Goal: Task Accomplishment & Management: Manage account settings

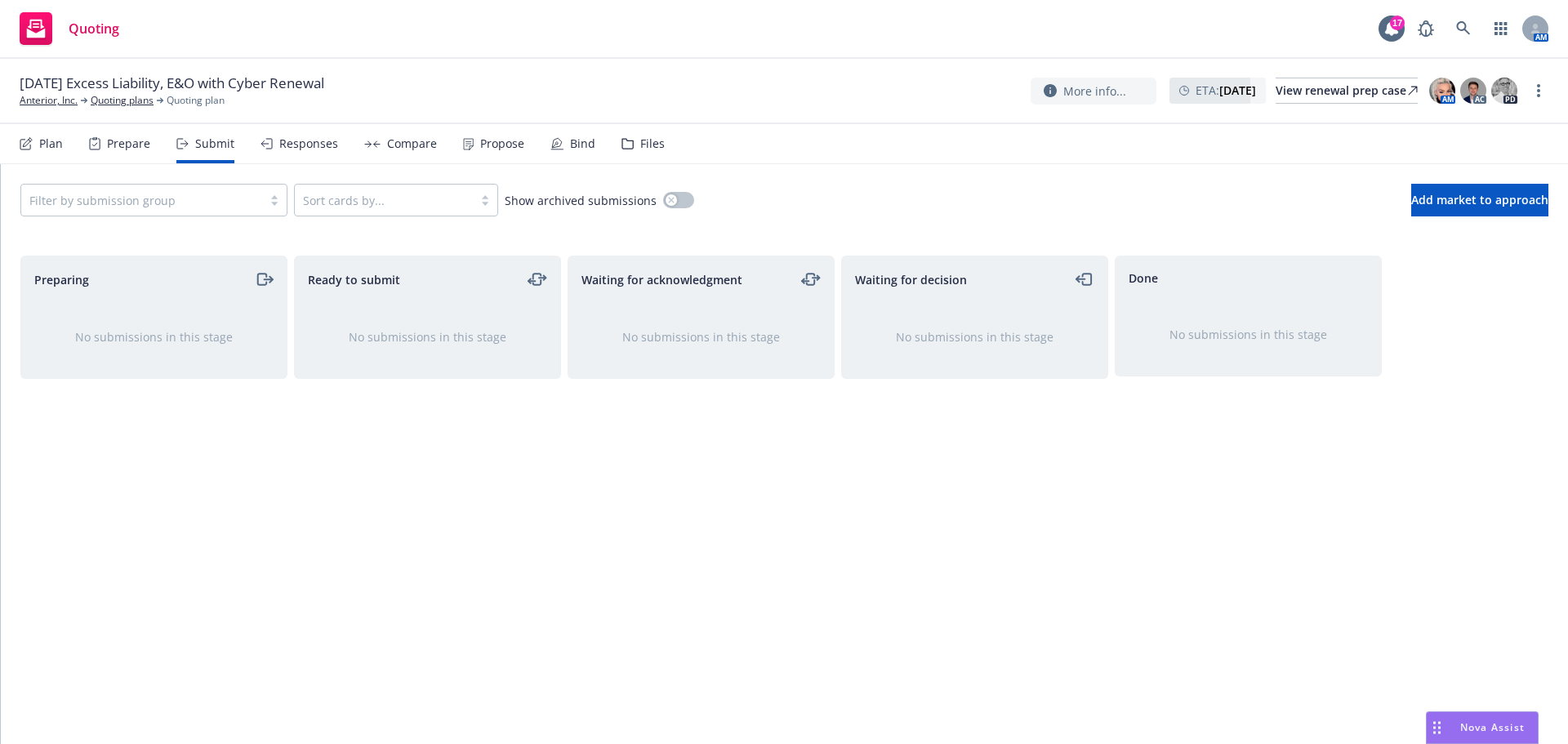
click at [46, 145] on div "Plan" at bounding box center [51, 144] width 24 height 13
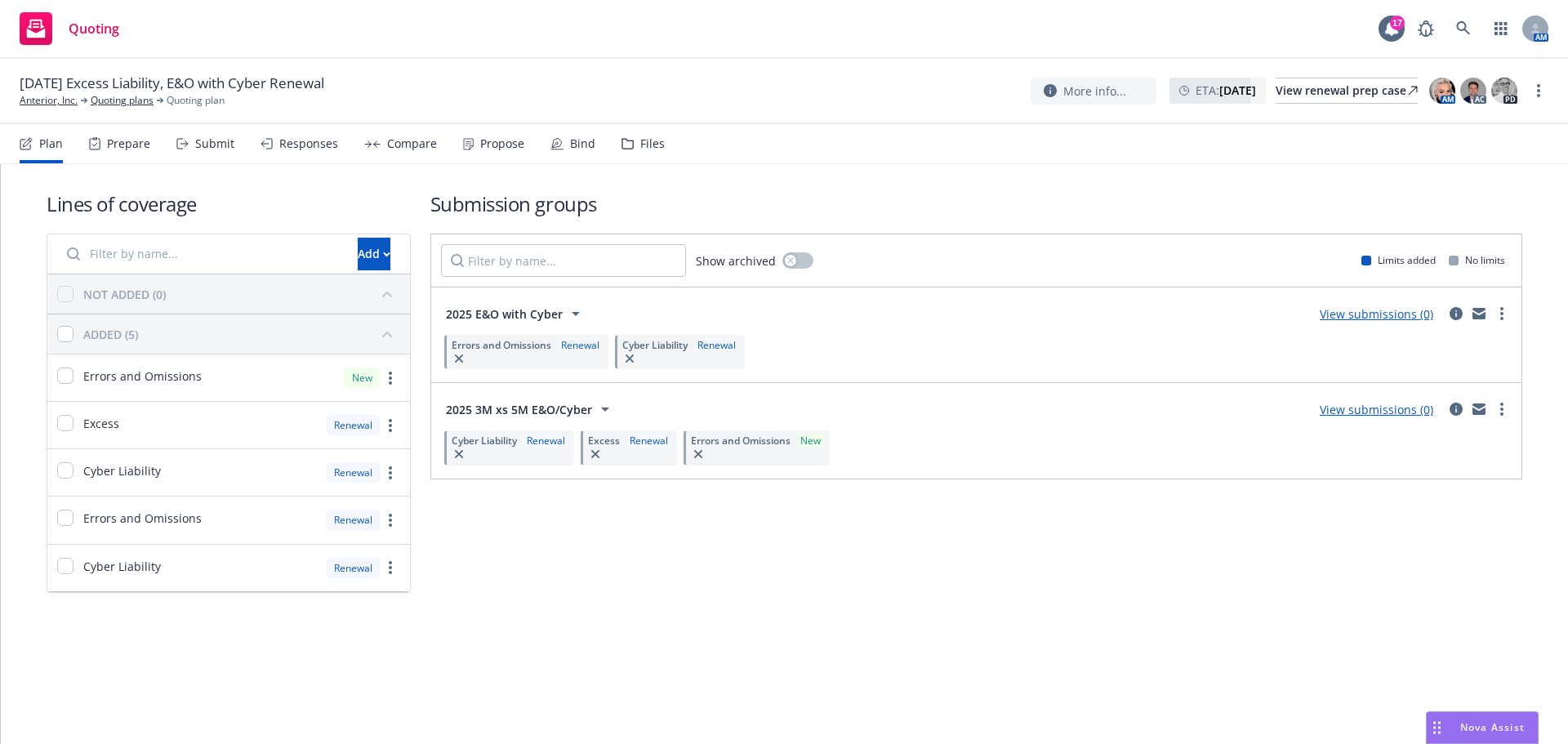
click at [232, 149] on div "Plan Prepare Submit Responses Compare Propose Bind Files" at bounding box center [343, 143] width 646 height 39
click at [224, 149] on div "Submit" at bounding box center [214, 144] width 39 height 13
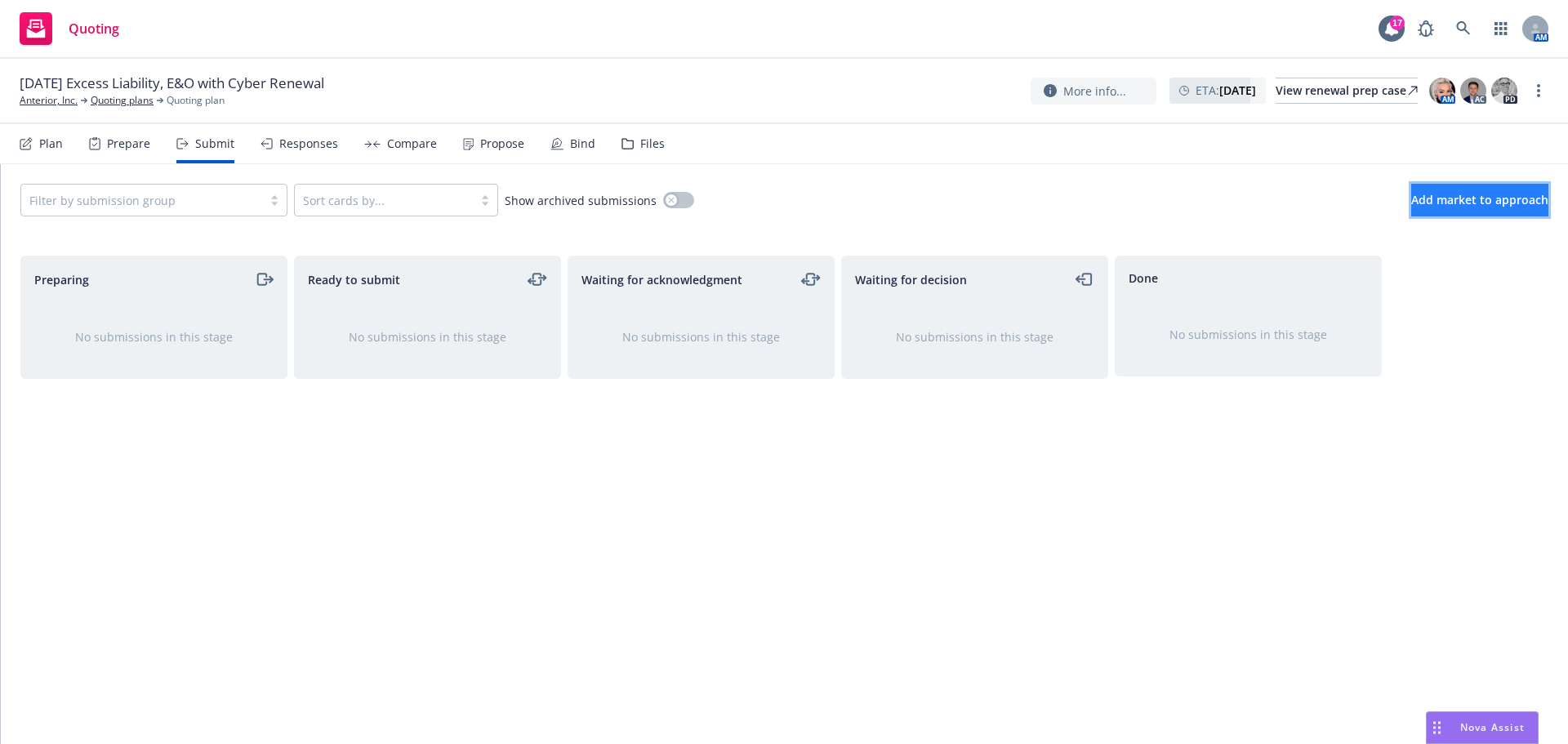
click at [1412, 199] on span "Add market to approach" at bounding box center [1480, 199] width 137 height 15
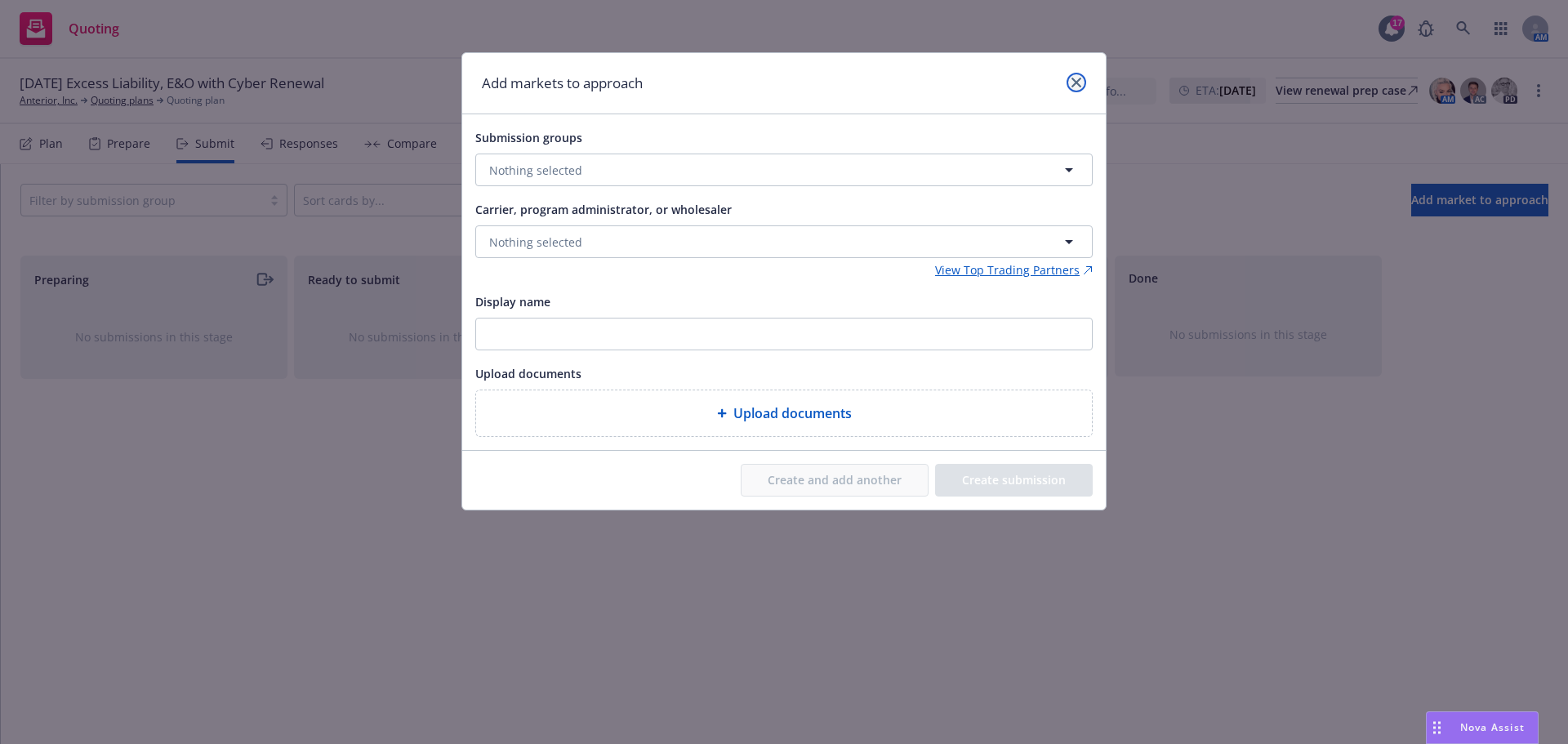
click at [1074, 75] on link "close" at bounding box center [1077, 82] width 20 height 20
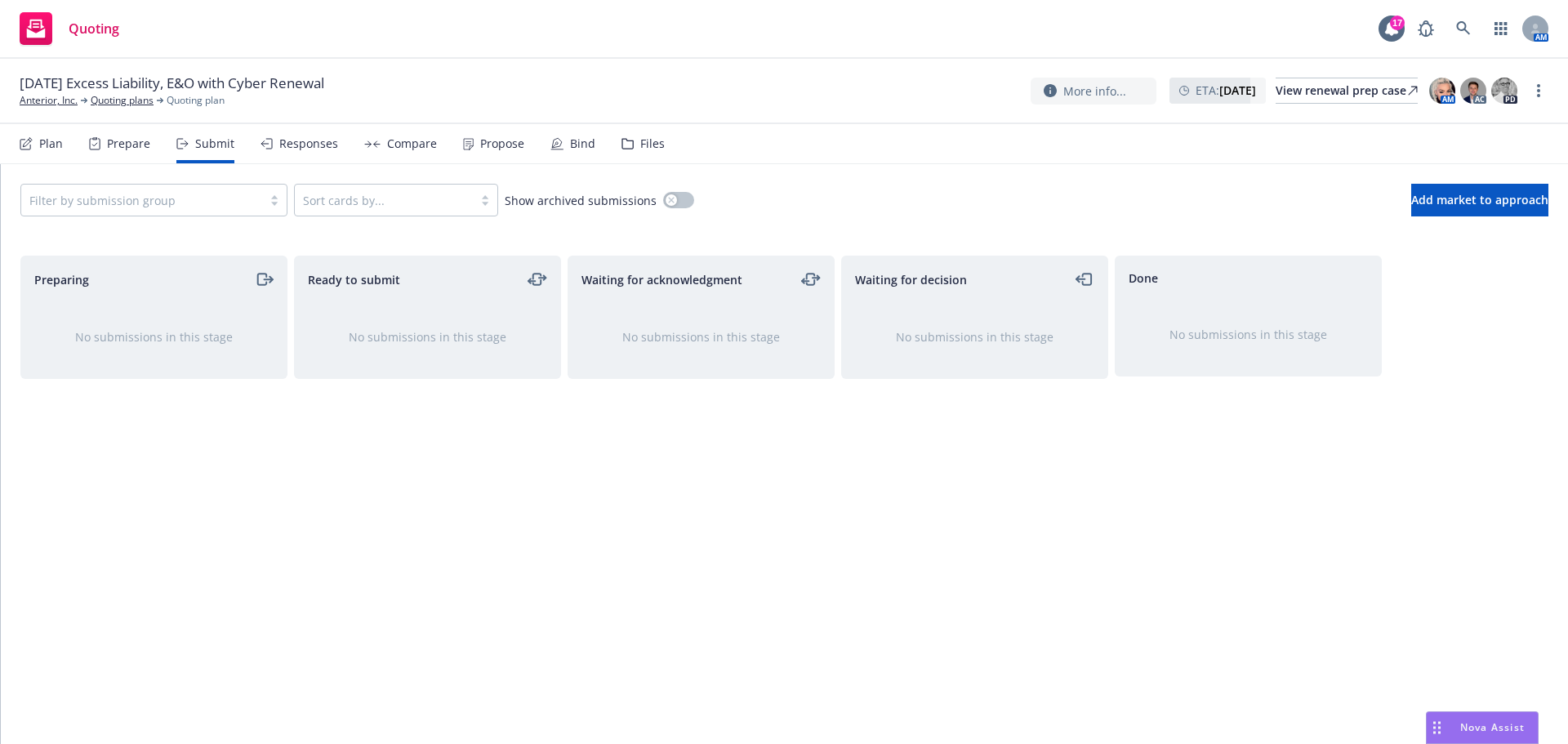
click at [147, 149] on div "Prepare" at bounding box center [128, 144] width 43 height 13
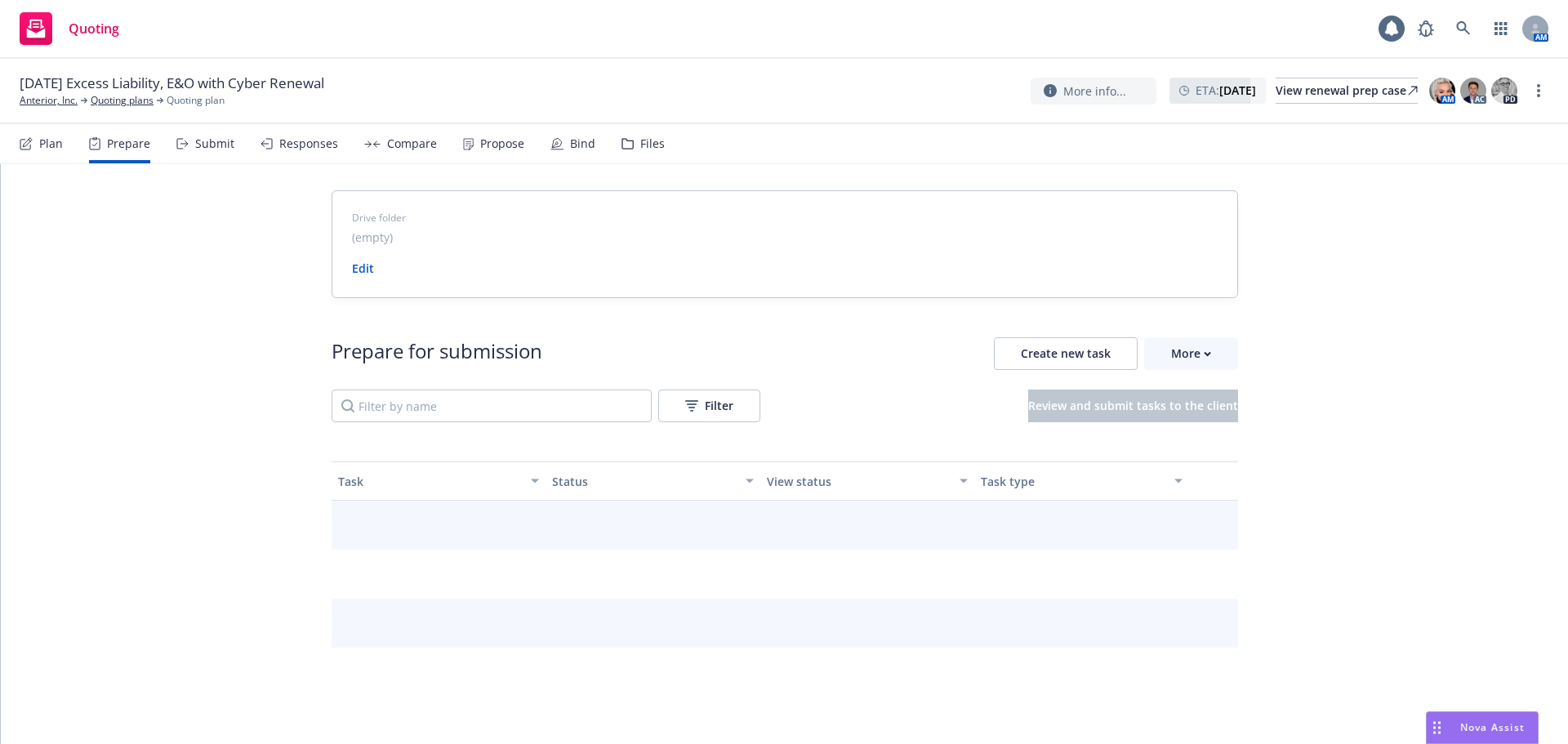
click at [53, 148] on div "Plan" at bounding box center [51, 144] width 24 height 13
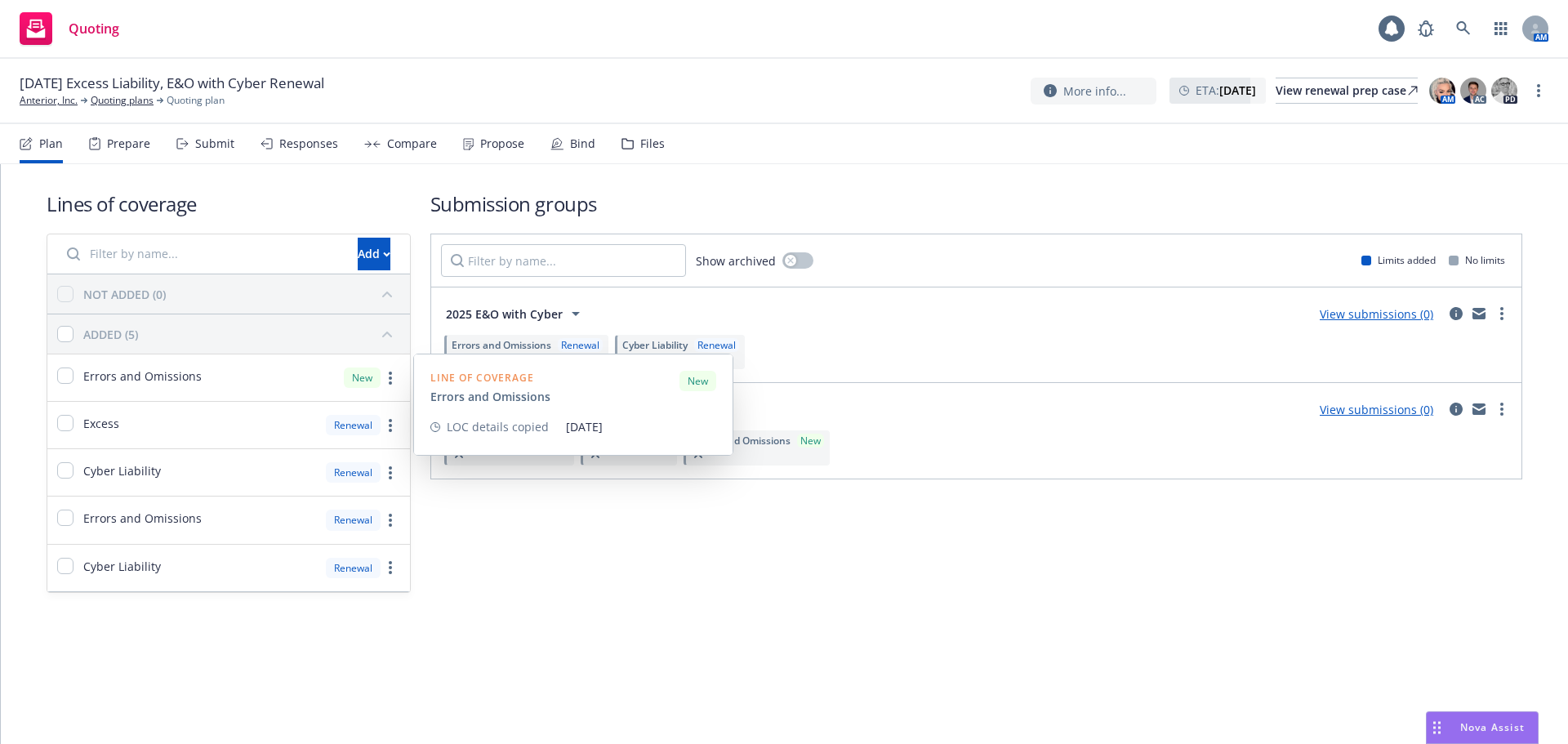
click at [794, 525] on div "Submission groups Show archived Limits added No limits 2025 E&O with Cyber View…" at bounding box center [977, 391] width 1092 height 402
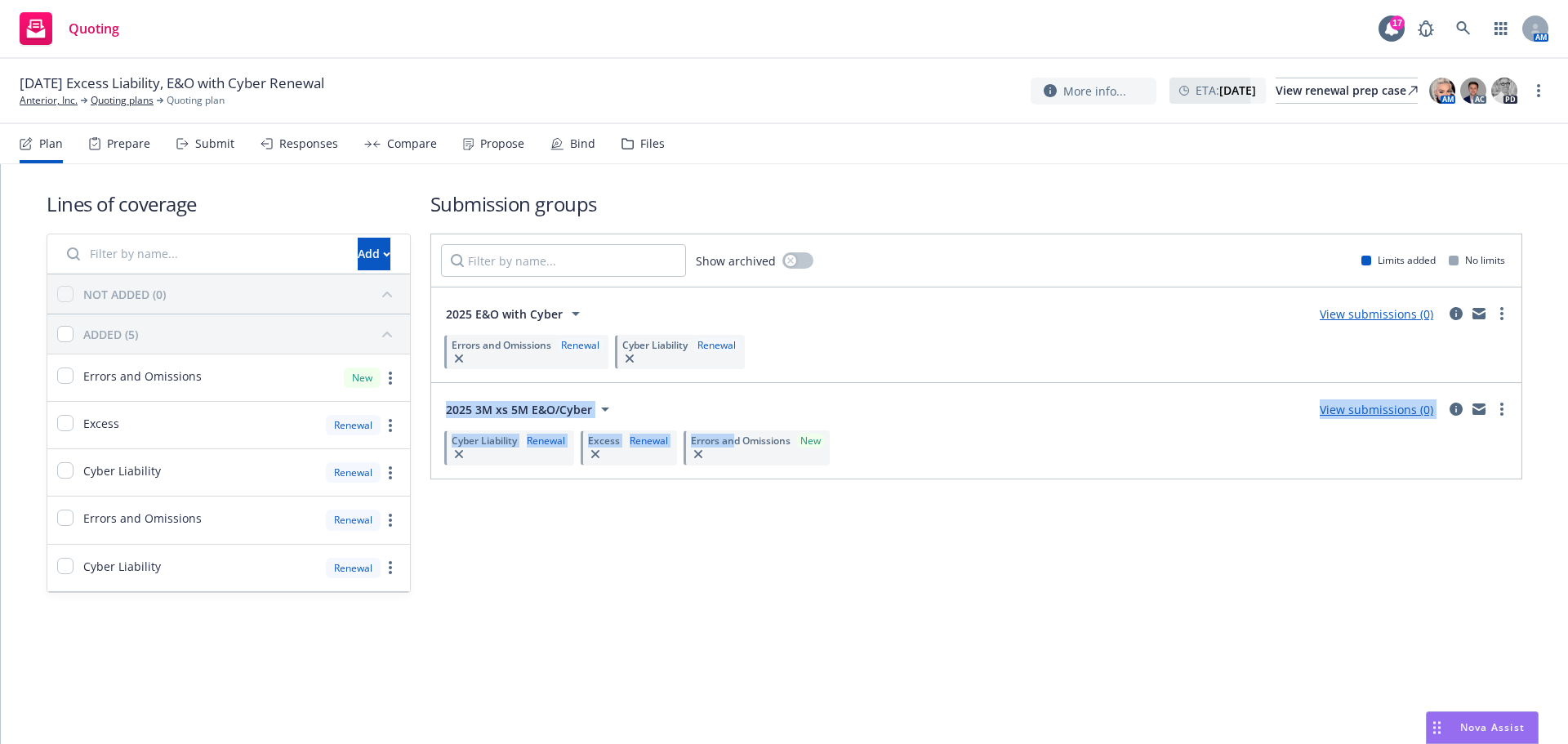
drag, startPoint x: 736, startPoint y: 444, endPoint x: 779, endPoint y: 360, distance: 94.4
click at [779, 360] on div "Show archived Limits added No limits 2025 E&O with Cyber View submissions (0) E…" at bounding box center [977, 356] width 1092 height 246
click at [883, 412] on div "2025 3M xs 5M E&O/Cyber View submissions (0)" at bounding box center [977, 410] width 1071 height 33
click at [727, 439] on span "Errors and Omissions" at bounding box center [741, 440] width 99 height 14
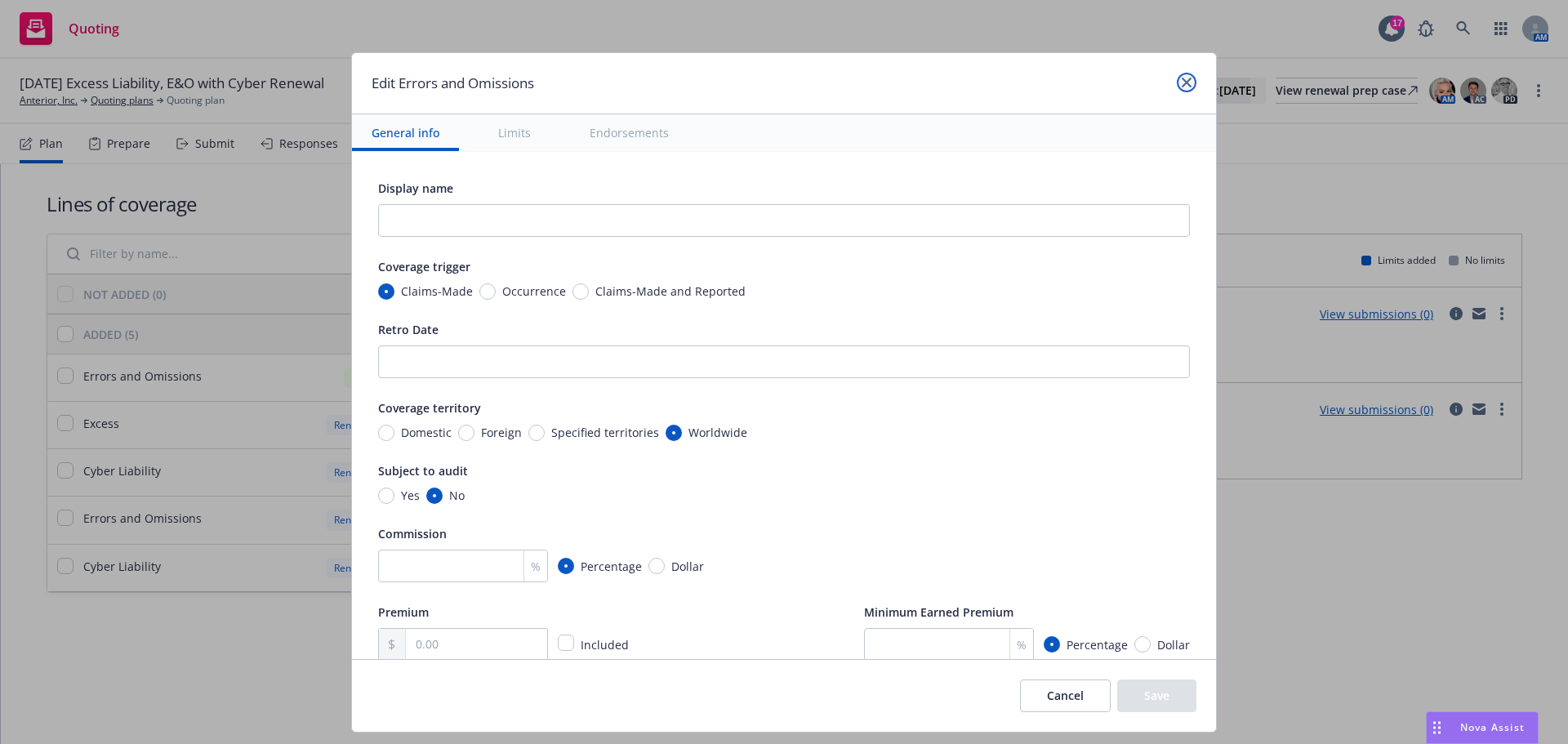
click at [1189, 84] on link "close" at bounding box center [1187, 82] width 20 height 20
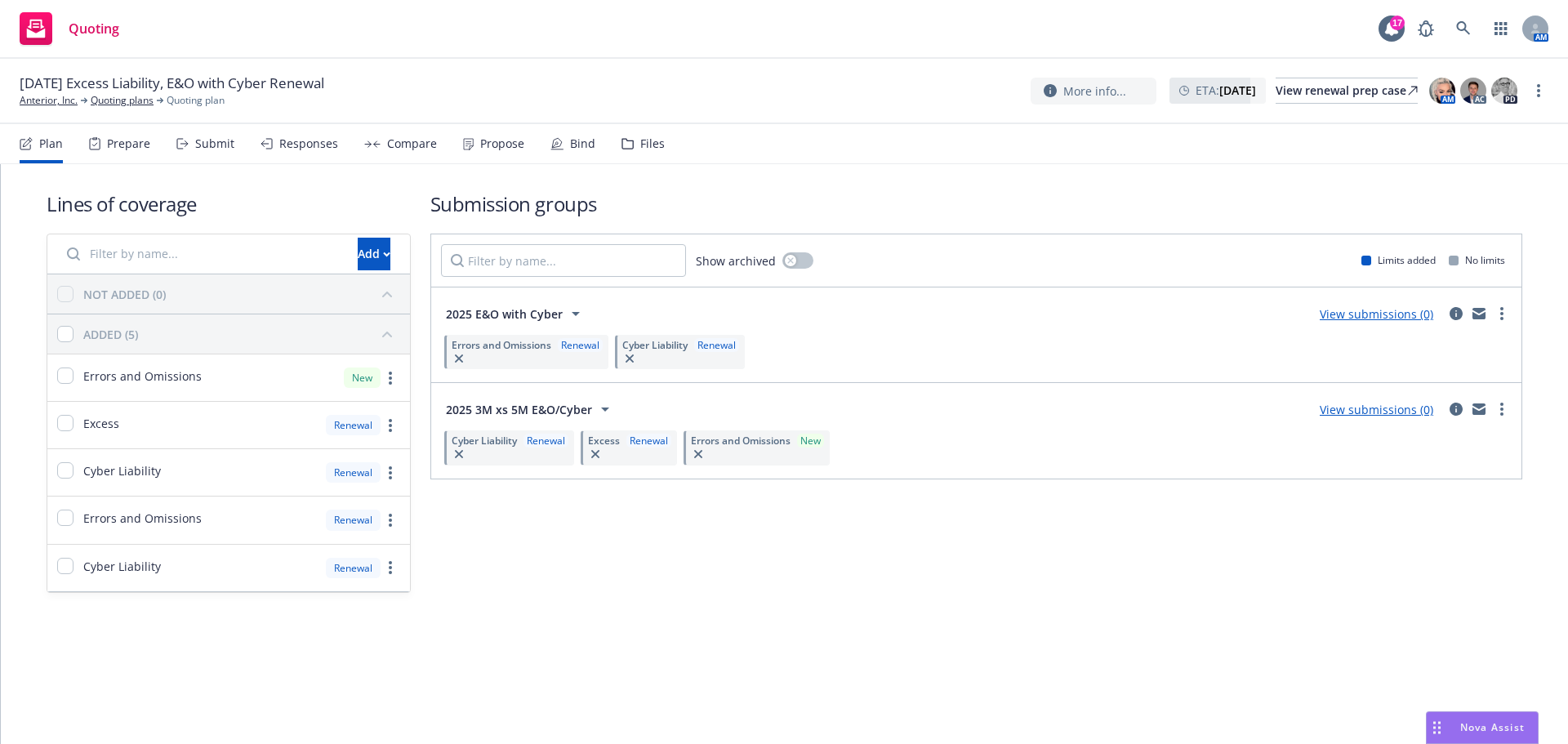
click at [540, 457] on div "Cyber Liability Renewal" at bounding box center [509, 447] width 130 height 34
click at [533, 449] on div "Cyber Liability Renewal" at bounding box center [509, 447] width 130 height 34
click at [534, 440] on div "Renewal" at bounding box center [546, 440] width 45 height 14
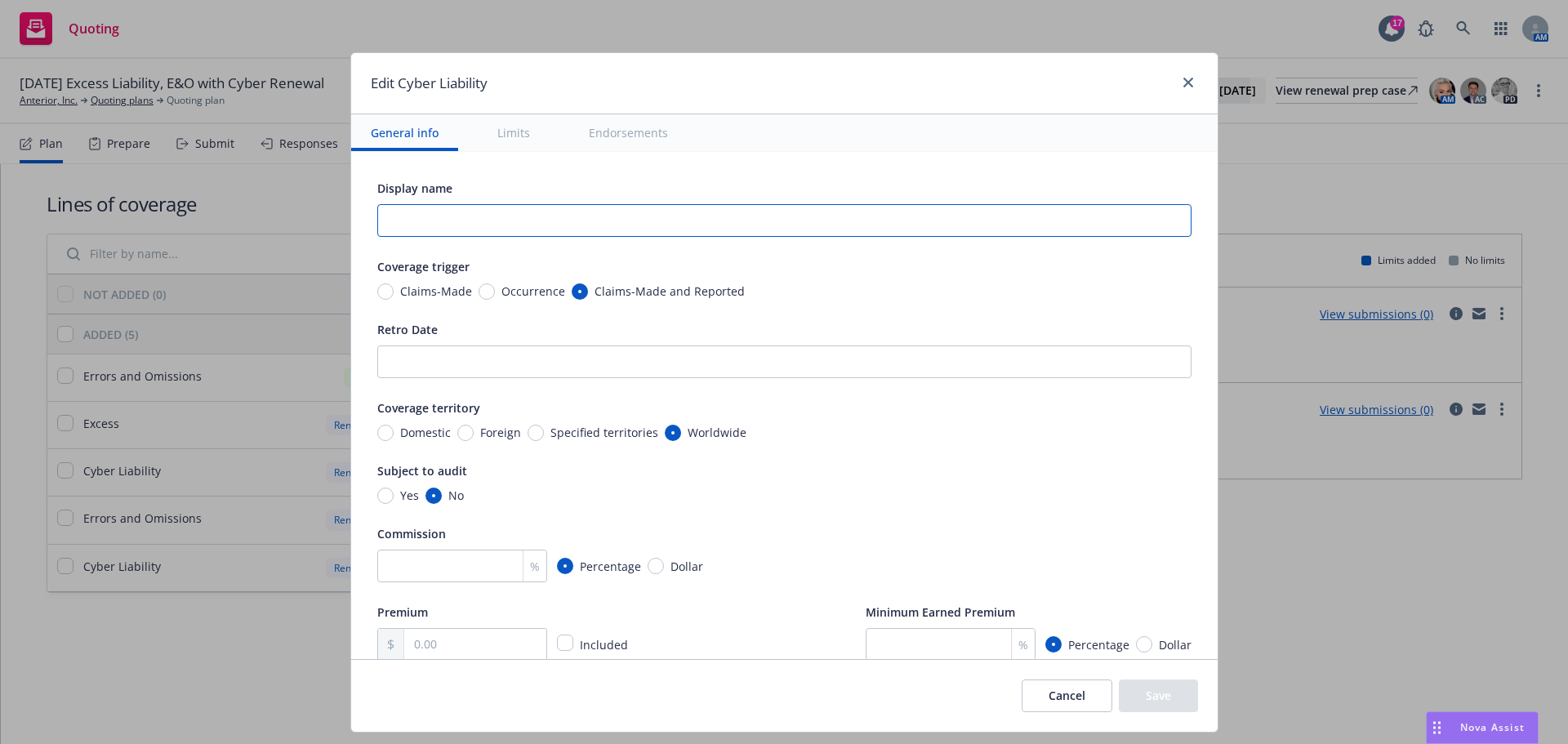
click at [658, 228] on input "text" at bounding box center [784, 221] width 815 height 33
type input "3x5"
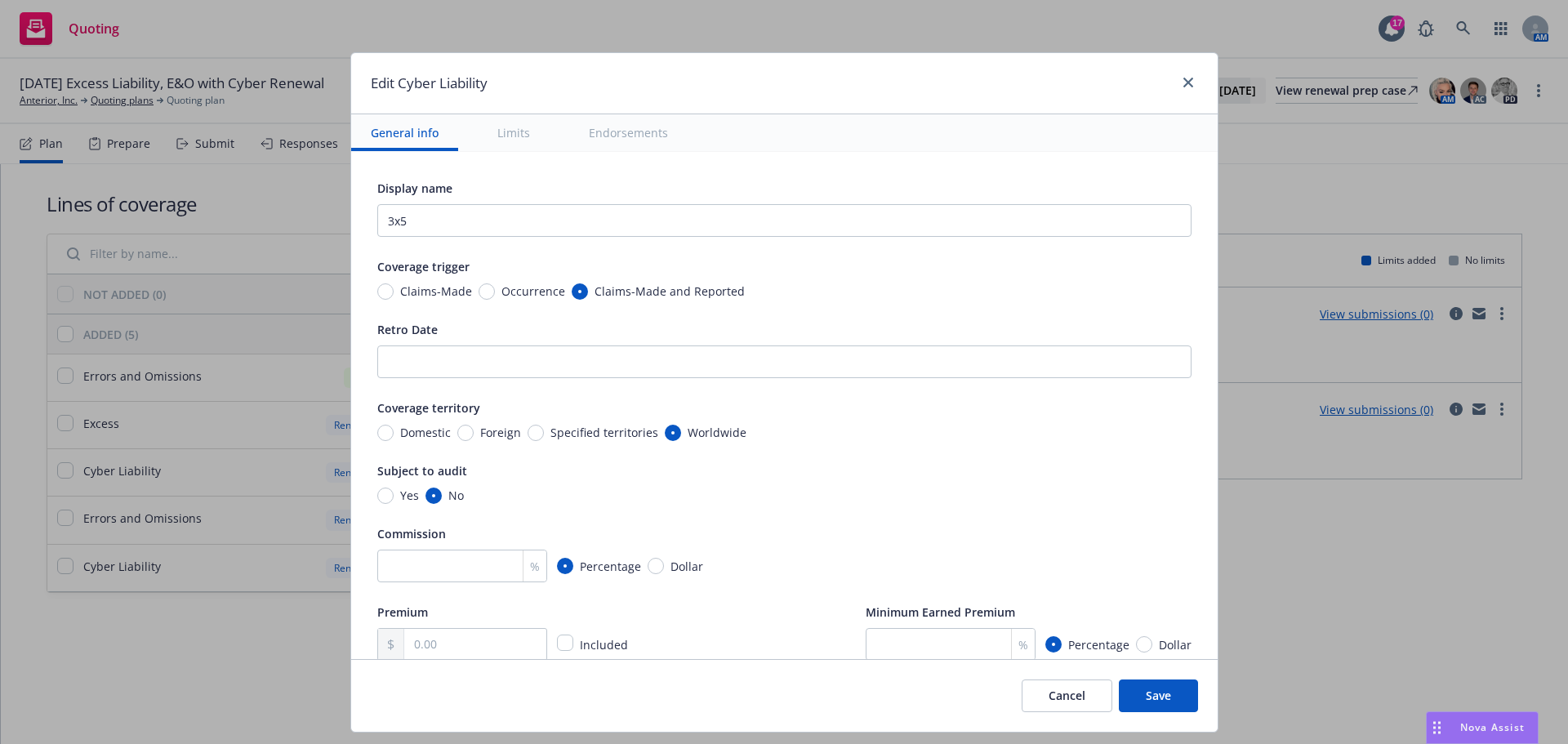
click at [1172, 686] on button "Save" at bounding box center [1159, 696] width 80 height 33
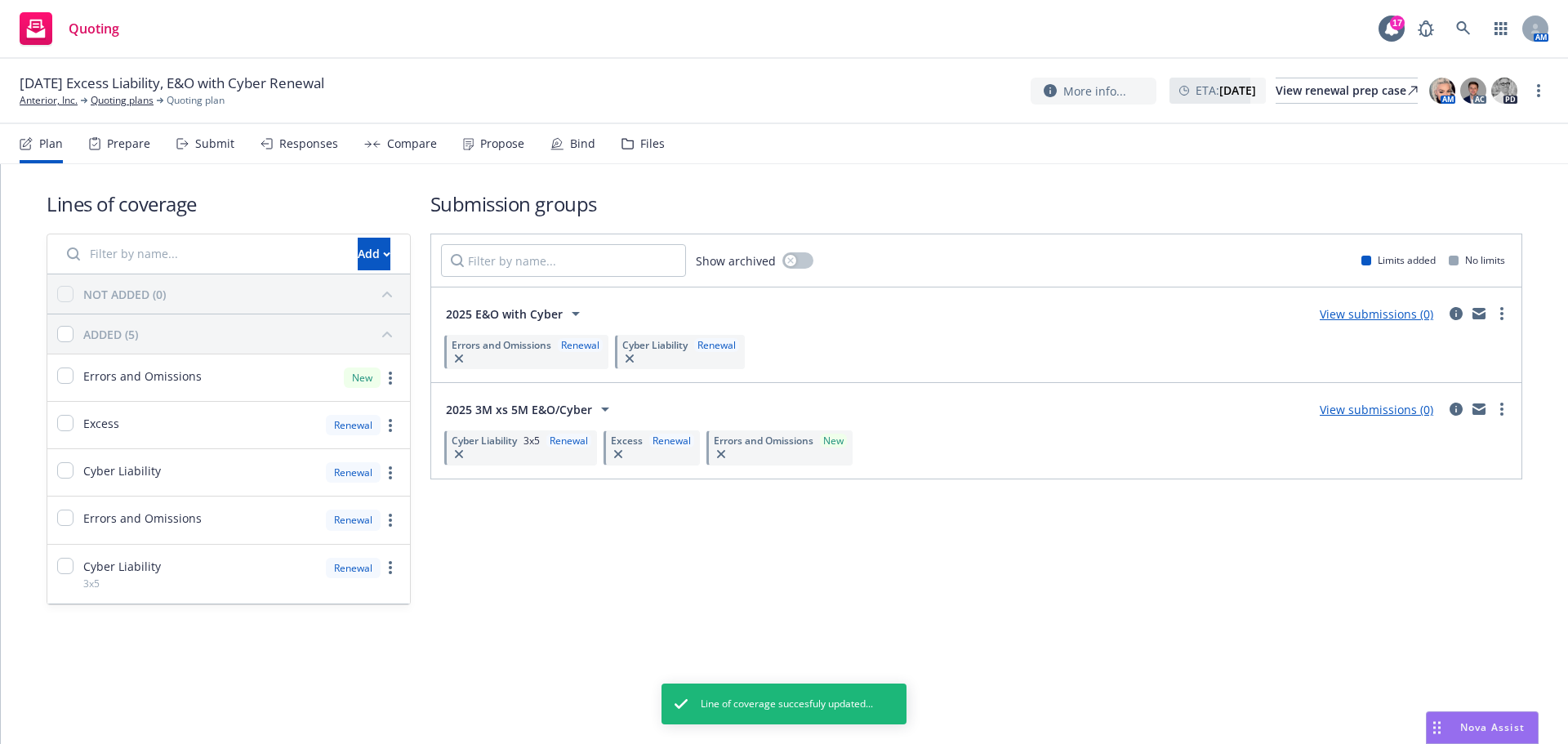
click at [660, 448] on div "Excess Renewal" at bounding box center [652, 447] width 97 height 34
click at [647, 447] on span "Renewal" at bounding box center [668, 440] width 52 height 14
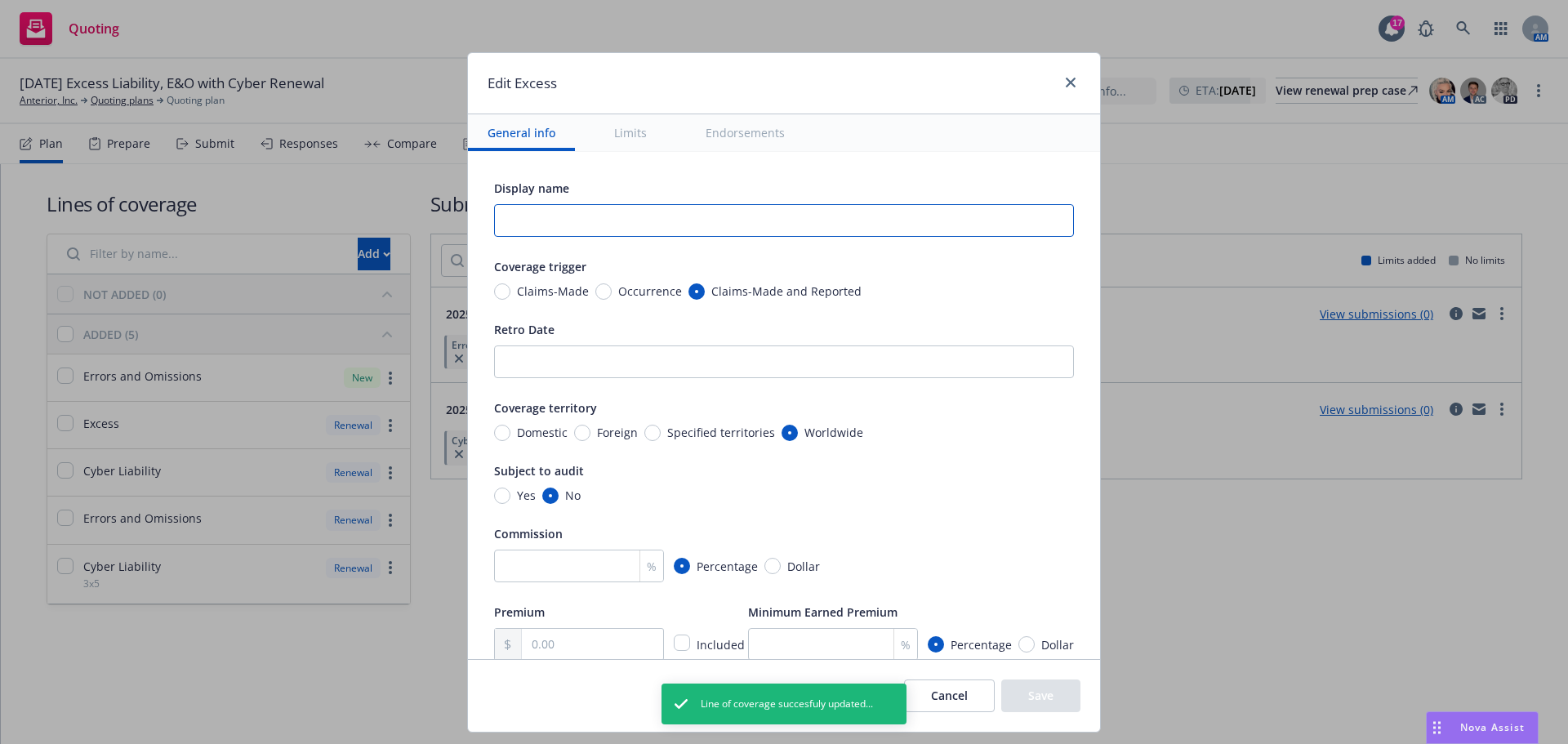
click at [677, 224] on input "text" at bounding box center [784, 221] width 580 height 33
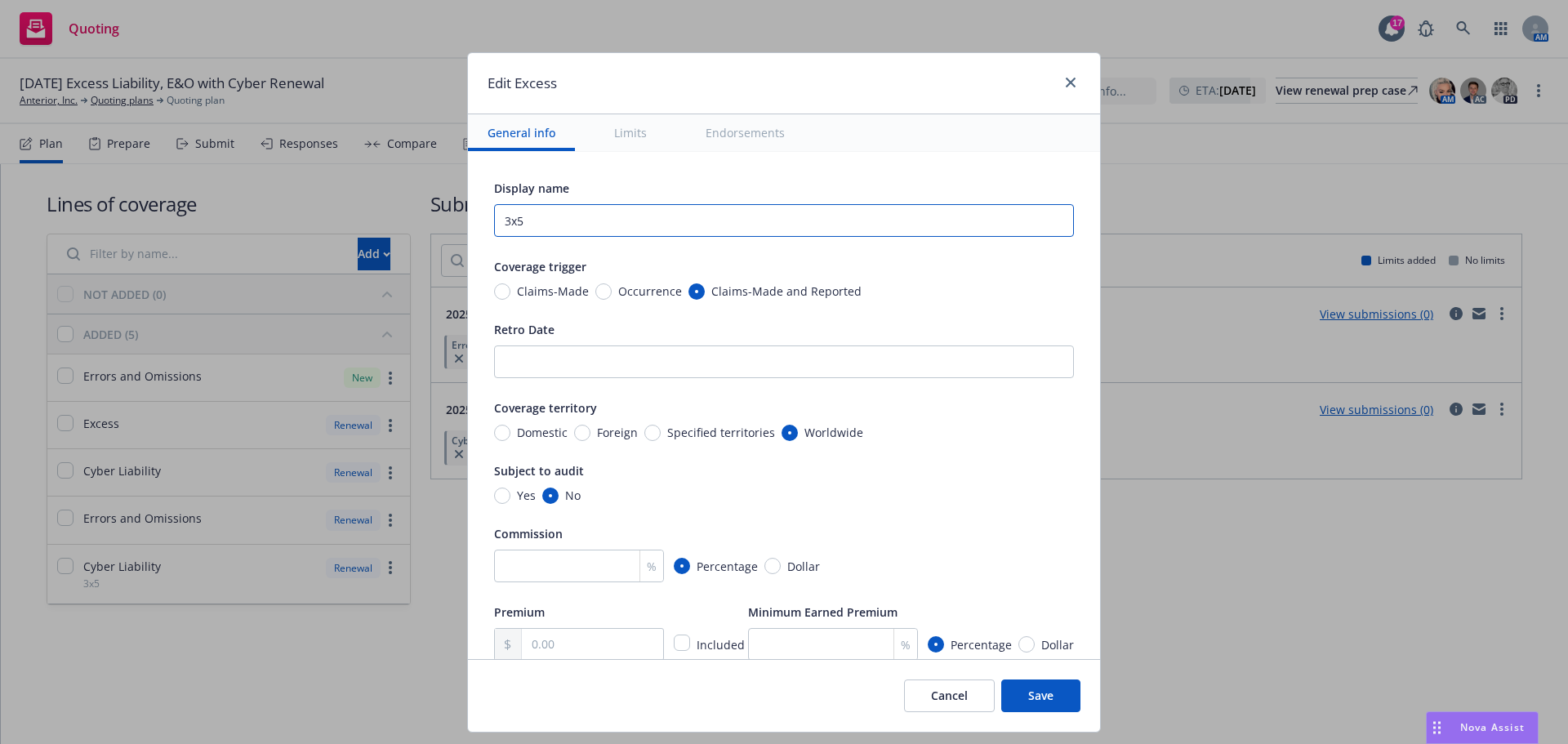
type input "3x5"
click at [1036, 709] on button "Save" at bounding box center [1042, 696] width 80 height 33
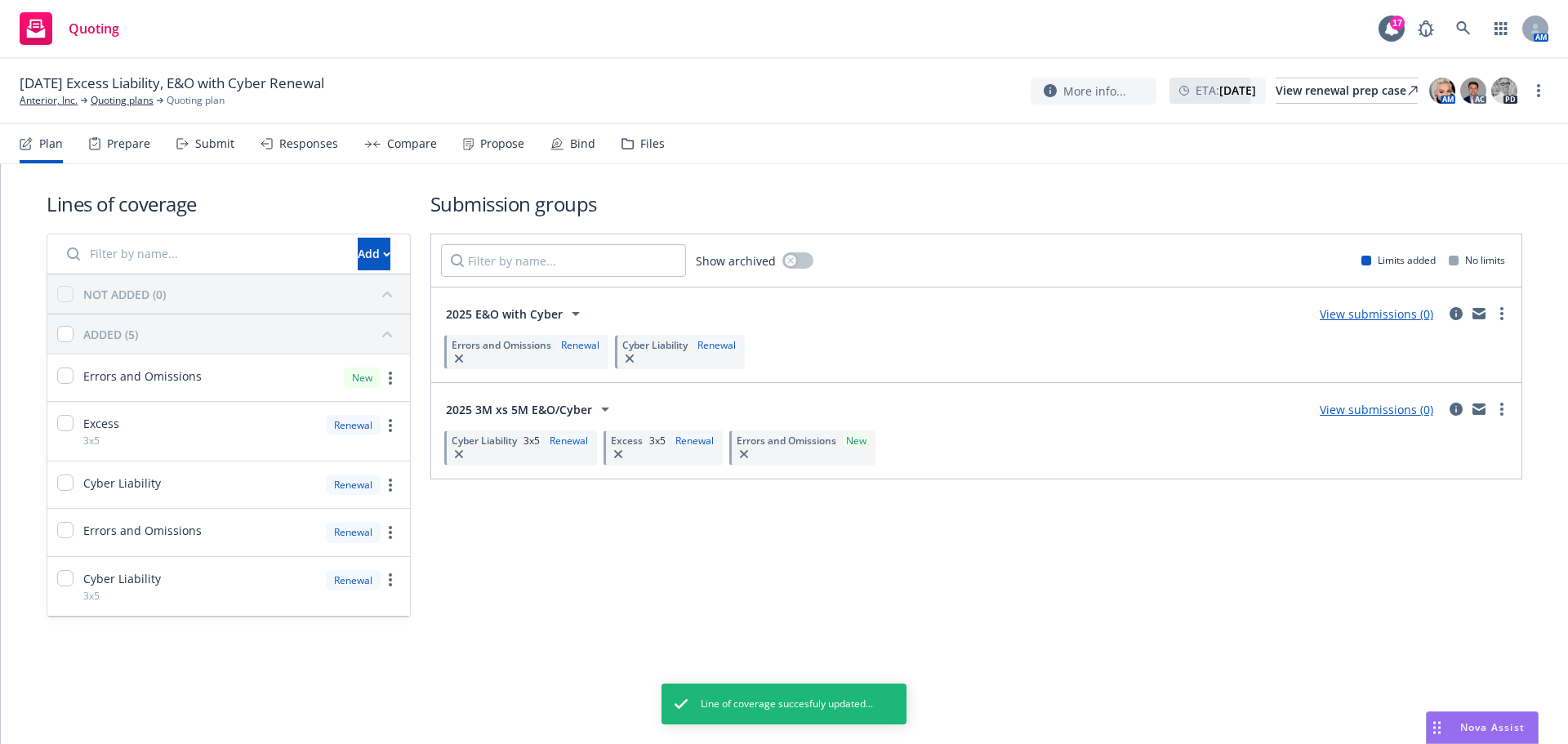
click at [789, 435] on span "Errors and Omissions" at bounding box center [787, 440] width 99 height 14
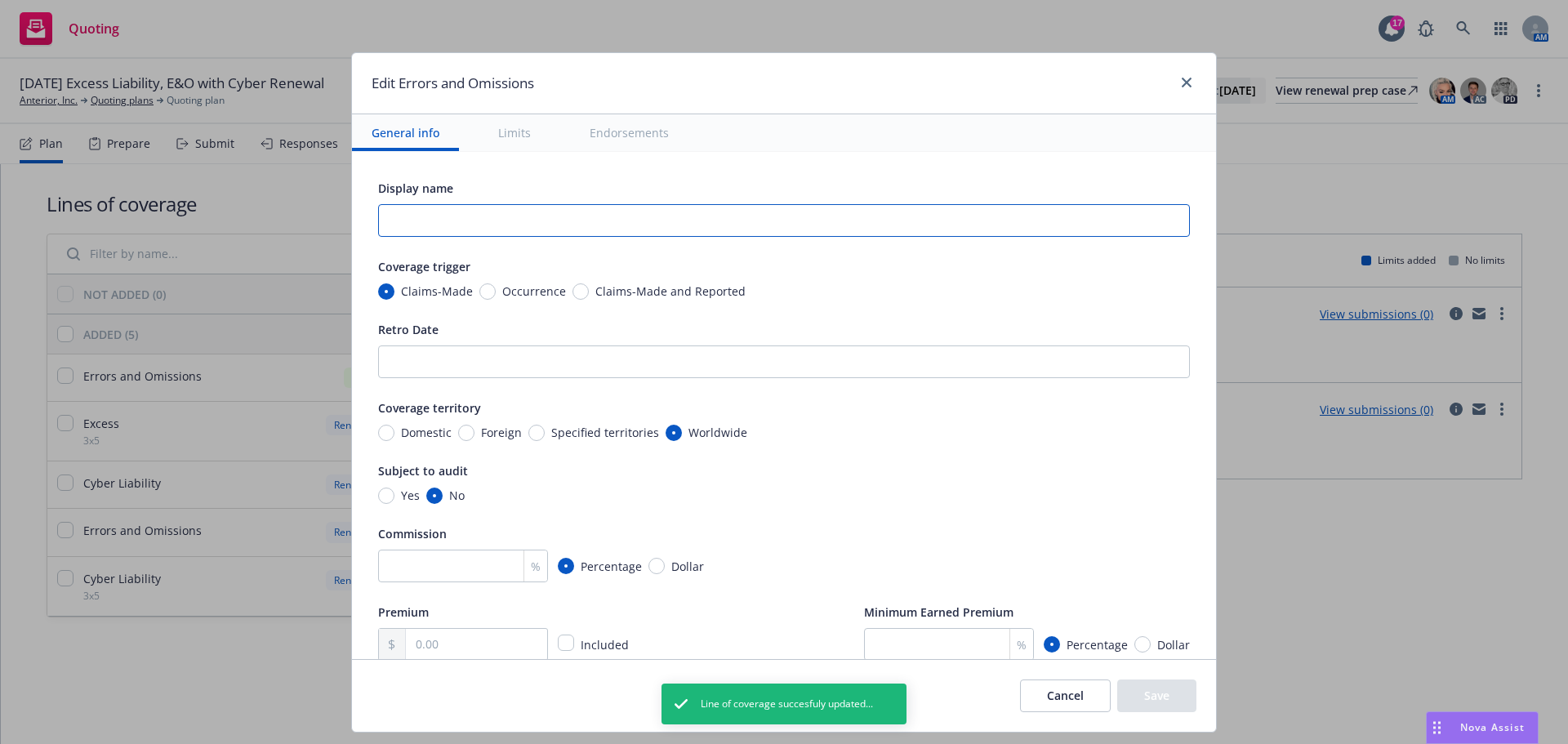
click at [693, 215] on input "text" at bounding box center [784, 221] width 812 height 33
type input "3x5"
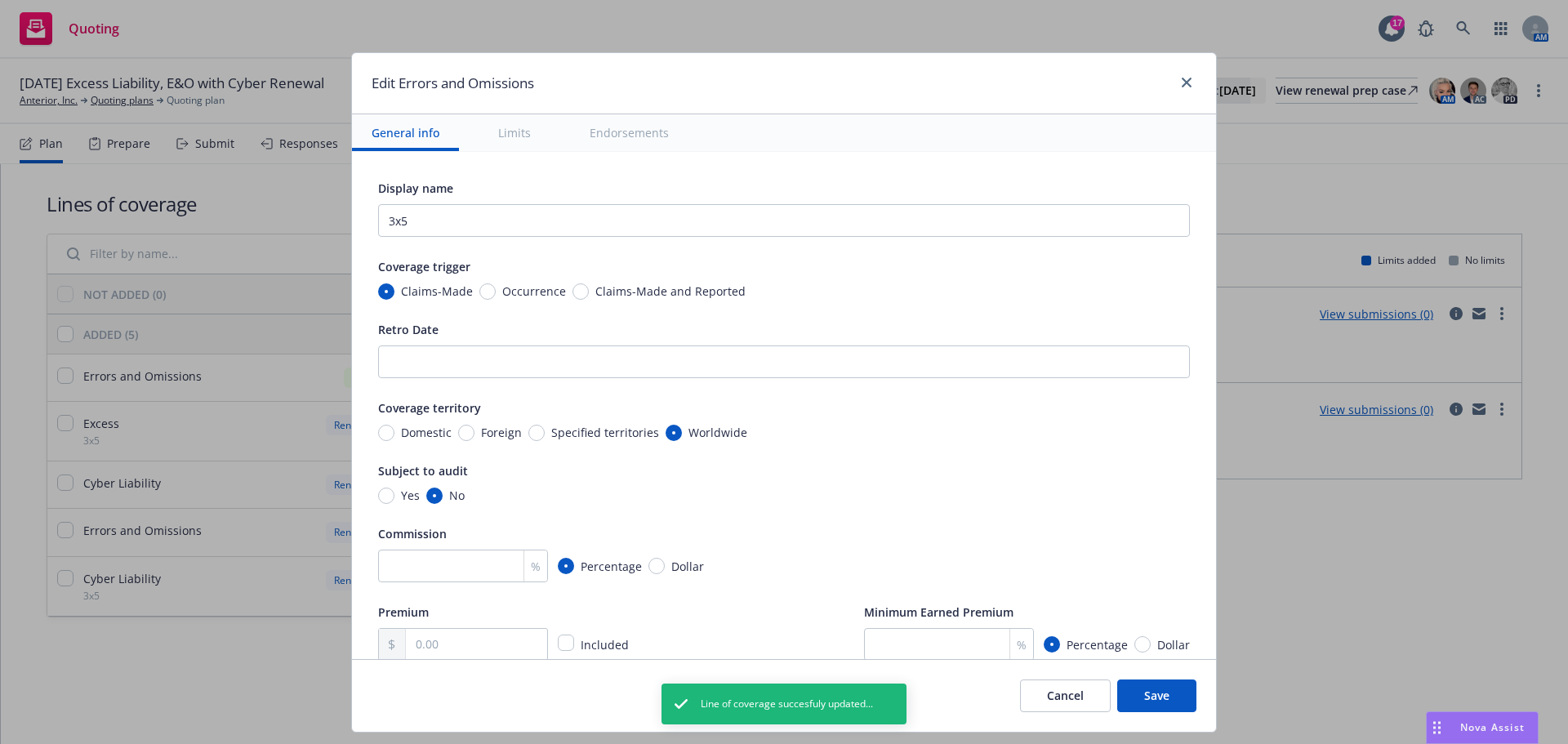
click at [1165, 695] on button "Save" at bounding box center [1157, 696] width 80 height 33
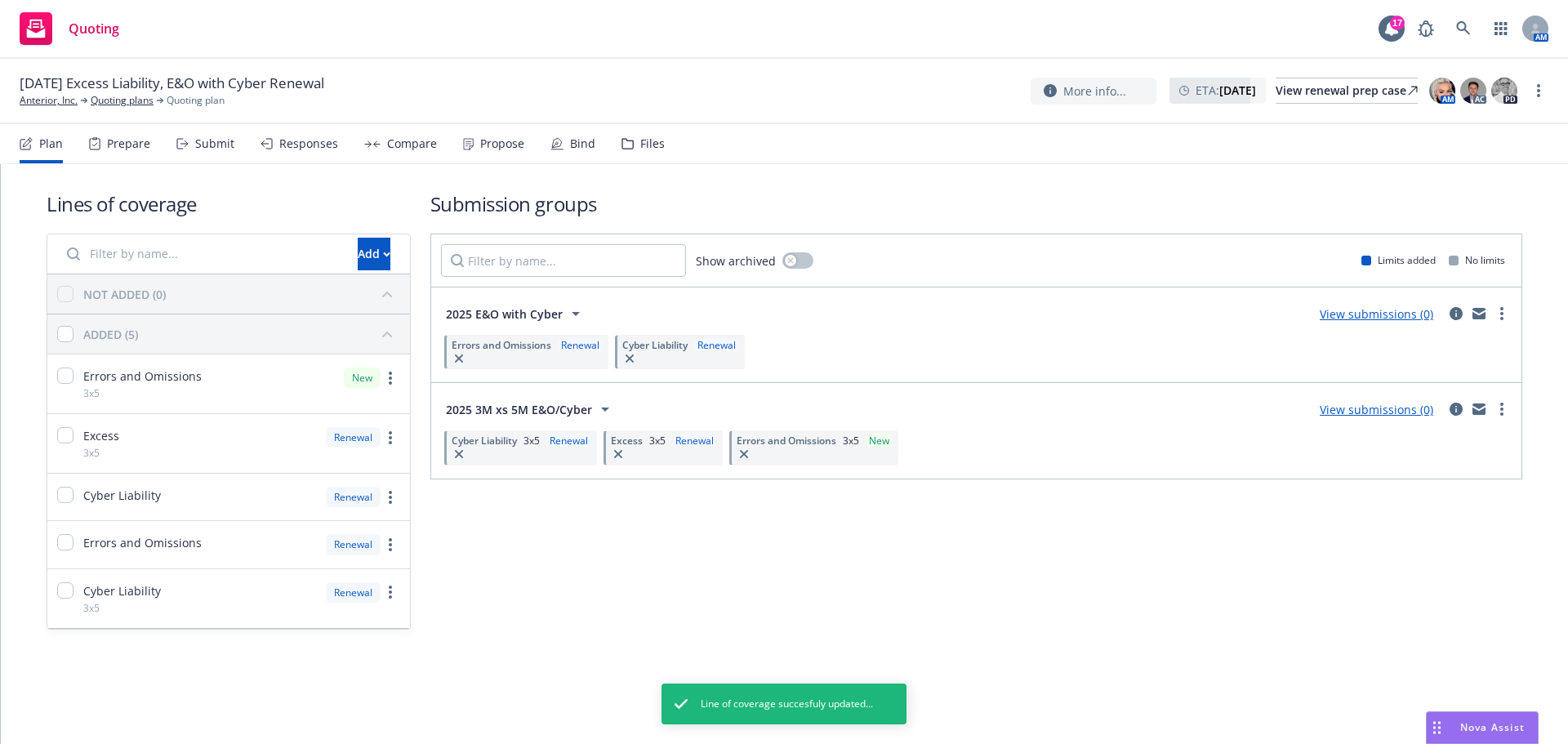
click at [740, 451] on button "button" at bounding box center [742, 454] width 12 height 8
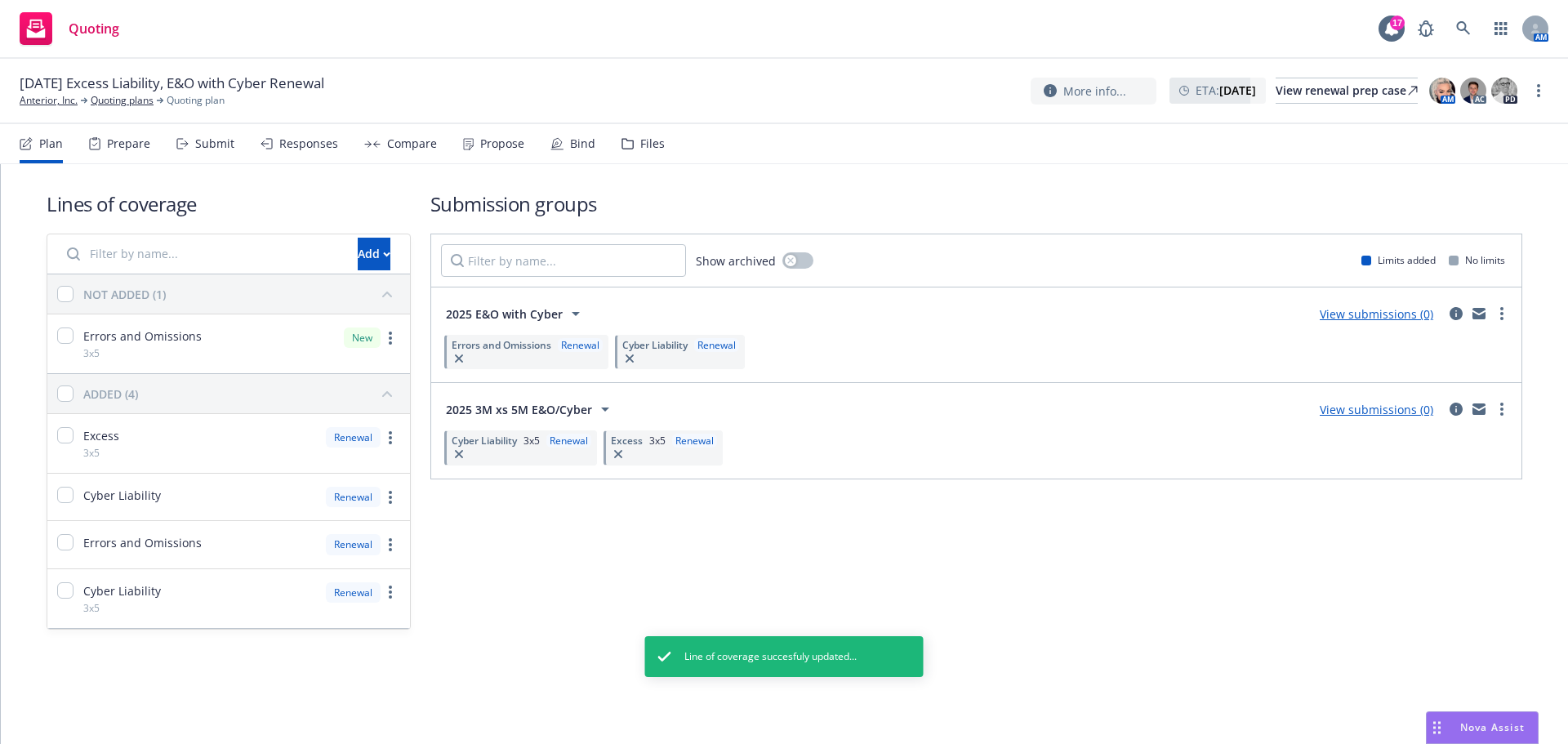
click at [622, 448] on div "Excess 3x5 Renewal" at bounding box center [664, 447] width 119 height 34
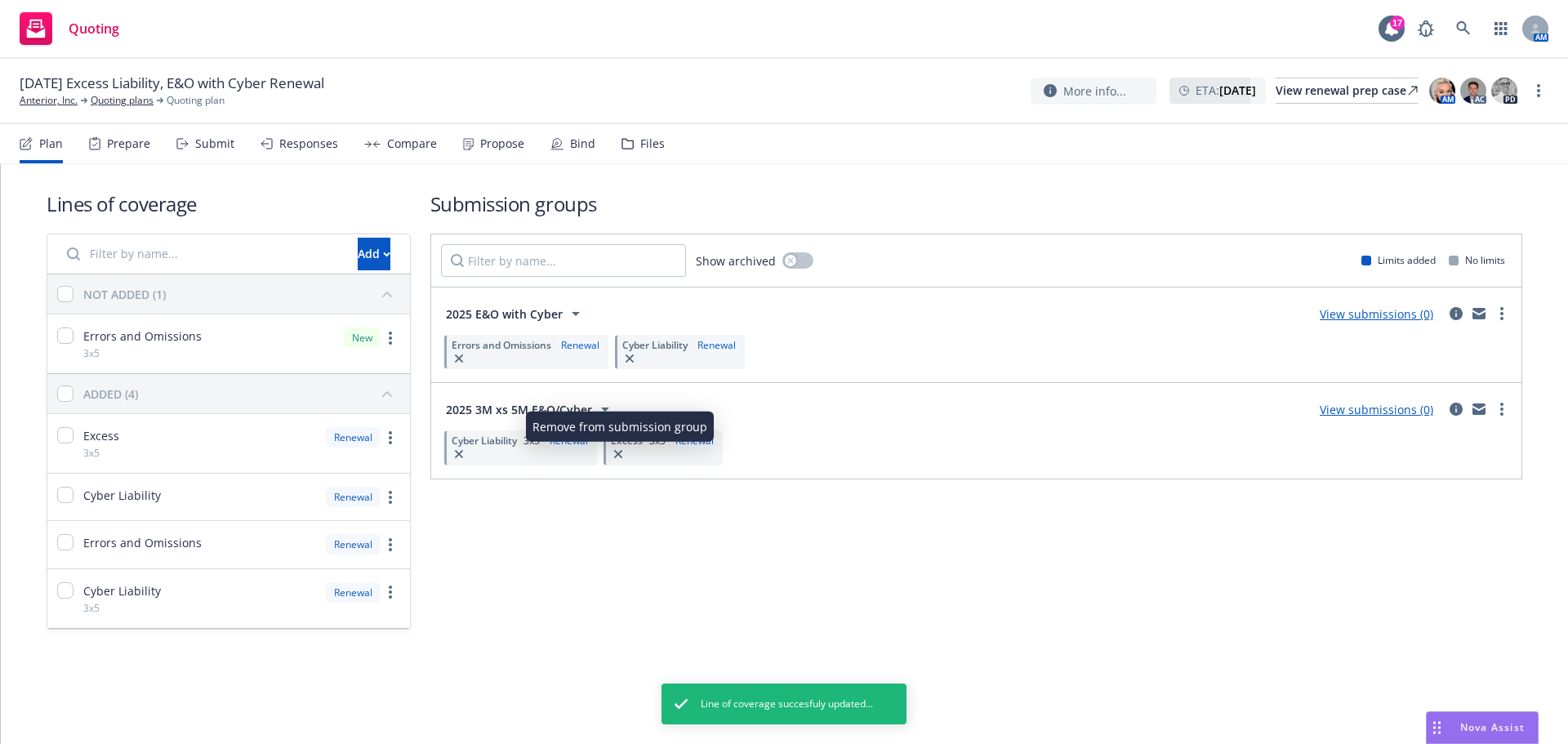
click at [622, 451] on icon "button" at bounding box center [618, 454] width 8 height 8
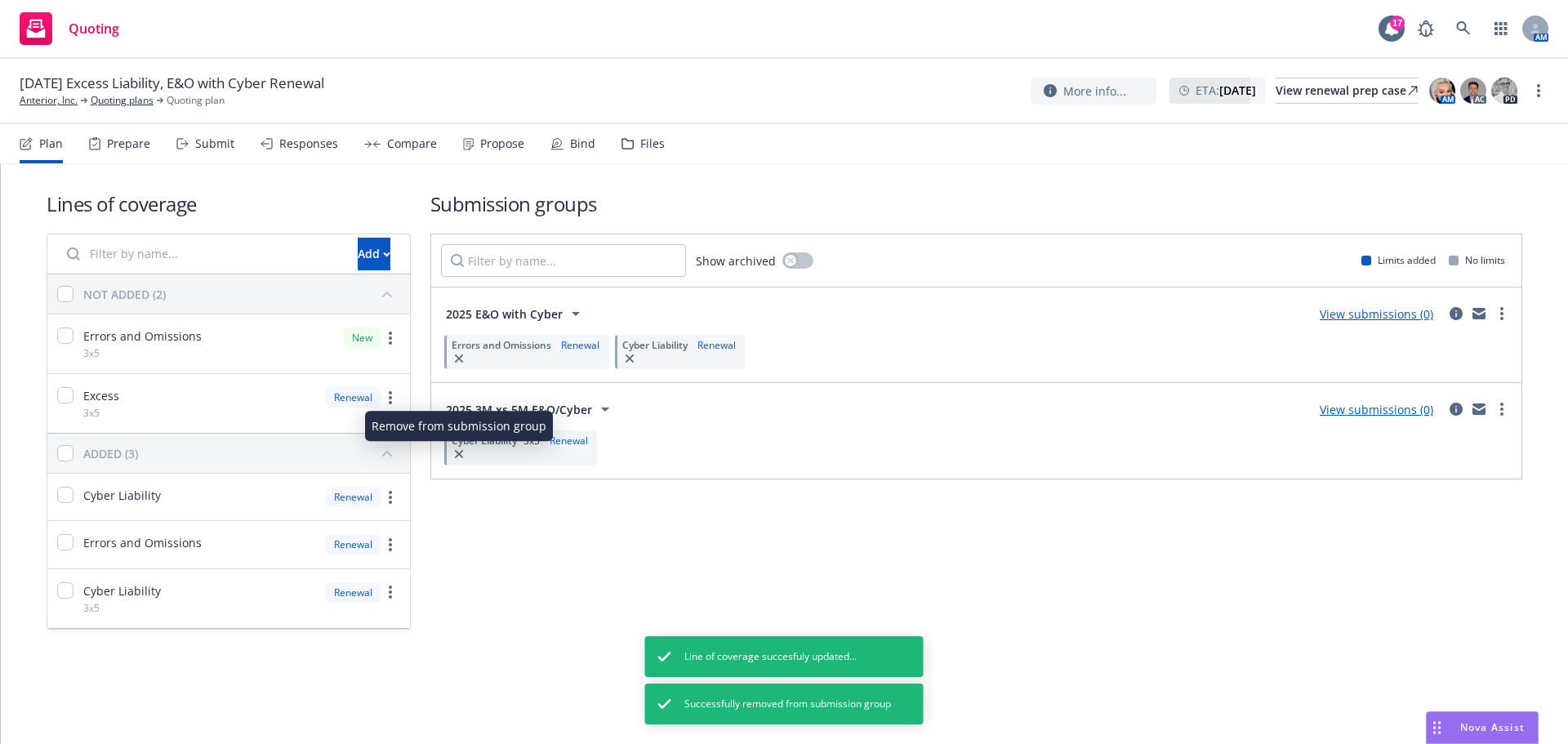
click at [458, 452] on icon "button" at bounding box center [458, 454] width 8 height 8
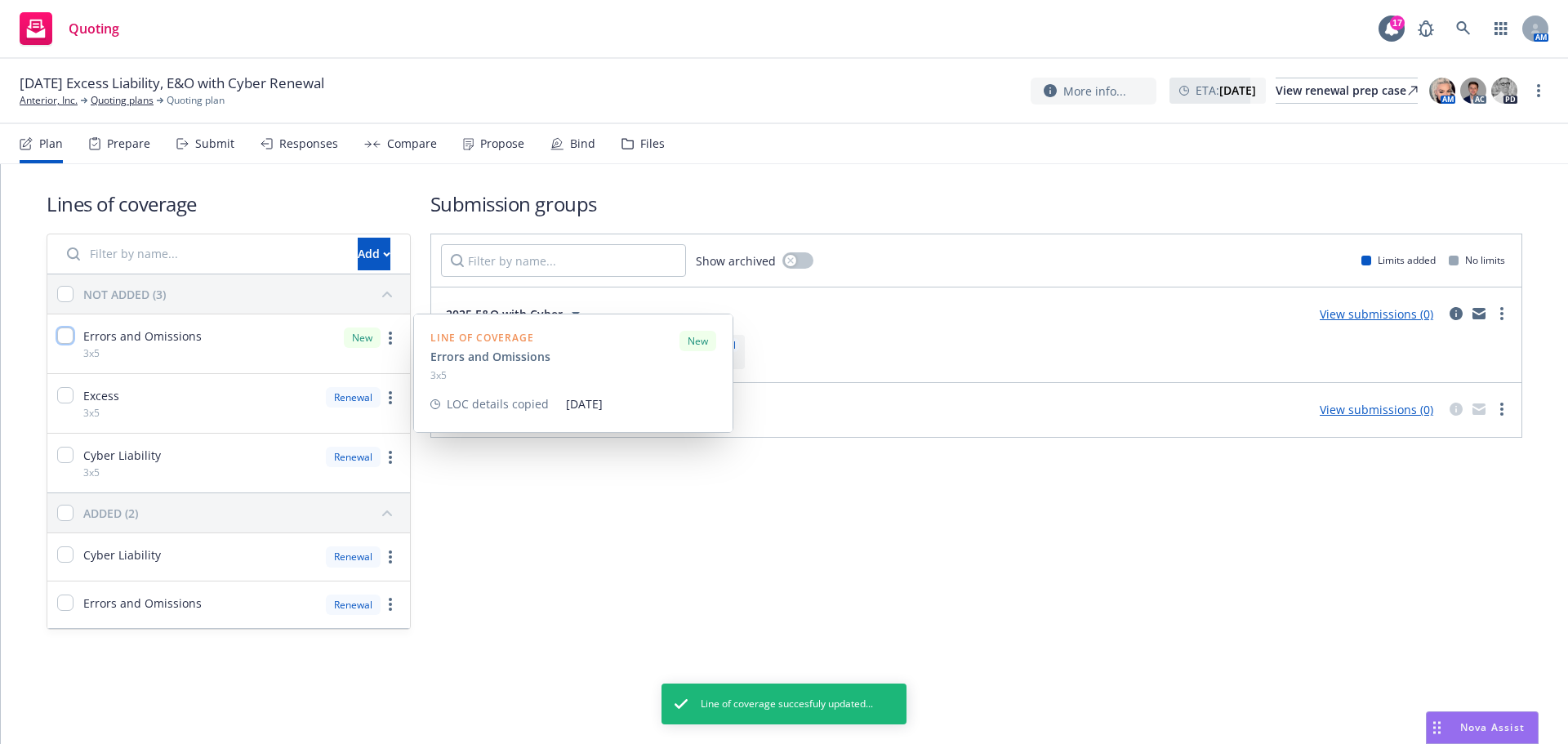
click at [71, 331] on input "checkbox" at bounding box center [65, 335] width 16 height 16
checkbox input "true"
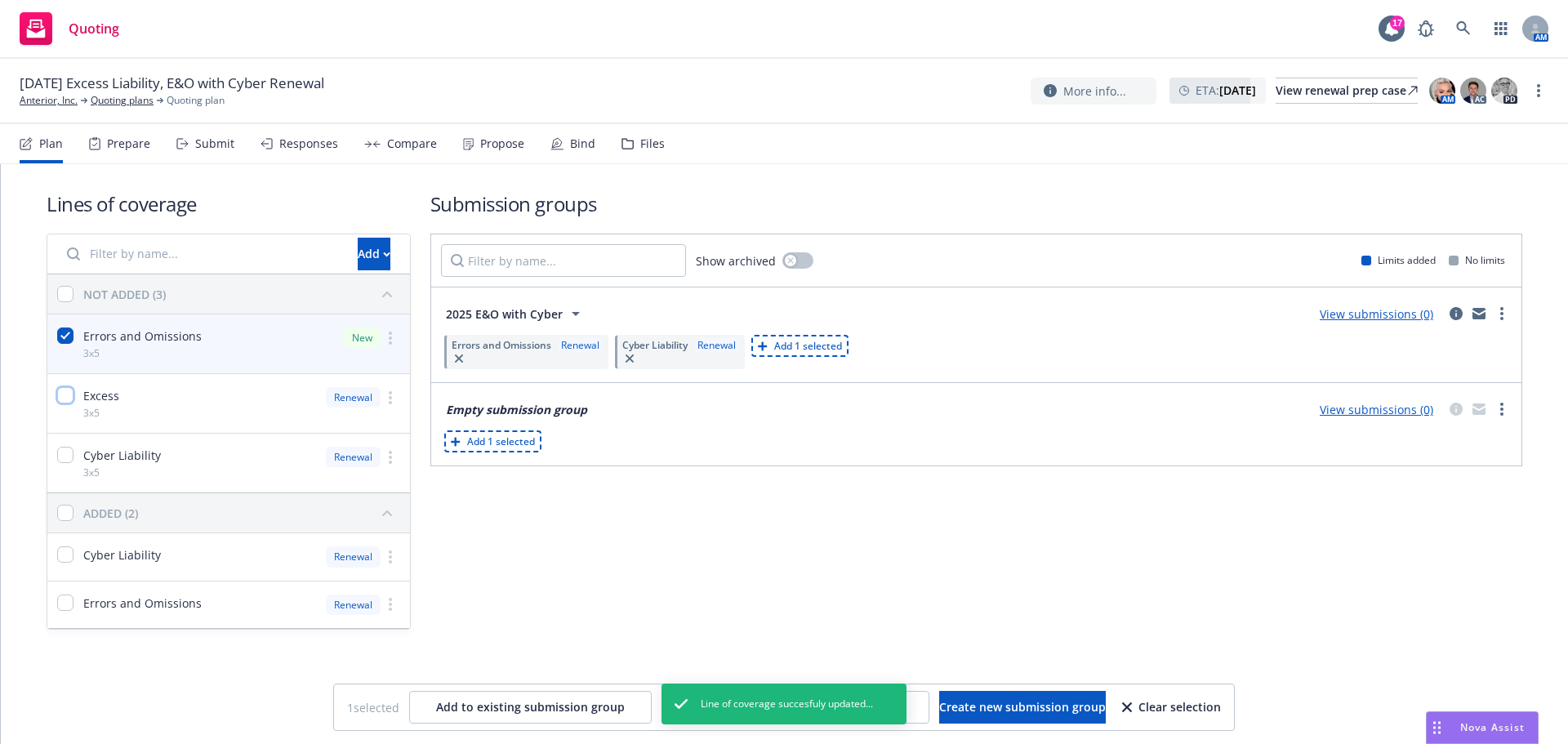
click at [65, 401] on input "checkbox" at bounding box center [65, 395] width 16 height 16
checkbox input "true"
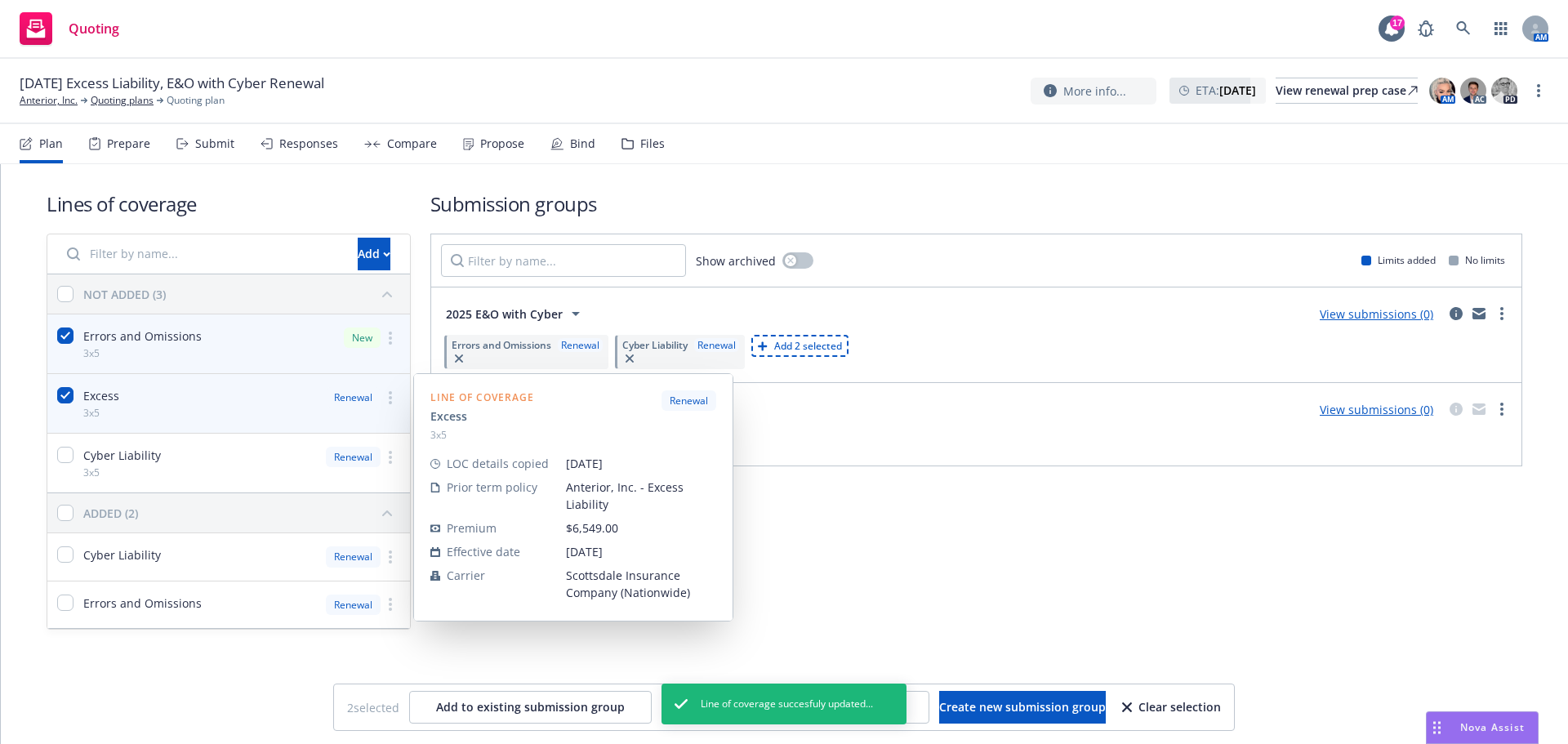
click at [62, 438] on div "Cyber Liability 3x5" at bounding box center [104, 463] width 114 height 59
checkbox input "true"
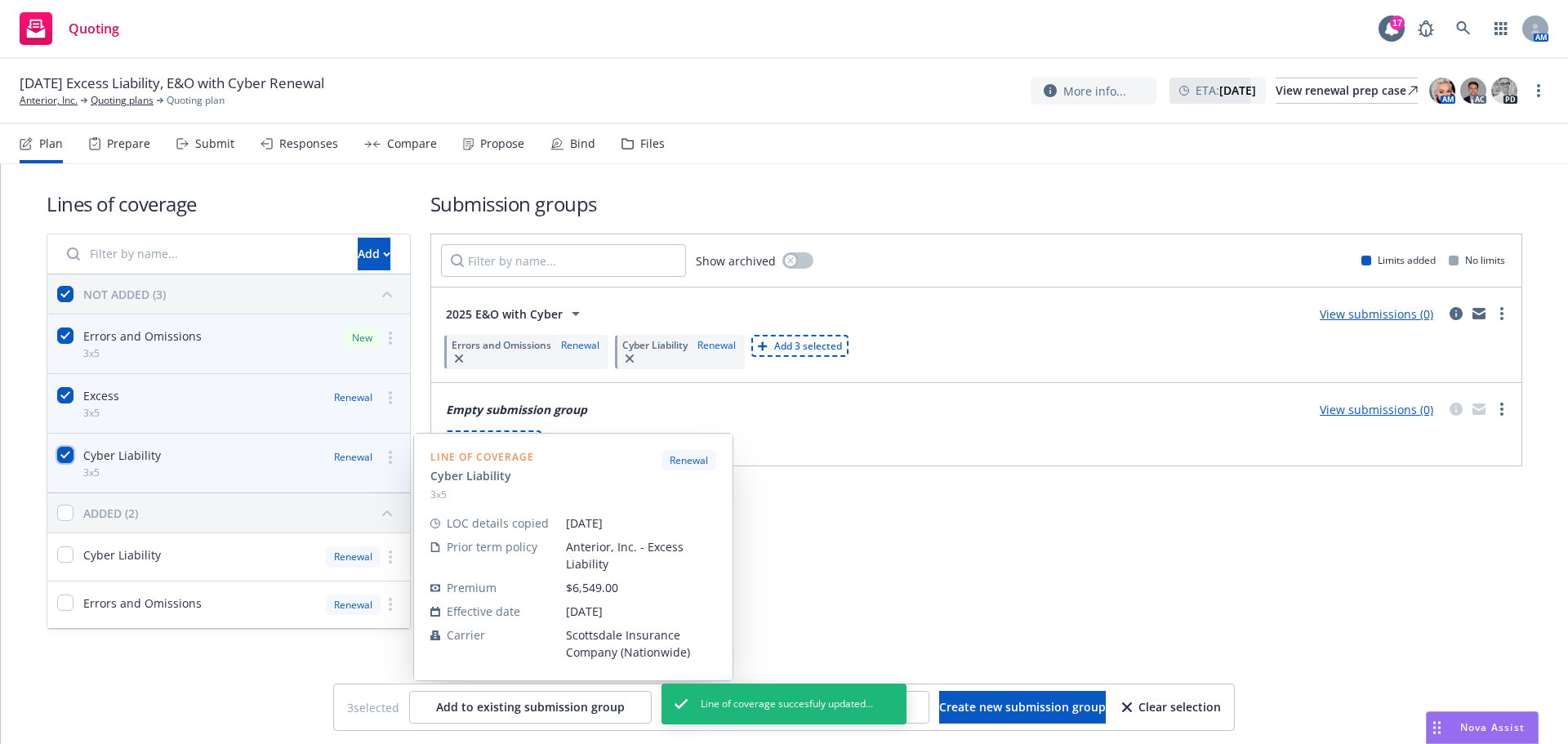
click at [67, 451] on input "checkbox" at bounding box center [65, 455] width 16 height 16
checkbox input "false"
click at [71, 456] on input "checkbox" at bounding box center [65, 455] width 16 height 16
checkbox input "true"
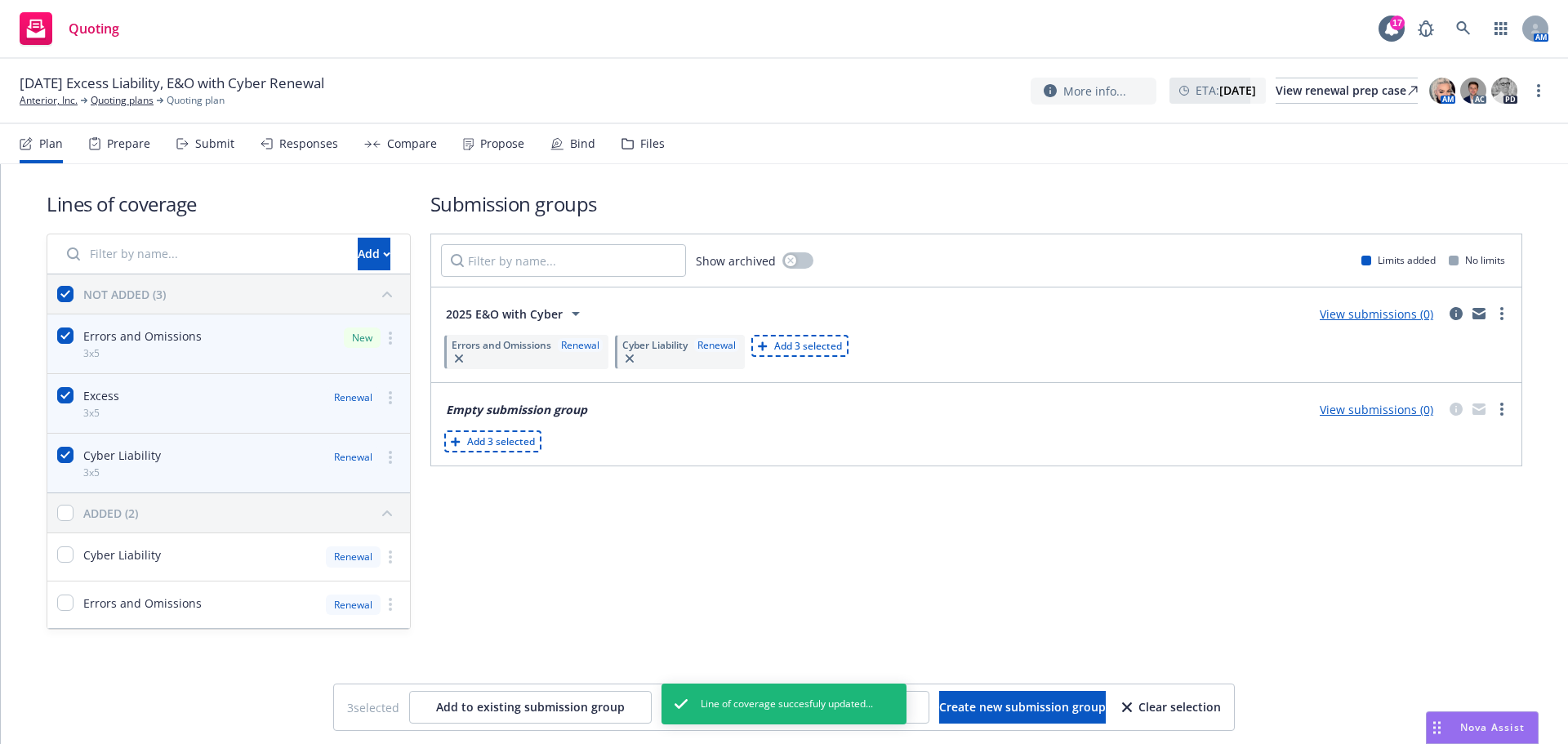
click at [823, 345] on span "Add 3 selected" at bounding box center [808, 345] width 68 height 14
checkbox input "false"
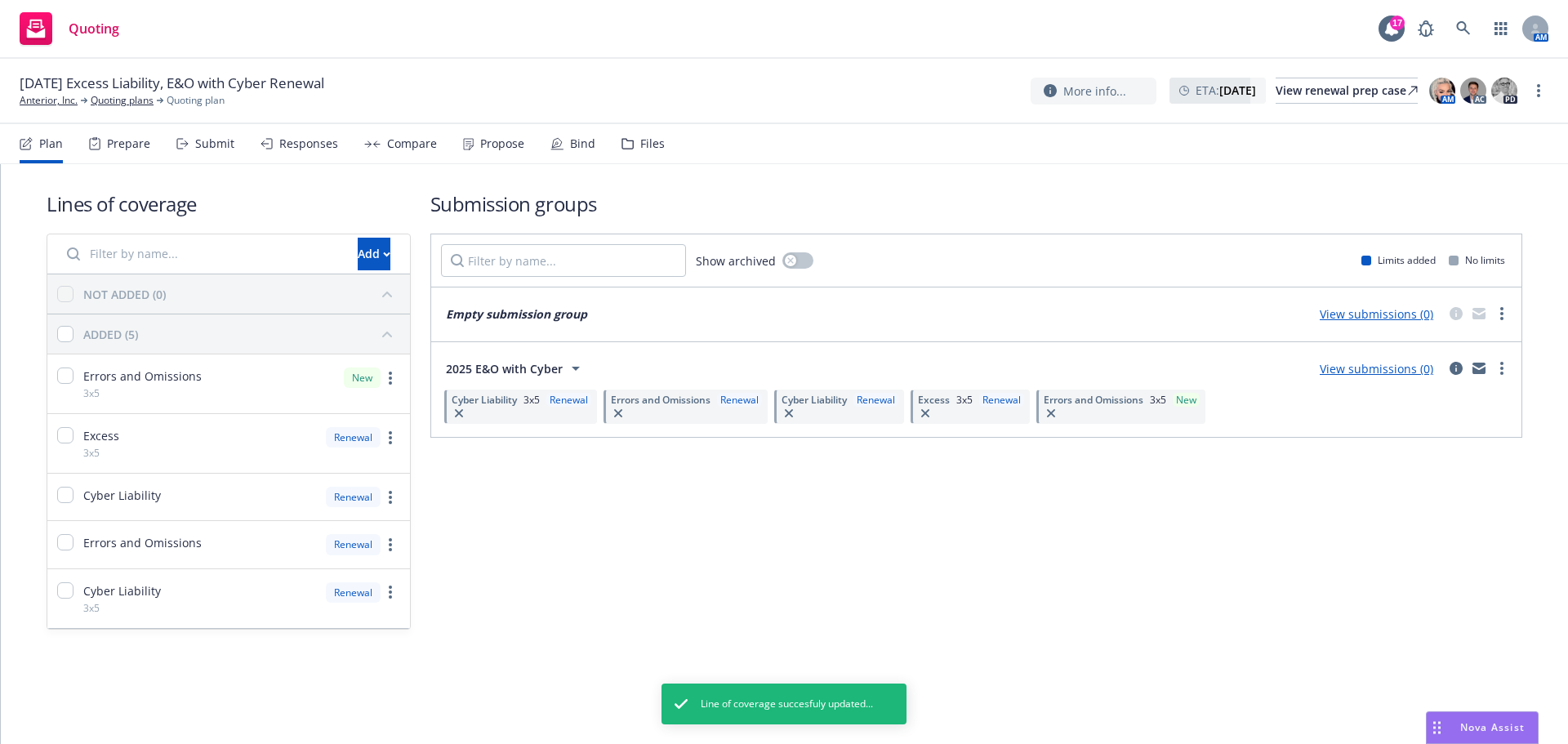
click at [664, 399] on span "Errors and Omissions" at bounding box center [661, 400] width 99 height 14
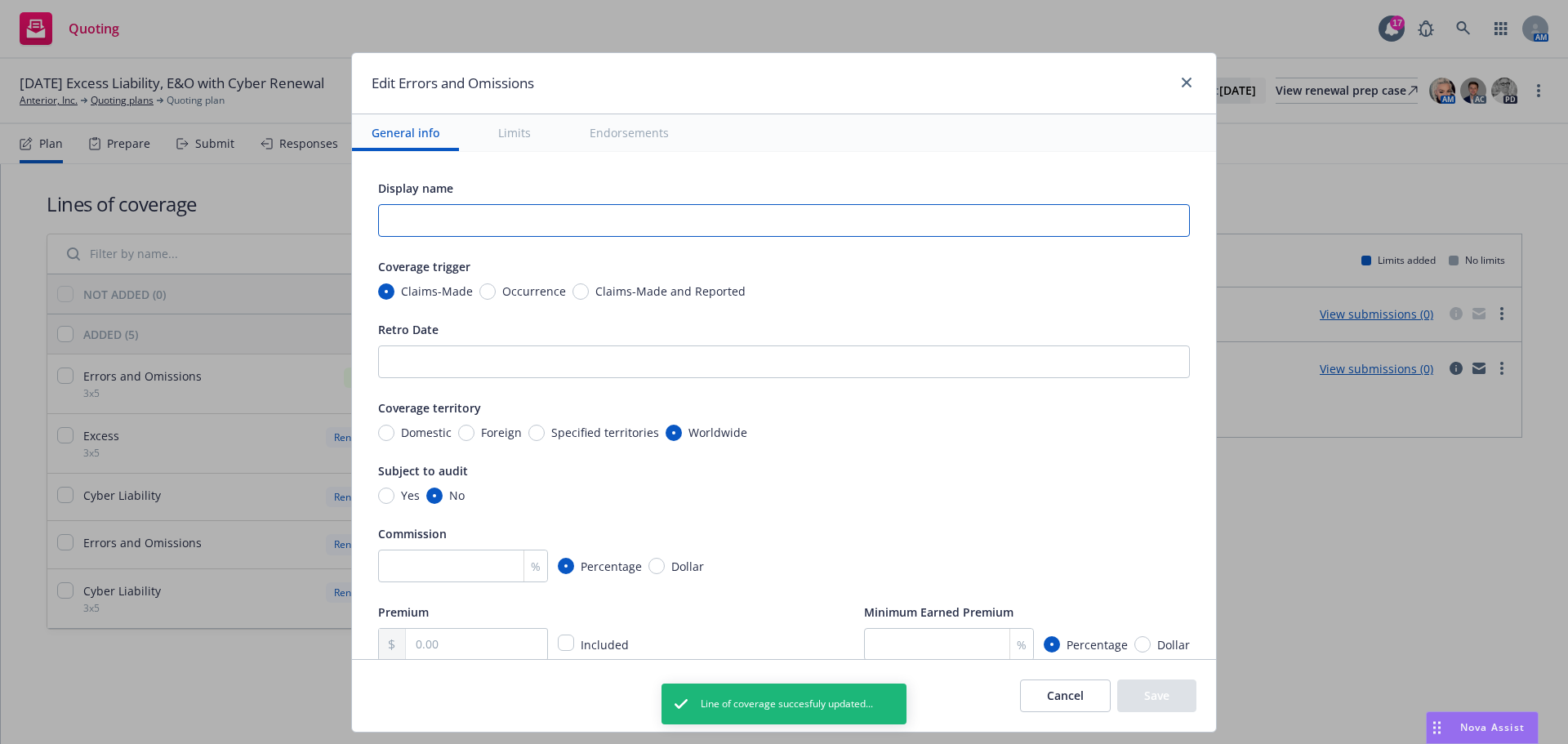
click at [611, 221] on input "text" at bounding box center [784, 221] width 812 height 33
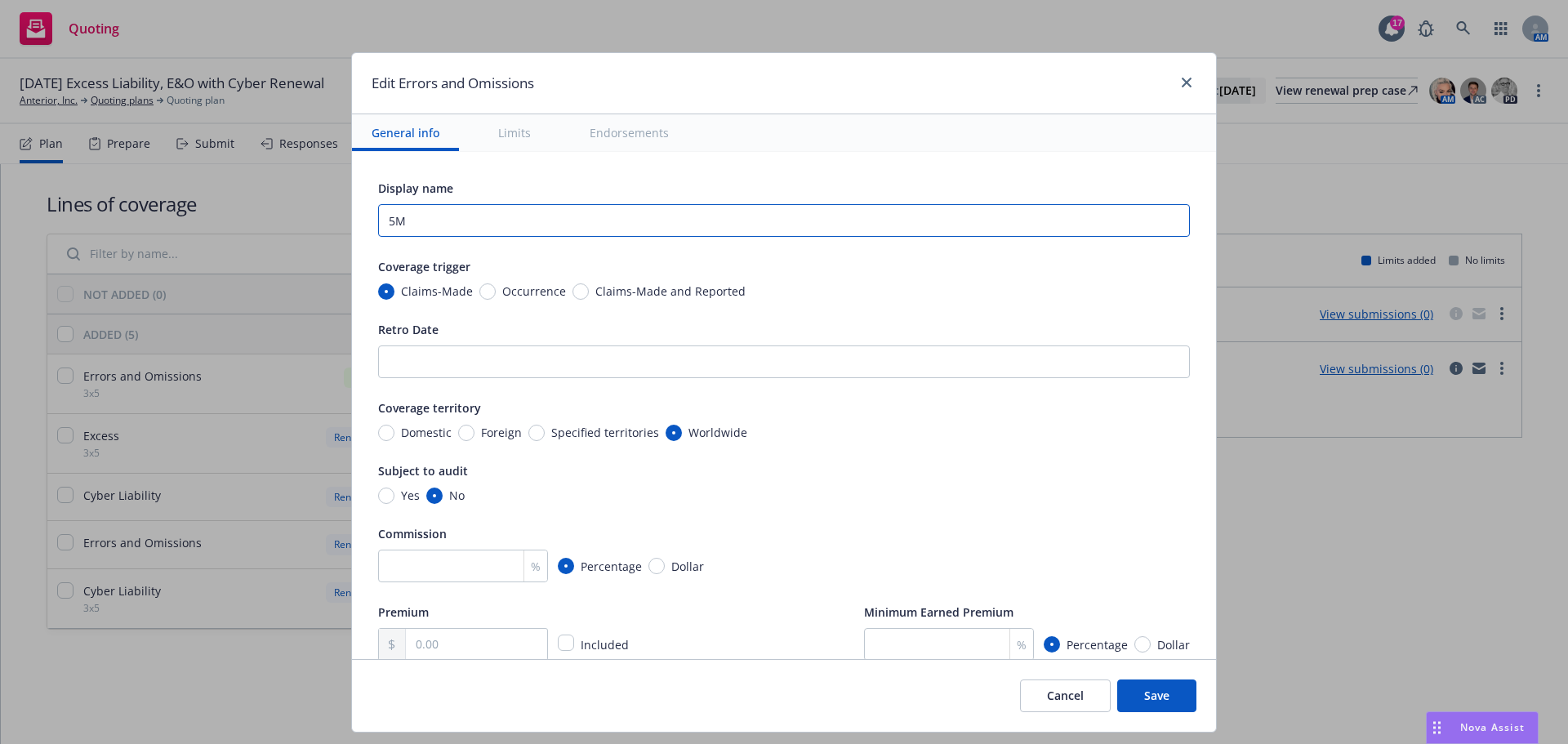
type input "5M"
click at [1165, 712] on button "Save" at bounding box center [1157, 696] width 80 height 33
click at [1168, 701] on div "Cancel Save" at bounding box center [1108, 696] width 176 height 33
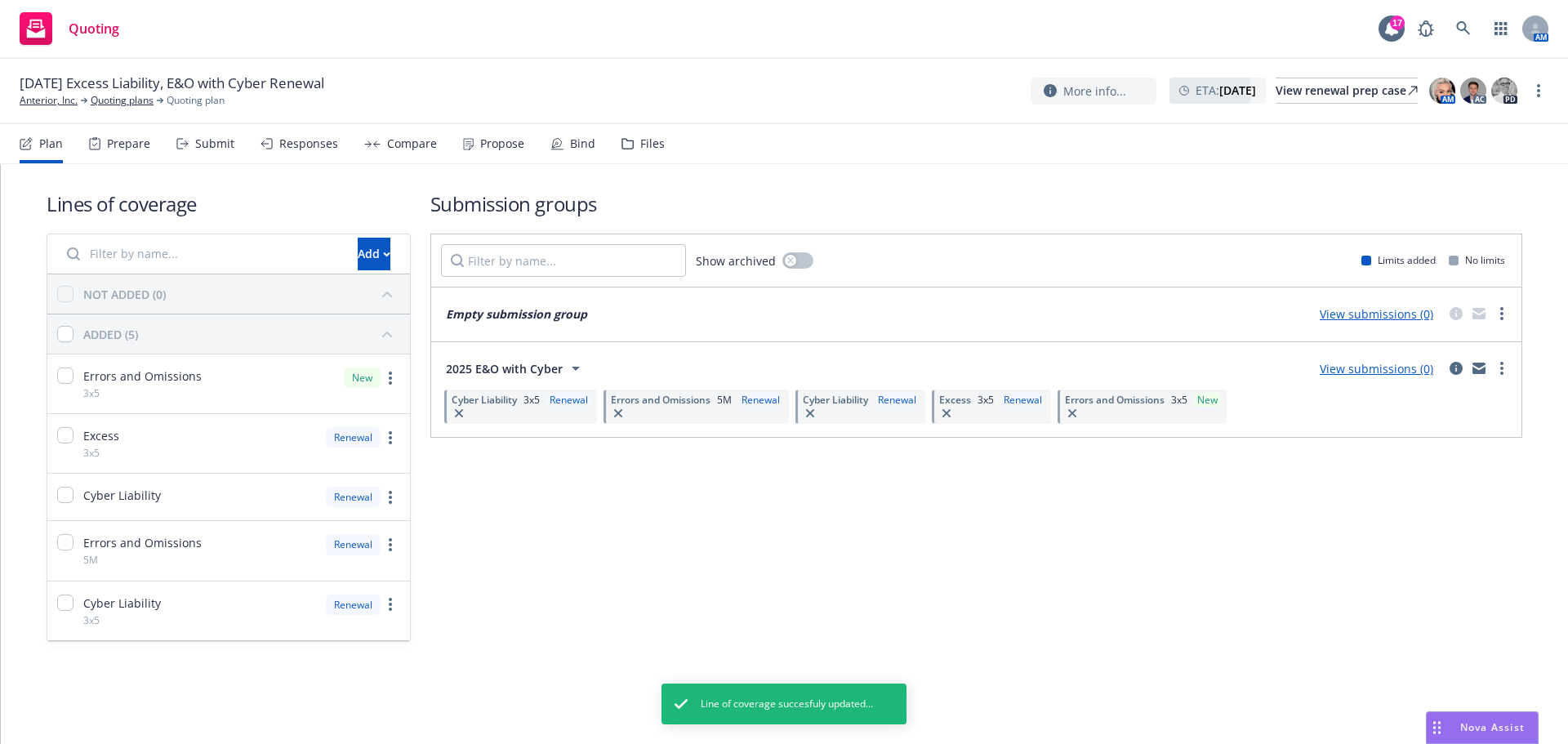
click at [868, 411] on div "Cyber Liability Renewal" at bounding box center [861, 407] width 130 height 34
click at [882, 393] on div "Renewal" at bounding box center [897, 400] width 45 height 14
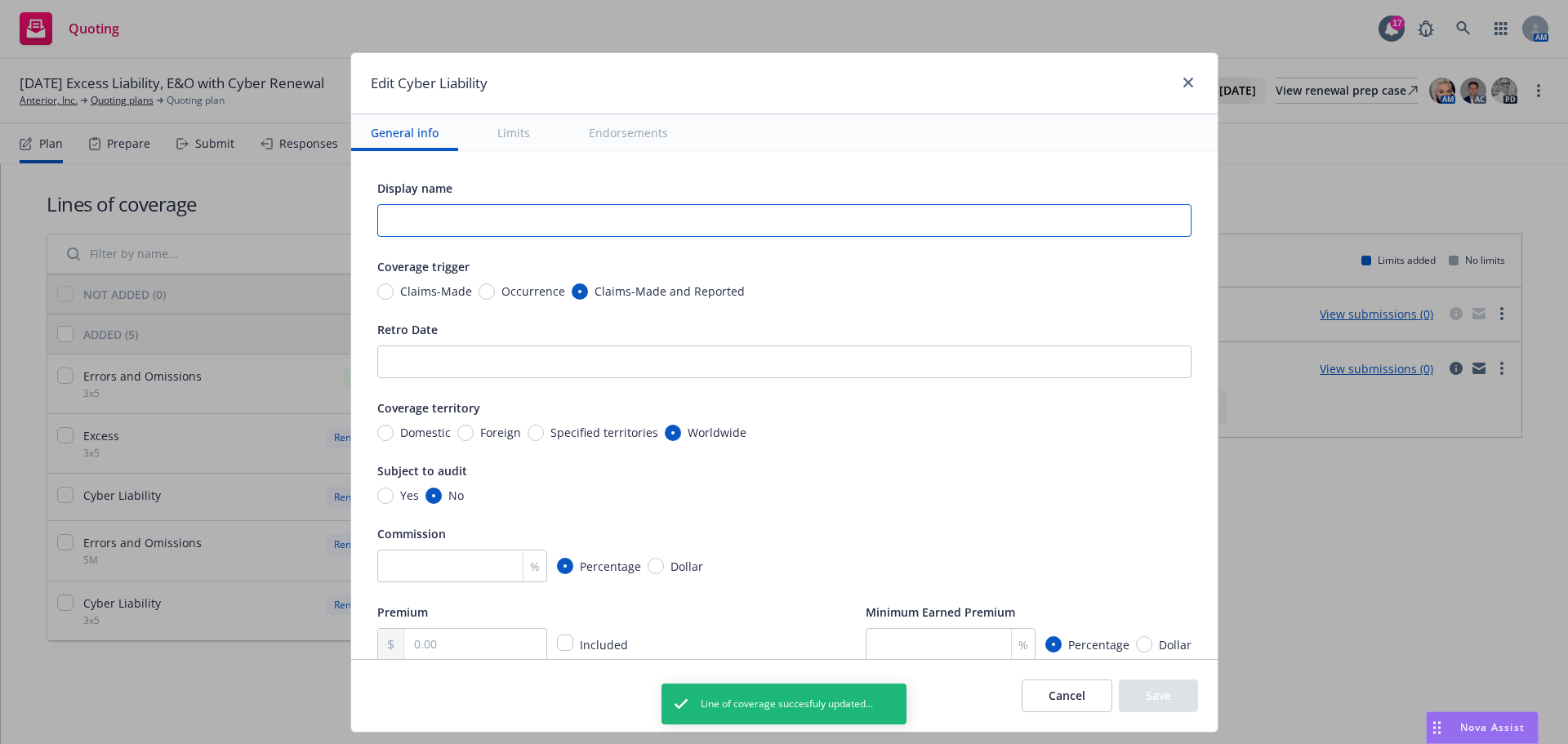
click at [797, 205] on input "text" at bounding box center [784, 221] width 815 height 33
type input "5M"
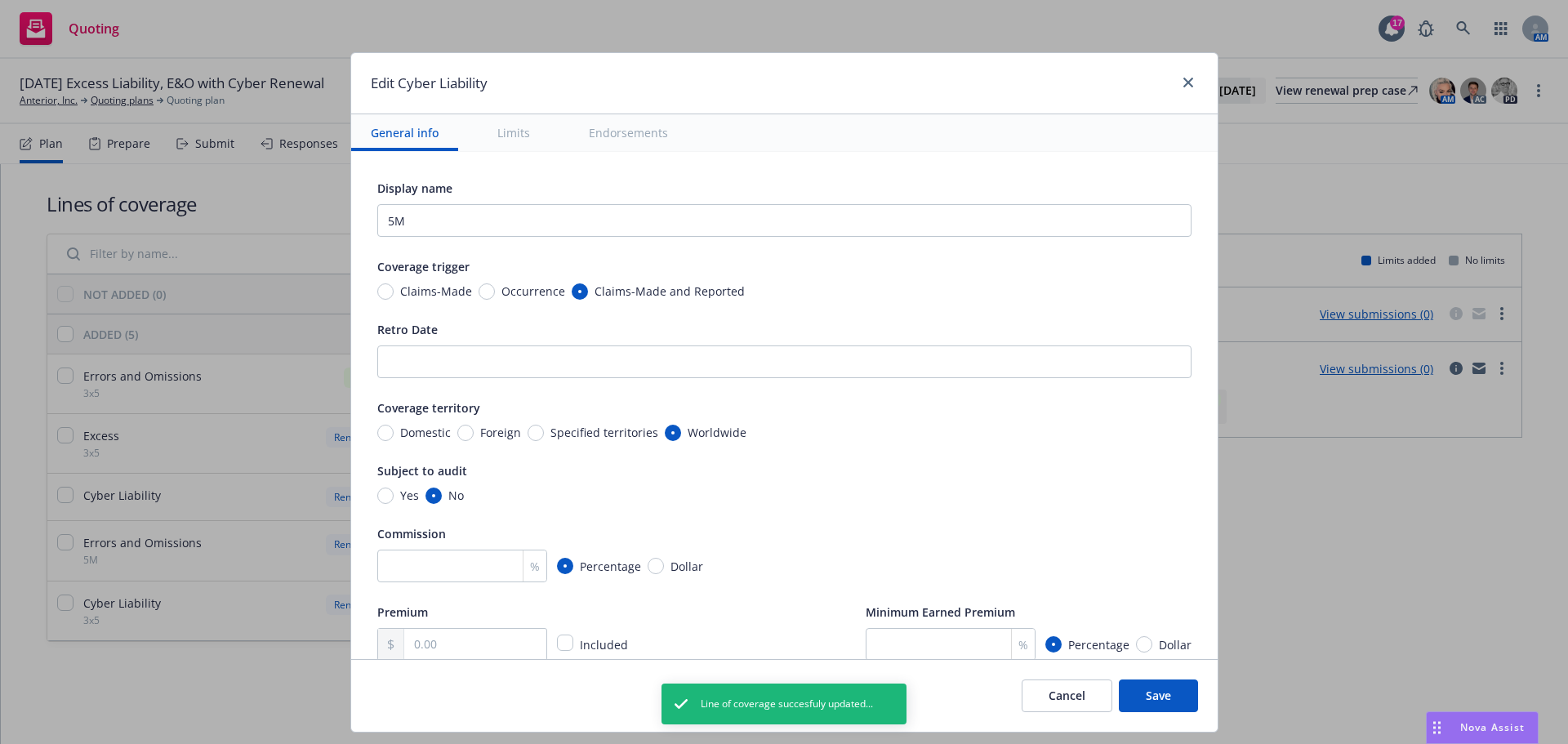
click at [1150, 693] on button "Save" at bounding box center [1159, 696] width 80 height 33
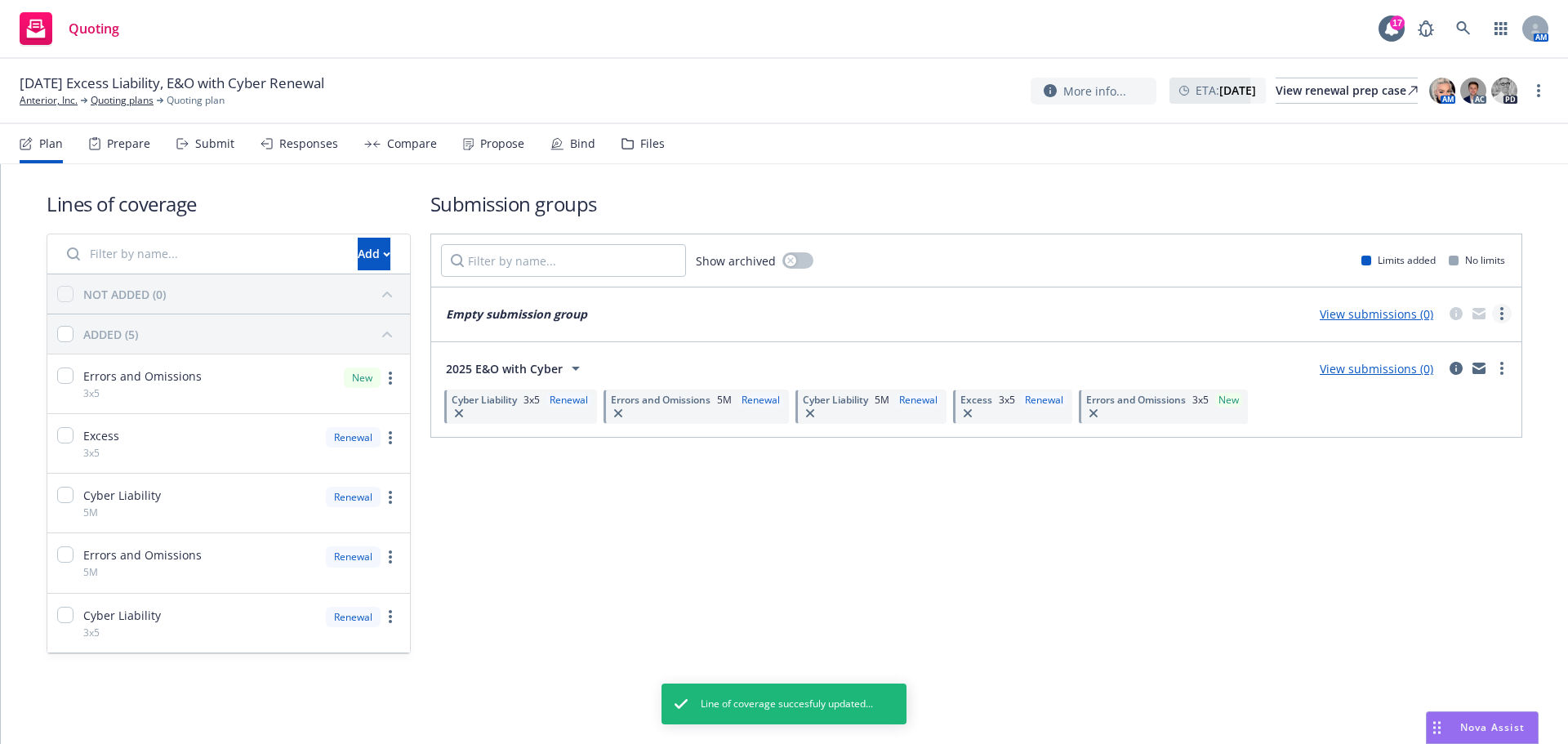
click at [1499, 308] on link "more" at bounding box center [1502, 314] width 20 height 20
click at [1392, 478] on span "Archive" at bounding box center [1379, 484] width 80 height 15
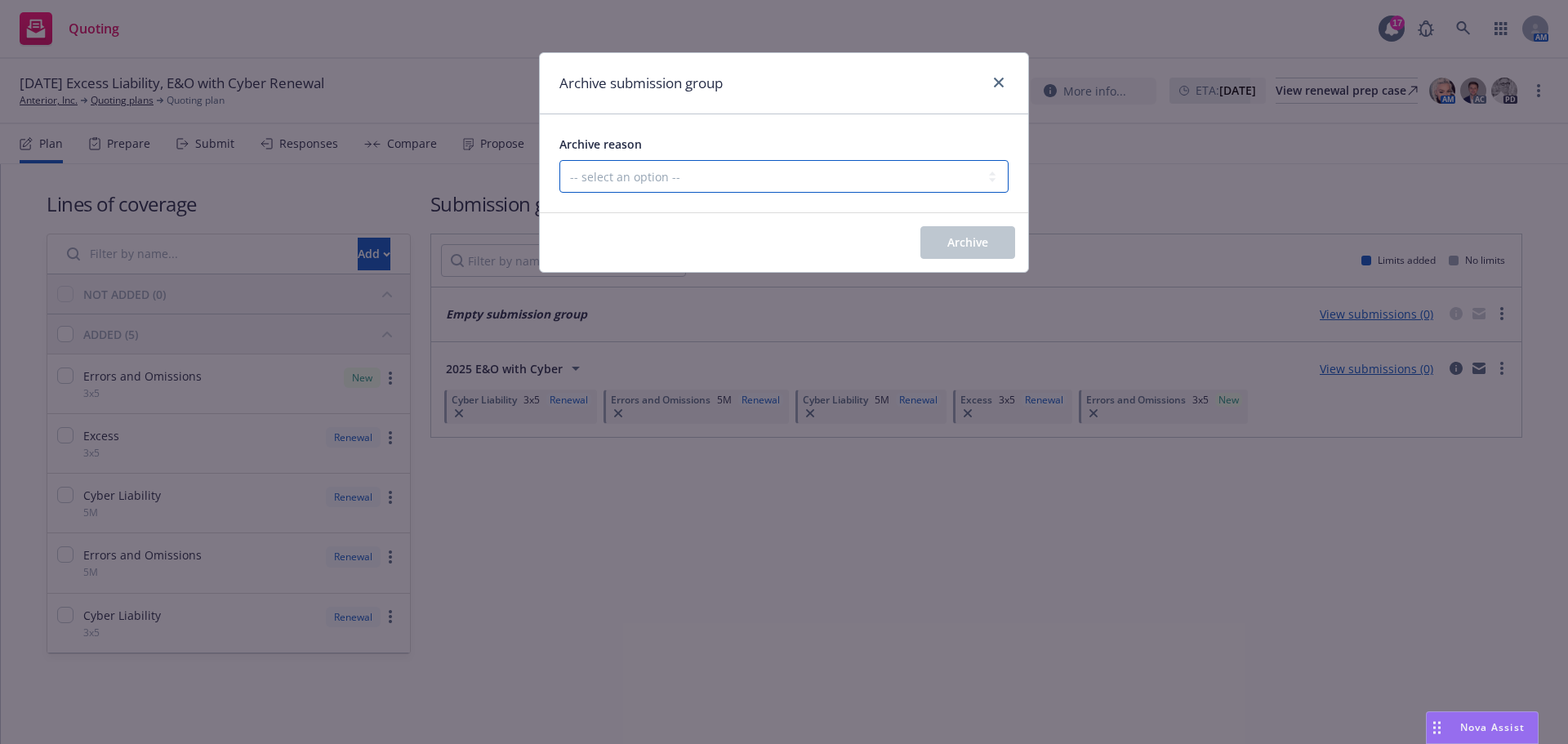
click at [908, 189] on select "-- select an option -- Customer no longer needs this coverage Duplicate Histori…" at bounding box center [784, 176] width 449 height 33
click at [560, 160] on select "-- select an option -- Customer no longer needs this coverage Duplicate Histori…" at bounding box center [784, 176] width 449 height 33
click at [950, 179] on select "-- select an option -- Customer no longer needs this coverage Duplicate Histori…" at bounding box center [784, 176] width 449 height 33
select select "HISTORICAL"
click at [560, 160] on select "-- select an option -- Customer no longer needs this coverage Duplicate Histori…" at bounding box center [784, 176] width 449 height 33
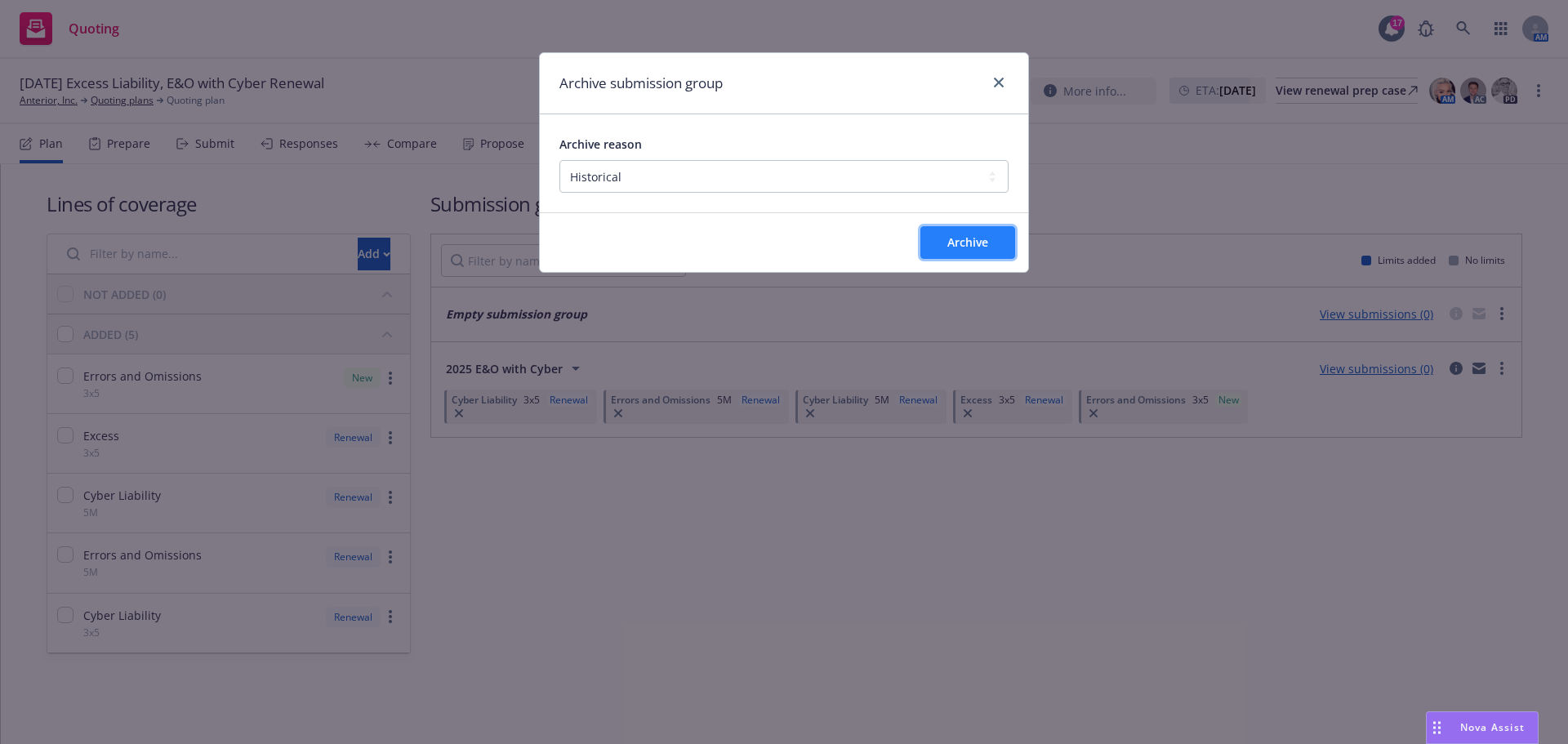
click at [949, 234] on span "Archive" at bounding box center [968, 241] width 41 height 15
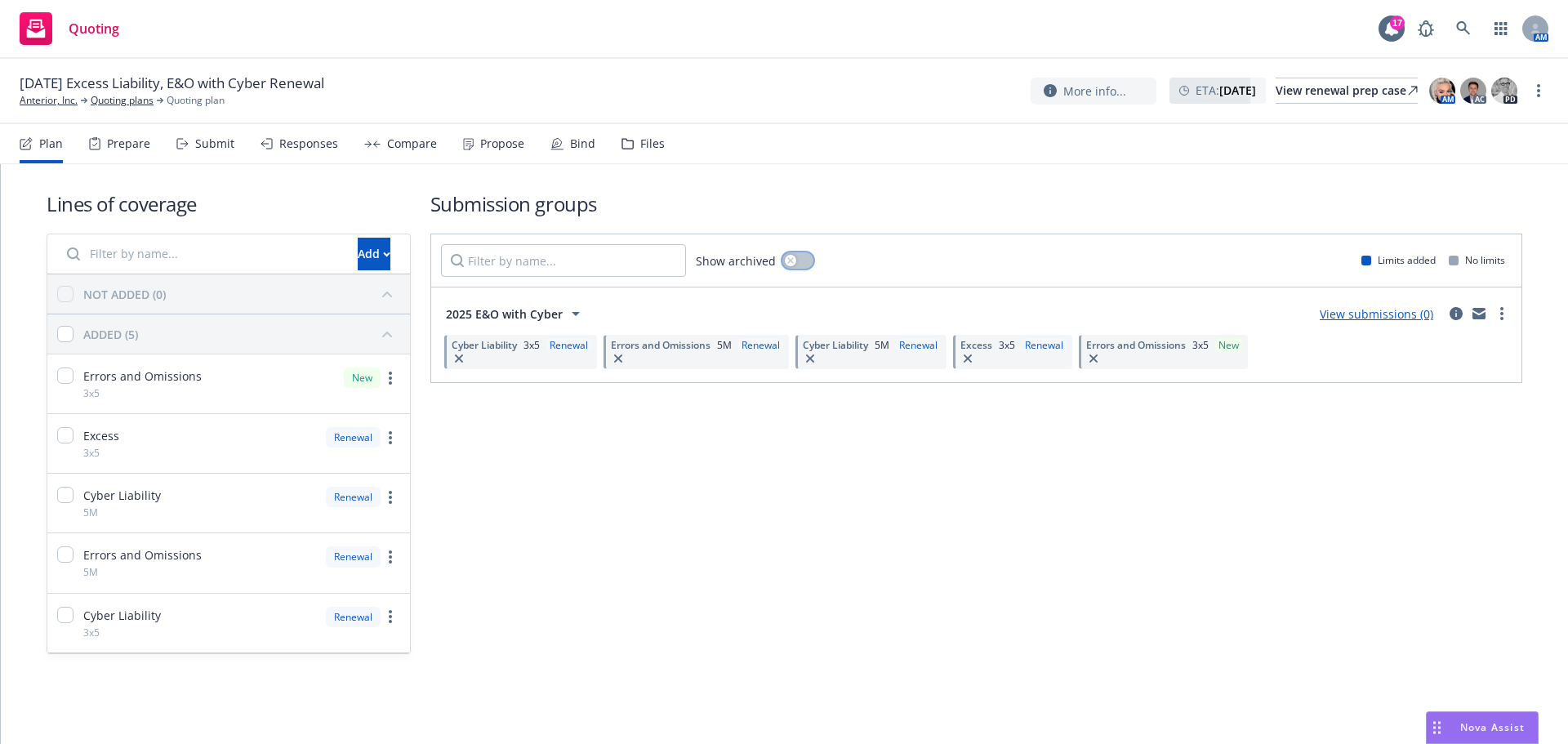
click at [801, 261] on button "button" at bounding box center [798, 260] width 31 height 16
click at [1497, 406] on link "more" at bounding box center [1502, 410] width 20 height 20
click at [920, 443] on div "Submission groups Show archived Limits added No limits 2025 E&O with Cyber View…" at bounding box center [977, 421] width 1092 height 464
click at [206, 148] on div "Submit" at bounding box center [214, 144] width 39 height 13
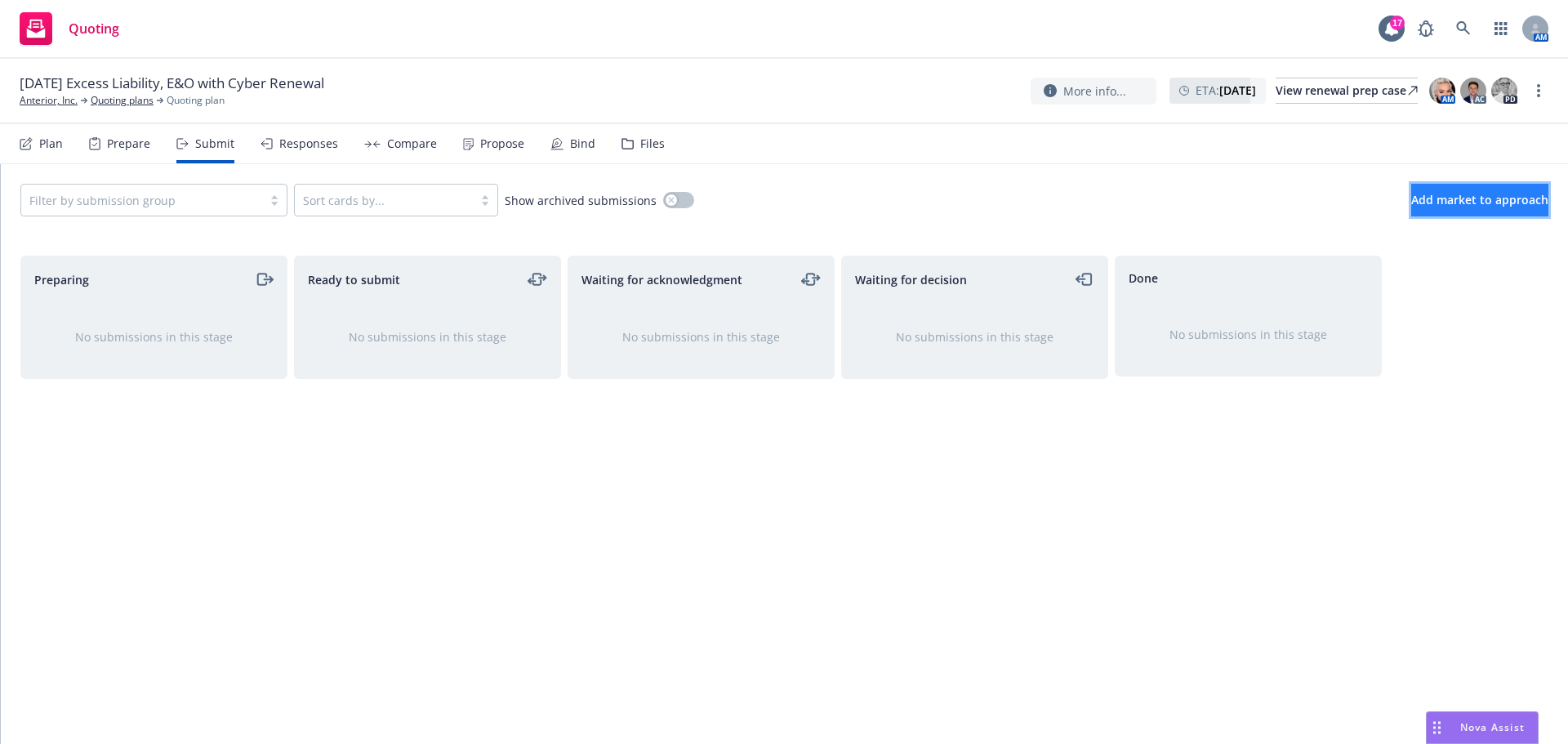
click at [1412, 200] on span "Add market to approach" at bounding box center [1480, 199] width 137 height 15
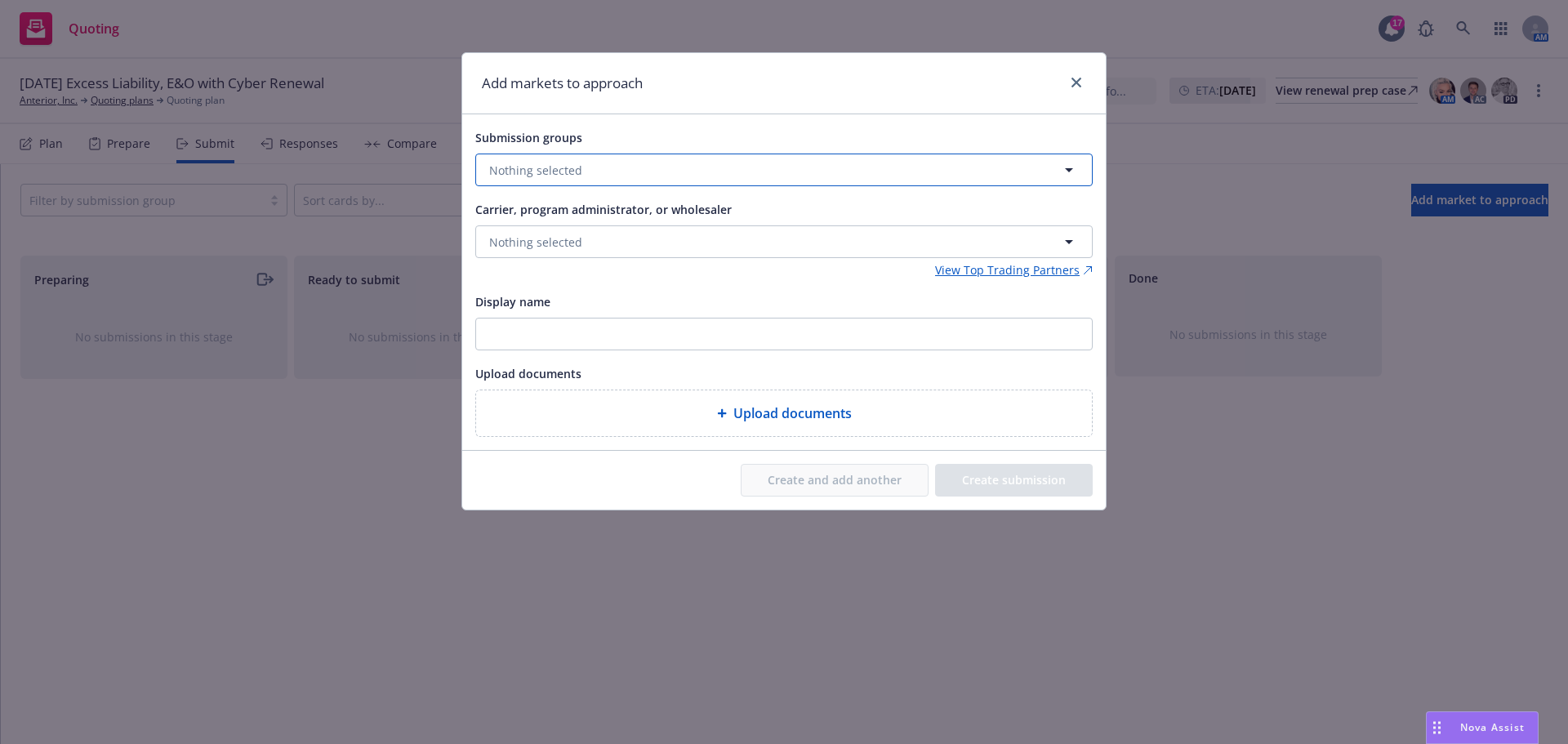
click at [836, 156] on button "Nothing selected" at bounding box center [784, 170] width 618 height 33
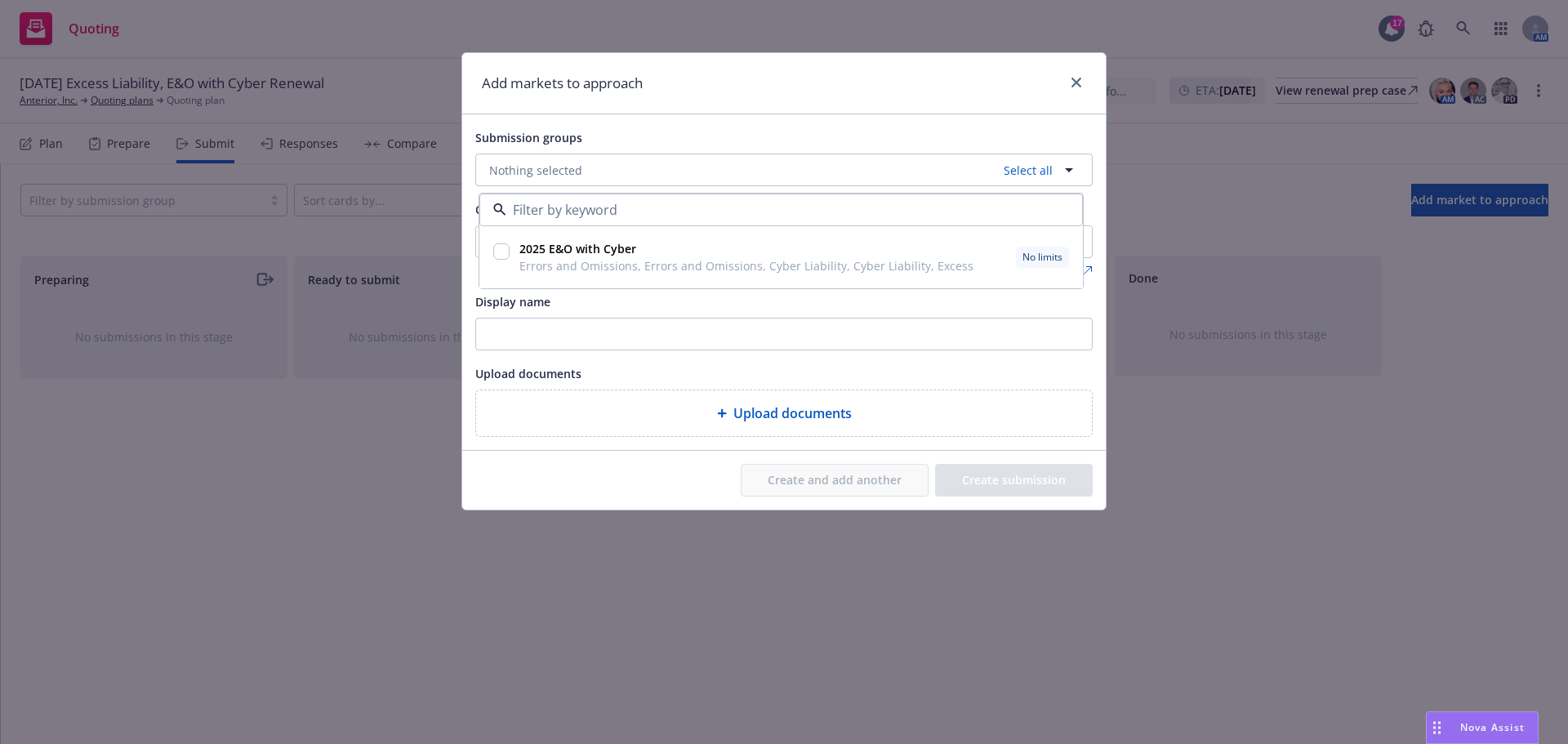
click at [490, 252] on div at bounding box center [501, 257] width 23 height 41
checkbox input "true"
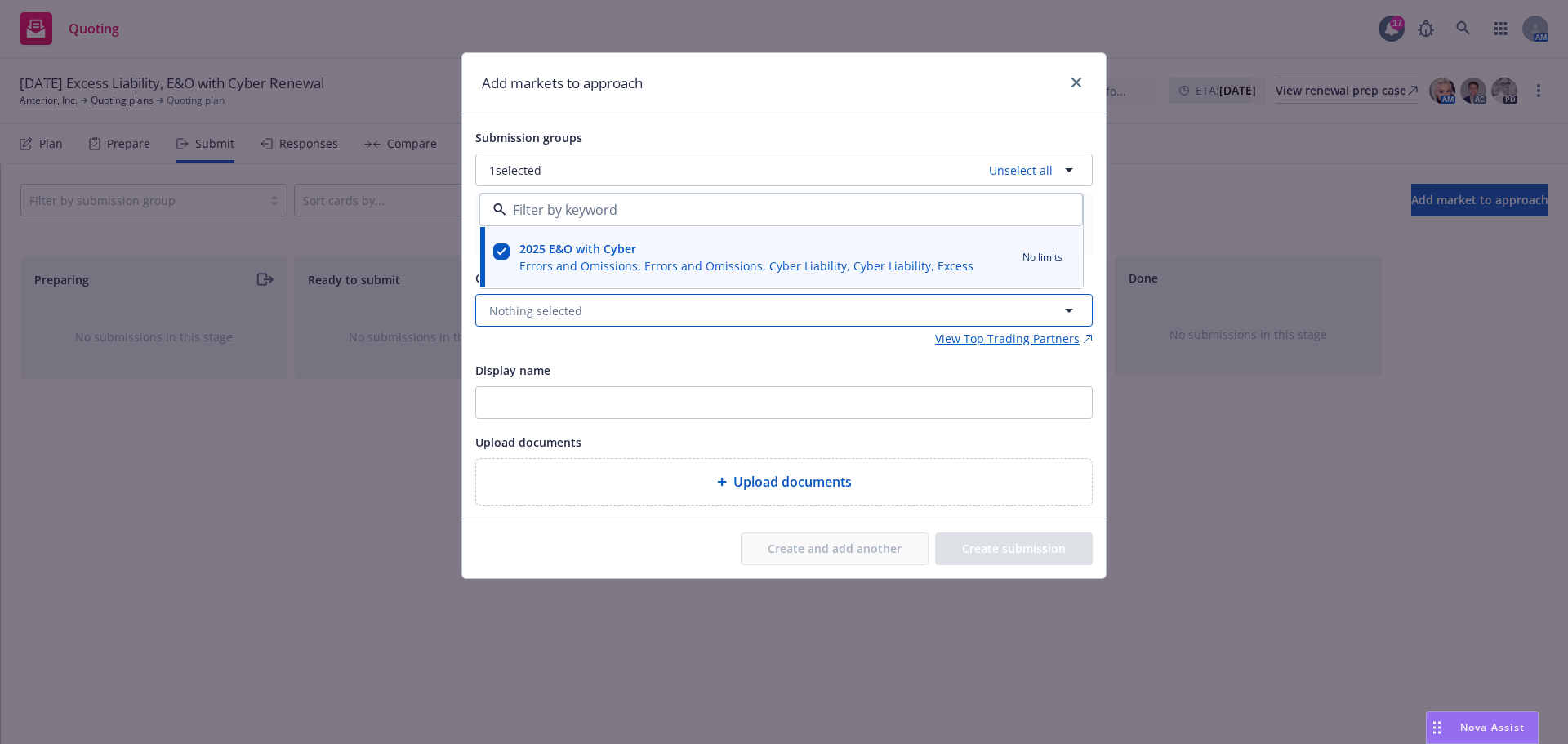
click at [551, 307] on span "Nothing selected" at bounding box center [535, 310] width 93 height 17
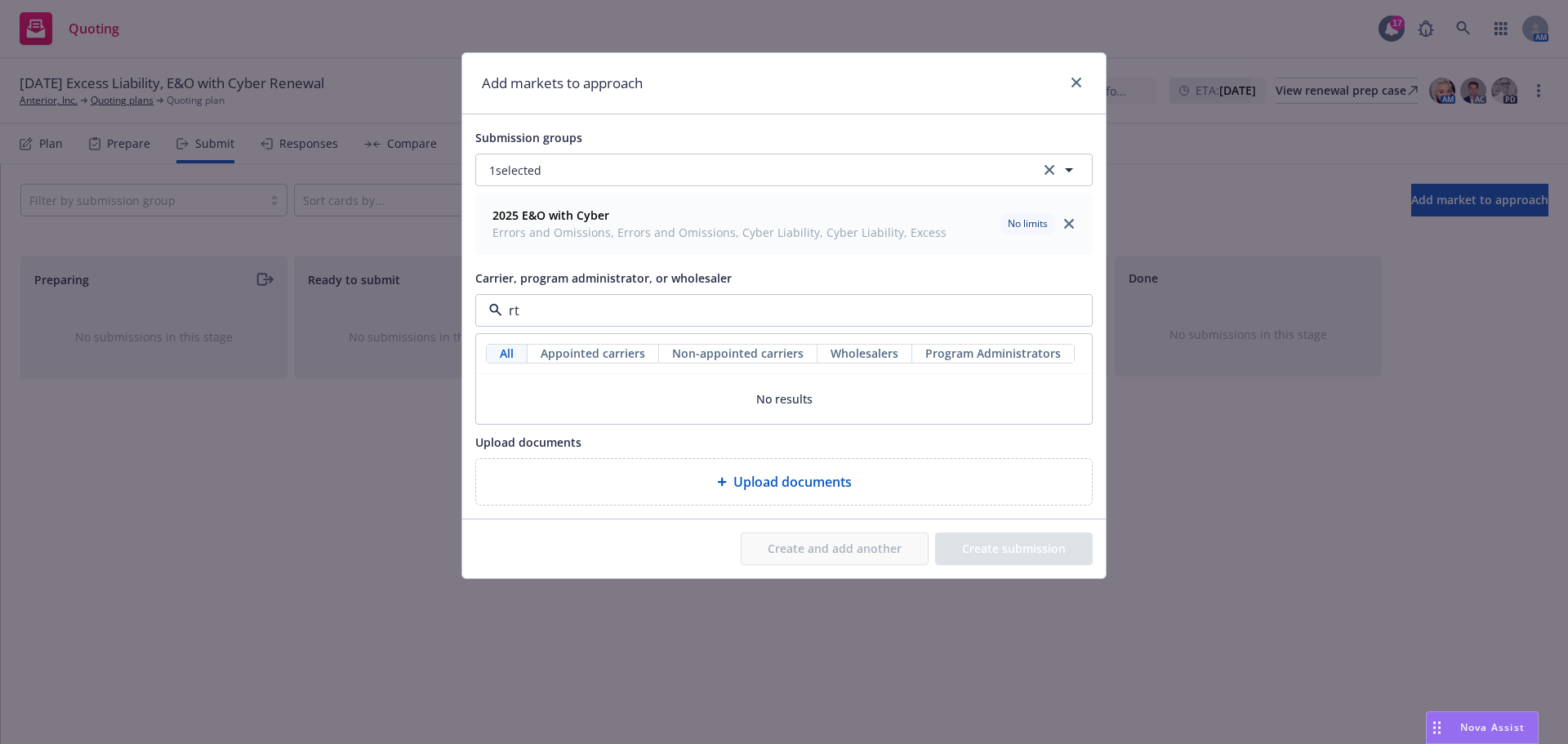
type input "rt s"
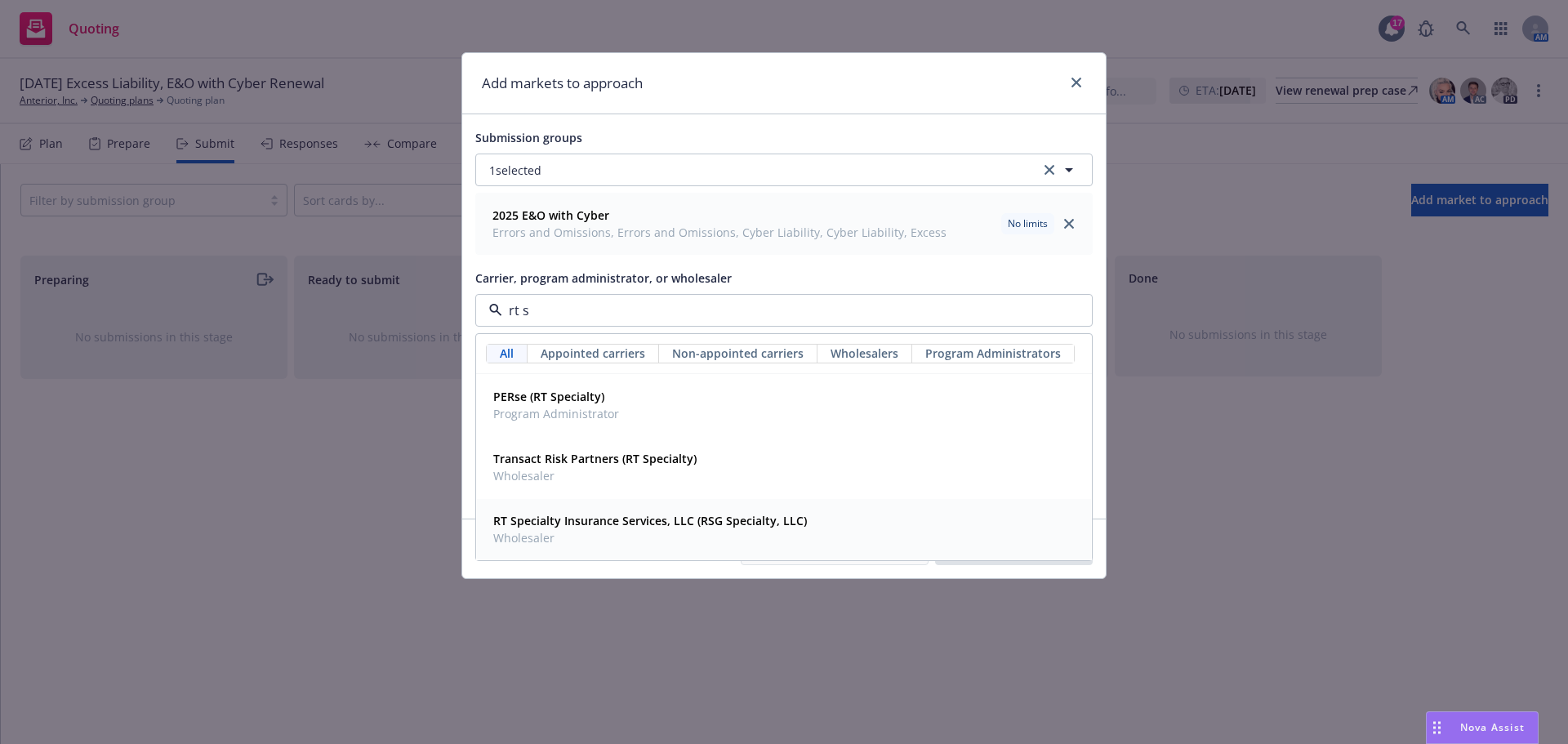
click at [594, 528] on strong "RT Specialty Insurance Services, LLC (RSG Specialty, LLC)" at bounding box center [650, 520] width 314 height 15
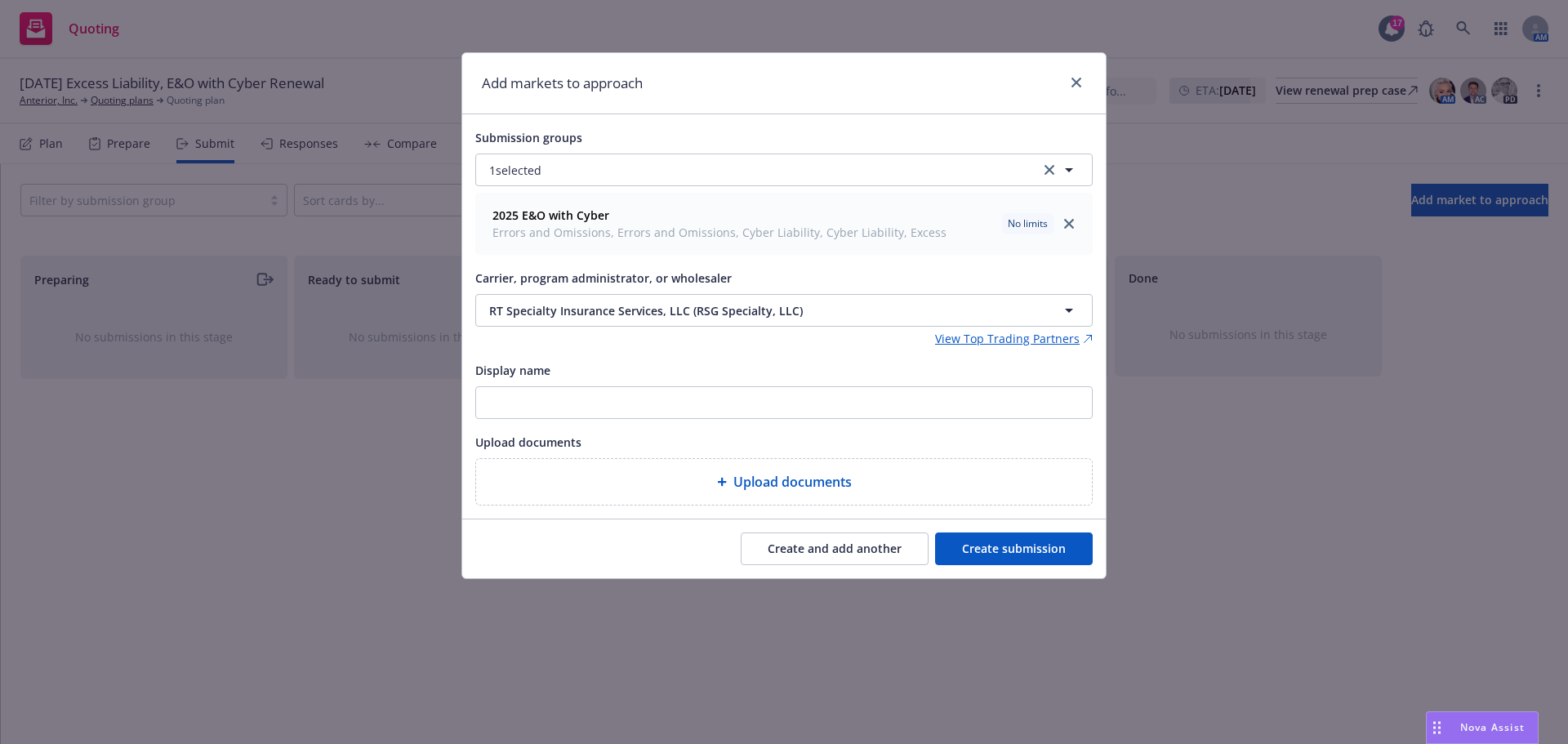
click at [993, 574] on div "Create and add another Create submission" at bounding box center [784, 549] width 644 height 59
click at [997, 551] on button "Create submission" at bounding box center [1014, 549] width 157 height 33
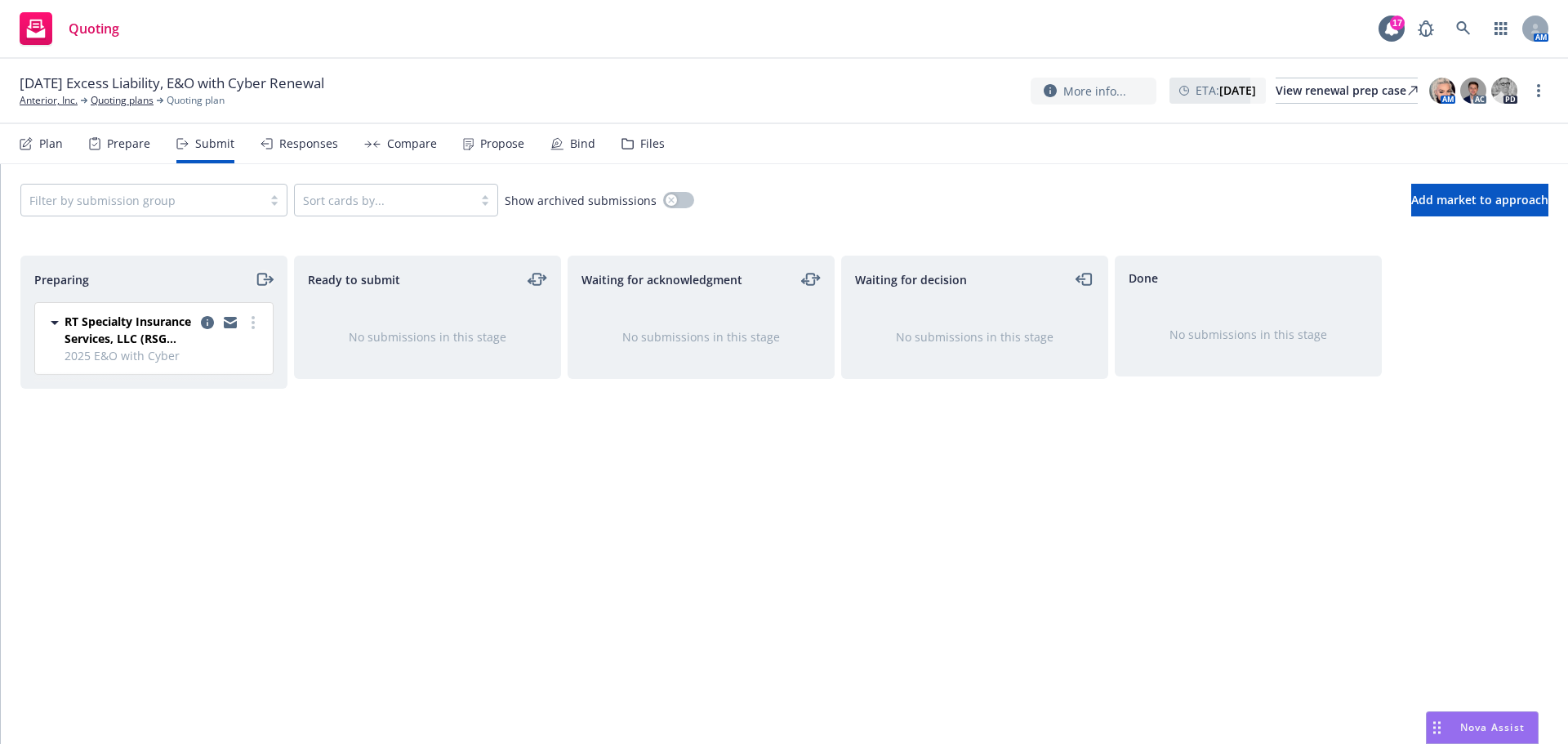
drag, startPoint x: 276, startPoint y: 282, endPoint x: 260, endPoint y: 281, distance: 16.0
click at [276, 282] on div "Preparing" at bounding box center [154, 279] width 266 height 46
click at [260, 280] on icon "moveRight" at bounding box center [264, 279] width 19 height 20
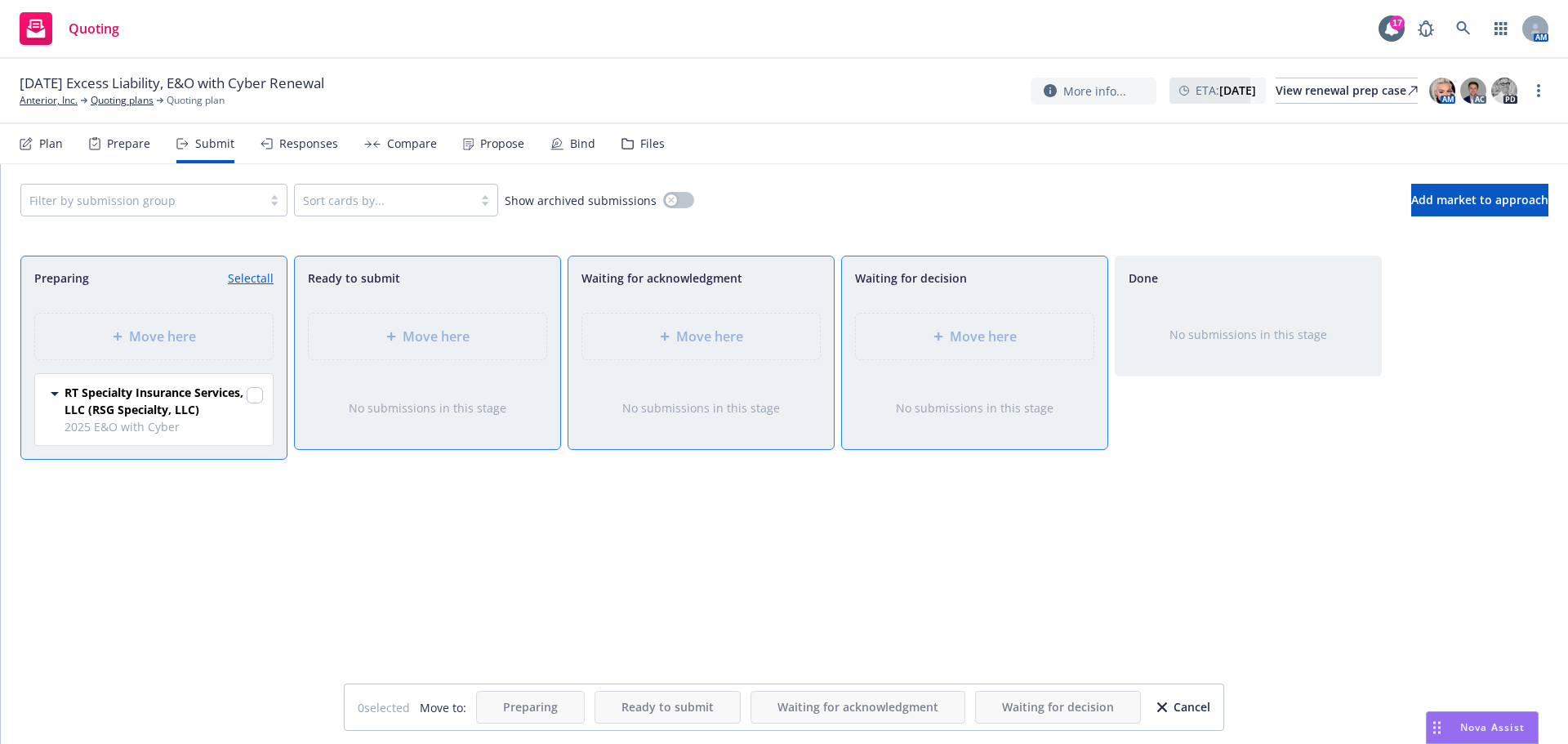
click at [242, 391] on span "RT Specialty Insurance Services, LLC (RSG Specialty, LLC)" at bounding box center [154, 401] width 179 height 34
click at [246, 393] on div "RT Specialty Insurance Services, LLC (RSG Specialty, LLC)" at bounding box center [164, 401] width 199 height 34
click at [267, 400] on div "Preparing Select all Move here RT Specialty Insurance Services, LLC (RSG Specia…" at bounding box center [154, 365] width 267 height 219
drag, startPoint x: 250, startPoint y: 399, endPoint x: 270, endPoint y: 399, distance: 20.0
click at [251, 399] on input "checkbox" at bounding box center [255, 395] width 16 height 16
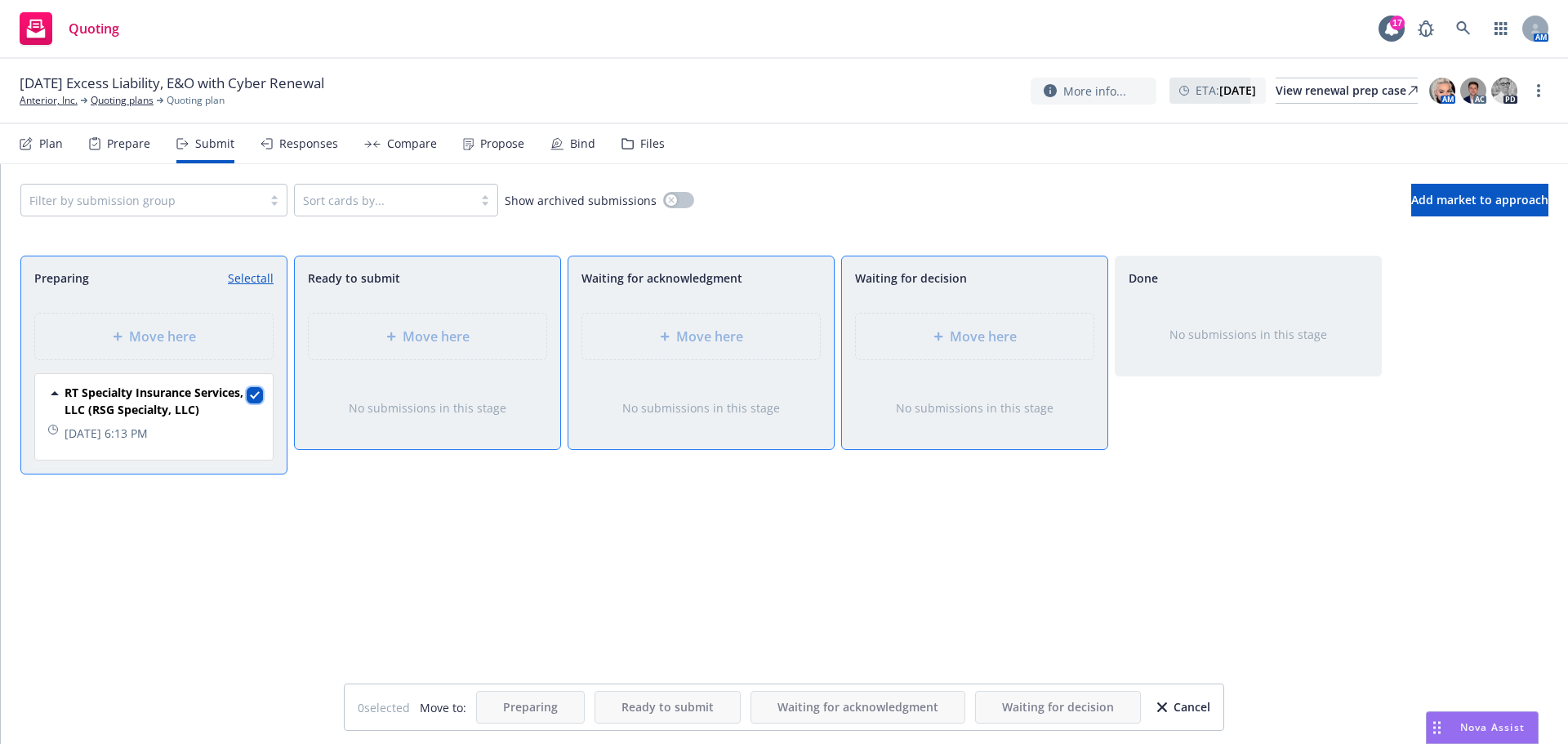
checkbox input "true"
click at [1026, 336] on div "Move here" at bounding box center [975, 336] width 212 height 20
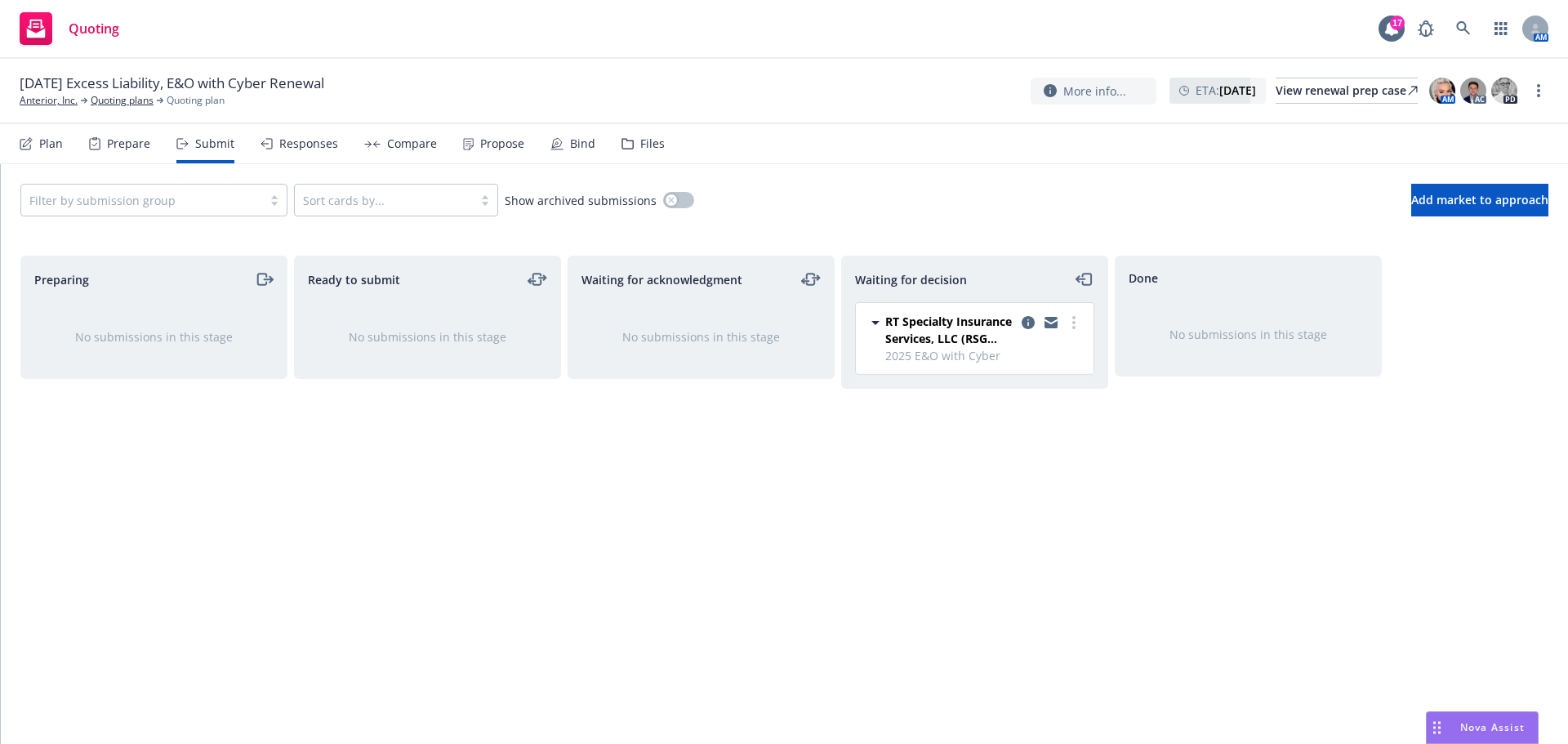
click at [1079, 308] on div "RT Specialty Insurance Services, LLC (RSG Specialty, LLC) 2025 E&O with Cyber T…" at bounding box center [975, 338] width 238 height 71
click at [1076, 313] on link "more" at bounding box center [1074, 323] width 20 height 20
click at [1074, 322] on circle "more" at bounding box center [1074, 323] width 4 height 4
click at [1031, 323] on icon "copy logging email" at bounding box center [1028, 323] width 13 height 13
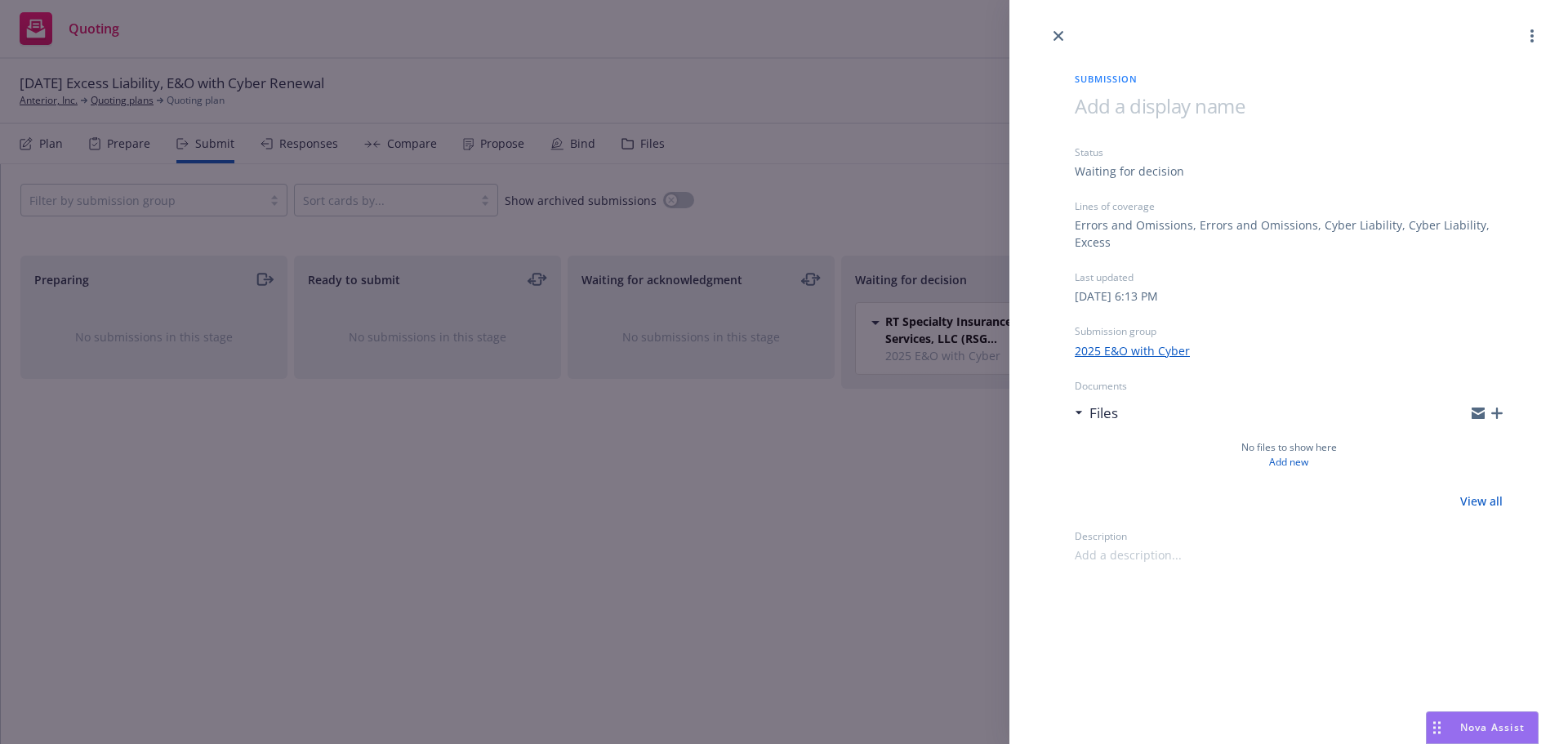
click at [1493, 411] on icon "button" at bounding box center [1497, 413] width 12 height 12
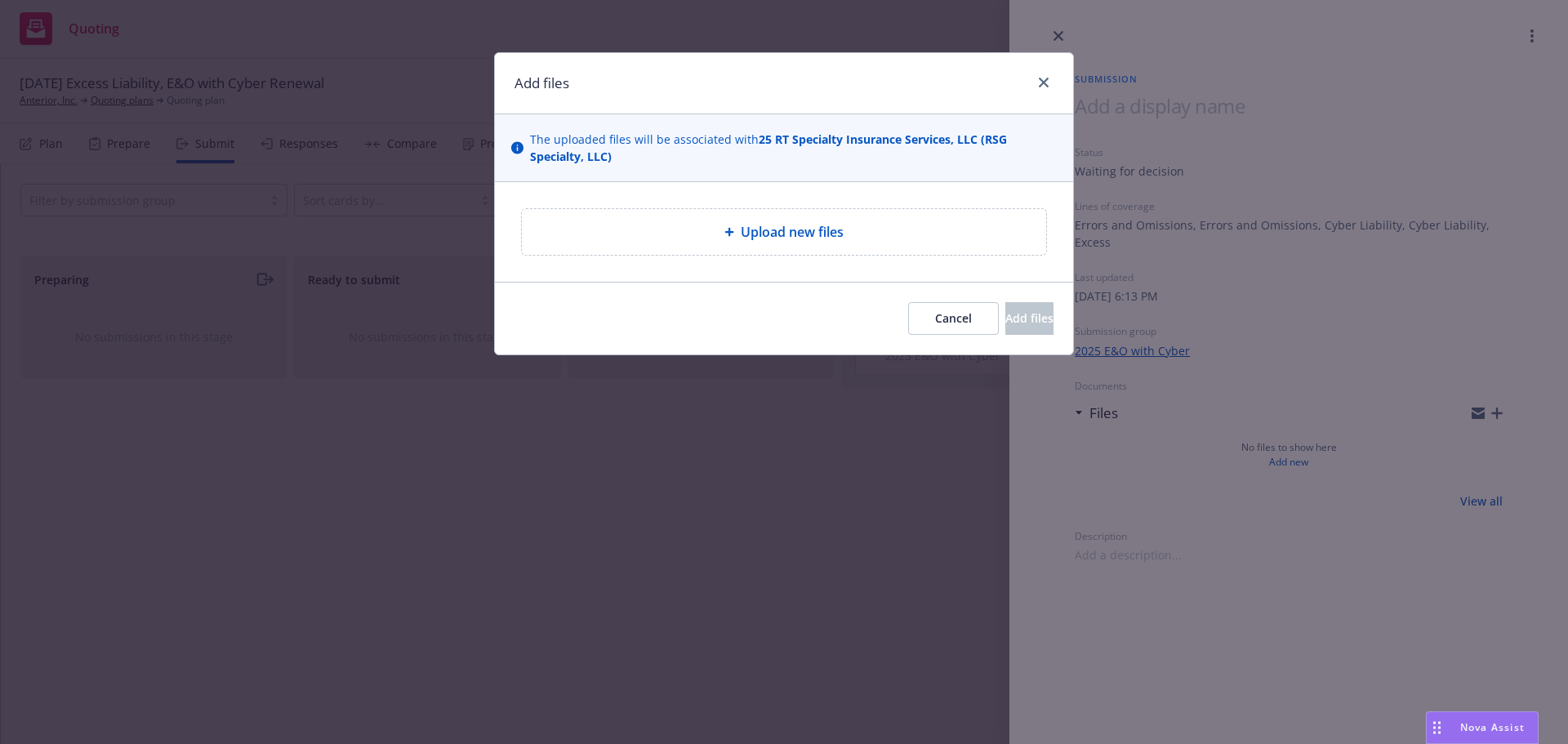
type textarea "x"
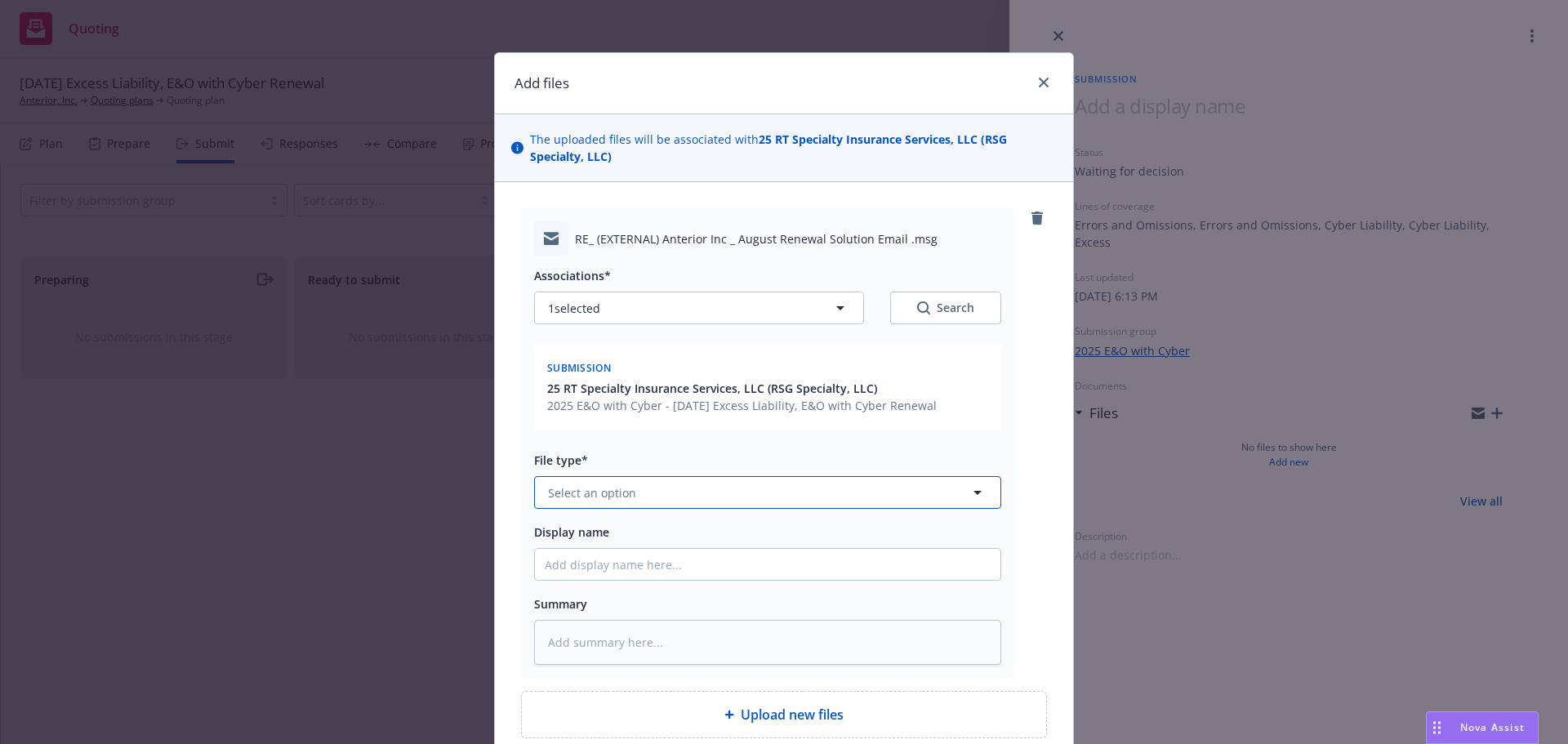
click at [908, 494] on button "Select an option" at bounding box center [768, 493] width 468 height 33
type input "sub"
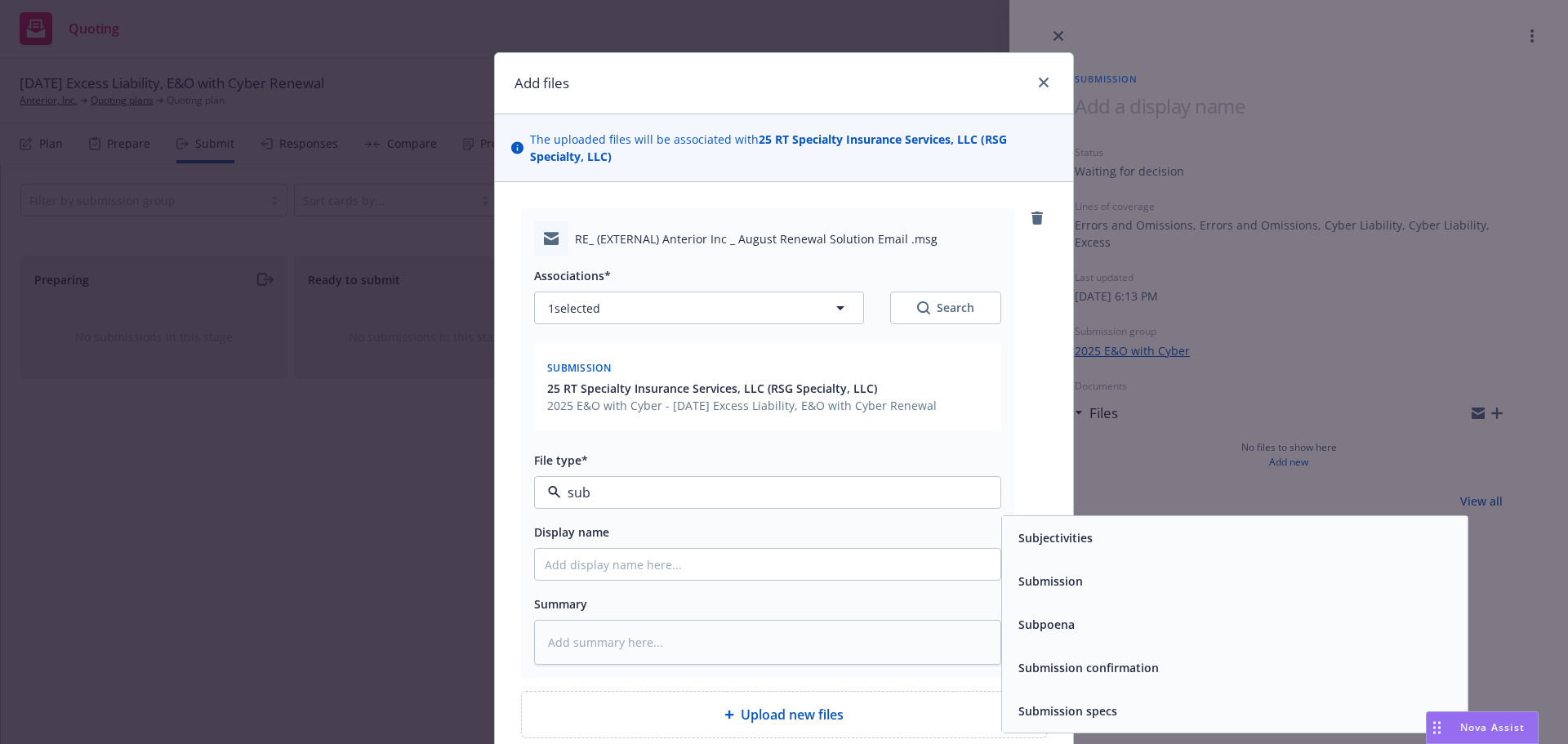
click at [1018, 576] on span "Submission" at bounding box center [1050, 580] width 64 height 17
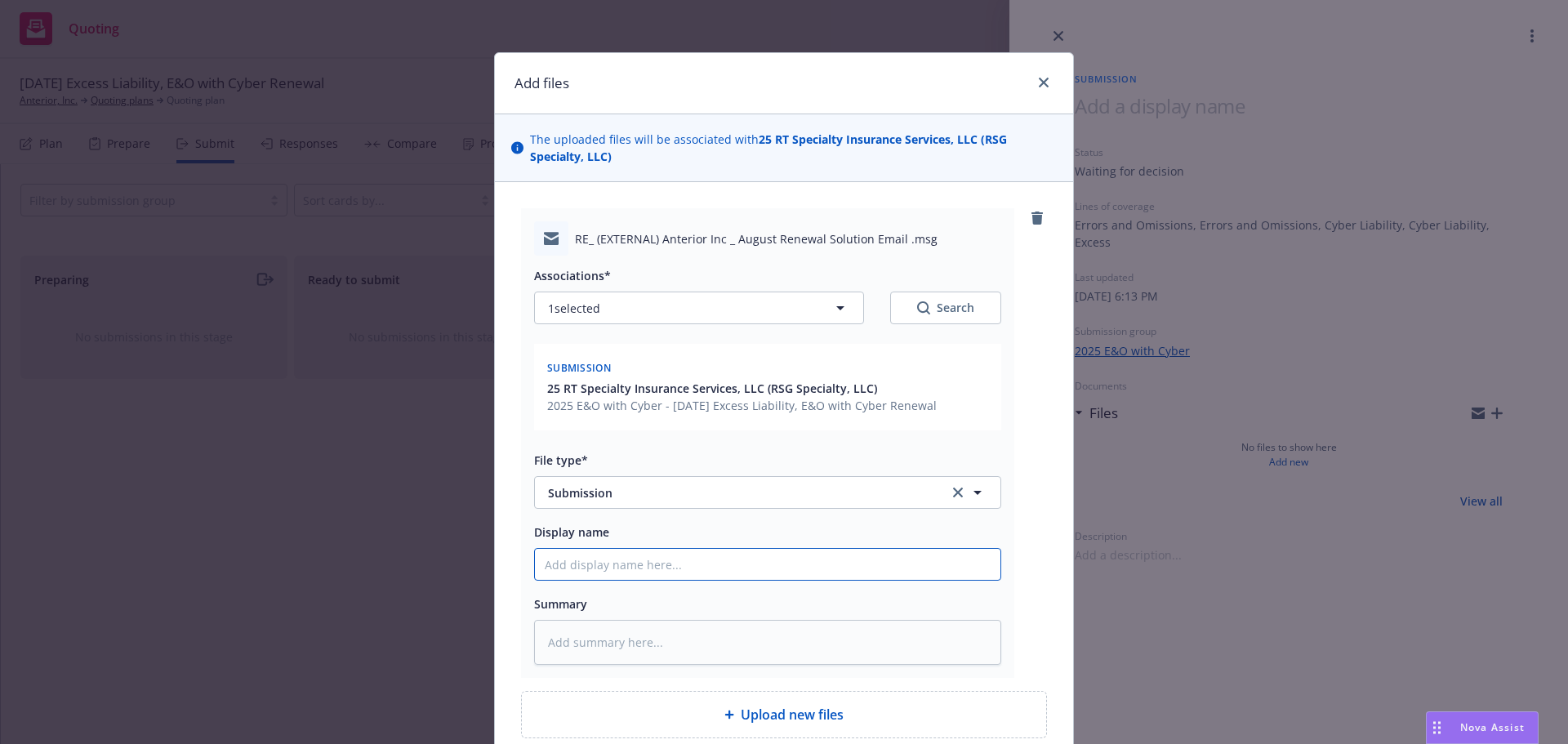
click at [906, 567] on input "Display name" at bounding box center [768, 564] width 466 height 31
click at [800, 579] on input "Display name" at bounding box center [768, 564] width 466 height 31
click at [800, 570] on input "Display name" at bounding box center [768, 564] width 466 height 31
type textarea "x"
type input "8"
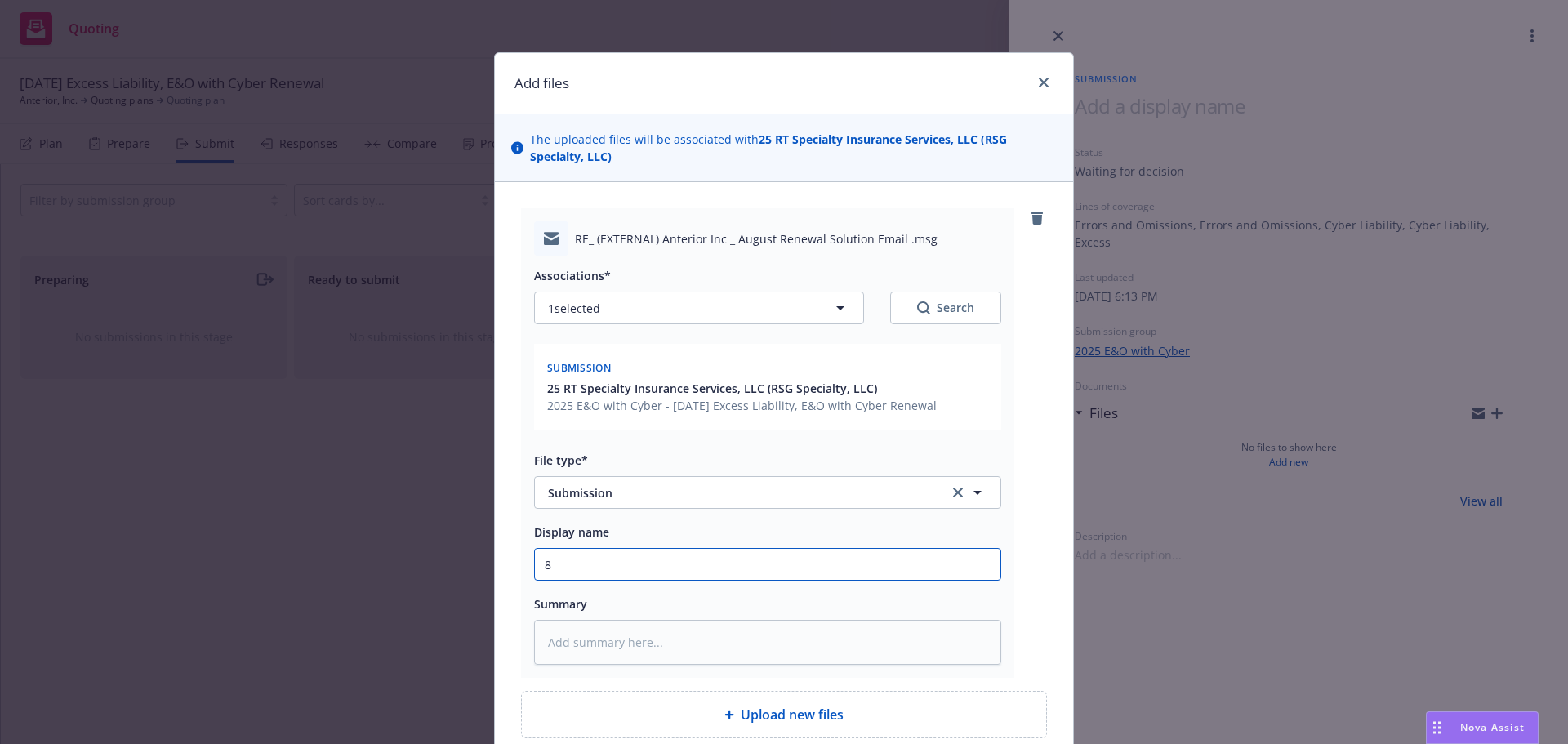
type textarea "x"
type input "8/"
type textarea "x"
type input "8/3"
type textarea "x"
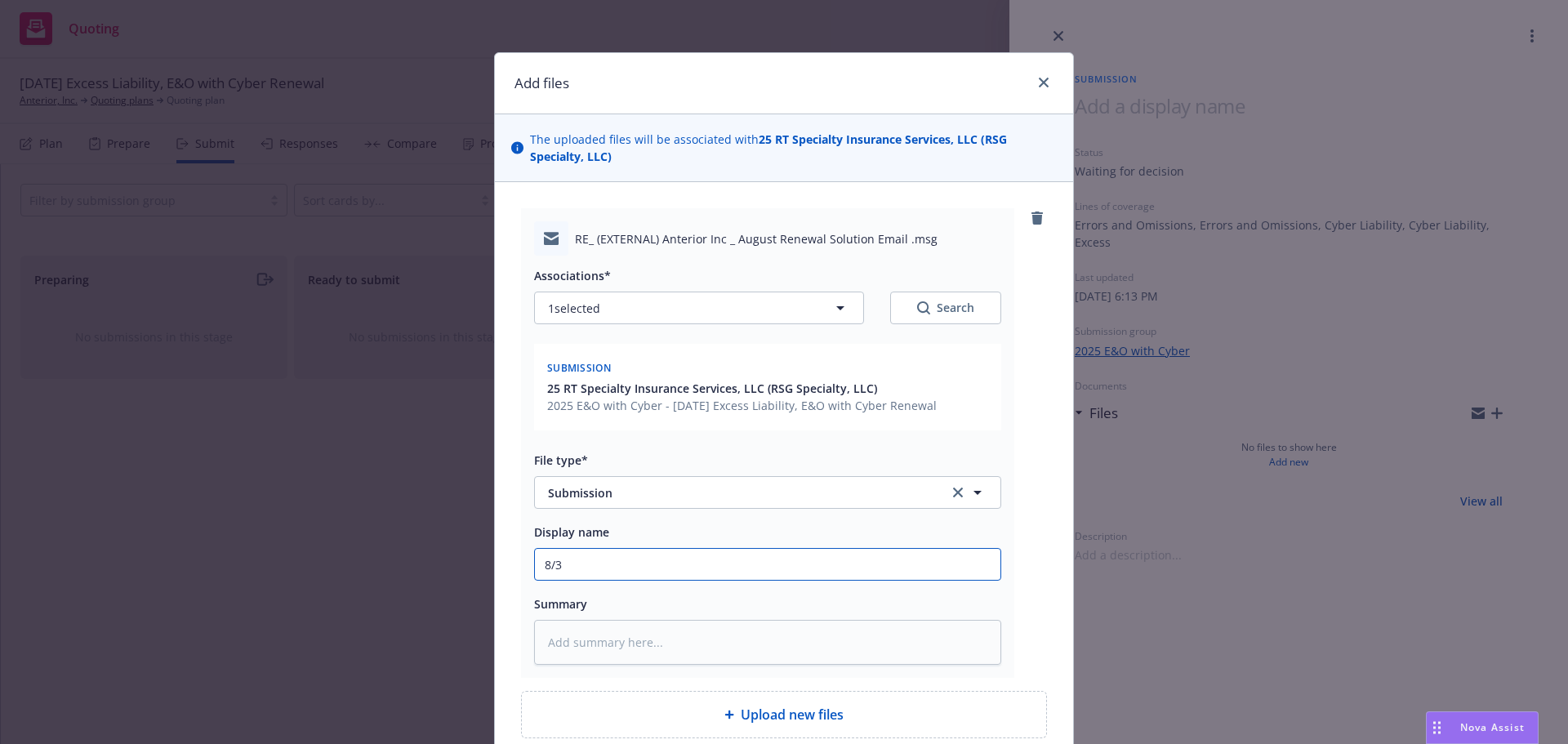
type input "8/30"
type textarea "x"
type input "8/30/"
type textarea "x"
type input "8/30/2"
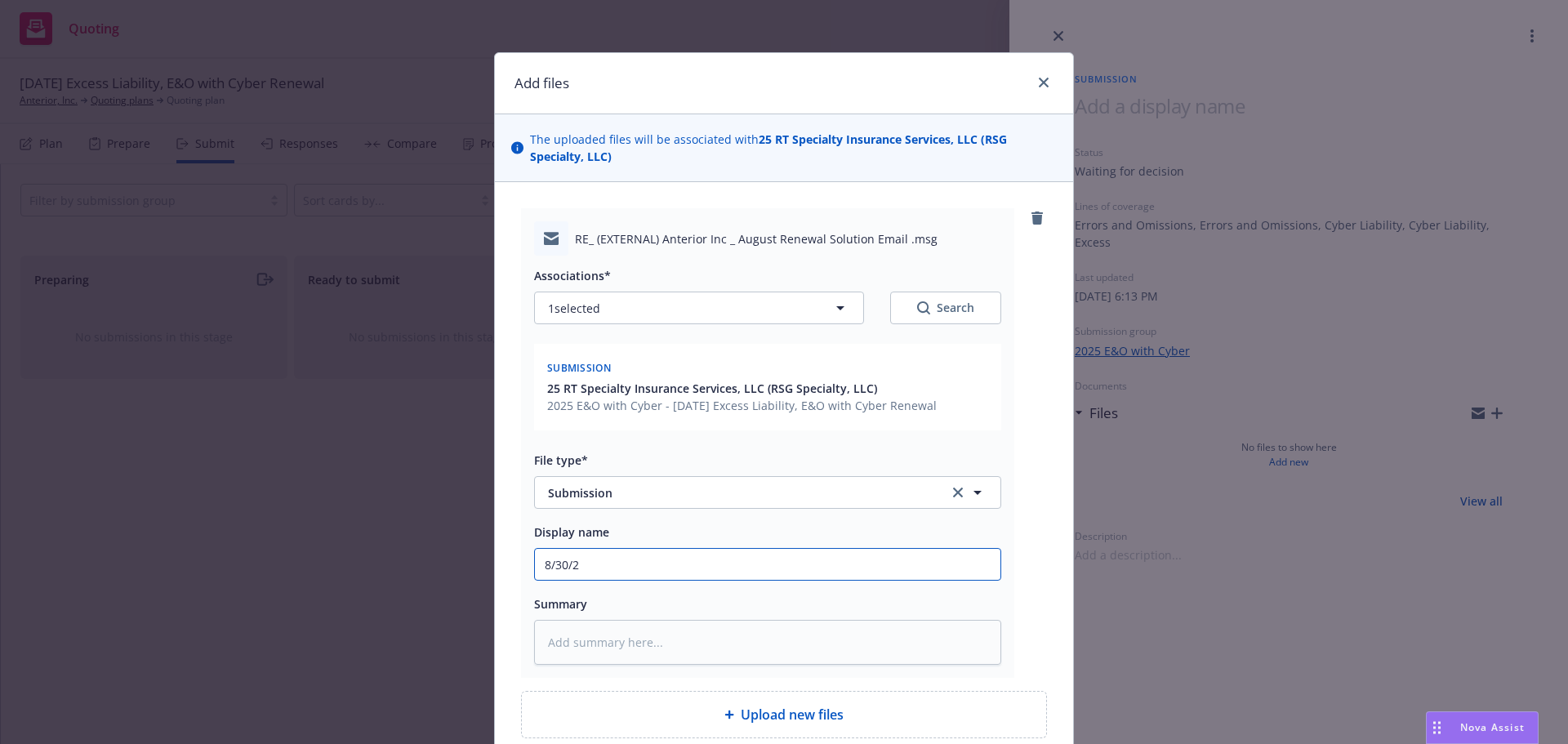
type textarea "x"
type input "8/30/26"
type textarea "x"
type input "8/30/26"
type textarea "x"
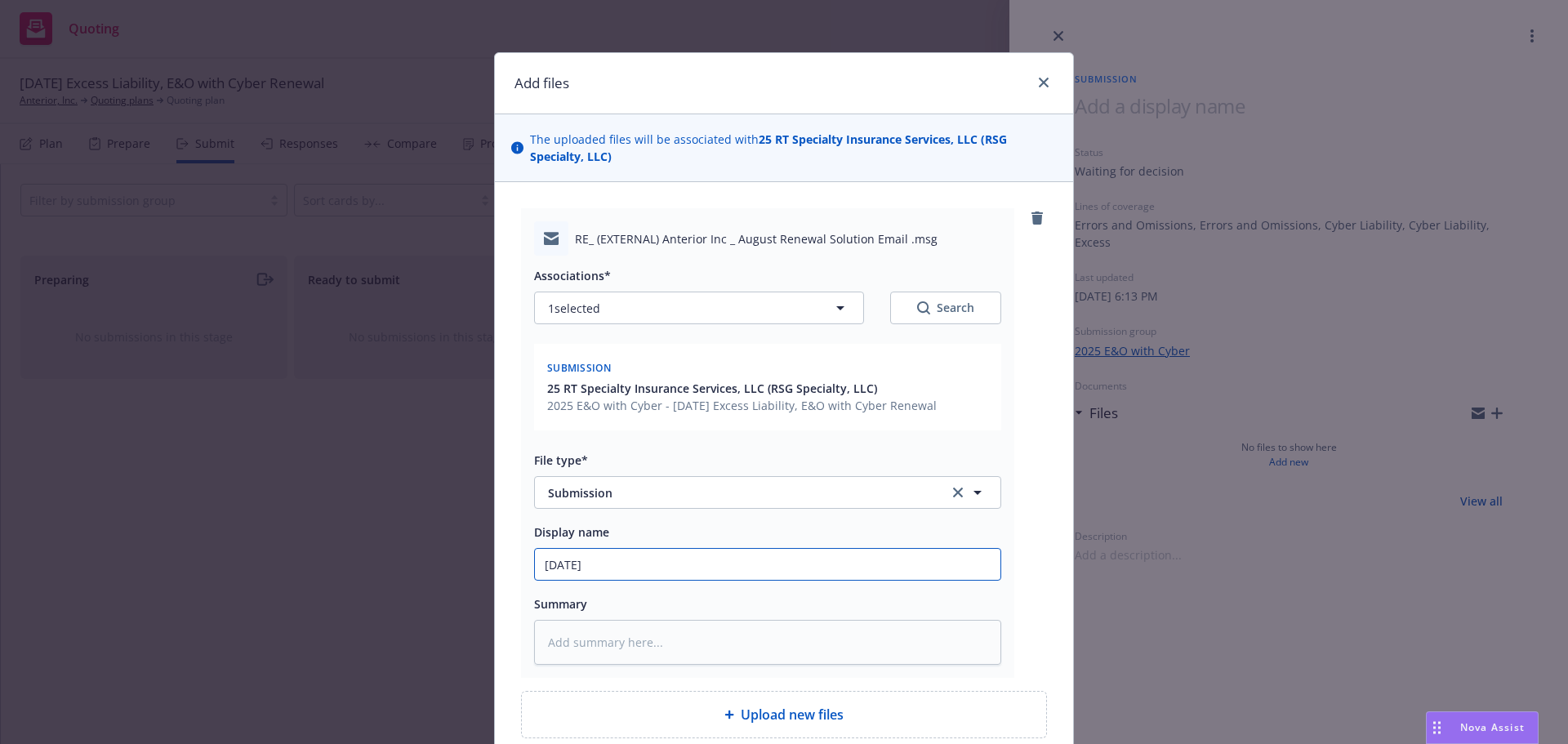
type input "8/30/26 E"
type textarea "x"
type input "8/30/26 E&"
type textarea "x"
type input "8/30/26 E&O"
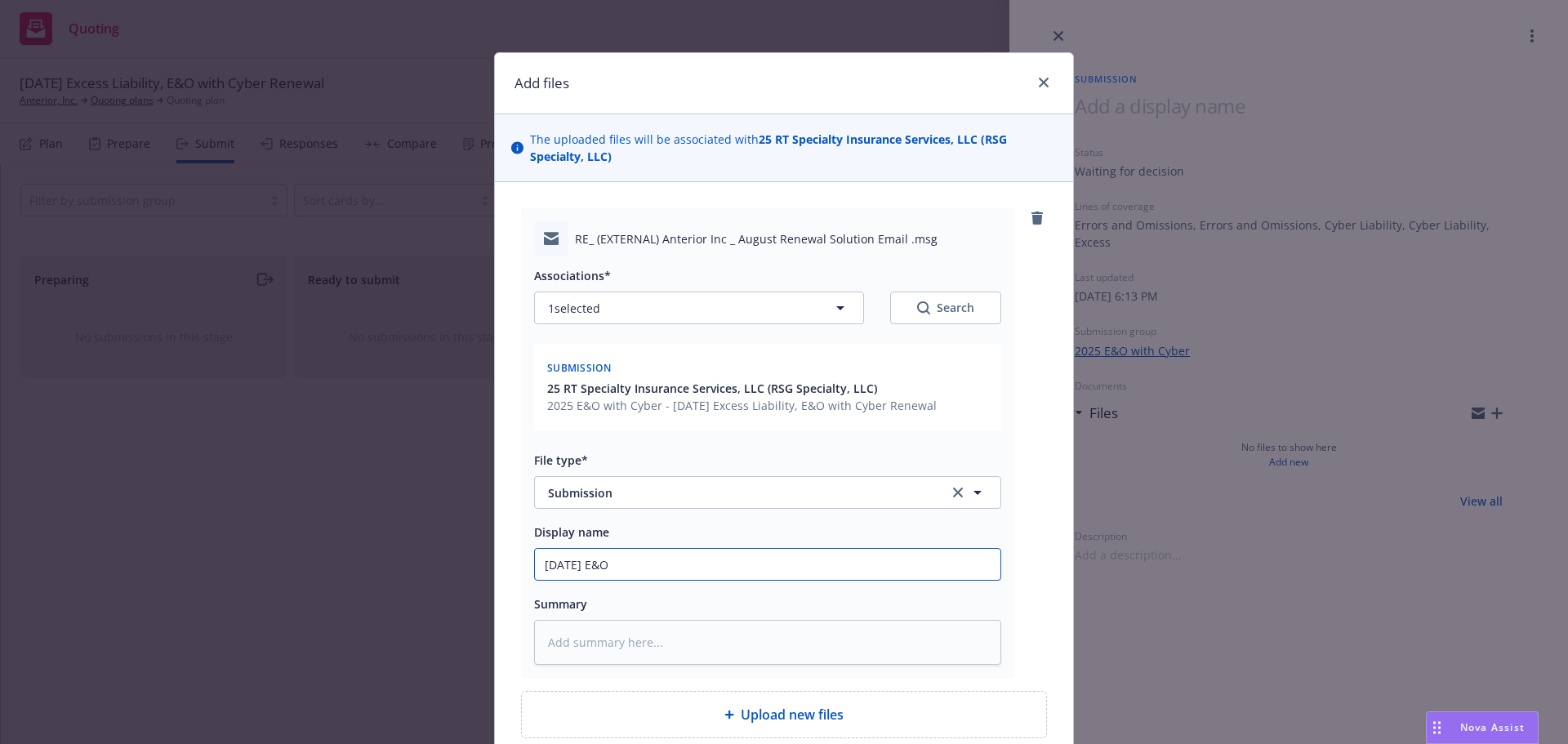
type textarea "x"
type input "8/30/26 E&"
type textarea "x"
type input "8/30/26 E&O"
type textarea "x"
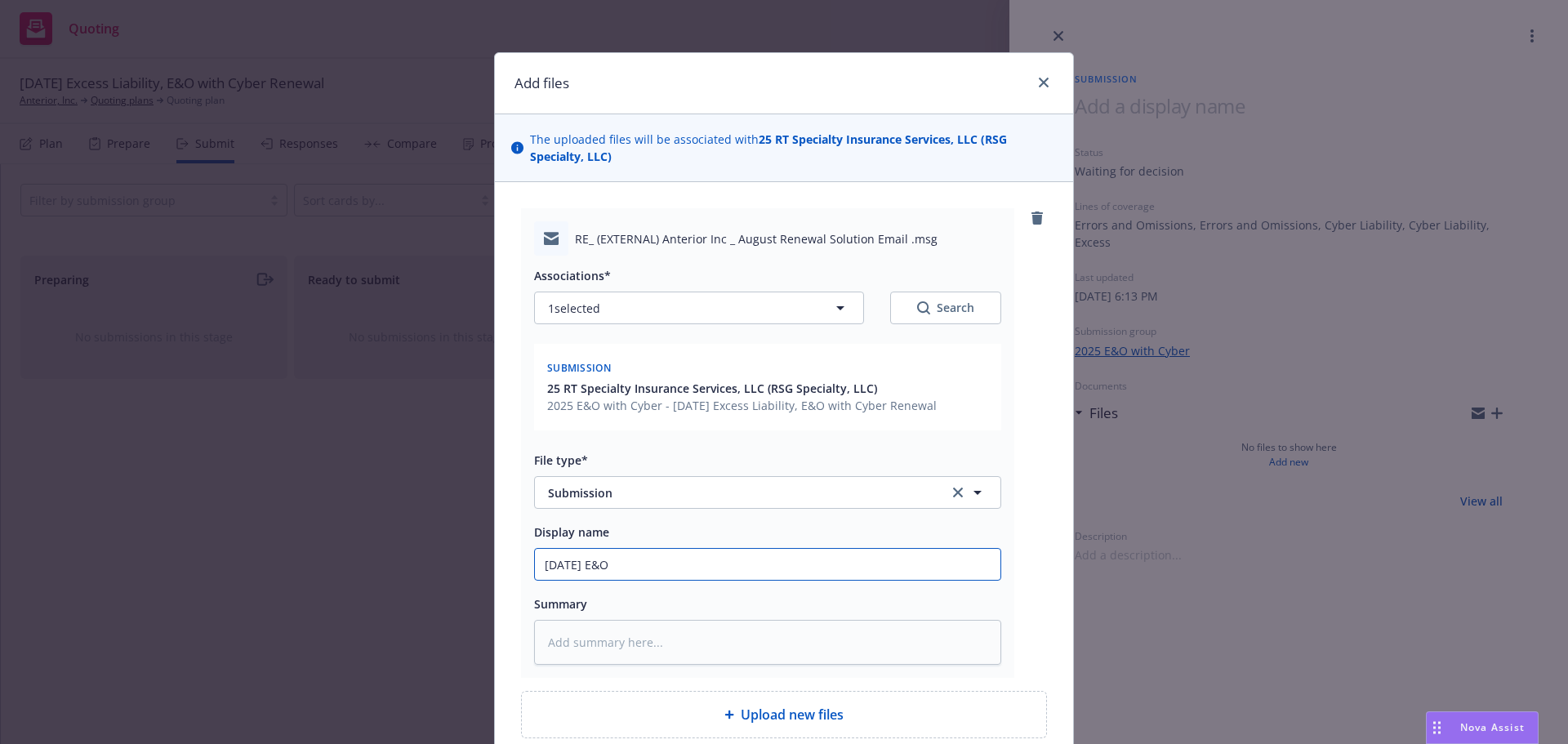
type input "8/30/26 E&O/"
type textarea "x"
type input "8/30/26 E&O/C"
type textarea "x"
type input "8/30/26 E&O/Cy"
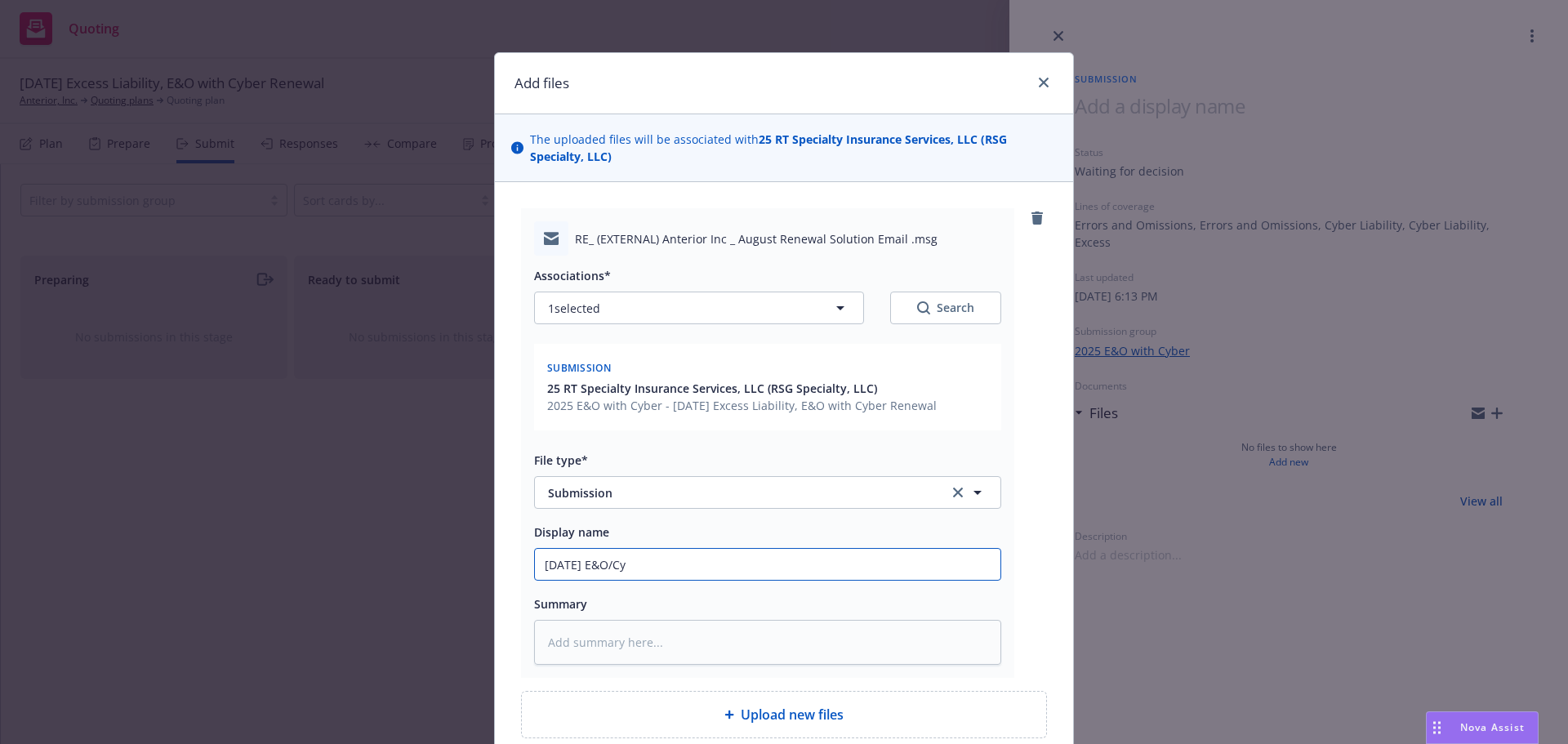
type textarea "x"
type input "8/30/26 E&O/Cyb"
type textarea "x"
type input "8/30/26 E&O/Cybe"
type textarea "x"
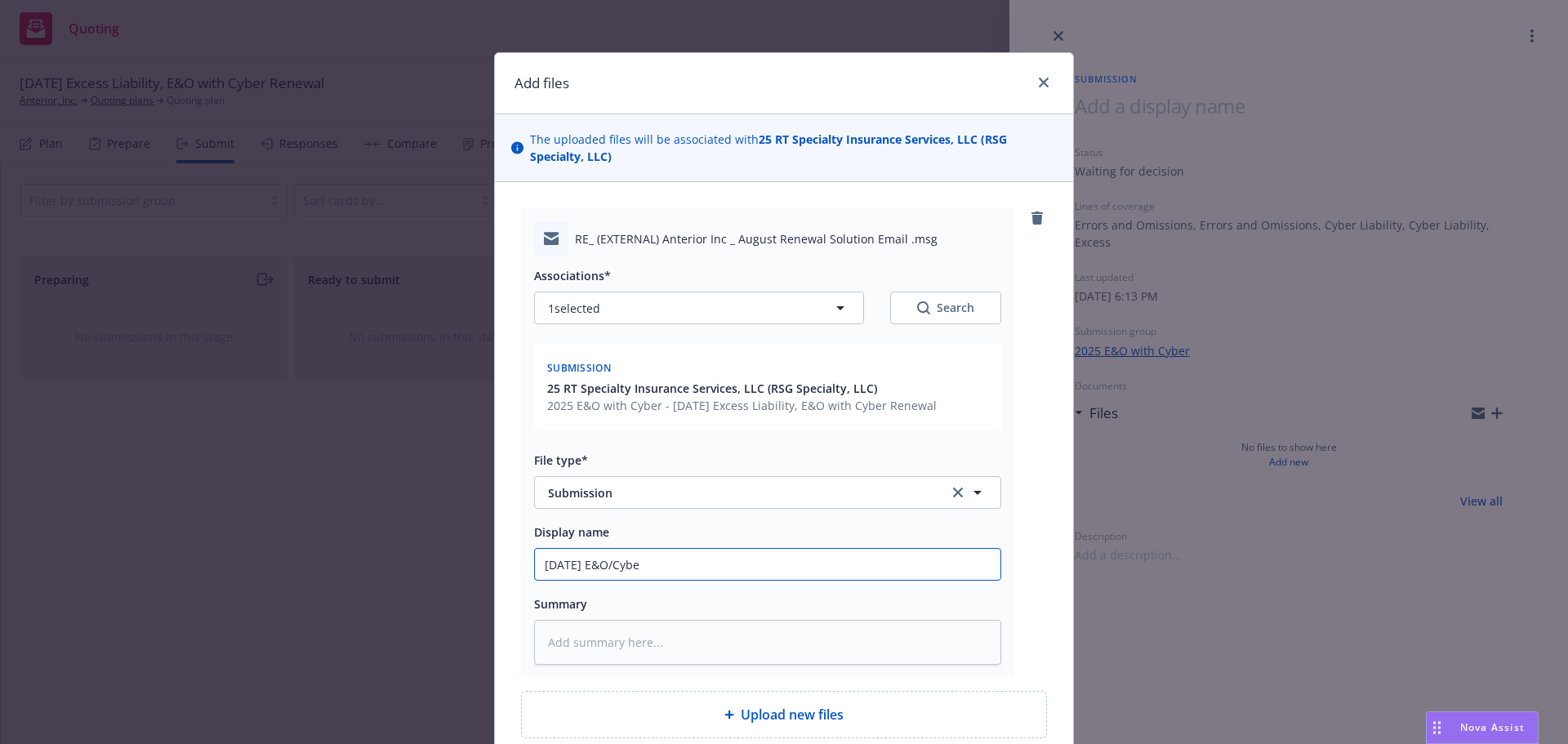
type input "8/30/26 E&O/Cyber"
type textarea "x"
type input "8/30/26 E&O/Cyber"
type textarea "x"
type input "8/30/26 E&O/Cyber R"
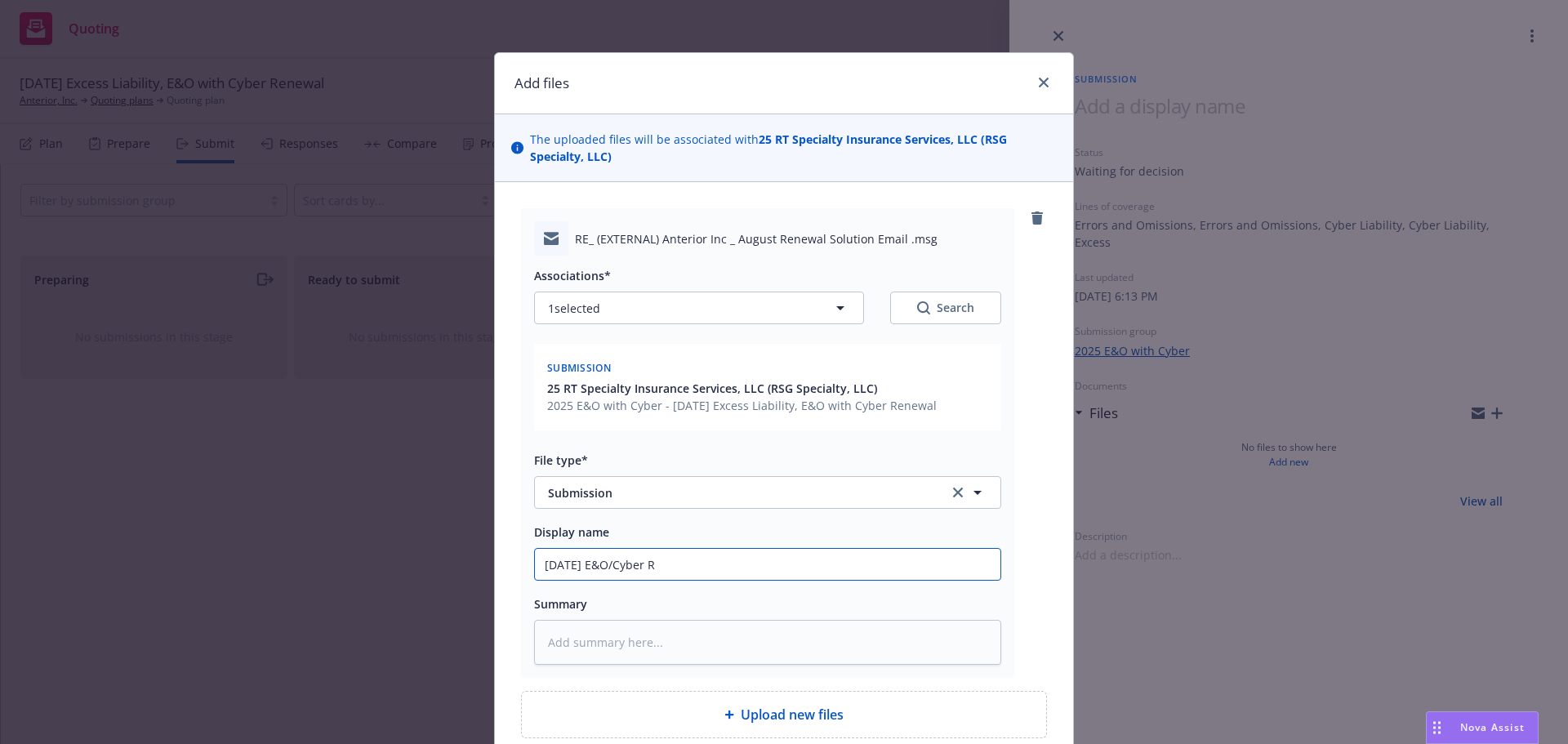
type textarea "x"
type input "8/30/26 E&O/Cyber Re"
type textarea "x"
type input "8/30/26 E&O/Cyber Ren"
type textarea "x"
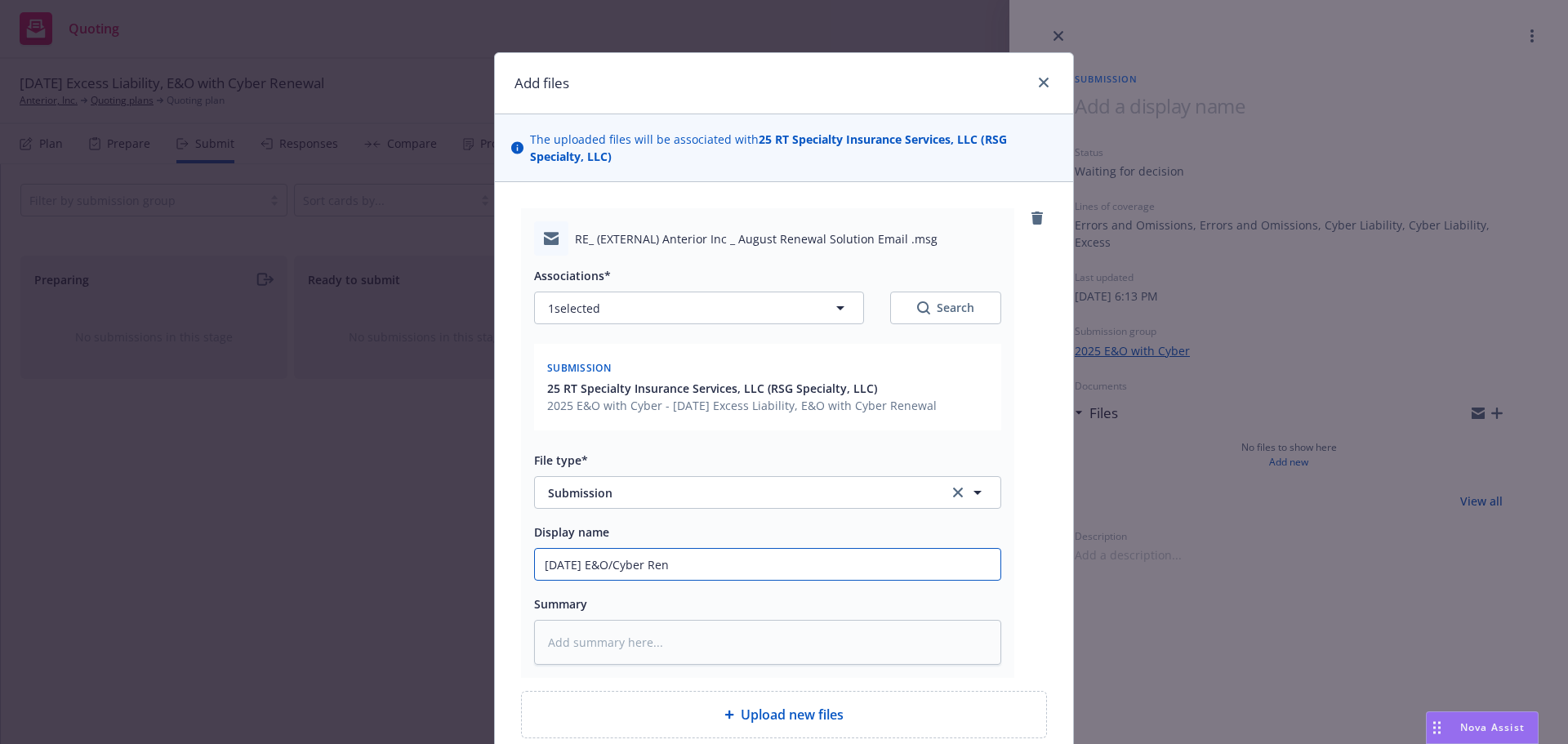
type input "8/30/26 E&O/Cyber Rene"
type textarea "x"
type input "8/30/26 E&O/Cyber Renew"
type textarea "x"
type input "8/30/26 E&O/Cyber Renewa"
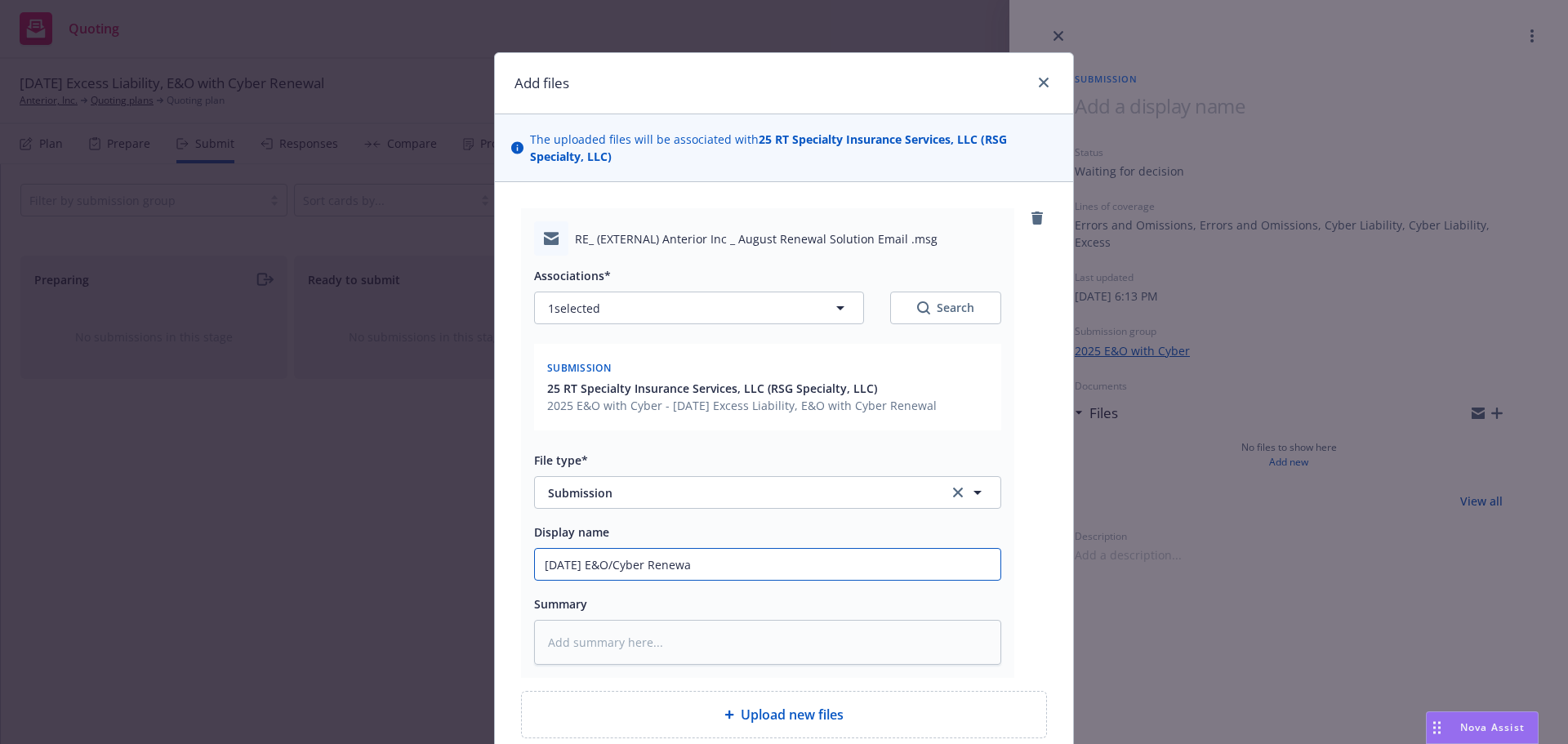
type textarea "x"
type input "8/30/26 E&O/Cyber Renewal"
type textarea "x"
type input "8/30/26 E&O/Cyber Renewal S"
type textarea "x"
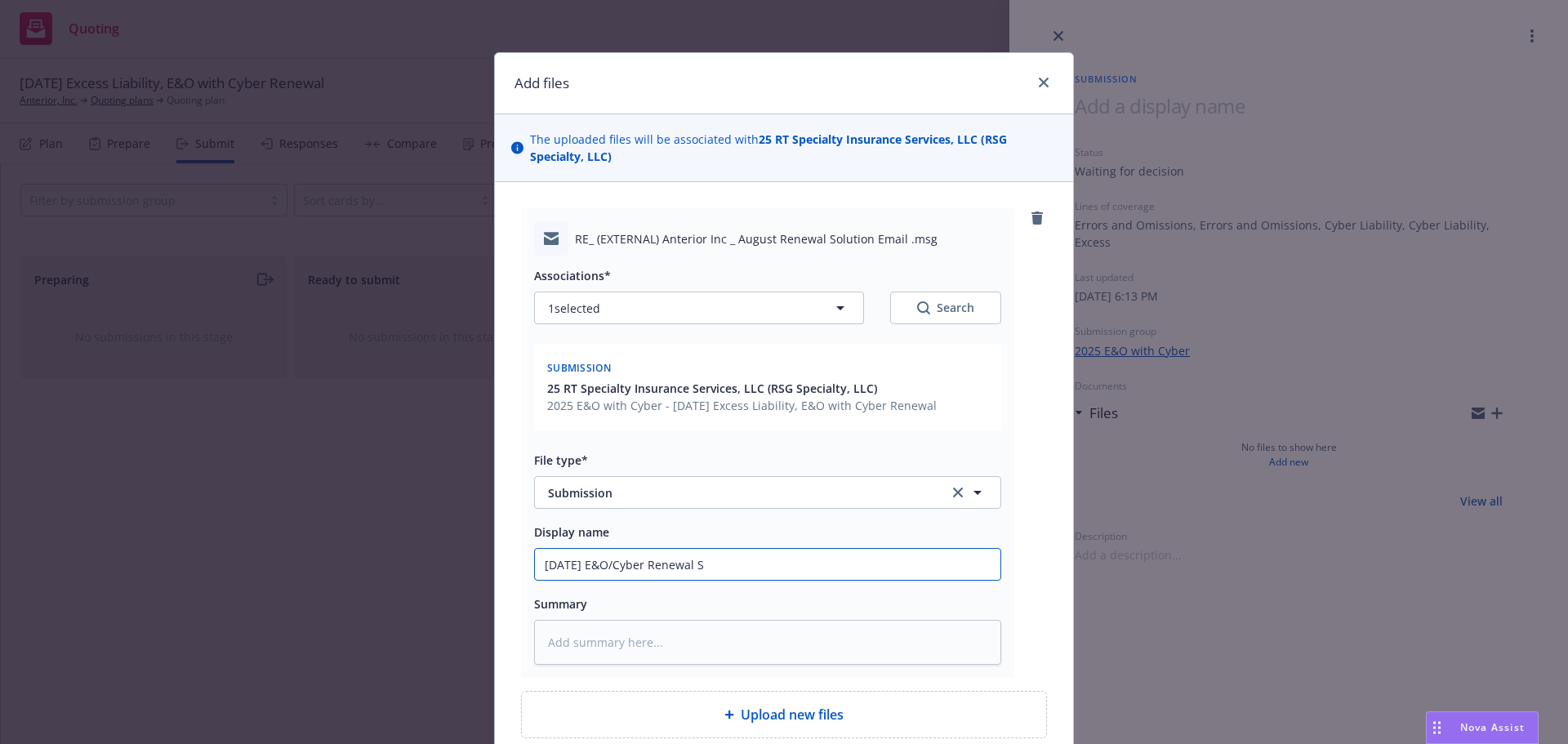
type input "8/30/26 E&O/Cyber Renewal Su"
type textarea "x"
type input "8/30/26 E&O/Cyber Renewal Sub"
type textarea "x"
type input "8/30/26 E&O/Cyber Renewal Subm"
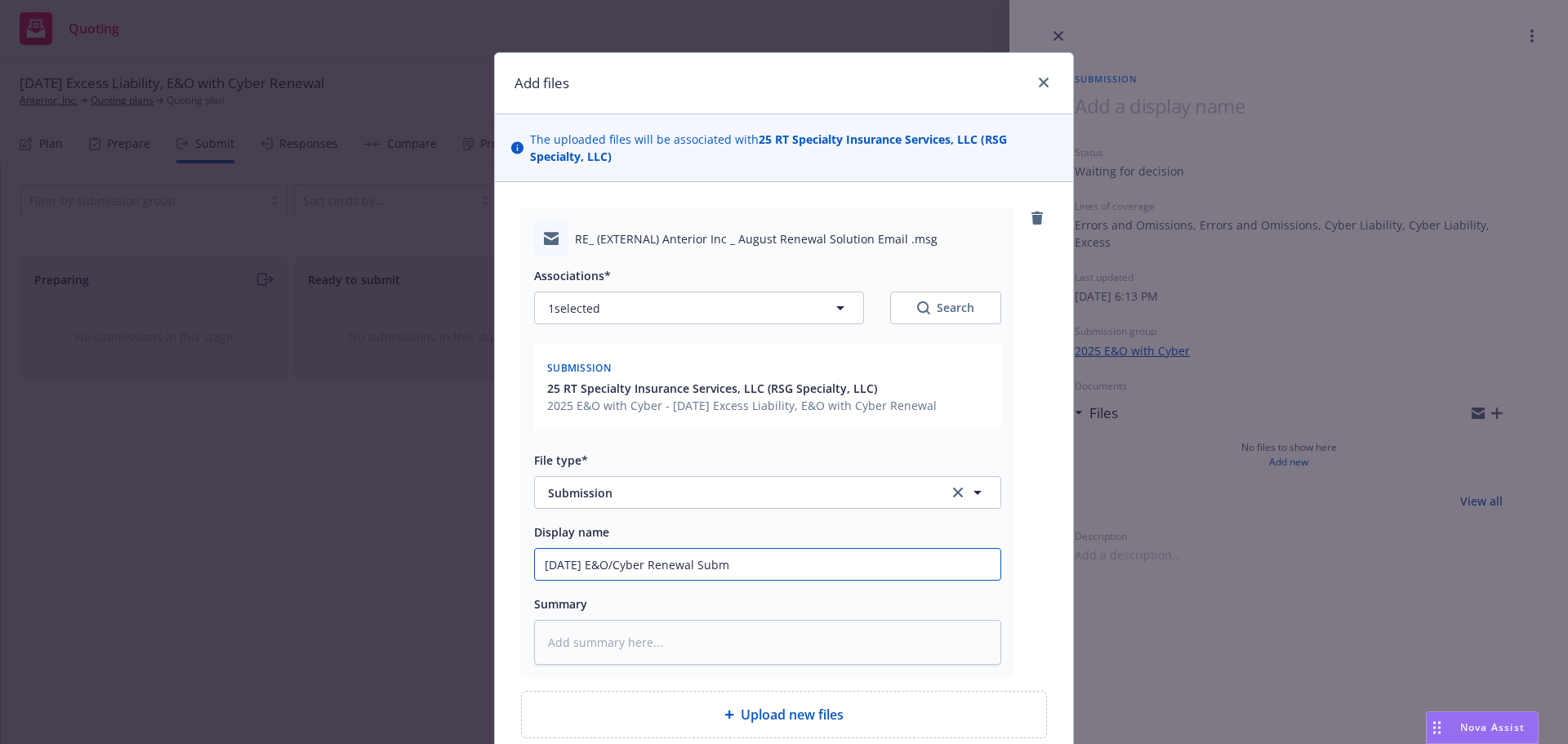
type textarea "x"
type input "8/30/26 E&O/Cyber Renewal Submi"
type textarea "x"
type input "8/30/26 E&O/Cyber Renewal Submis"
type textarea "x"
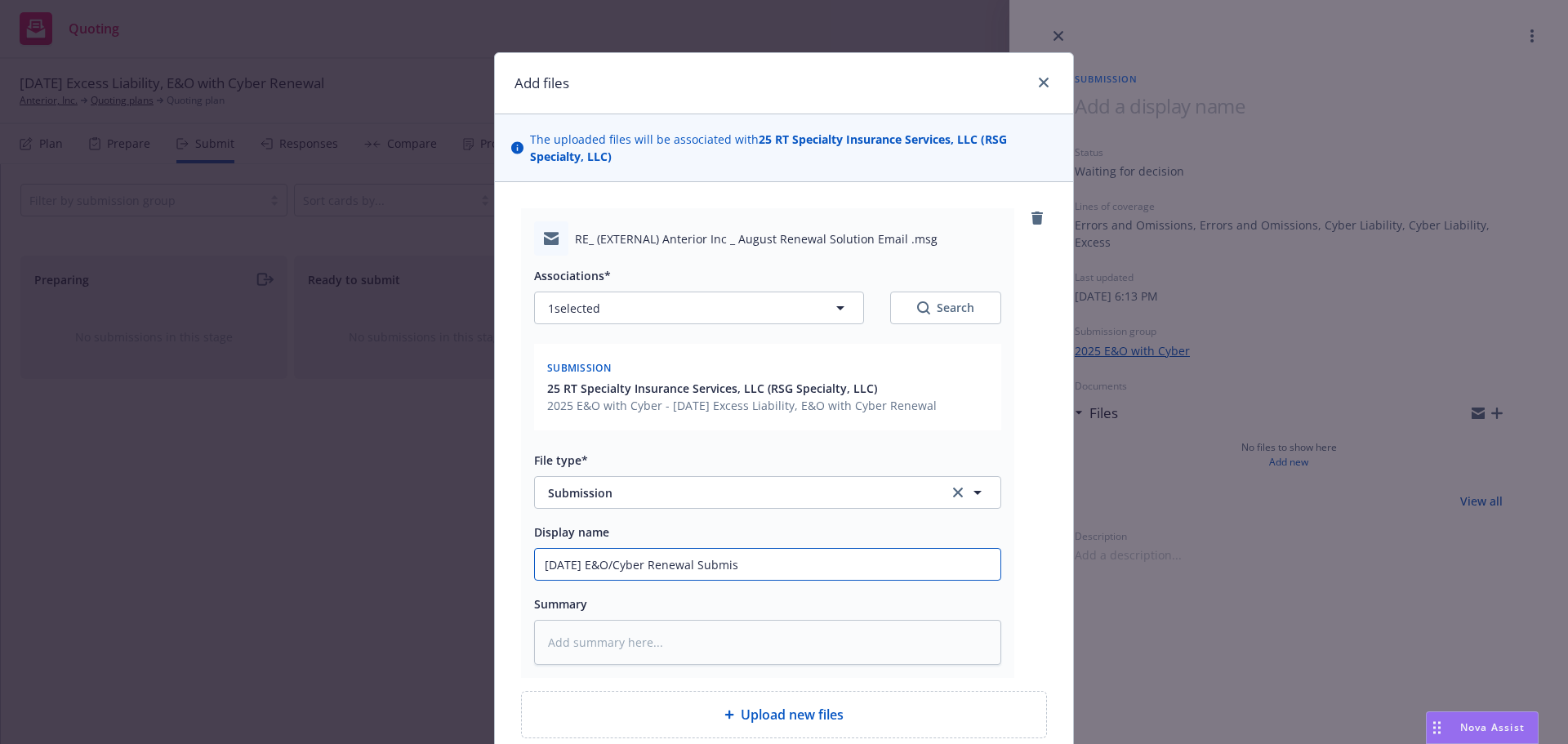
type input "8/30/26 E&O/Cyber Renewal Submiss"
type textarea "x"
type input "8/30/26 E&O/Cyber Renewal Submissi"
type textarea "x"
type input "8/30/26 E&O/Cyber Renewal Submissio"
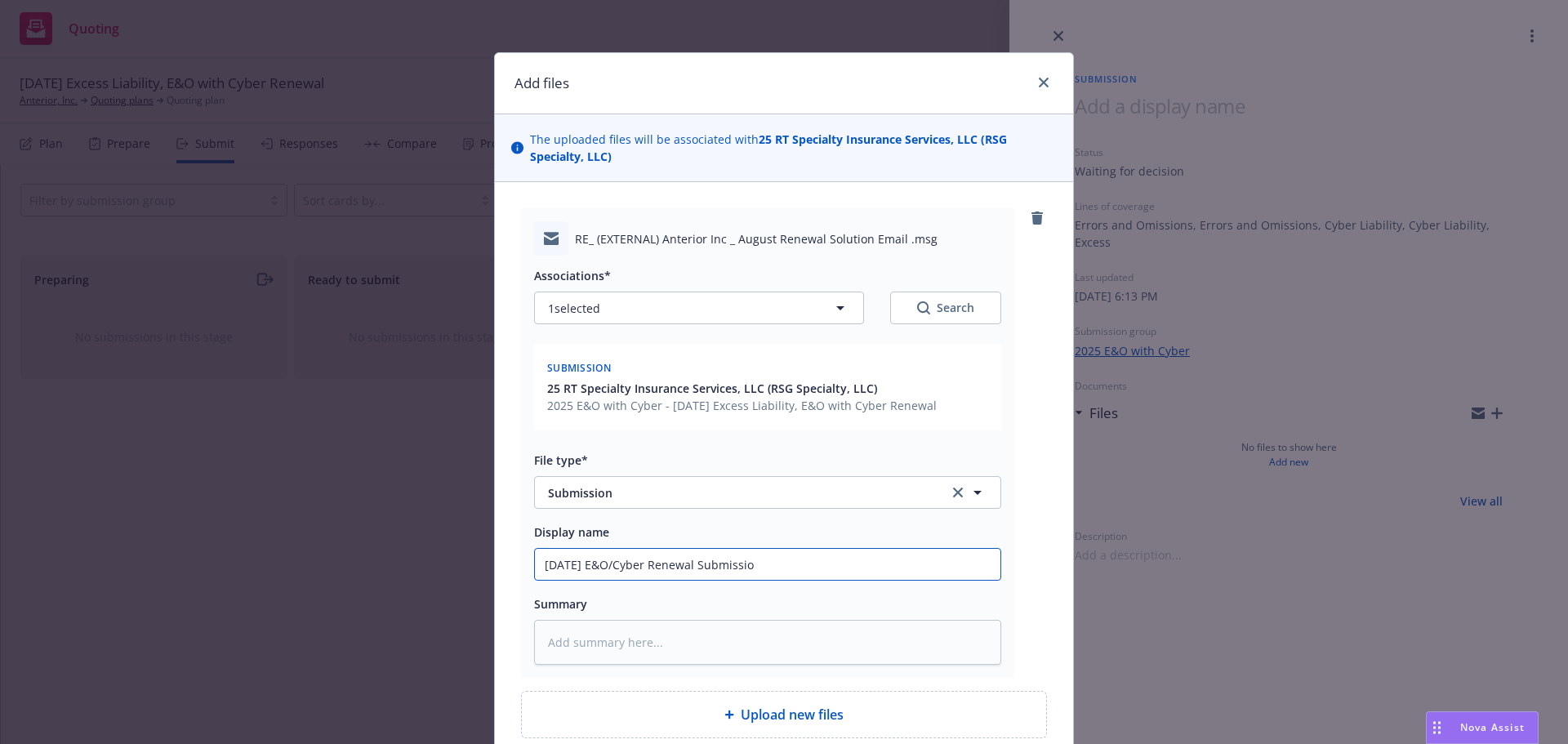
type textarea "x"
type input "8/30/26 E&O/Cyber Renewal Submissio"
type textarea "x"
type input "8/30/26 E&O/Cyber Renewal Submissio"
type textarea "x"
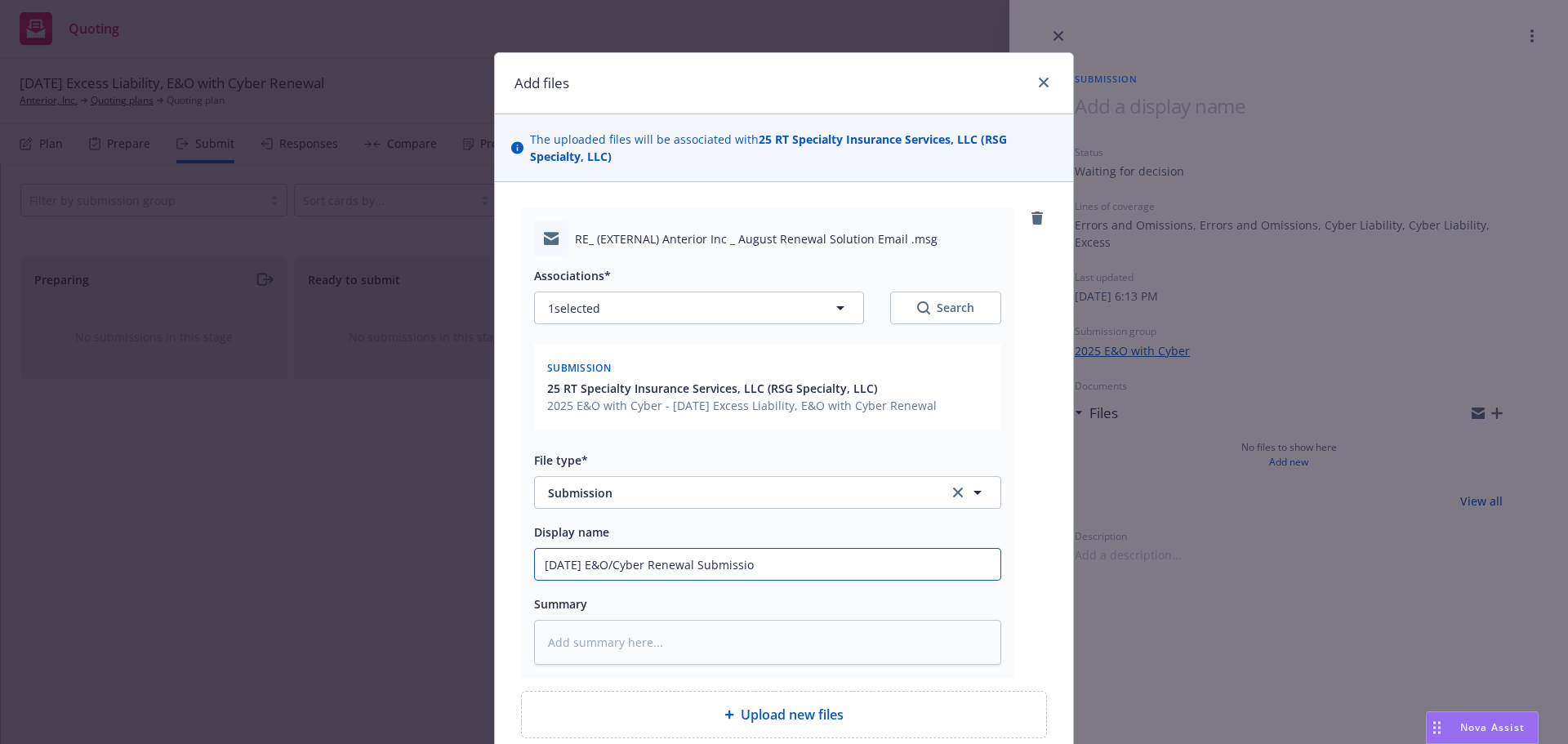
type input "8/30/26 E&O/Cyber Renewal Submission"
type textarea "x"
type input "8/30/26 E&O/Cyber Renewal Submission"
type textarea "x"
type input "8/30/26 E&O/Cyber Renewal Submission t"
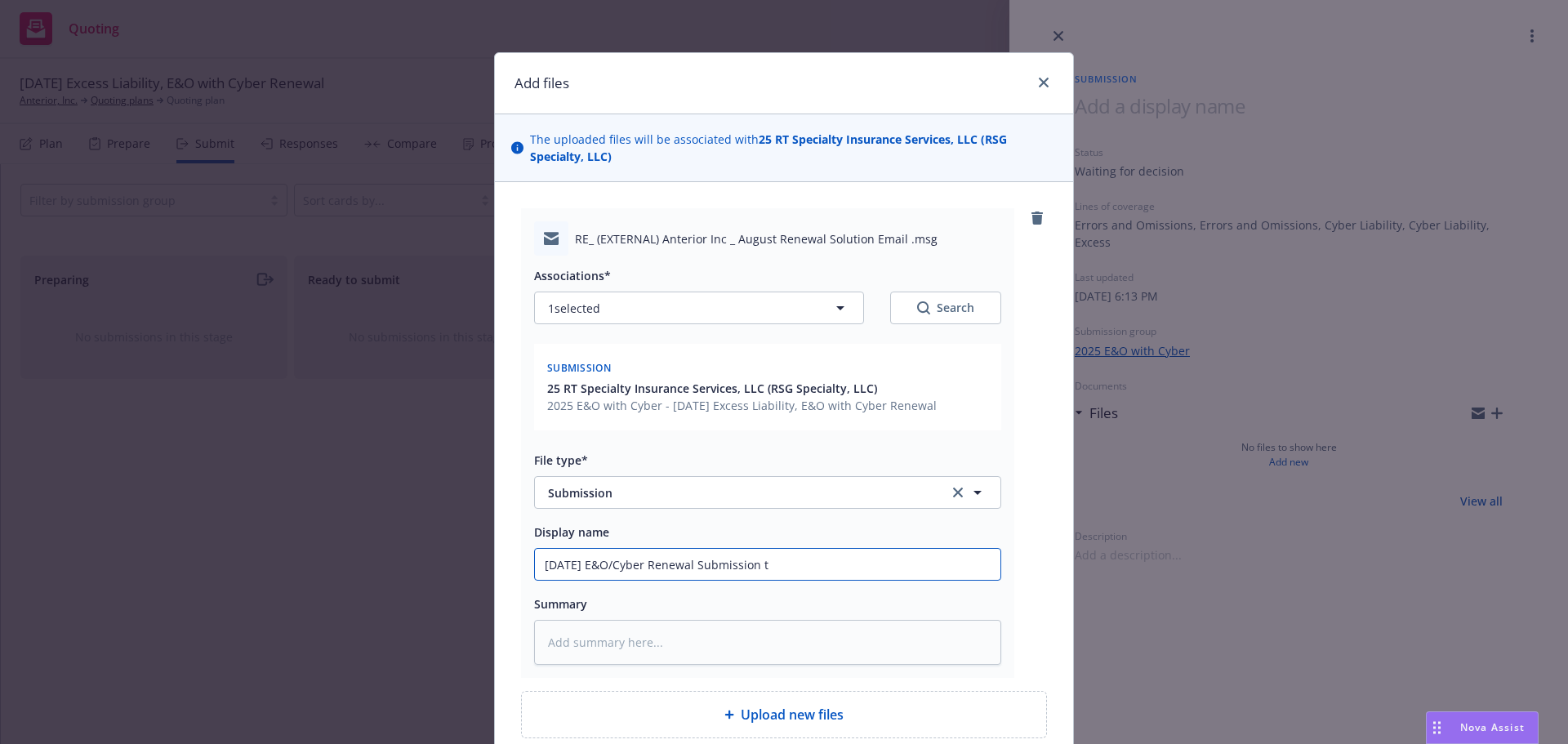
type textarea "x"
type input "8/30/26 E&O/Cyber Renewal Submission to"
type textarea "x"
type input "8/30/26 E&O/Cyber Renewal Submission to"
type textarea "x"
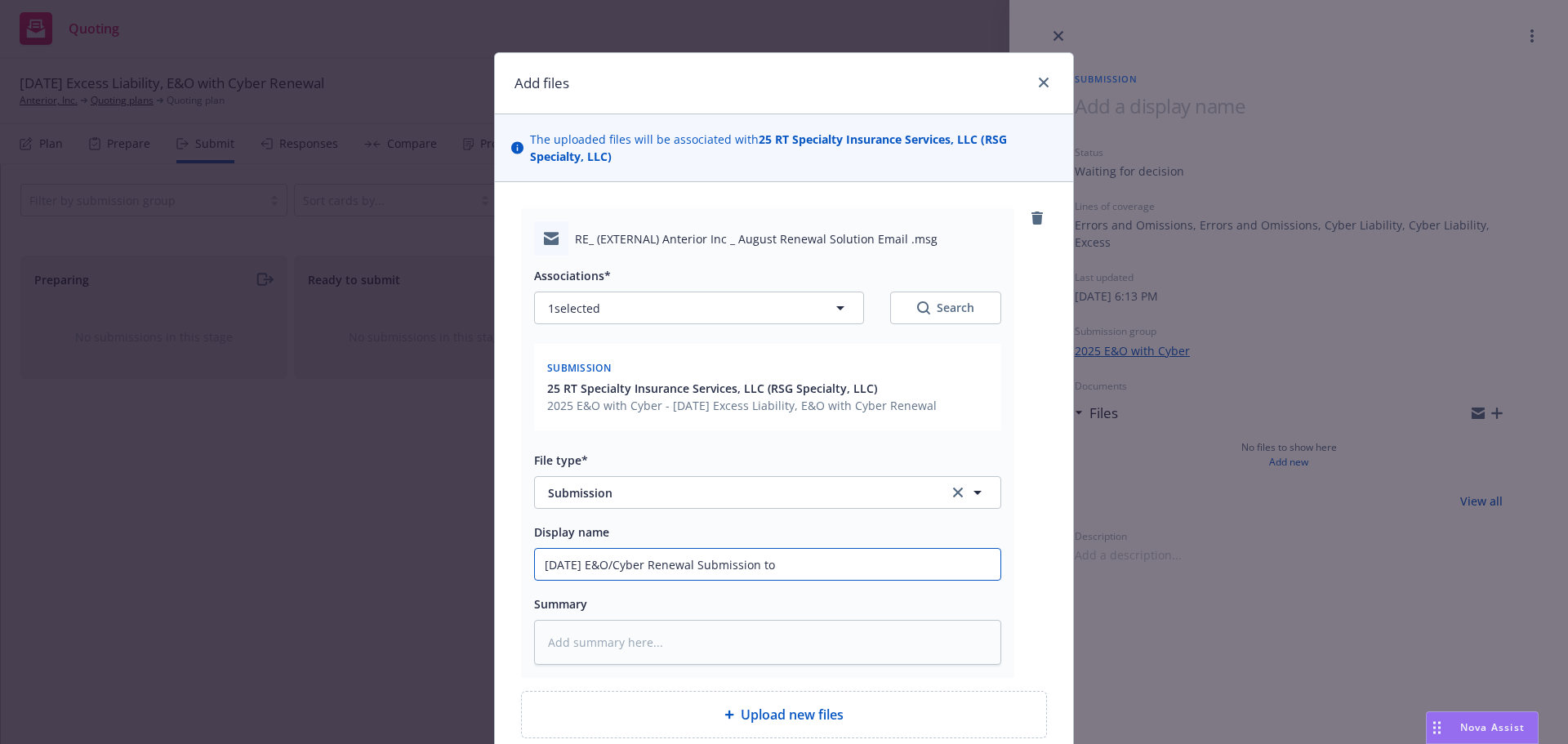
type input "8/30/26 E&O/Cyber Renewal Submission to R"
type textarea "x"
type input "8/30/26 E&O/Cyber Renewal Submission to RE"
type textarea "x"
type input "8/30/26 E&O/Cyber Renewal Submission to RET"
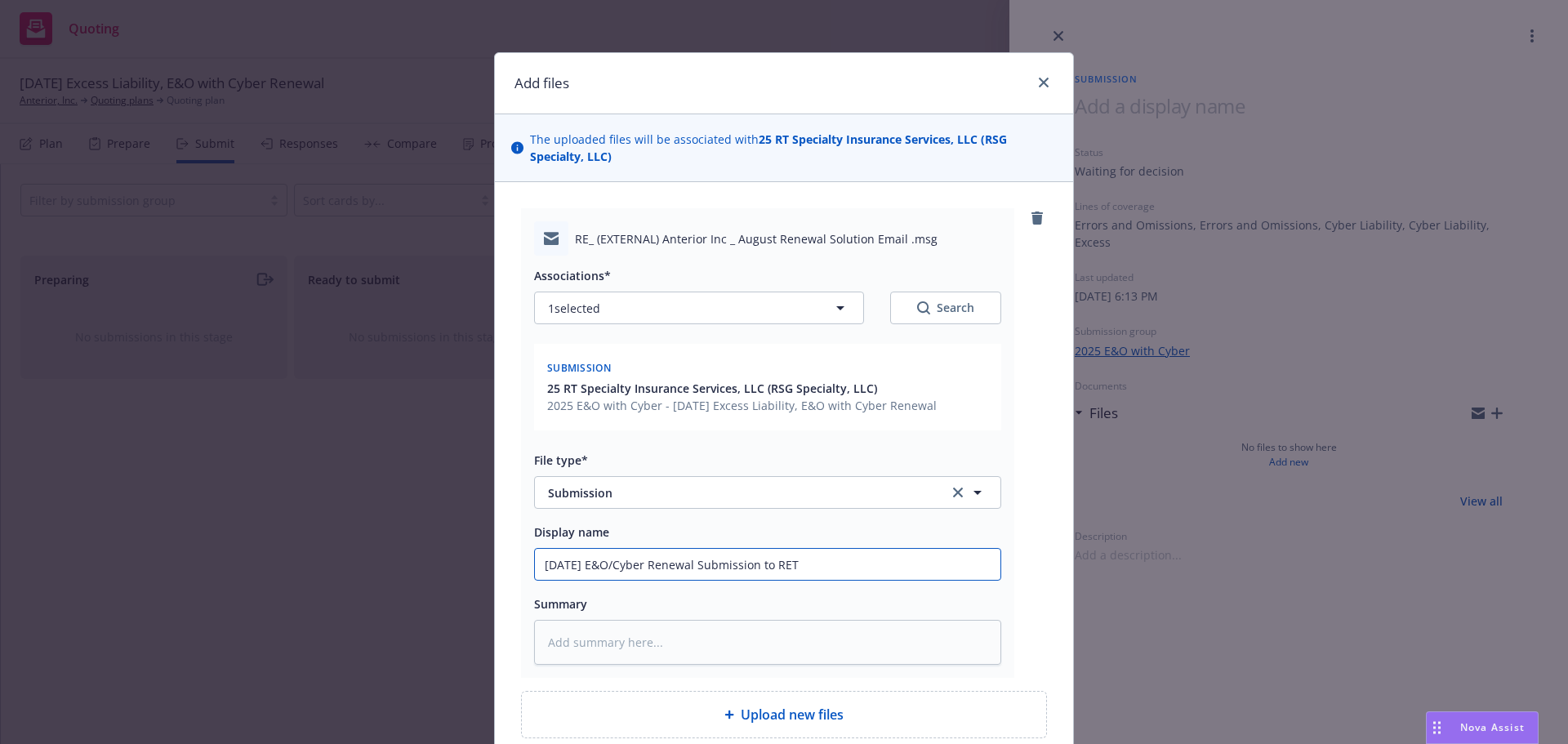
type textarea "x"
type input "8/30/26 E&O/Cyber Renewal Submission to RE"
type textarea "x"
type input "8/30/26 E&O/Cyber Renewal Submission to R"
type textarea "x"
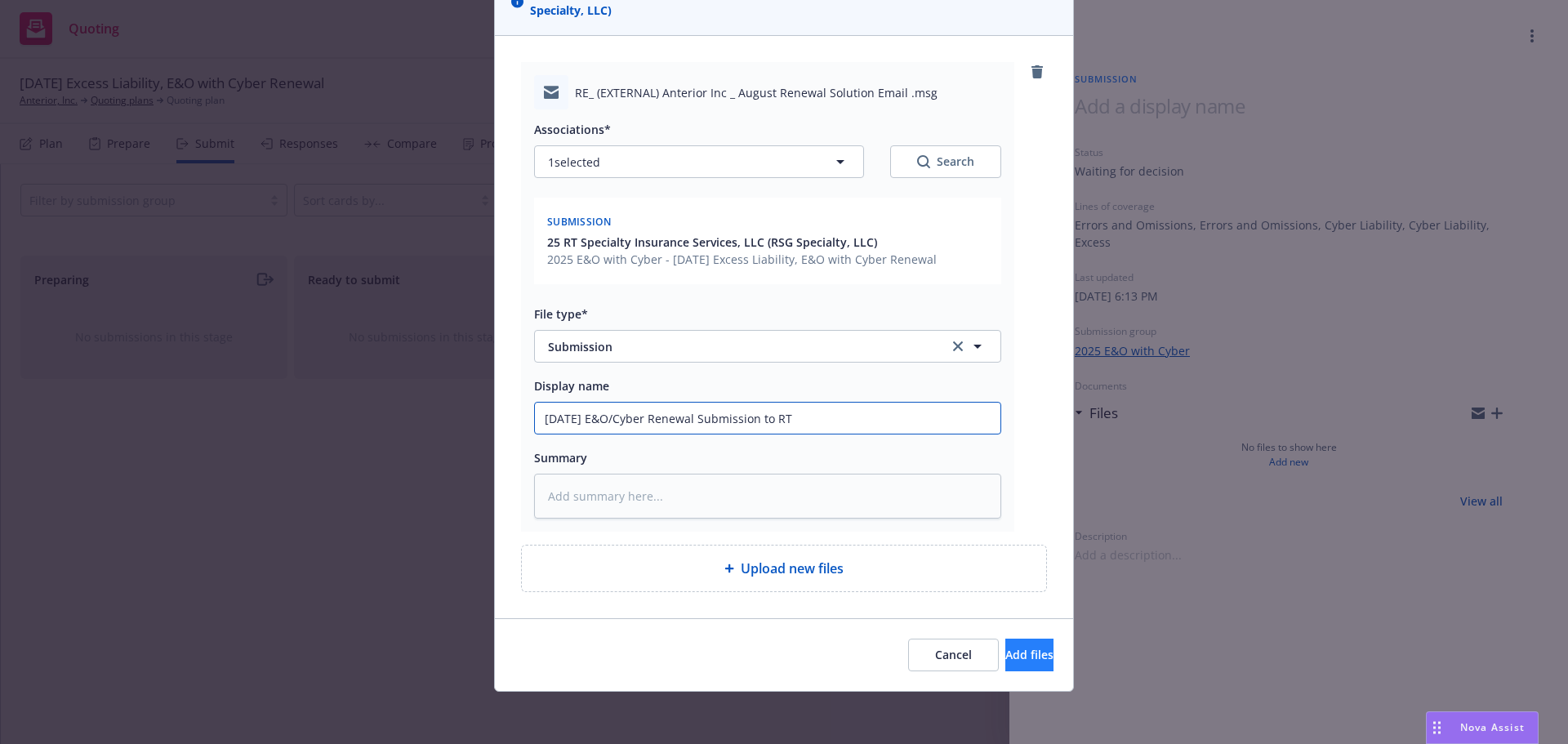
type input "8/30/26 E&O/Cyber Renewal Submission to RT"
click at [1006, 651] on button "Add files" at bounding box center [1029, 655] width 48 height 33
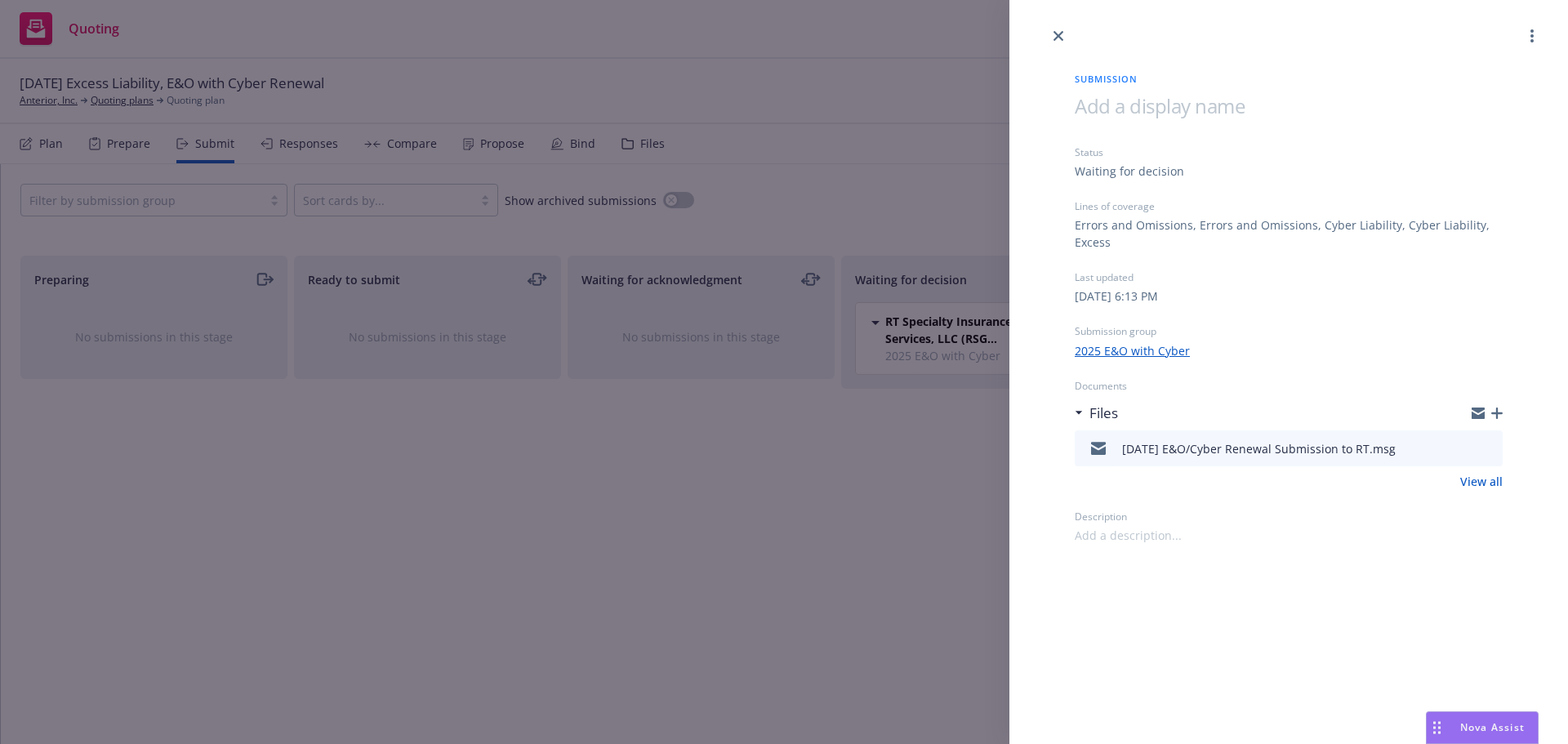
click at [1494, 410] on icon "button" at bounding box center [1497, 413] width 12 height 12
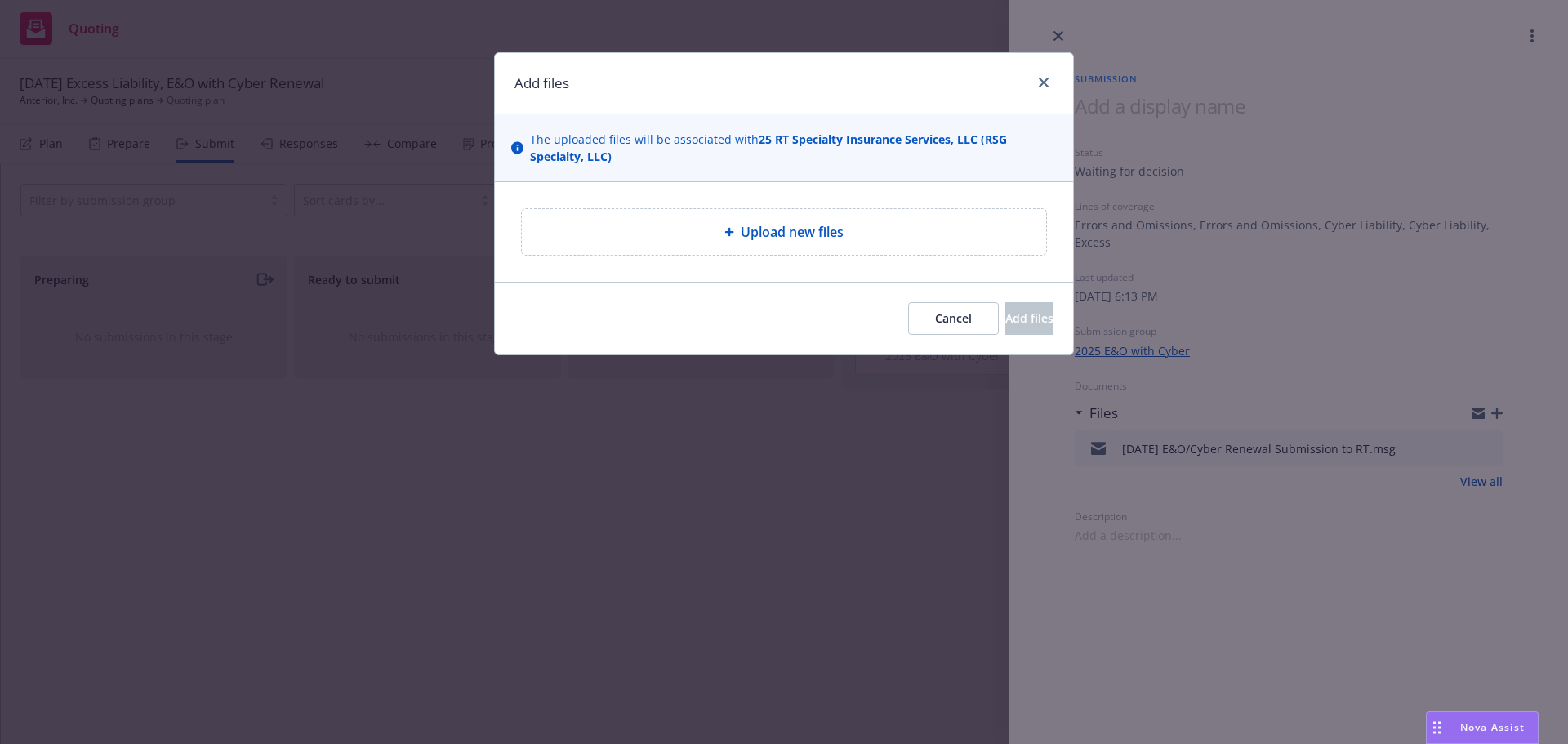
type textarea "x"
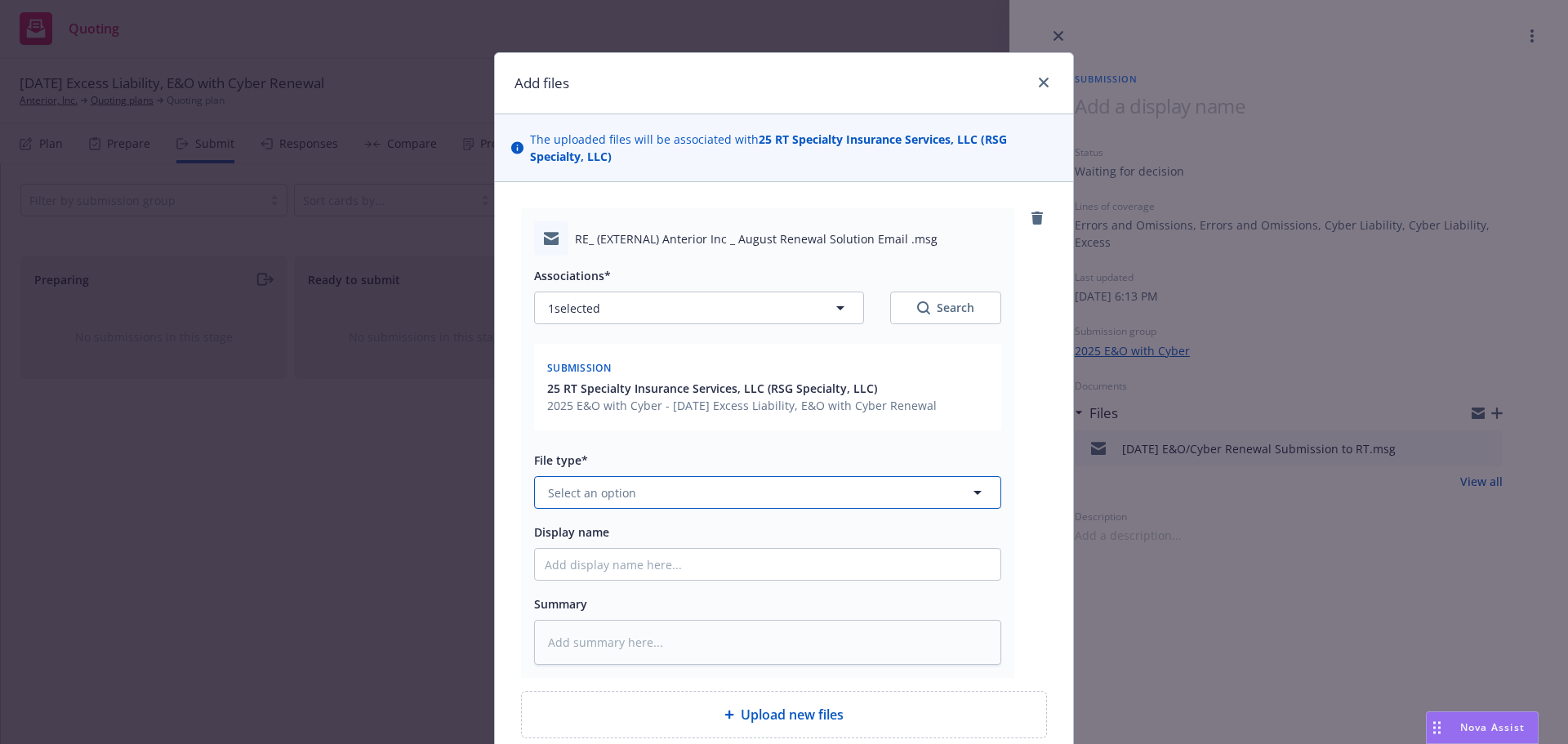
click at [794, 497] on button "Select an option" at bounding box center [768, 493] width 468 height 33
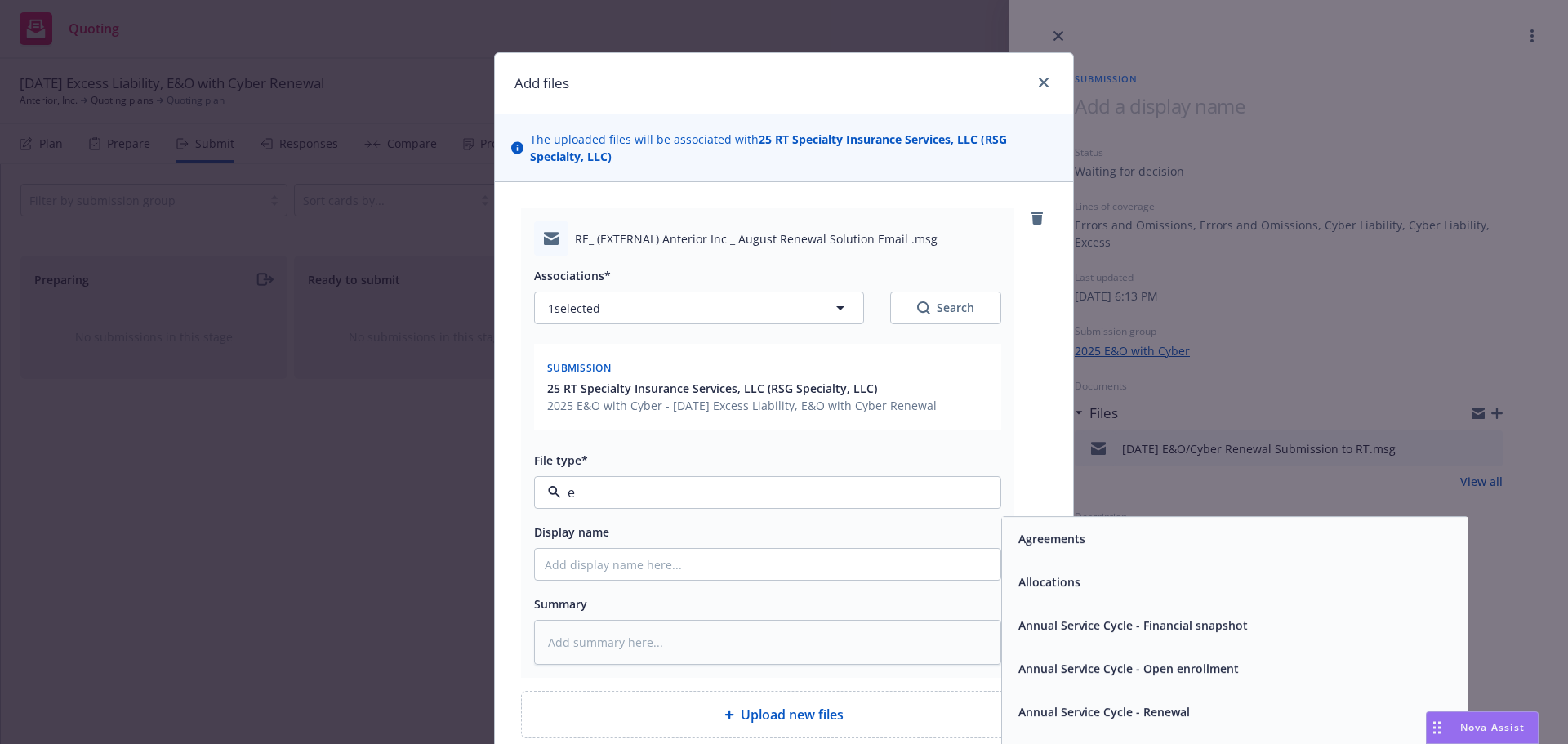
type input "em"
click at [1062, 599] on div "Email" at bounding box center [1234, 581] width 466 height 43
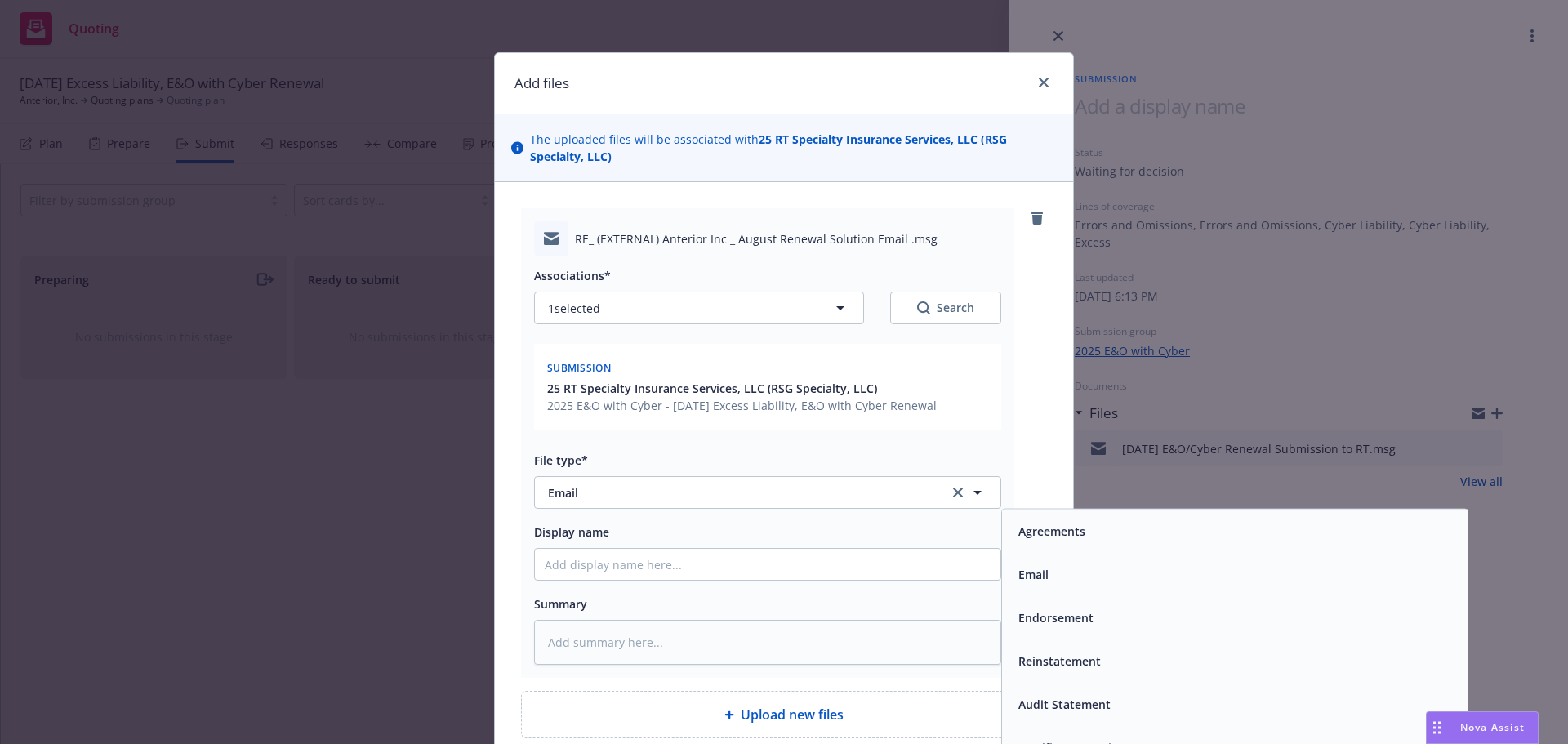
click at [905, 581] on div "Associations* 1 selected Search Submission 25 RT Specialty Insurance Services, …" at bounding box center [768, 460] width 468 height 410
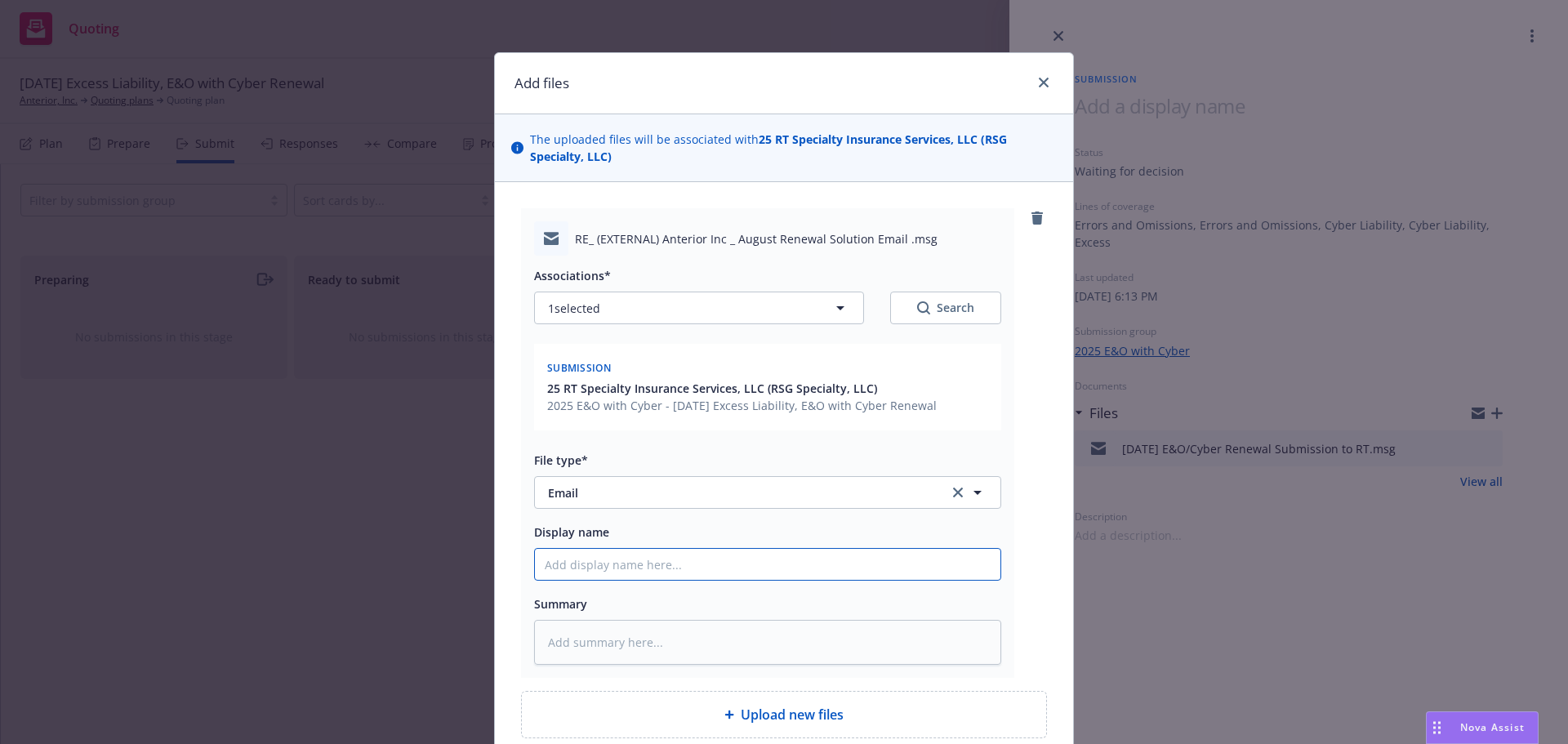
click at [902, 567] on input "Display name" at bounding box center [768, 564] width 466 height 31
type textarea "x"
type input "8"
type textarea "x"
type input "8/"
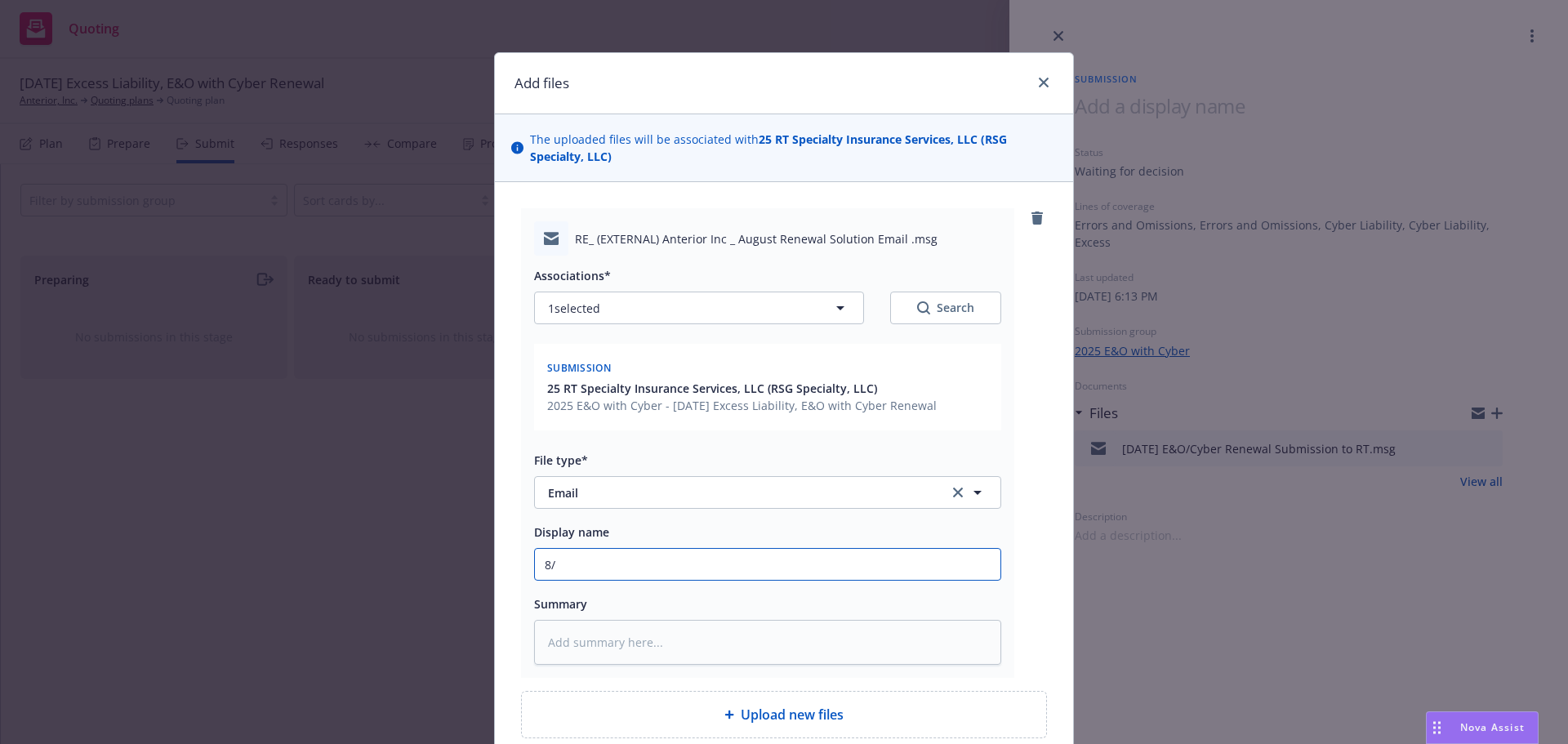
type textarea "x"
type input "8/3"
type textarea "x"
type input "8/30"
type textarea "x"
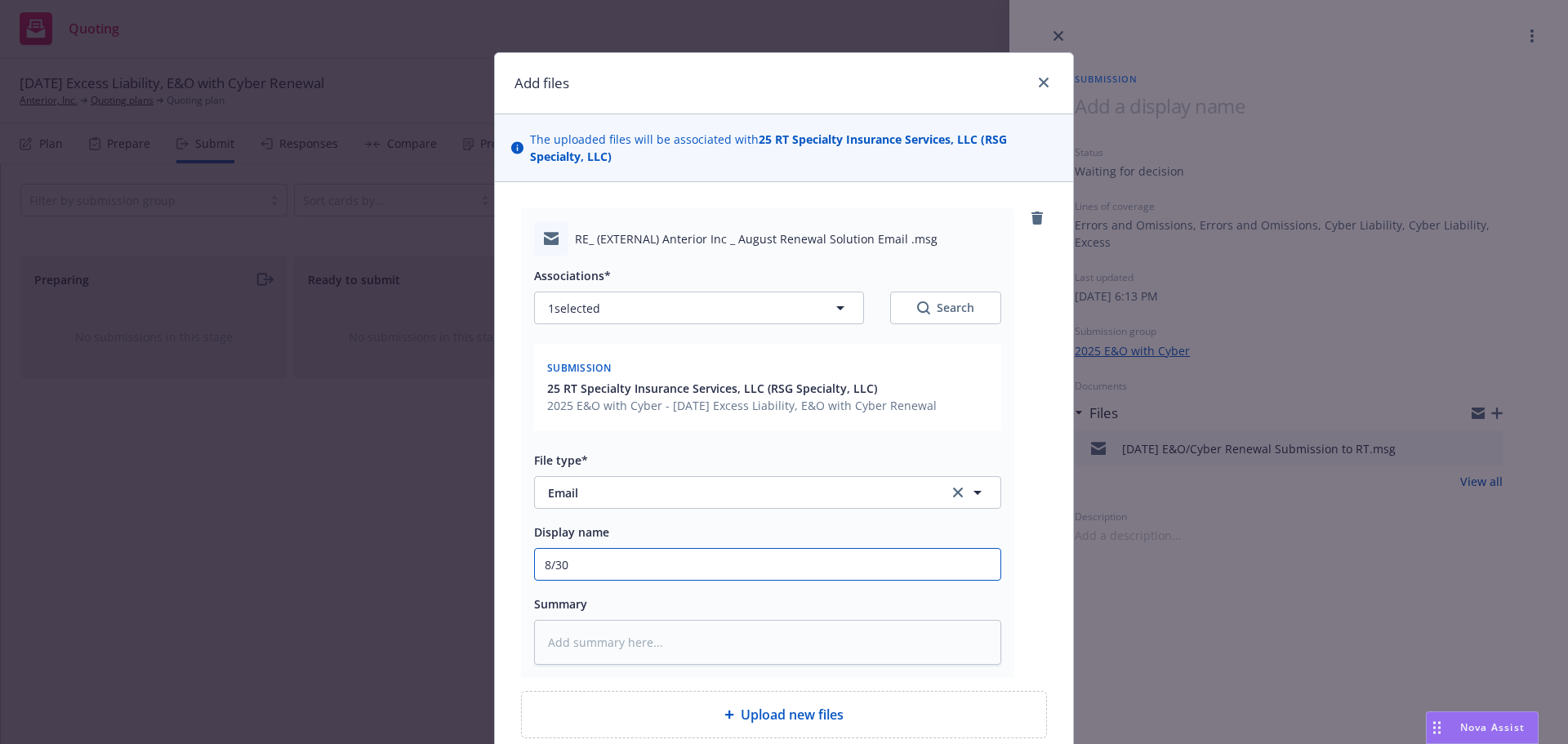
type input "8/30/"
type textarea "x"
type input "8/30/2"
type textarea "x"
type input "8/30/26"
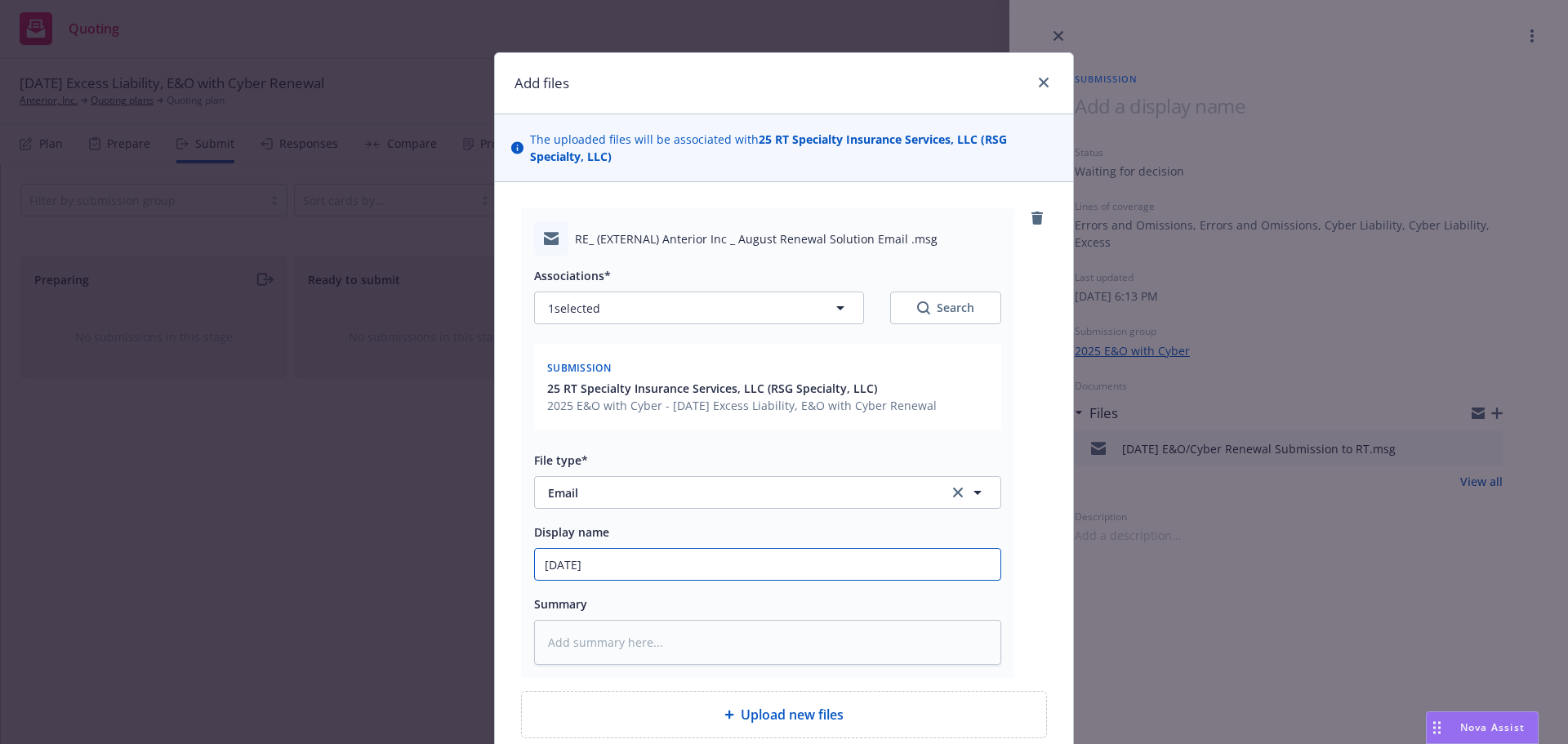
type textarea "x"
type input "8/30/26"
type textarea "x"
type input "8/30/26 E"
type textarea "x"
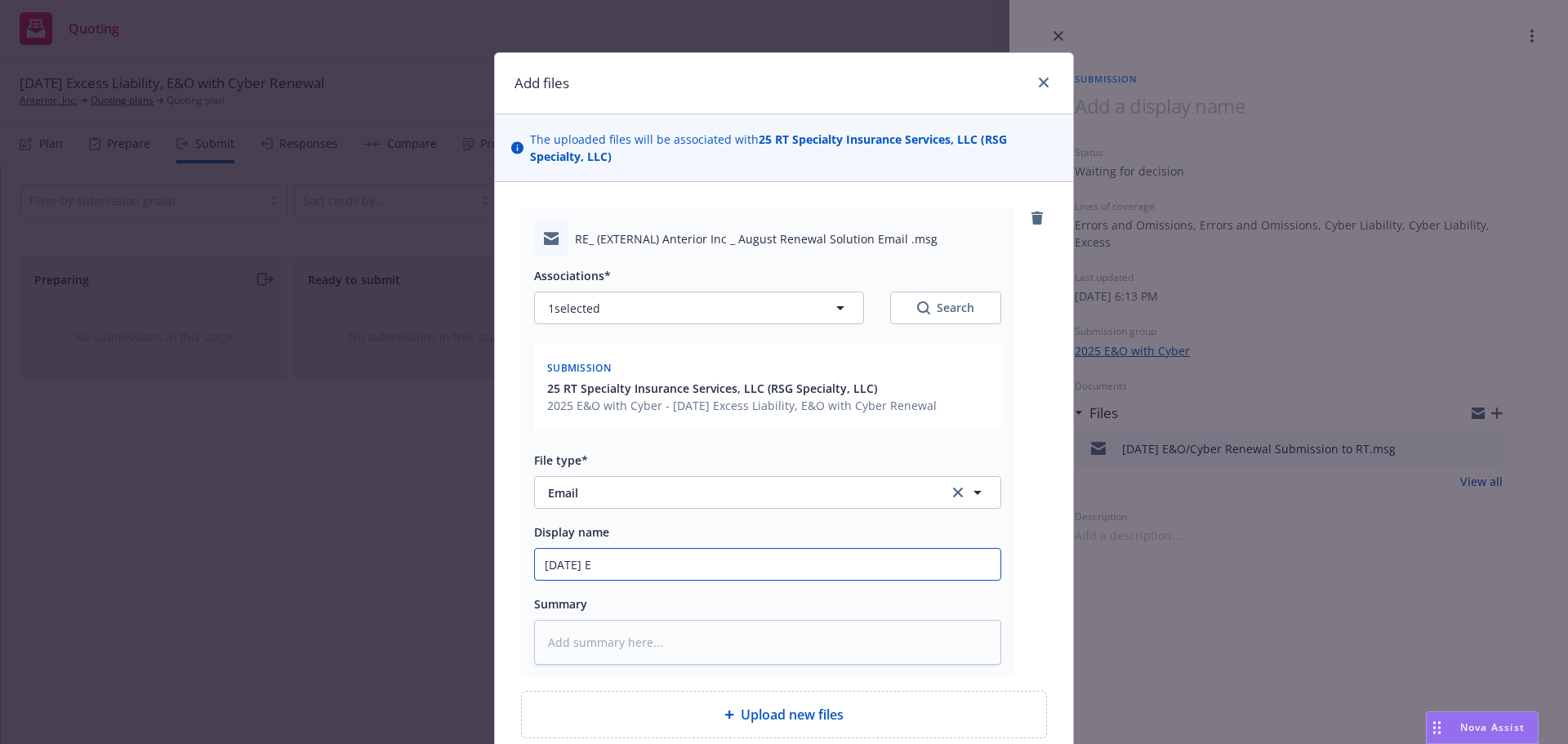
type input "8/30/26 E&"
type textarea "x"
type input "8/30/26 E&O"
type textarea "x"
type input "8/30/26 E&O/"
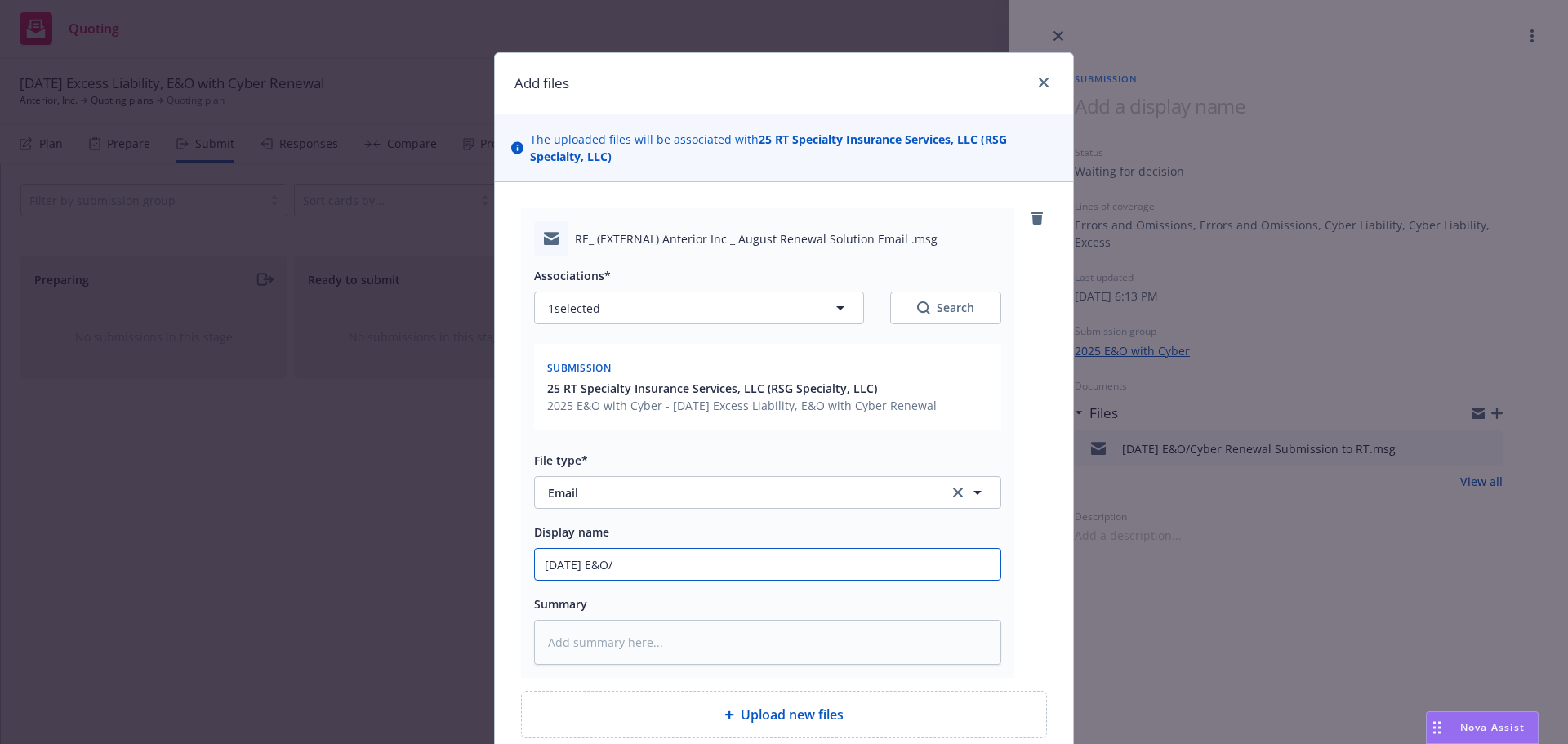
type textarea "x"
type input "8/30/26 E&O/C"
type textarea "x"
type input "8/30/26 E&O/Cy"
type textarea "x"
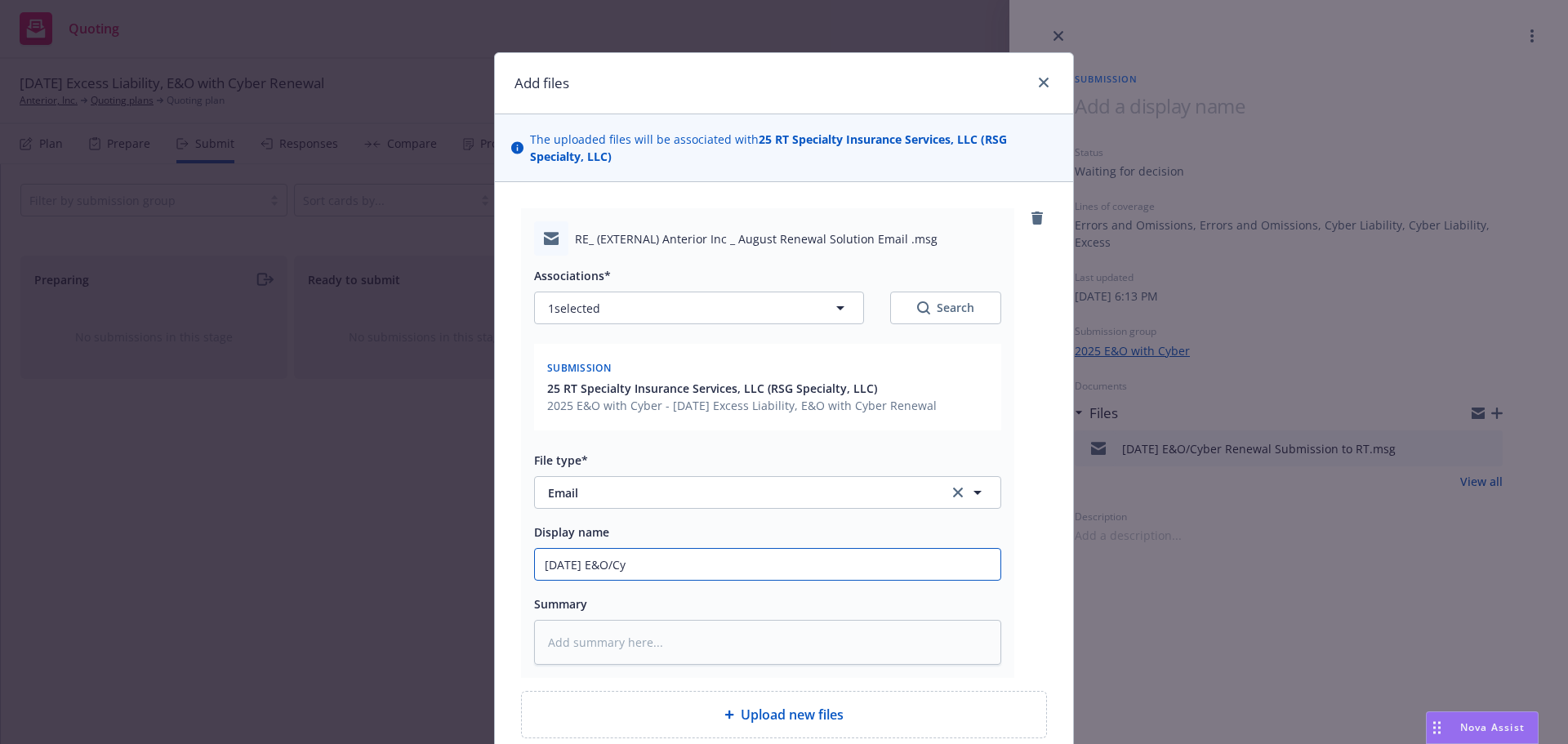
type input "8/30/26 E&O/Cyb"
type textarea "x"
type input "8/30/26 E&O/Cybe"
type textarea "x"
type input "8/30/26 E&O/Cyber"
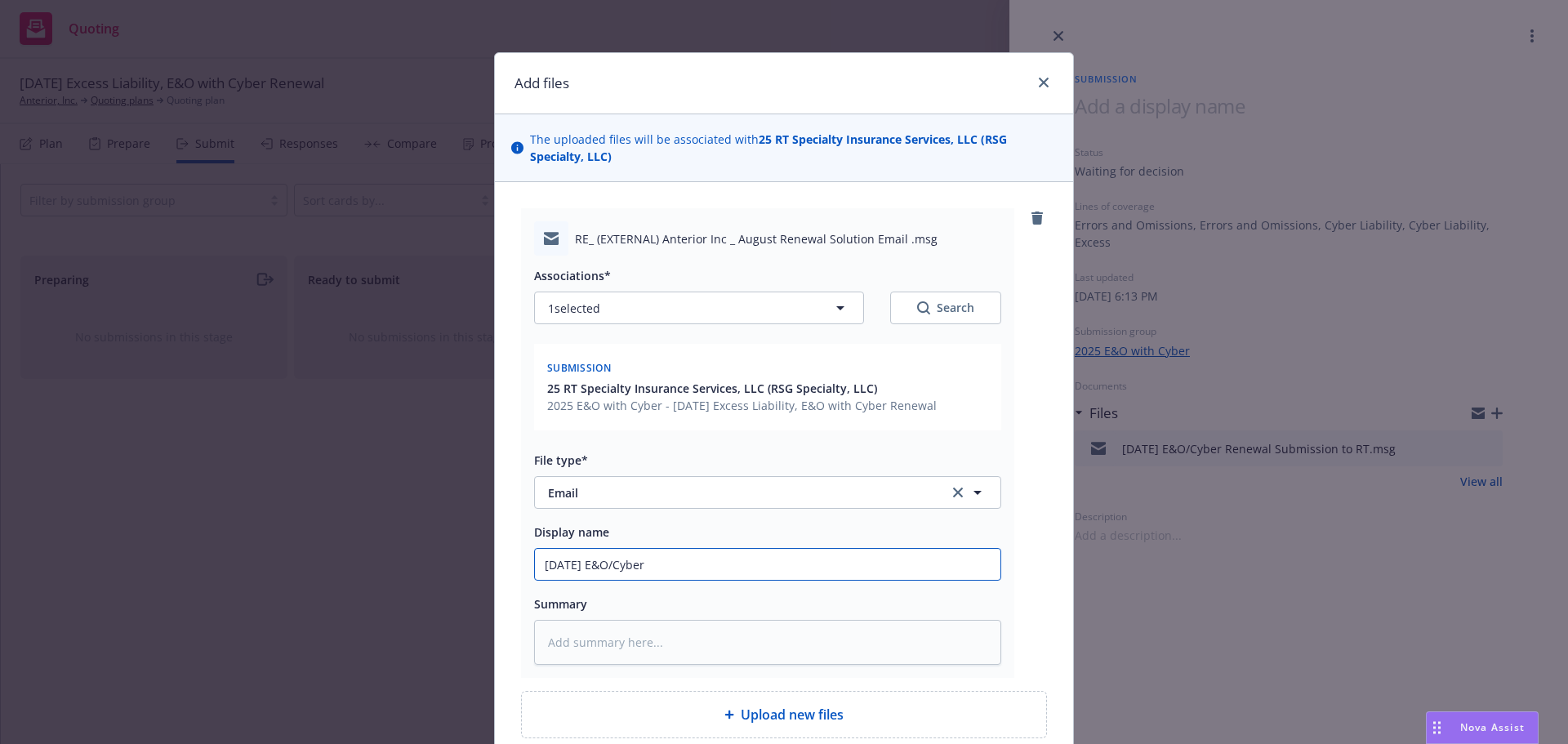
type textarea "x"
type input "8/30/26 E&O/Cyber"
type textarea "x"
type input "8/30/26 E&O/Cyber R"
type textarea "x"
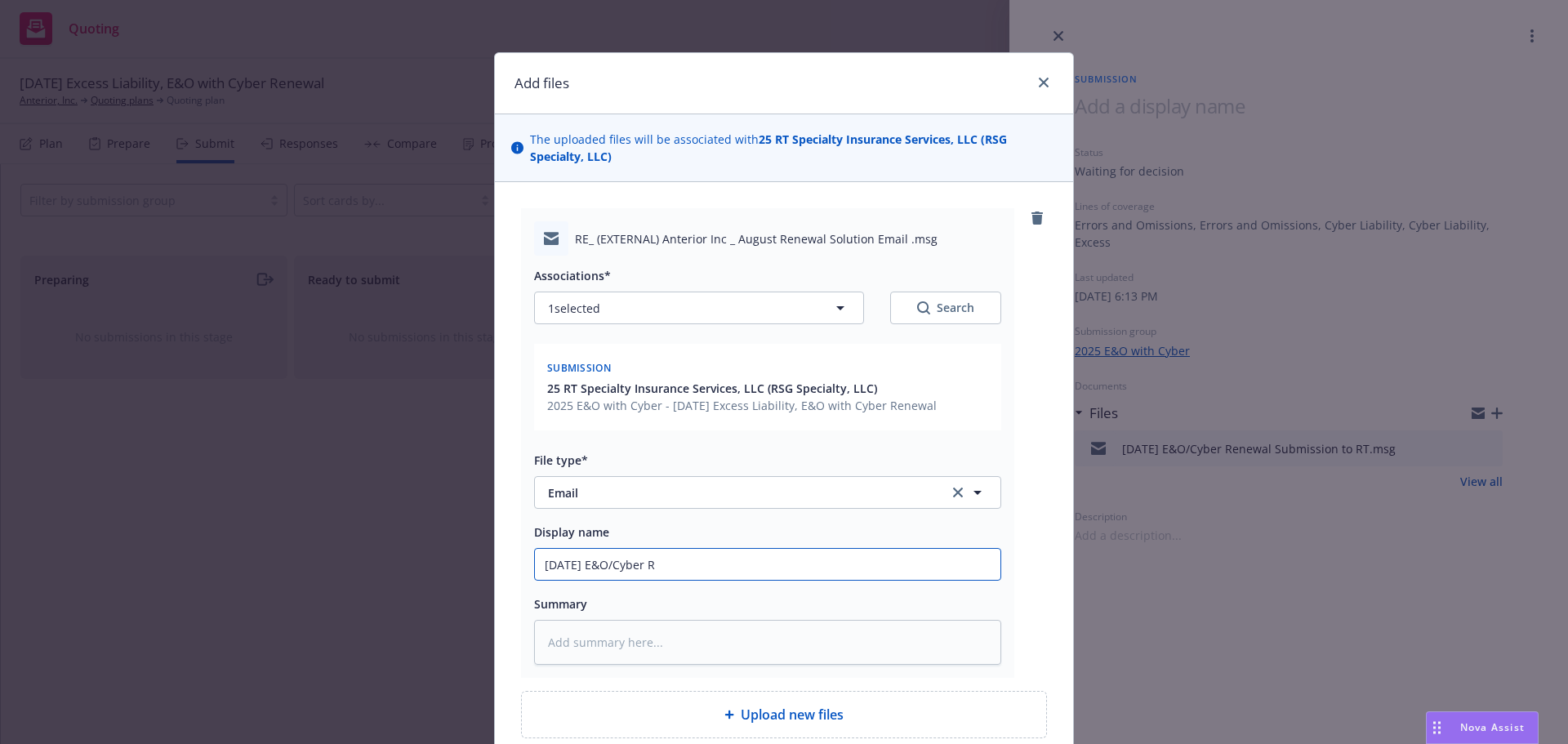
type input "8/30/26 E&O/Cyber Re"
type textarea "x"
type input "8/30/26 E&O/Cyber Ren"
type textarea "x"
type input "8/30/26 E&O/Cyber Rene"
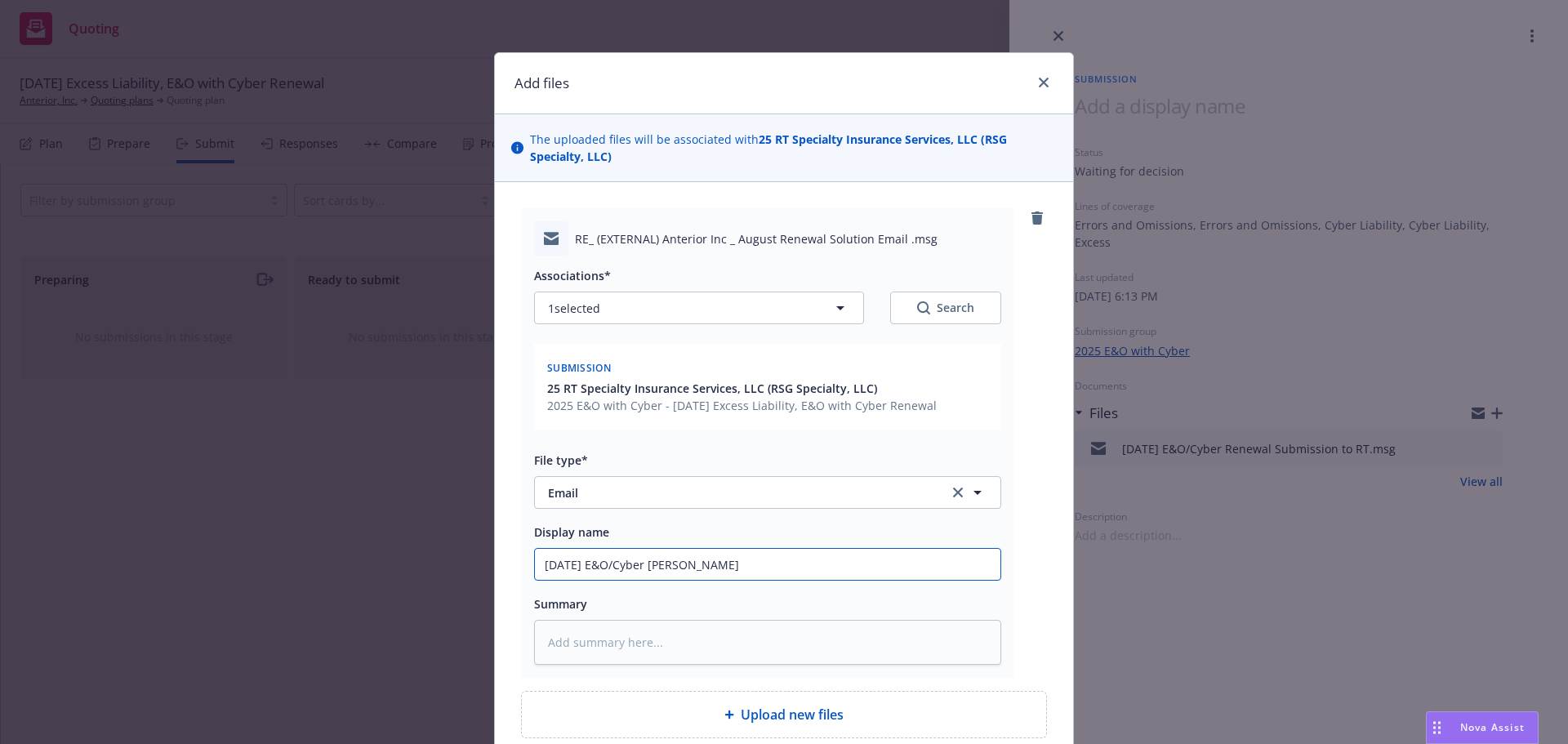
type textarea "x"
type input "8/30/26 E&O/Cyber Renew"
type textarea "x"
type input "8/30/26 E&O/Cyber Renewa"
type textarea "x"
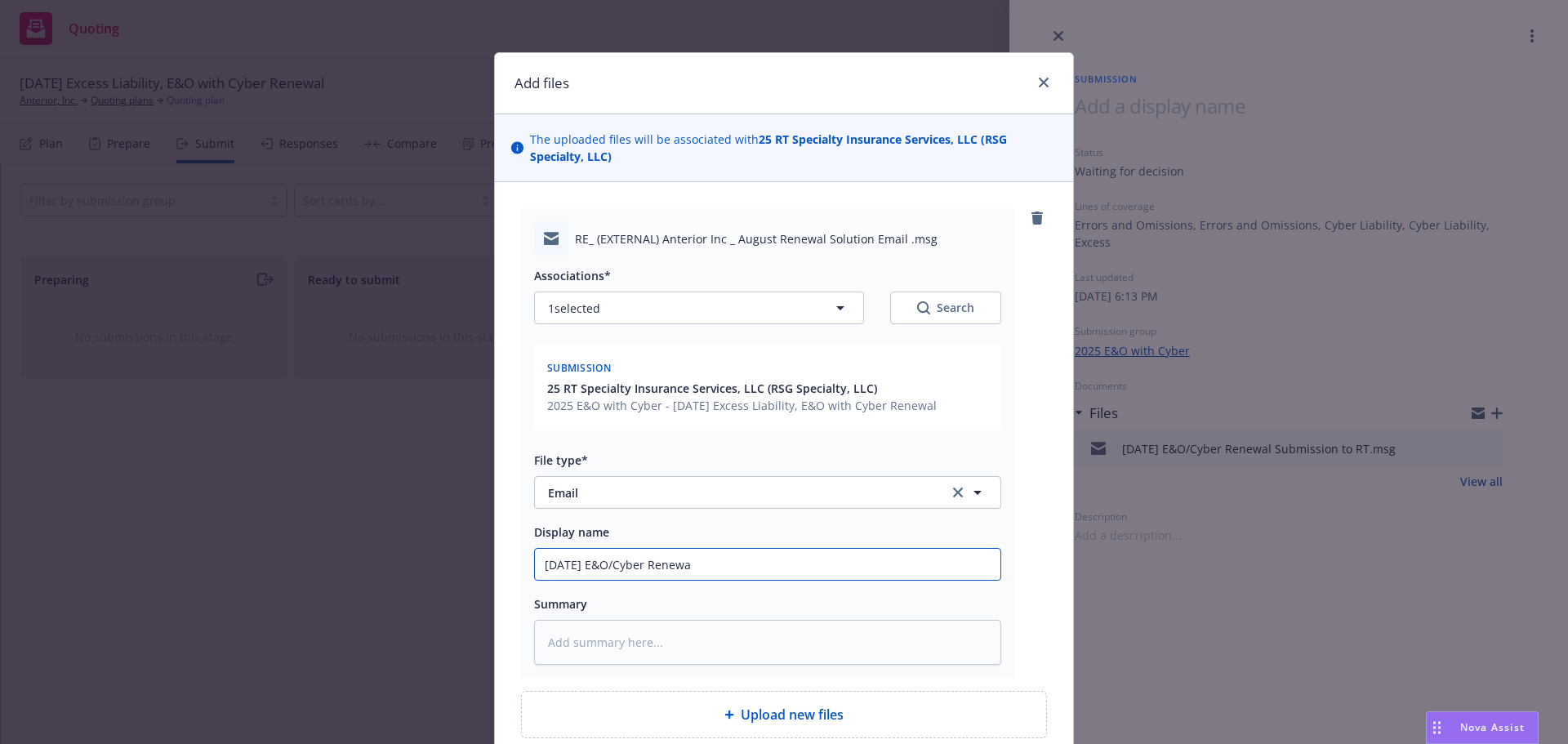
type input "8/30/26 E&O/Cyber Renewal"
type textarea "x"
type input "8/30/26 E&O/Cyber Renewal"
type textarea "x"
type input "8/30/26 E&O/Cyber Renewal S"
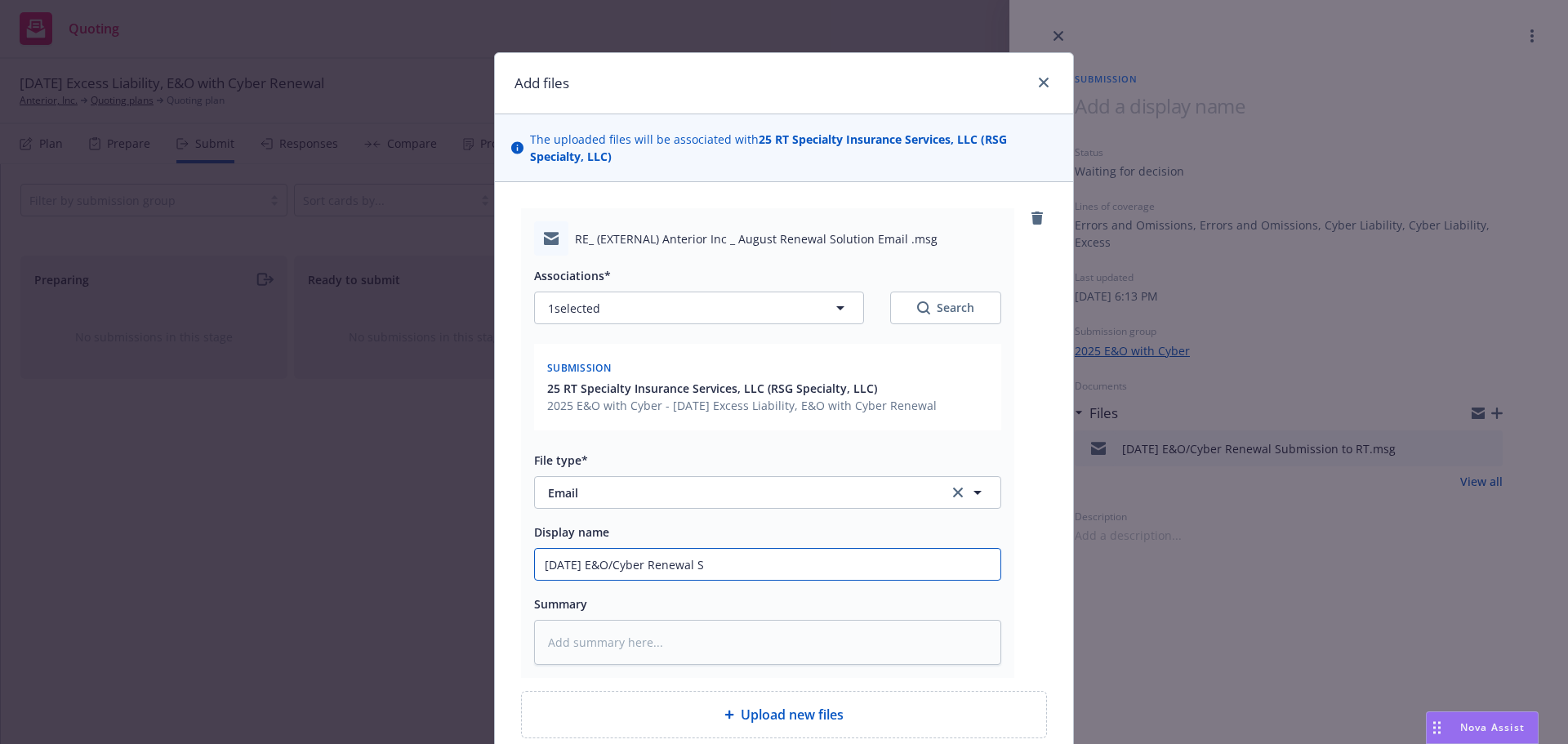
type textarea "x"
type input "8/30/26 E&O/Cyber Renewal Su"
type textarea "x"
type input "8/30/26 E&O/Cyber Renewal S"
type textarea "x"
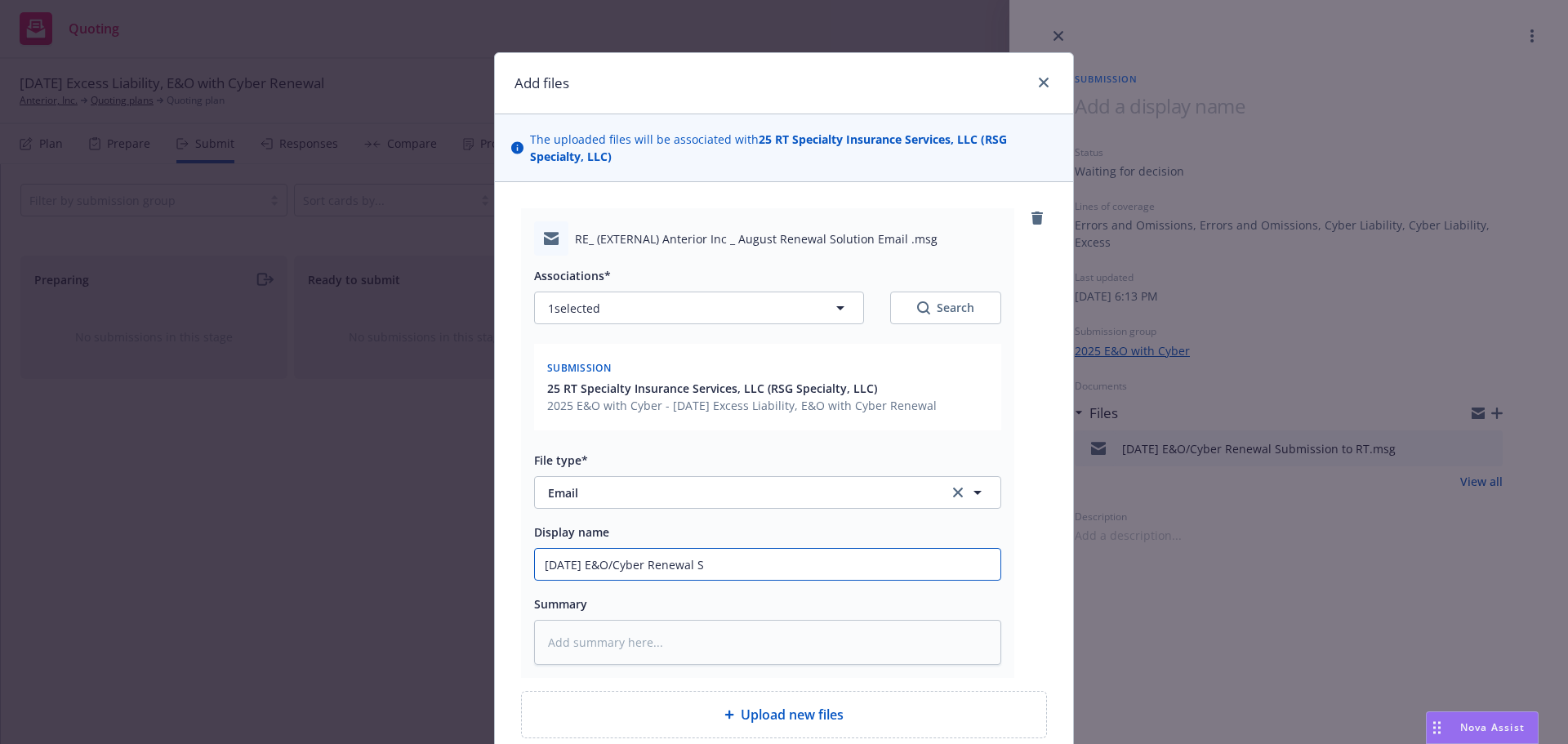
type input "8/30/26 E&O/Cyber Renewal"
type textarea "x"
type input "8/30/26 E&O/Cyber Renewal"
type textarea "x"
type input "8/30/26 E&O/Cyber Renewa"
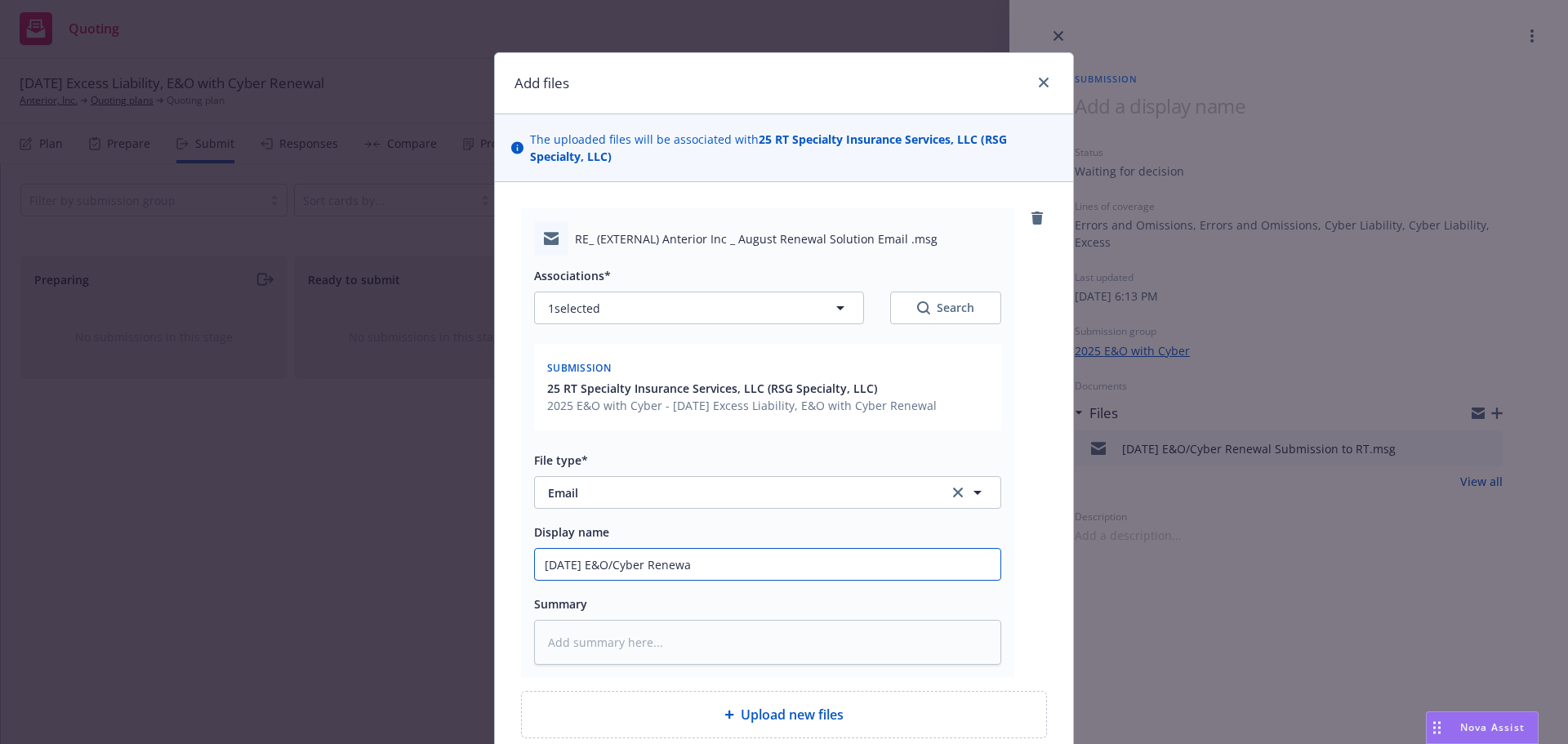
type textarea "x"
type input "8/30/26 E&O/Cyber Renew"
type textarea "x"
type input "8/30/26 E&O/Cyber Rene"
type textarea "x"
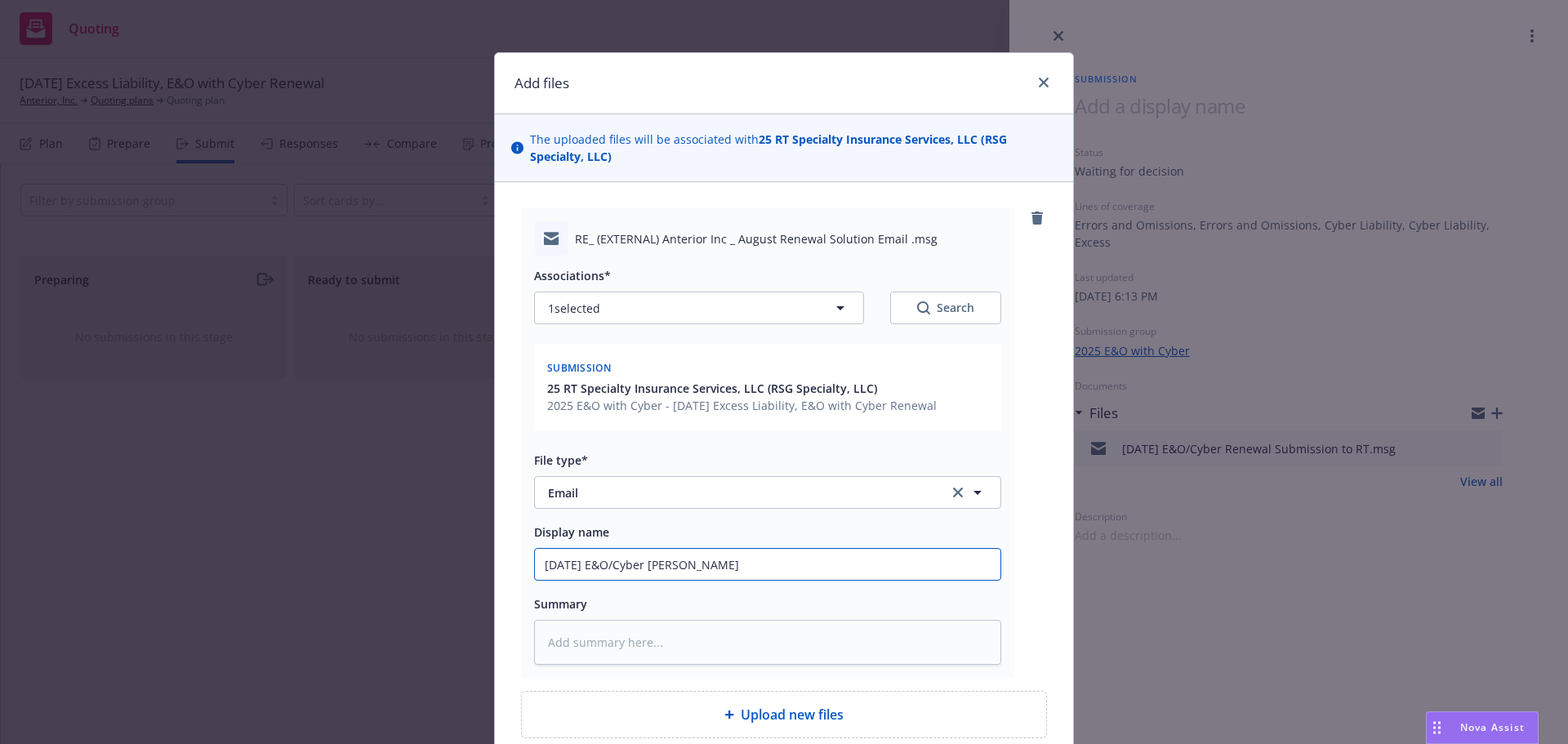
type input "8/30/26 E&O/Cyber Ren"
type textarea "x"
type input "8/30/26 E&O/Cyber Re"
type textarea "x"
type input "8/30/26 E&O/Cyber R"
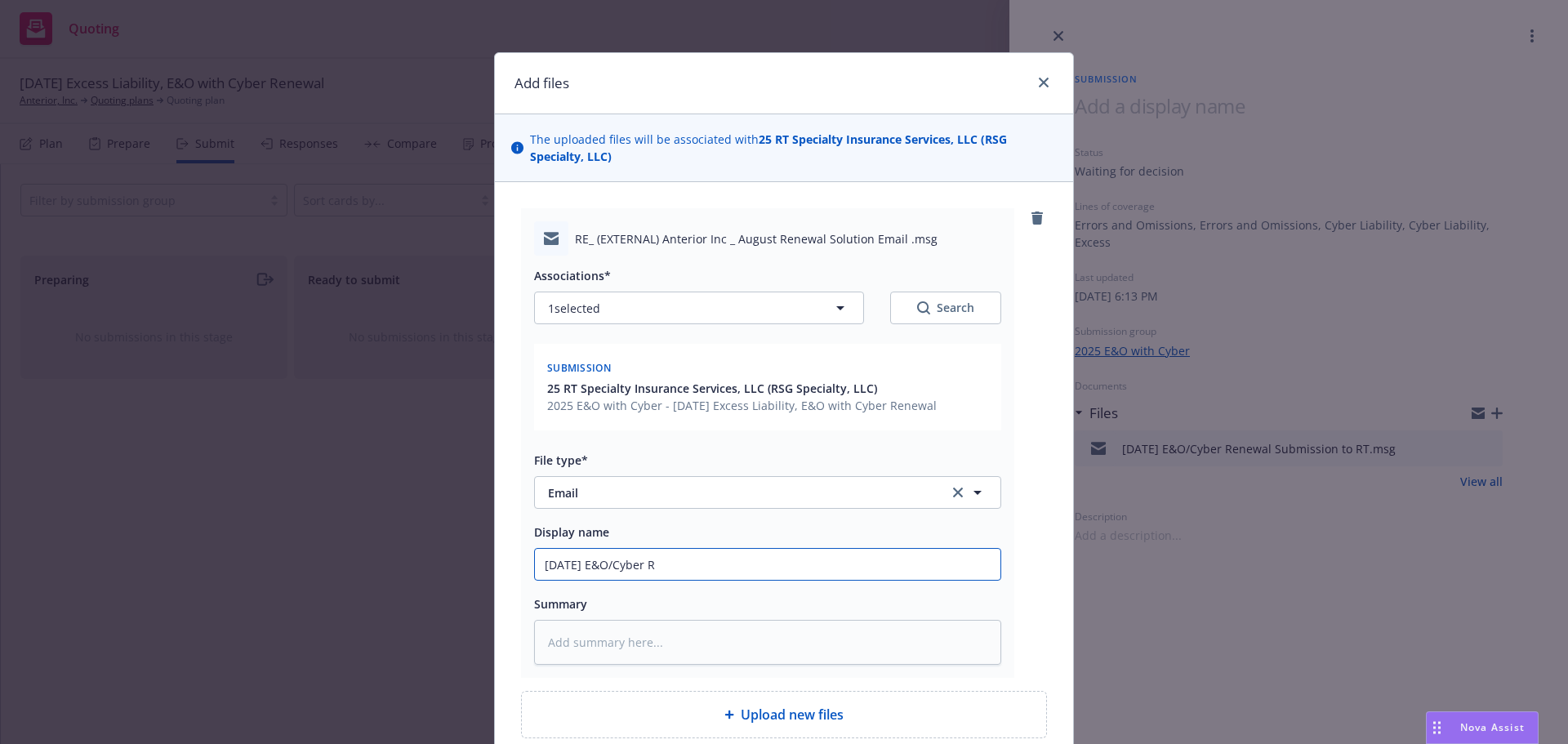
type textarea "x"
type input "8/30/26 E&O/Cyber"
type textarea "x"
type input "8/30/26 E&O/Cyber S"
type textarea "x"
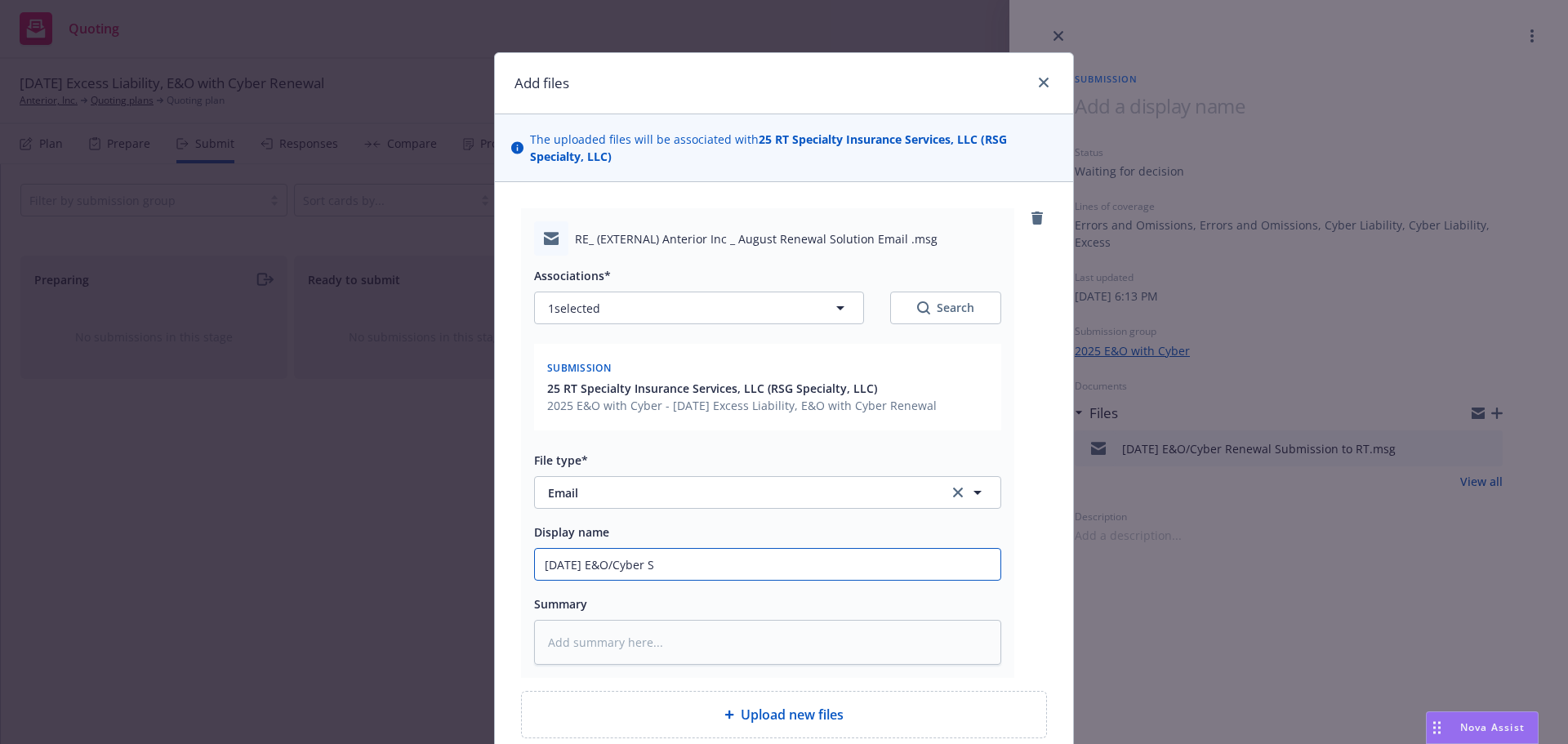
type input "8/30/26 E&O/Cyber Su"
type textarea "x"
type input "8/30/26 E&O/Cyber Sub"
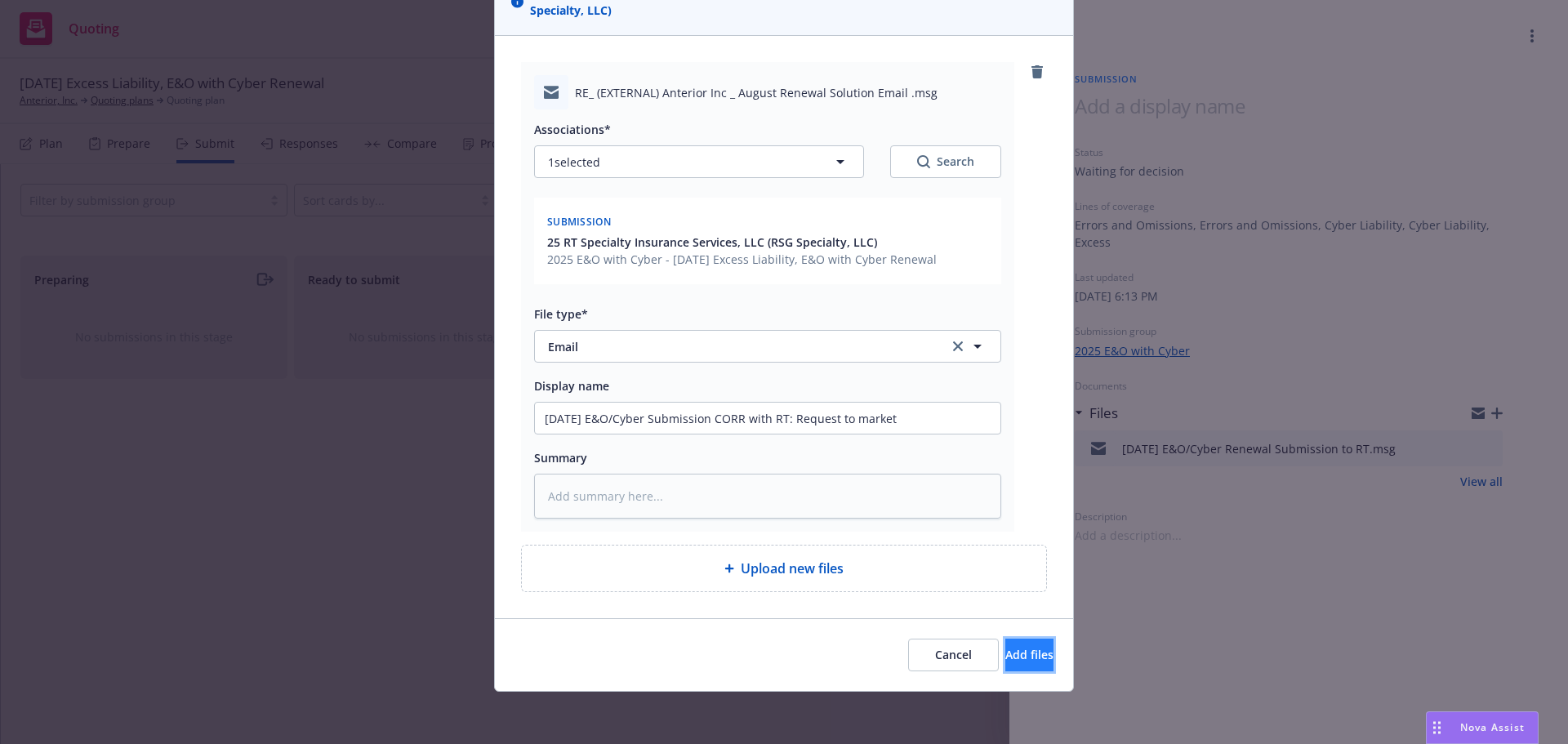
click at [1015, 643] on button "Add files" at bounding box center [1029, 655] width 48 height 33
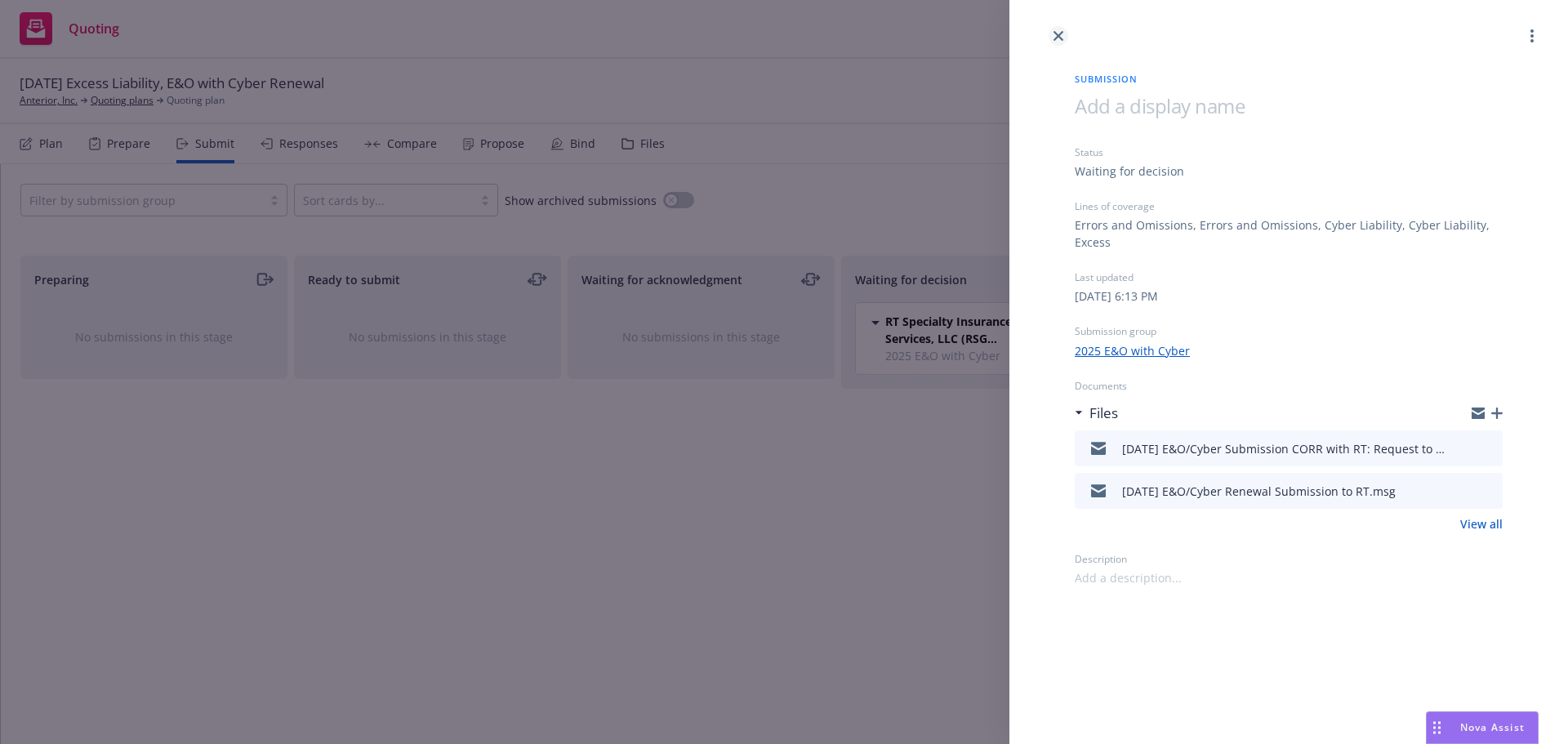
click at [1061, 45] on link "close" at bounding box center [1059, 36] width 20 height 20
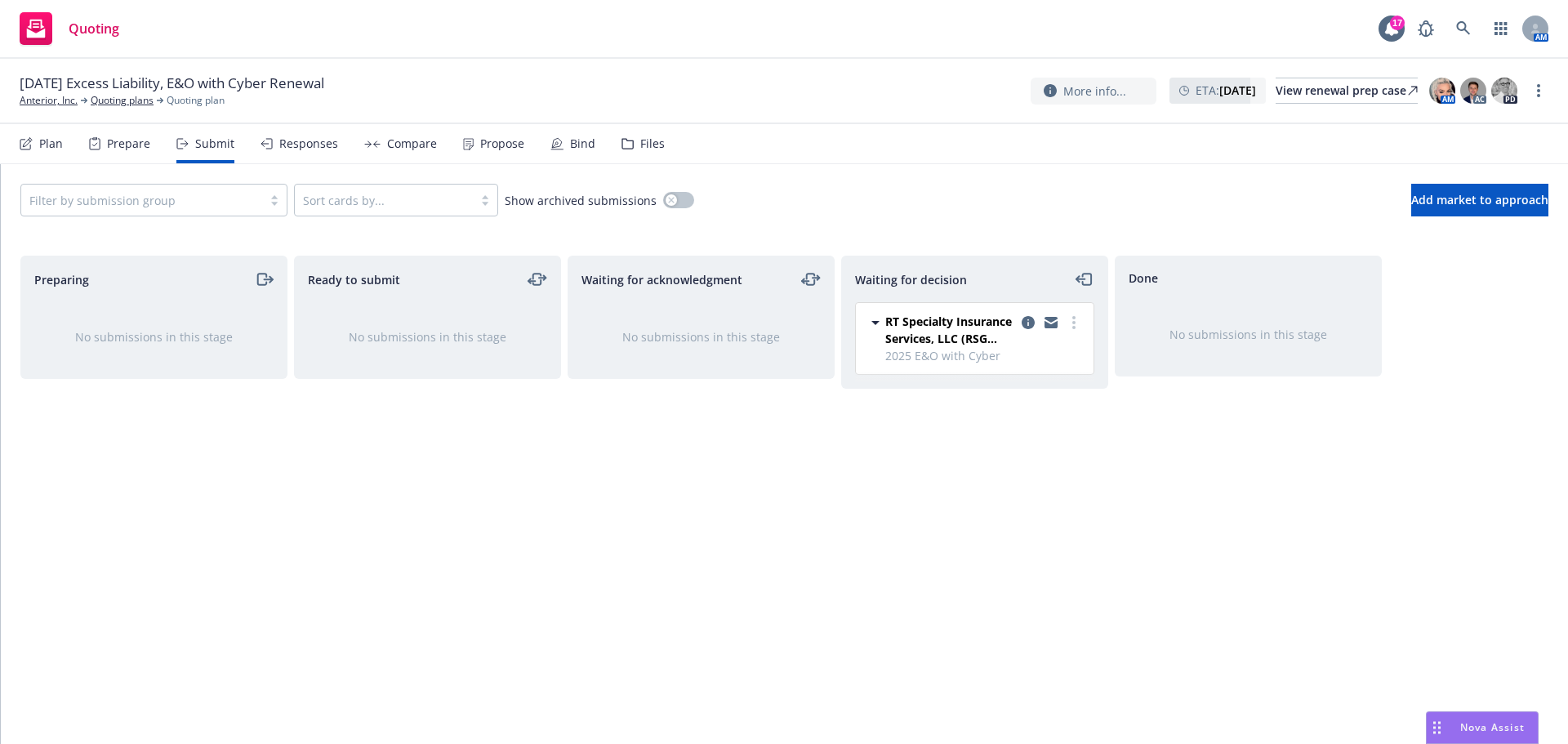
click at [675, 131] on nav "Plan Prepare Submit Responses Compare Propose Bind Files" at bounding box center [784, 143] width 1529 height 39
click at [655, 148] on div "Files" at bounding box center [652, 144] width 24 height 13
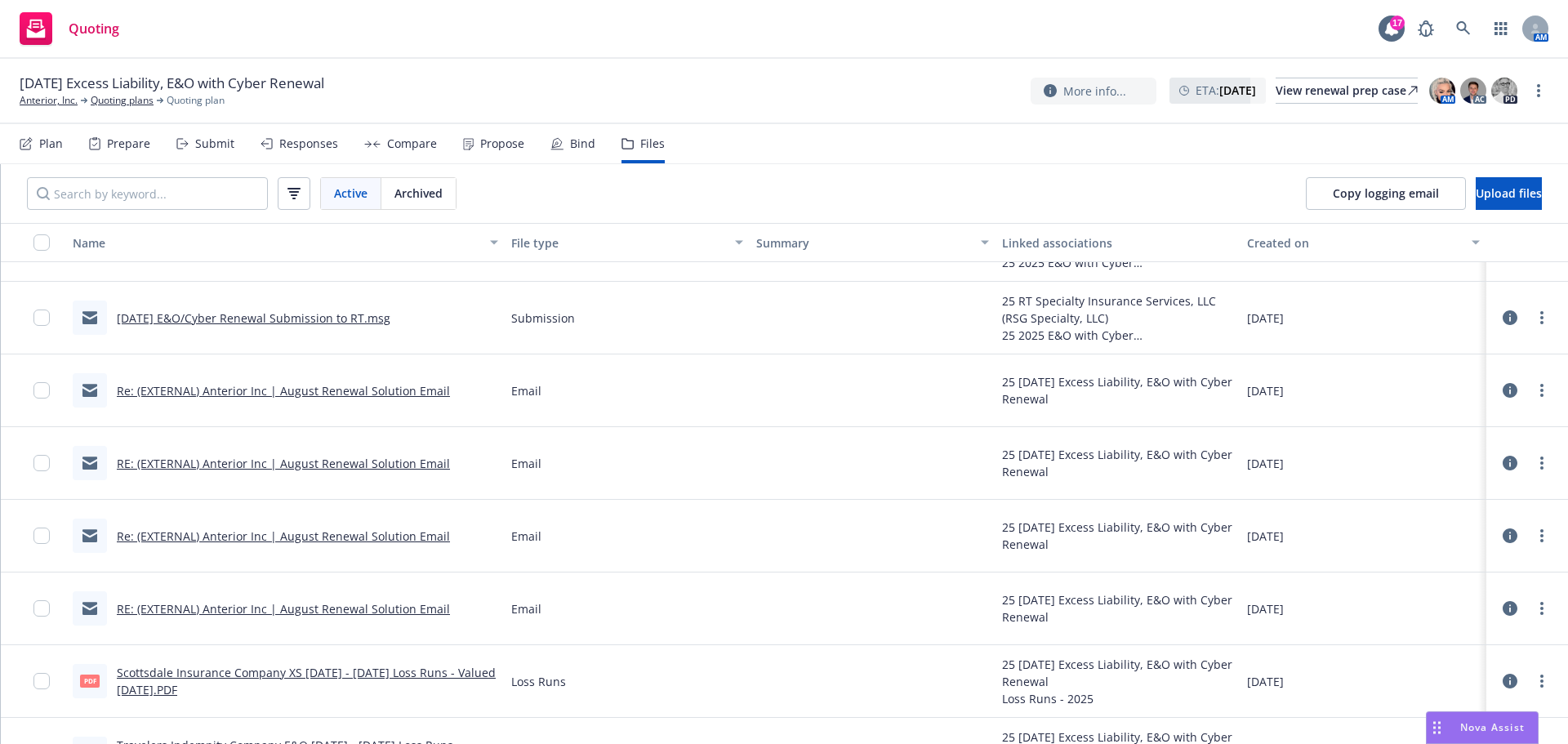
scroll to position [81, 0]
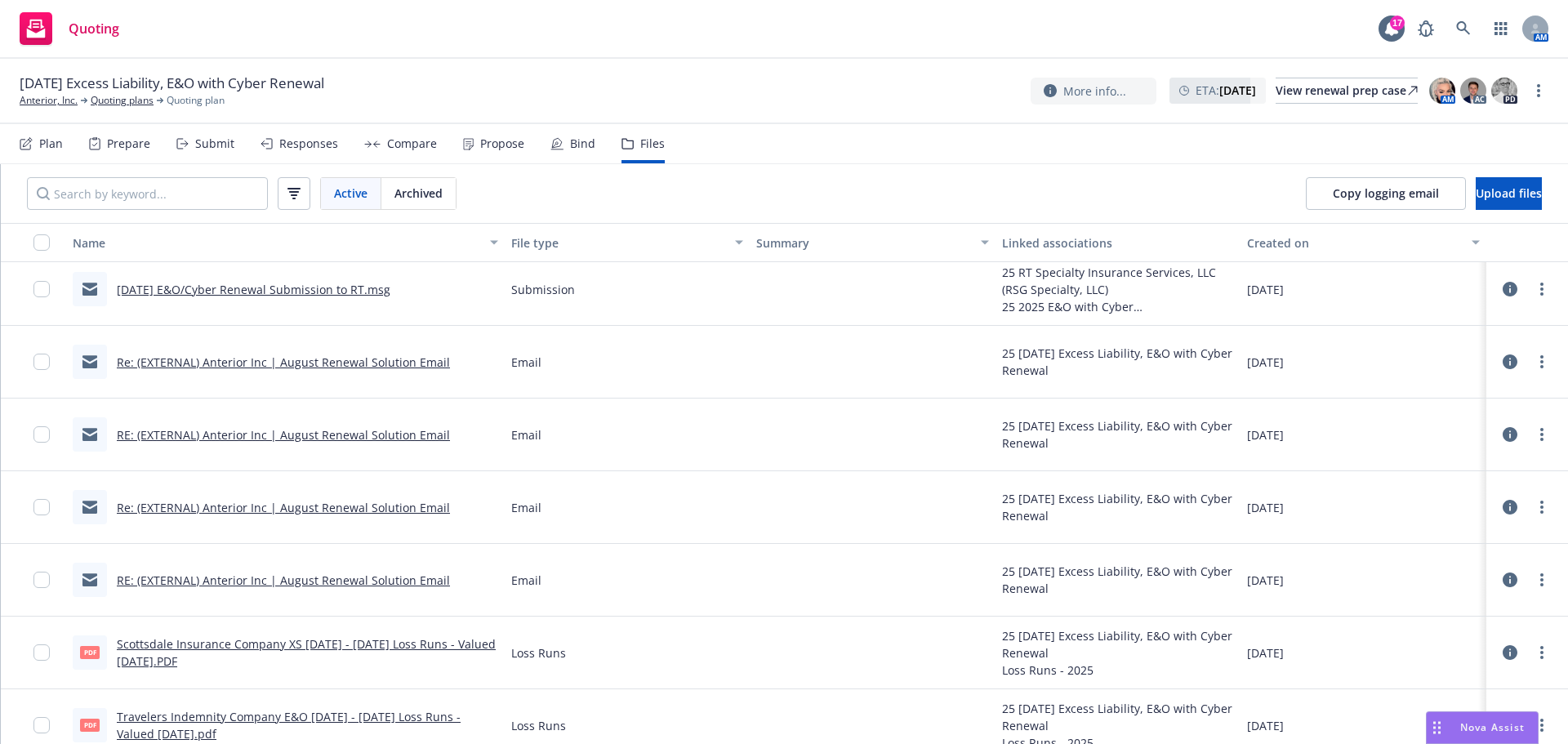
click at [386, 368] on link "Re: (EXTERNAL) Anterior Inc | August Renewal Solution Email" at bounding box center [283, 362] width 334 height 15
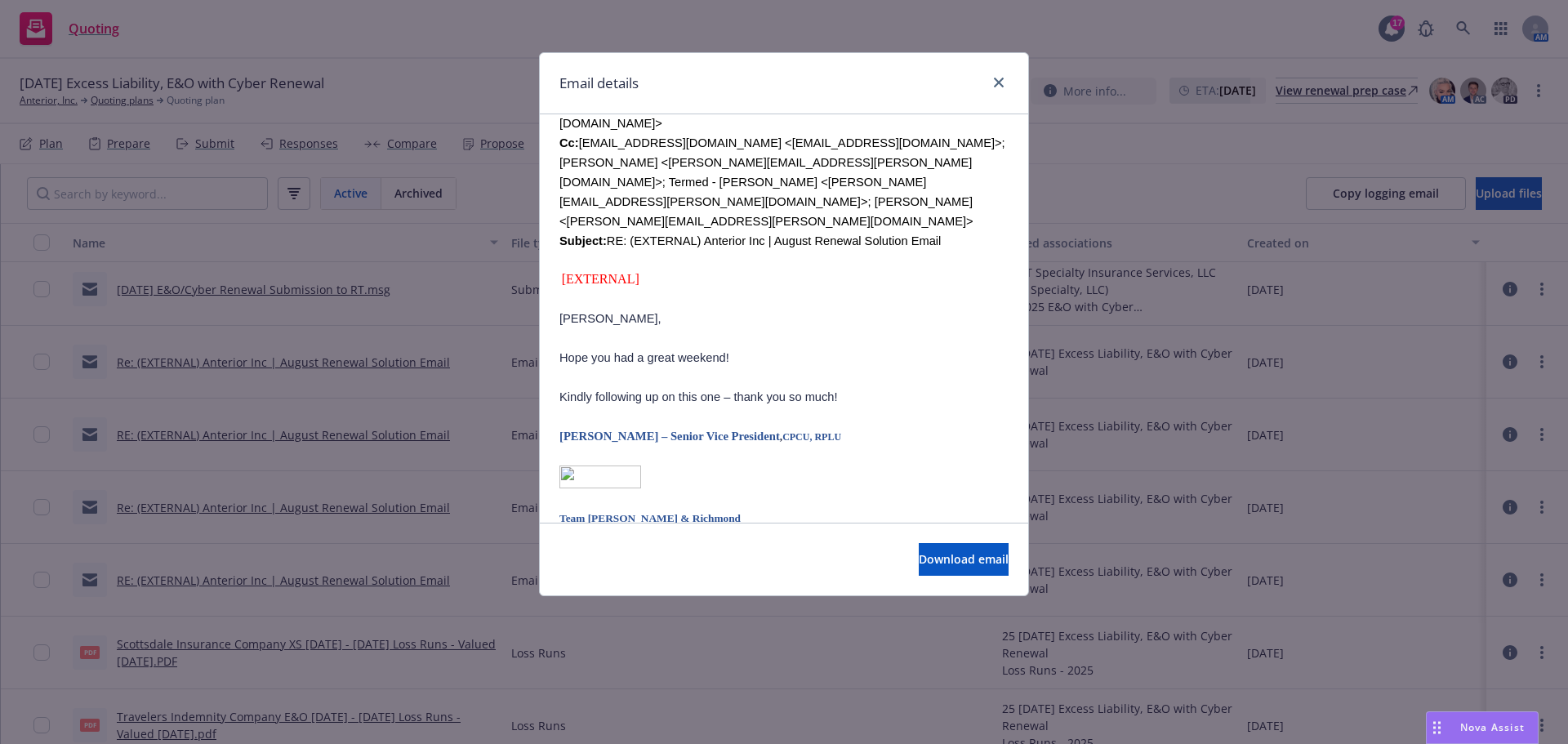
scroll to position [816, 0]
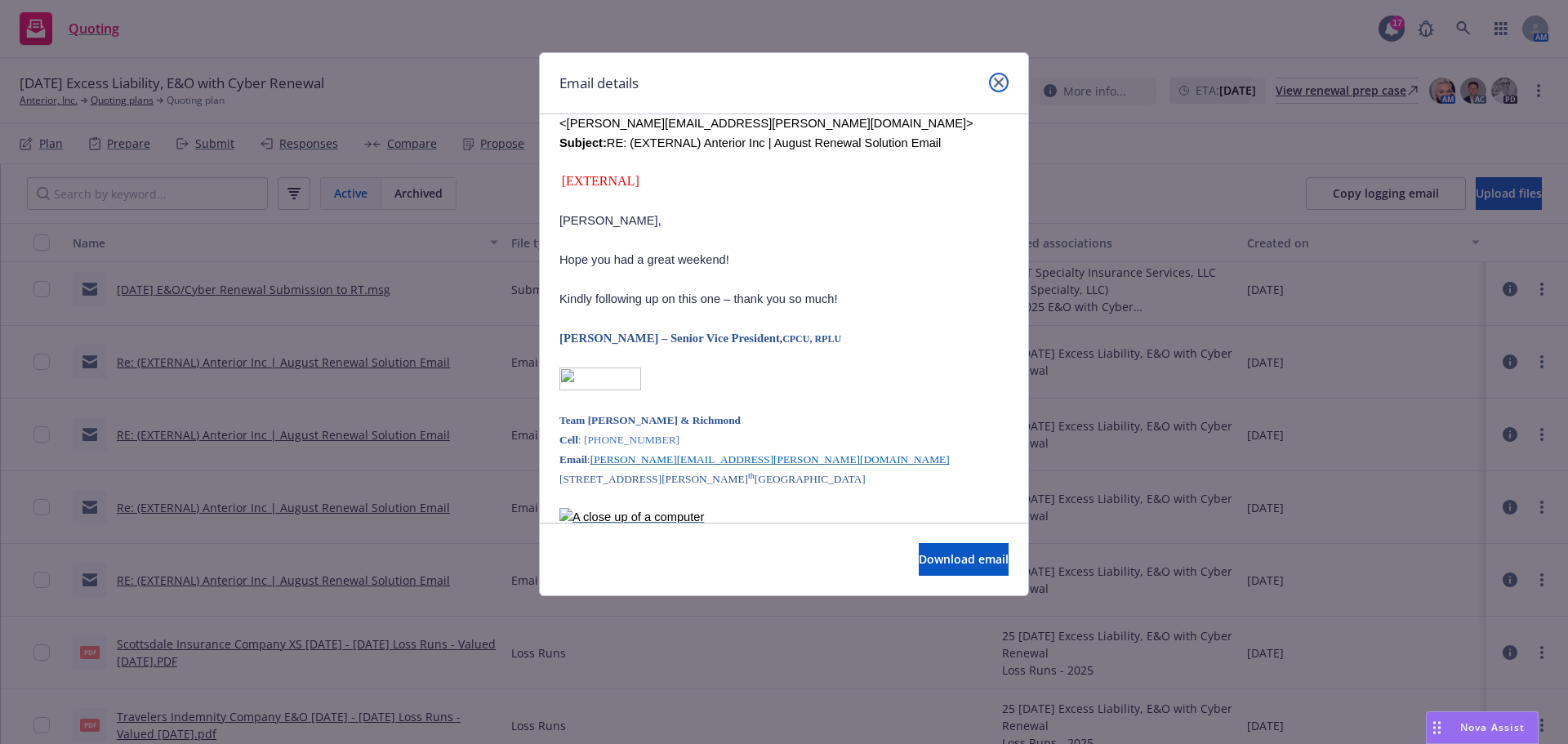
click at [993, 80] on link "close" at bounding box center [999, 82] width 20 height 20
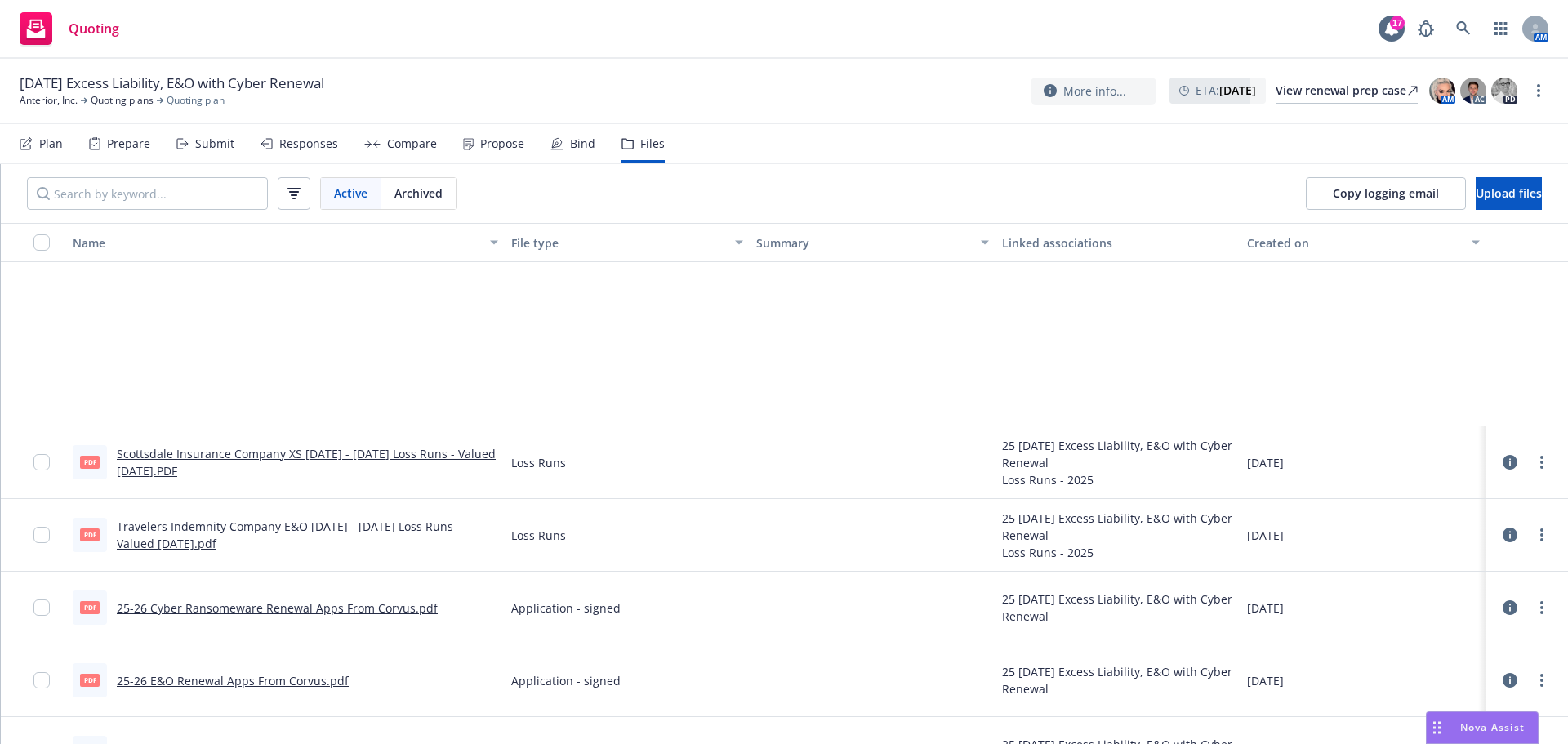
scroll to position [164, 0]
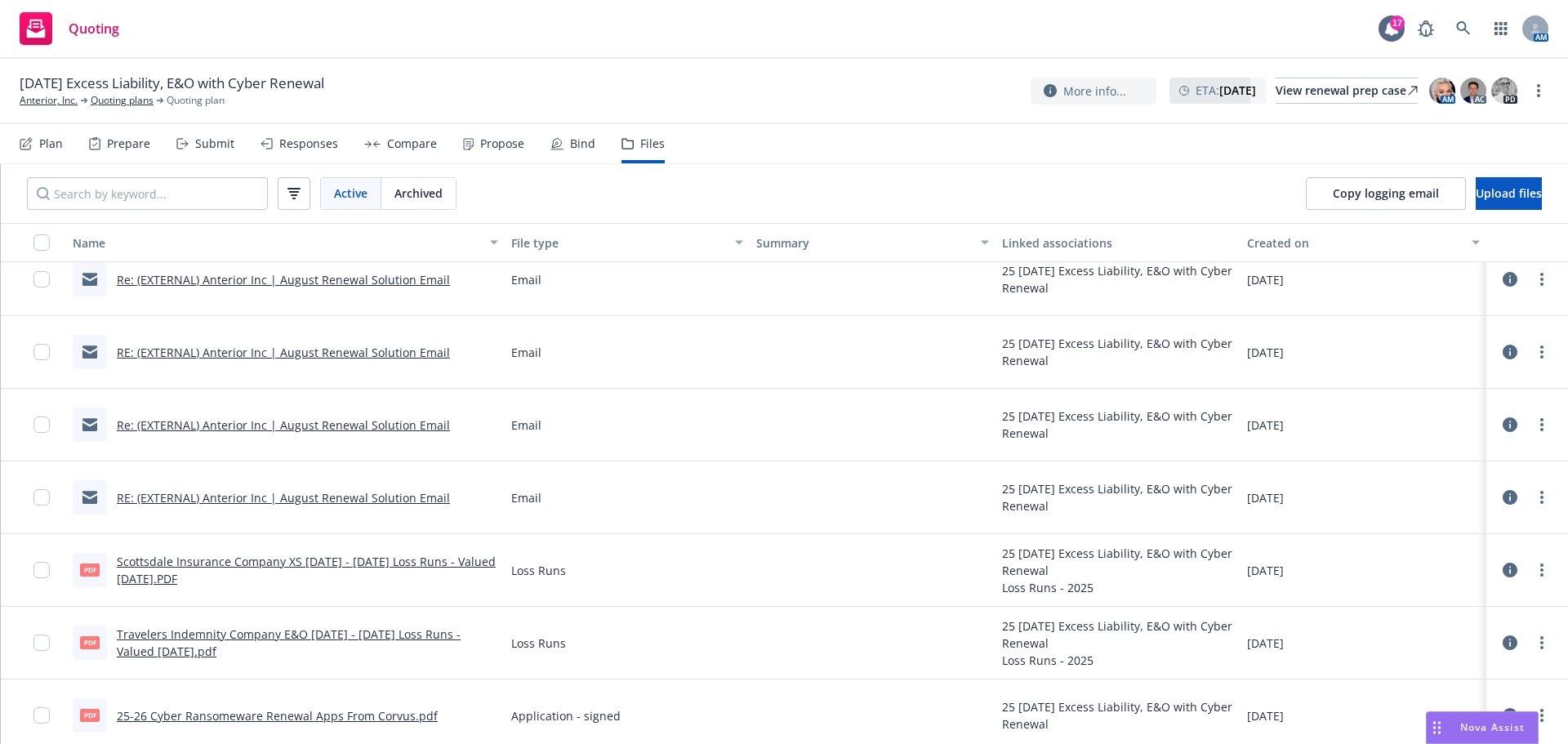
click at [188, 142] on div "Submit" at bounding box center [205, 143] width 58 height 39
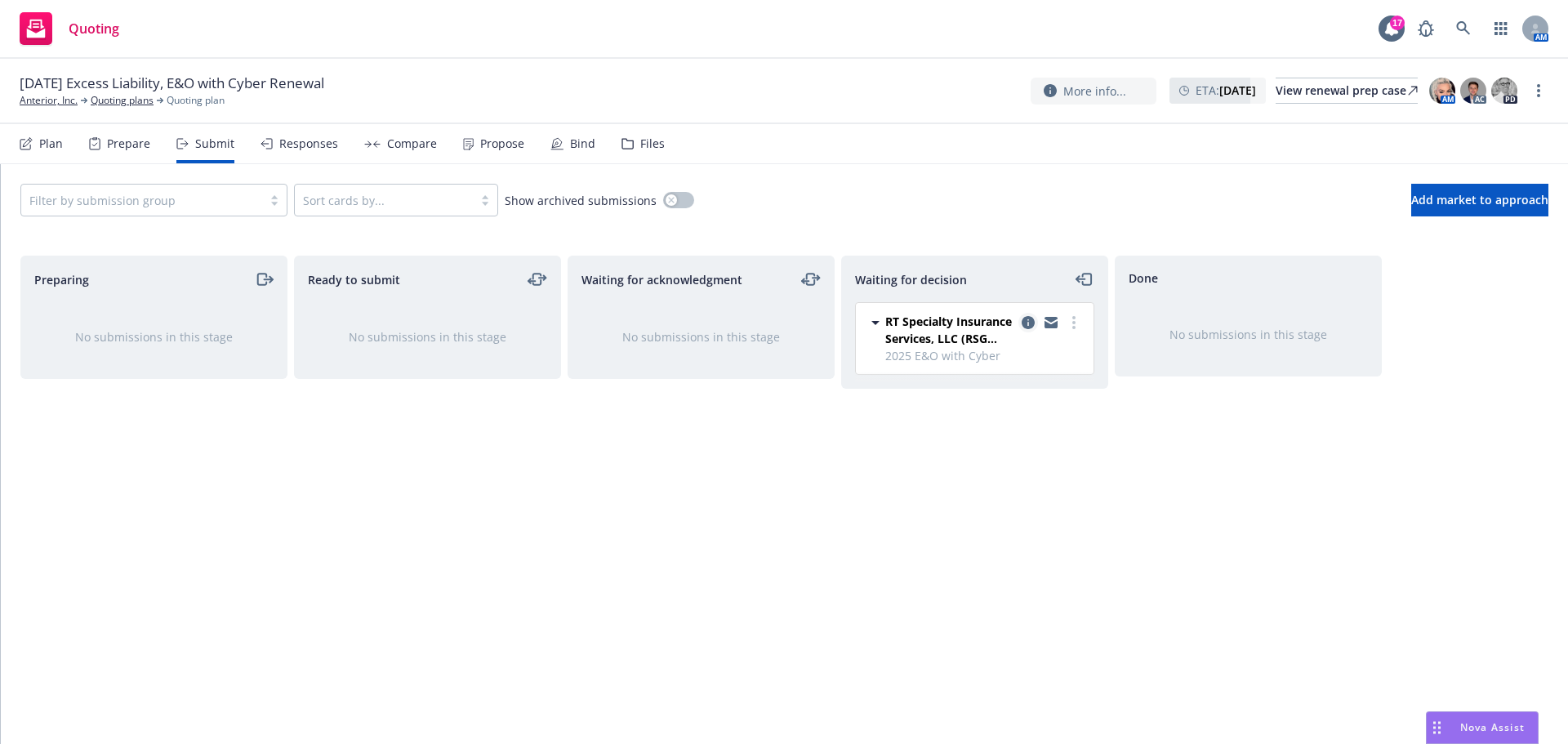
click at [1024, 325] on icon "copy logging email" at bounding box center [1028, 323] width 13 height 13
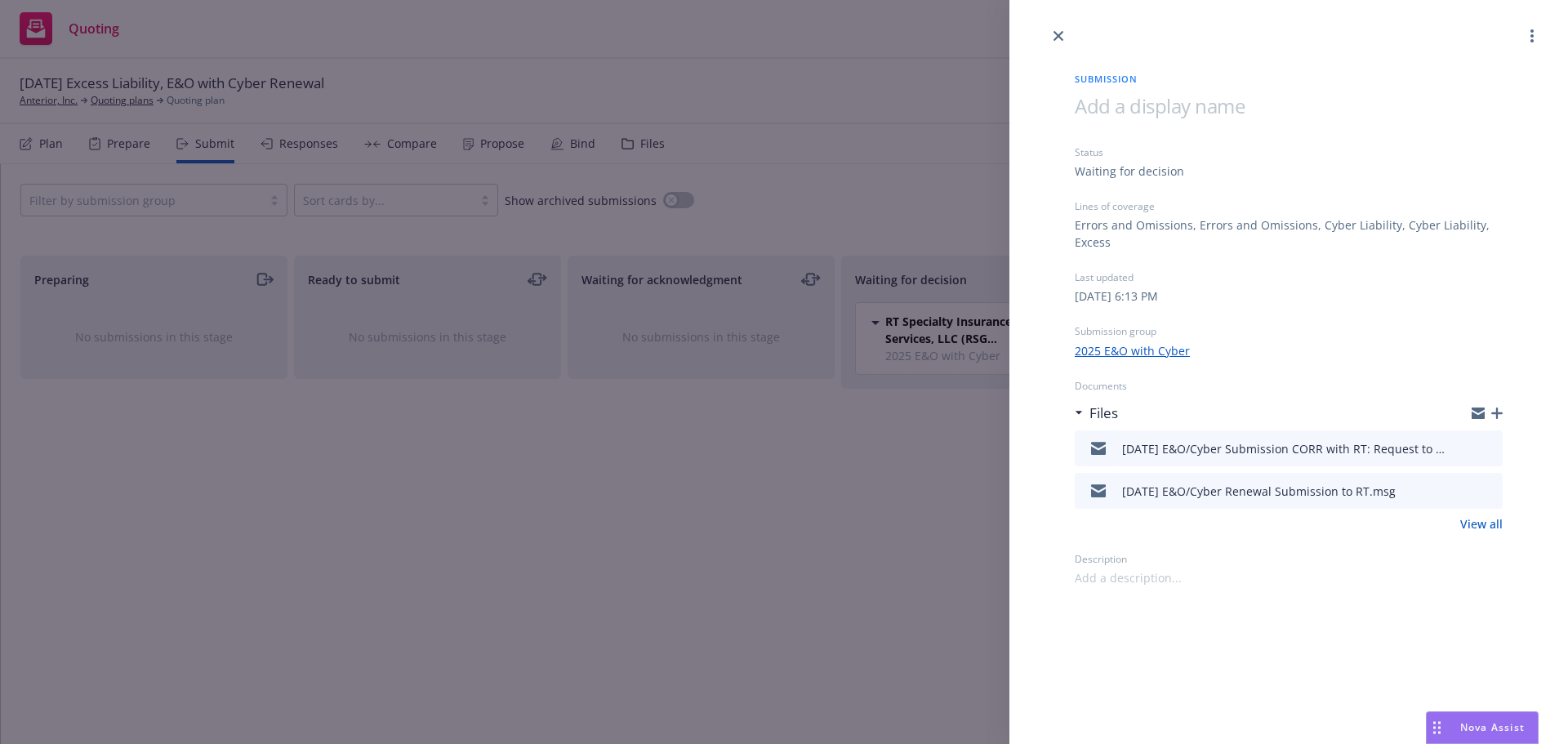
click at [1501, 414] on icon "button" at bounding box center [1497, 413] width 12 height 12
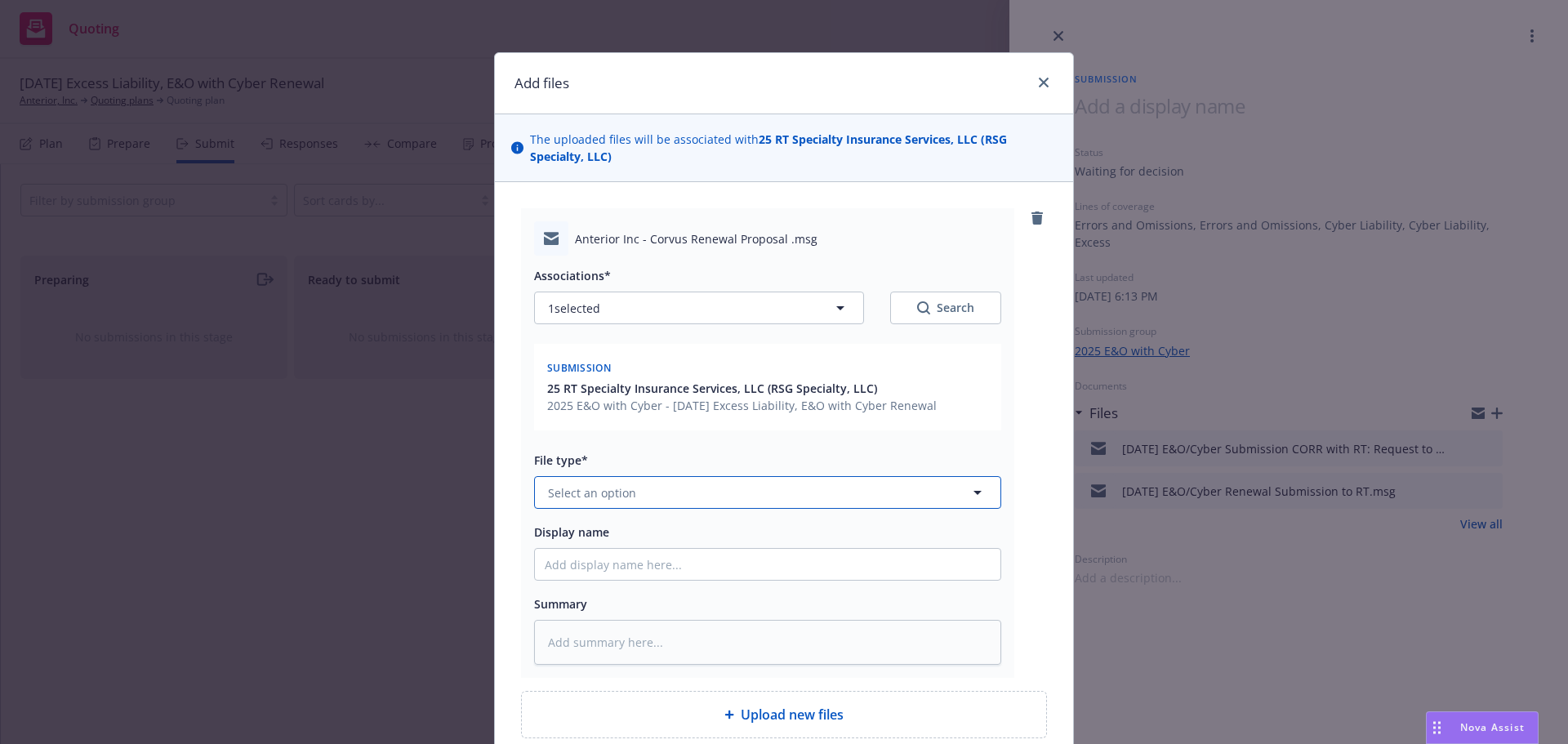
click at [730, 491] on button "Select an option" at bounding box center [768, 493] width 468 height 33
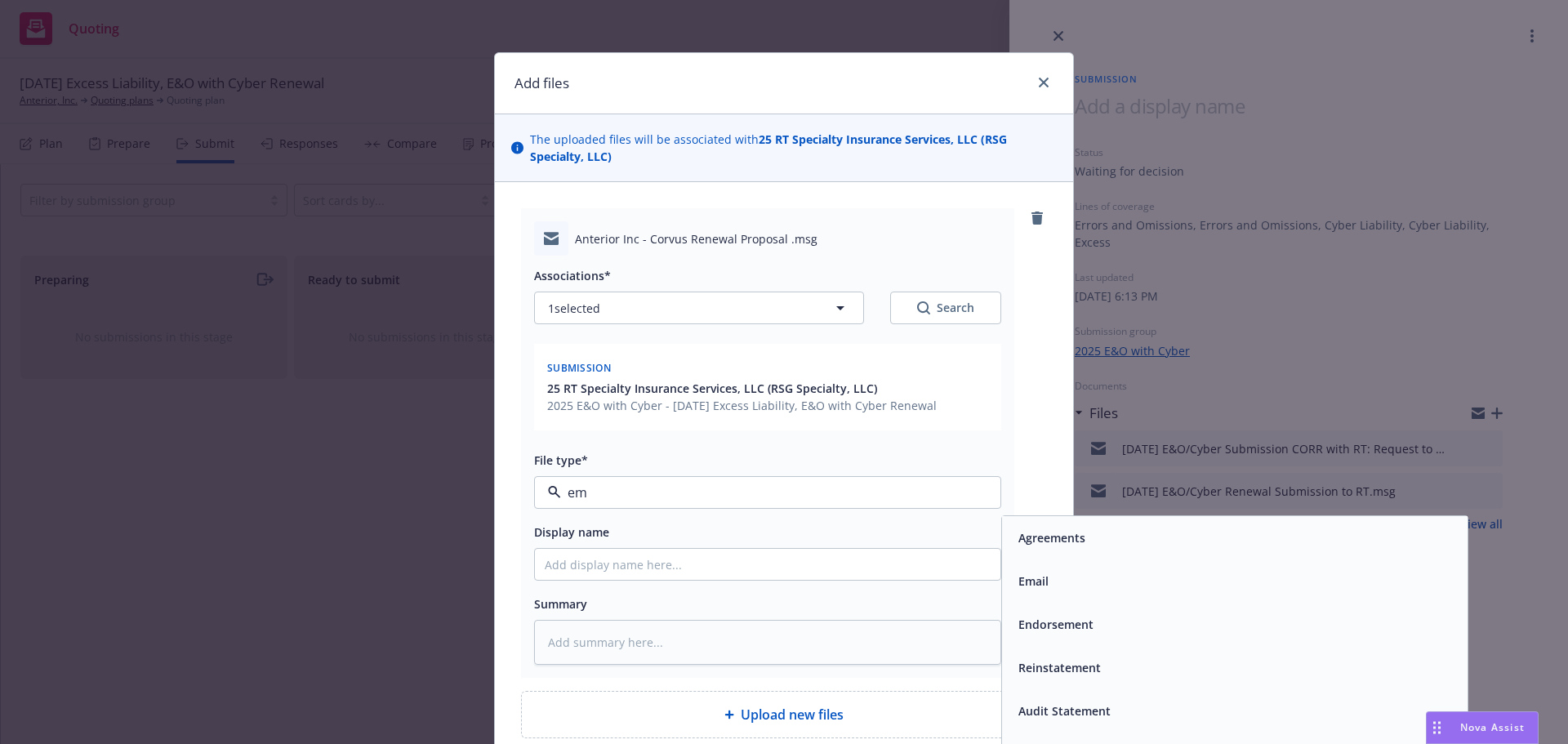
drag, startPoint x: 883, startPoint y: 495, endPoint x: 465, endPoint y: 457, distance: 419.7
click at [503, 476] on div "Anterior Inc - Corvus Renewal Proposal .msg Associations* 1 selected Search Sub…" at bounding box center [784, 473] width 579 height 582
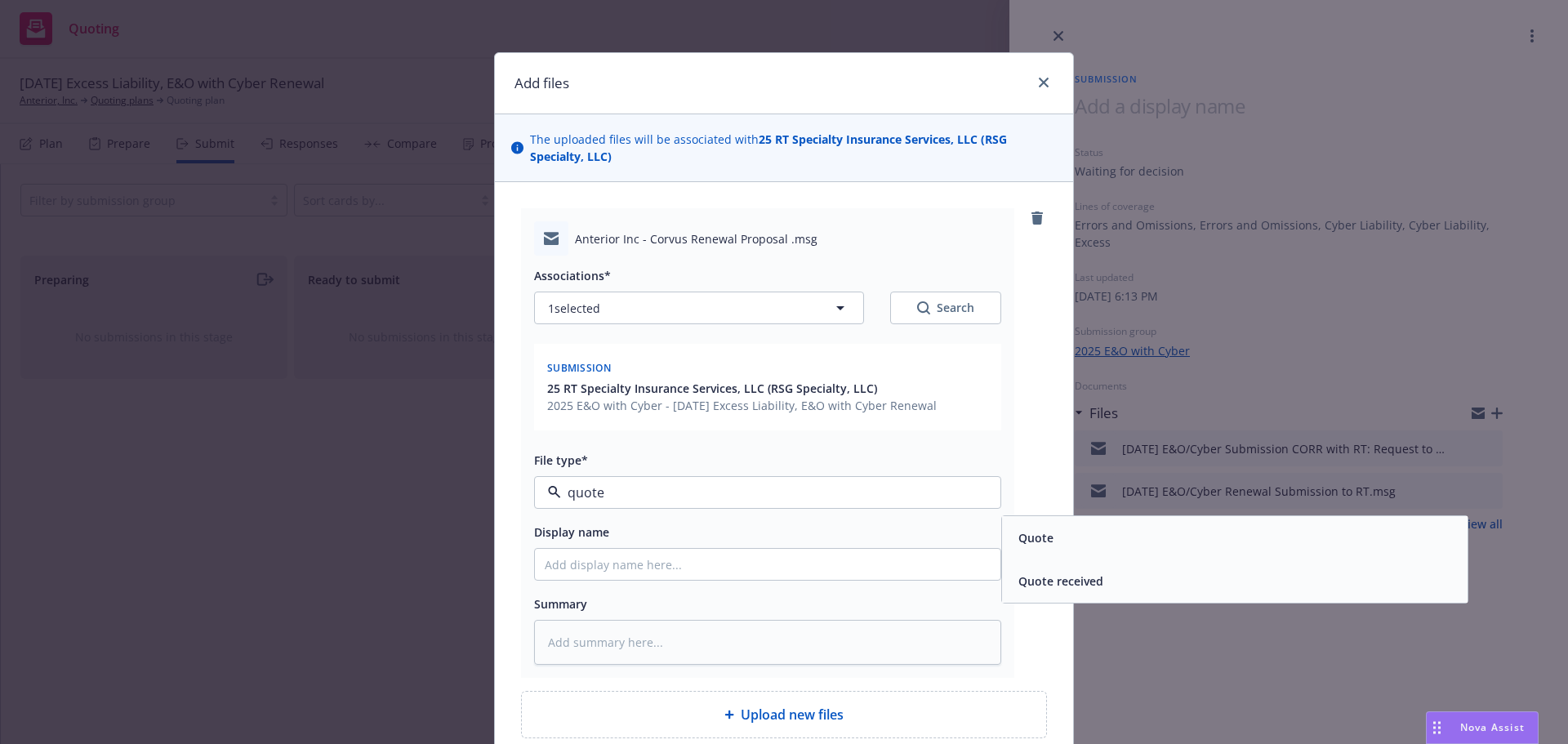
click at [1022, 572] on span "Quote received" at bounding box center [1061, 580] width 85 height 17
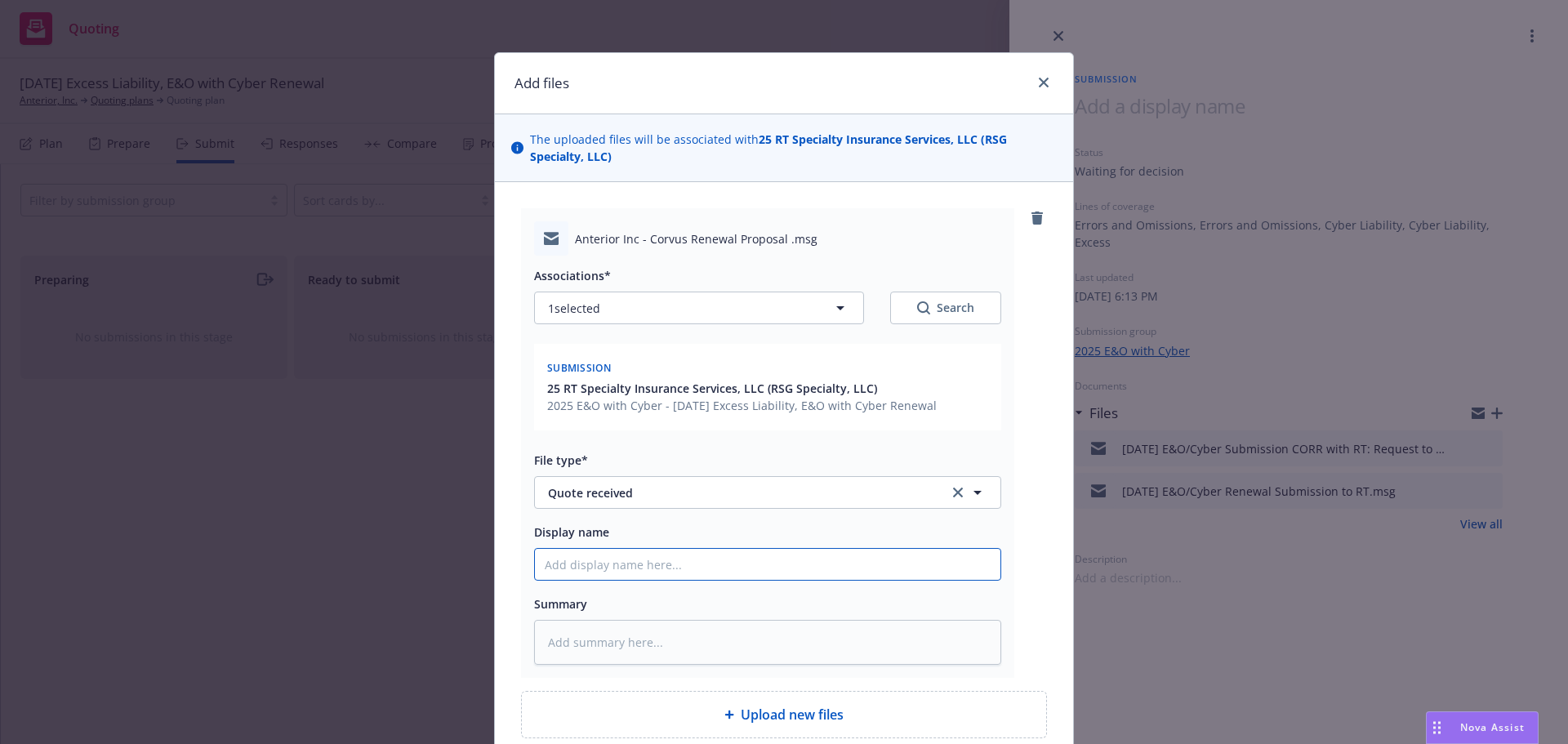
click at [920, 570] on input "Display name" at bounding box center [768, 564] width 466 height 31
paste input "We appreciate your partnership and trust in Newfront"
drag, startPoint x: 850, startPoint y: 571, endPoint x: 320, endPoint y: 537, distance: 531.1
click at [376, 537] on div "Add files The uploaded files will be associated with 25 RT Specialty Insurance …" at bounding box center [784, 372] width 1568 height 744
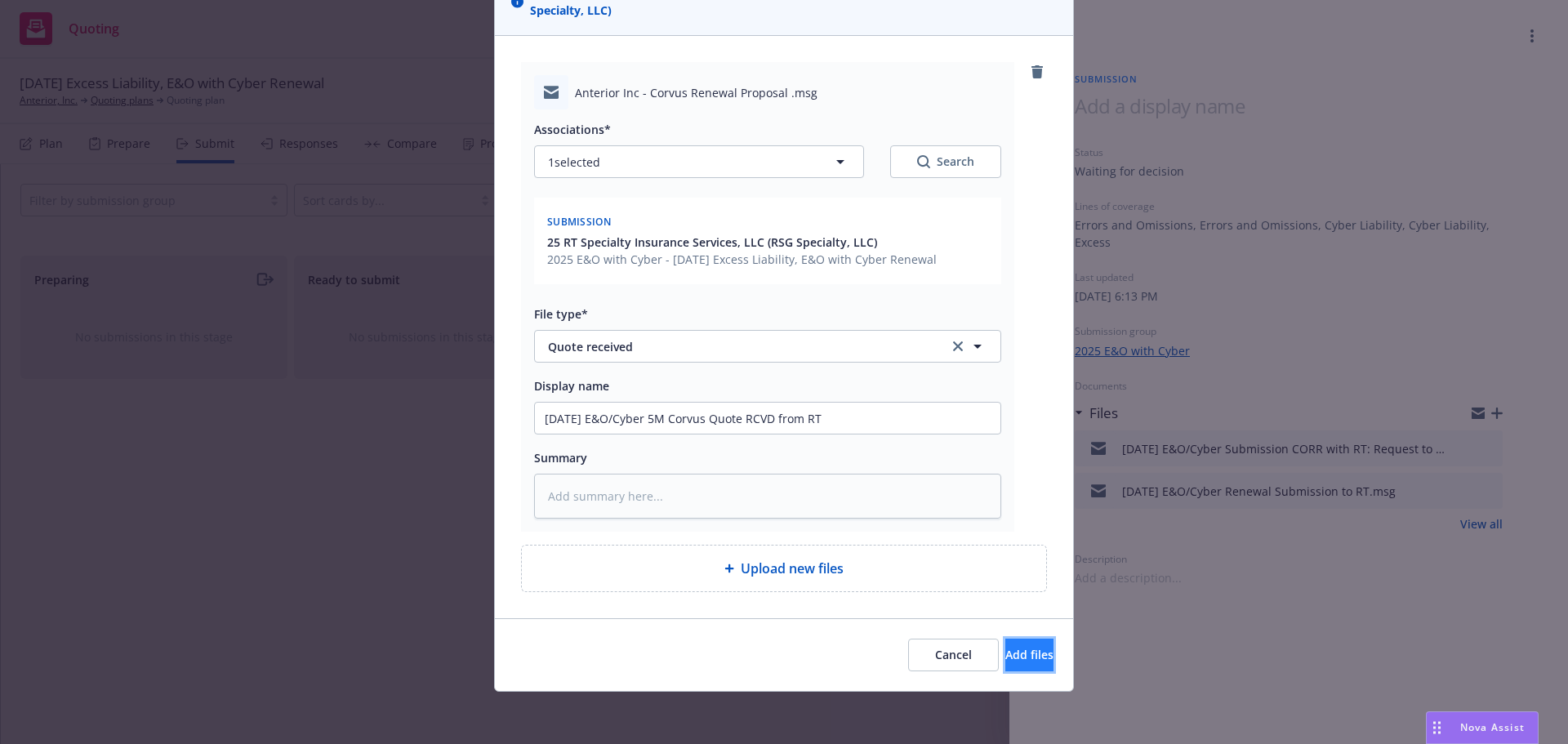
click at [1006, 655] on button "Add files" at bounding box center [1029, 655] width 48 height 33
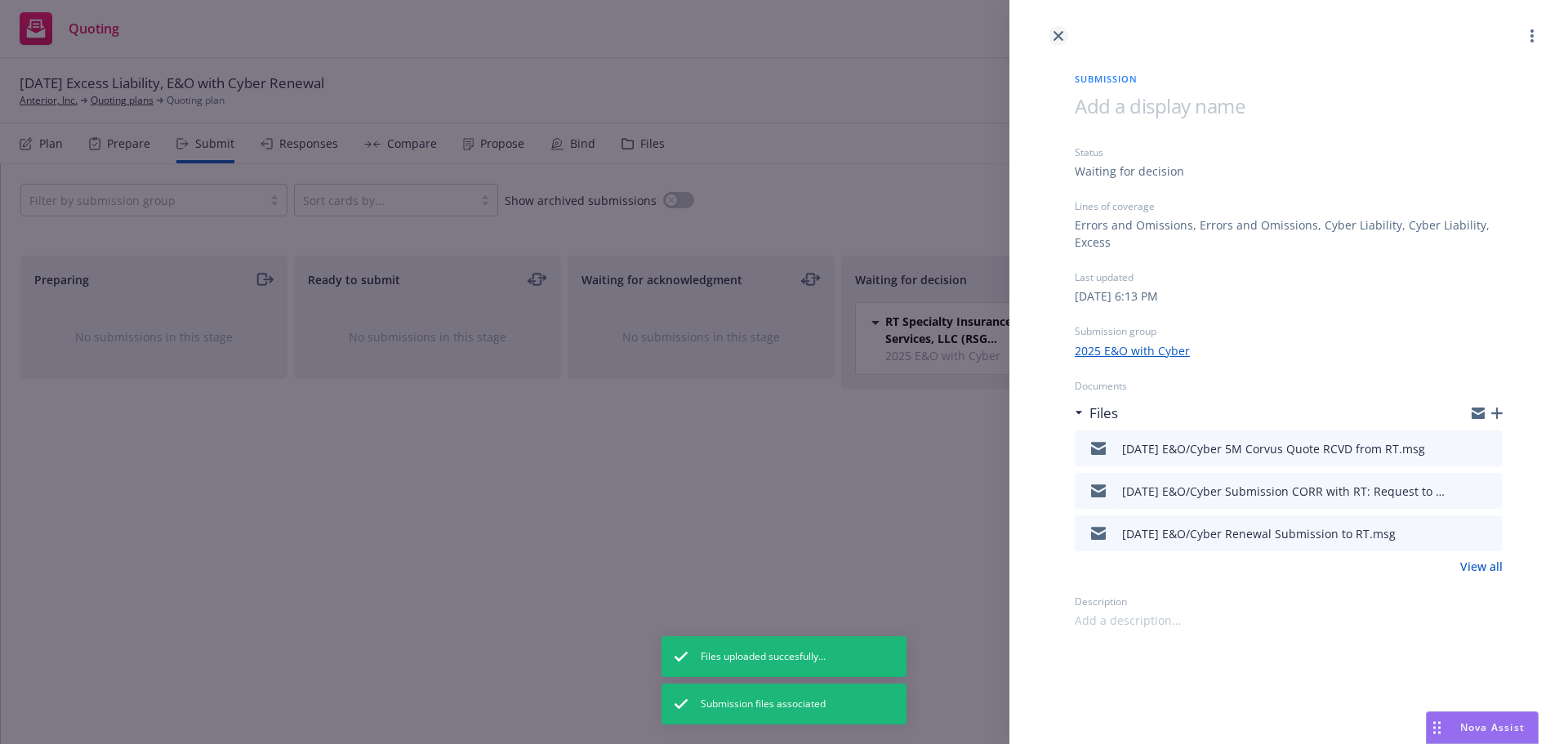
click at [1065, 42] on link "close" at bounding box center [1059, 36] width 20 height 20
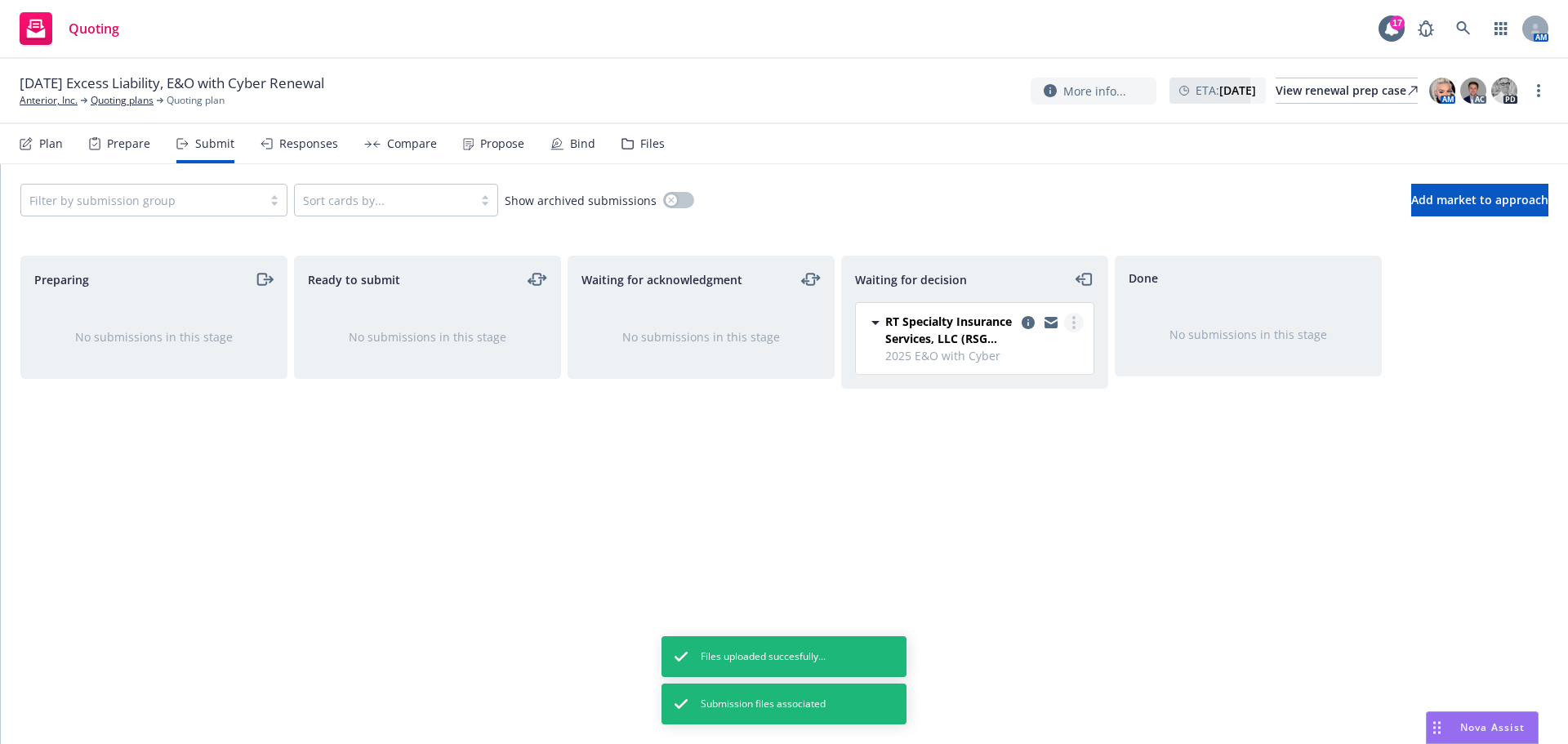
click at [1067, 323] on link "more" at bounding box center [1074, 323] width 20 height 20
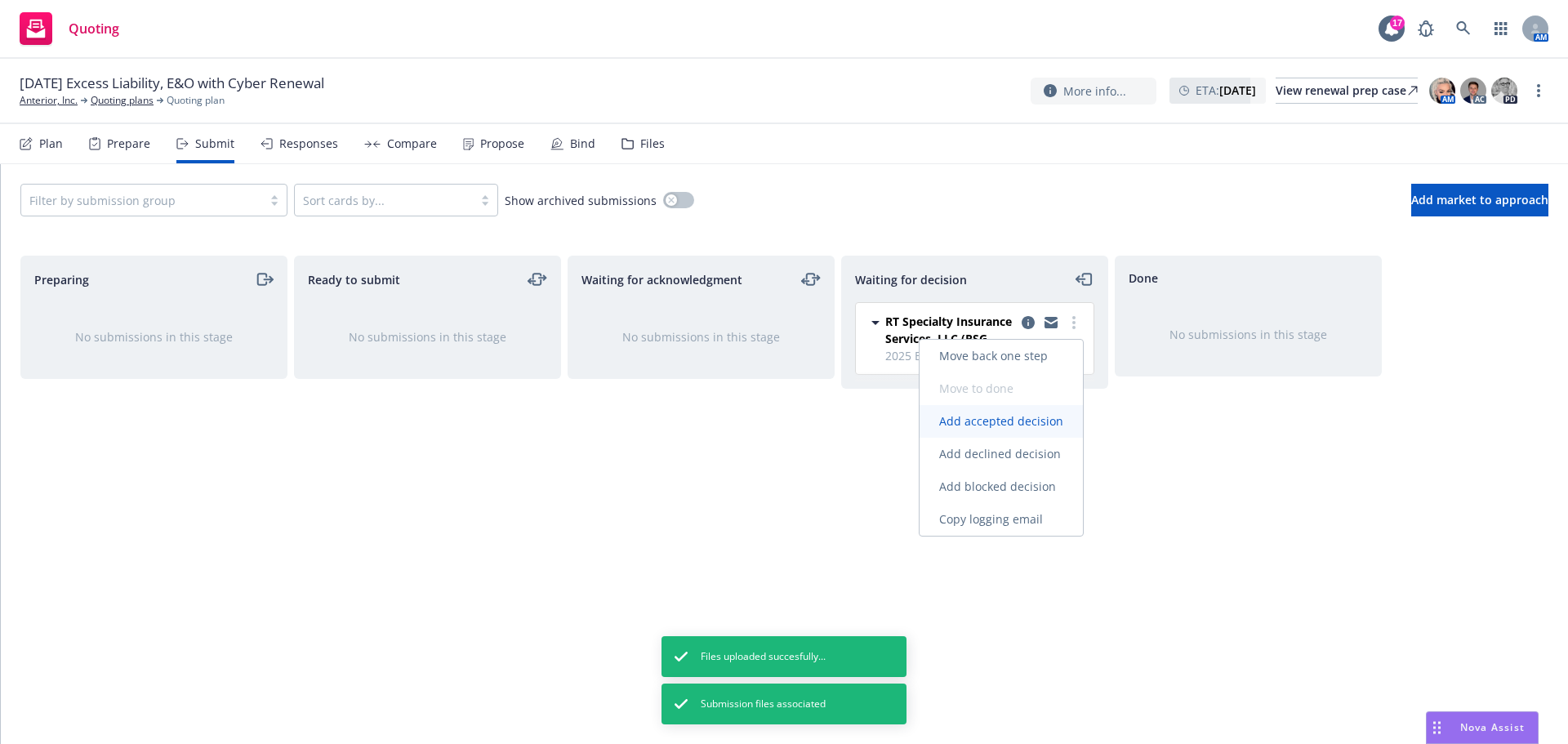
click at [1059, 419] on span "Add accepted decision" at bounding box center [1001, 420] width 164 height 15
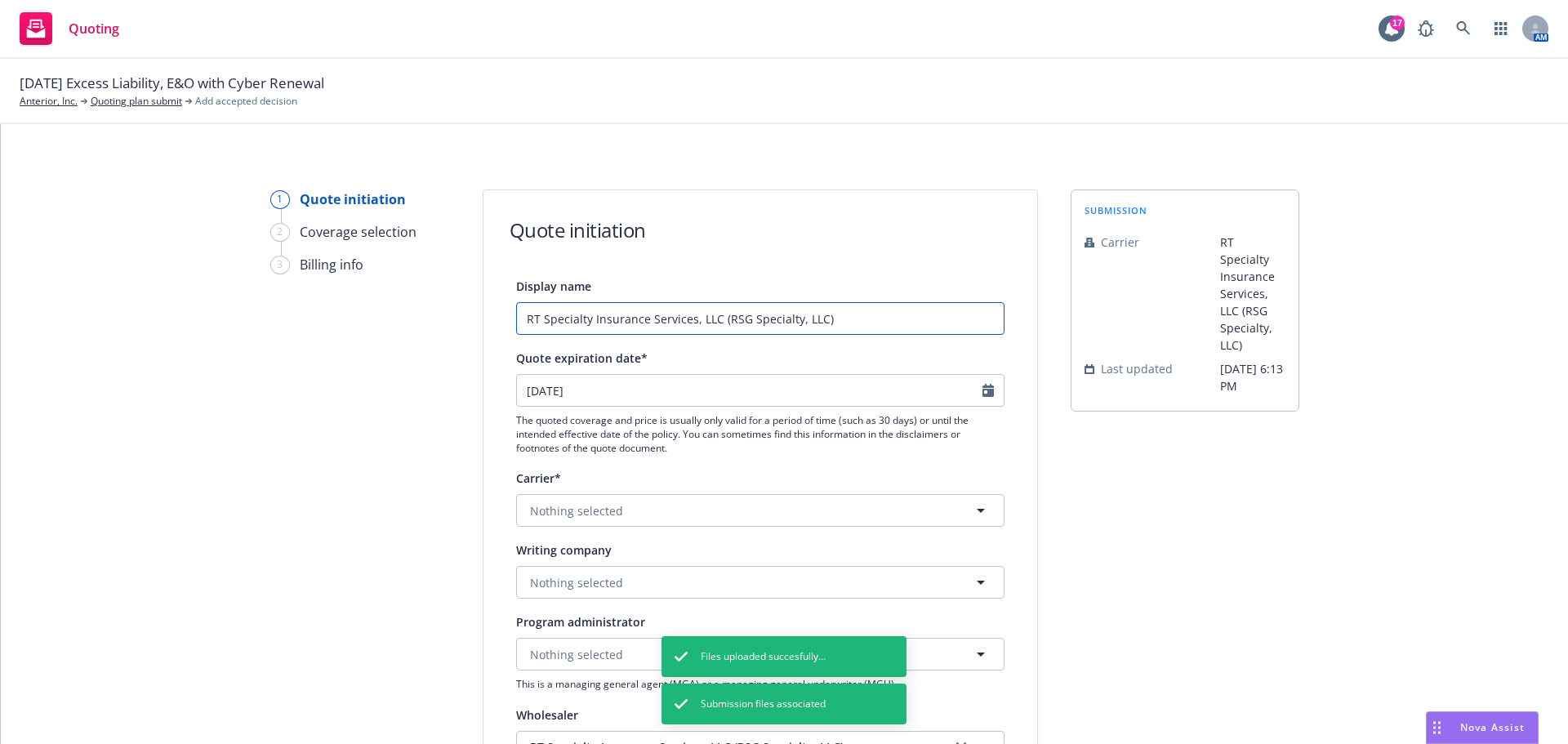
drag, startPoint x: 833, startPoint y: 316, endPoint x: 132, endPoint y: 235, distance: 705.7
click at [132, 235] on div "1 Quote initiation 2 Coverage selection 3 Billing info Quote initiation Display…" at bounding box center [785, 737] width 1528 height 1095
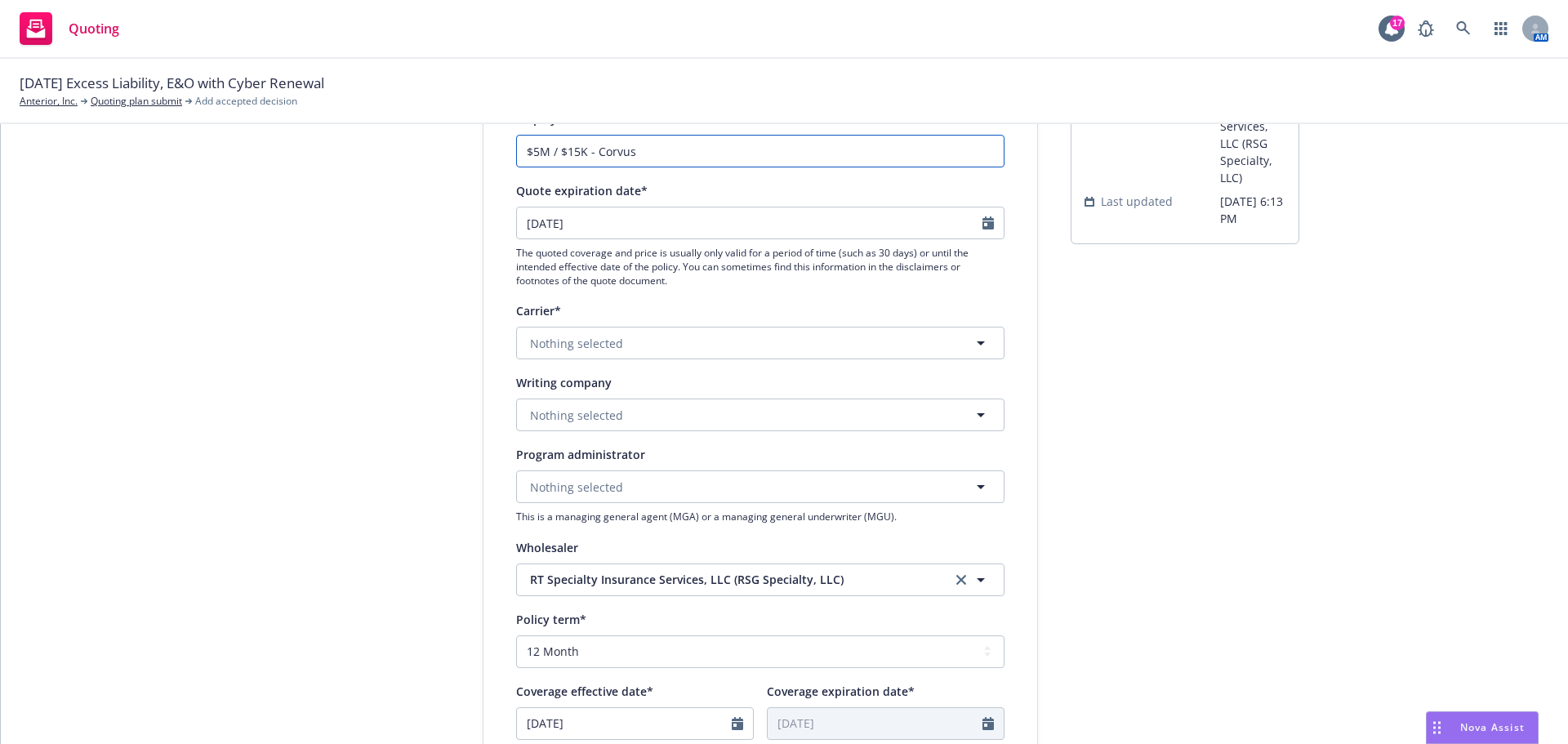
scroll to position [164, 0]
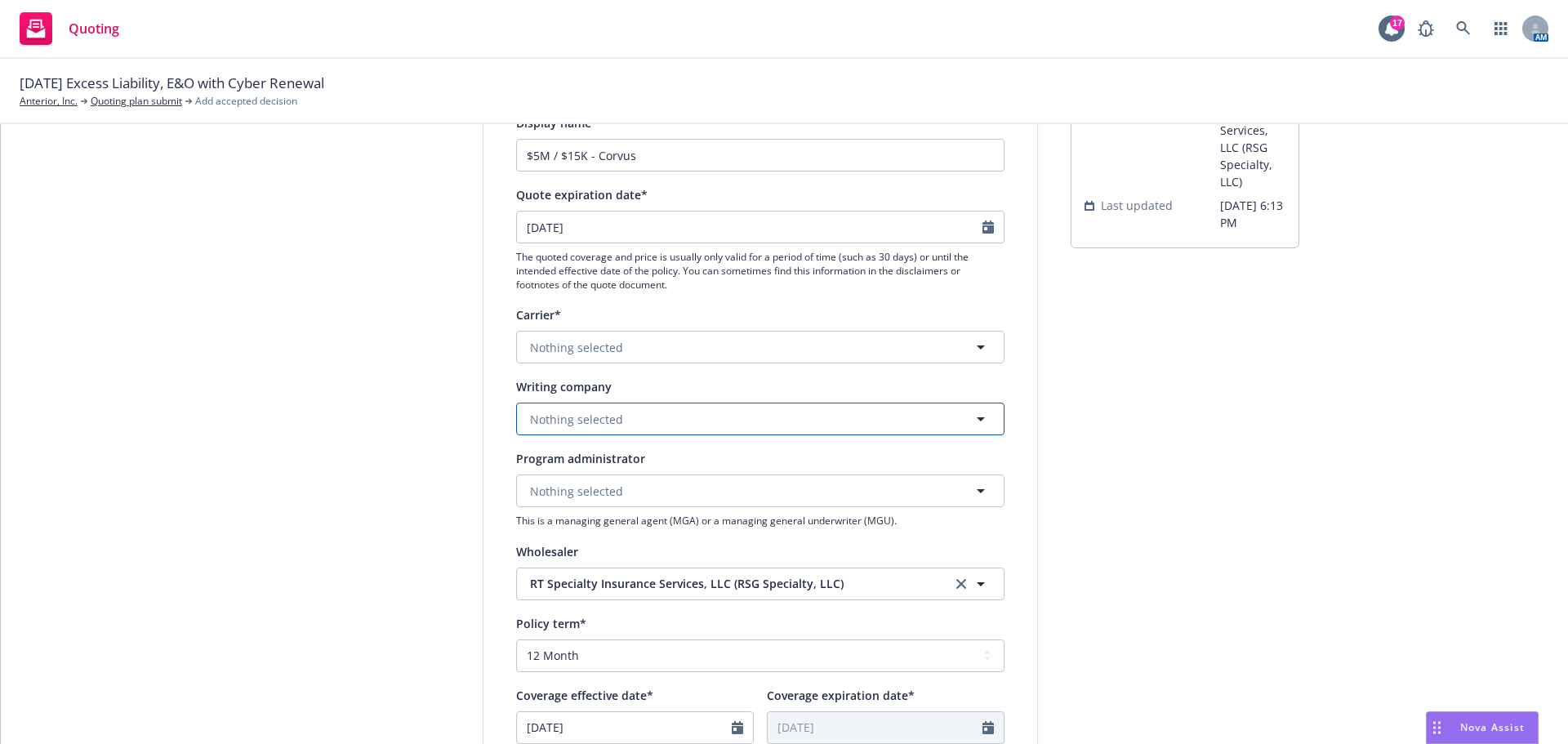
click at [732, 416] on button "Nothing selected" at bounding box center [760, 419] width 488 height 33
click at [741, 465] on strong "Travelers Excess and Surplus Lines Company" at bounding box center [659, 465] width 250 height 15
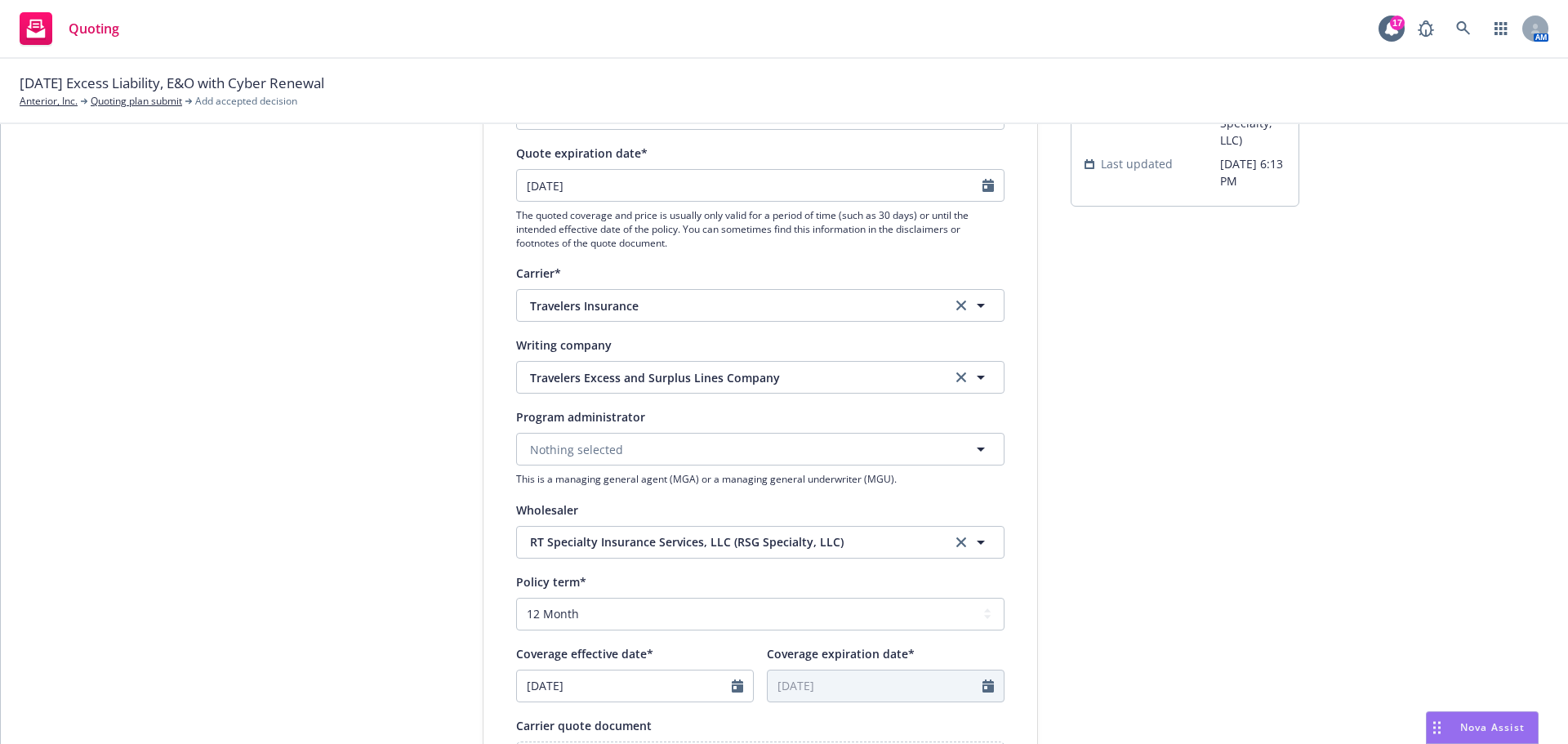
scroll to position [245, 0]
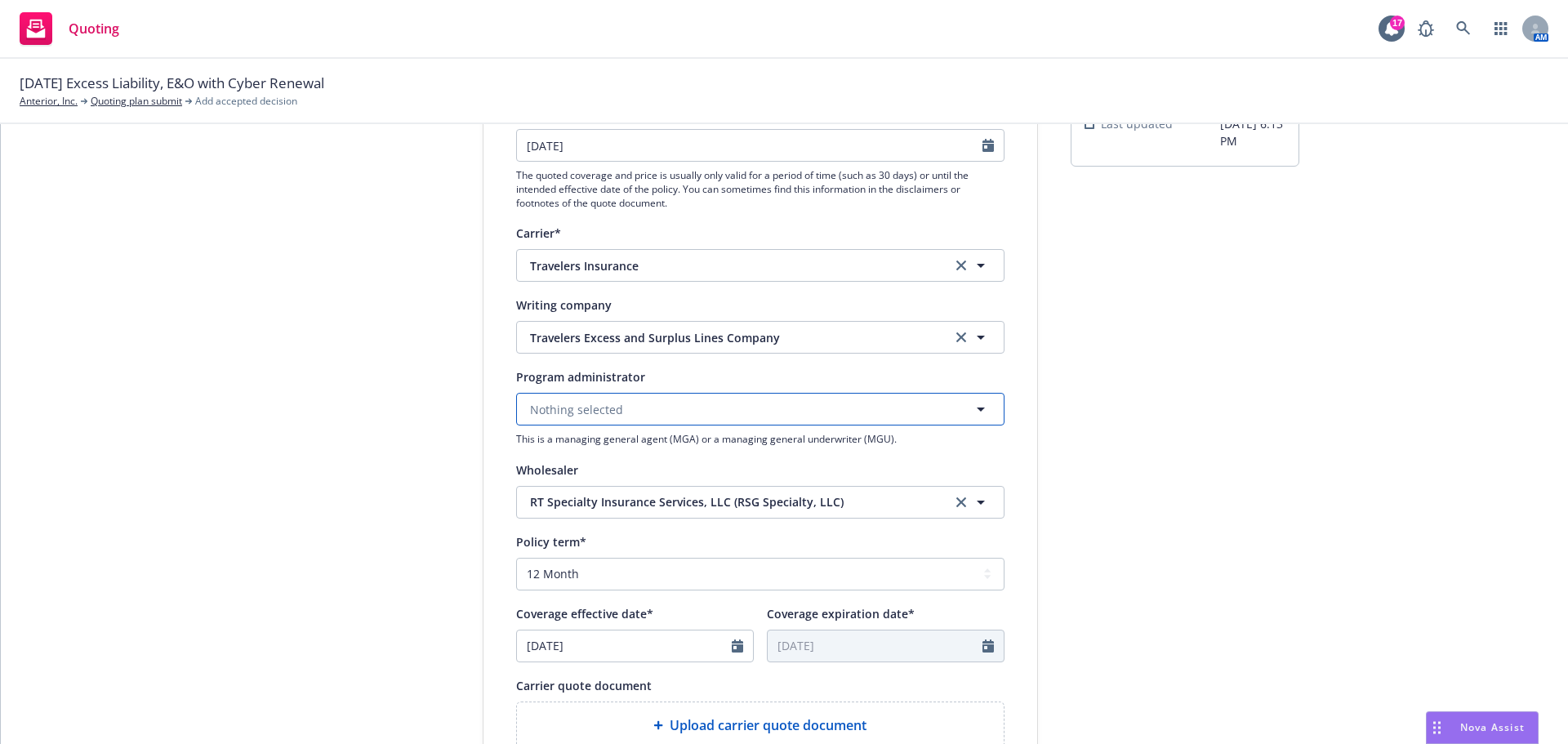
click at [691, 397] on button "Nothing selected" at bounding box center [760, 410] width 488 height 33
click at [674, 448] on strong "Corvus Insurance (Travelers)" at bounding box center [612, 455] width 156 height 15
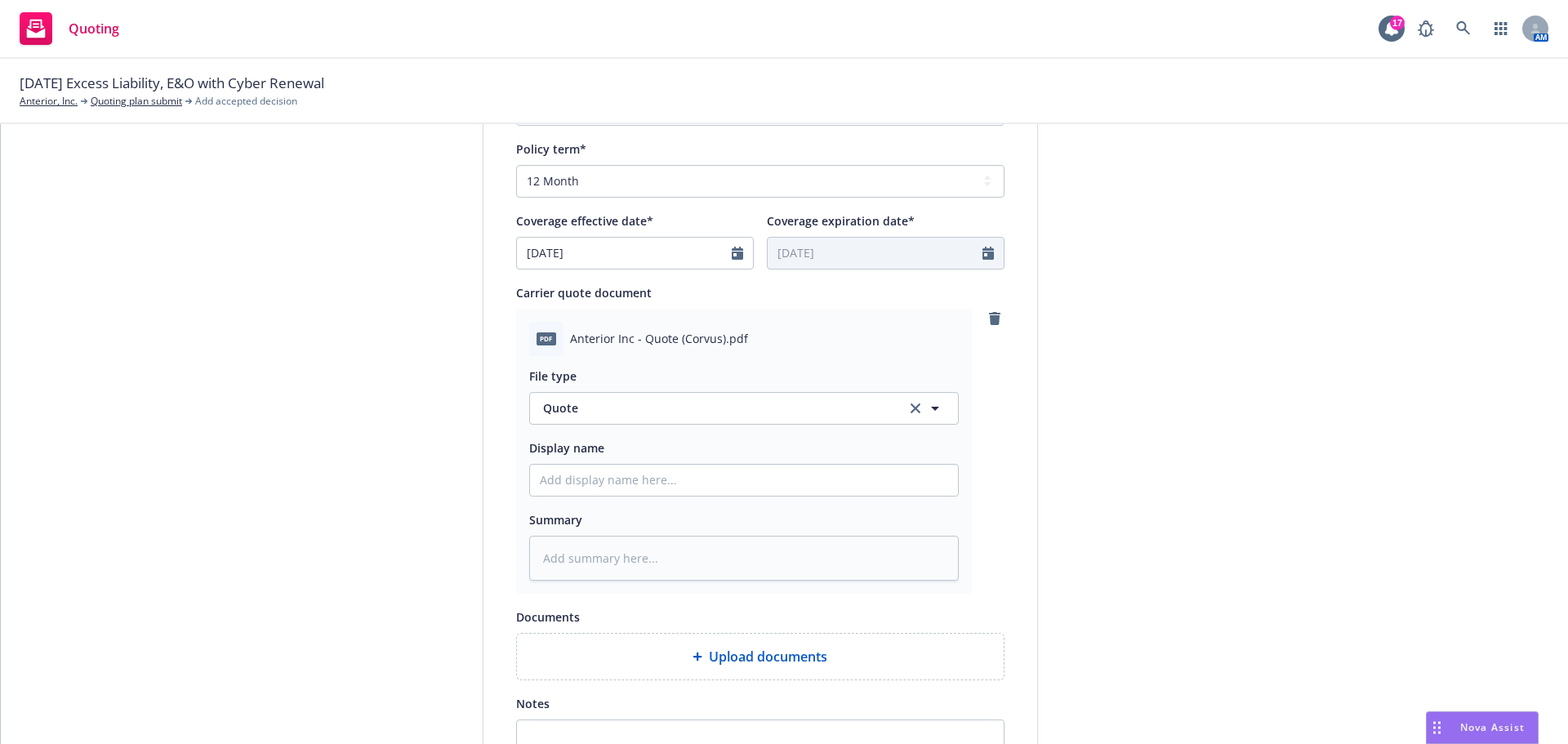
scroll to position [654, 0]
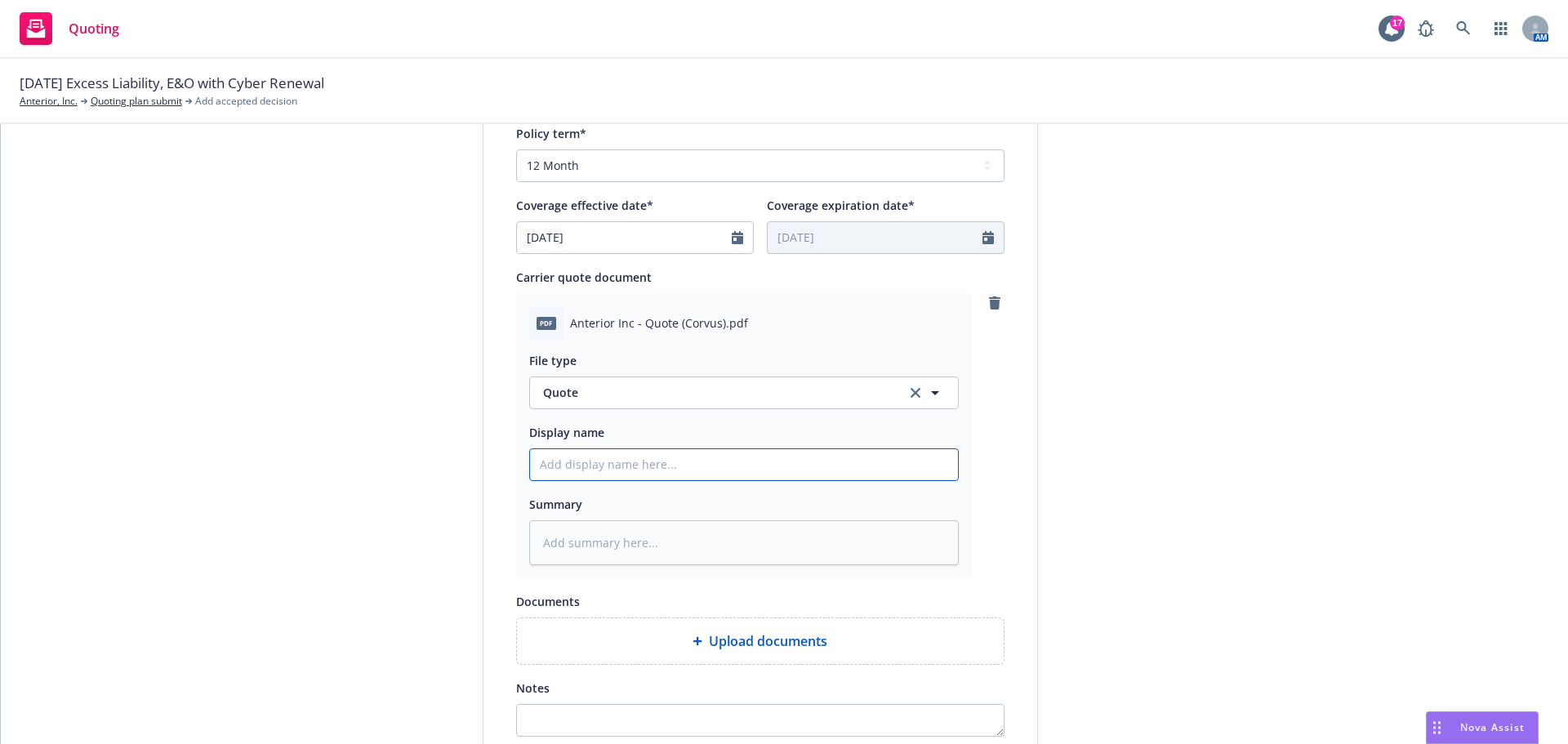
click at [634, 467] on input "Display name" at bounding box center [743, 465] width 428 height 31
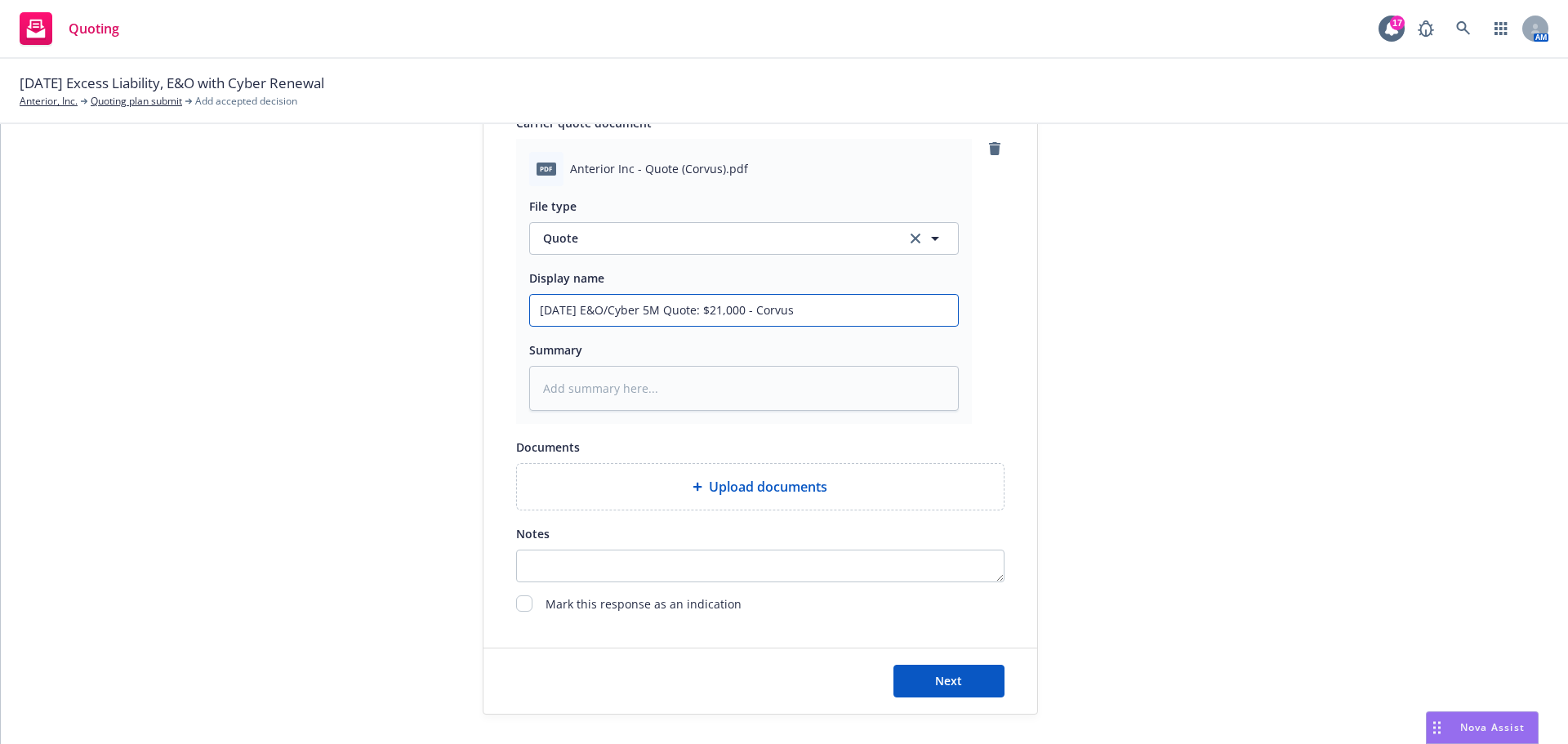
scroll to position [843, 0]
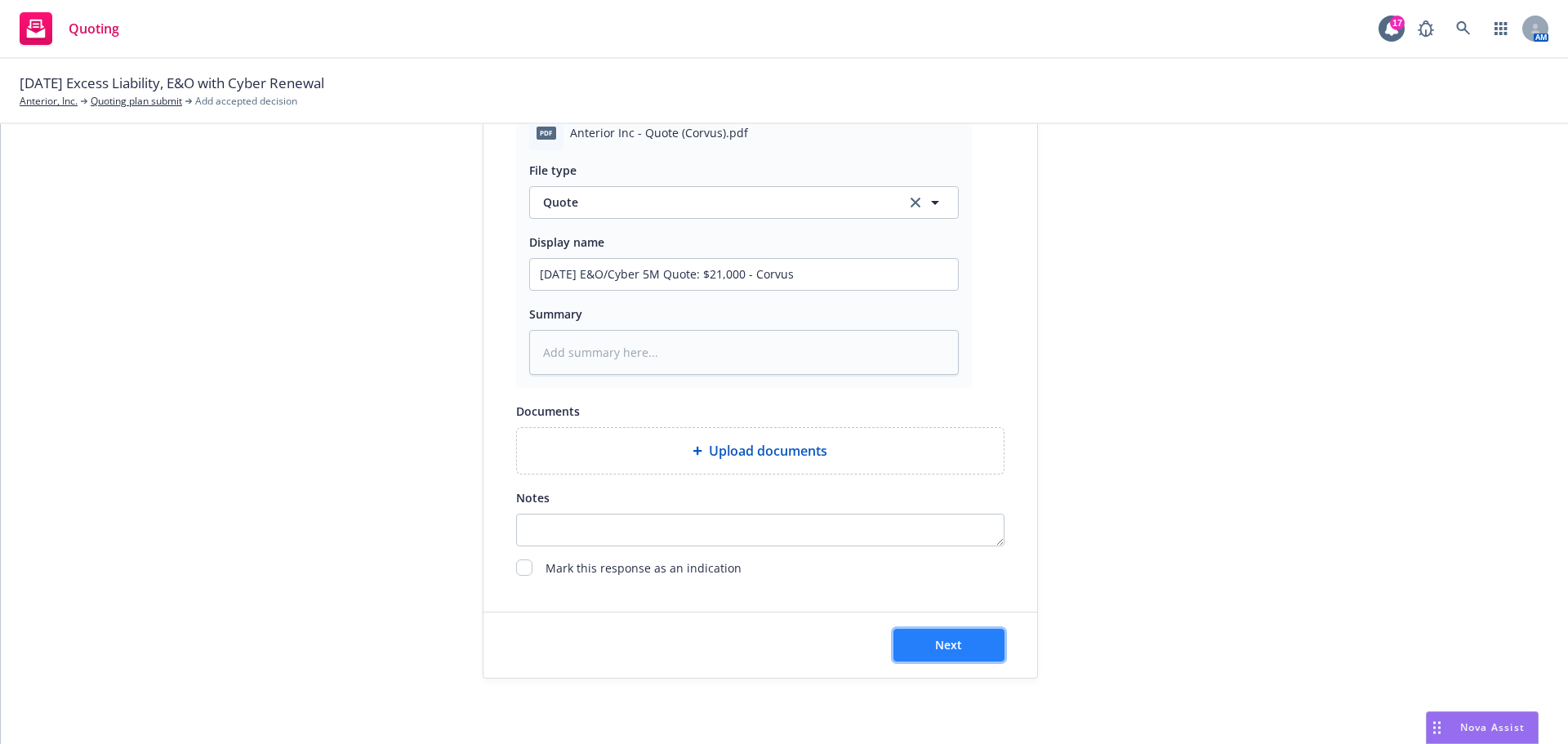
click at [933, 653] on button "Next" at bounding box center [949, 645] width 111 height 33
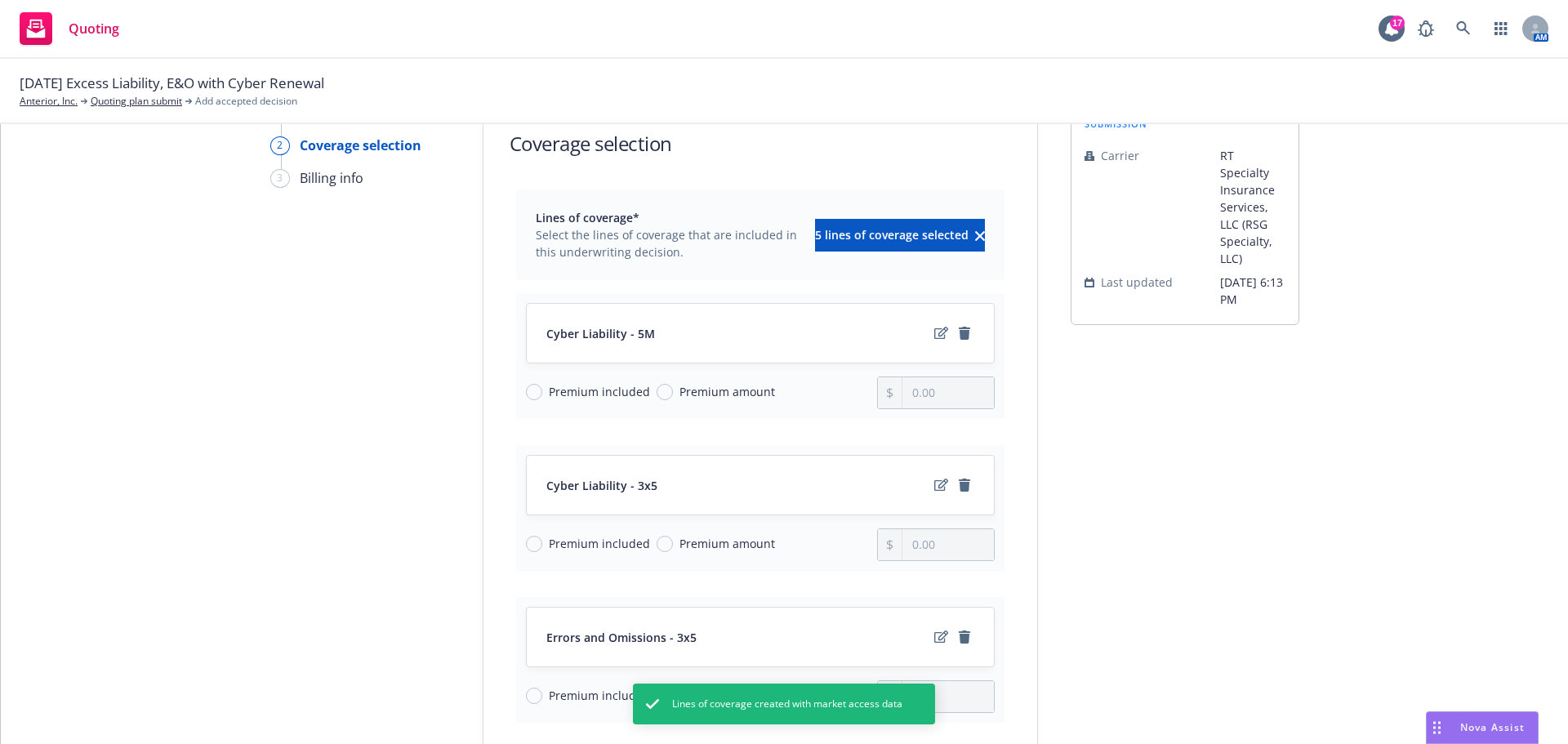
scroll to position [164, 0]
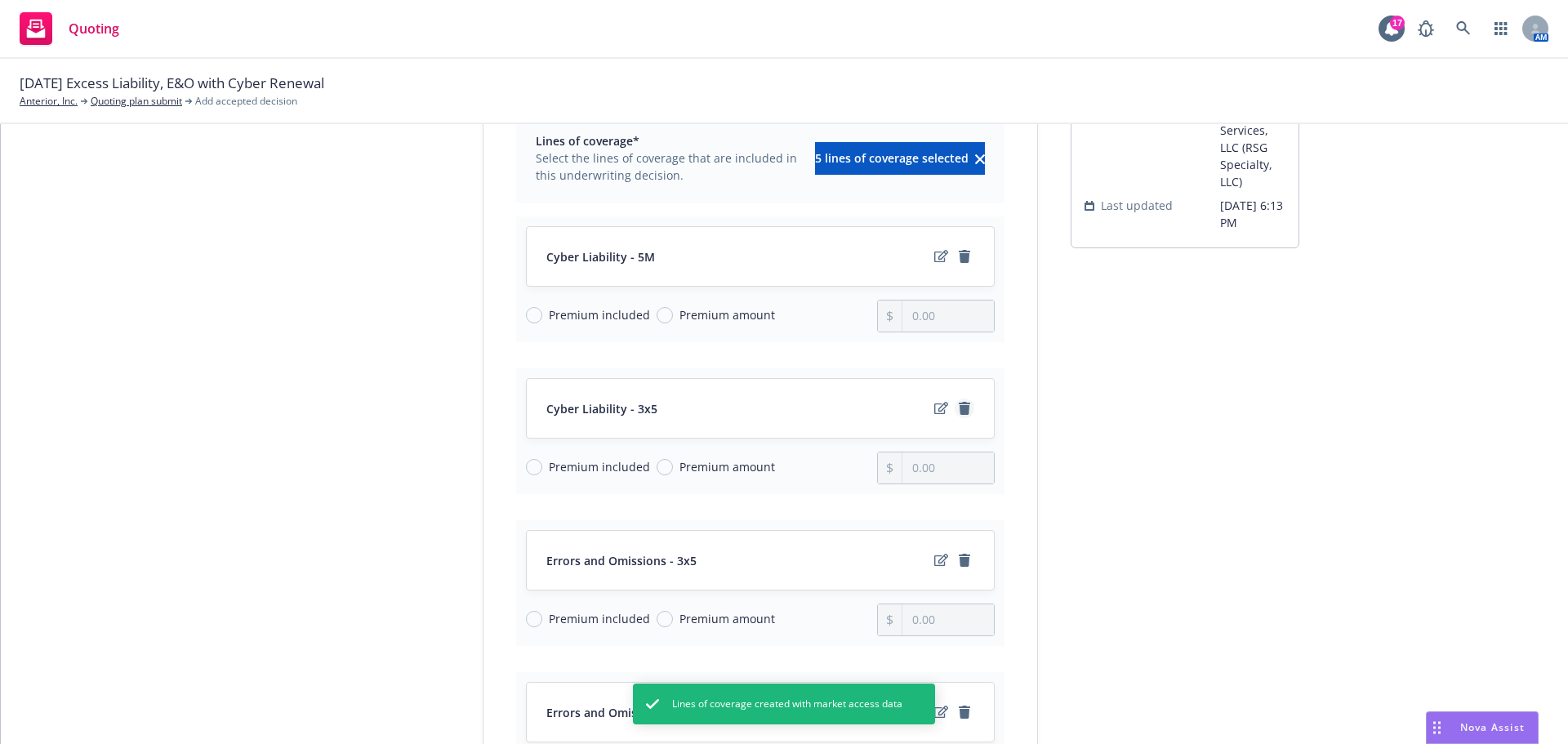
click at [960, 412] on icon "remove" at bounding box center [965, 408] width 12 height 13
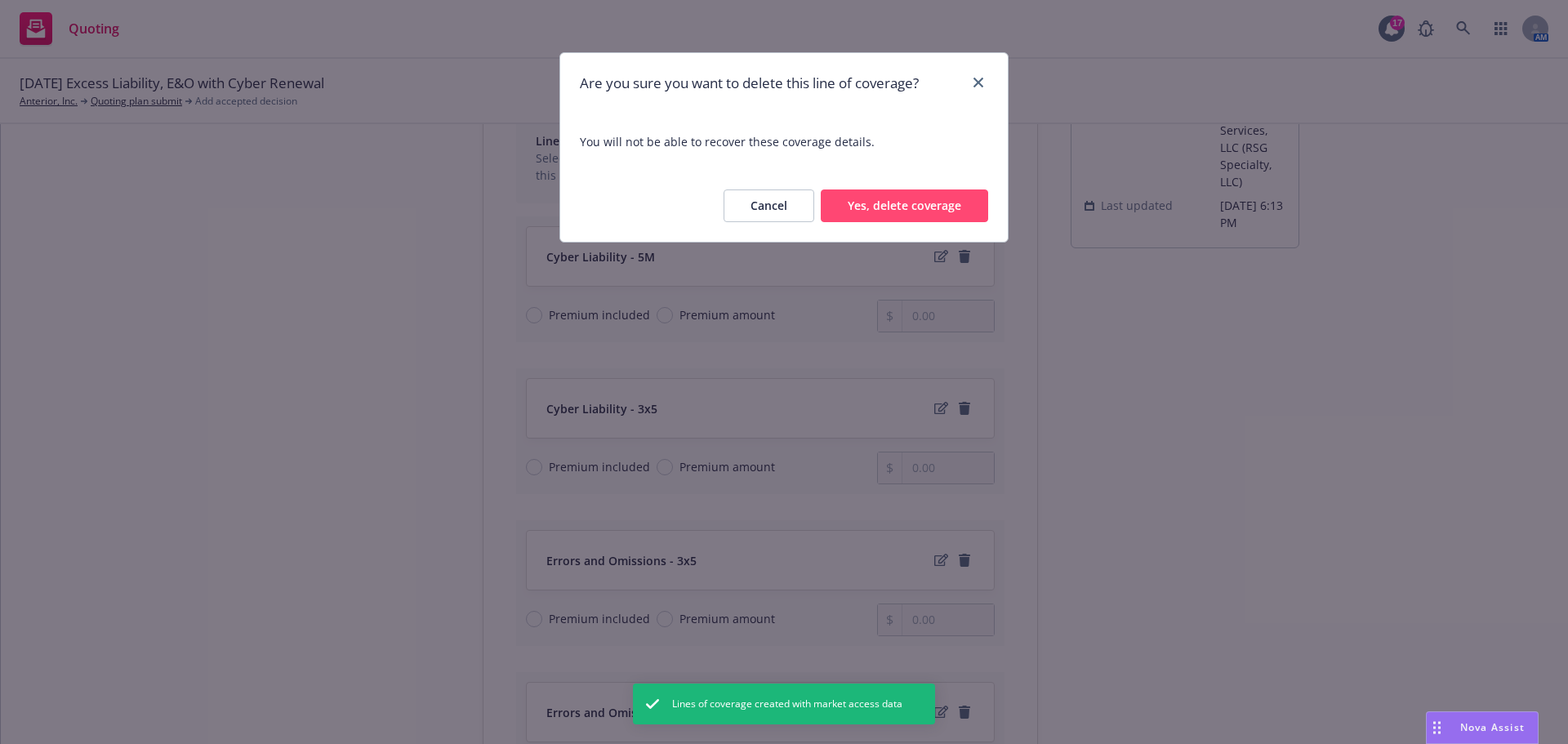
click at [940, 209] on button "Yes, delete coverage" at bounding box center [904, 206] width 167 height 33
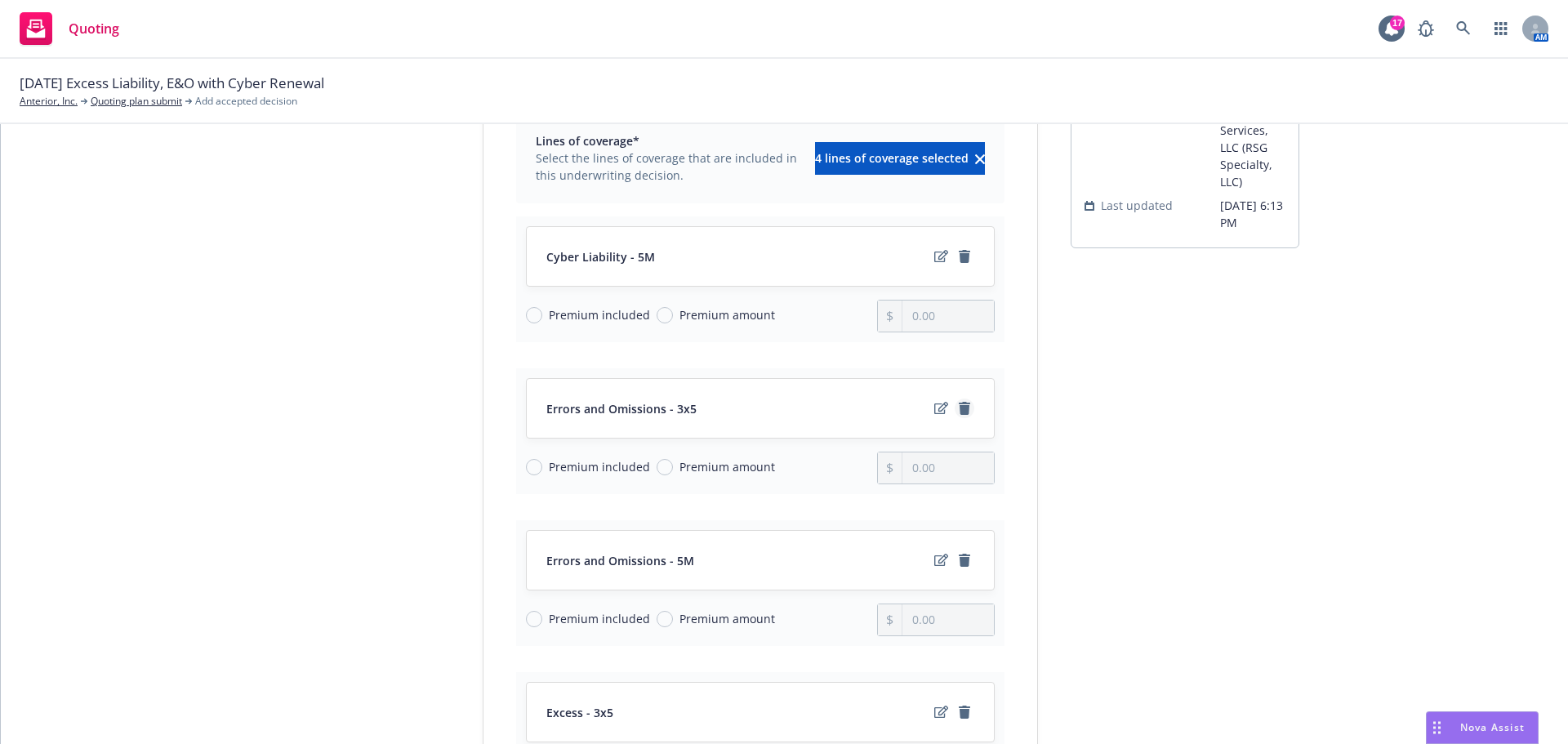
click at [959, 409] on icon "remove" at bounding box center [965, 408] width 12 height 13
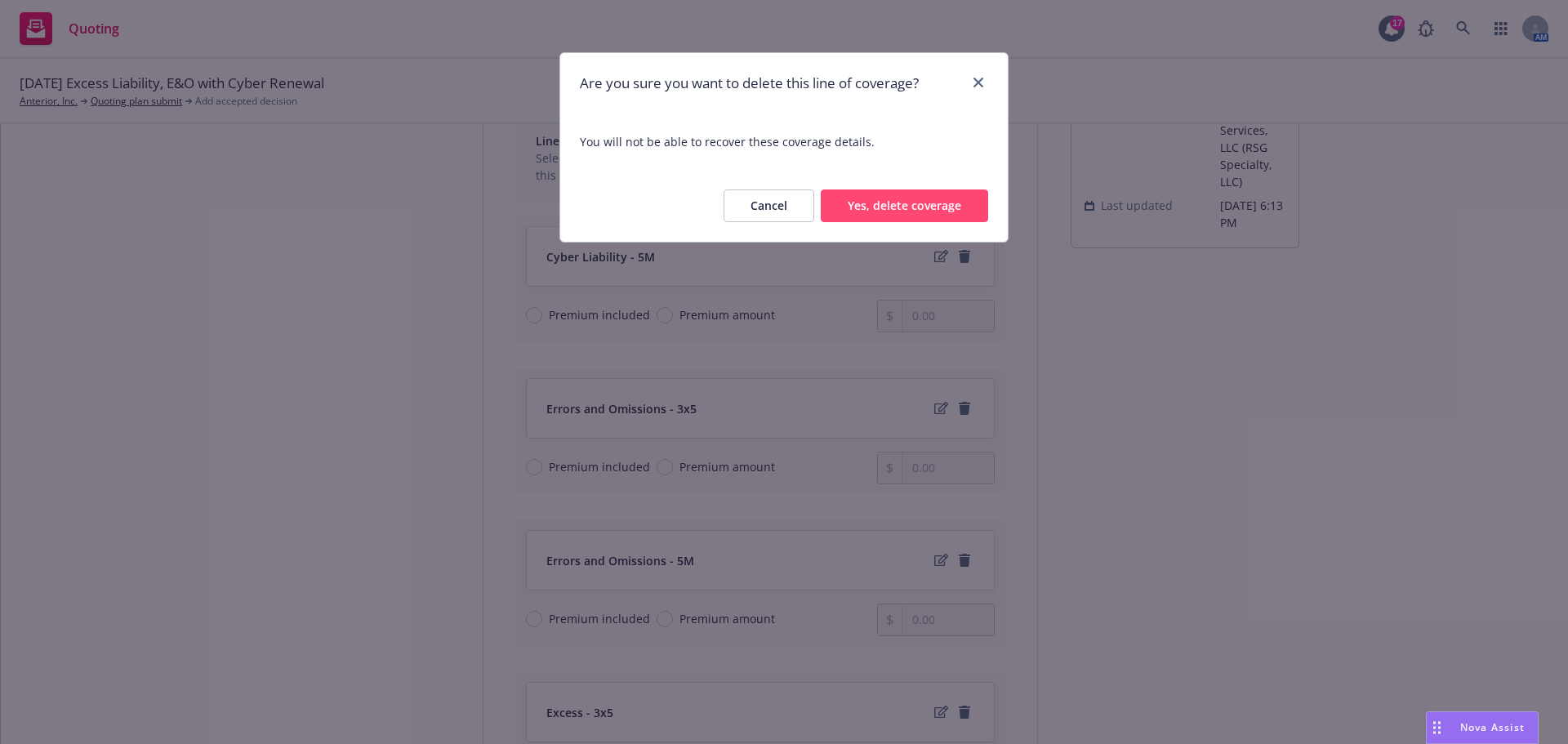
click at [888, 231] on div "Cancel Yes, delete coverage" at bounding box center [784, 205] width 448 height 71
click at [892, 219] on button "Yes, delete coverage" at bounding box center [904, 206] width 167 height 33
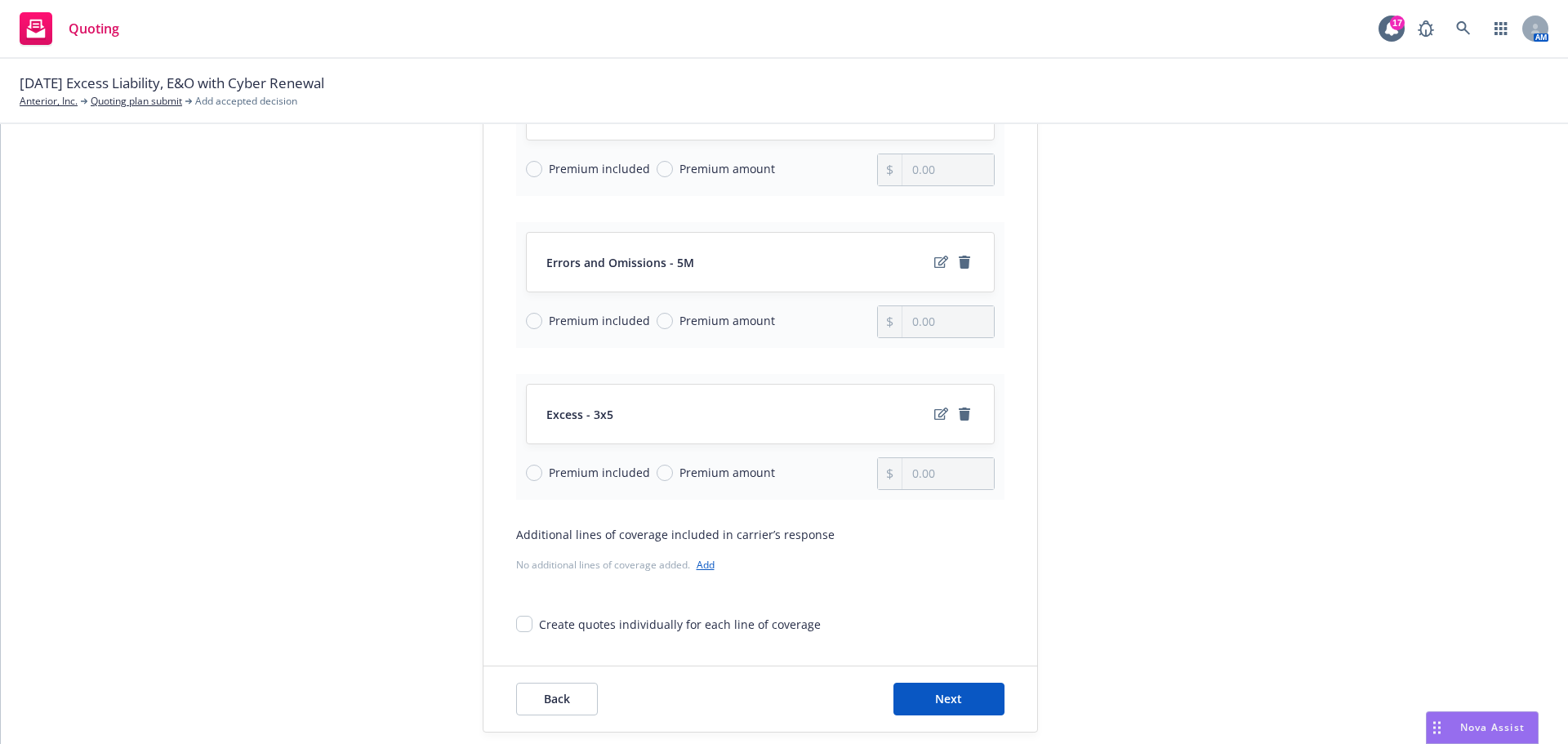
scroll to position [326, 0]
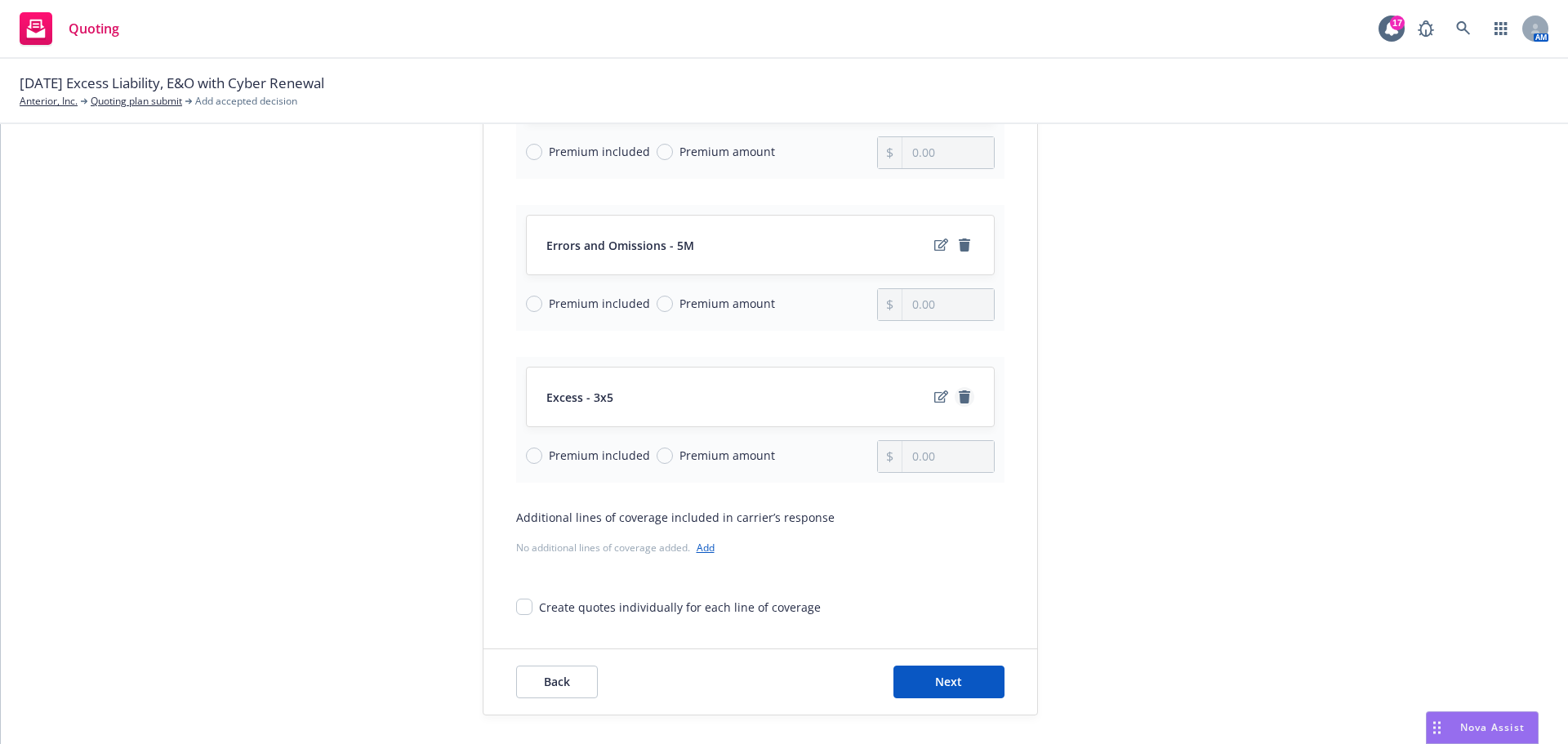
click at [959, 394] on icon "remove" at bounding box center [965, 397] width 12 height 13
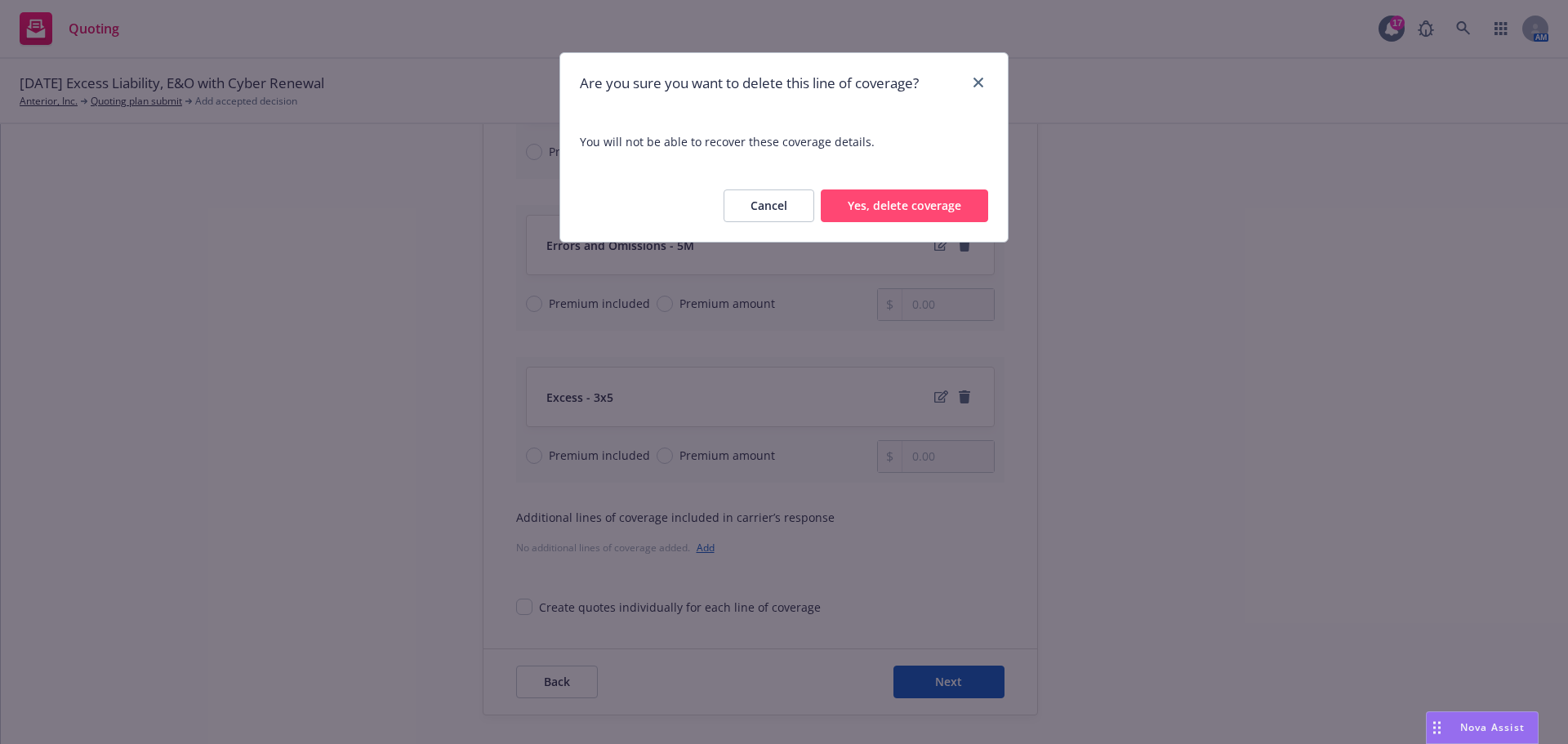
click at [926, 222] on div "Cancel Yes, delete coverage" at bounding box center [784, 205] width 448 height 71
click at [928, 215] on button "Yes, delete coverage" at bounding box center [904, 206] width 167 height 33
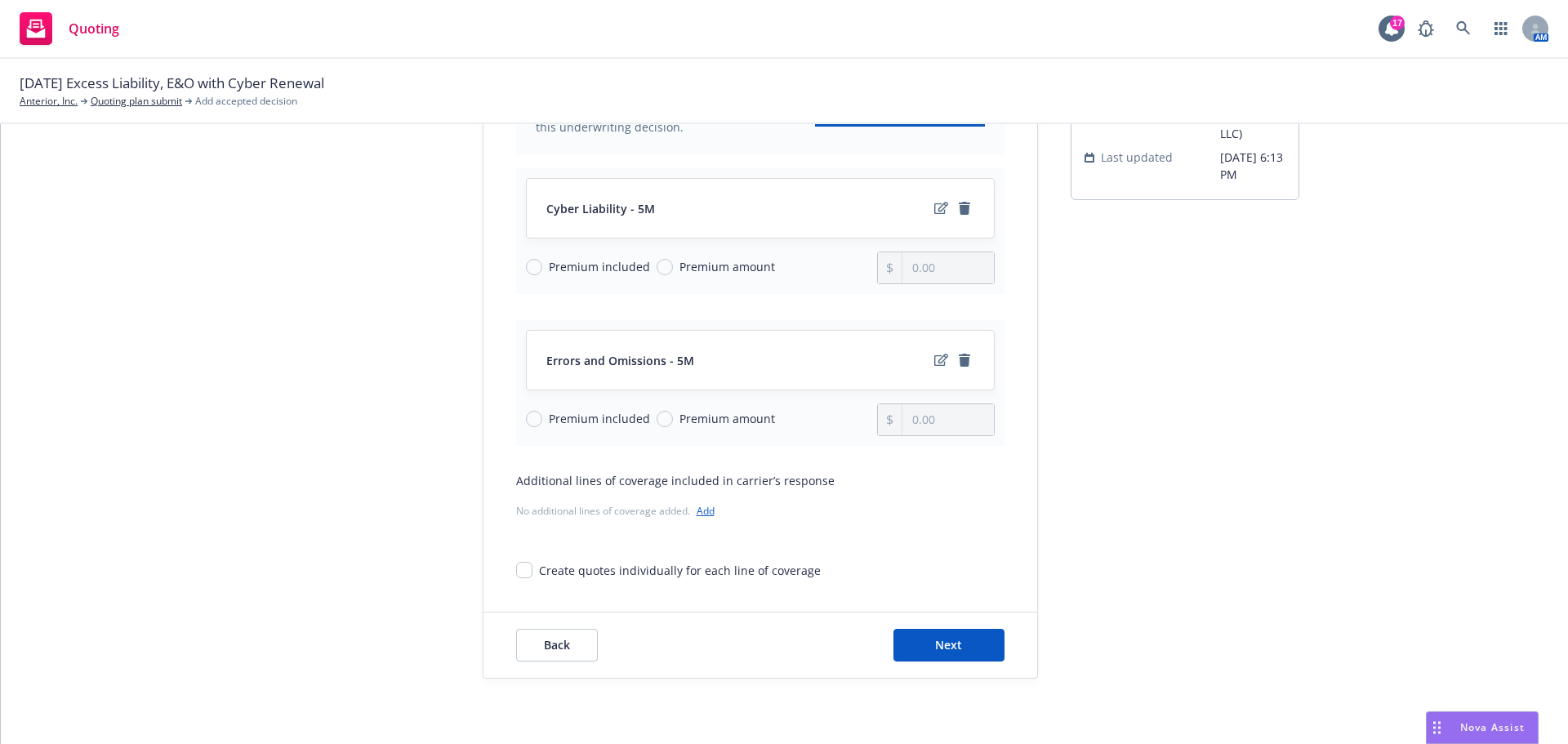
scroll to position [212, 0]
click at [941, 625] on div "Back Next" at bounding box center [760, 645] width 553 height 65
click at [941, 642] on span "Next" at bounding box center [949, 645] width 27 height 15
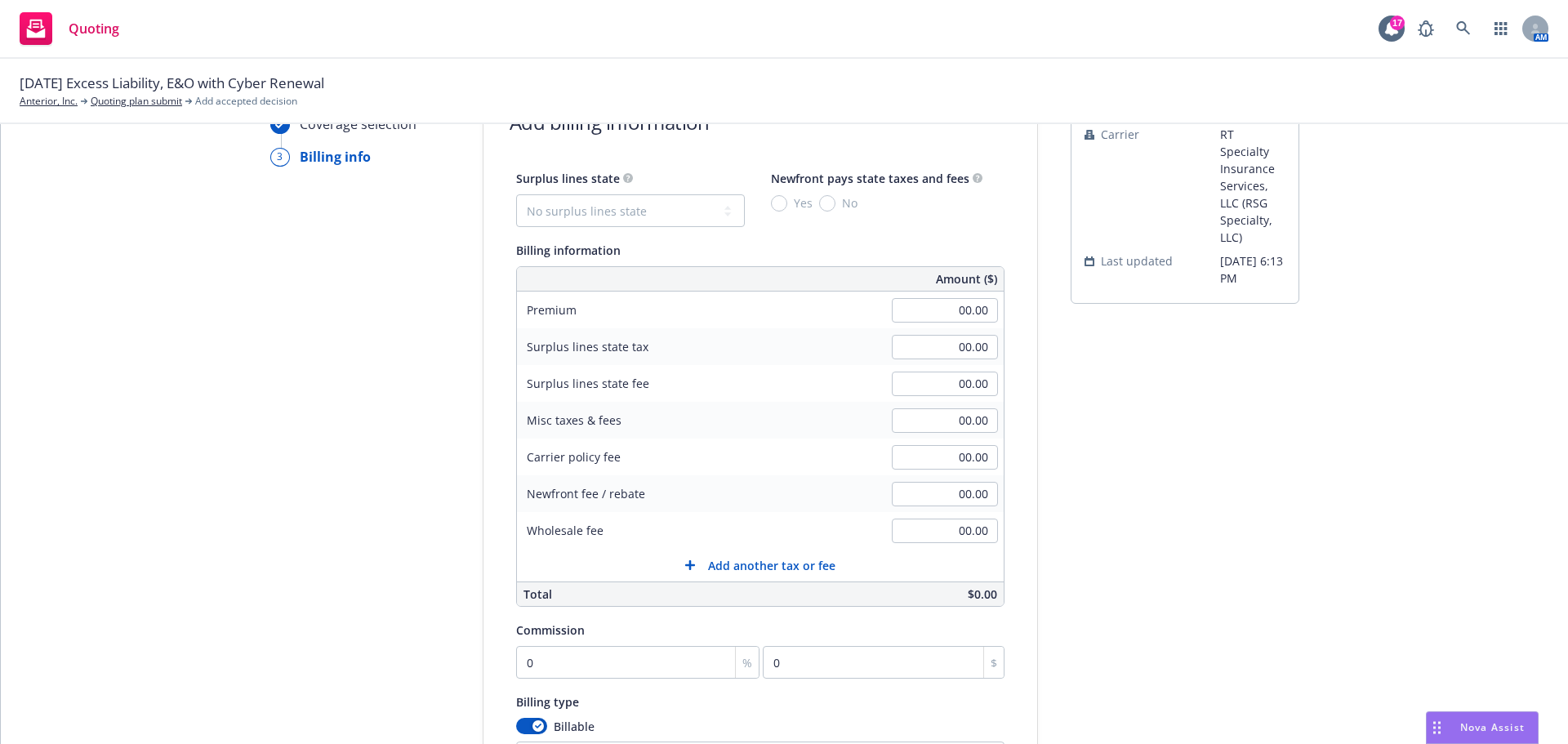
scroll to position [48, 0]
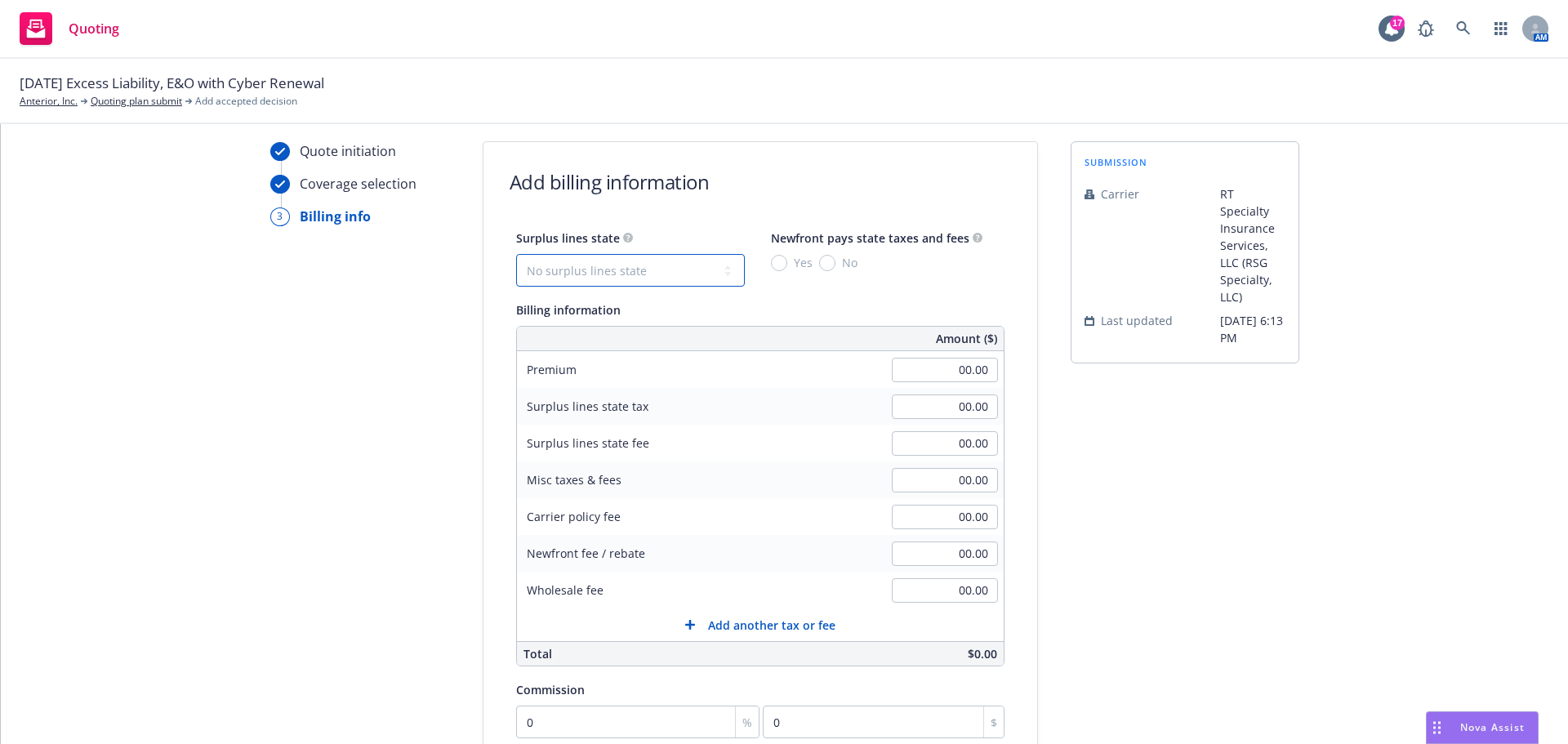
click at [572, 282] on select "No surplus lines state Alaska Alabama Arkansas Arizona California Colorado Conn…" at bounding box center [630, 270] width 229 height 33
click at [516, 254] on select "No surplus lines state Alaska Alabama Arkansas Arizona California Colorado Conn…" at bounding box center [630, 270] width 229 height 33
click at [816, 273] on div "Surplus lines state No surplus lines state Alaska Alabama Arkansas Arizona Cali…" at bounding box center [760, 257] width 488 height 59
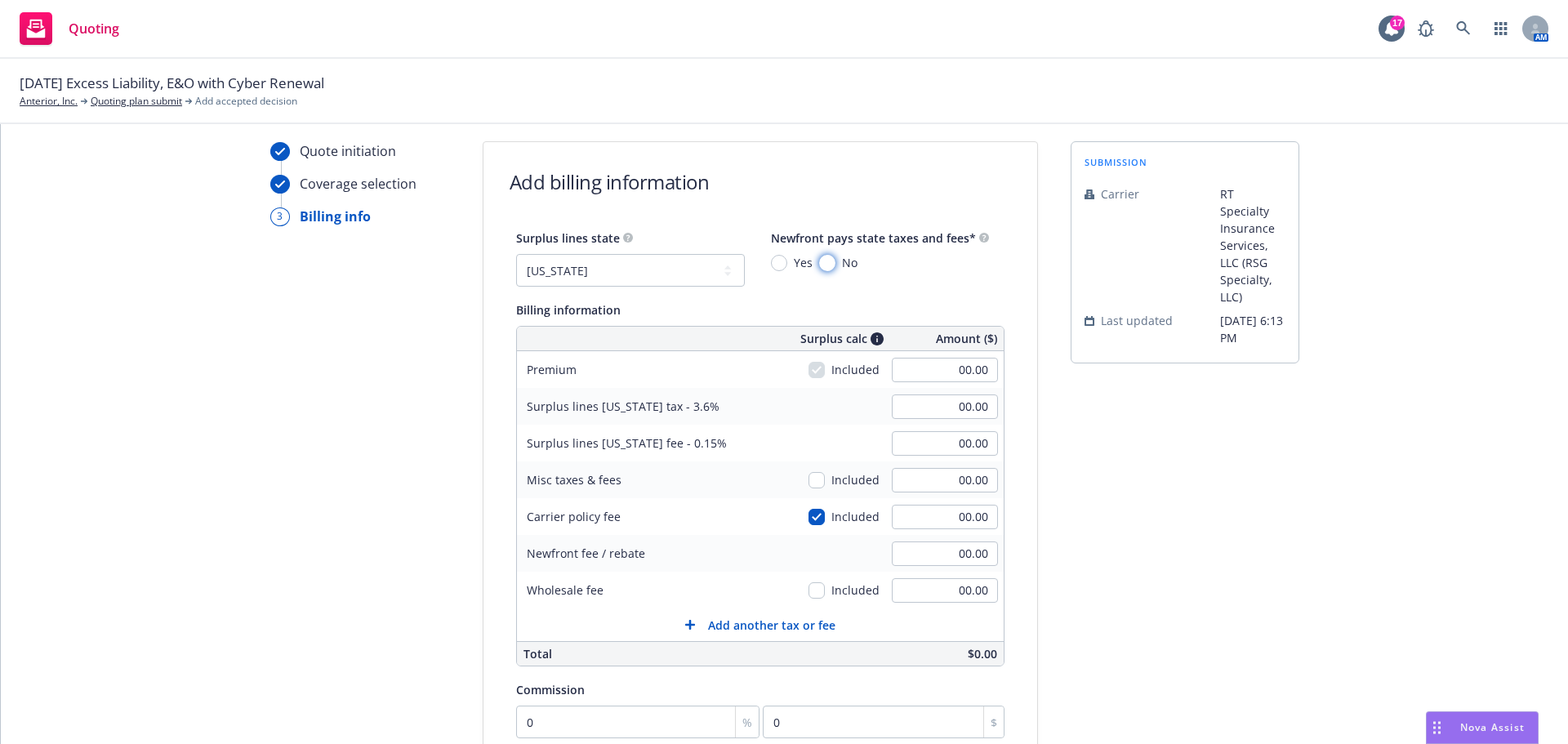
click at [820, 267] on input "No" at bounding box center [827, 263] width 16 height 16
click at [948, 360] on input "00.00" at bounding box center [944, 370] width 106 height 24
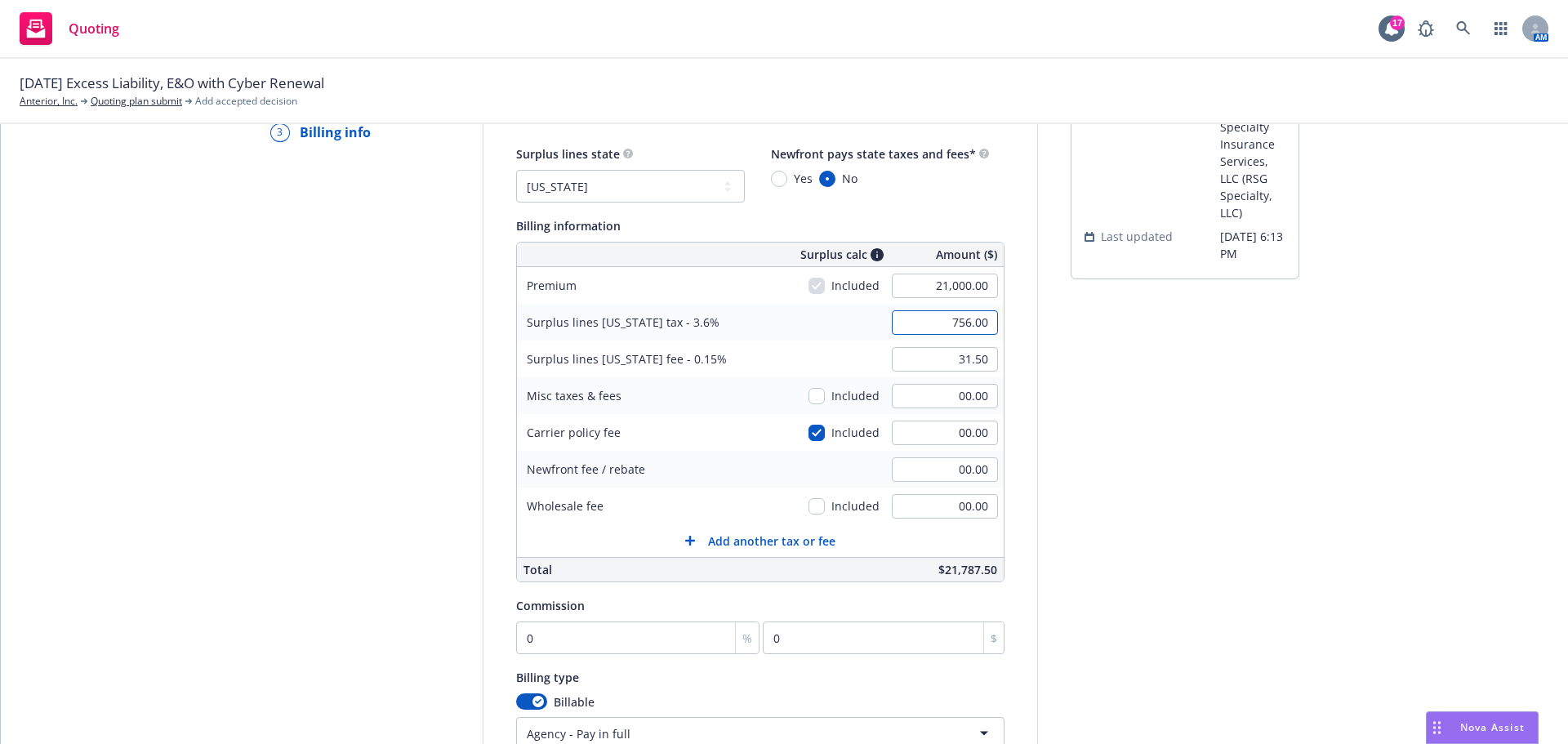
scroll to position [212, 0]
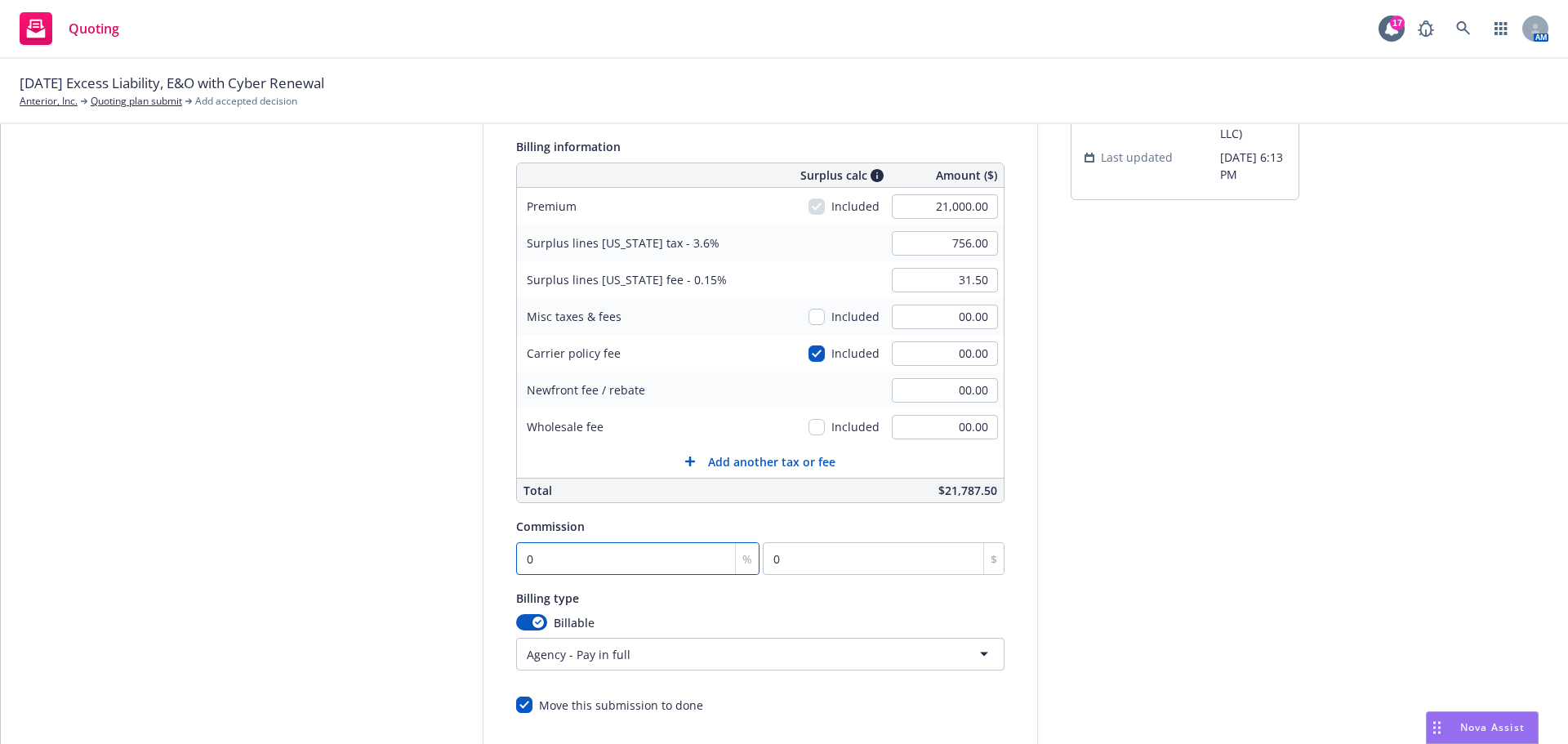
click at [617, 551] on input "0" at bounding box center [638, 559] width 244 height 33
click at [601, 560] on input "0" at bounding box center [638, 559] width 244 height 33
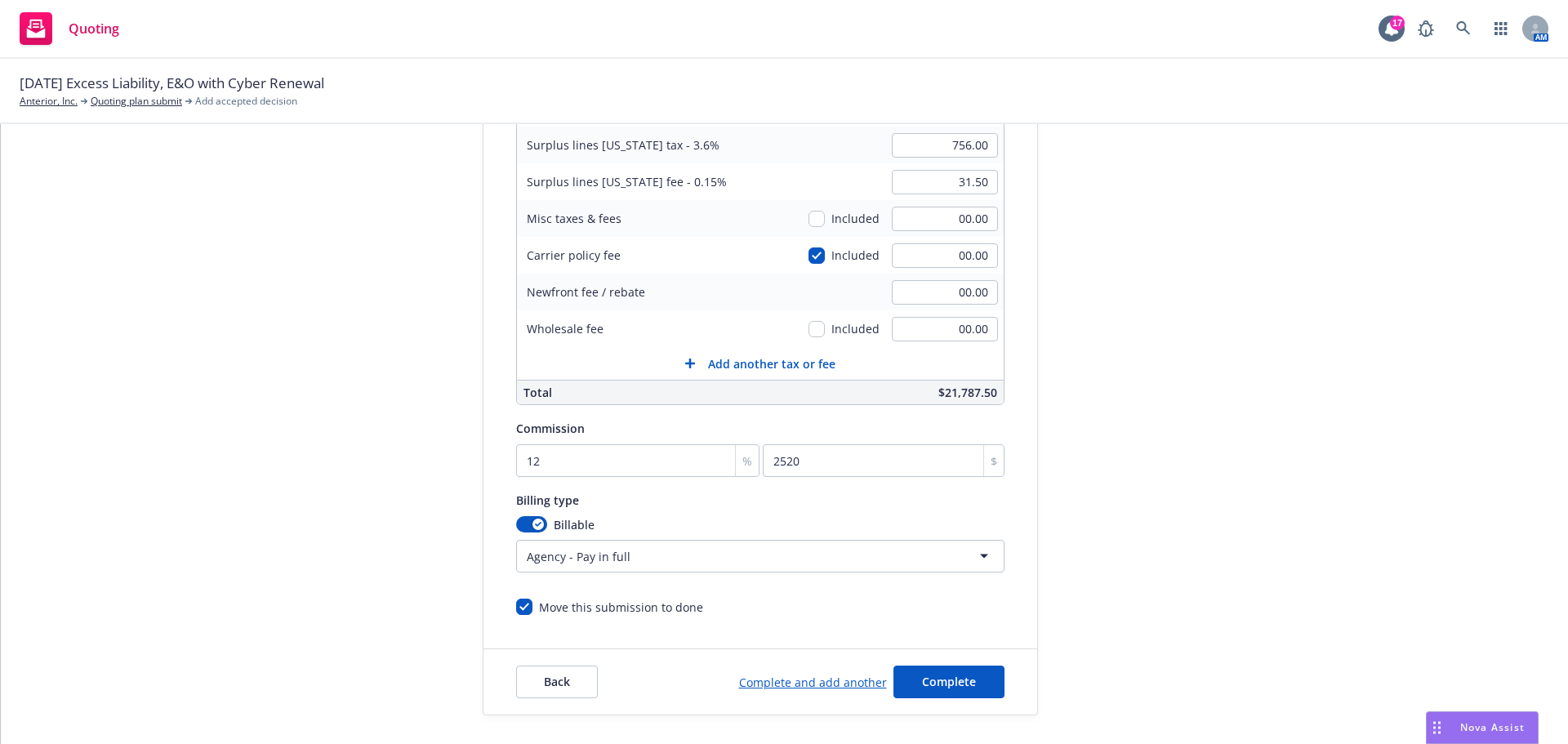
scroll to position [346, 0]
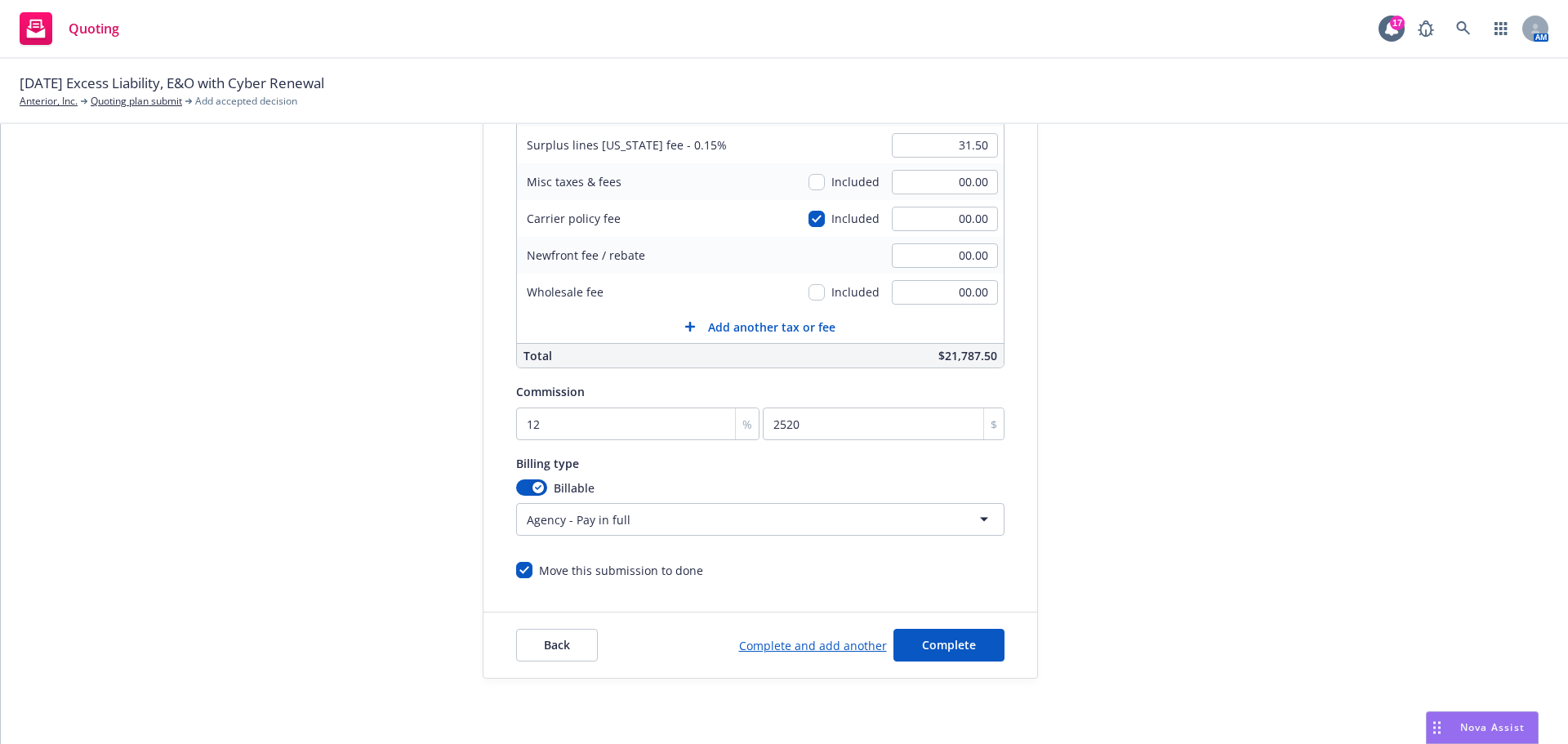
click at [521, 570] on div "Move this submission to done" at bounding box center [760, 563] width 488 height 30
click at [516, 573] on input "Move this submission to done" at bounding box center [524, 570] width 16 height 16
click at [931, 642] on span "Complete" at bounding box center [949, 645] width 54 height 15
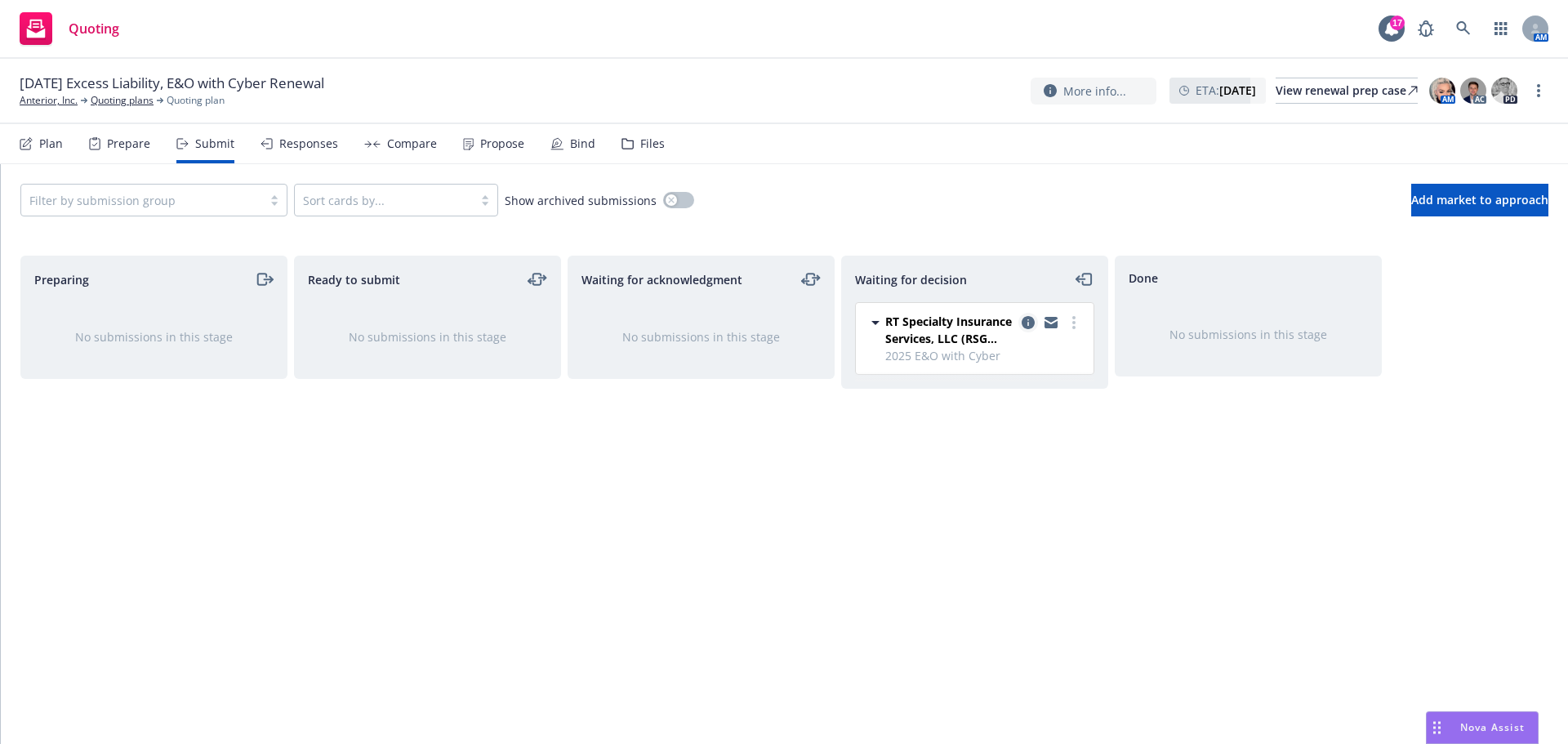
click at [1032, 317] on icon "copy logging email" at bounding box center [1028, 323] width 13 height 13
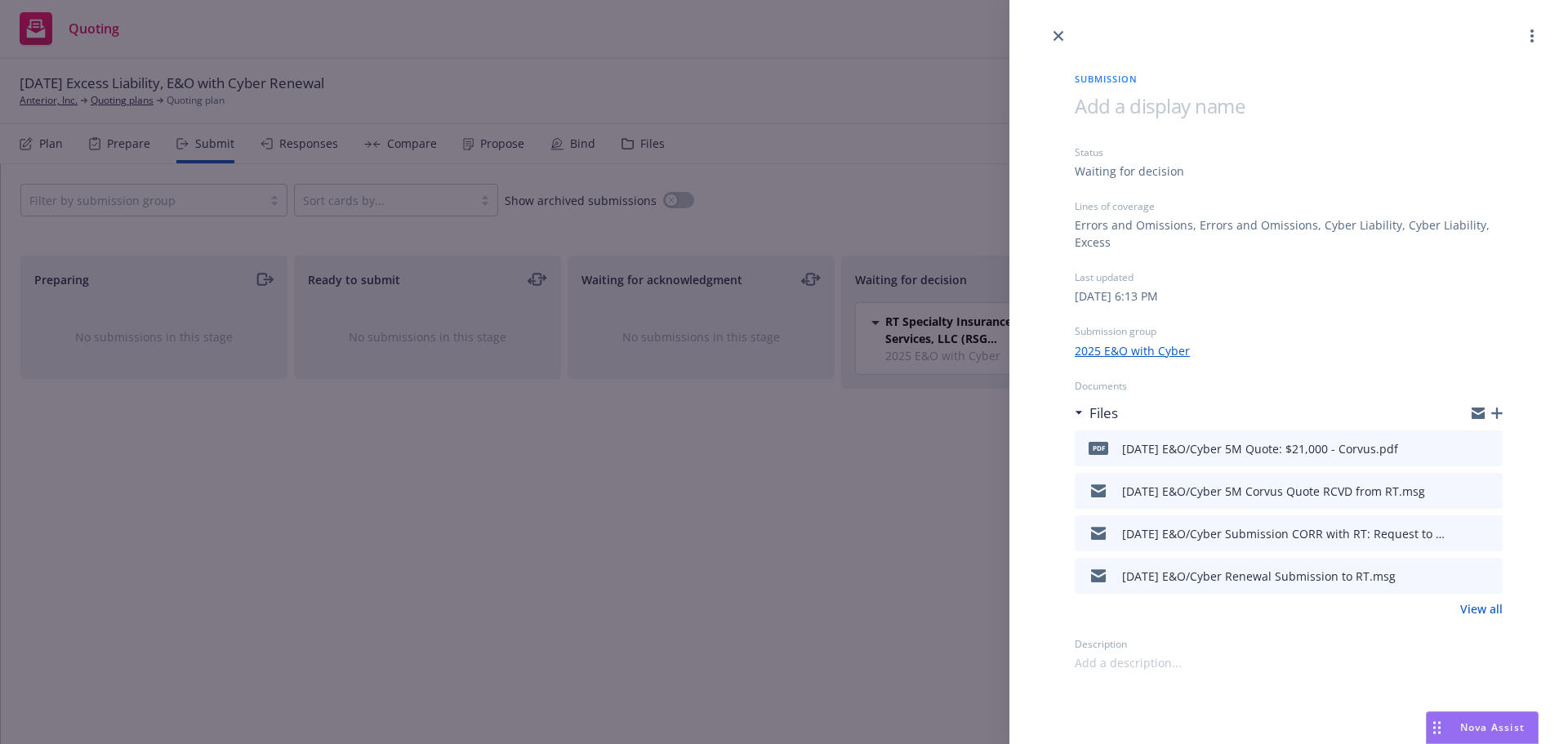
click at [1495, 409] on icon "button" at bounding box center [1497, 413] width 12 height 12
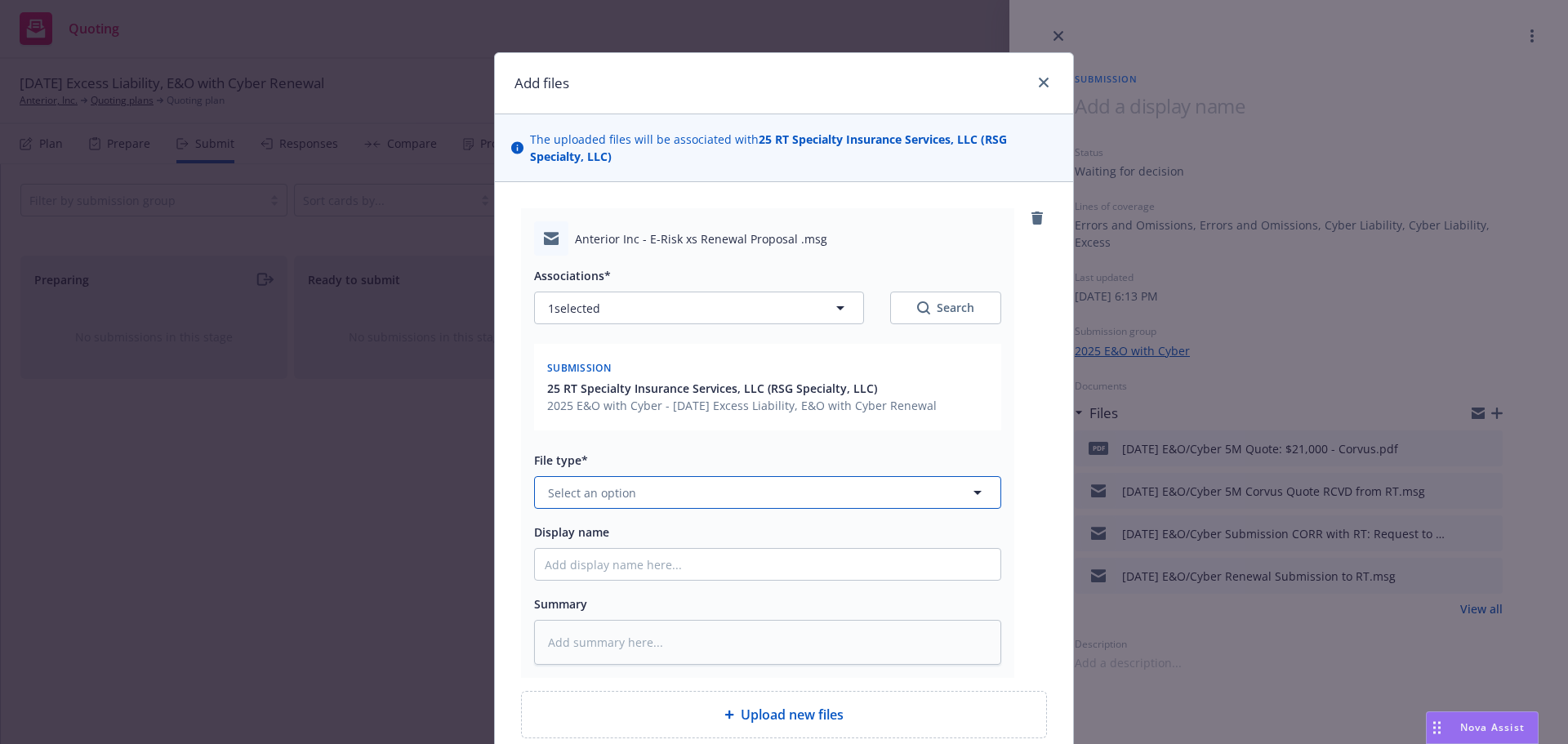
click at [821, 494] on button "Select an option" at bounding box center [768, 493] width 468 height 33
click at [808, 549] on input "Display name" at bounding box center [768, 564] width 466 height 31
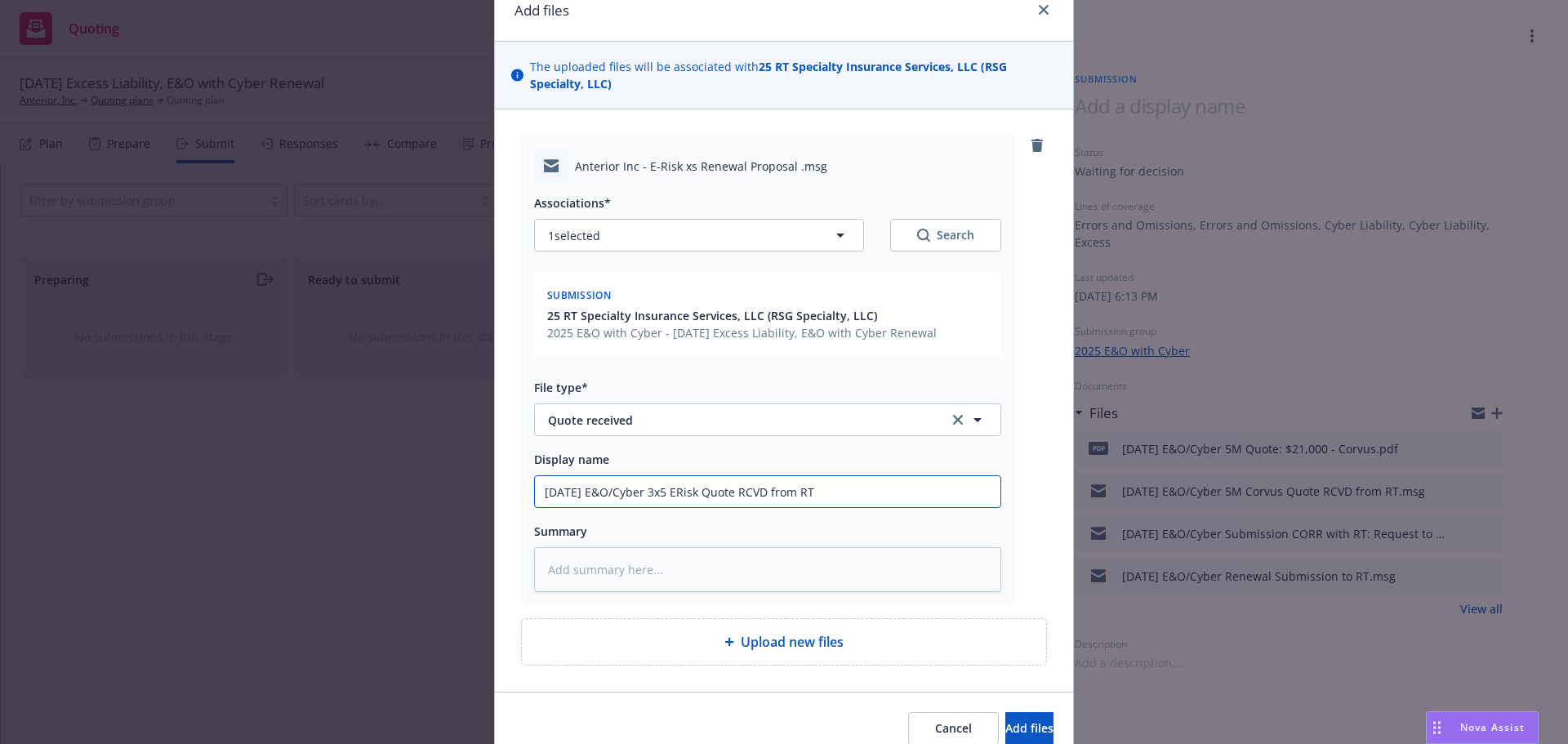
scroll to position [146, 0]
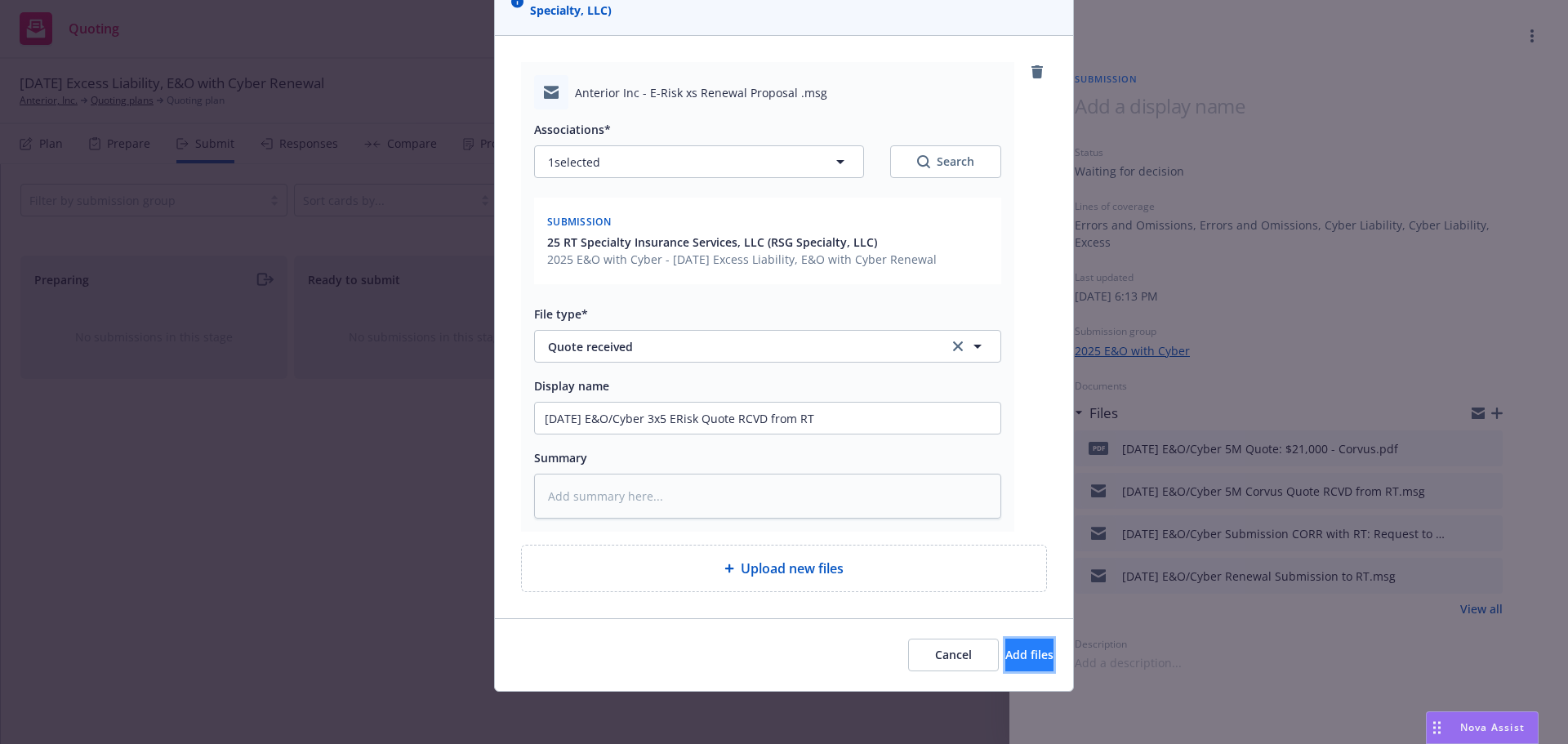
click at [1006, 655] on span "Add files" at bounding box center [1029, 654] width 48 height 15
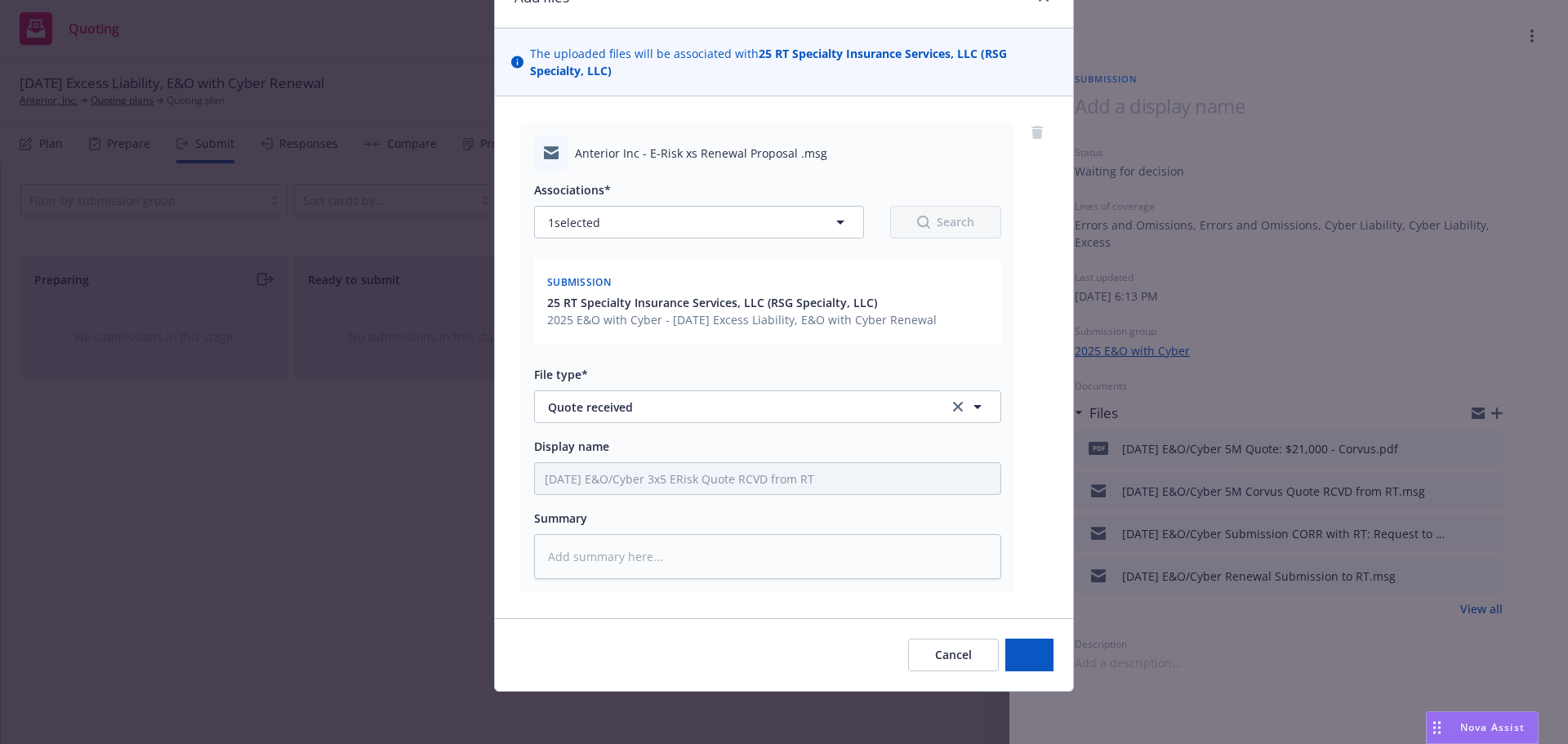
scroll to position [86, 0]
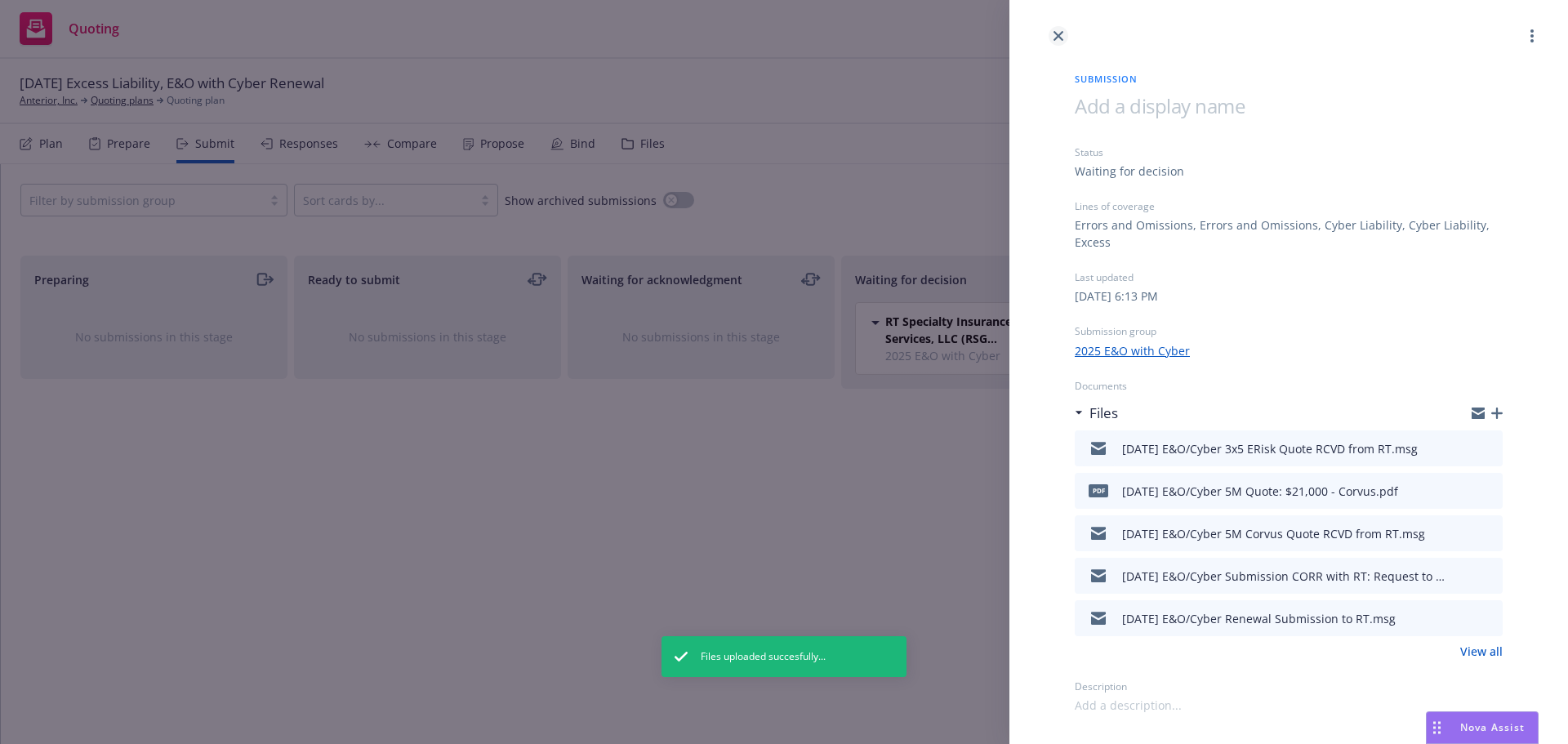
click at [1059, 39] on icon "close" at bounding box center [1058, 35] width 10 height 10
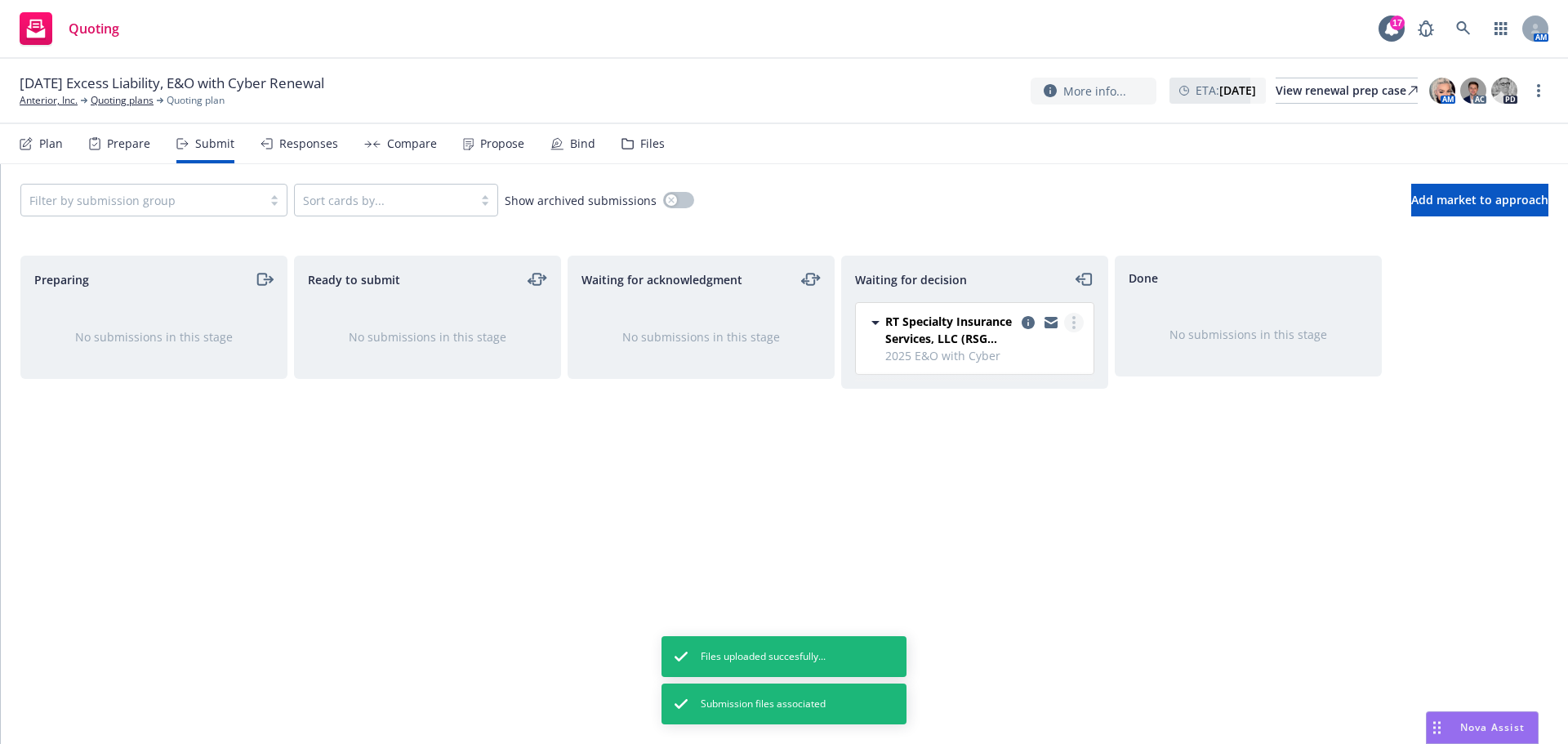
click at [1072, 328] on link "more" at bounding box center [1074, 323] width 20 height 20
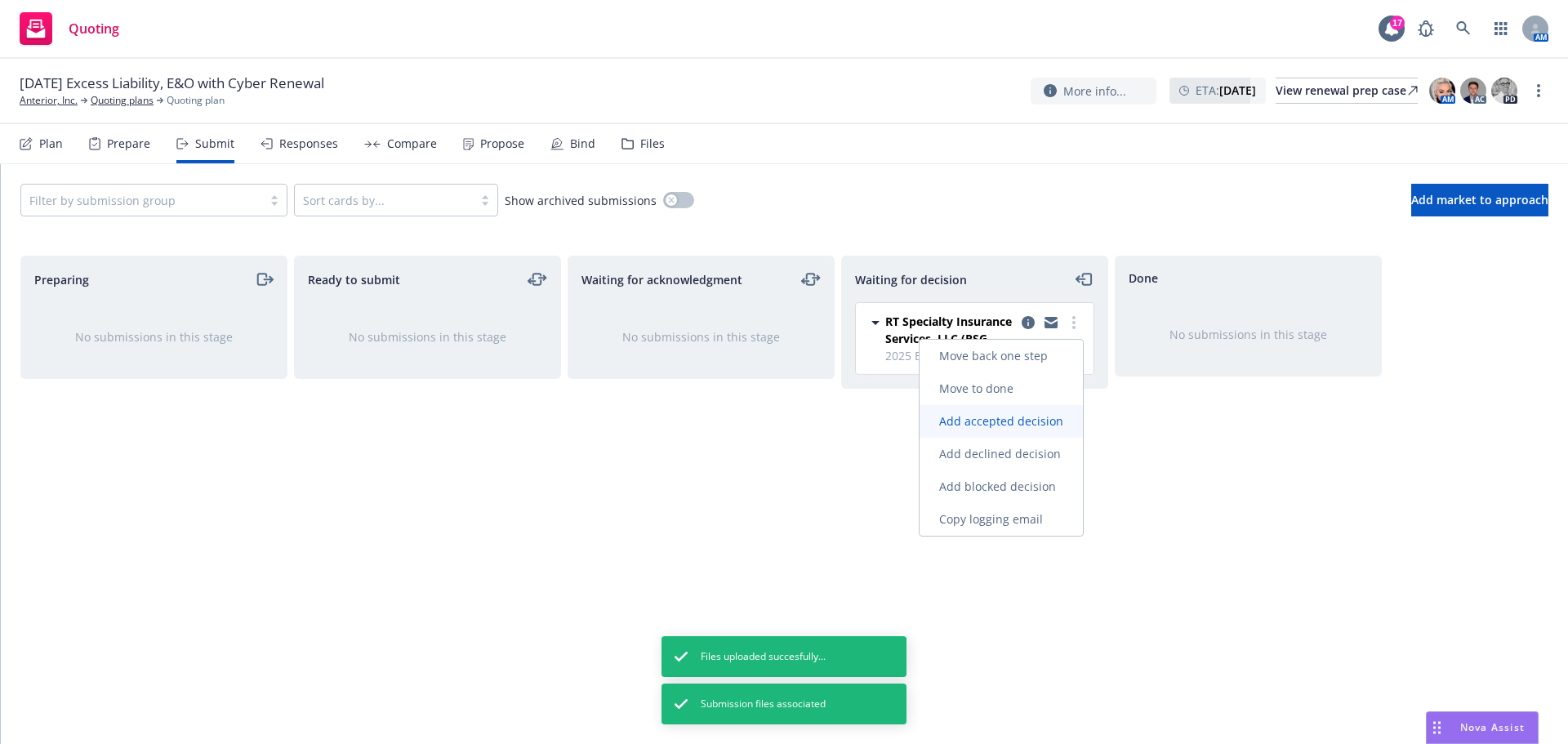
click at [1067, 417] on span "Add accepted decision" at bounding box center [1001, 420] width 164 height 15
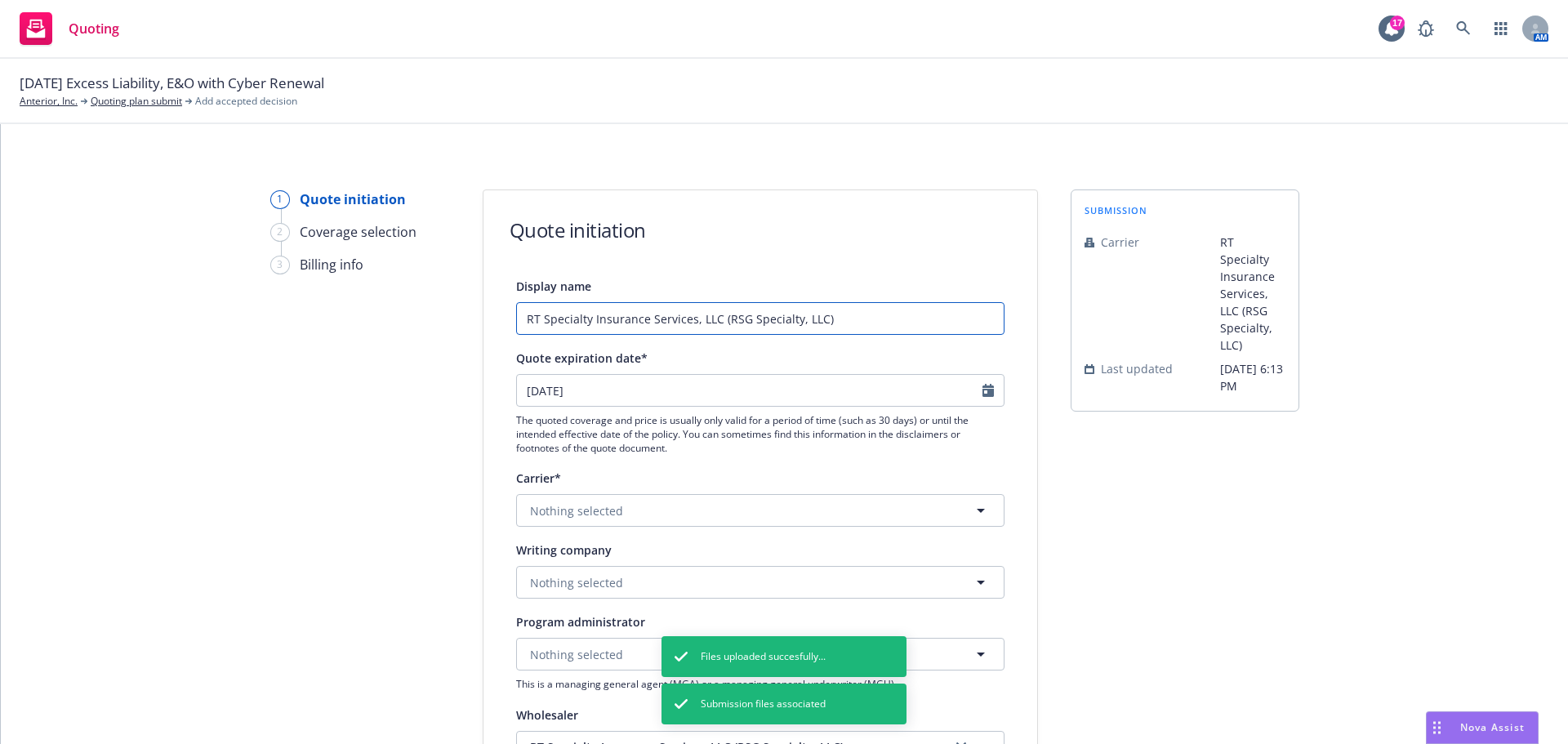
drag, startPoint x: 861, startPoint y: 324, endPoint x: 176, endPoint y: 259, distance: 688.1
click at [184, 265] on div "1 Quote initiation 2 Coverage selection 3 Billing info Quote initiation Display…" at bounding box center [785, 737] width 1528 height 1095
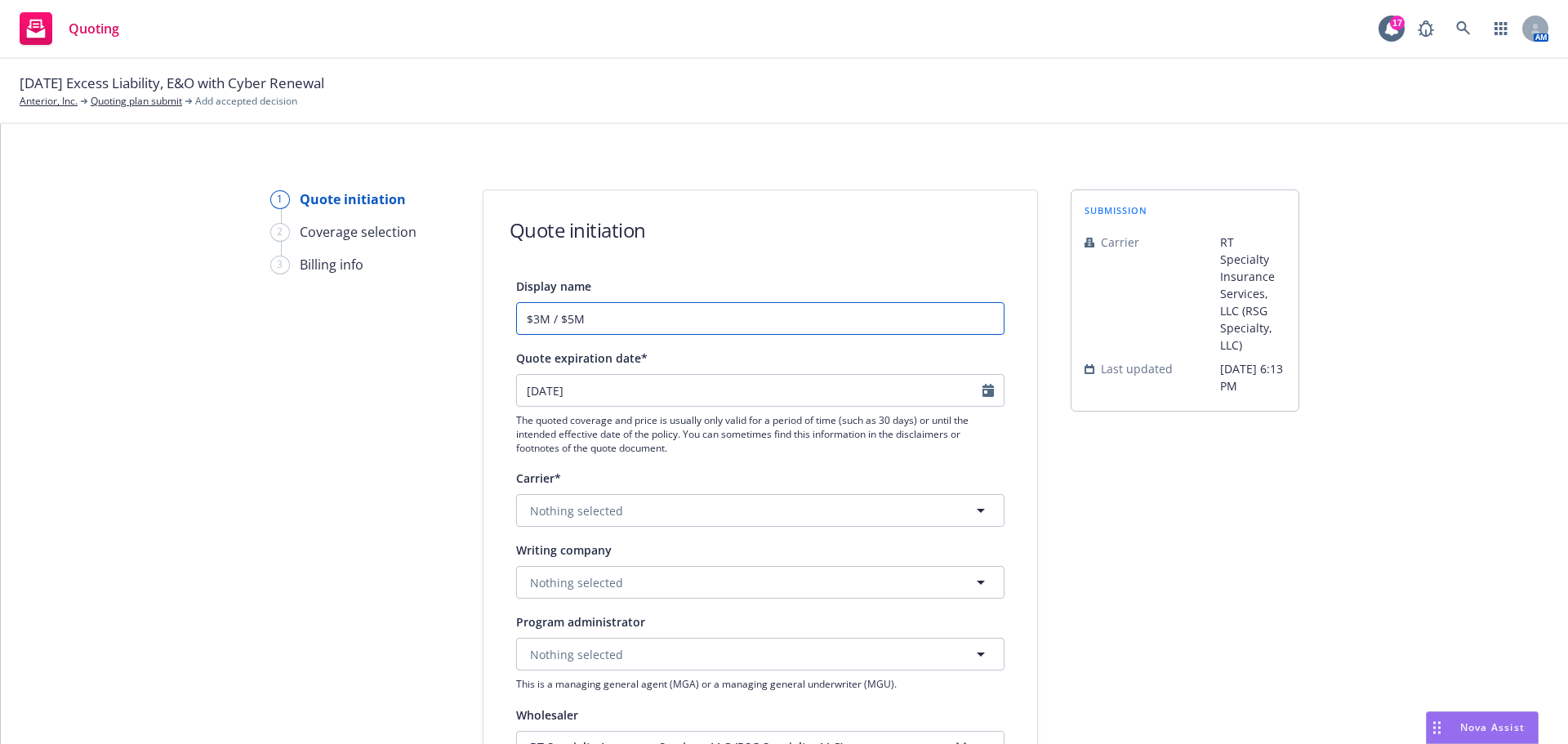
scroll to position [81, 0]
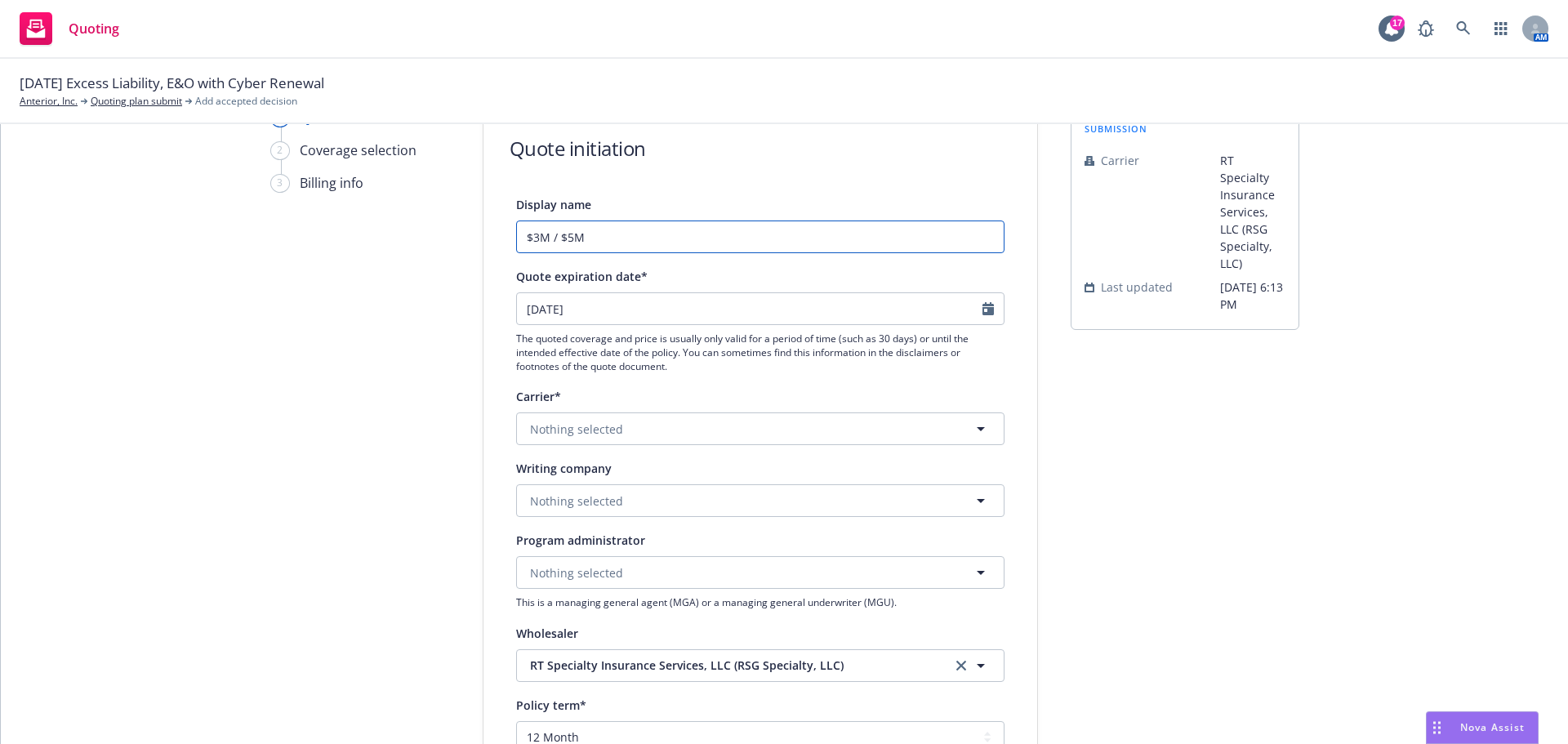
click at [530, 237] on input "$3M / $5M" at bounding box center [760, 237] width 488 height 33
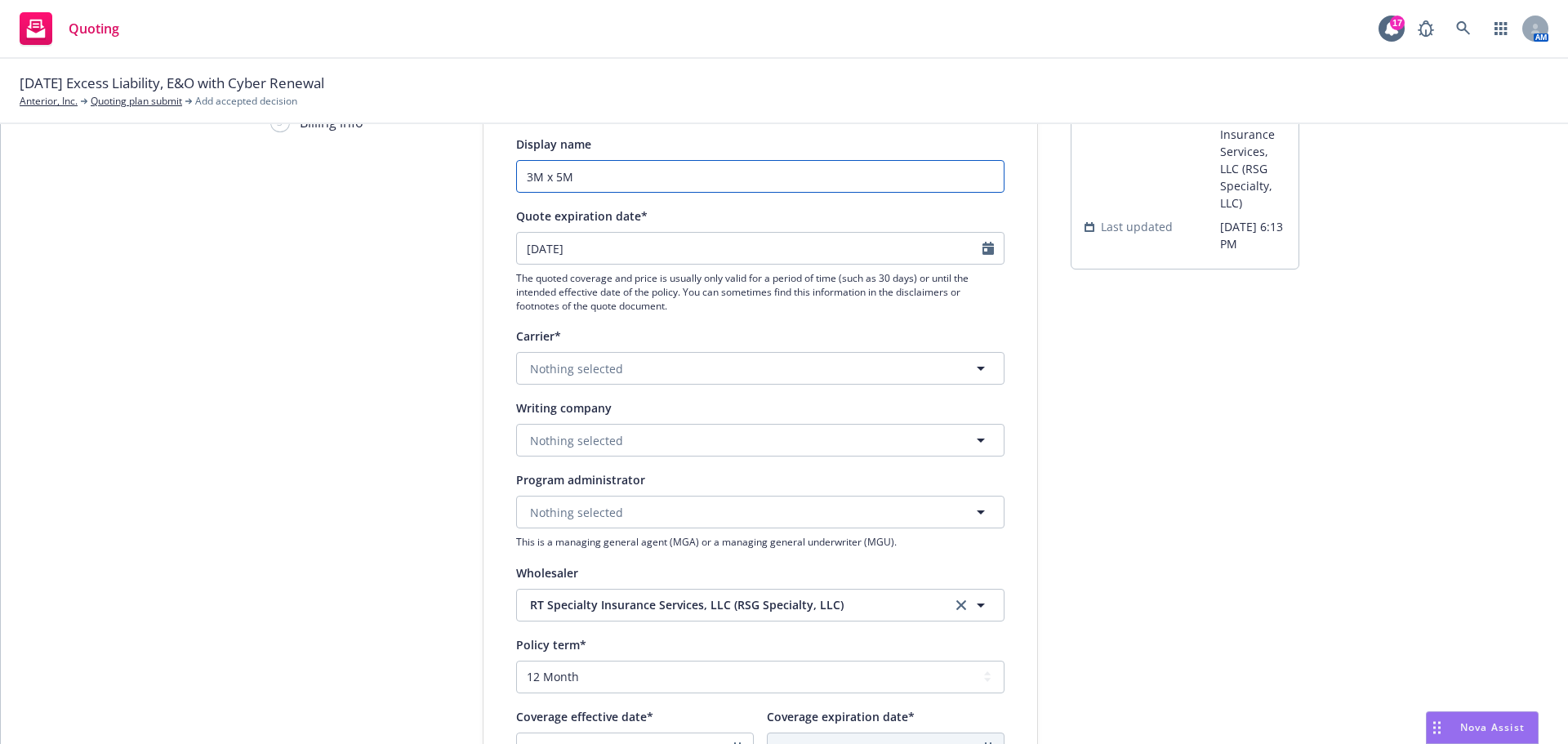
scroll to position [164, 0]
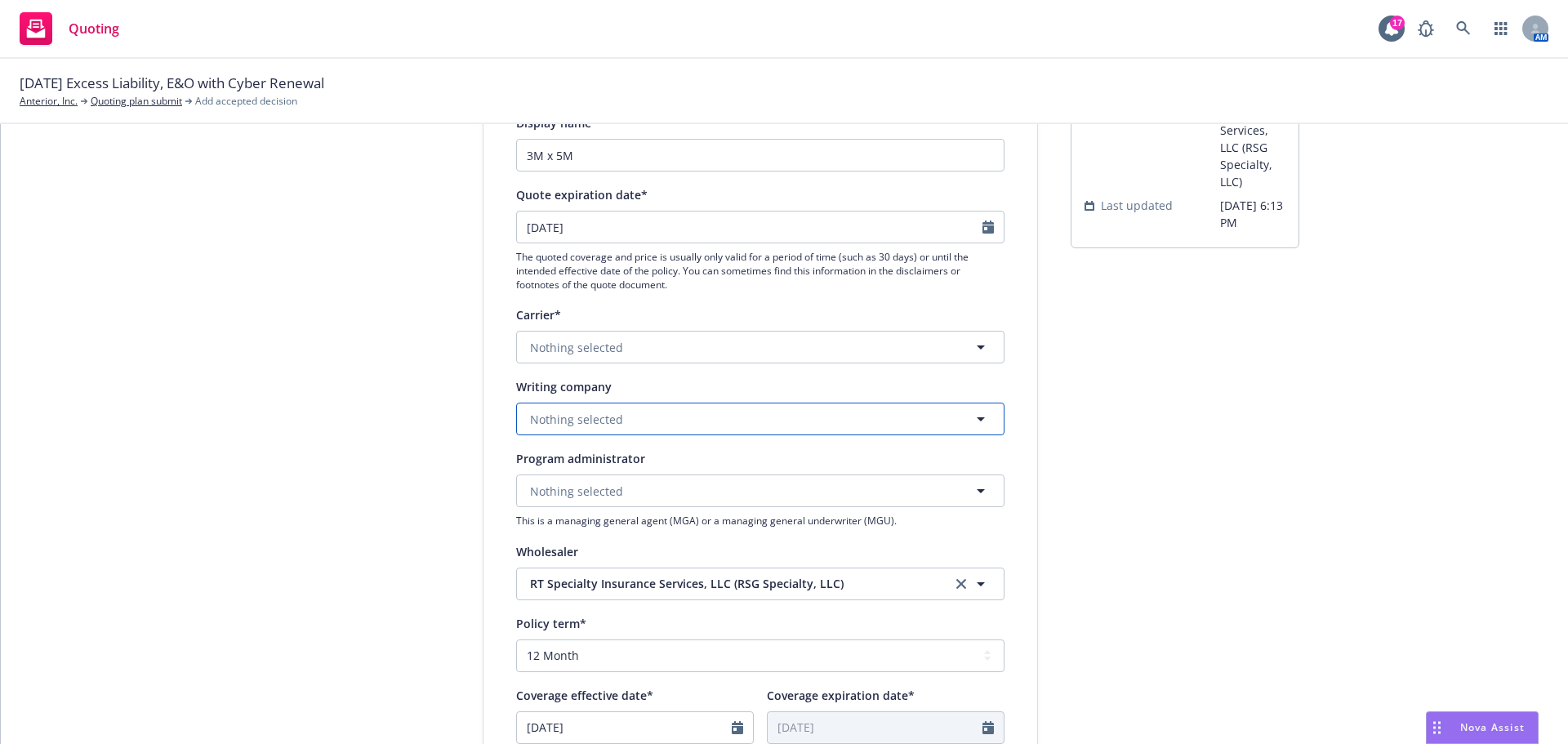
click at [666, 424] on button "Nothing selected" at bounding box center [760, 419] width 488 height 33
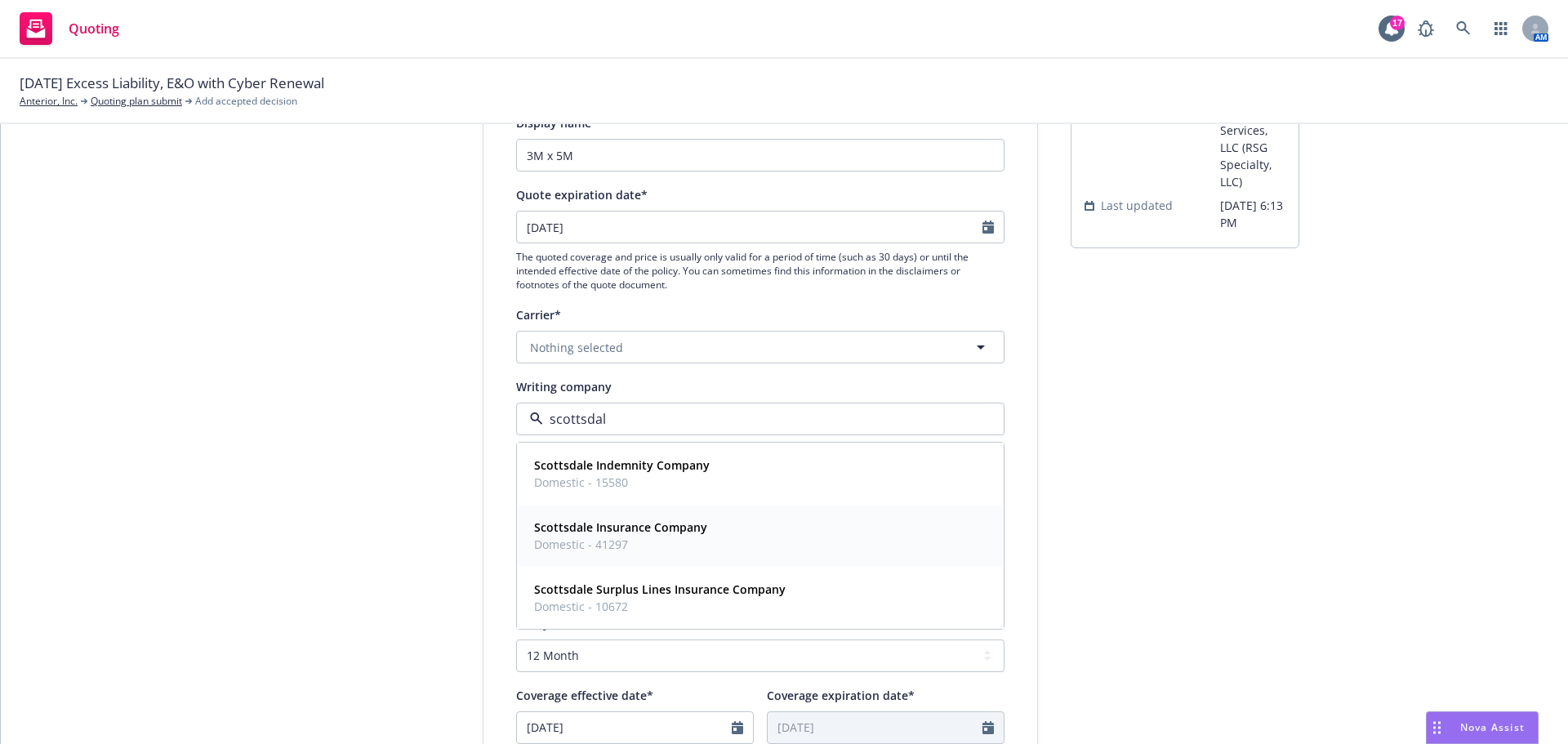
click at [647, 550] on span "Domestic - 41297" at bounding box center [621, 544] width 174 height 17
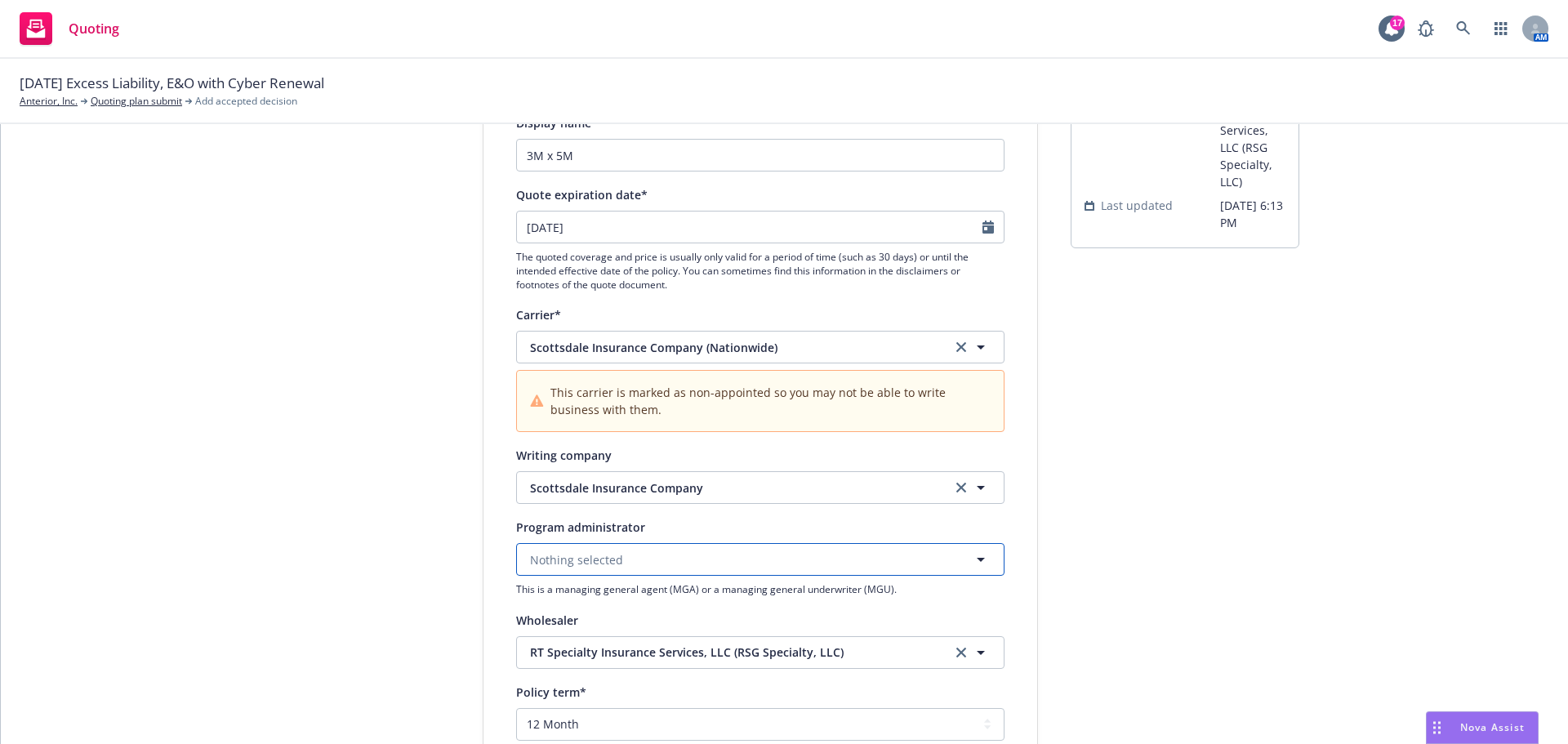
click at [619, 567] on button "Nothing selected" at bounding box center [760, 560] width 488 height 33
click at [625, 642] on div "E-Risk Services Program Administrator" at bounding box center [760, 614] width 486 height 61
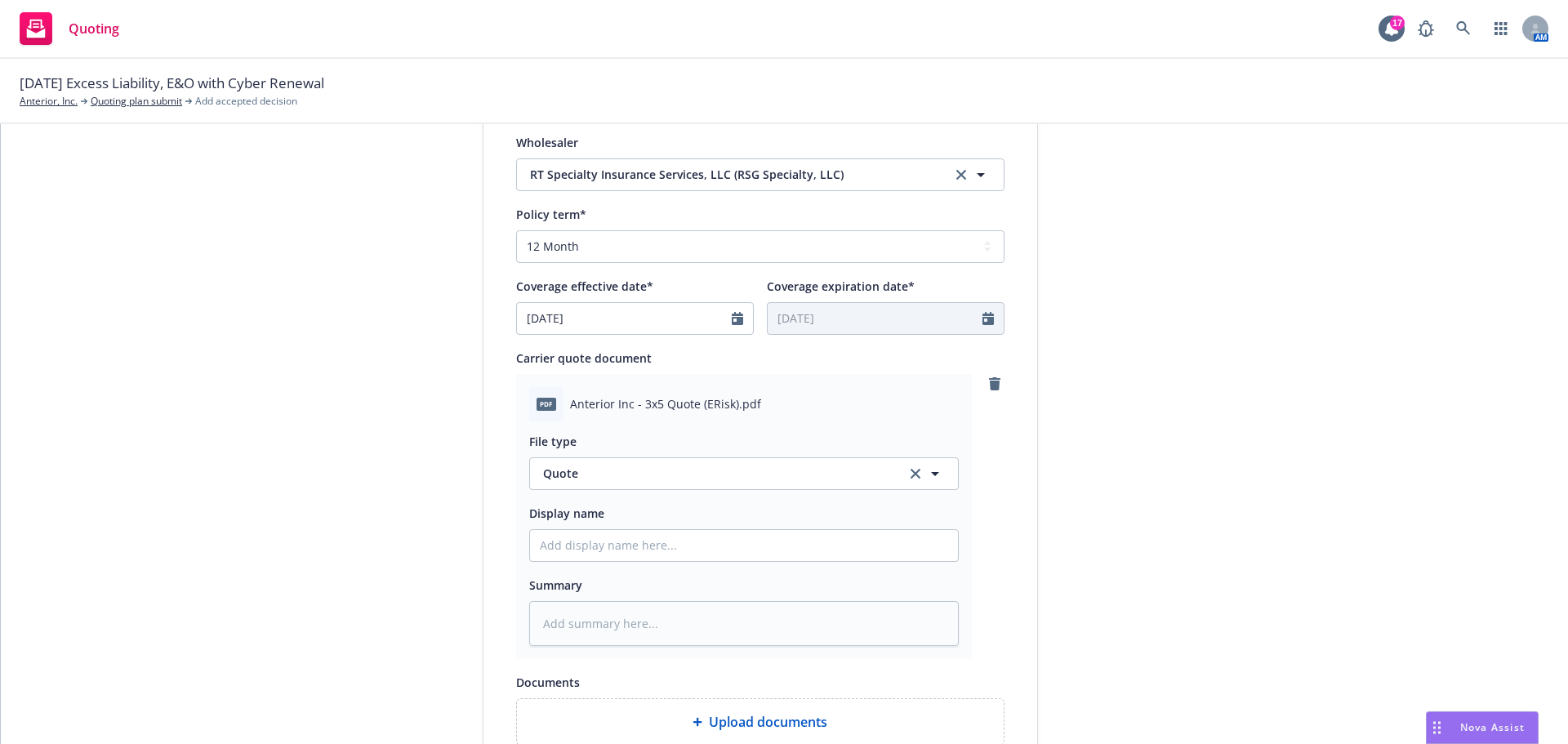
scroll to position [654, 0]
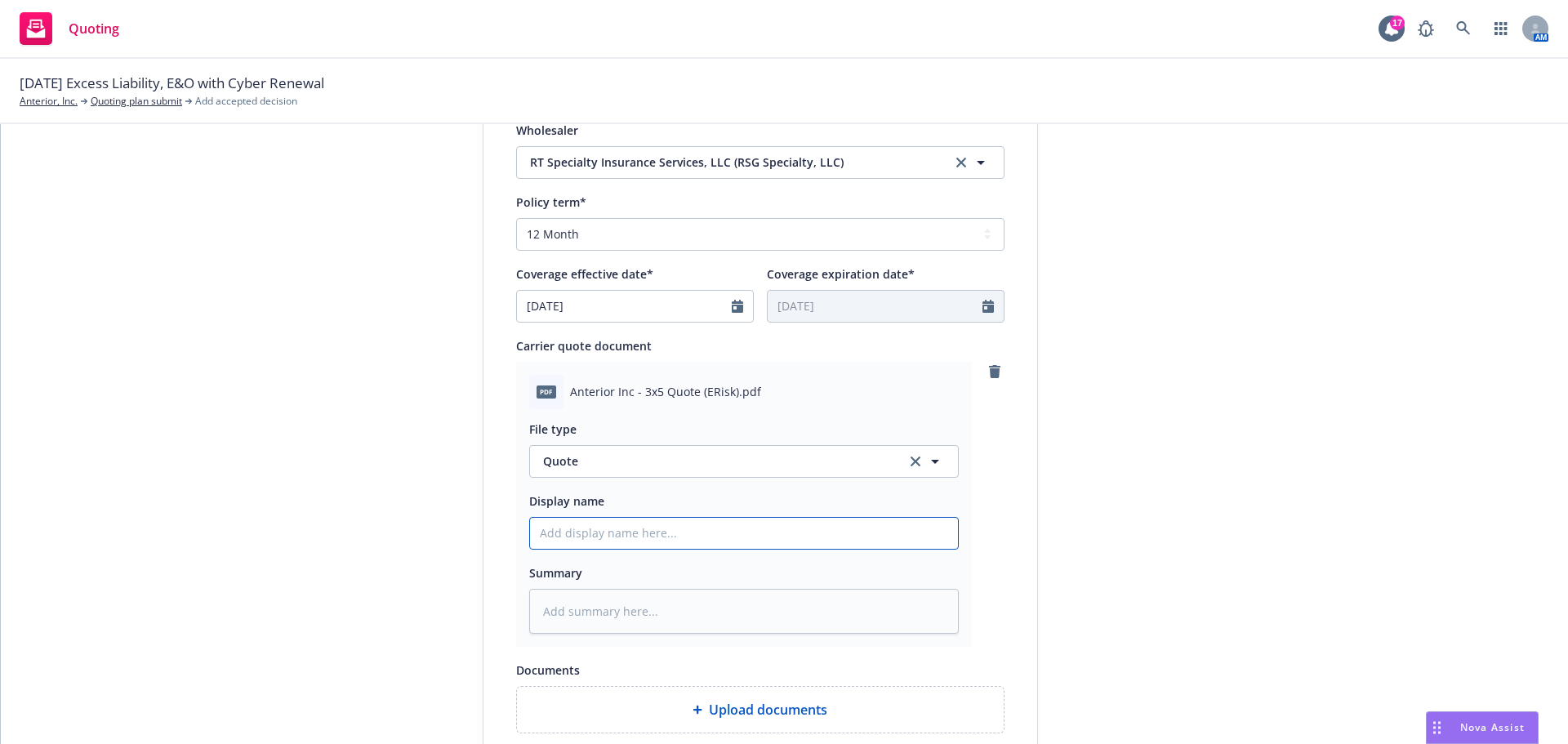
click at [690, 523] on input "Display name" at bounding box center [743, 533] width 428 height 31
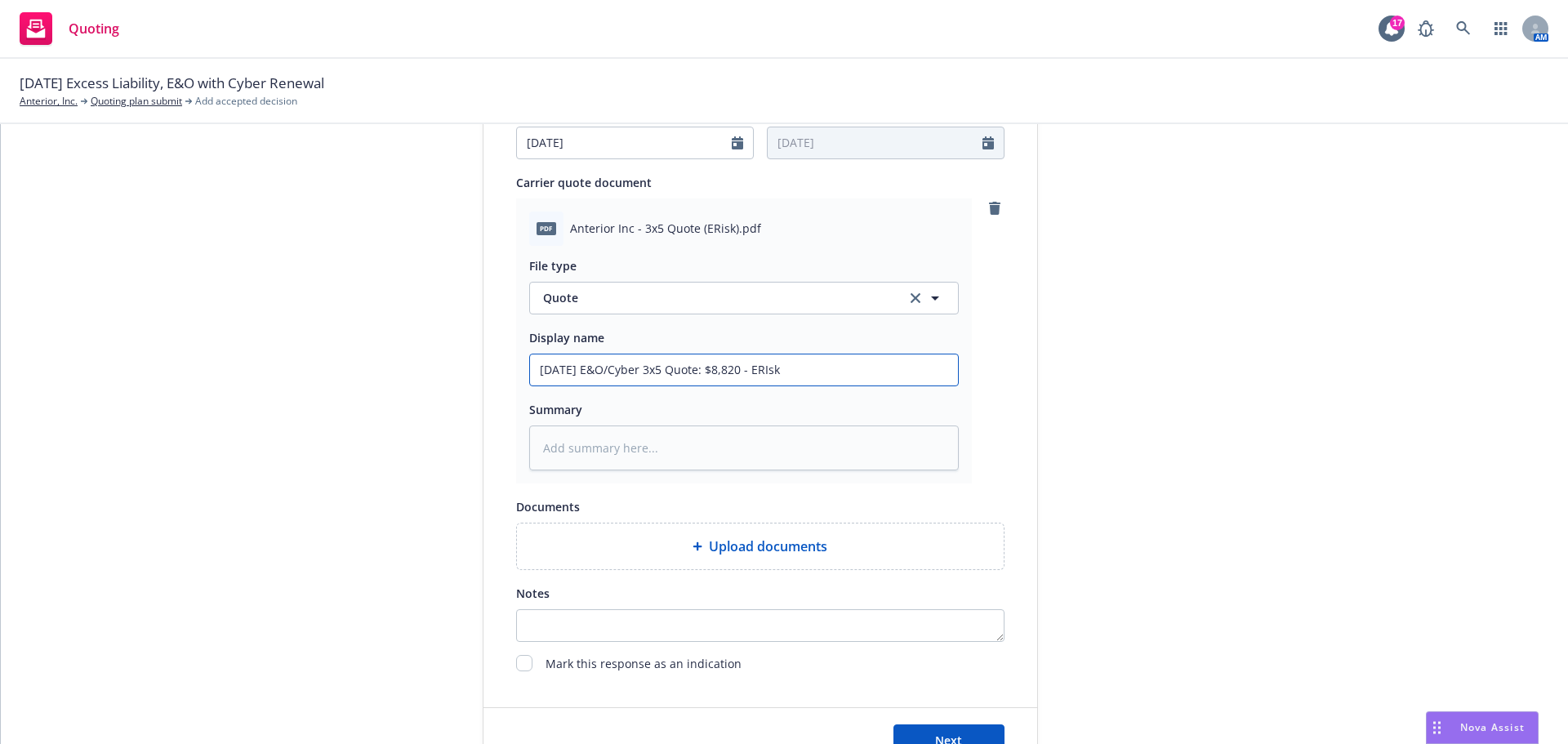
scroll to position [912, 0]
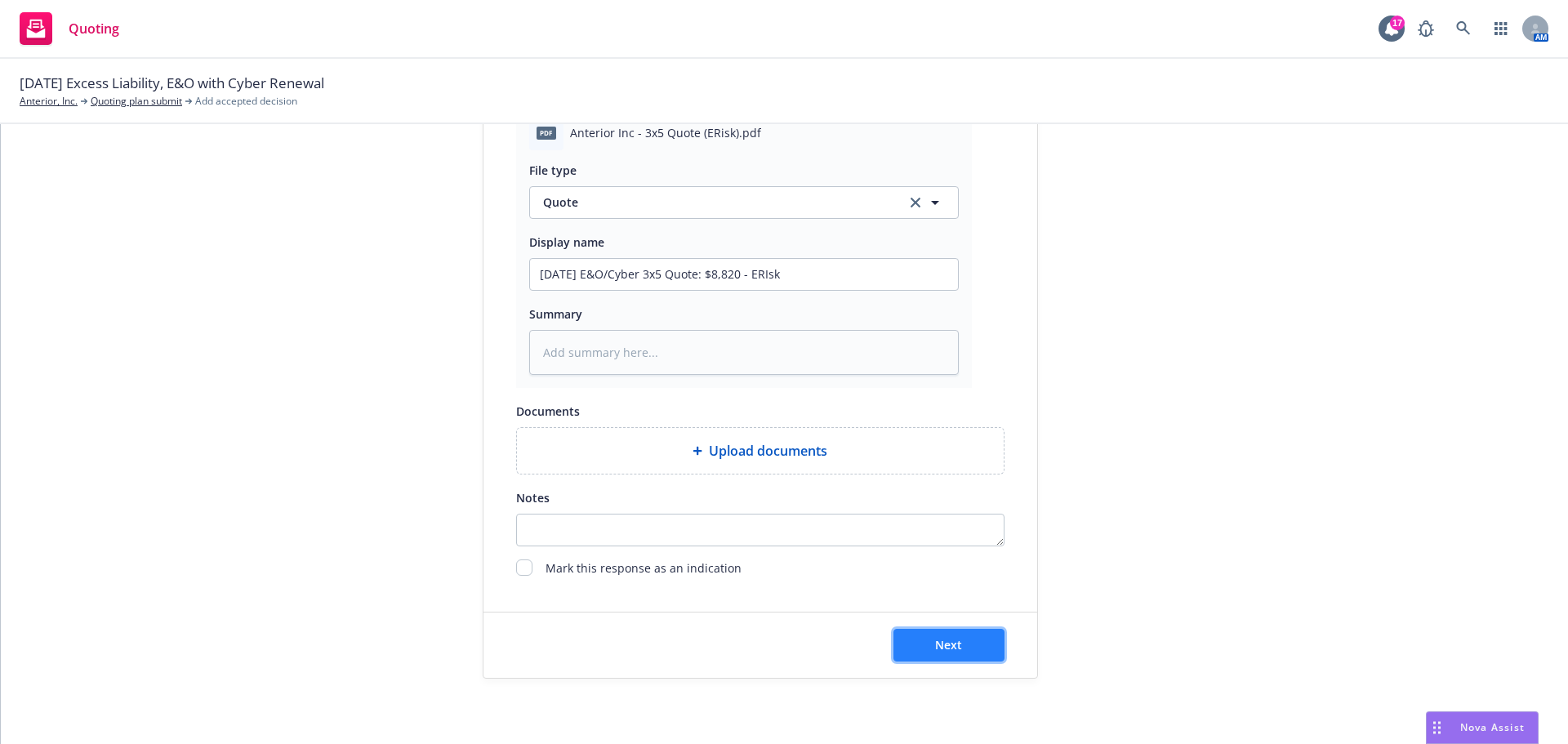
click at [955, 646] on span "Next" at bounding box center [949, 645] width 27 height 15
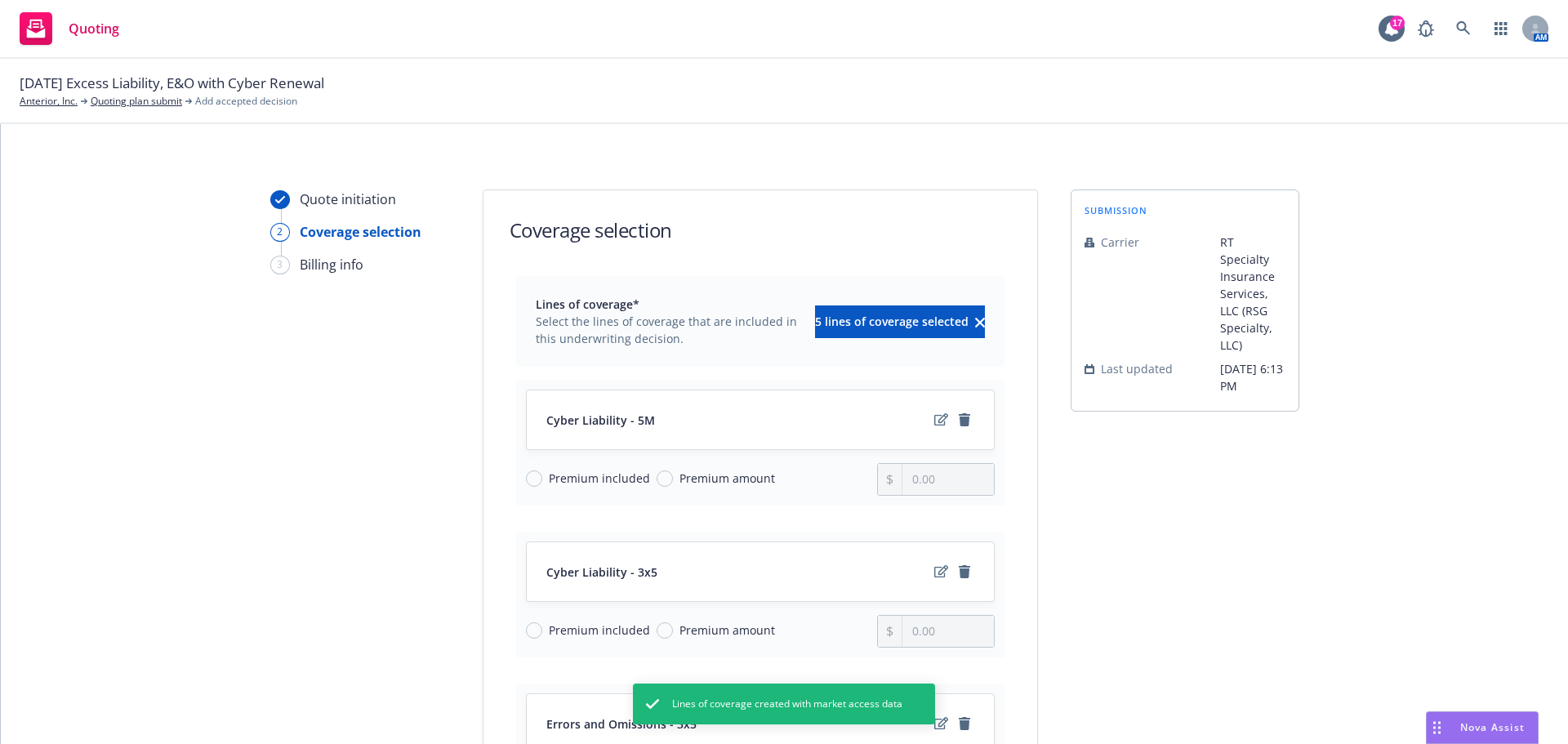
scroll to position [164, 0]
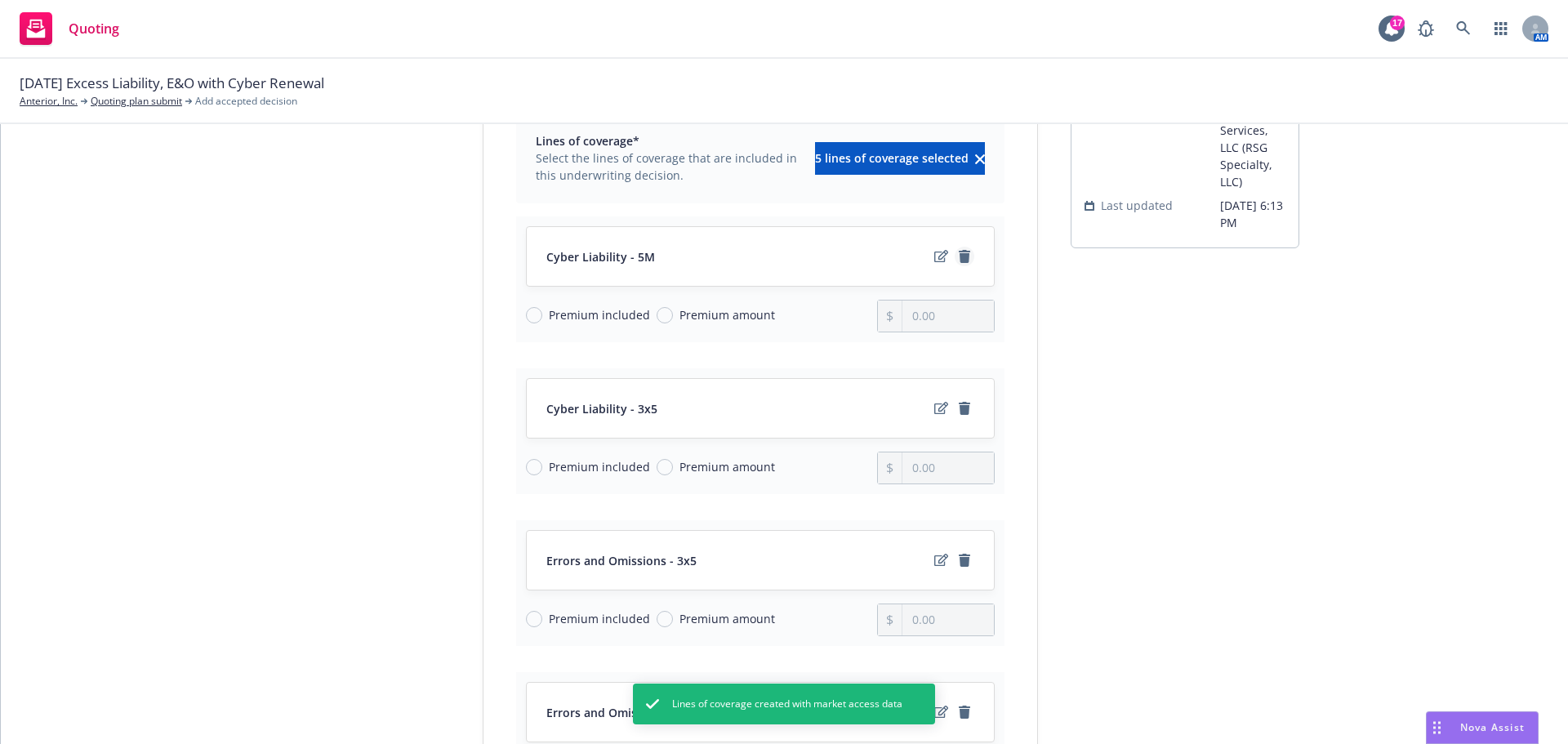
click at [959, 253] on icon "remove" at bounding box center [965, 256] width 12 height 13
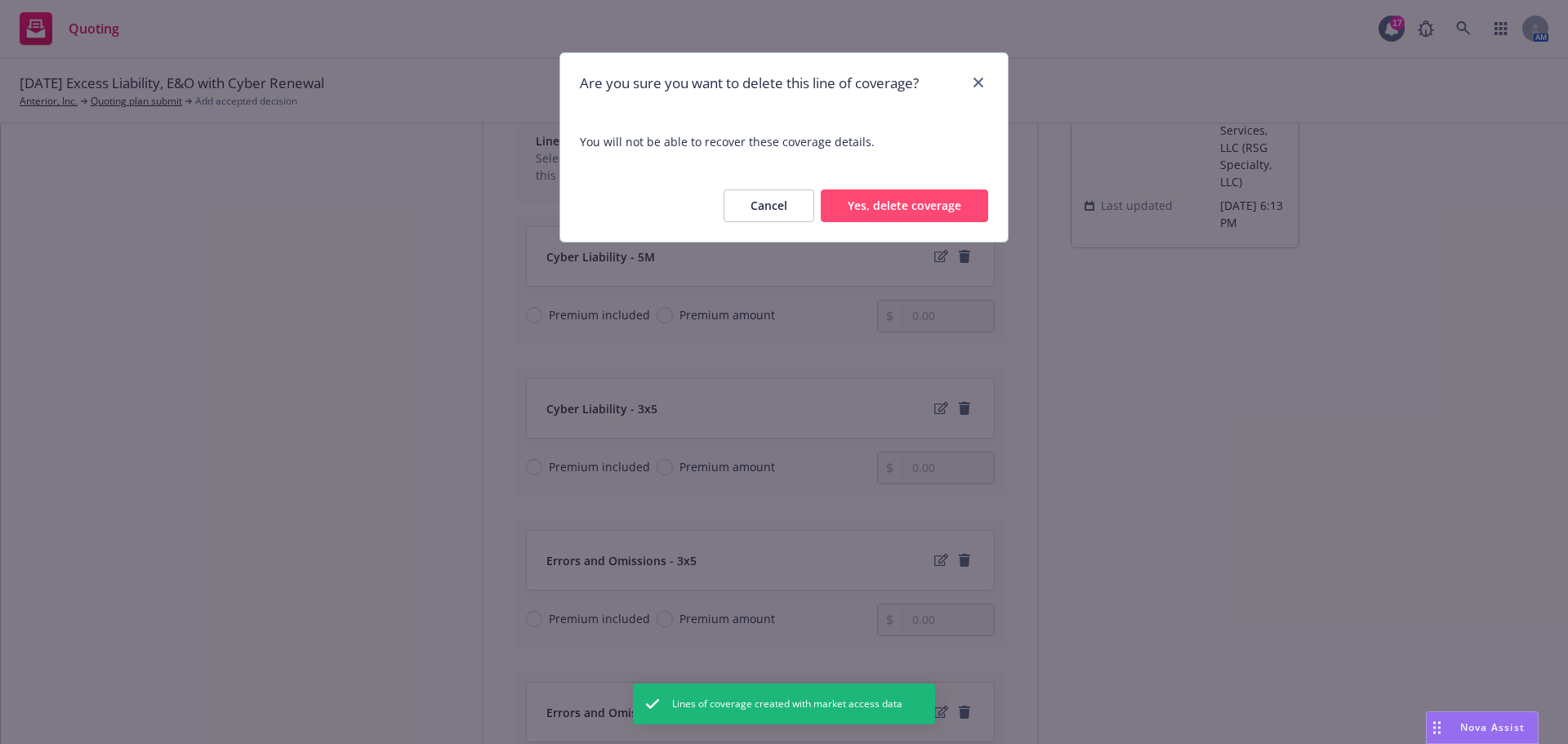
click at [940, 207] on button "Yes, delete coverage" at bounding box center [904, 206] width 167 height 33
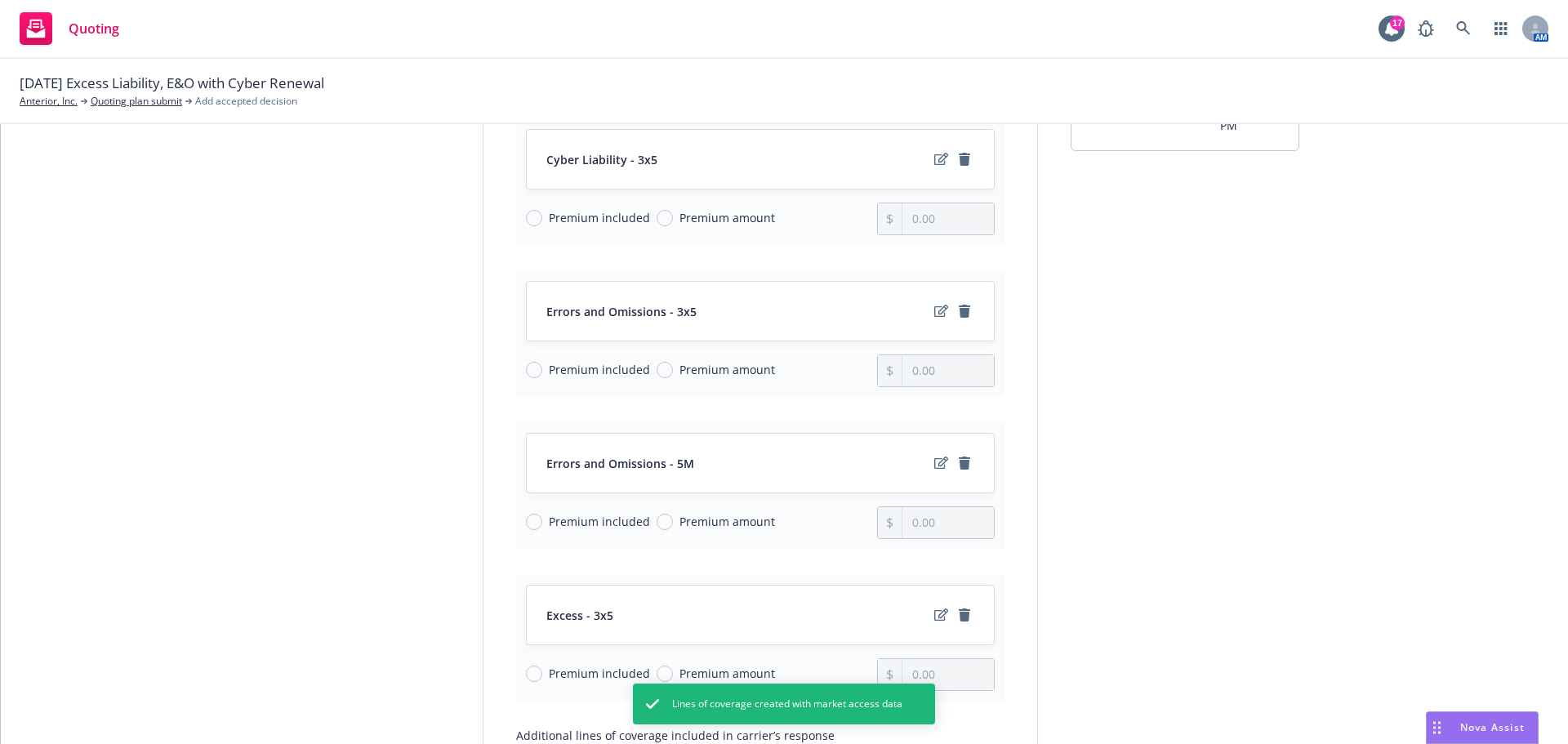
scroll to position [326, 0]
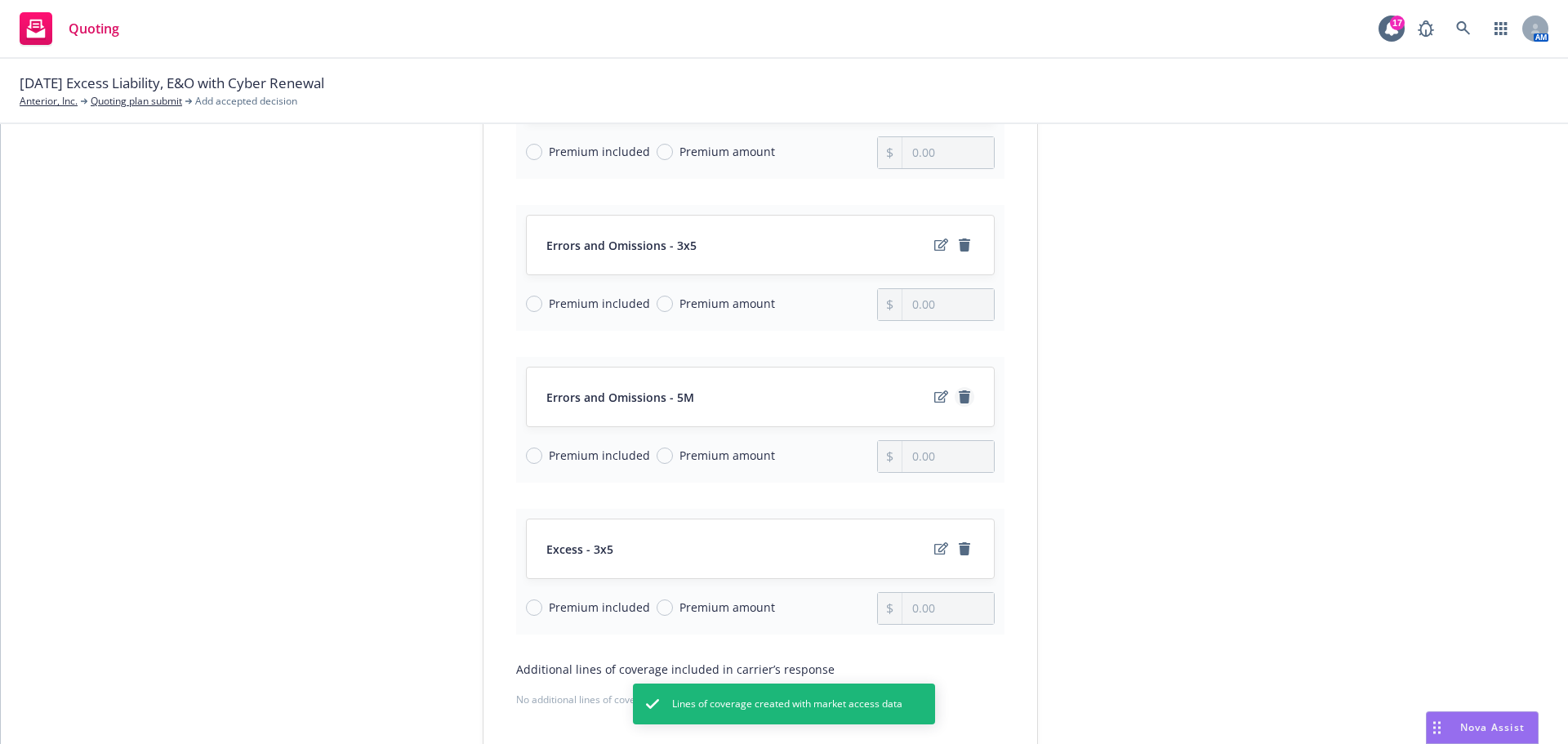
click at [959, 400] on icon "remove" at bounding box center [965, 397] width 12 height 13
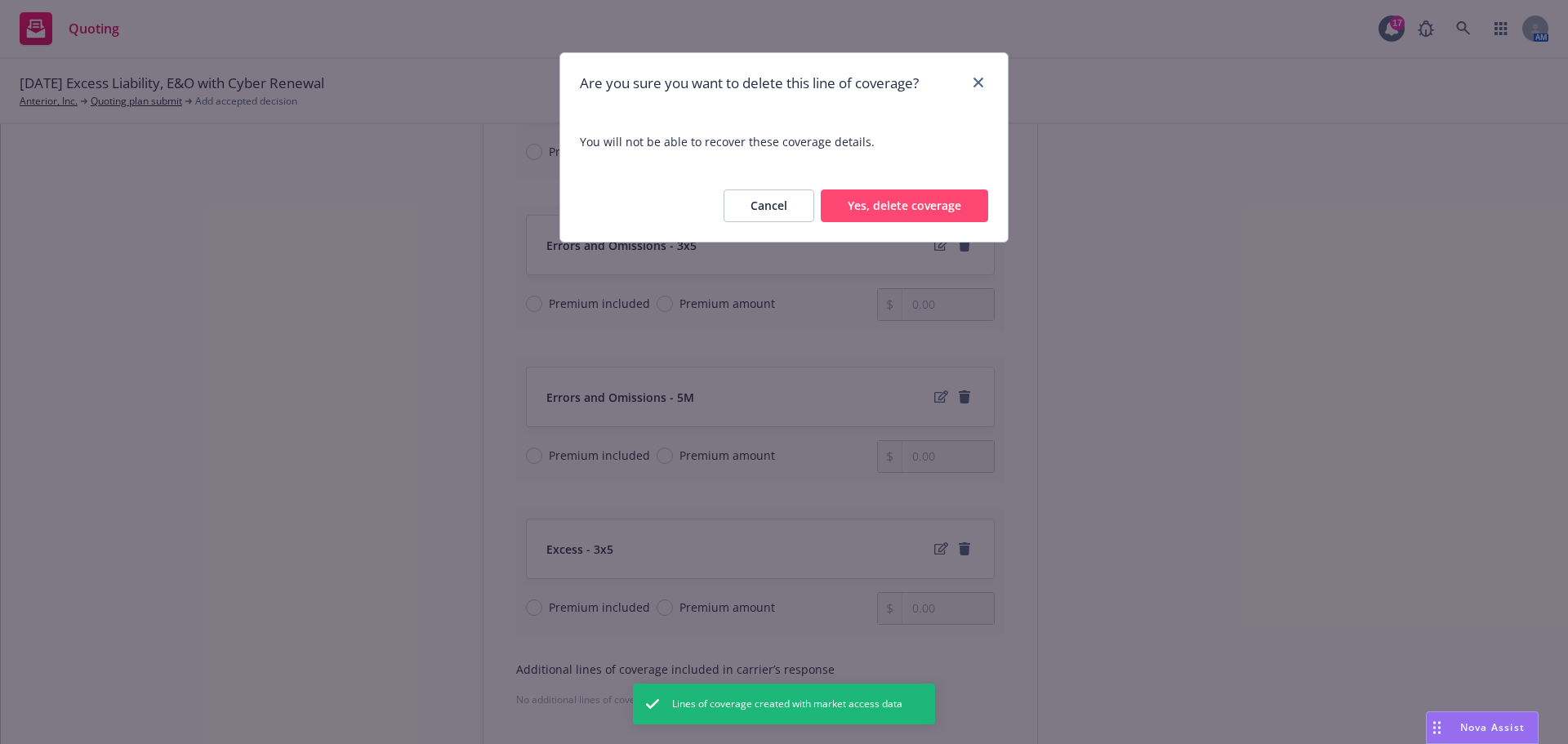
click at [939, 206] on button "Yes, delete coverage" at bounding box center [904, 206] width 167 height 33
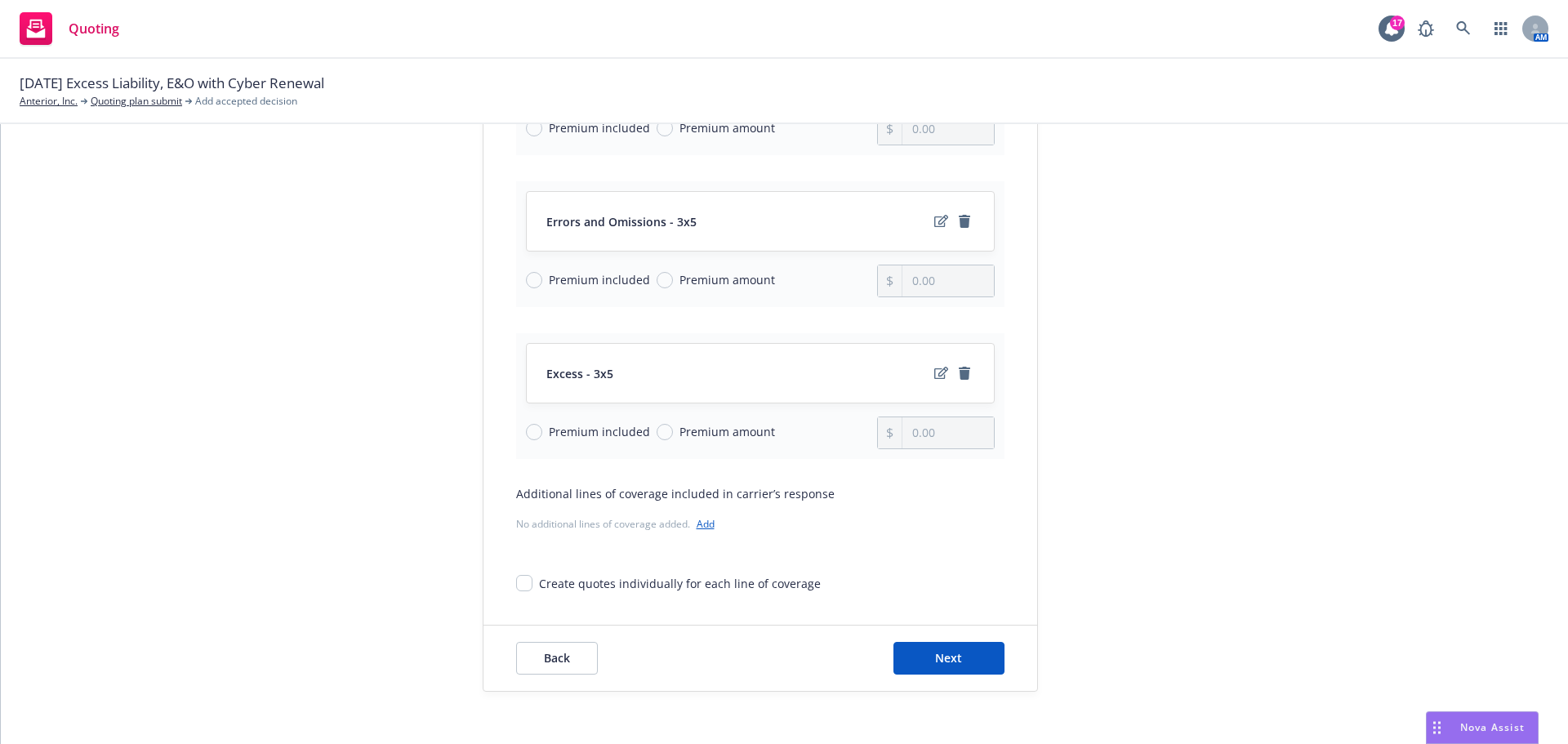
scroll to position [363, 0]
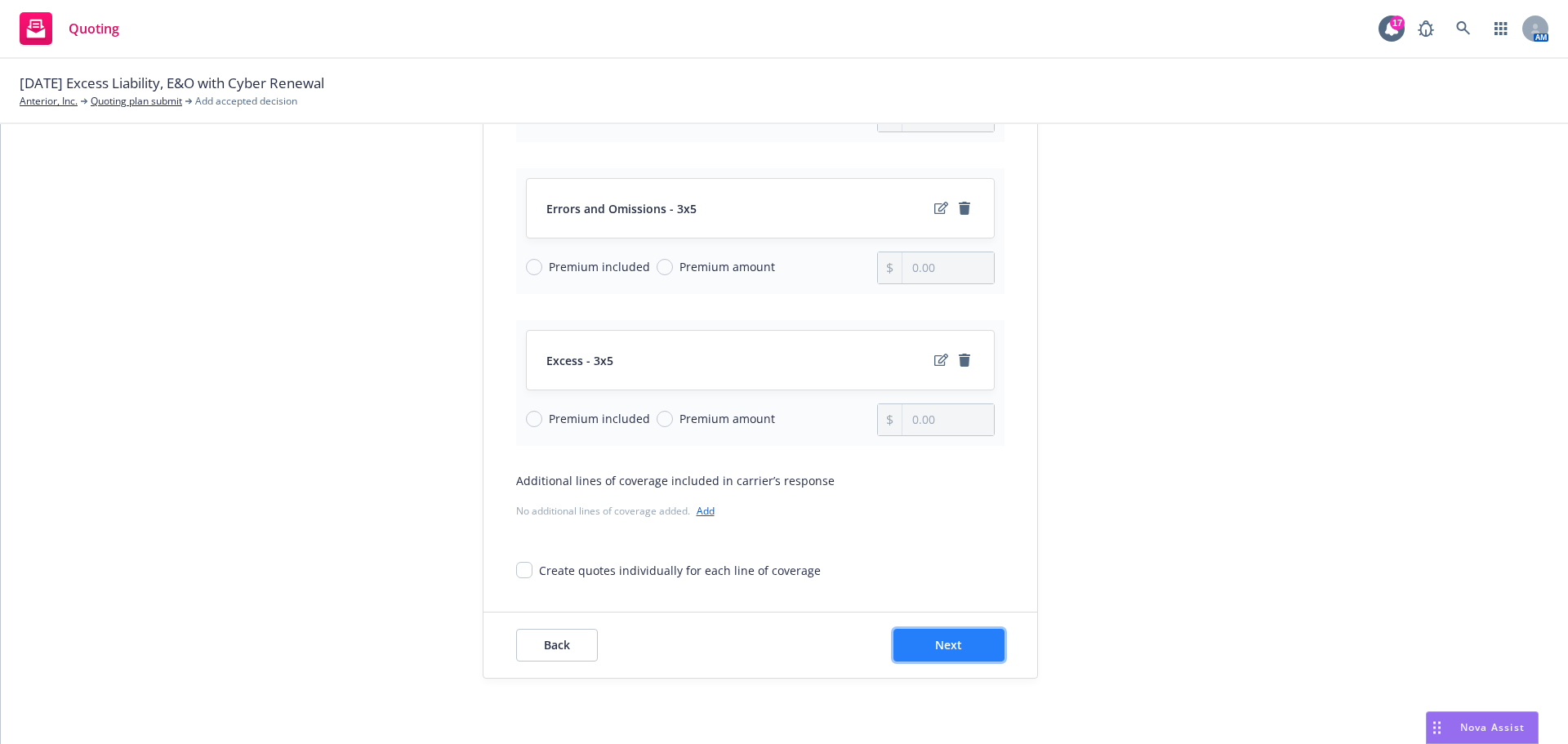
click at [939, 657] on button "Next" at bounding box center [949, 645] width 111 height 33
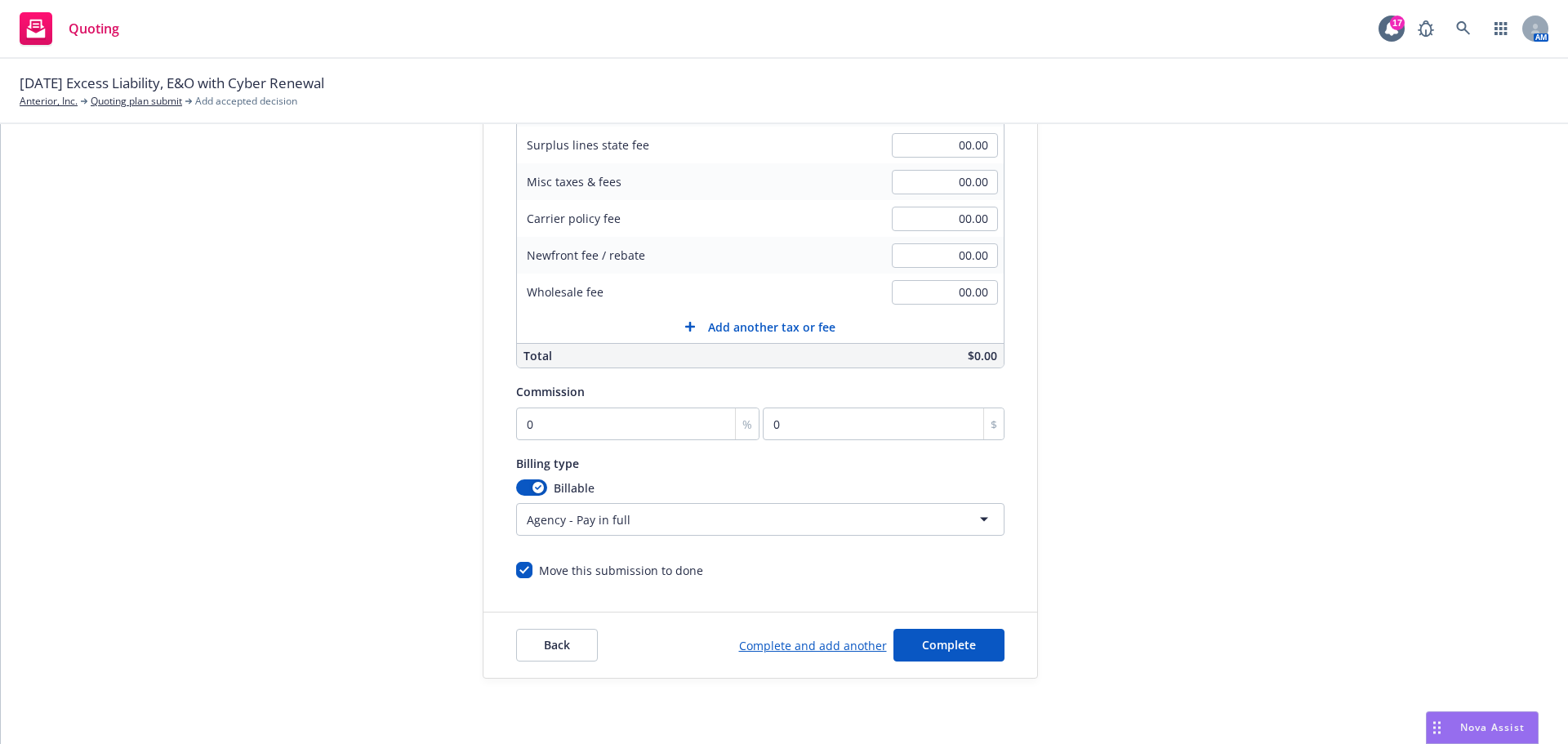
scroll to position [346, 0]
click at [637, 427] on input "0" at bounding box center [638, 424] width 244 height 33
click at [516, 567] on input "Move this submission to done" at bounding box center [524, 570] width 16 height 16
click at [904, 632] on button "Complete" at bounding box center [949, 645] width 111 height 33
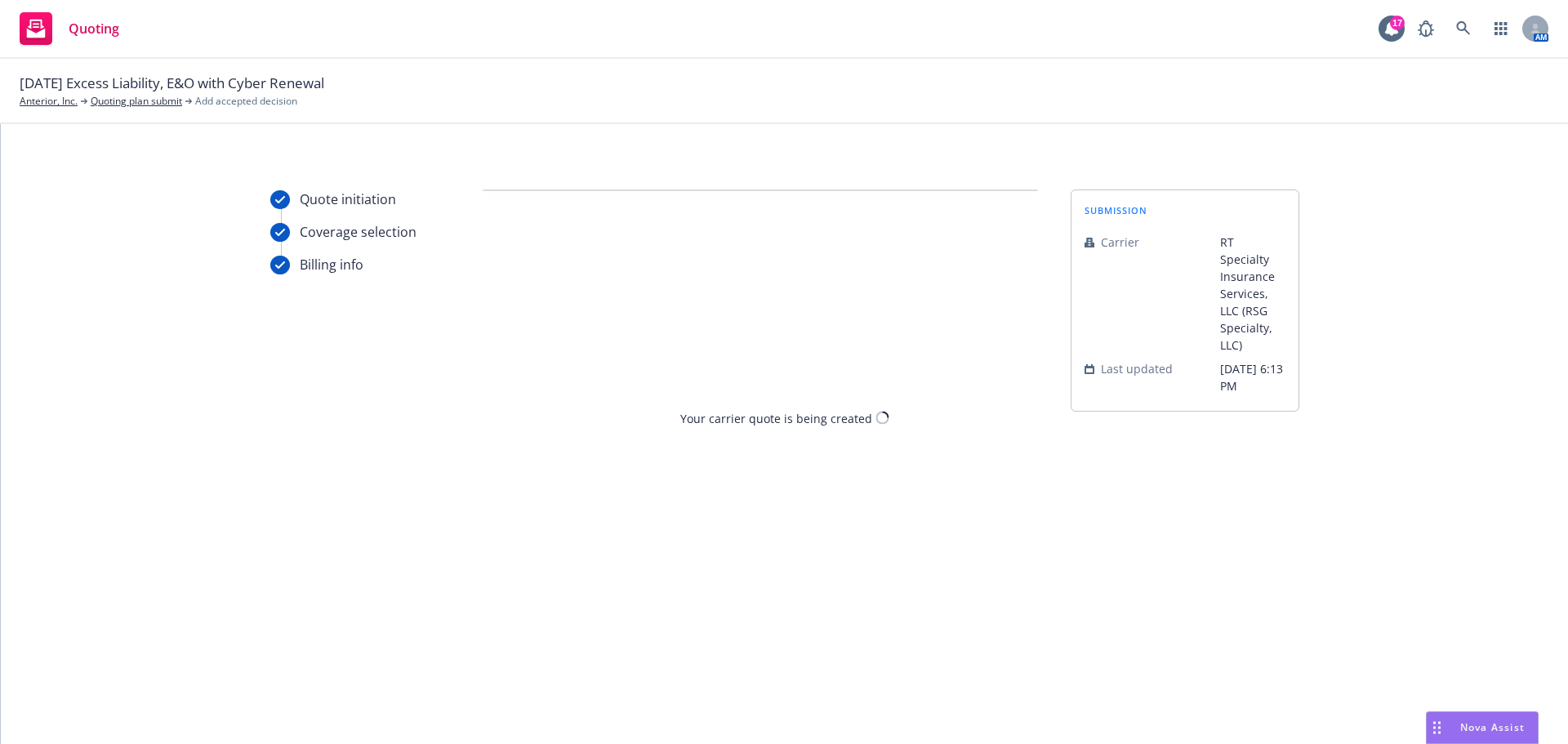
scroll to position [0, 0]
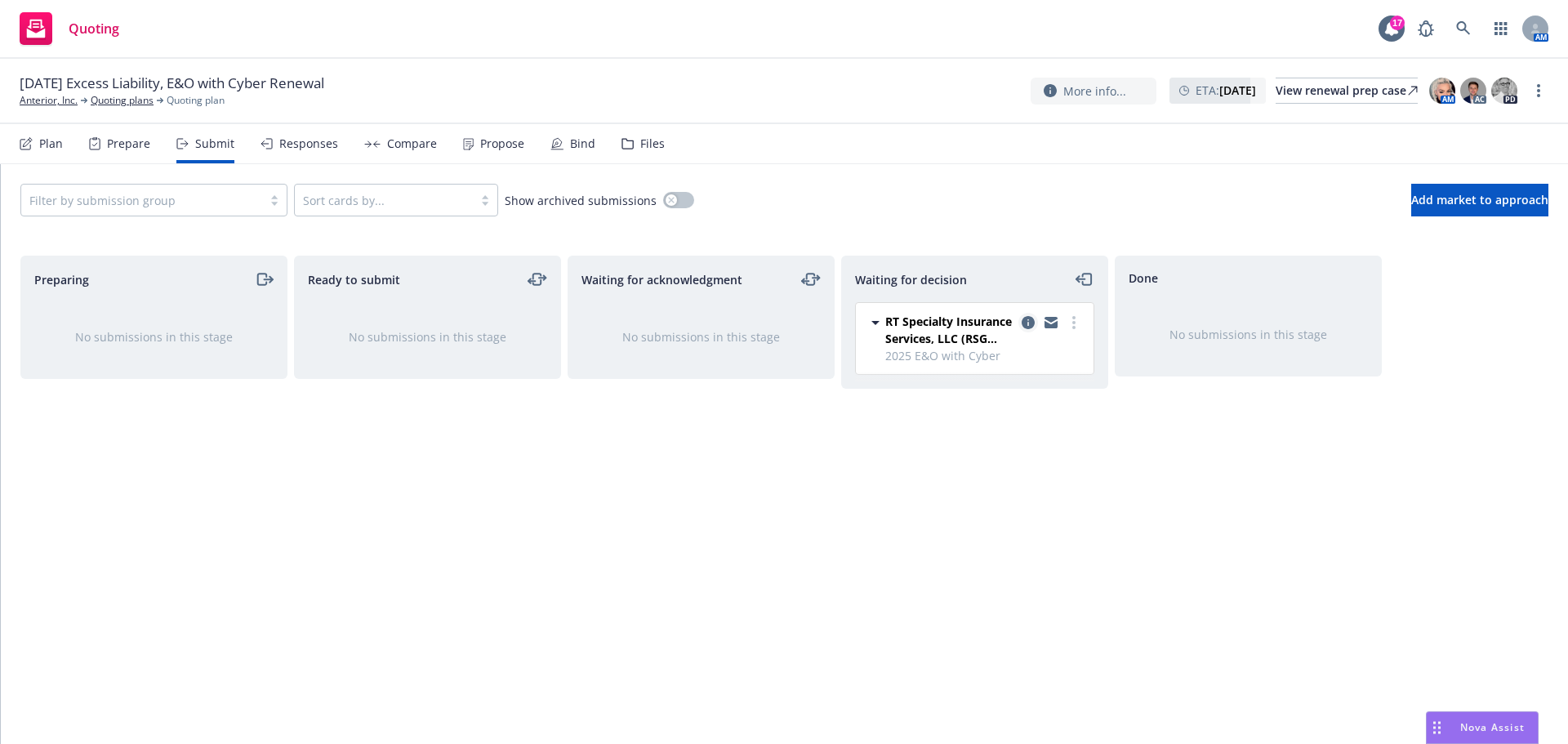
click at [1026, 325] on icon "copy logging email" at bounding box center [1028, 323] width 13 height 13
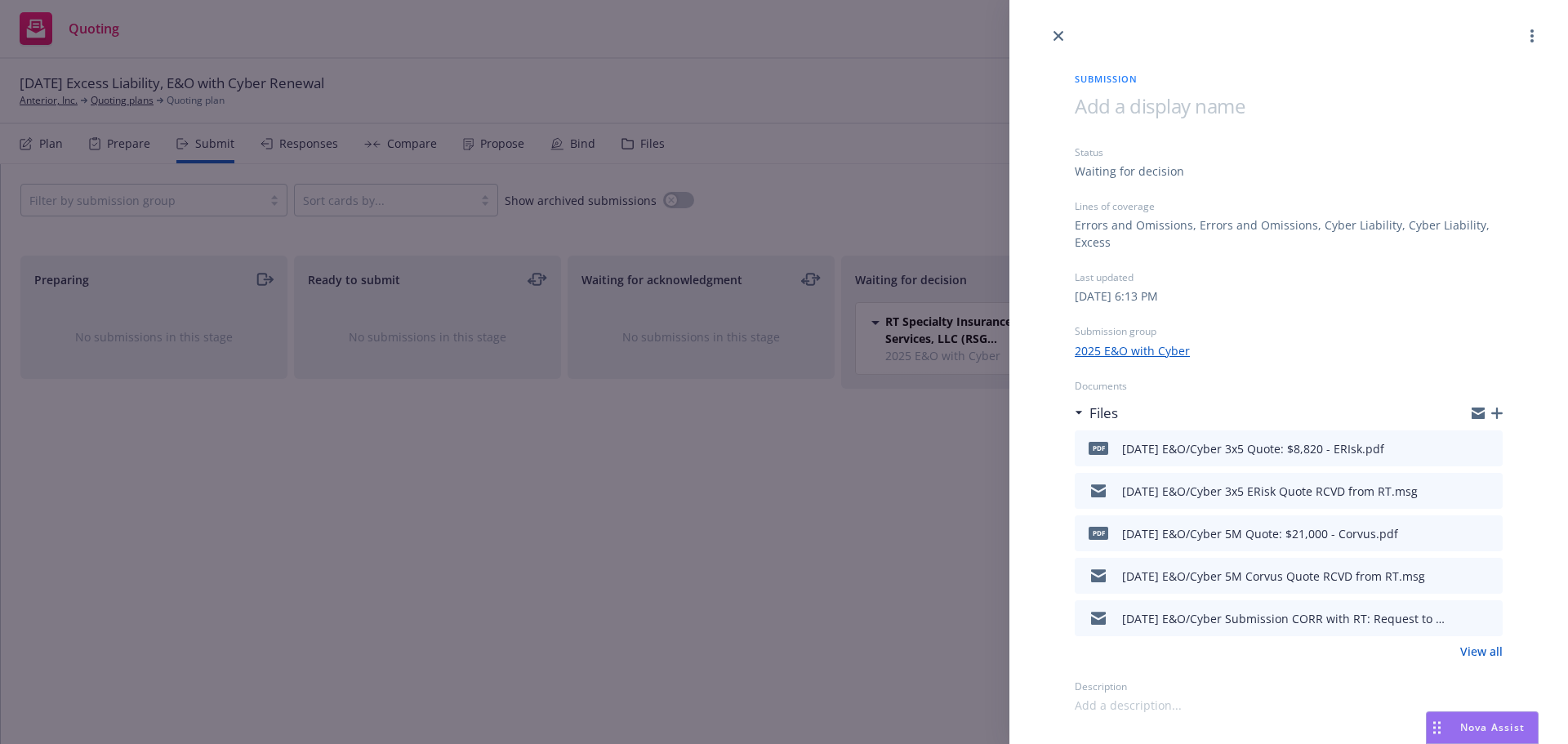
click at [1500, 409] on icon "button" at bounding box center [1497, 413] width 12 height 12
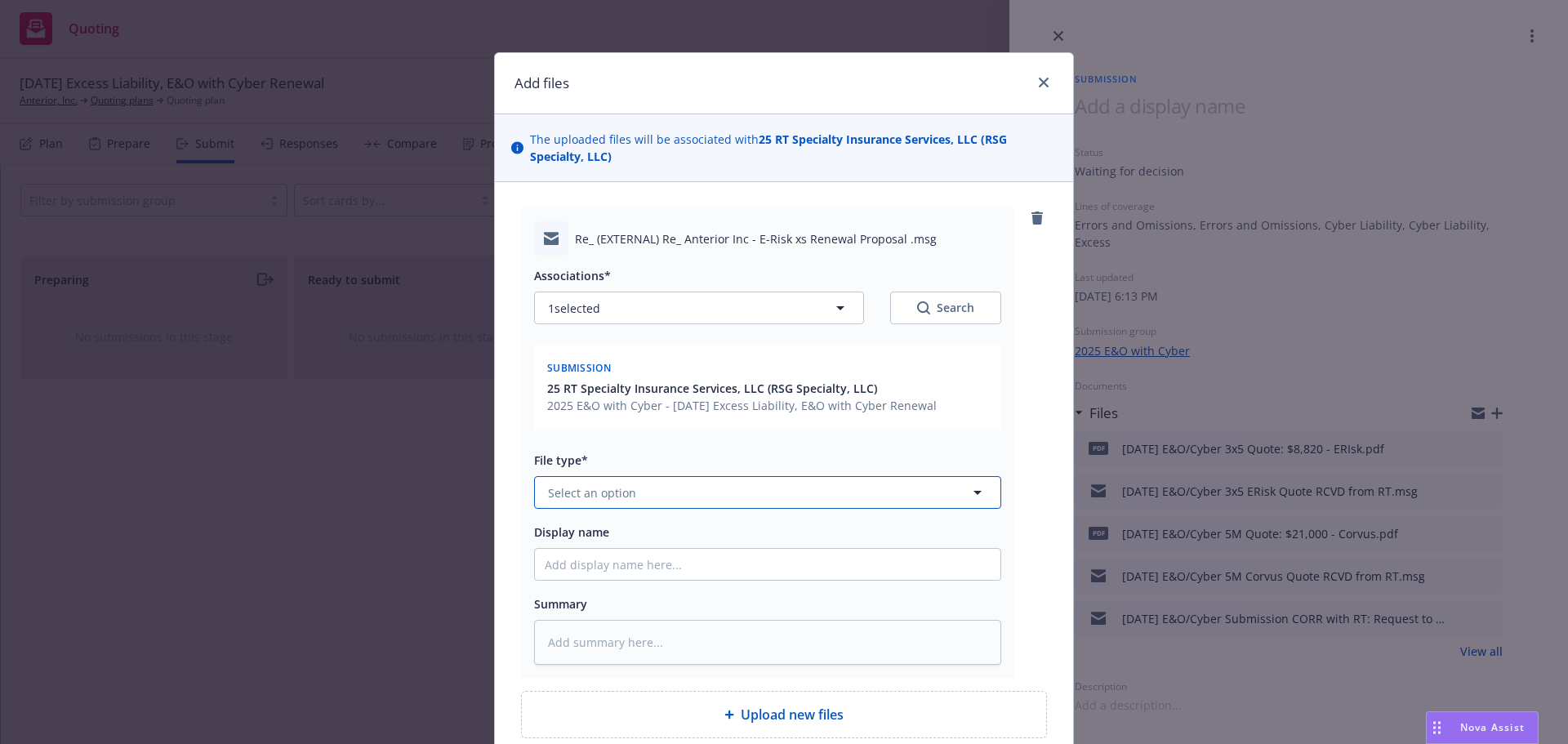
click at [812, 497] on button "Select an option" at bounding box center [768, 493] width 468 height 33
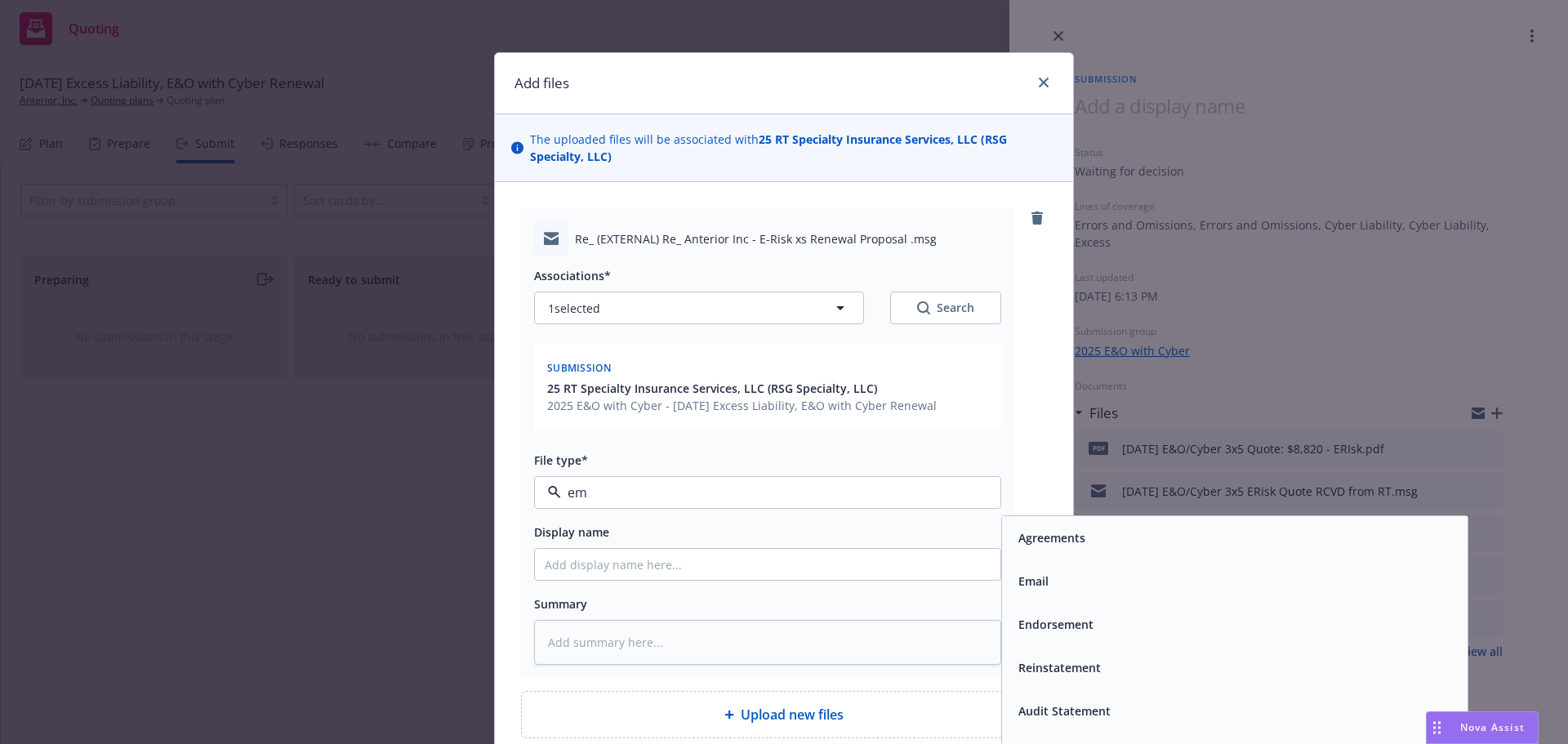
click at [1129, 585] on div "Email" at bounding box center [1234, 581] width 446 height 24
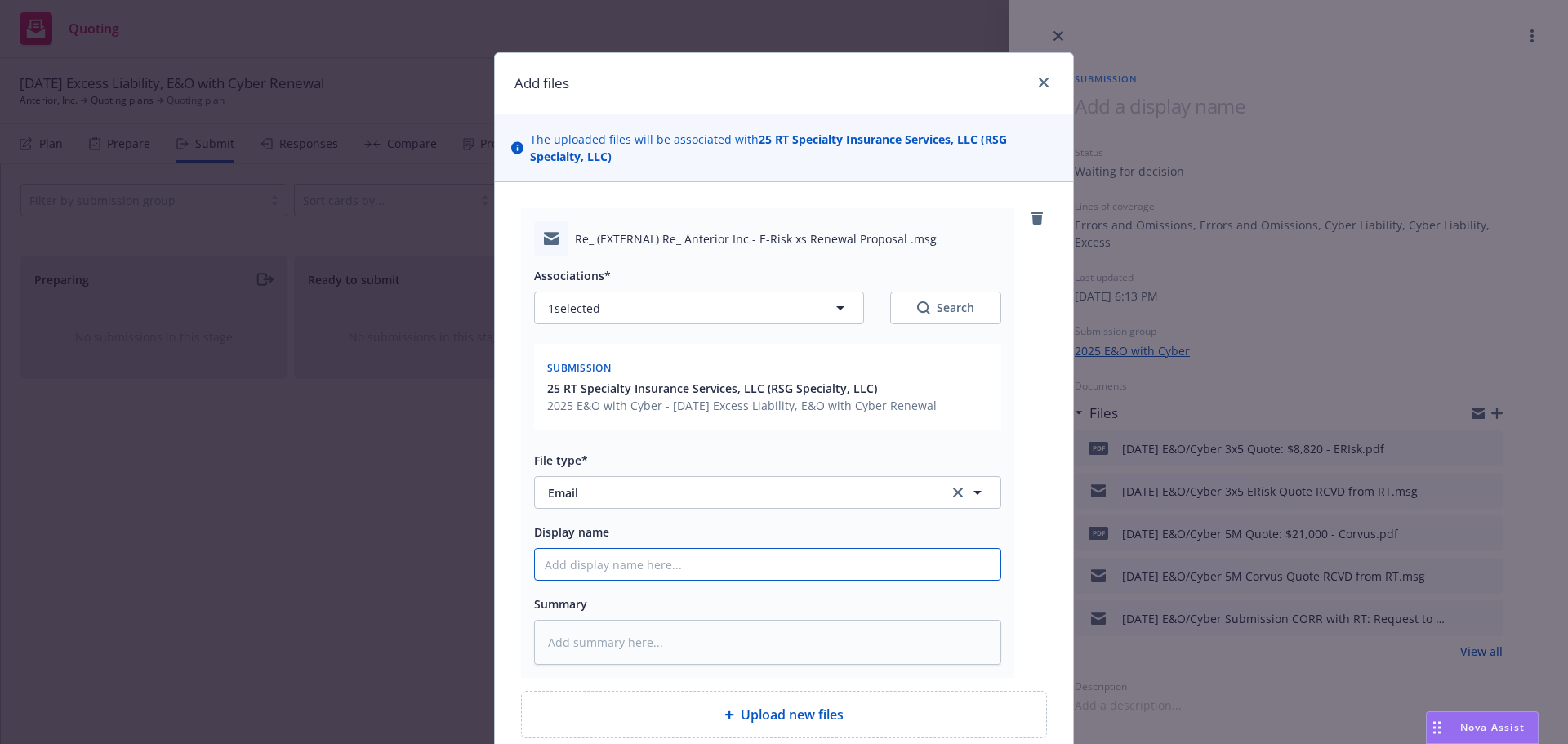
click at [965, 562] on input "Display name" at bounding box center [768, 564] width 466 height 31
click at [929, 565] on input "8/30/25 E&O/Cyber Submission CORR with RT: R" at bounding box center [768, 564] width 466 height 31
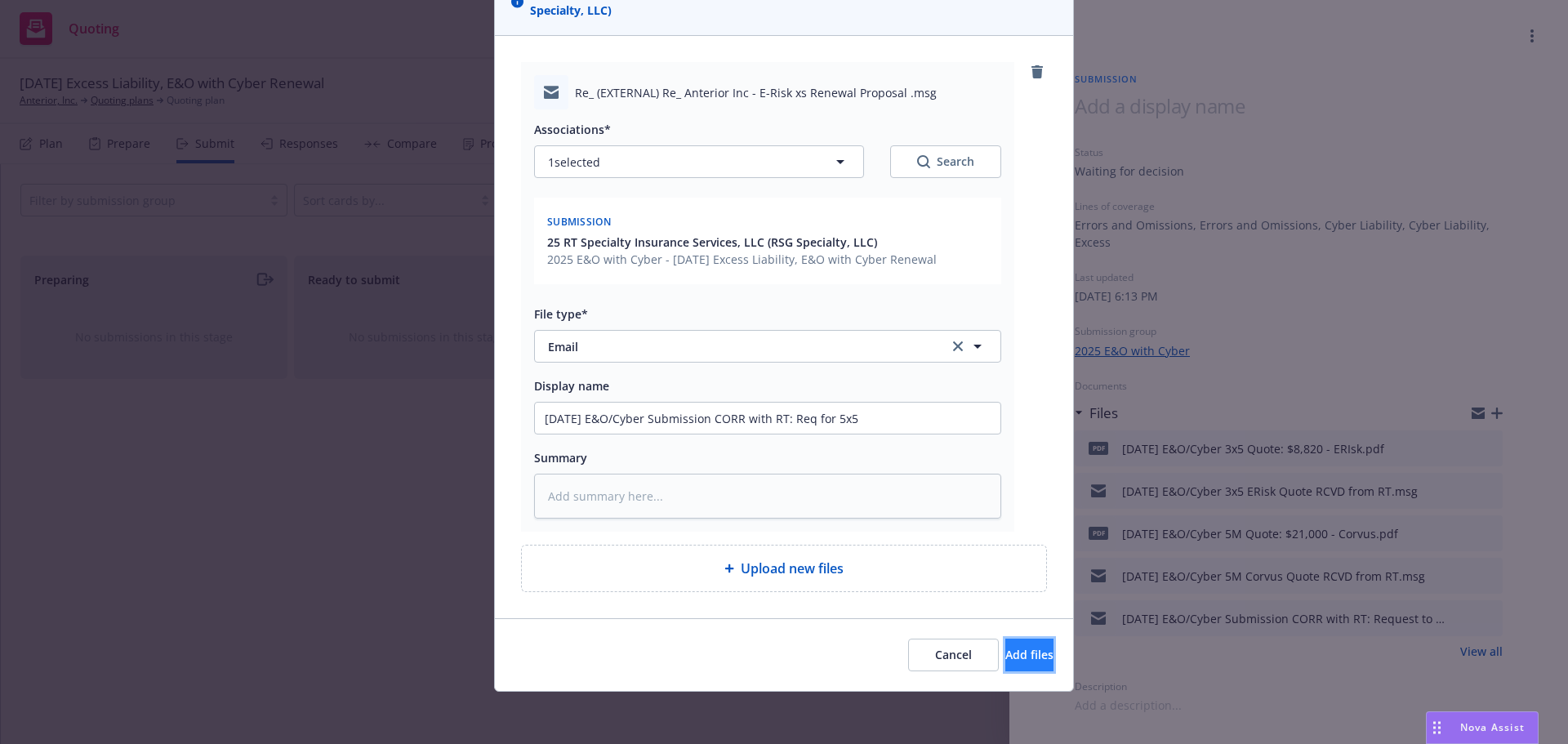
click at [1006, 645] on button "Add files" at bounding box center [1029, 655] width 48 height 33
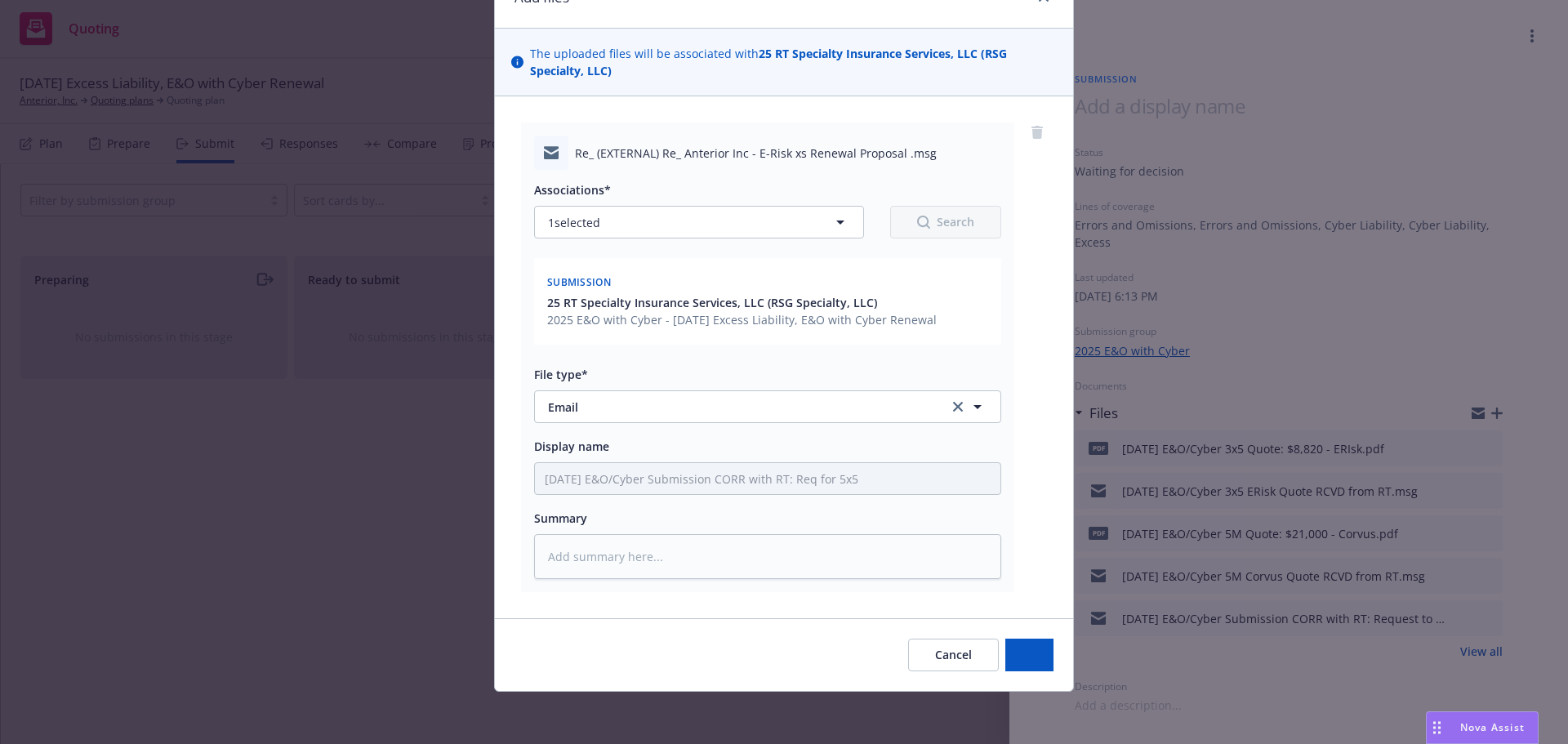
scroll to position [86, 0]
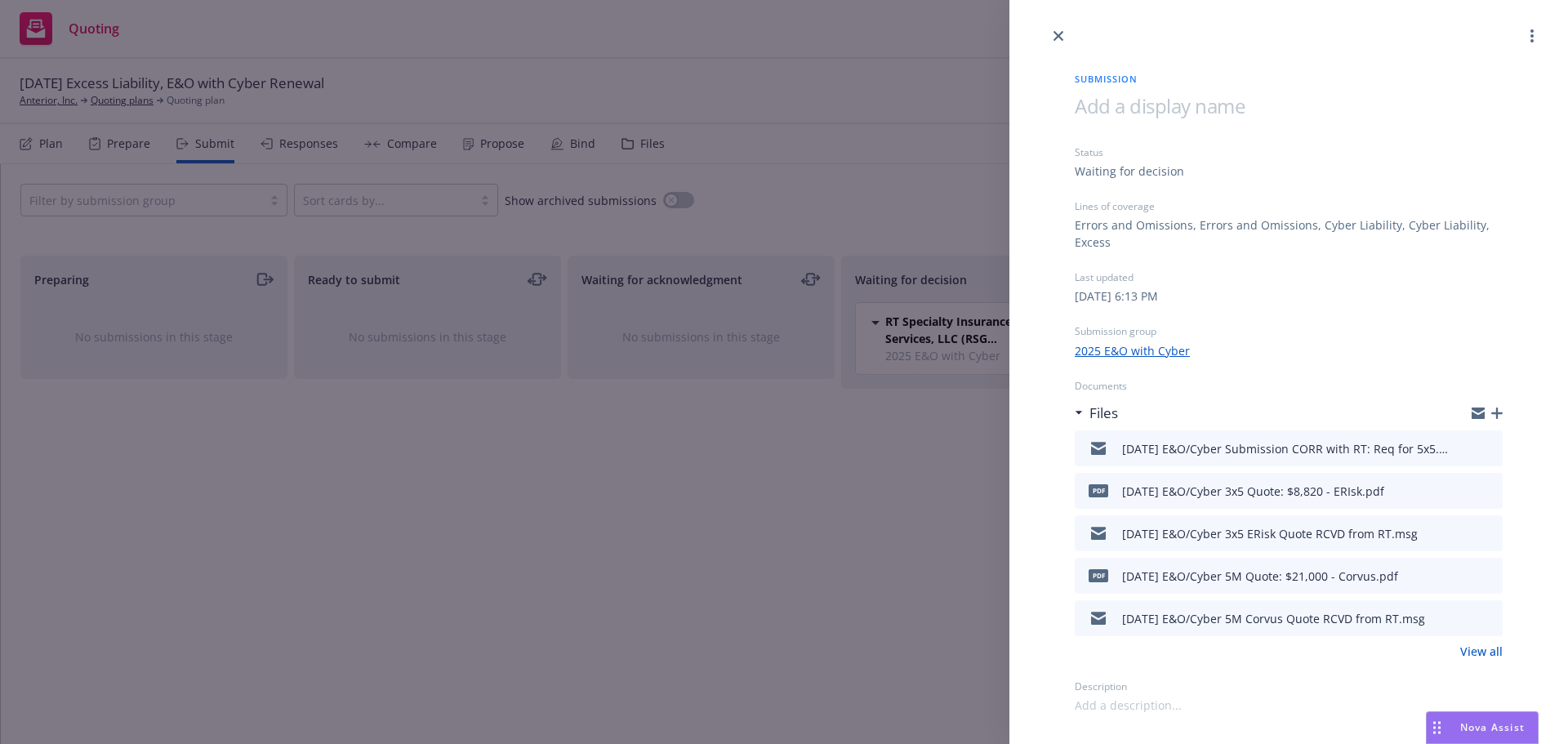
click at [1500, 410] on icon "button" at bounding box center [1497, 413] width 12 height 12
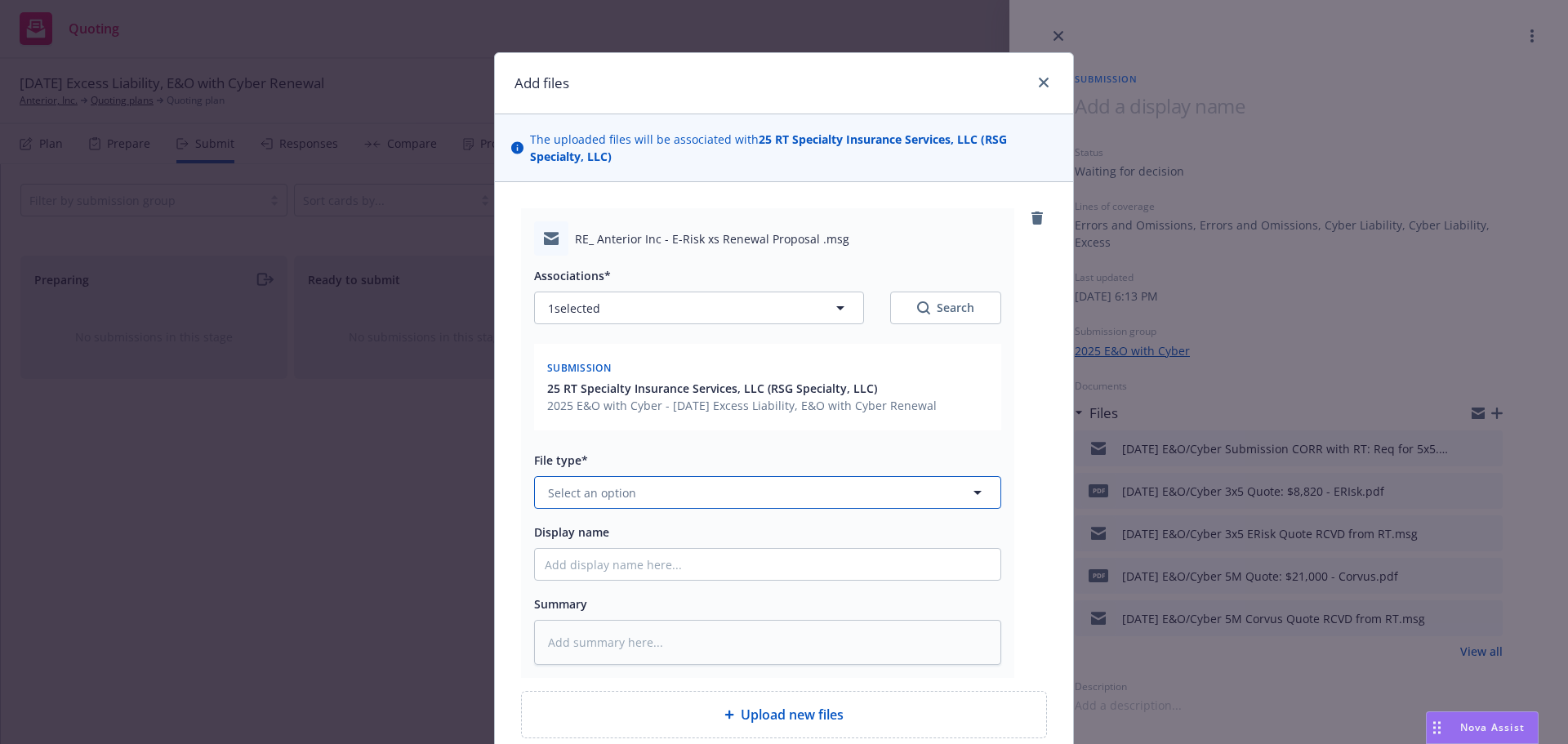
click at [742, 494] on button "Select an option" at bounding box center [768, 493] width 468 height 33
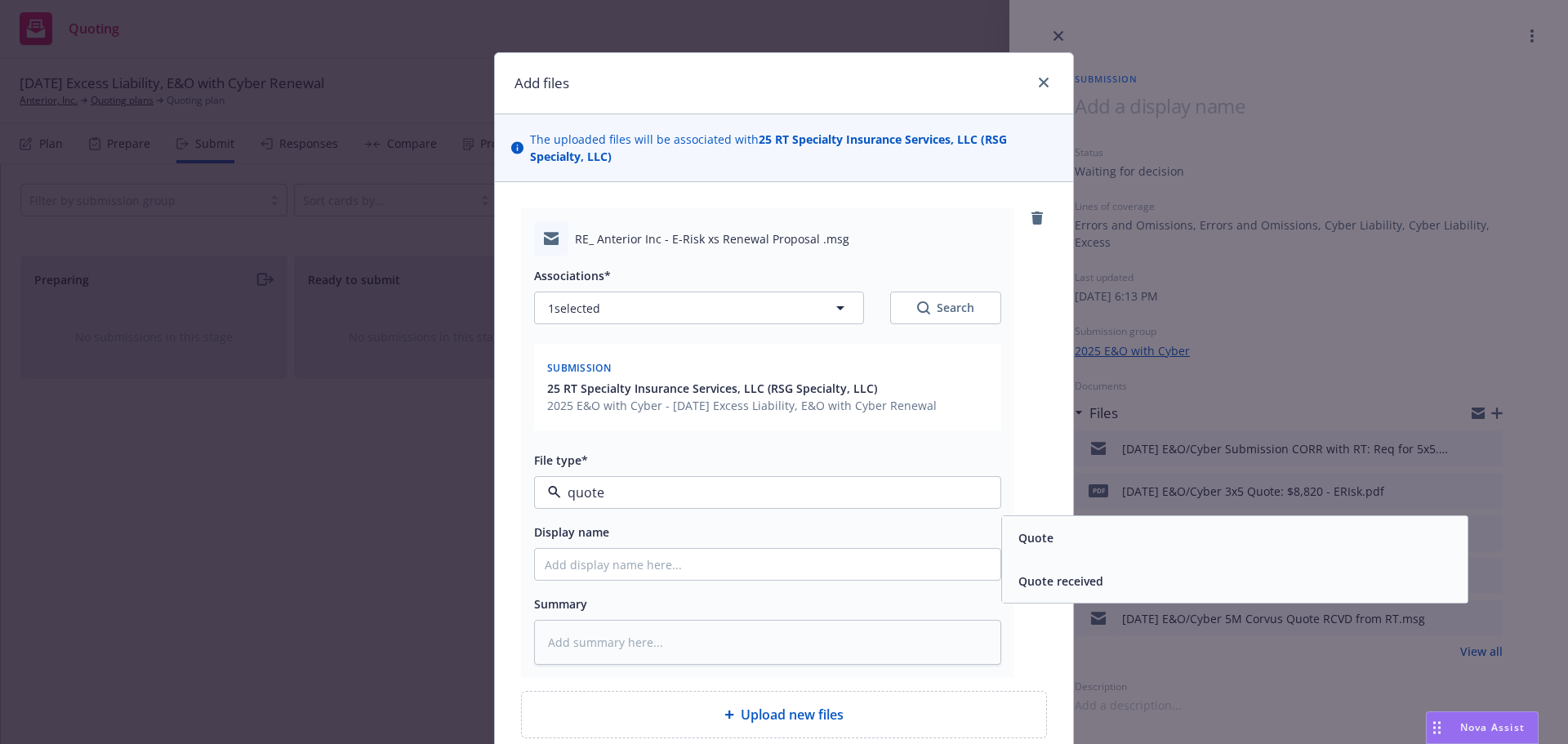
click at [1102, 592] on div "Quote received" at bounding box center [1234, 581] width 446 height 24
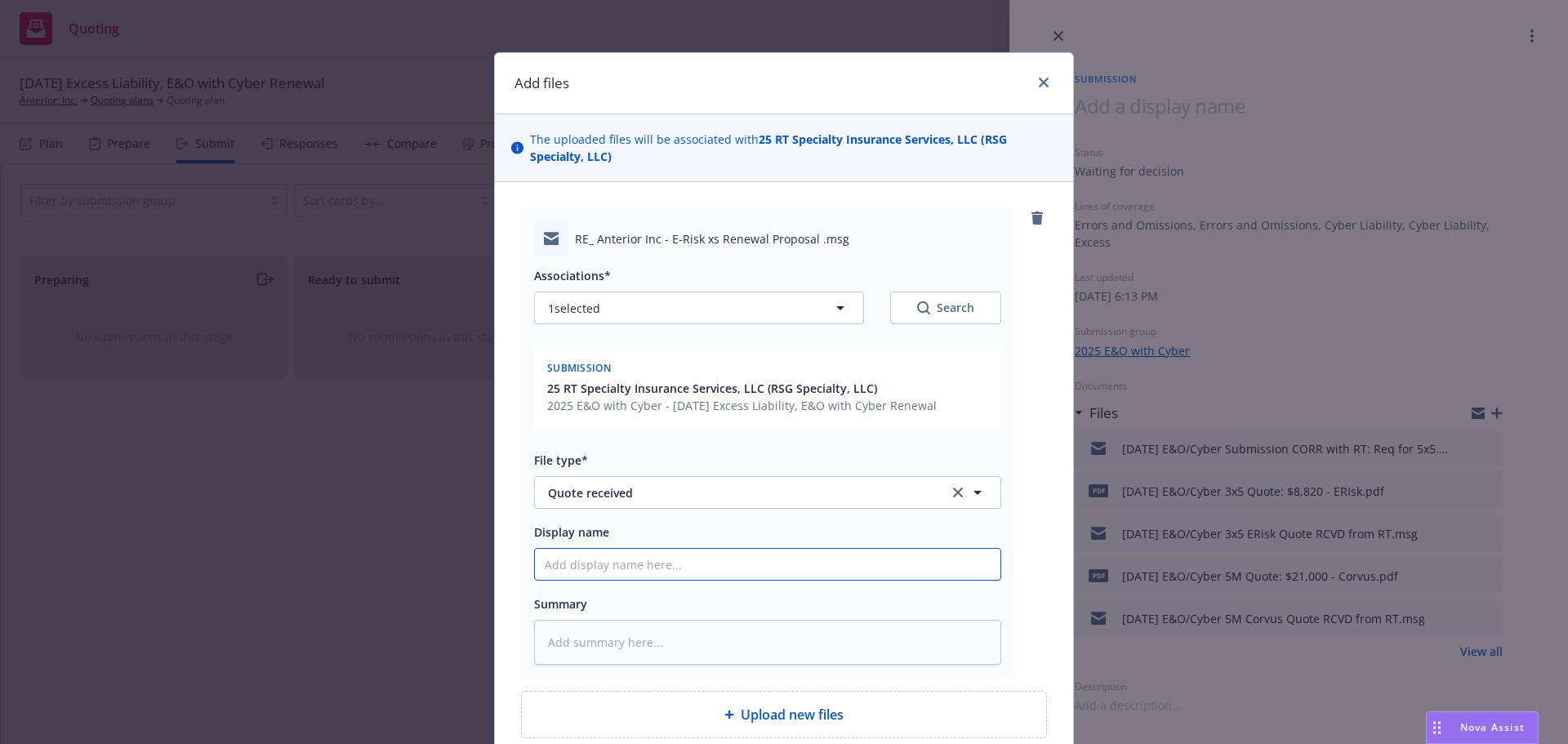
click at [900, 568] on input "Display name" at bounding box center [768, 564] width 466 height 31
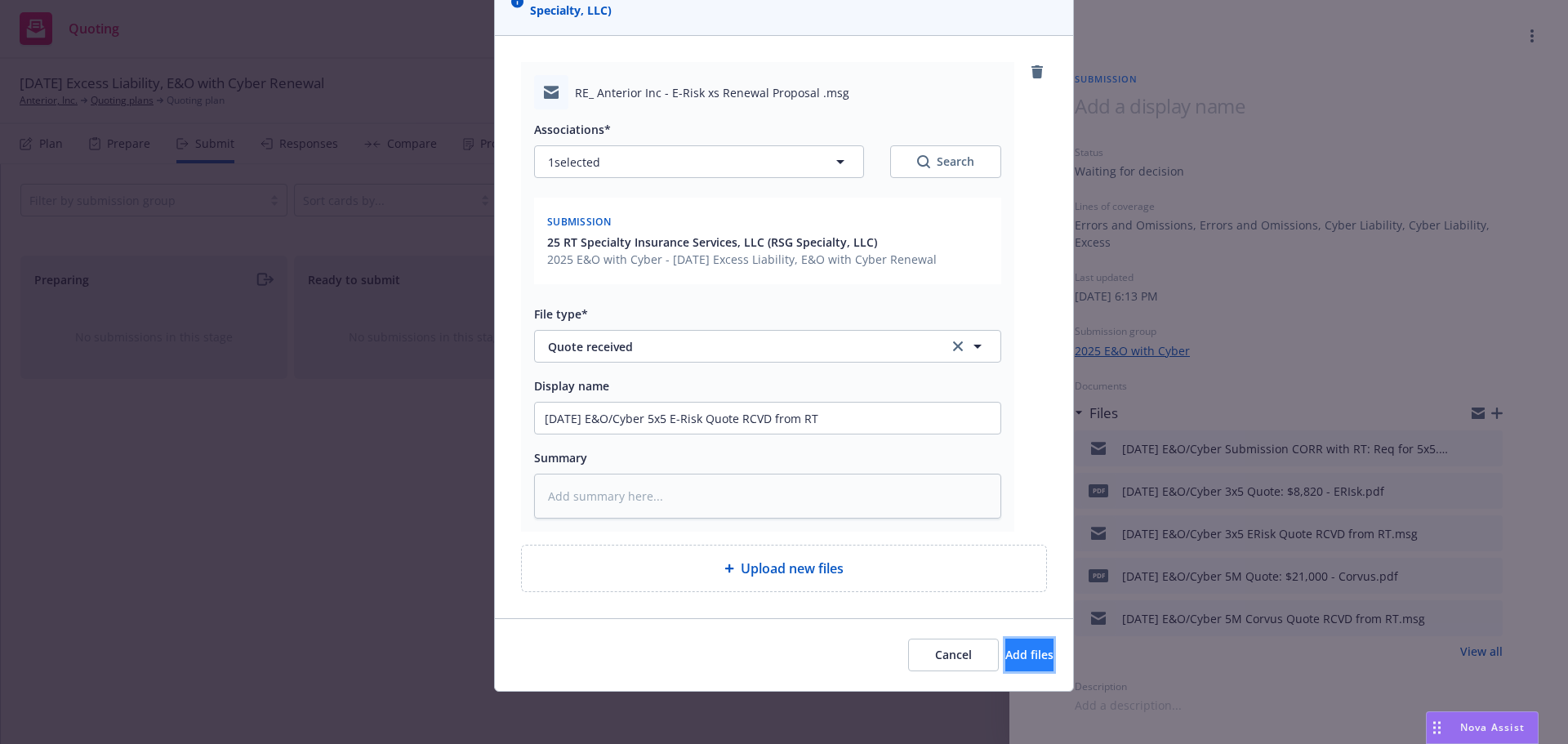
click at [1006, 655] on span "Add files" at bounding box center [1029, 654] width 48 height 15
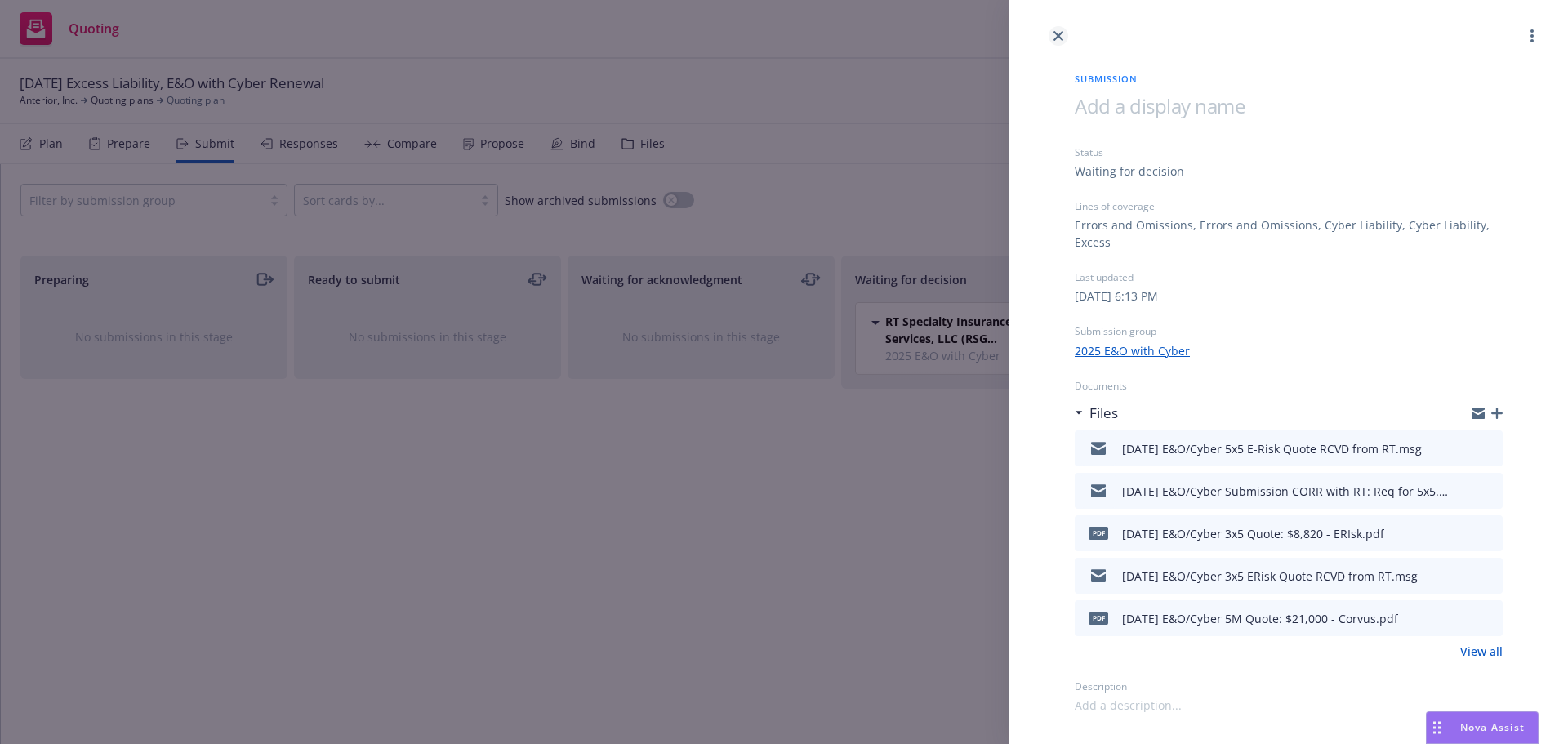
click at [1061, 41] on link "close" at bounding box center [1059, 36] width 20 height 20
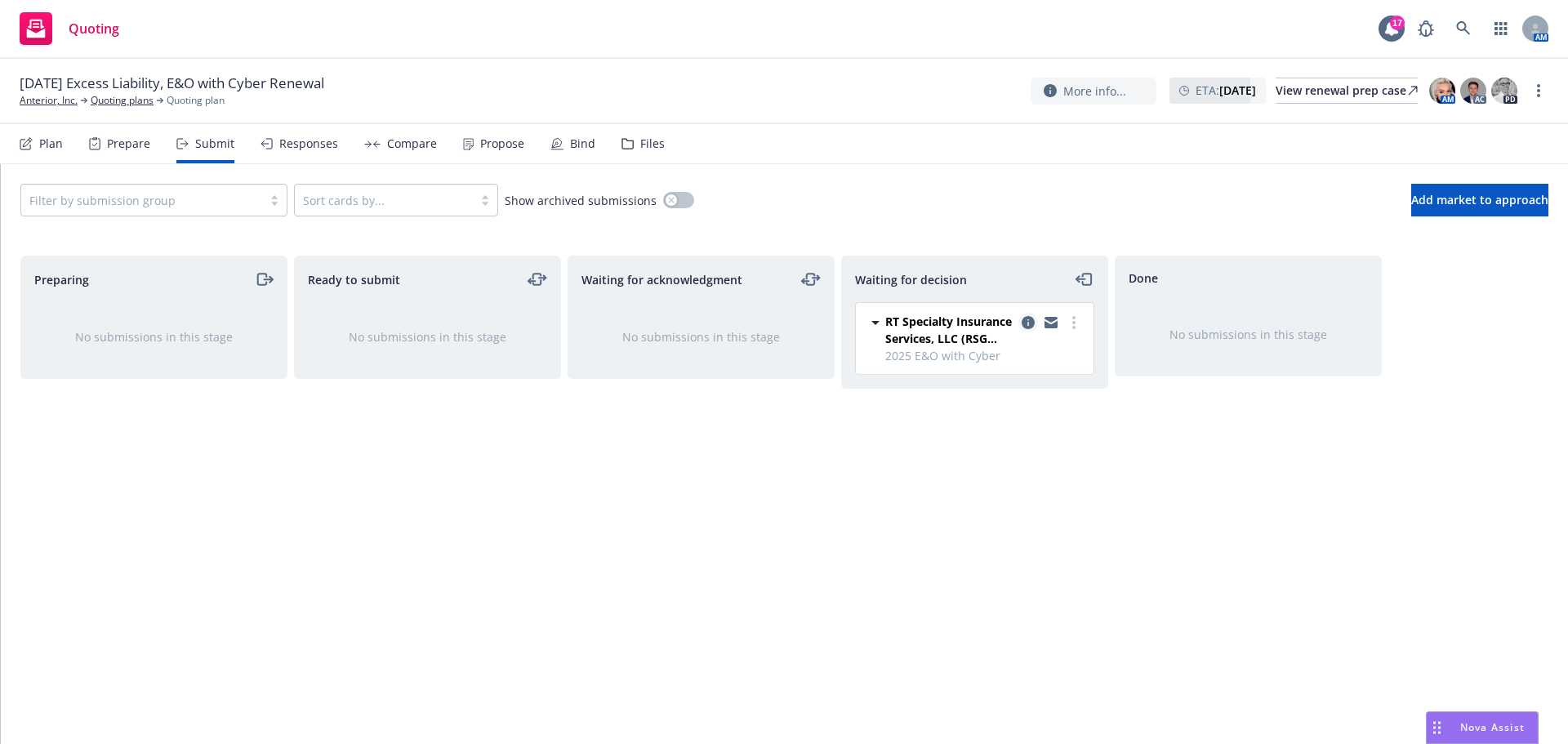
click at [1026, 325] on icon "copy logging email" at bounding box center [1028, 323] width 13 height 13
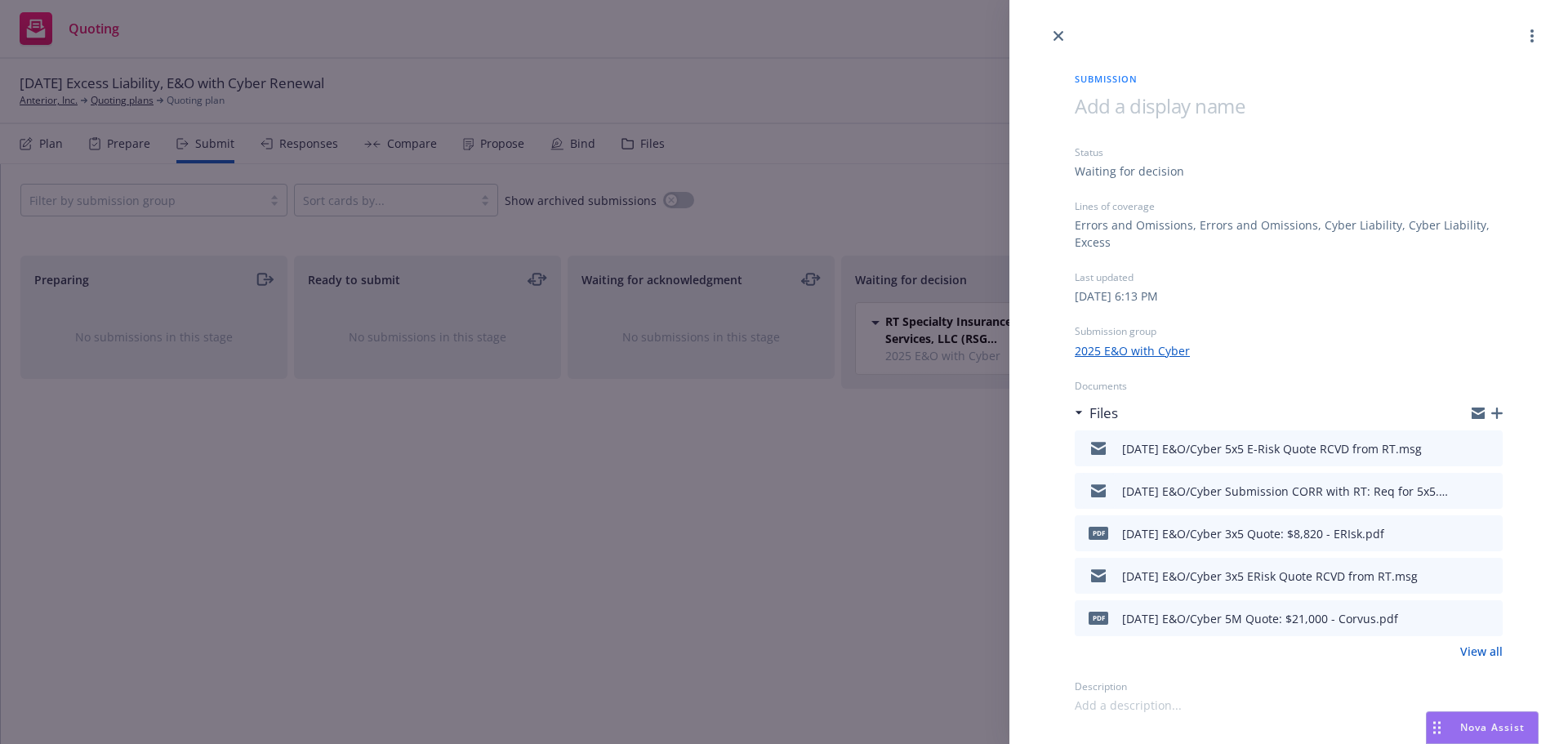
click at [1497, 410] on icon "button" at bounding box center [1497, 413] width 12 height 12
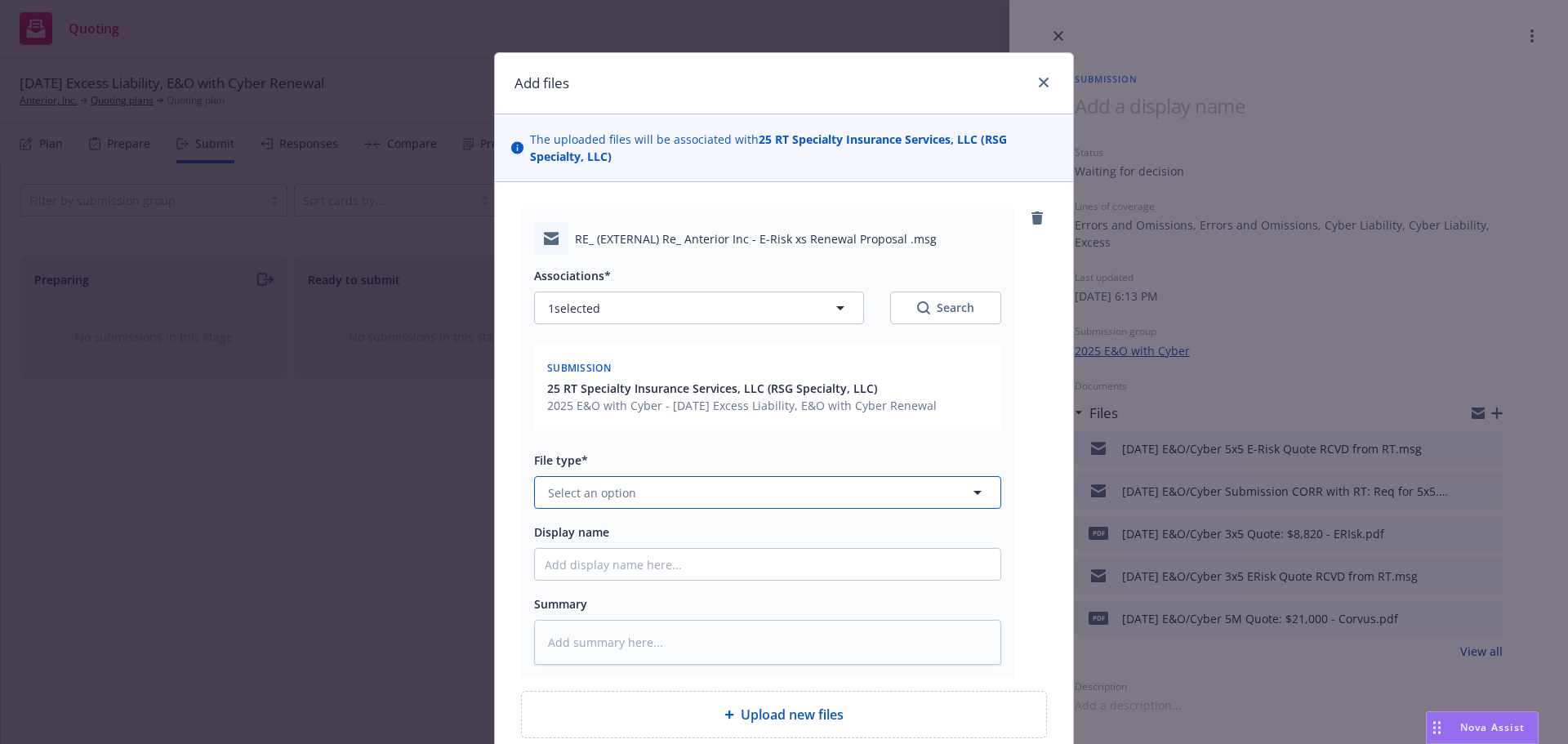
click at [809, 489] on button "Select an option" at bounding box center [768, 493] width 468 height 33
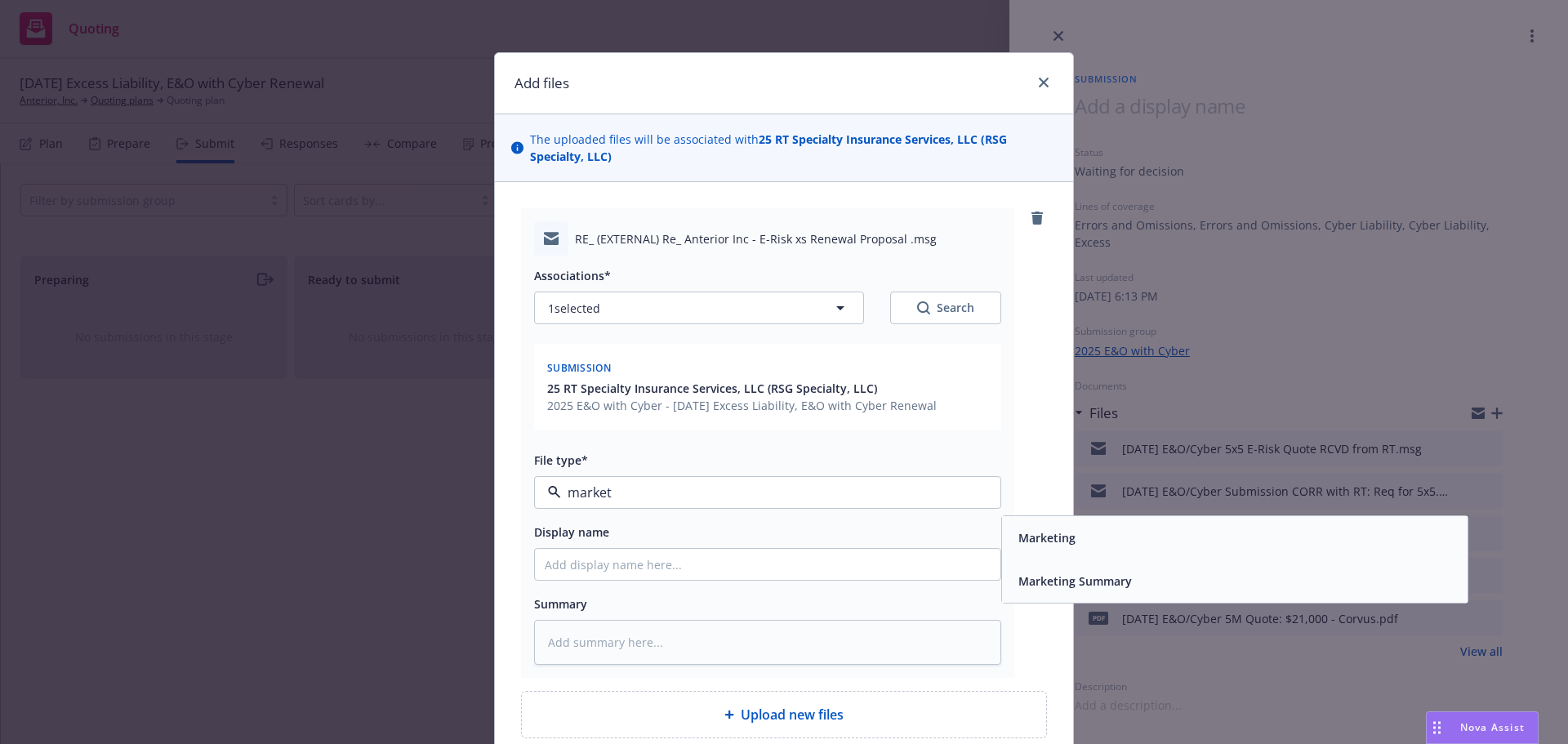
click at [1024, 592] on div "Marketing Summary" at bounding box center [1073, 581] width 123 height 24
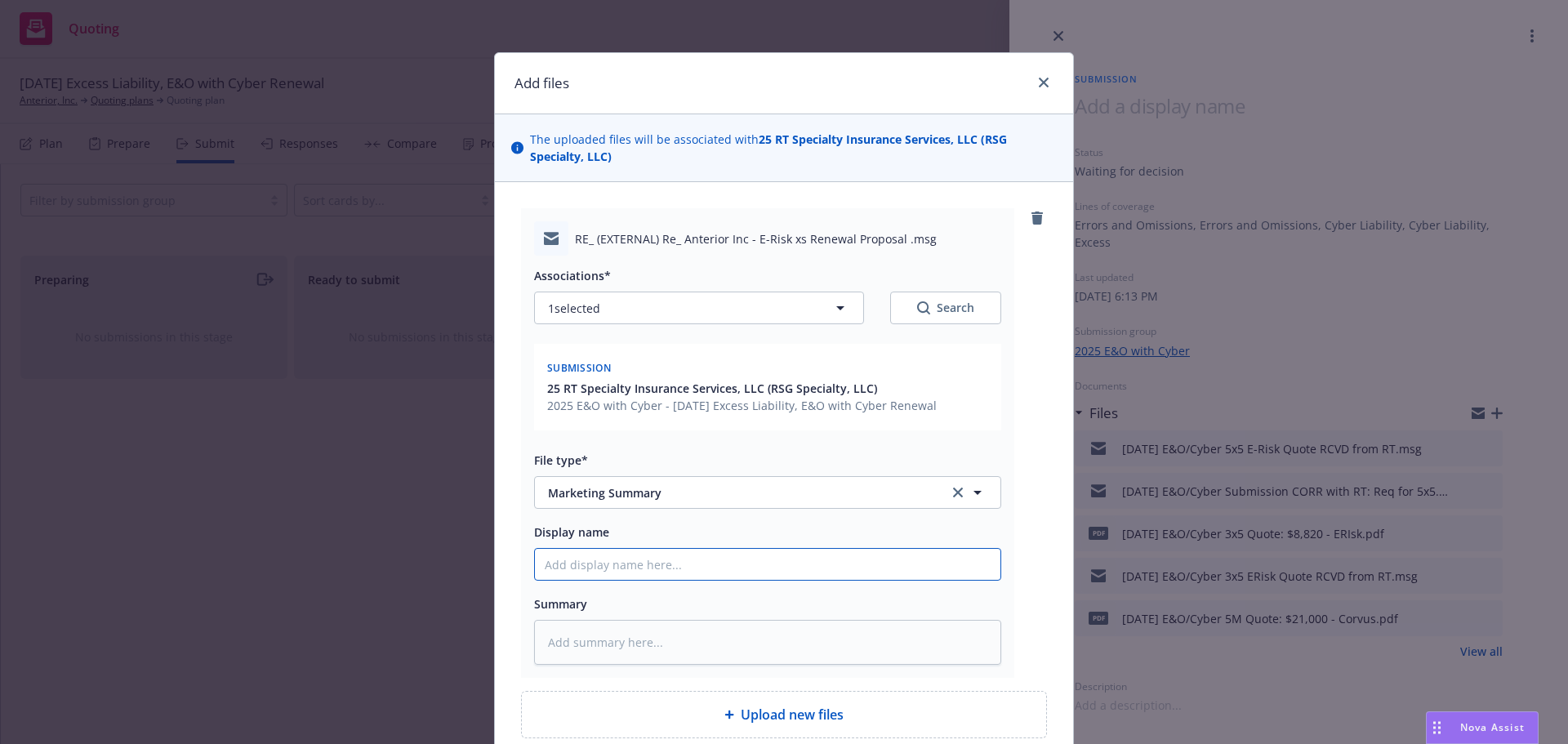
click at [883, 555] on input "Display name" at bounding box center [768, 564] width 466 height 31
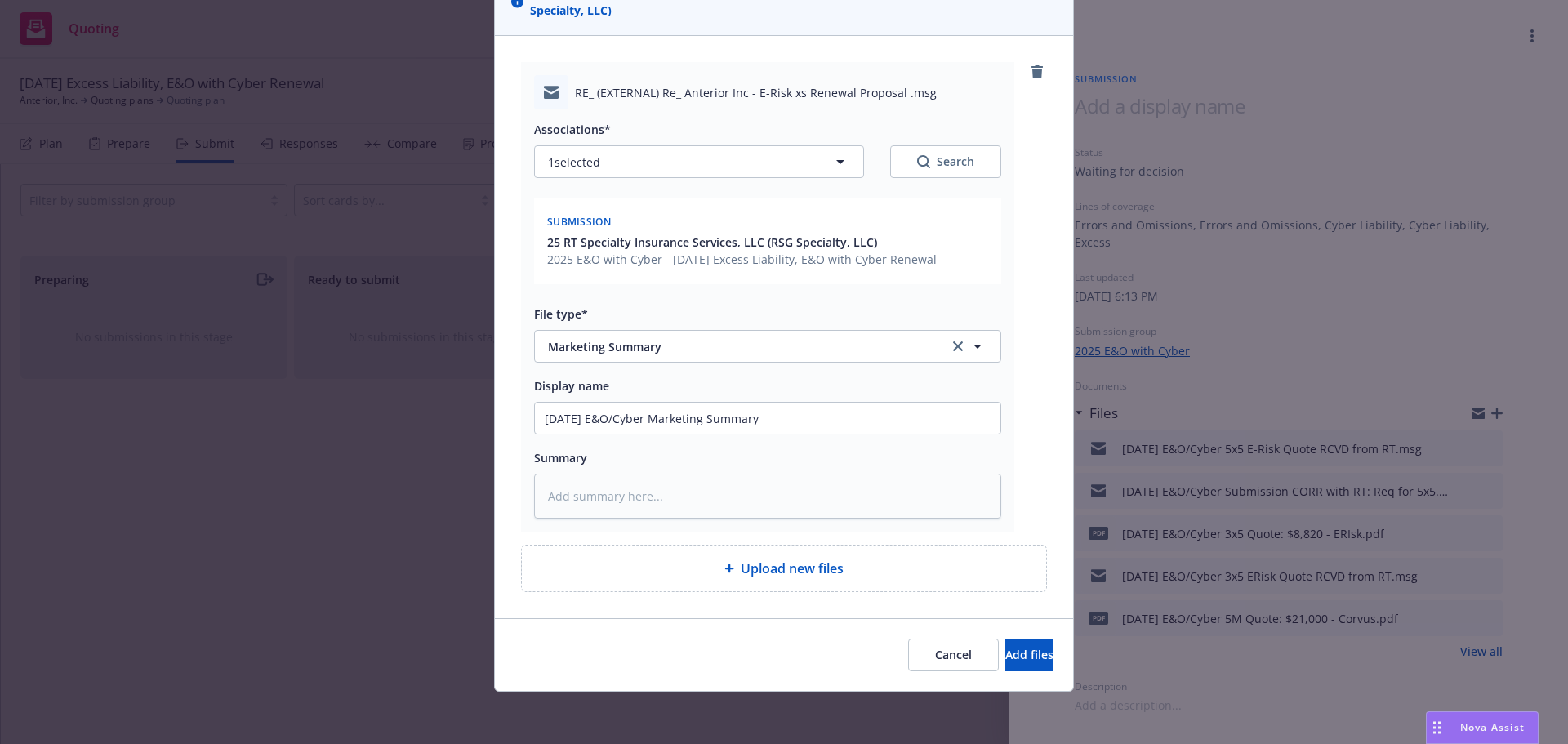
click at [955, 672] on div "Cancel Add files" at bounding box center [784, 655] width 579 height 72
click at [1006, 667] on button "Add files" at bounding box center [1029, 655] width 48 height 33
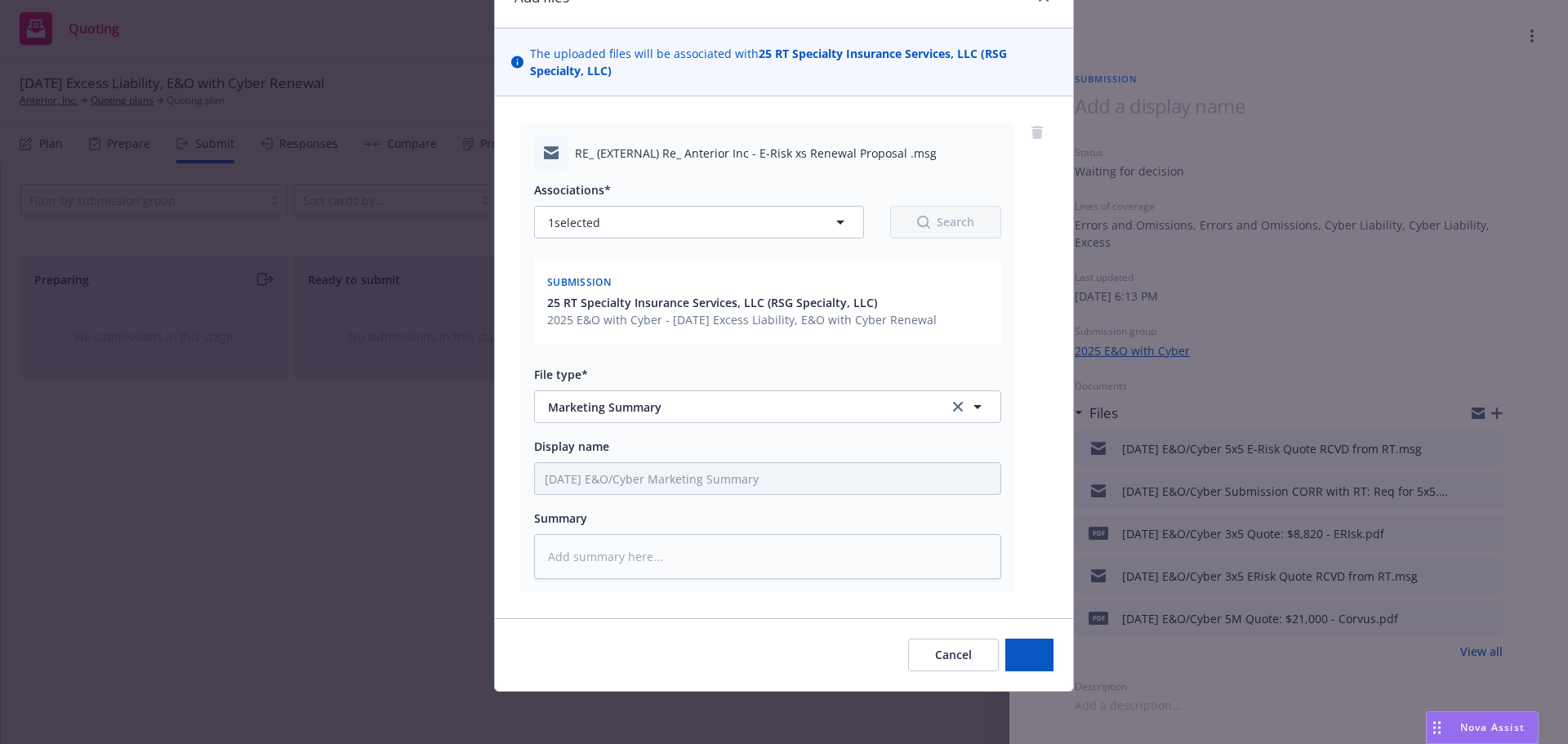
scroll to position [86, 0]
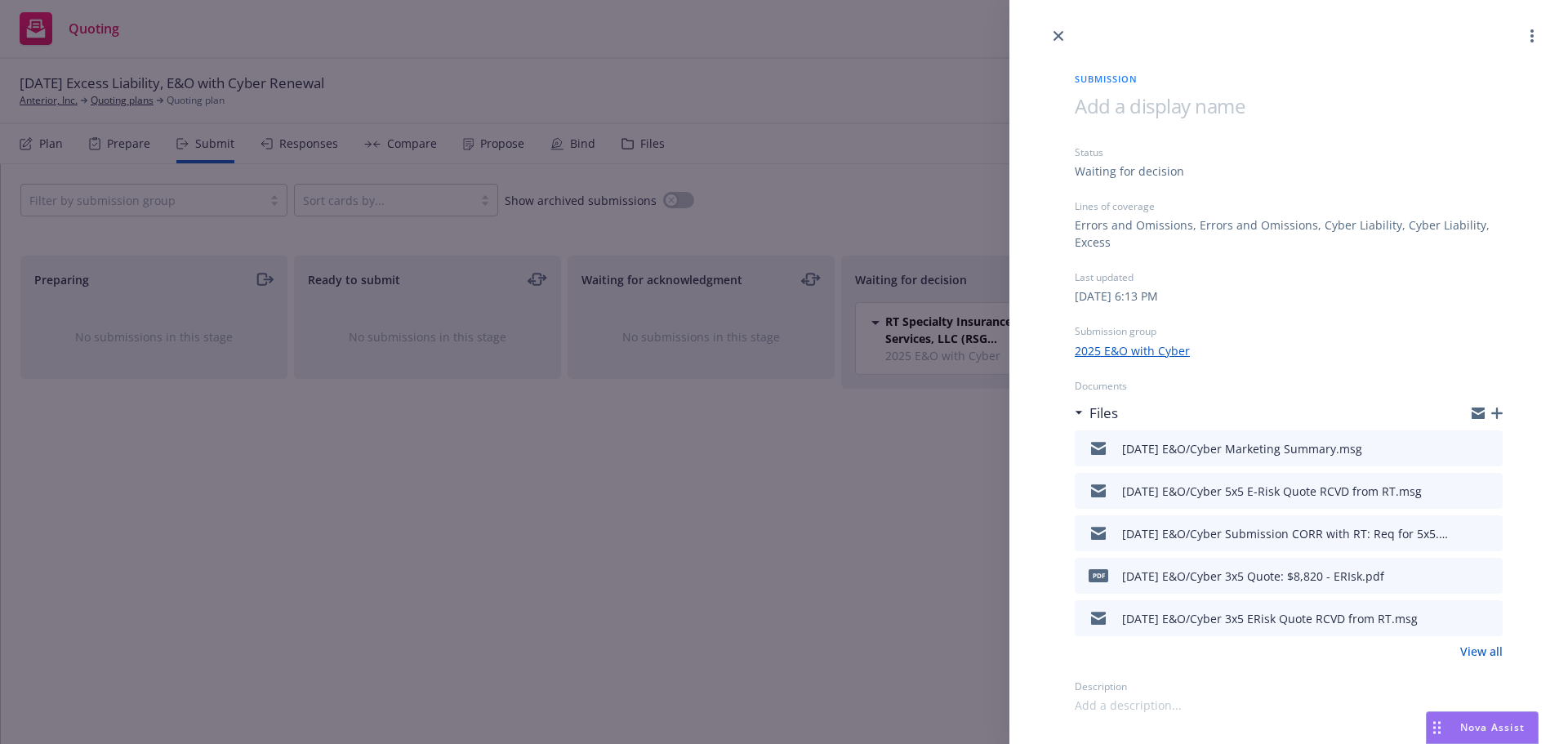
drag, startPoint x: 1063, startPoint y: 37, endPoint x: 1068, endPoint y: 45, distance: 9.4
click at [1063, 37] on link "close" at bounding box center [1059, 36] width 20 height 20
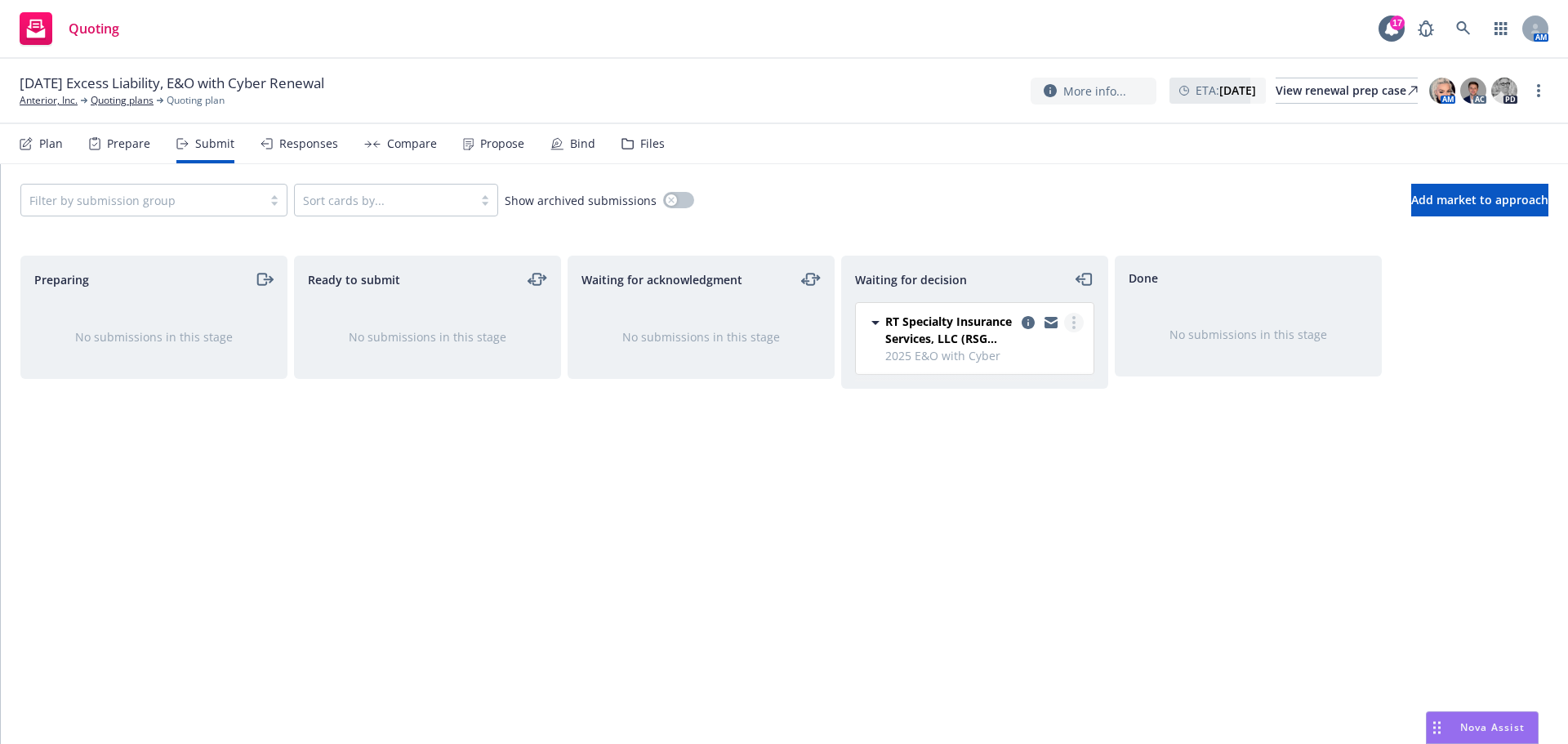
click at [1078, 329] on link "more" at bounding box center [1074, 323] width 20 height 20
click at [1046, 396] on link "Move to done" at bounding box center [1001, 389] width 164 height 33
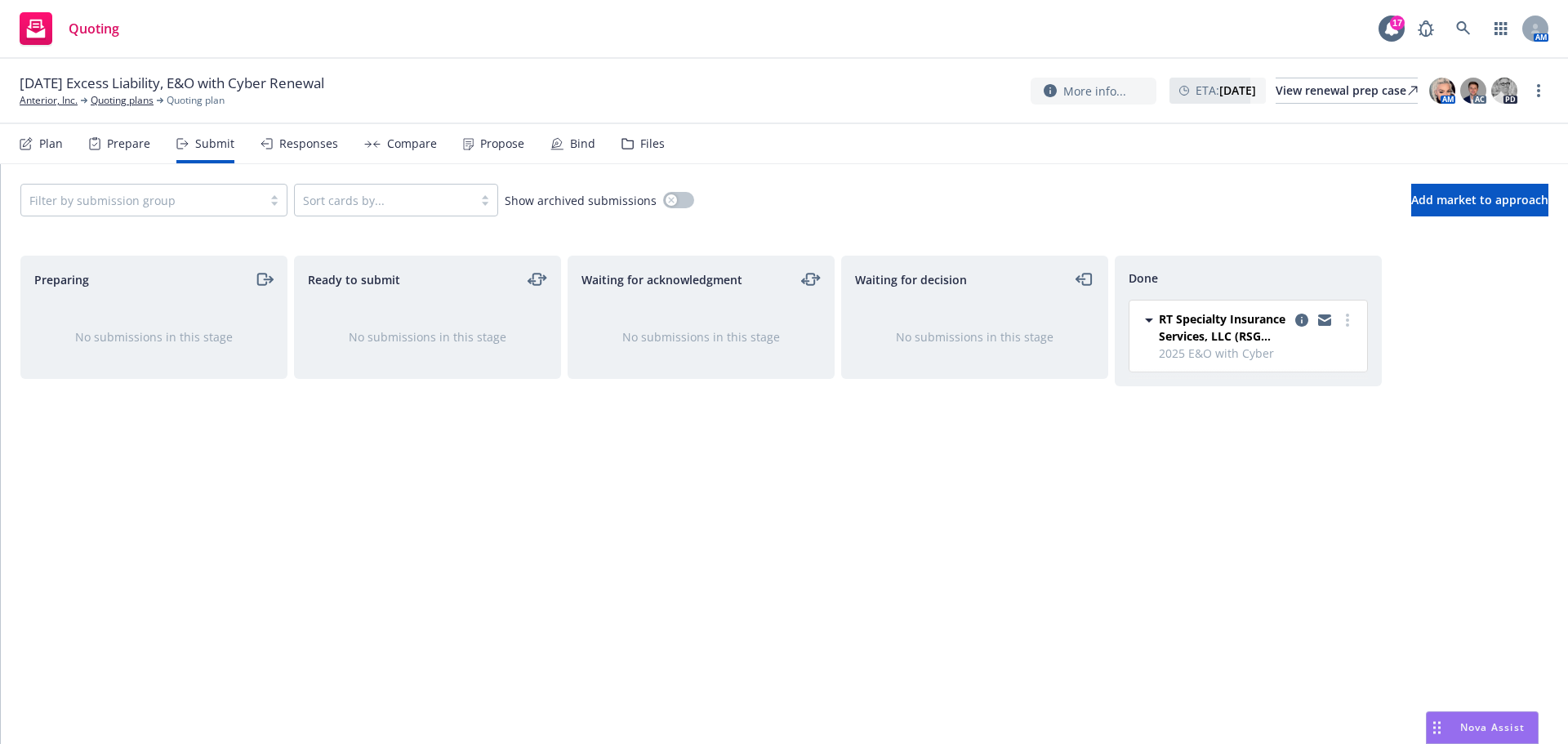
click at [496, 152] on div "Propose" at bounding box center [494, 143] width 61 height 39
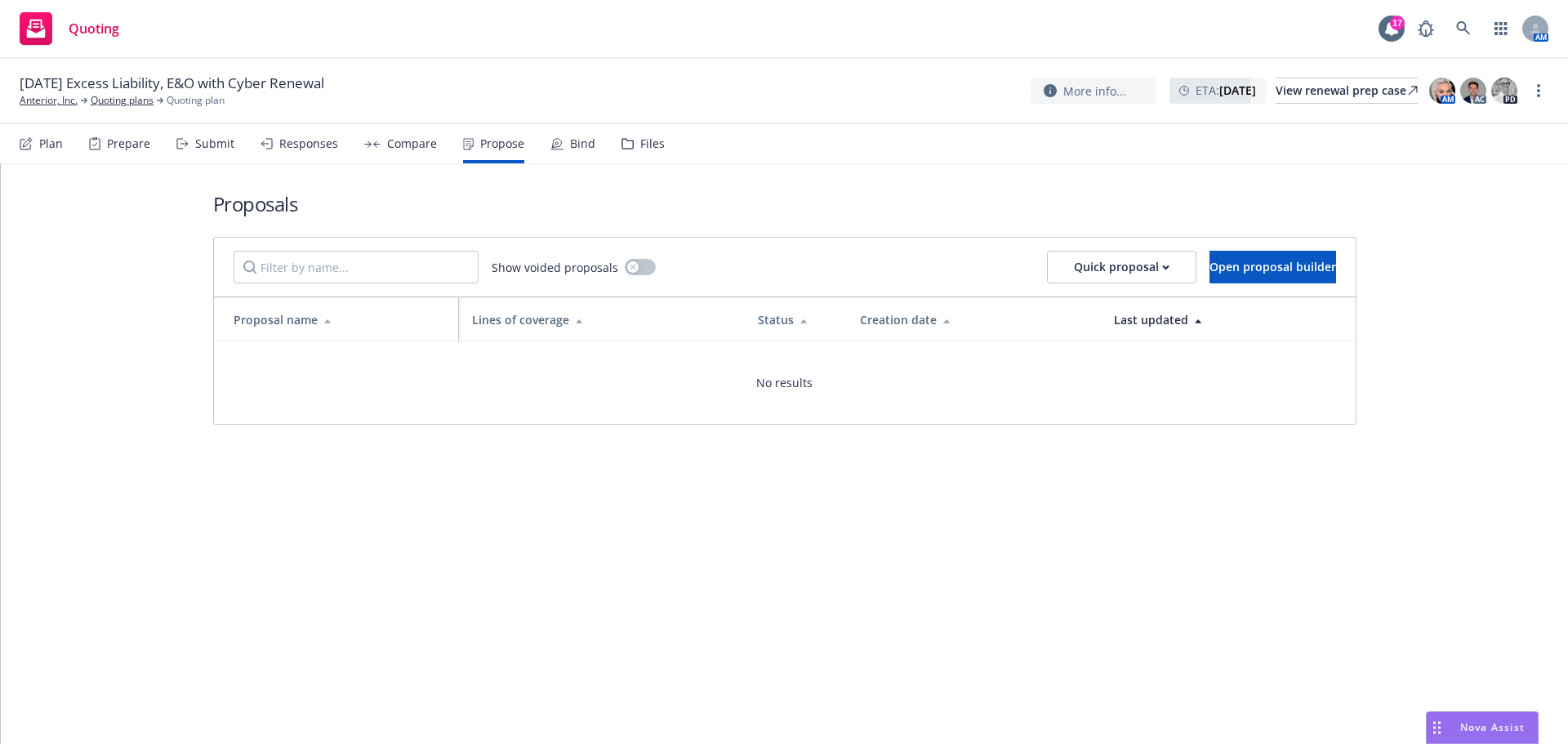
click at [205, 140] on div "Submit" at bounding box center [214, 144] width 39 height 13
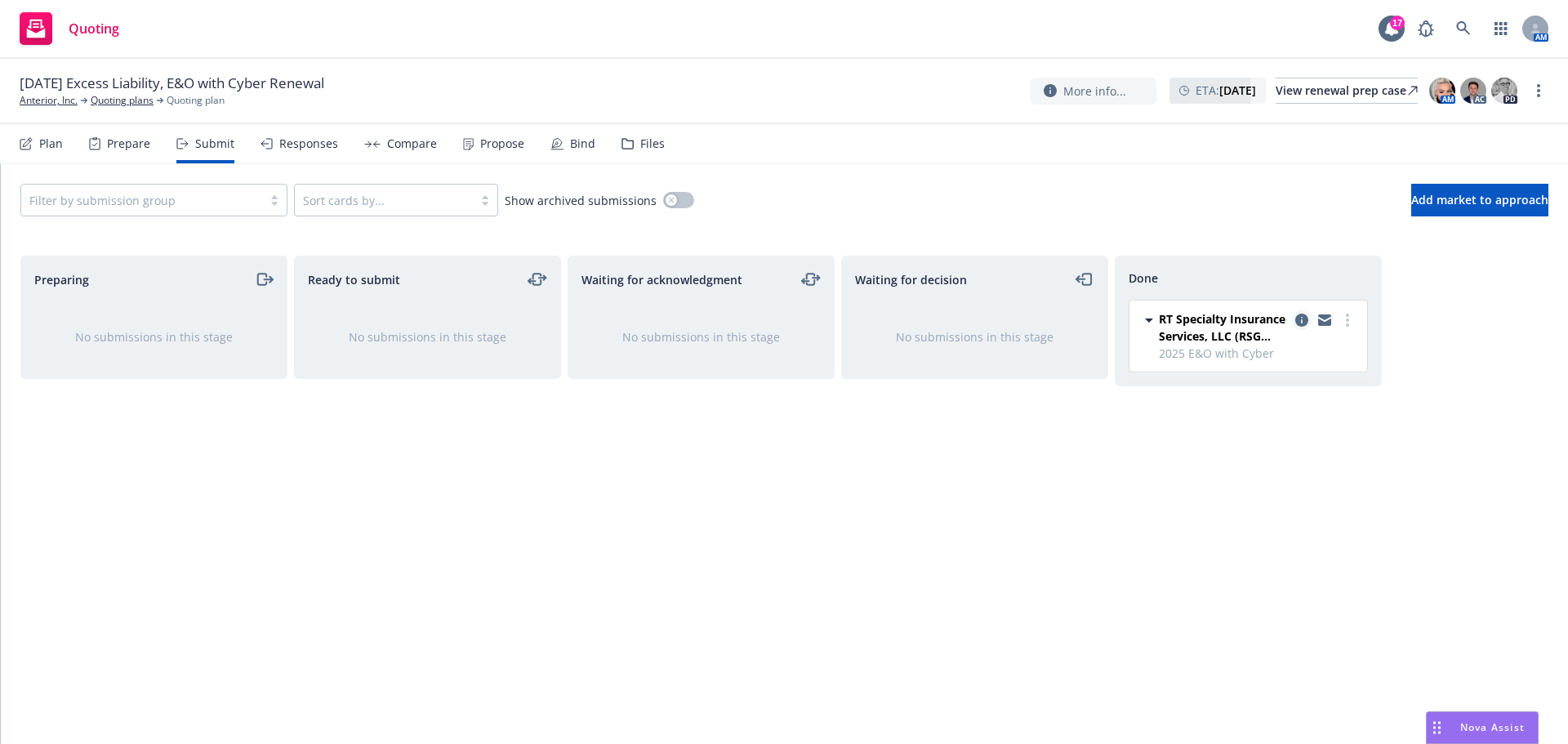
click at [1303, 320] on icon "copy logging email" at bounding box center [1302, 320] width 13 height 13
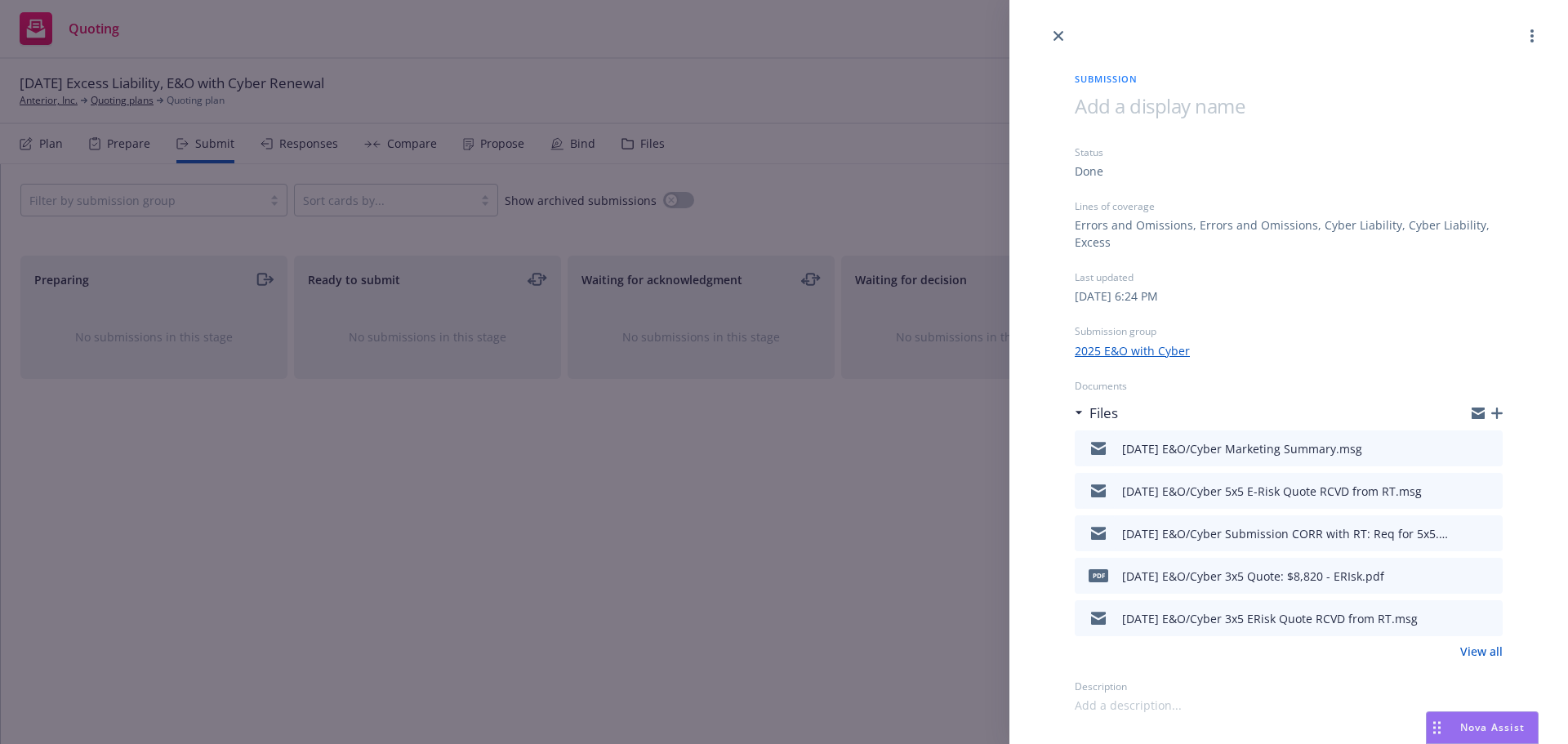
click at [1493, 418] on icon "button" at bounding box center [1497, 413] width 12 height 12
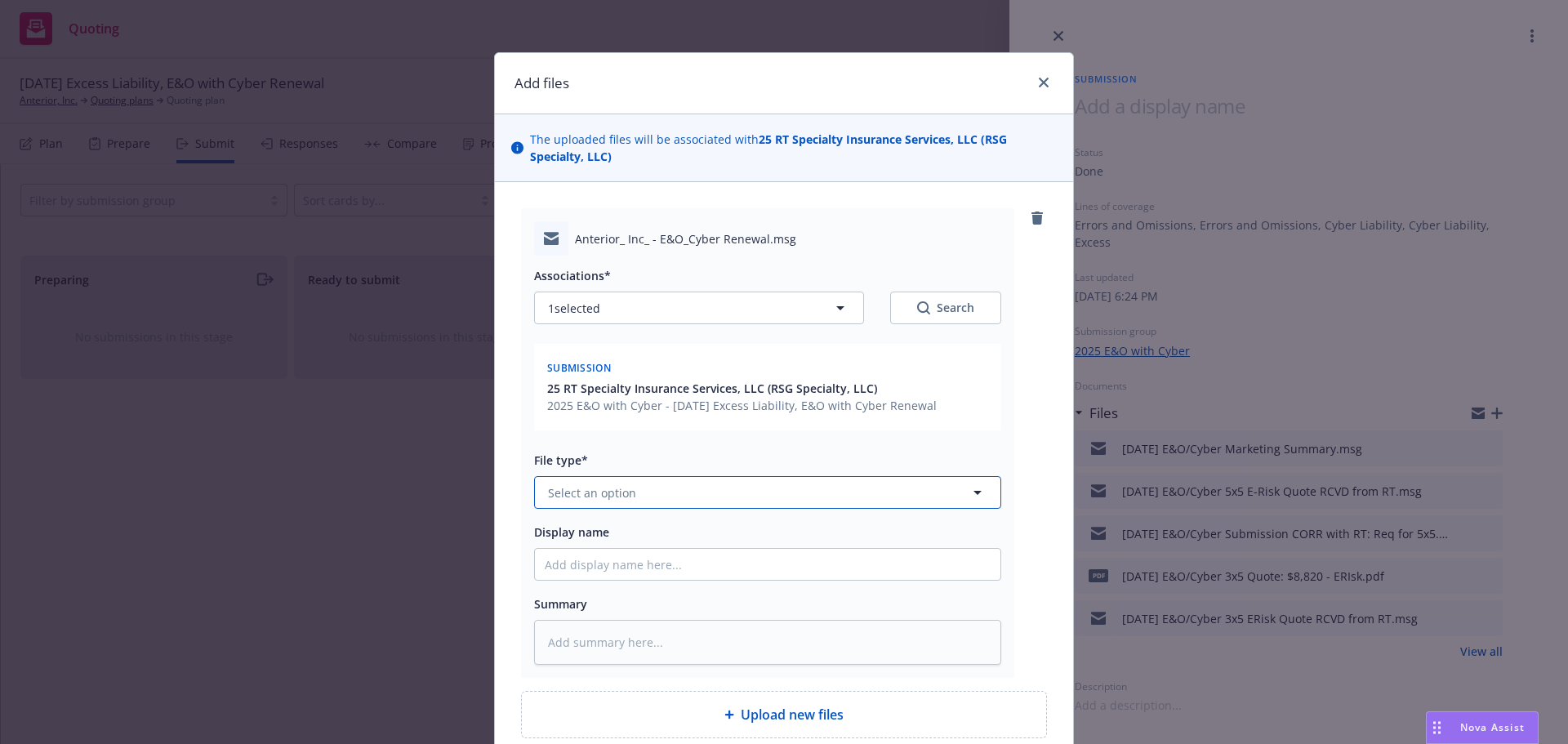
click at [798, 480] on button "Select an option" at bounding box center [768, 493] width 468 height 33
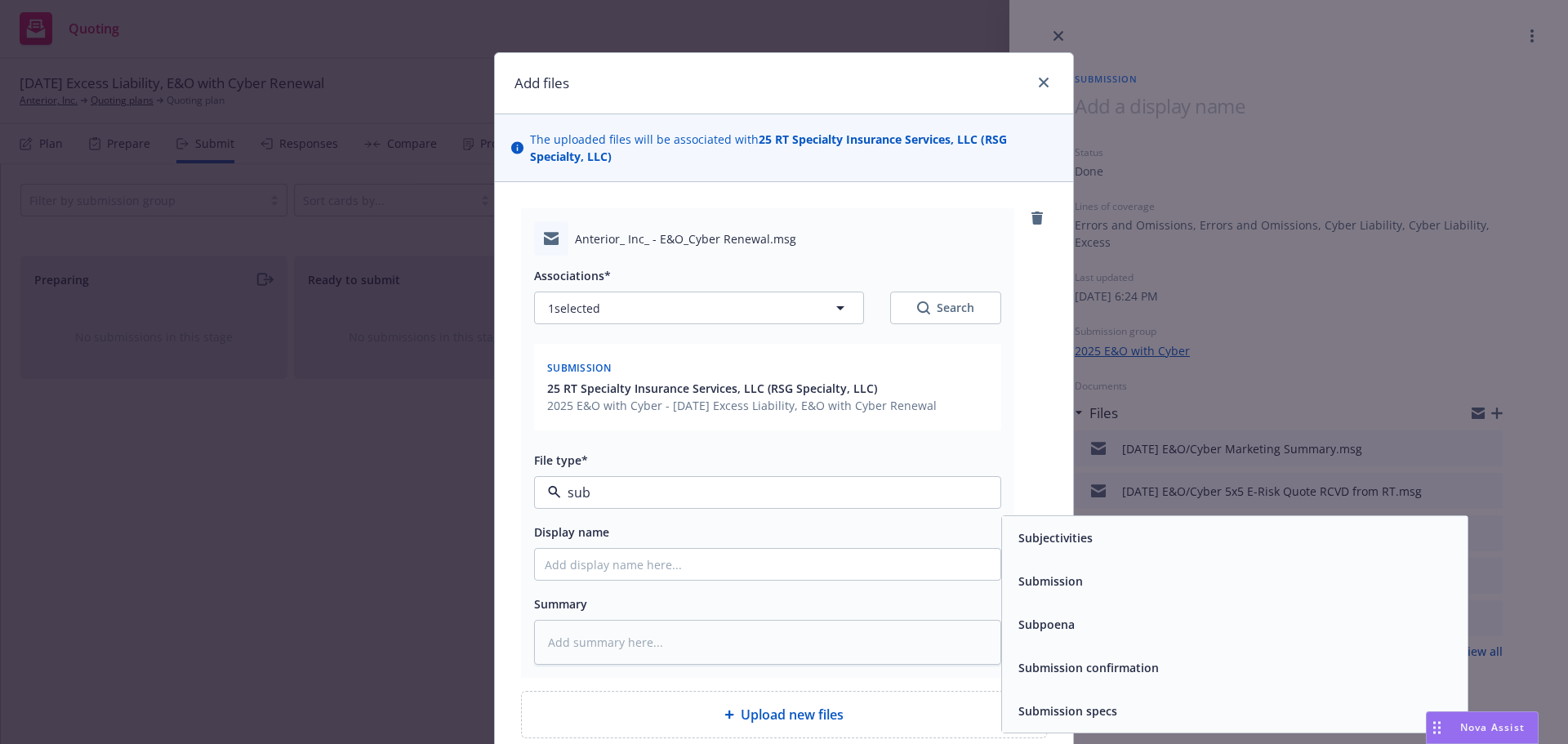
click at [1032, 542] on span "Subjectivities" at bounding box center [1055, 537] width 74 height 17
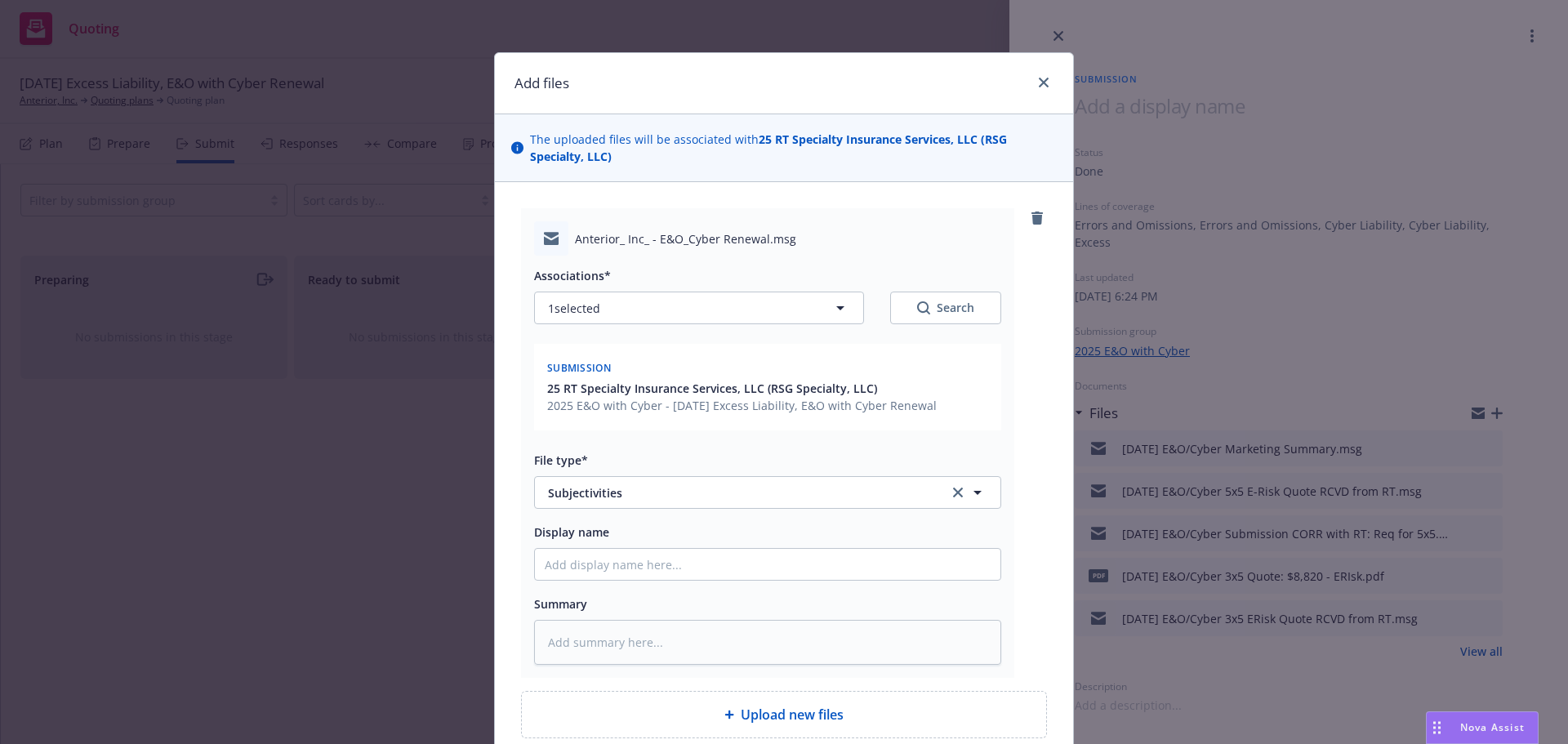
click at [907, 544] on div "Display name" at bounding box center [768, 551] width 468 height 59
click at [901, 562] on input "Display name" at bounding box center [768, 564] width 466 height 31
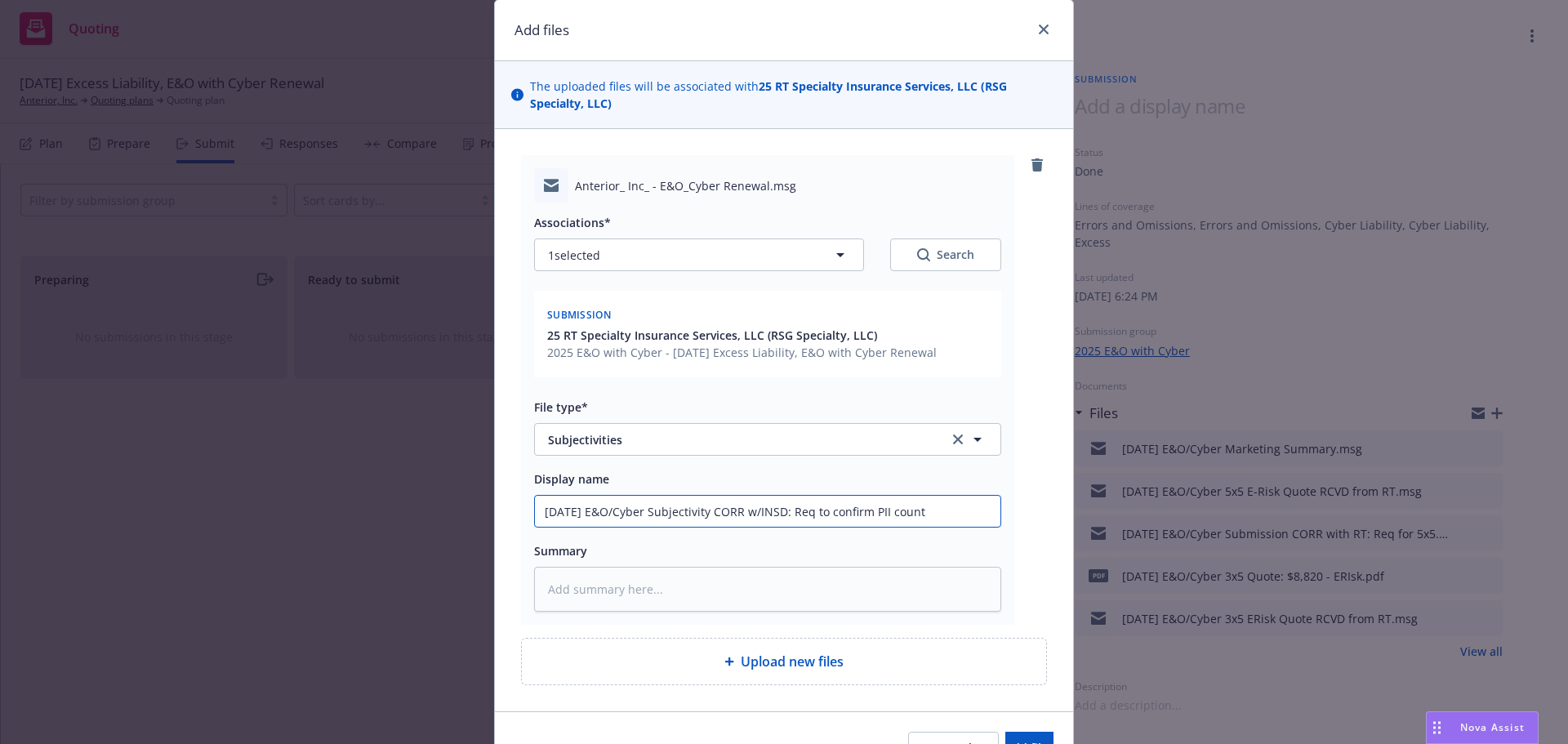
scroll to position [81, 0]
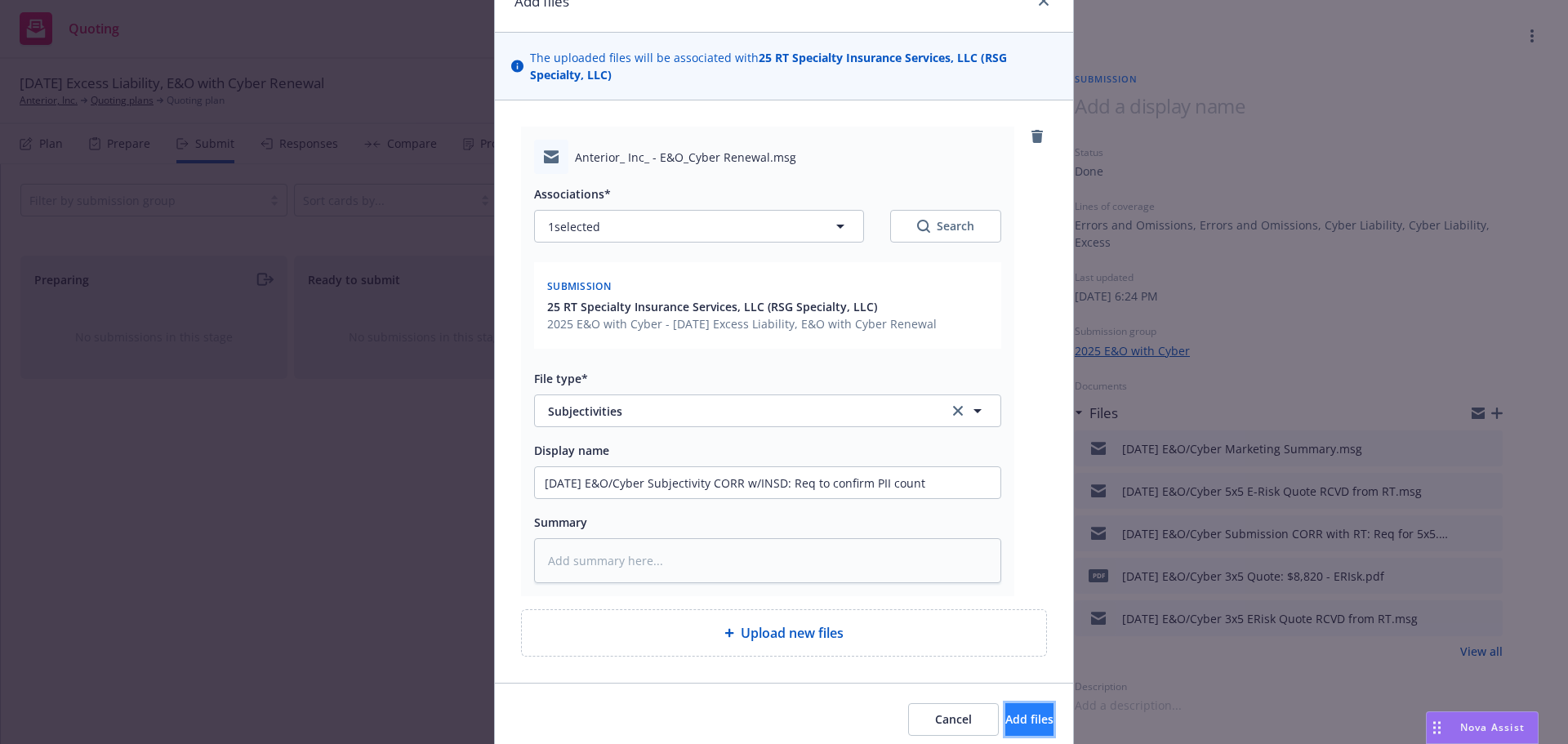
click at [1006, 707] on button "Add files" at bounding box center [1029, 720] width 48 height 33
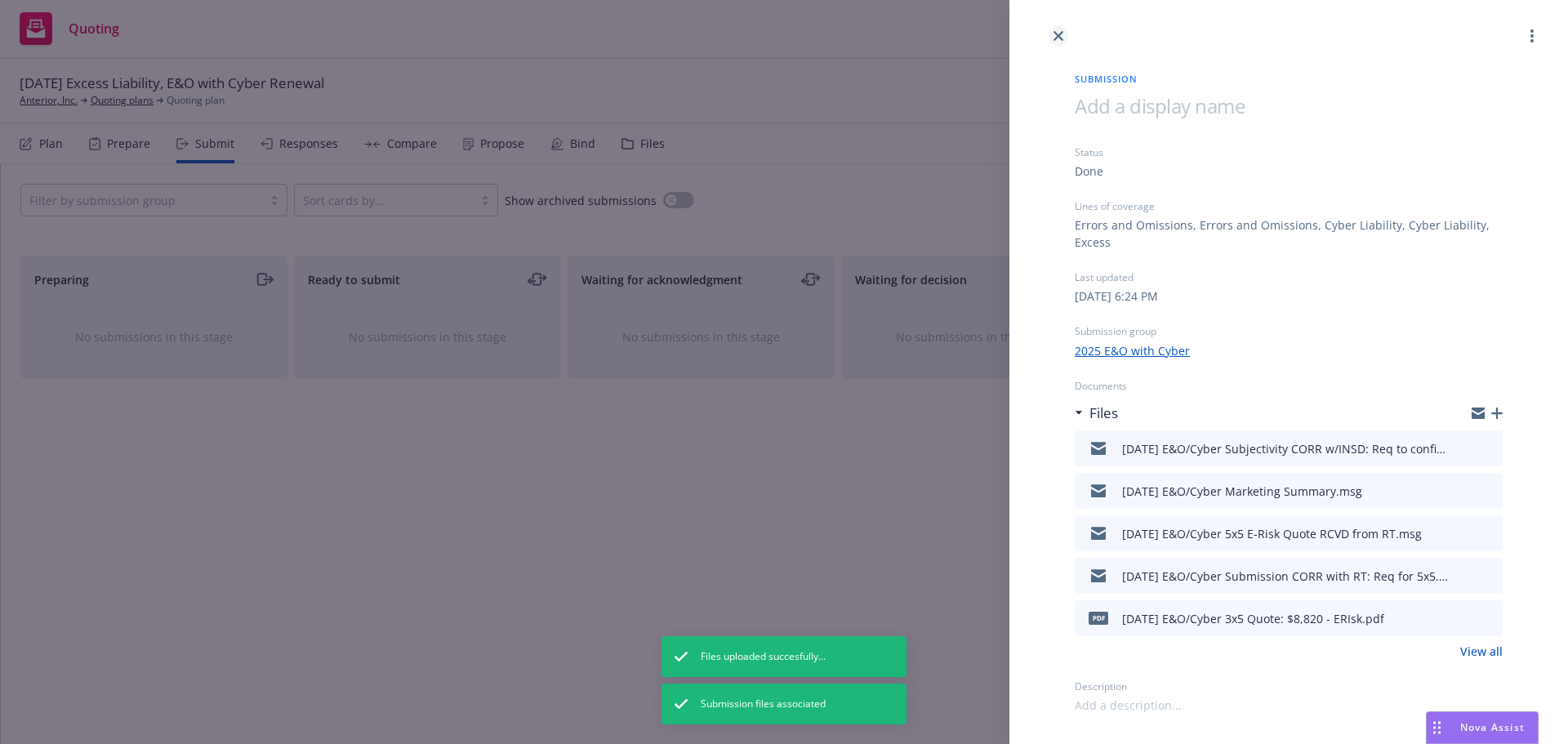
click at [1058, 39] on icon "close" at bounding box center [1058, 35] width 10 height 10
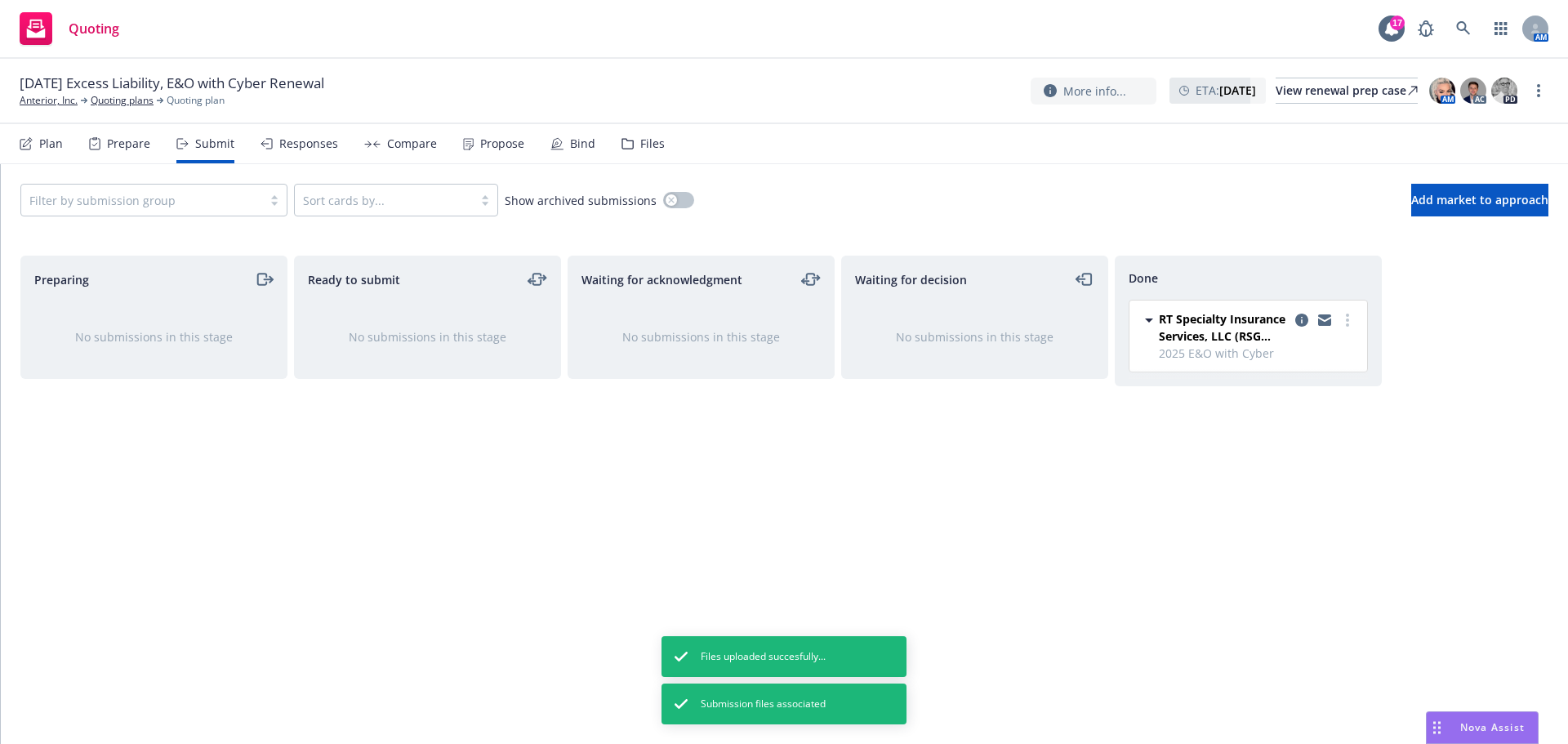
click at [490, 145] on div "Propose" at bounding box center [502, 144] width 44 height 13
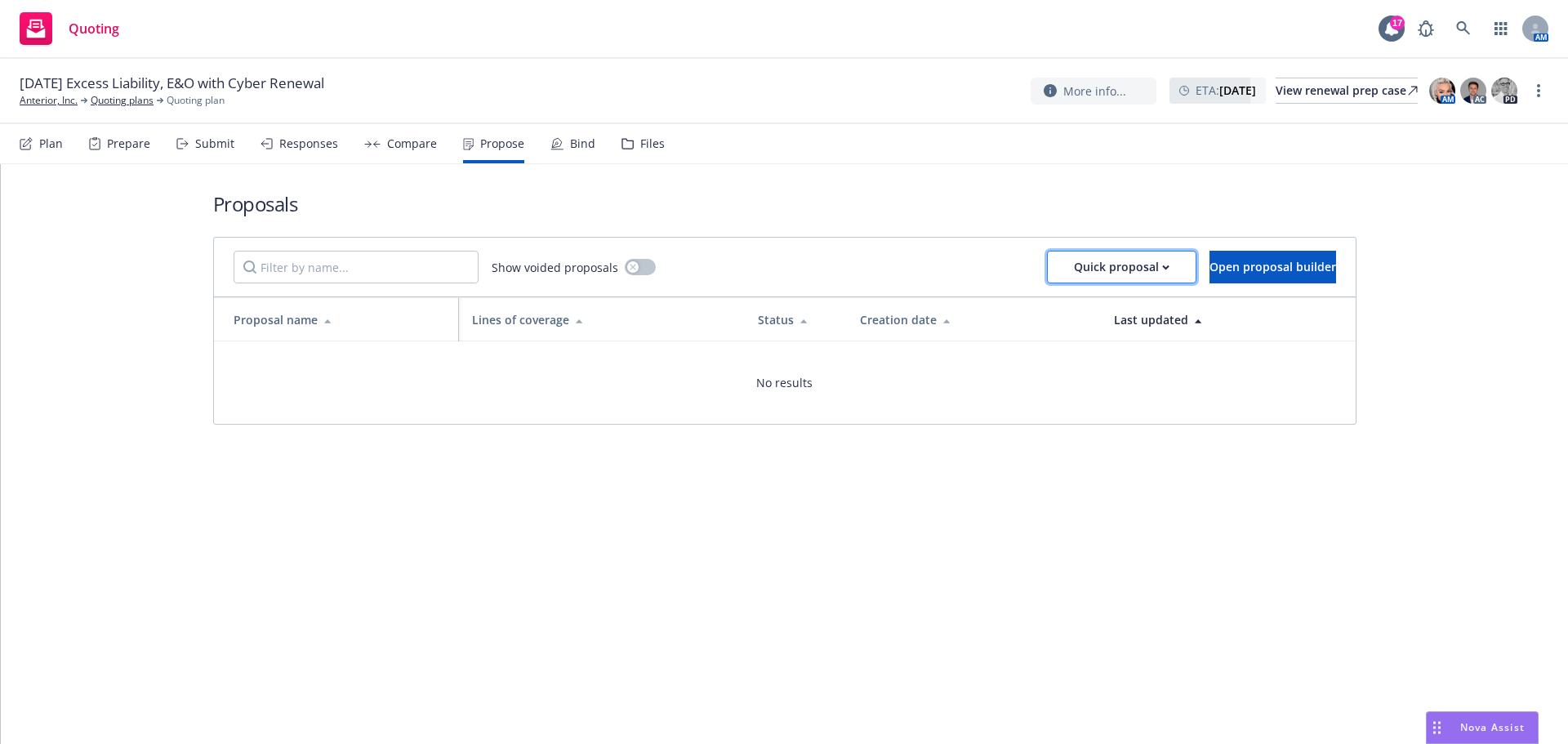
click at [1074, 271] on div "Quick proposal" at bounding box center [1122, 267] width 96 height 31
click at [1039, 306] on span "Upload quick proposal" at bounding box center [1080, 308] width 163 height 15
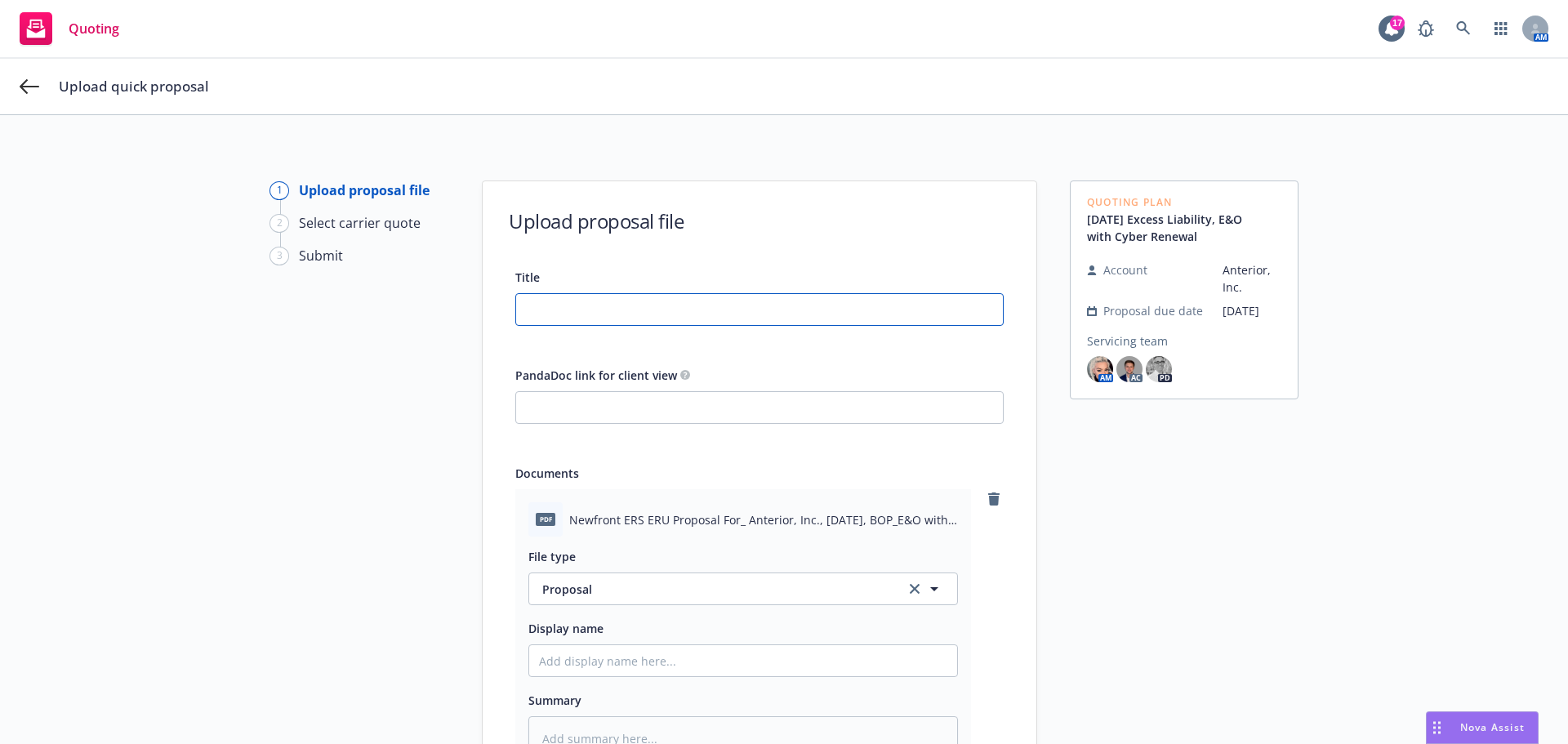
click at [685, 312] on input "Title" at bounding box center [760, 309] width 486 height 31
drag, startPoint x: 480, startPoint y: 309, endPoint x: 269, endPoint y: 301, distance: 211.2
click at [269, 301] on div "1 Upload proposal file 2 Select carrier quote 3 Submit Upload proposal file Tit…" at bounding box center [784, 556] width 1529 height 750
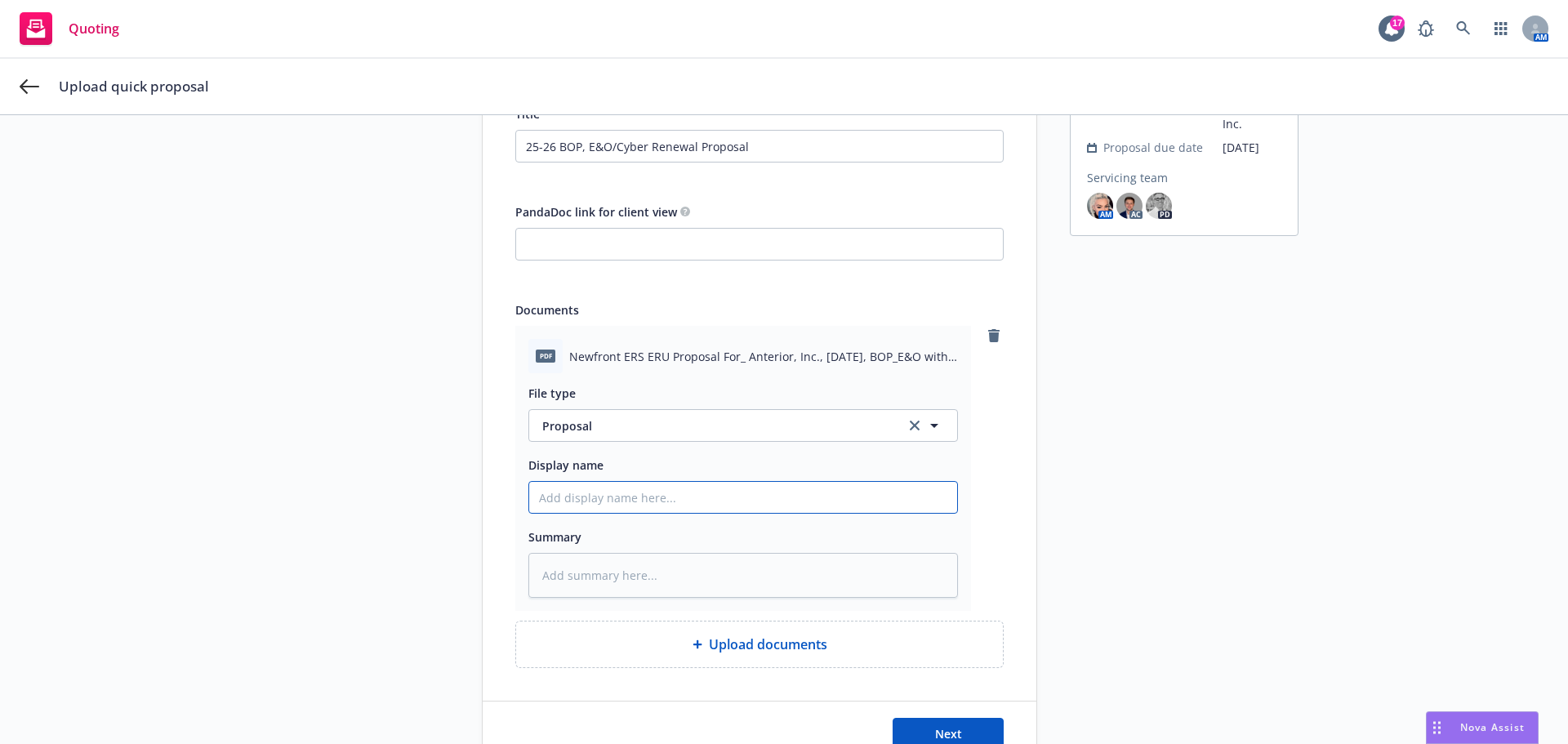
click at [592, 493] on input "Display name" at bounding box center [742, 497] width 428 height 31
paste input "25-26 BOP, E&O/Cyber Renewal Proposal"
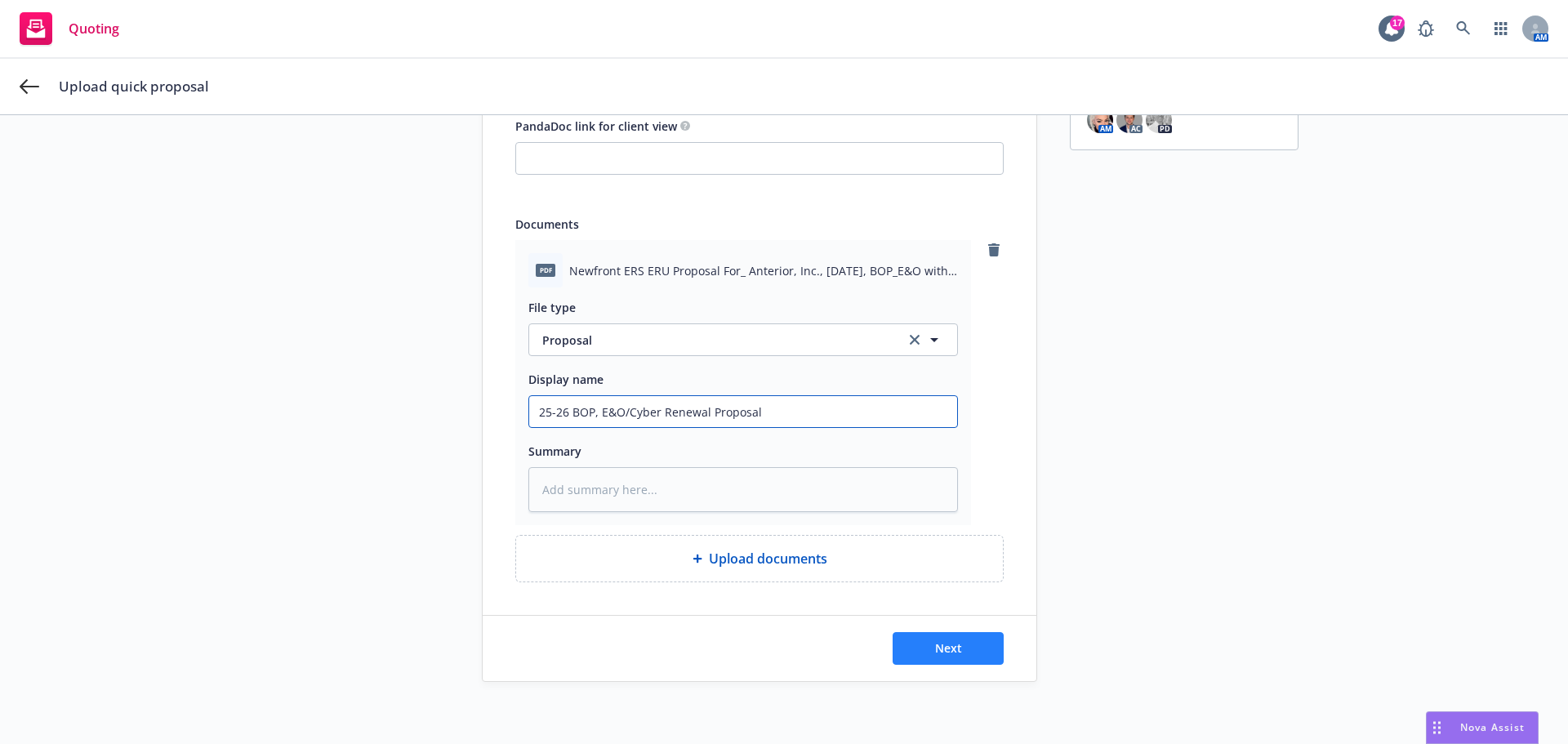
scroll to position [252, 0]
click at [903, 634] on button "Next" at bounding box center [948, 645] width 111 height 33
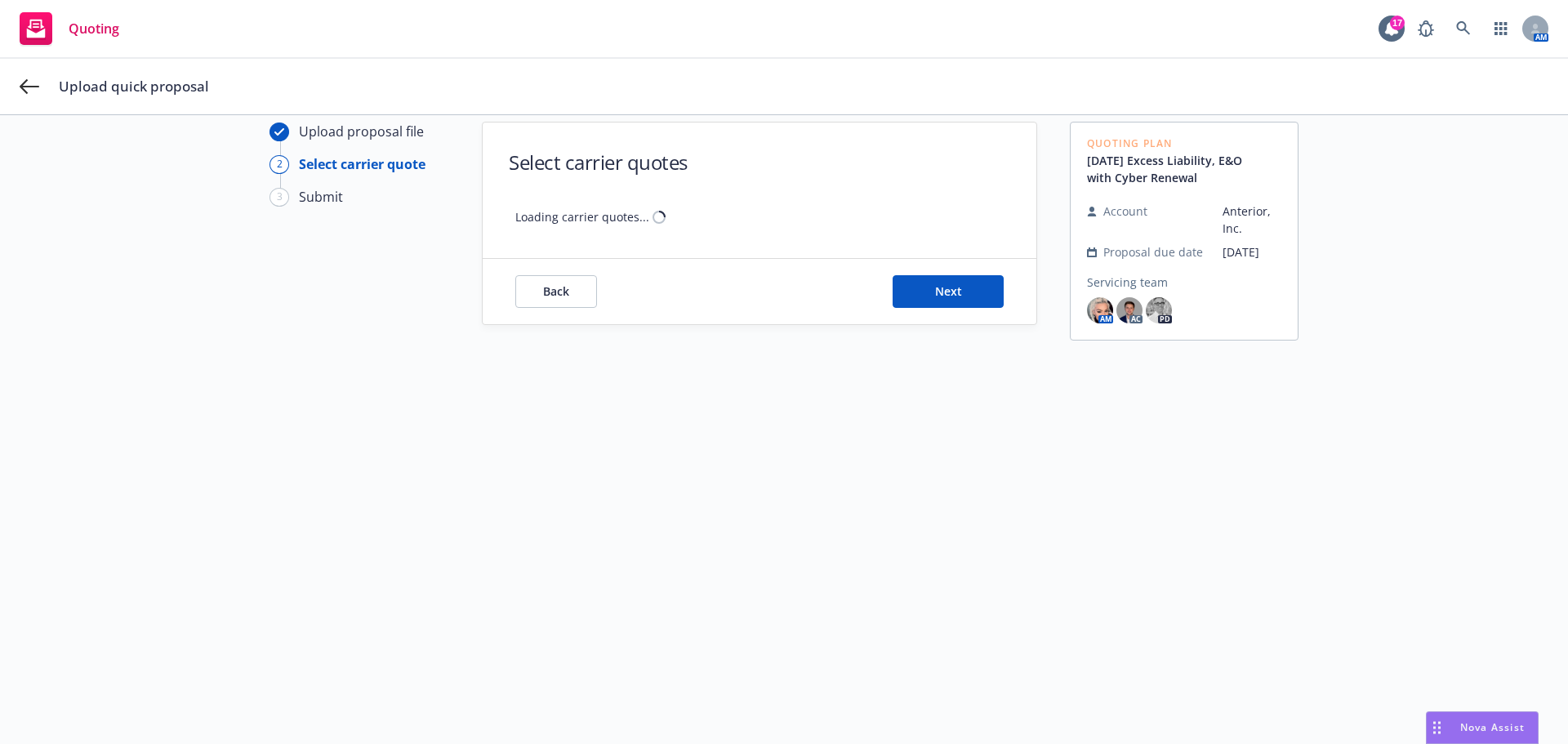
scroll to position [59, 0]
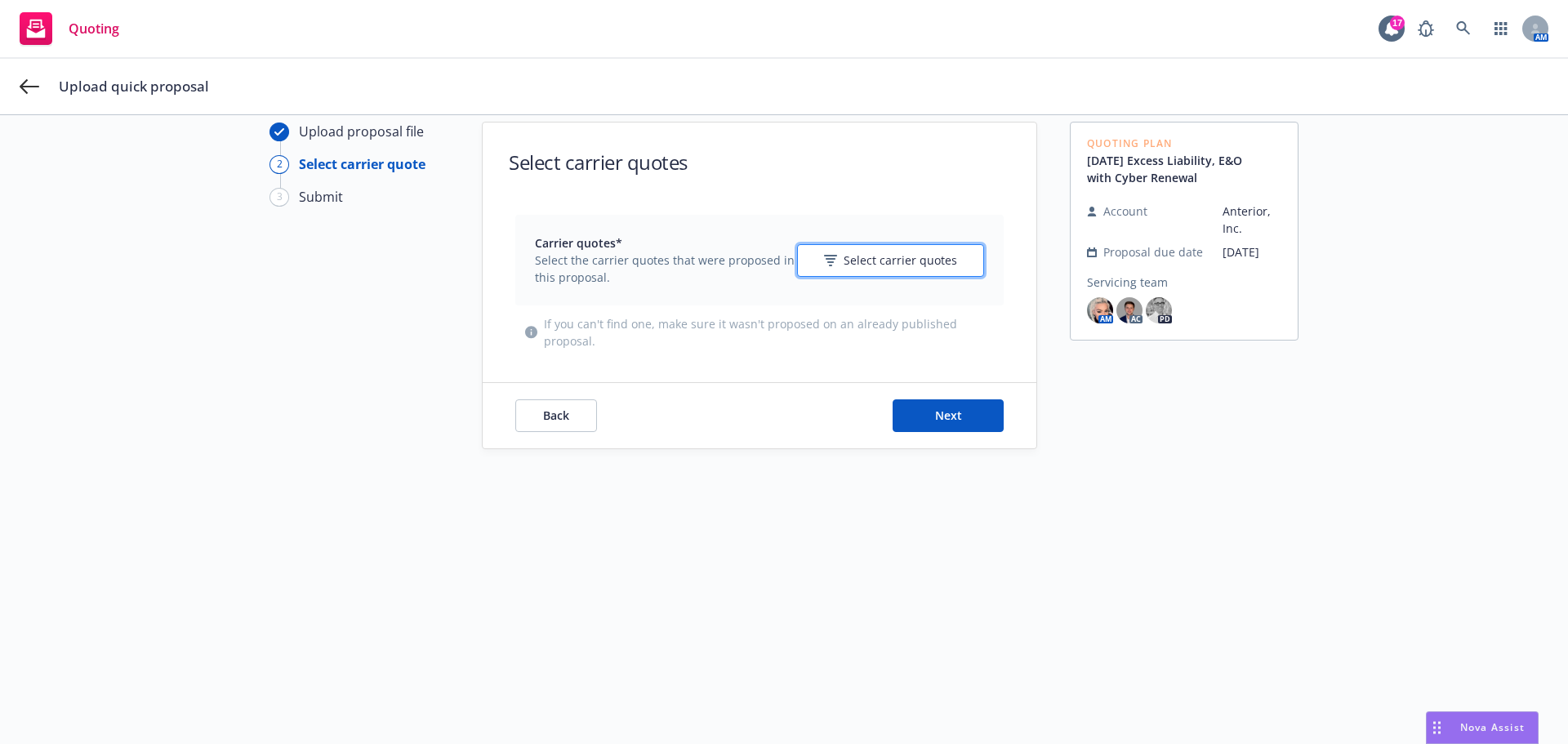
click at [904, 265] on span "Select carrier quotes" at bounding box center [901, 259] width 114 height 17
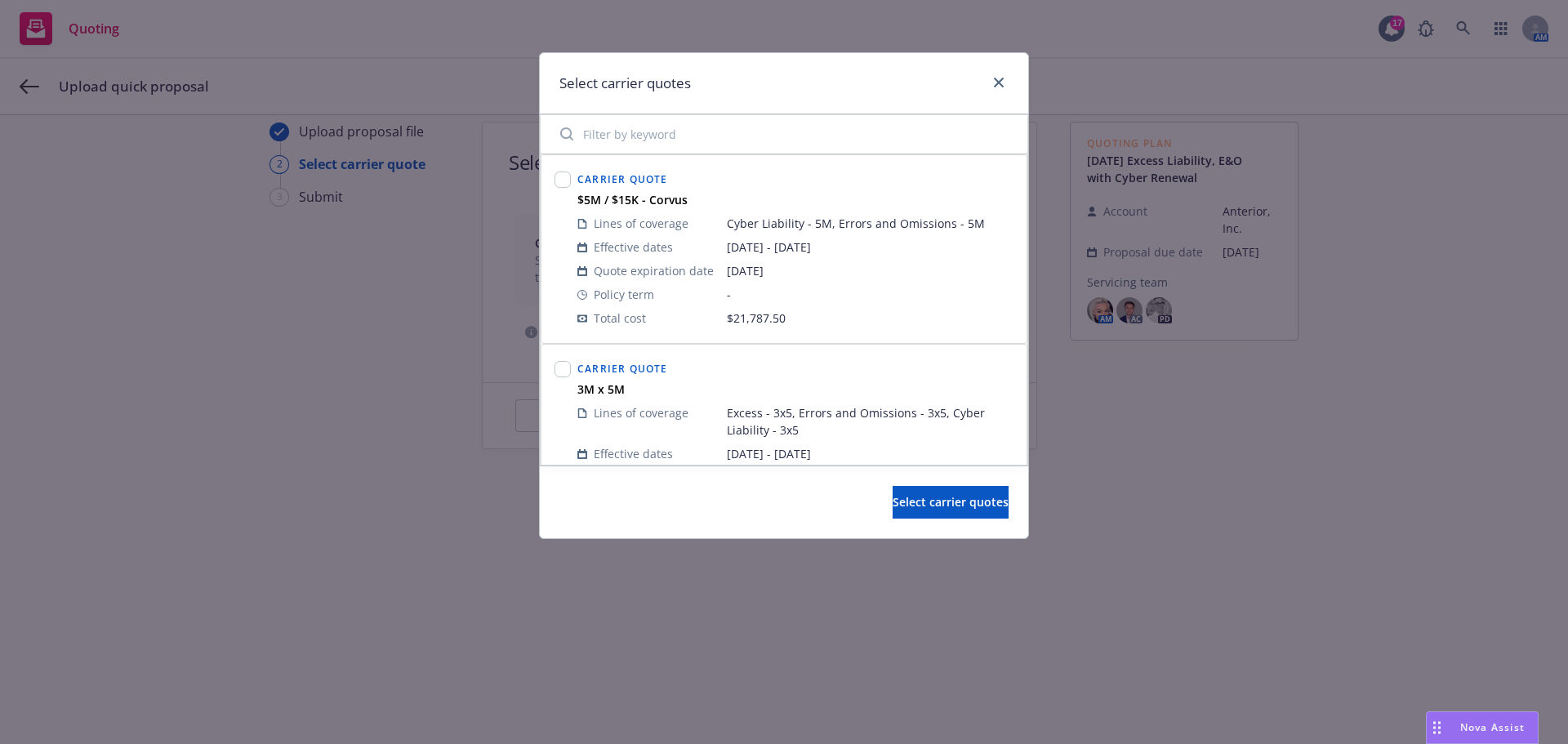
click at [572, 182] on div at bounding box center [562, 249] width 23 height 168
click at [572, 175] on div at bounding box center [562, 249] width 23 height 168
click at [567, 181] on input "checkbox" at bounding box center [562, 180] width 16 height 16
click at [569, 367] on input "checkbox" at bounding box center [562, 369] width 16 height 16
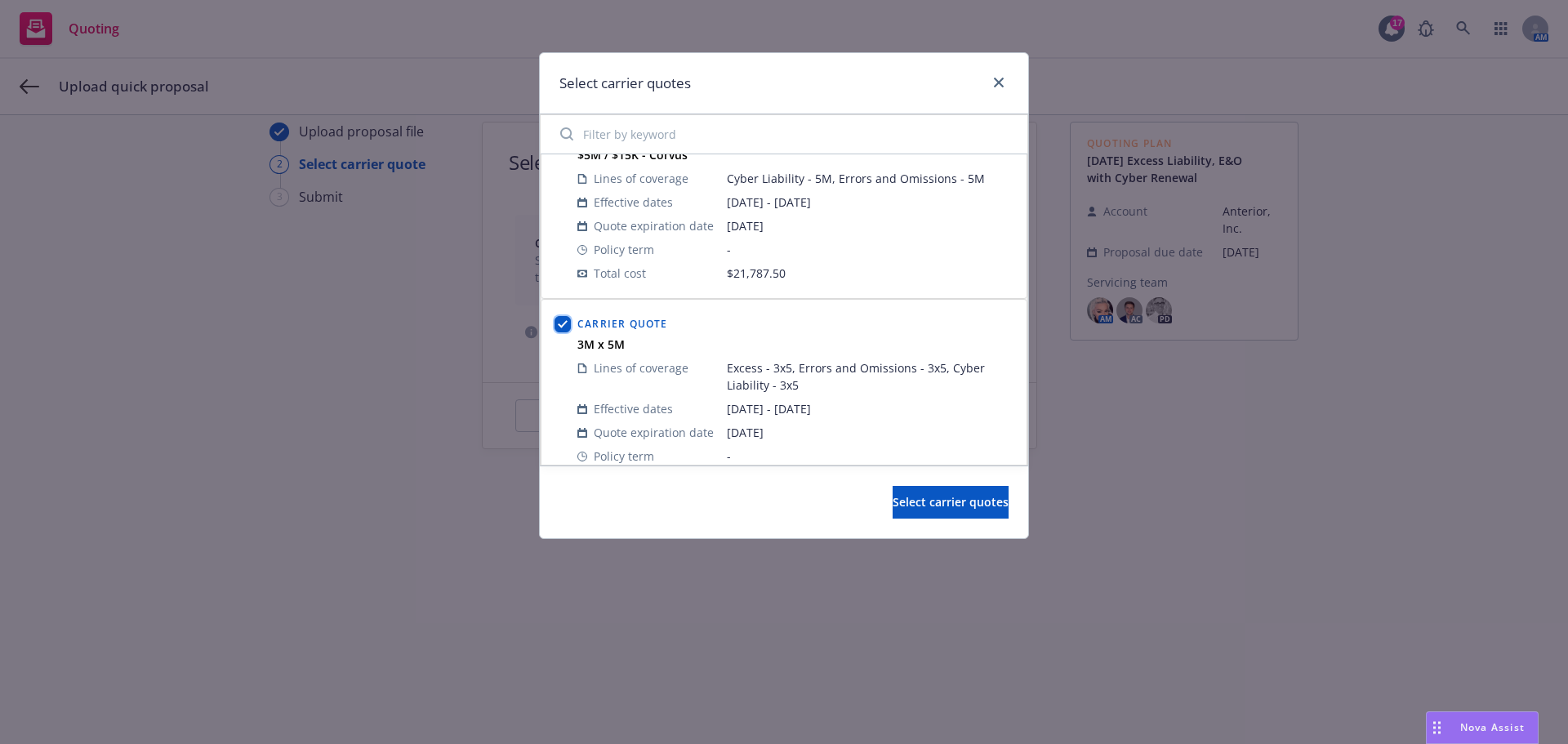
scroll to position [86, 0]
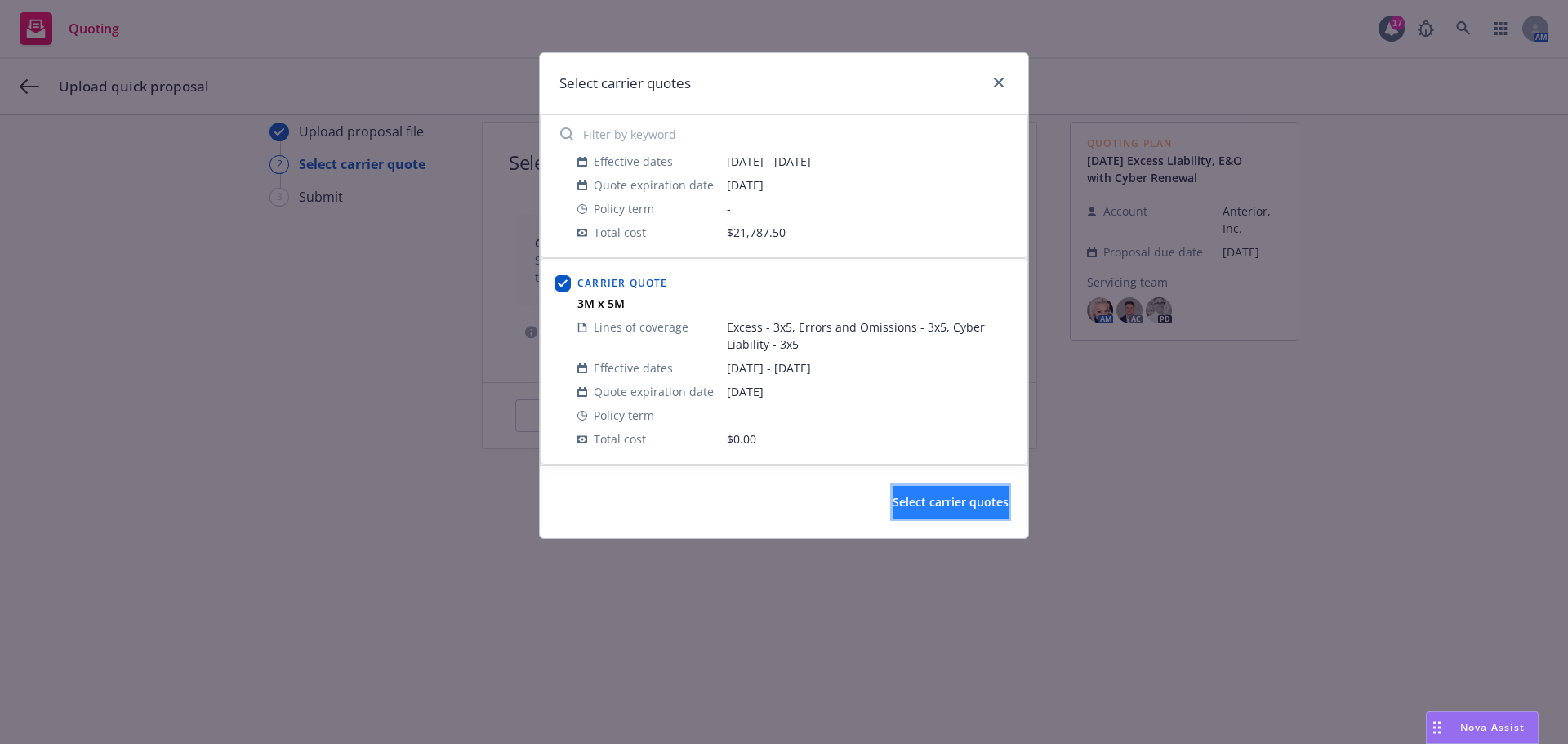
click at [902, 511] on button "Select carrier quotes" at bounding box center [950, 502] width 116 height 33
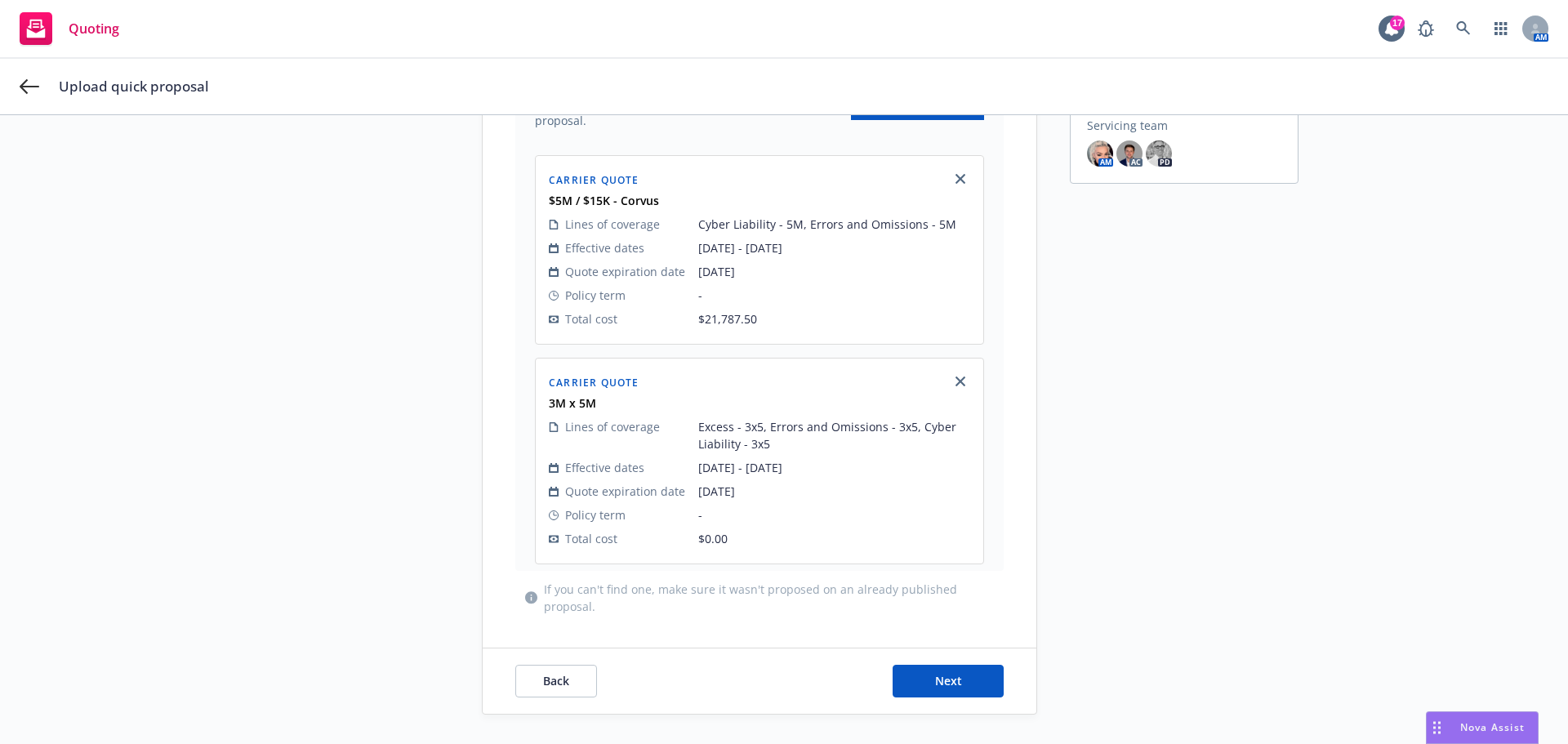
scroll to position [251, 0]
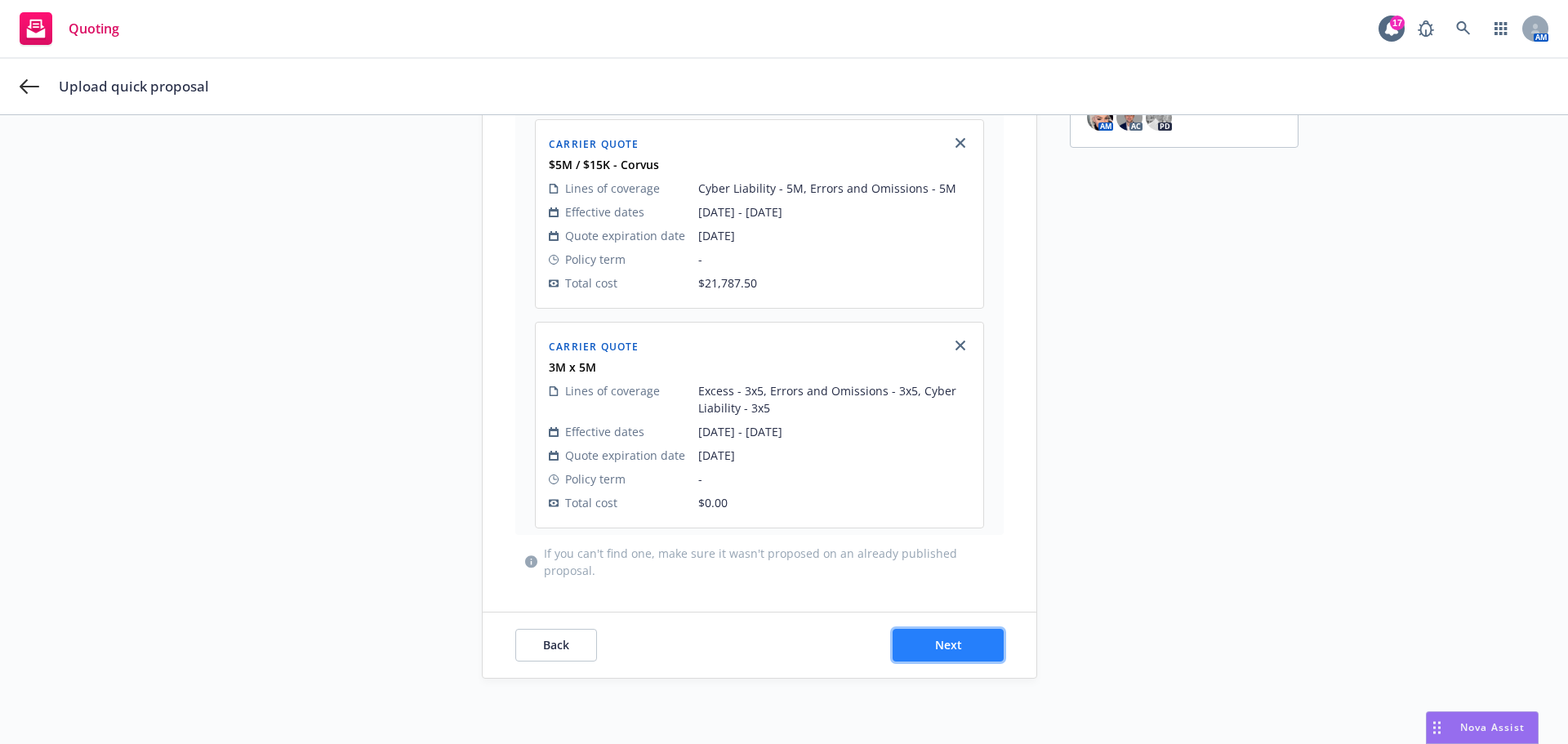
click at [924, 633] on button "Next" at bounding box center [948, 645] width 111 height 33
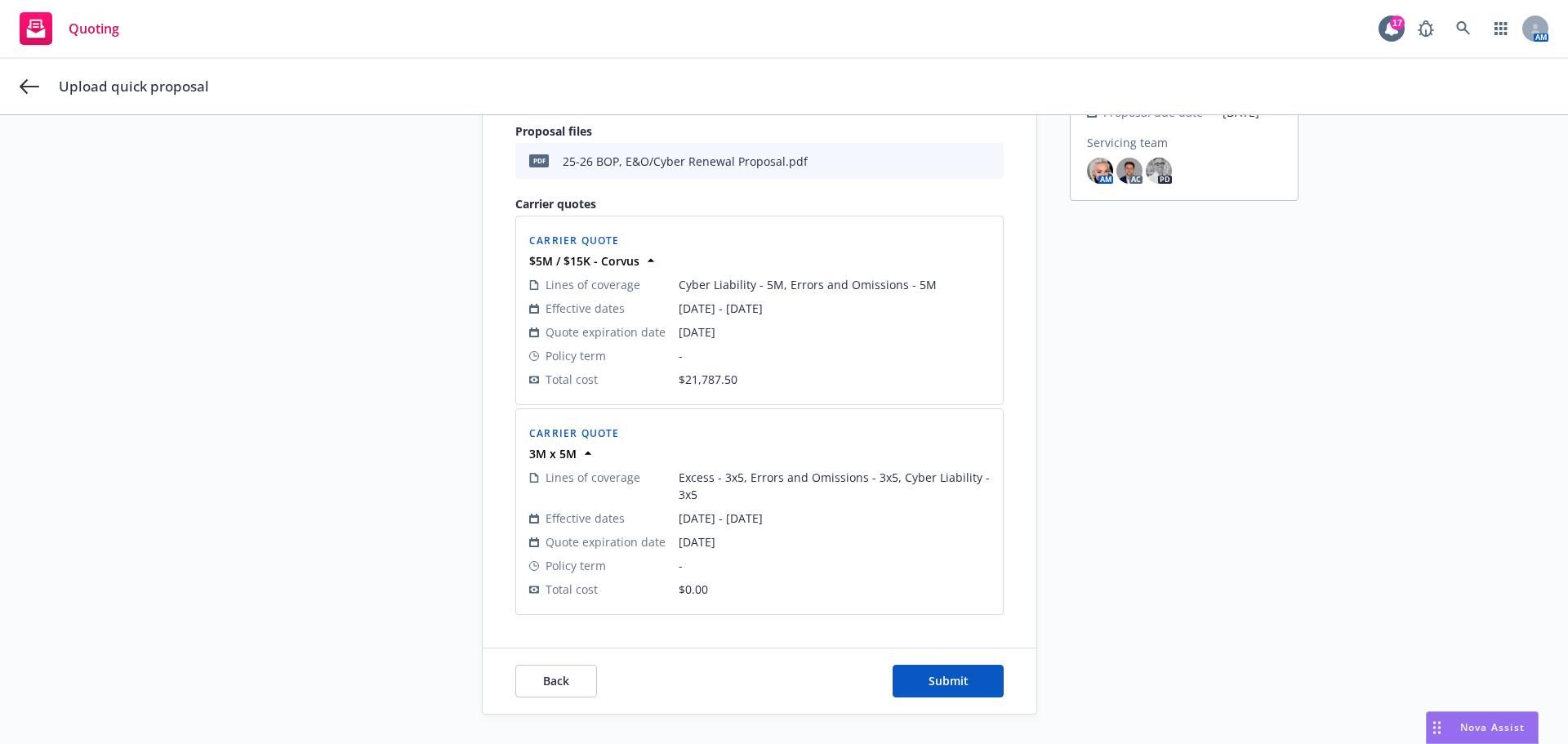
scroll to position [234, 0]
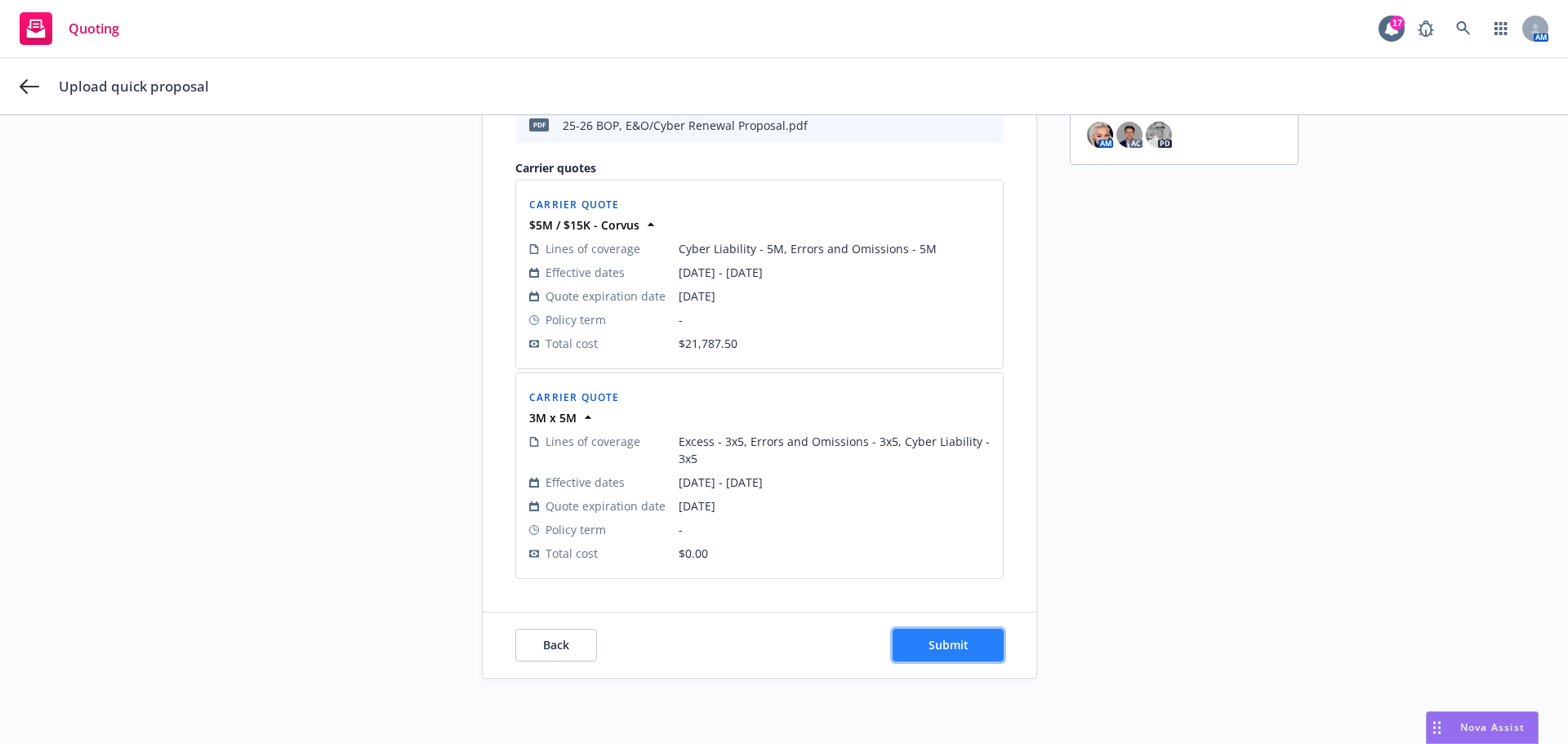
click at [941, 642] on span "Submit" at bounding box center [949, 645] width 40 height 15
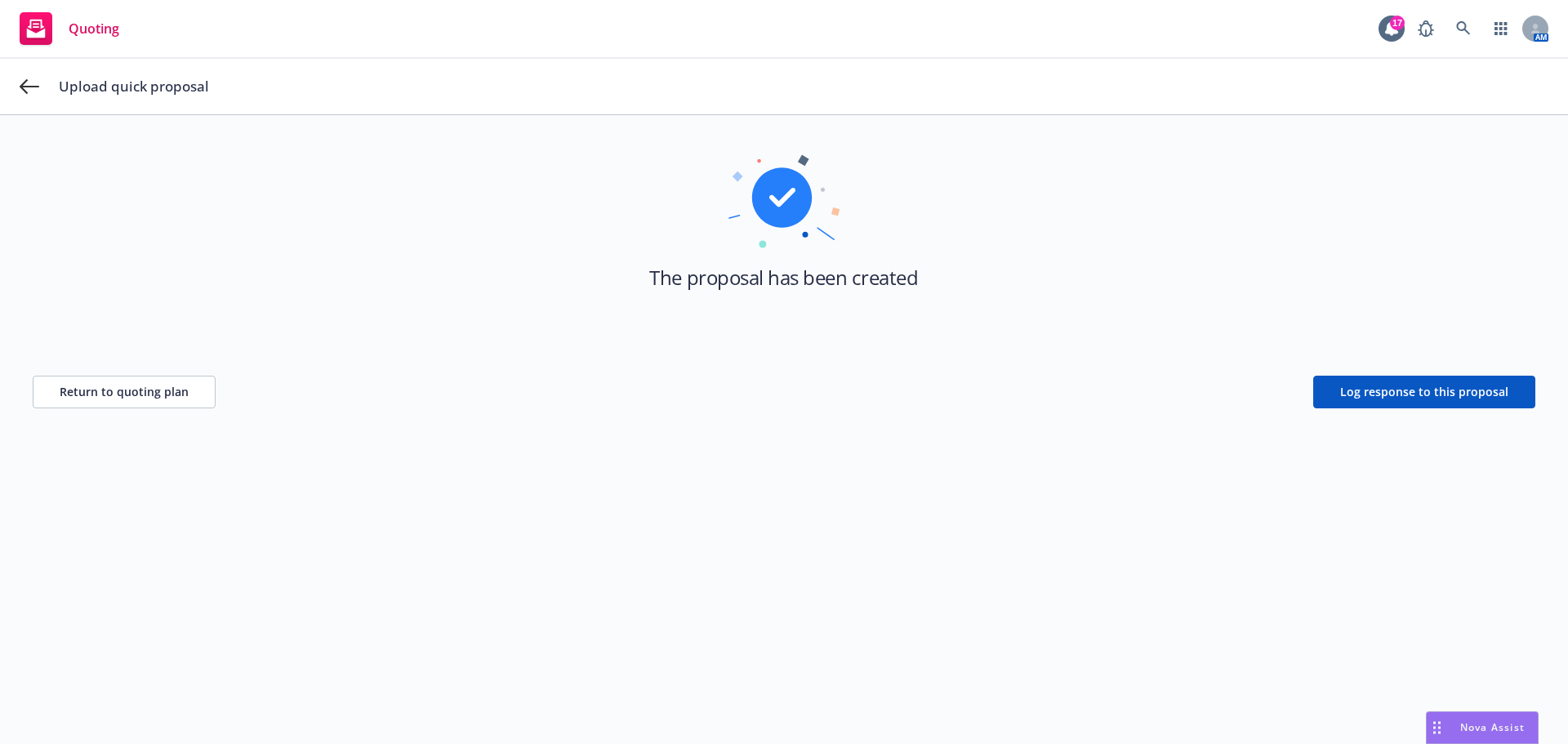
scroll to position [59, 0]
click at [118, 401] on button "Return to quoting plan" at bounding box center [124, 392] width 183 height 33
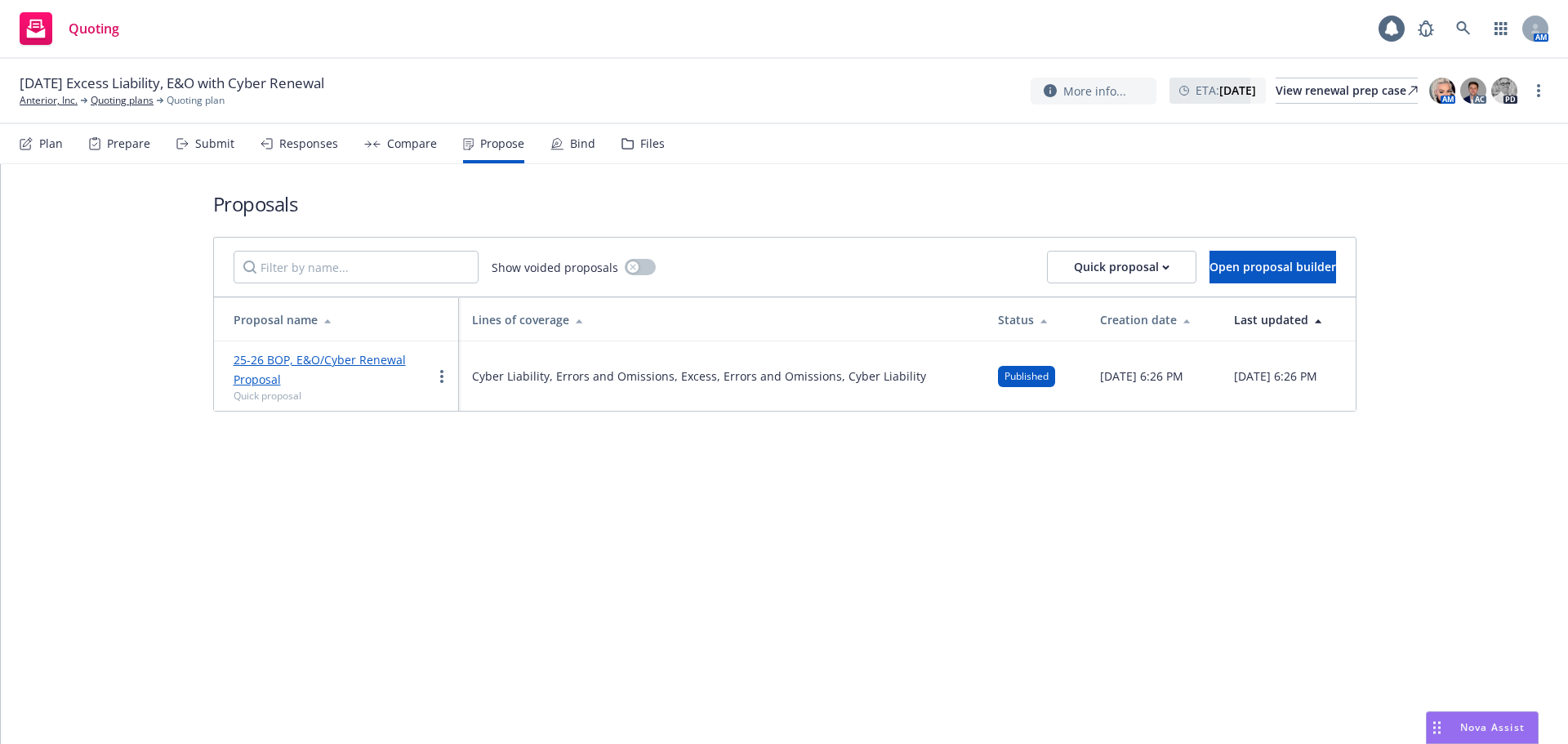
click at [349, 367] on link "25-26 BOP, E&O/Cyber Renewal Proposal" at bounding box center [319, 369] width 173 height 35
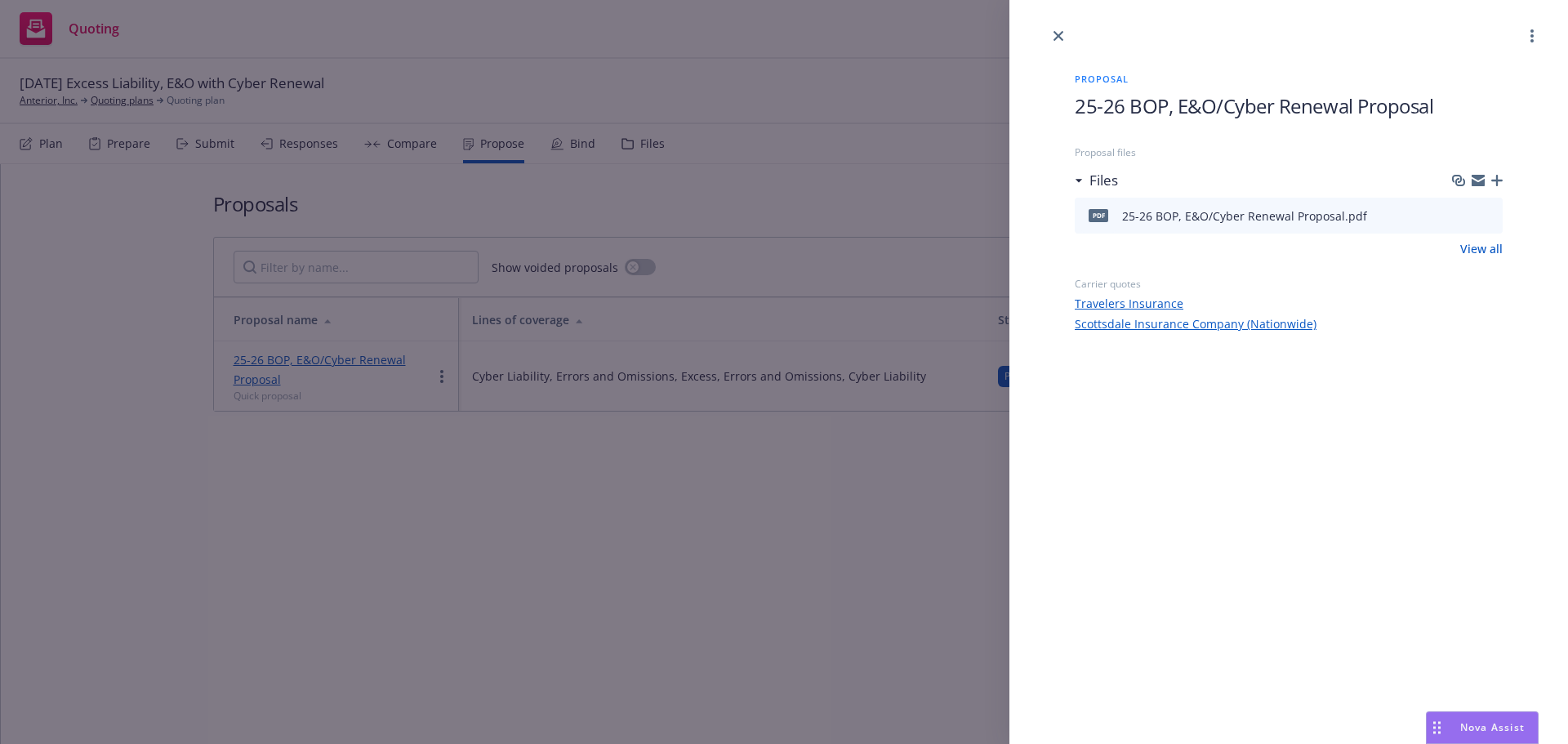
click at [1495, 182] on icon "button" at bounding box center [1497, 180] width 12 height 12
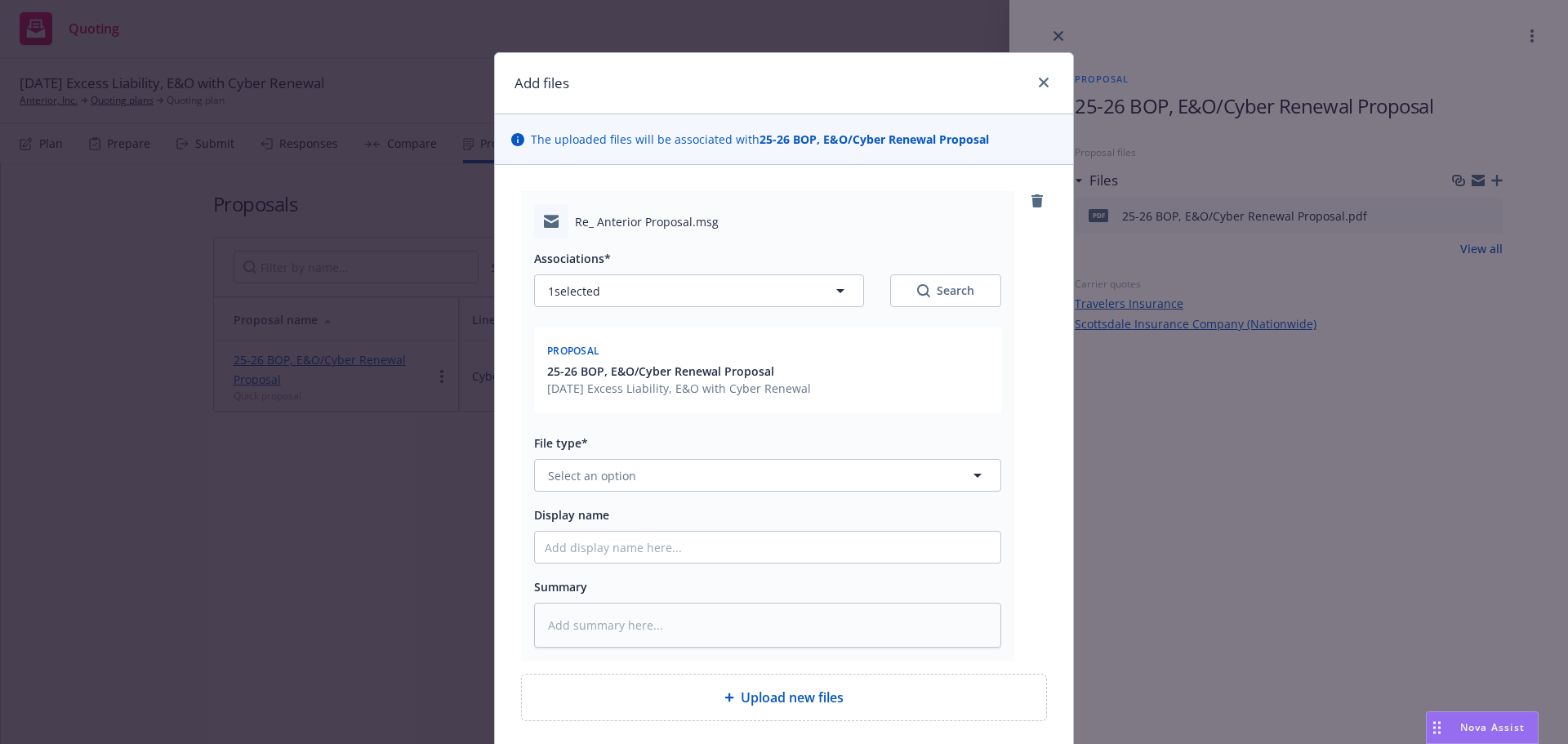
click at [730, 499] on div "Associations* 1 selected Search Proposal 25-26 BOP, E&O/Cyber Renewal Proposal …" at bounding box center [768, 443] width 468 height 410
click at [737, 490] on button "Select an option" at bounding box center [768, 476] width 468 height 33
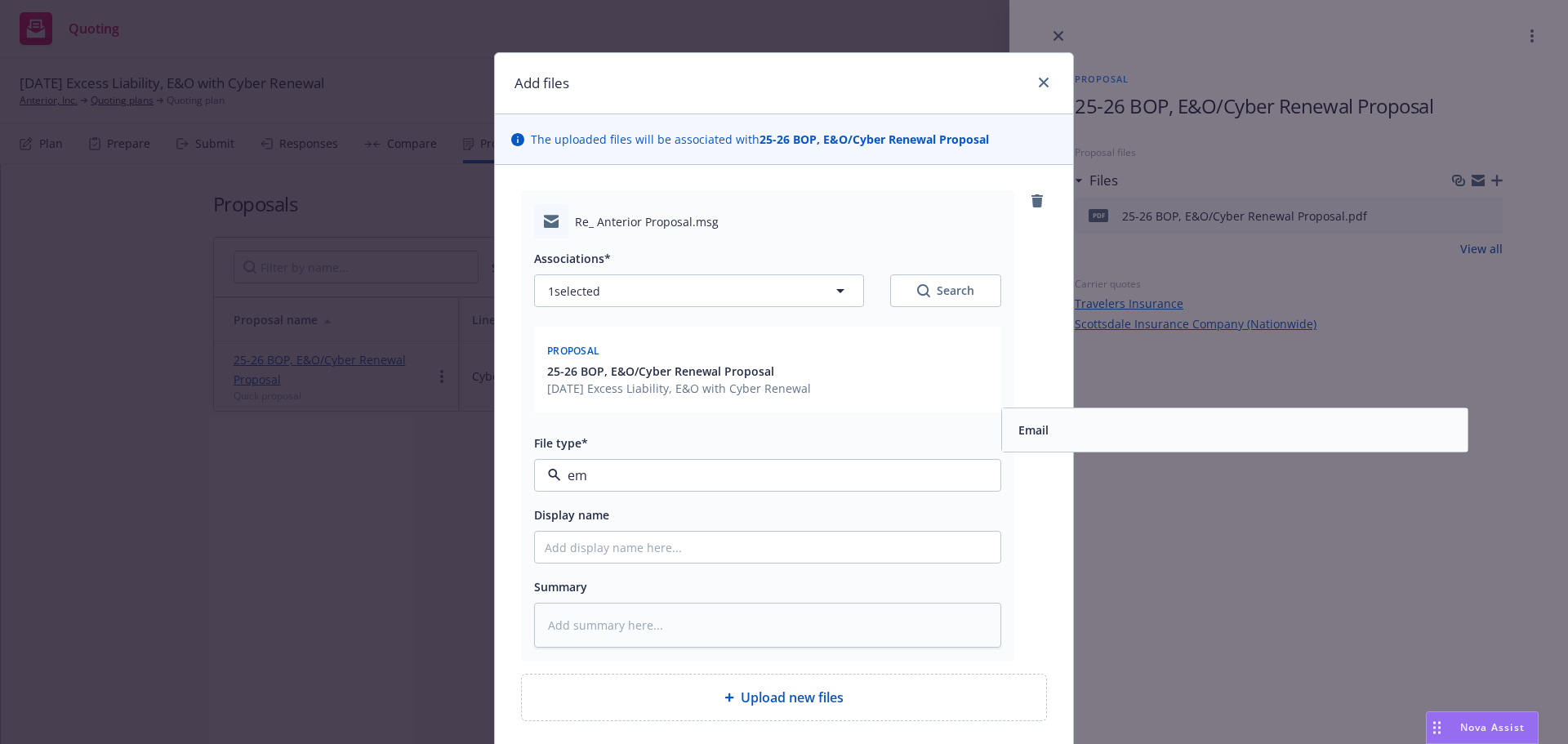
click at [1137, 428] on div "Email" at bounding box center [1234, 430] width 446 height 24
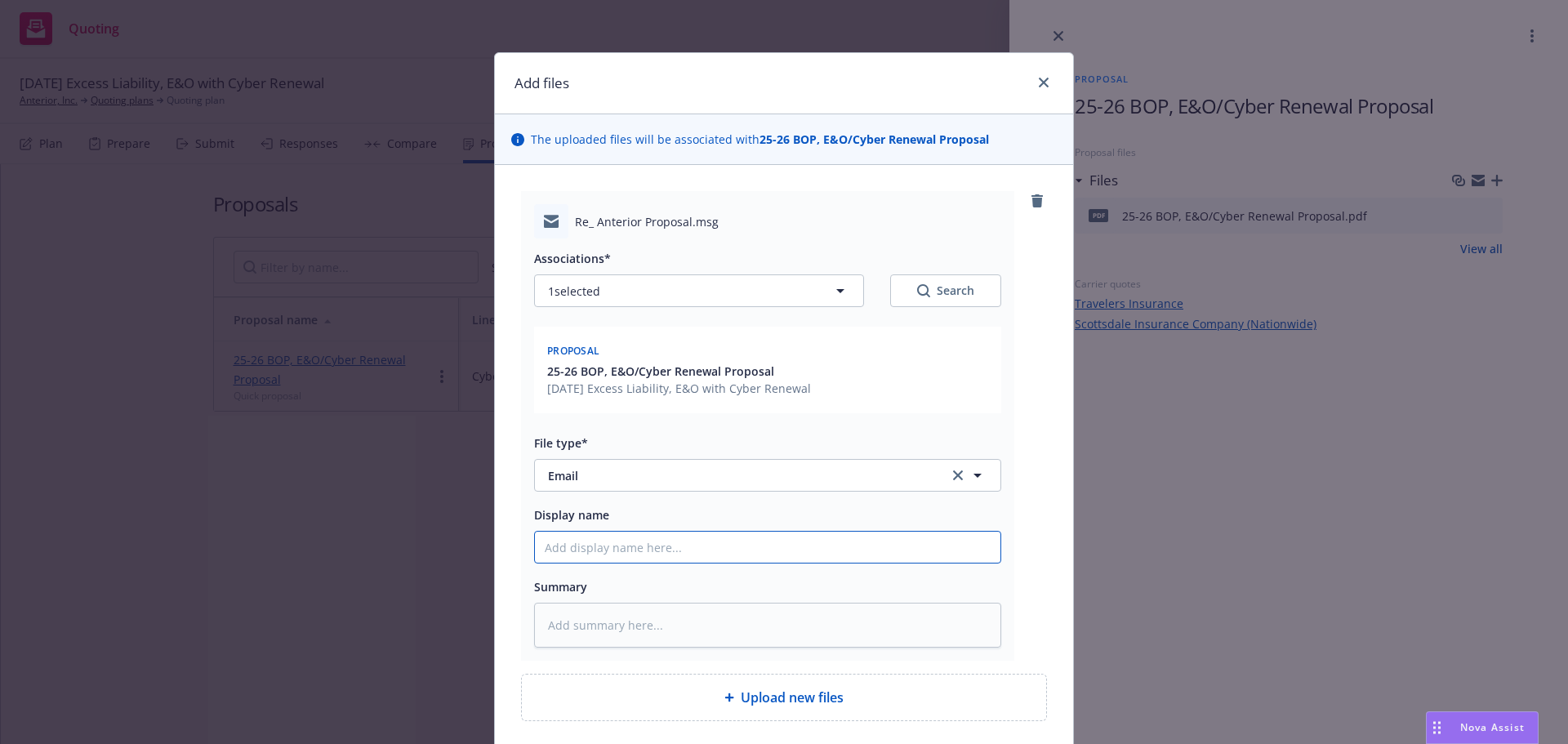
click at [883, 544] on input "Display name" at bounding box center [768, 547] width 466 height 31
paste input "25-26 BOP, E&O/Cyber Renewal Proposal"
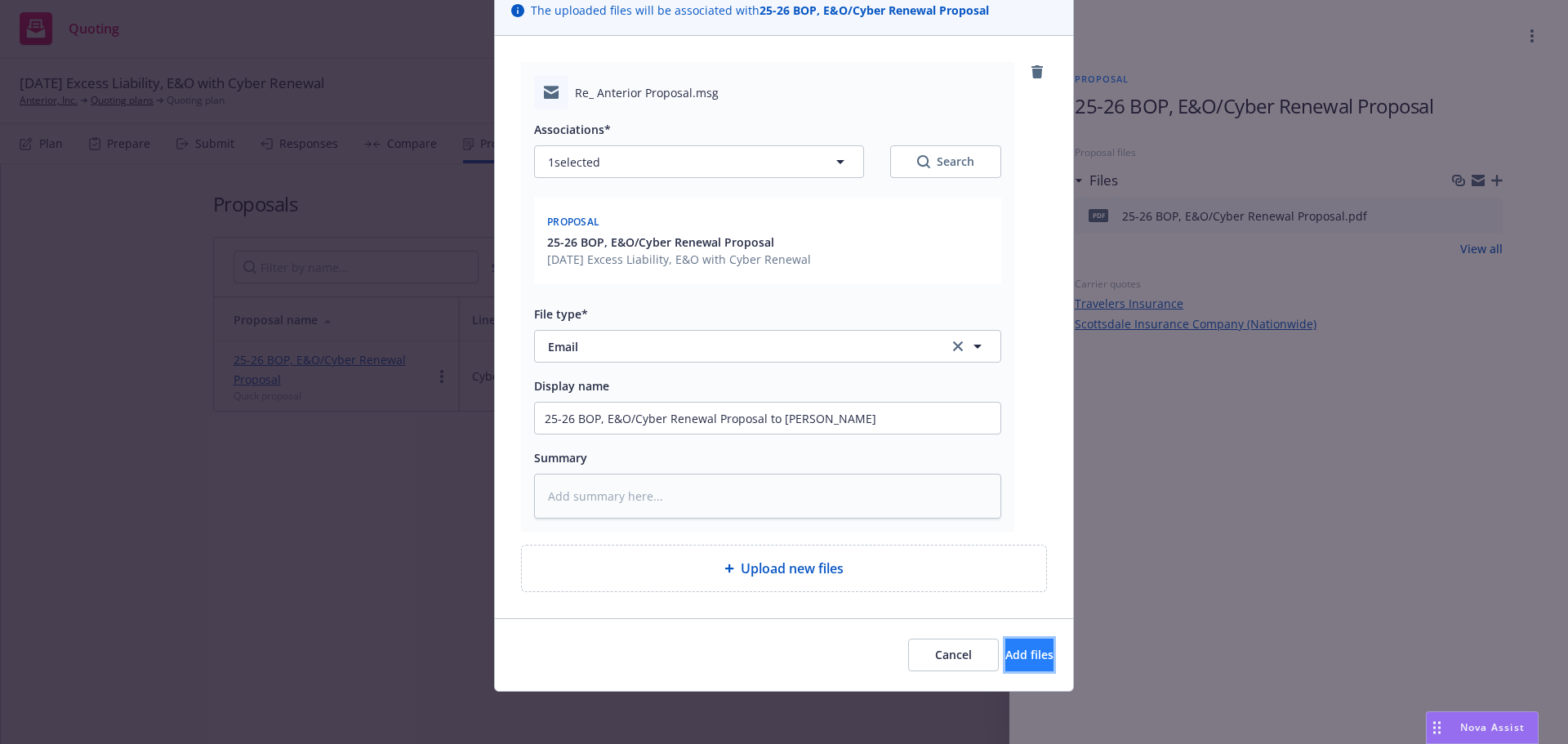
click at [1006, 645] on button "Add files" at bounding box center [1029, 655] width 48 height 33
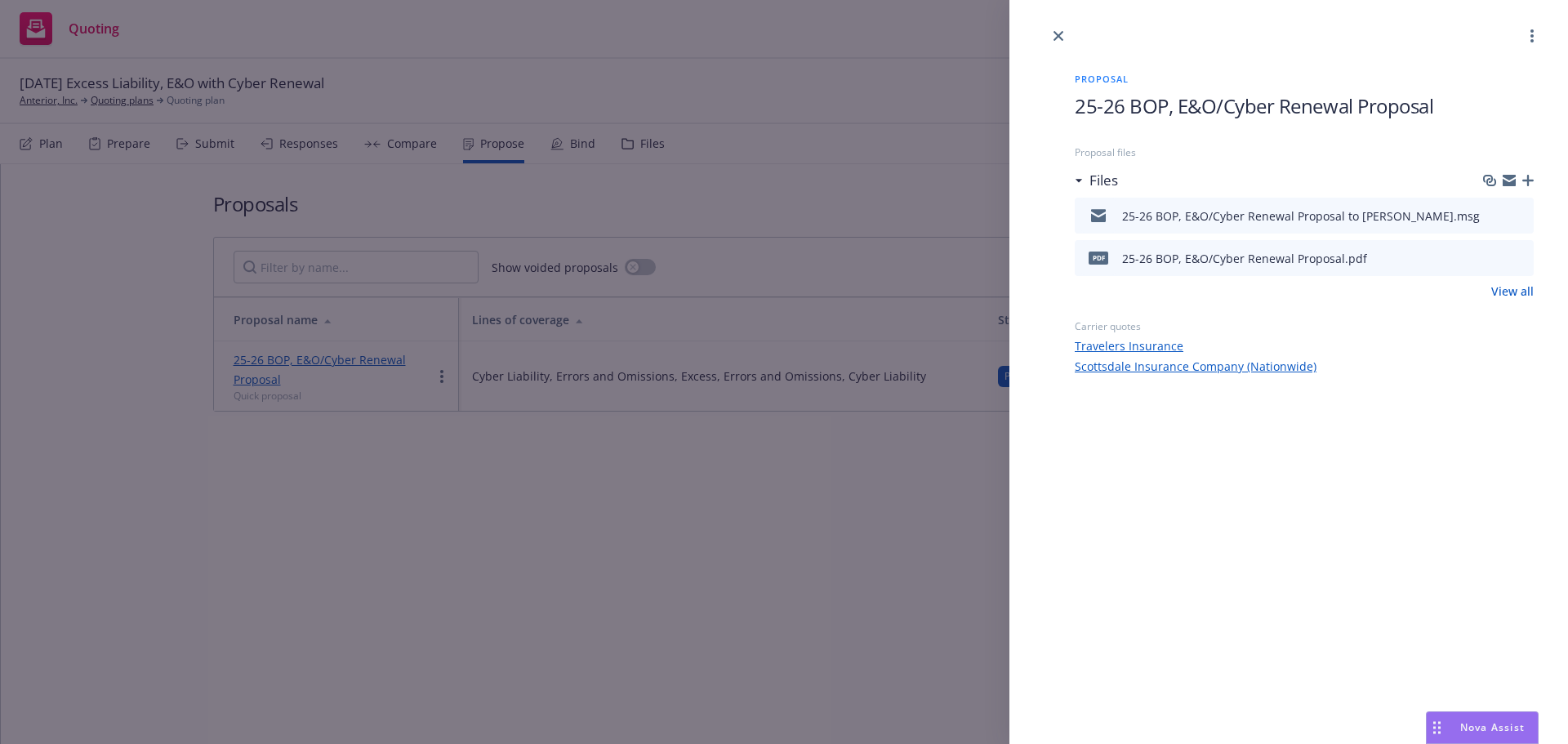
click at [1055, 36] on icon "close" at bounding box center [1058, 35] width 10 height 10
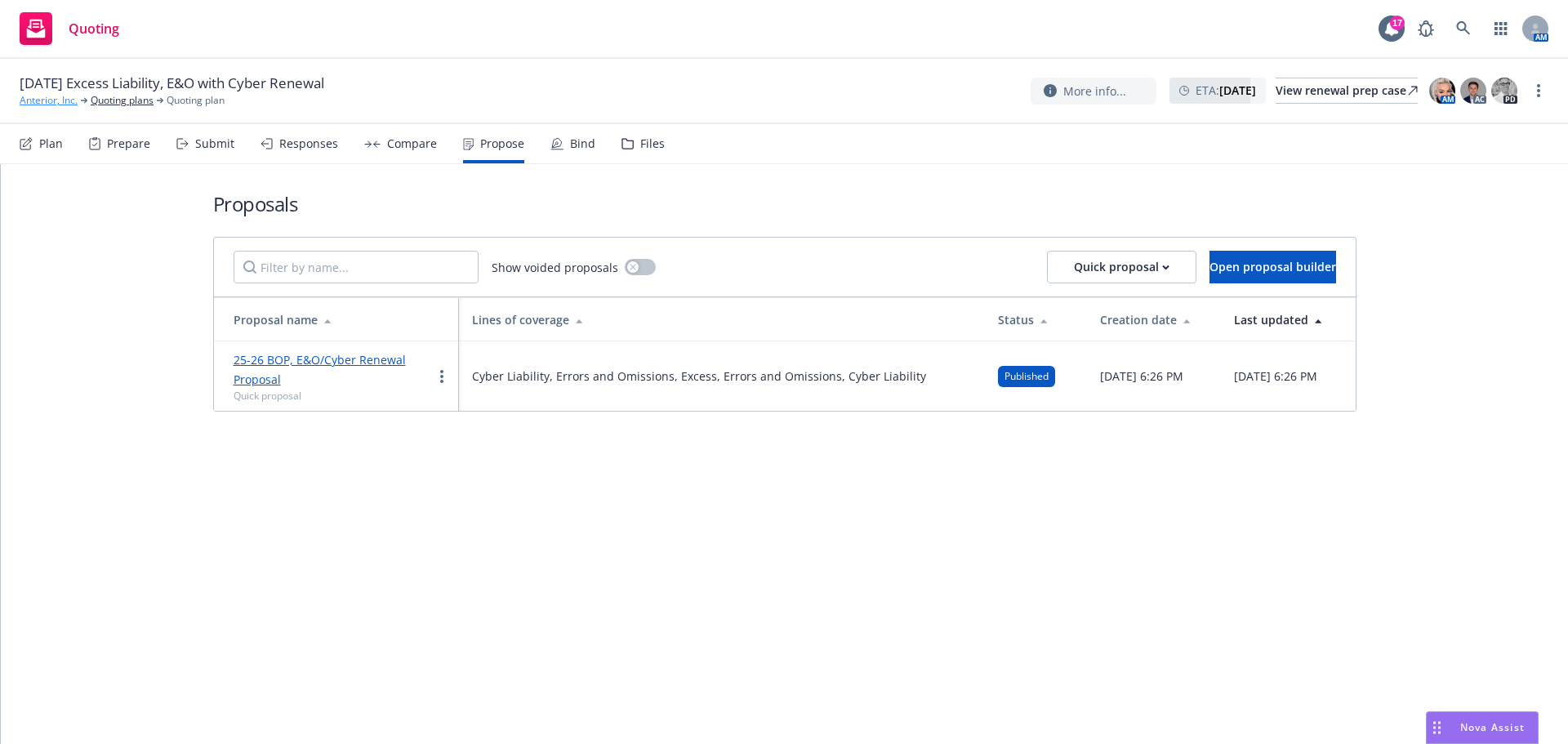
click at [44, 104] on link "Anterior, Inc." at bounding box center [49, 100] width 58 height 14
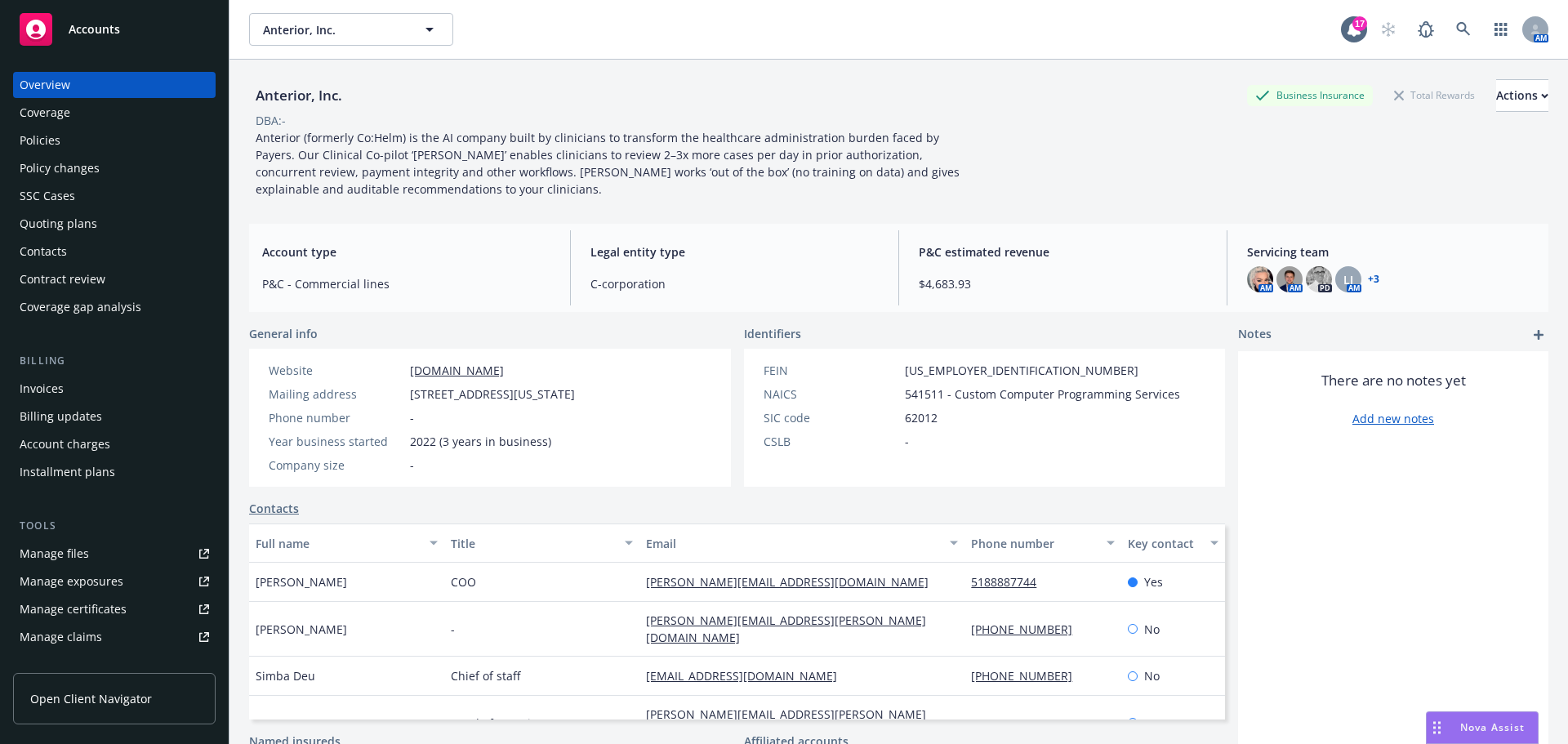
click at [93, 157] on div "Policy changes" at bounding box center [60, 168] width 80 height 26
click at [91, 146] on div "Policies" at bounding box center [115, 140] width 190 height 26
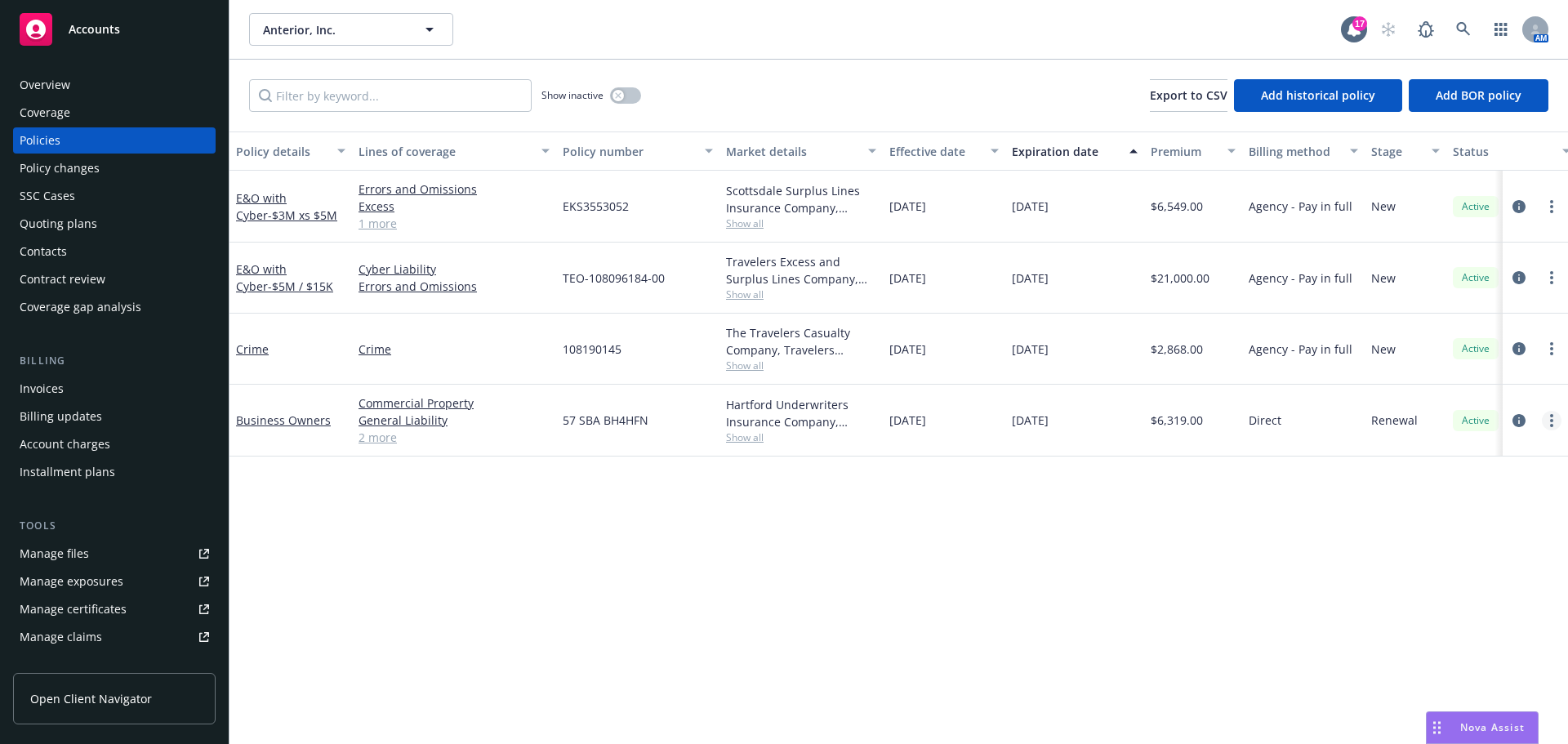
click at [1554, 419] on link "more" at bounding box center [1553, 420] width 20 height 20
click at [1432, 517] on link "End policy" at bounding box center [1465, 519] width 192 height 33
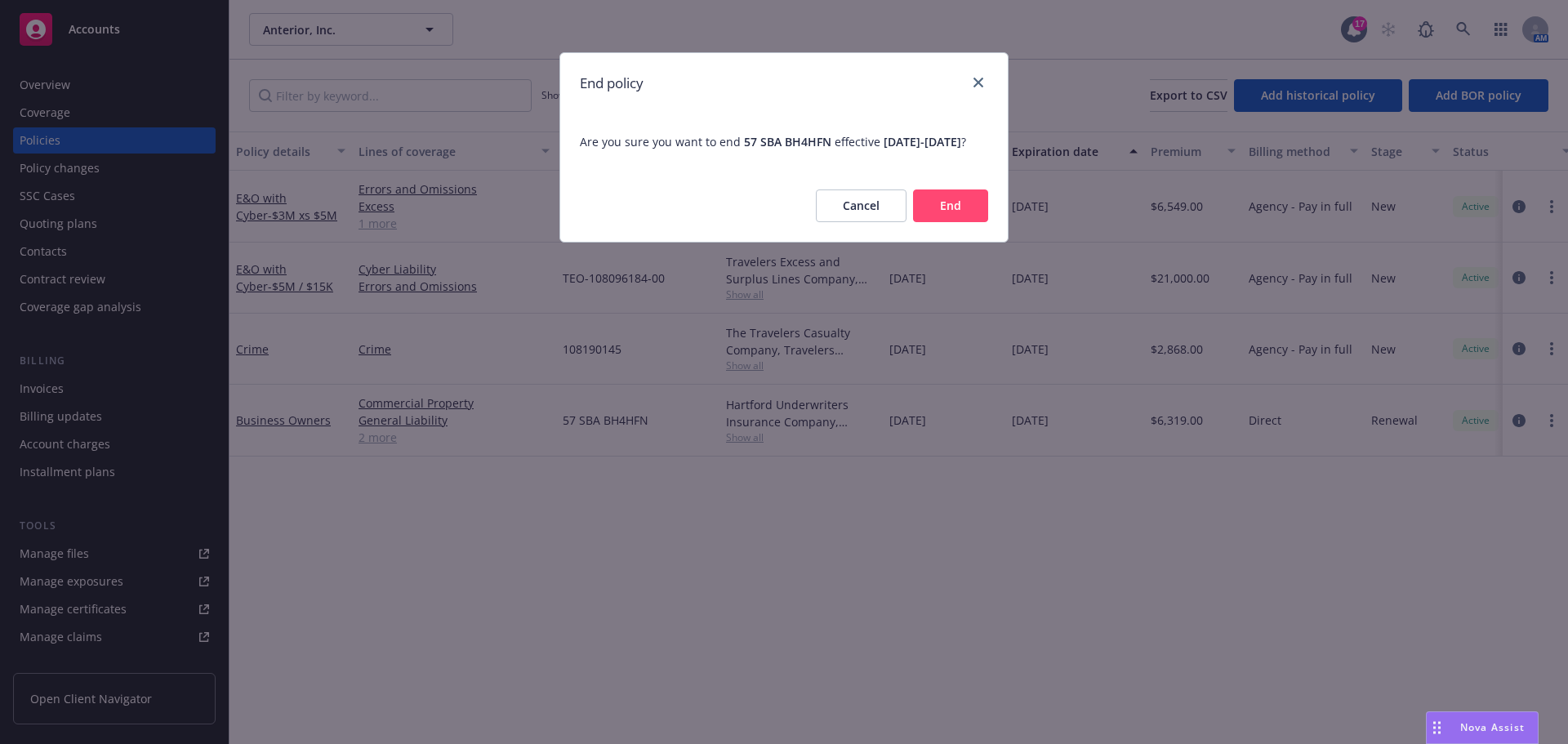
click at [950, 213] on button "End" at bounding box center [950, 206] width 75 height 33
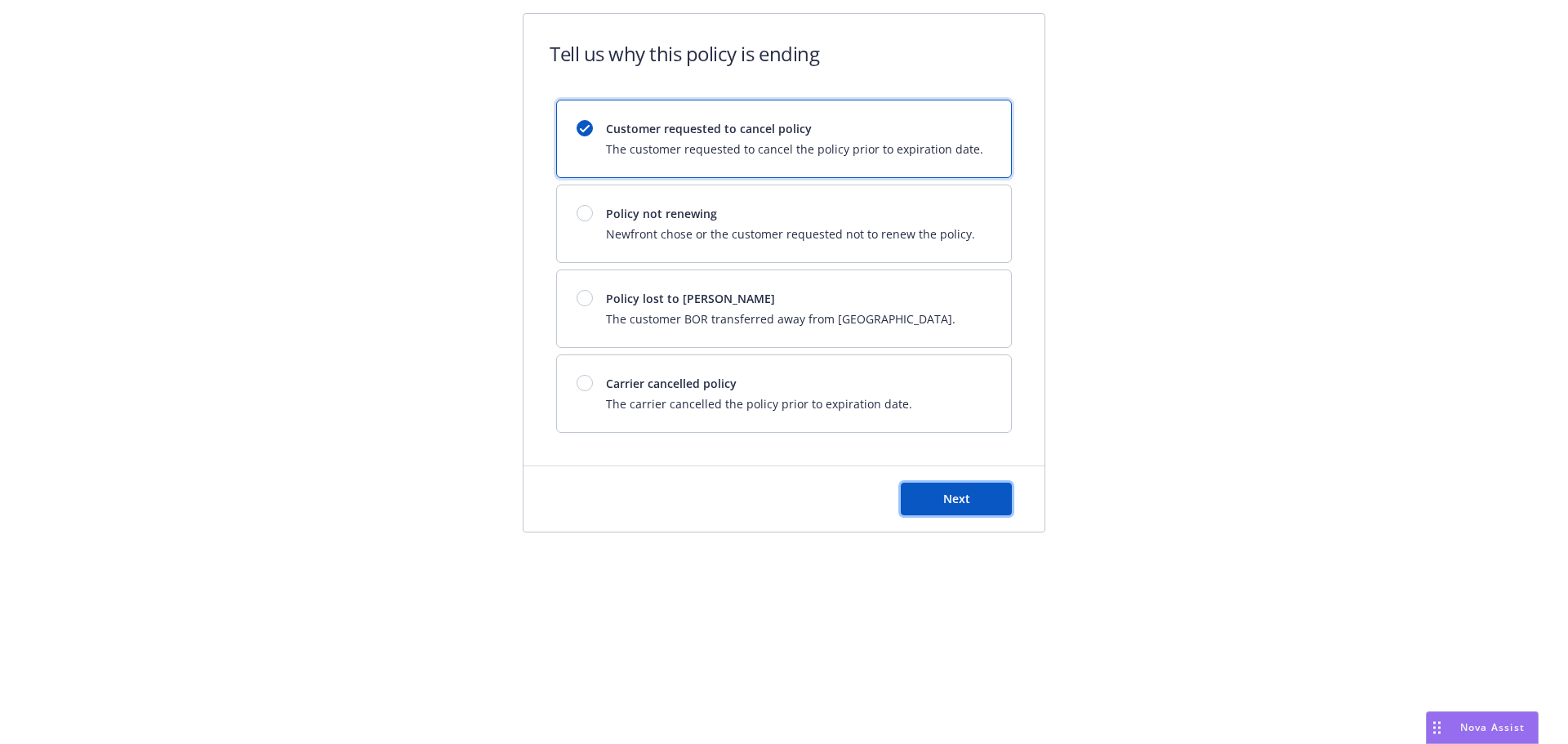
drag, startPoint x: 936, startPoint y: 484, endPoint x: 614, endPoint y: 488, distance: 322.0
click at [614, 488] on div "Next" at bounding box center [784, 499] width 456 height 33
click at [590, 384] on div at bounding box center [585, 383] width 16 height 16
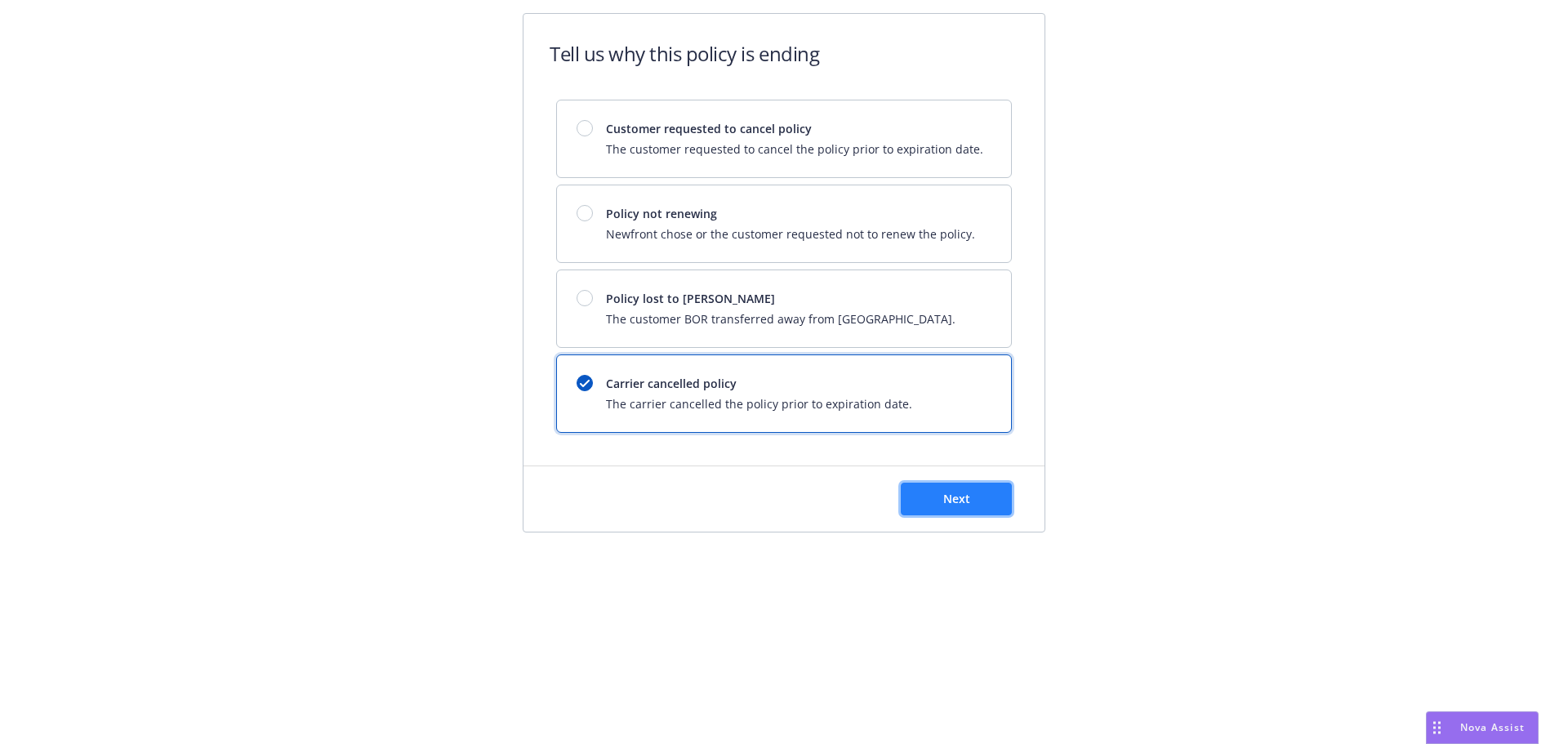
click at [922, 486] on button "Next" at bounding box center [956, 499] width 111 height 33
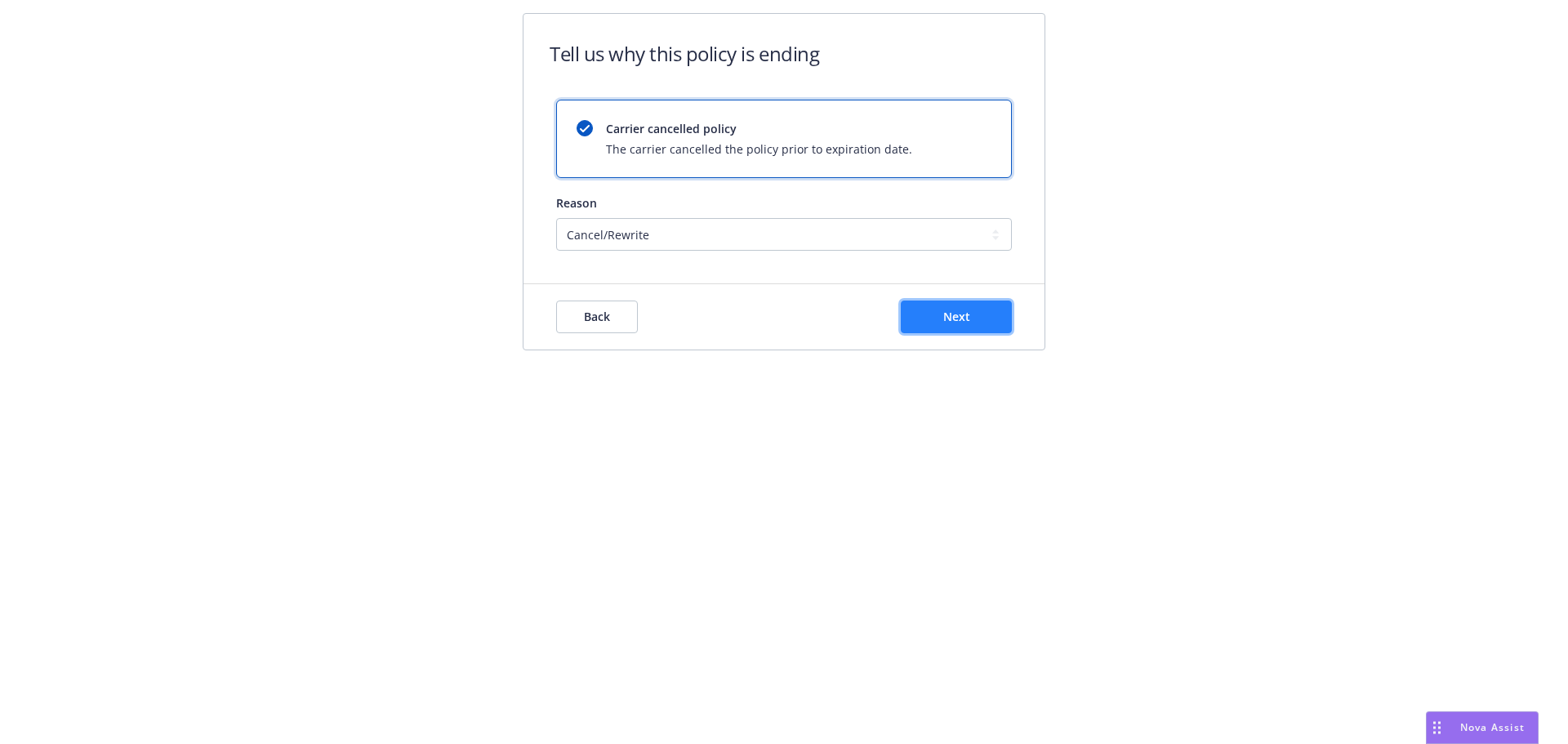
click at [940, 328] on button "Next" at bounding box center [956, 316] width 111 height 33
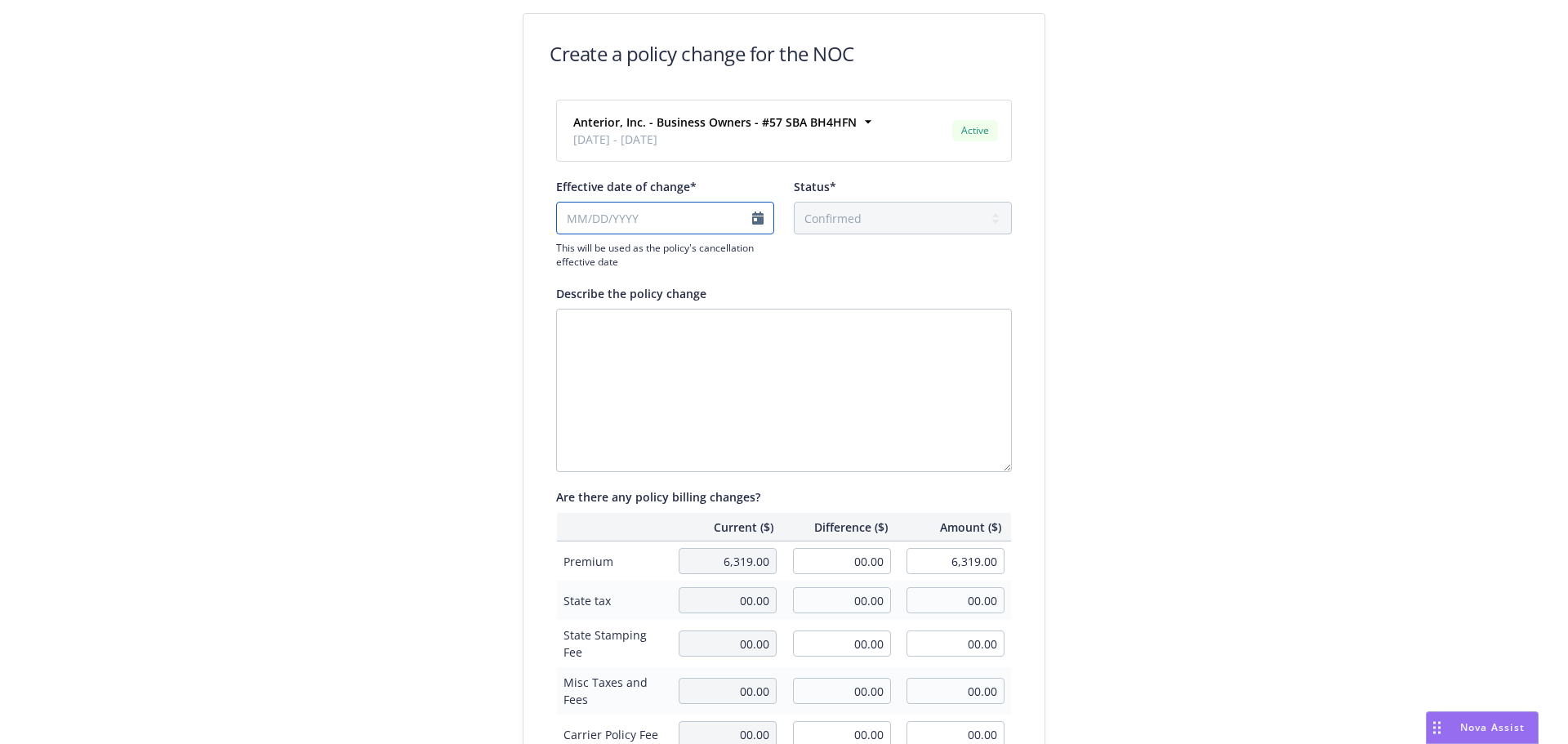
select select "August"
select select "2025"
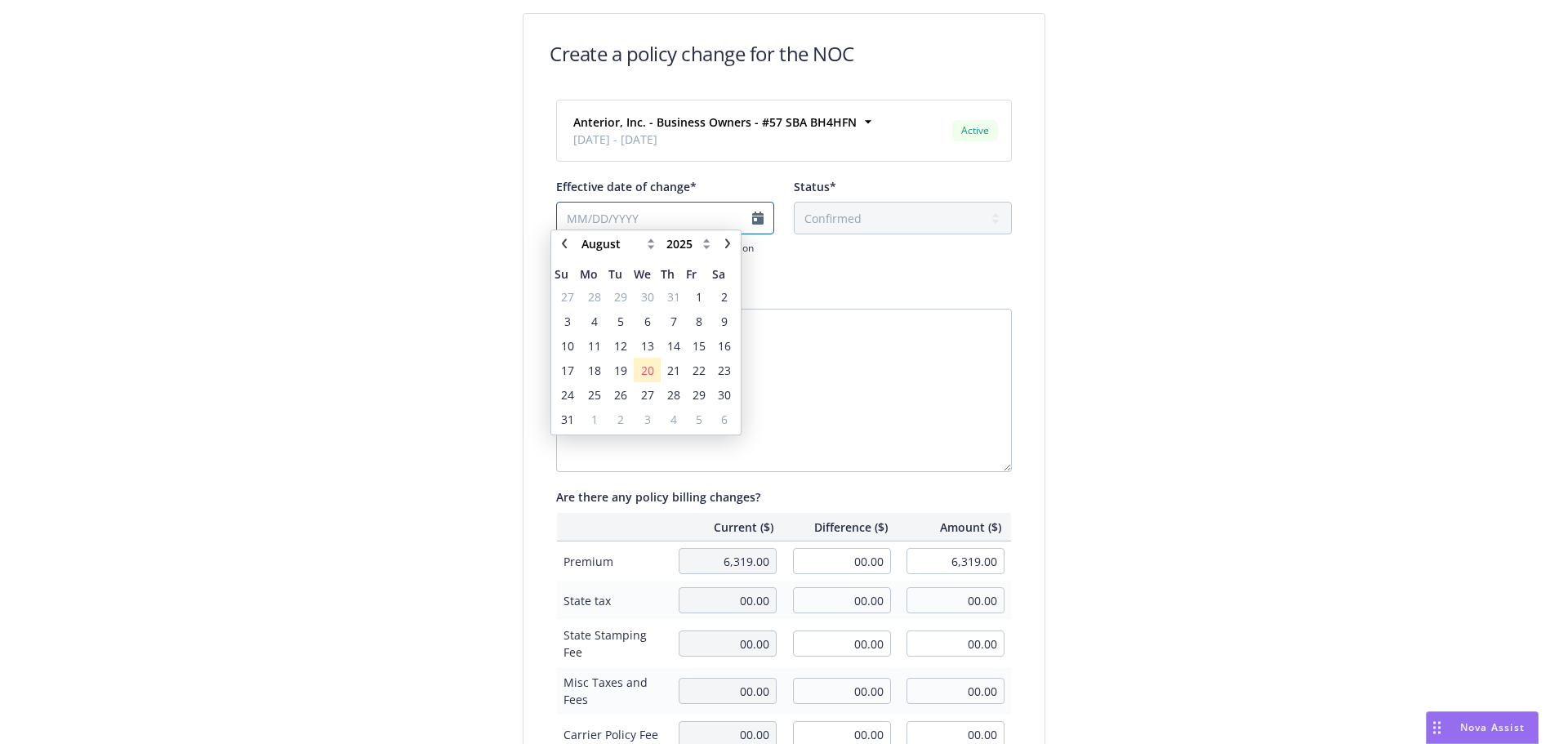
click at [561, 218] on input "Effective date of change*" at bounding box center [665, 218] width 218 height 33
click at [718, 399] on span "30" at bounding box center [724, 402] width 13 height 17
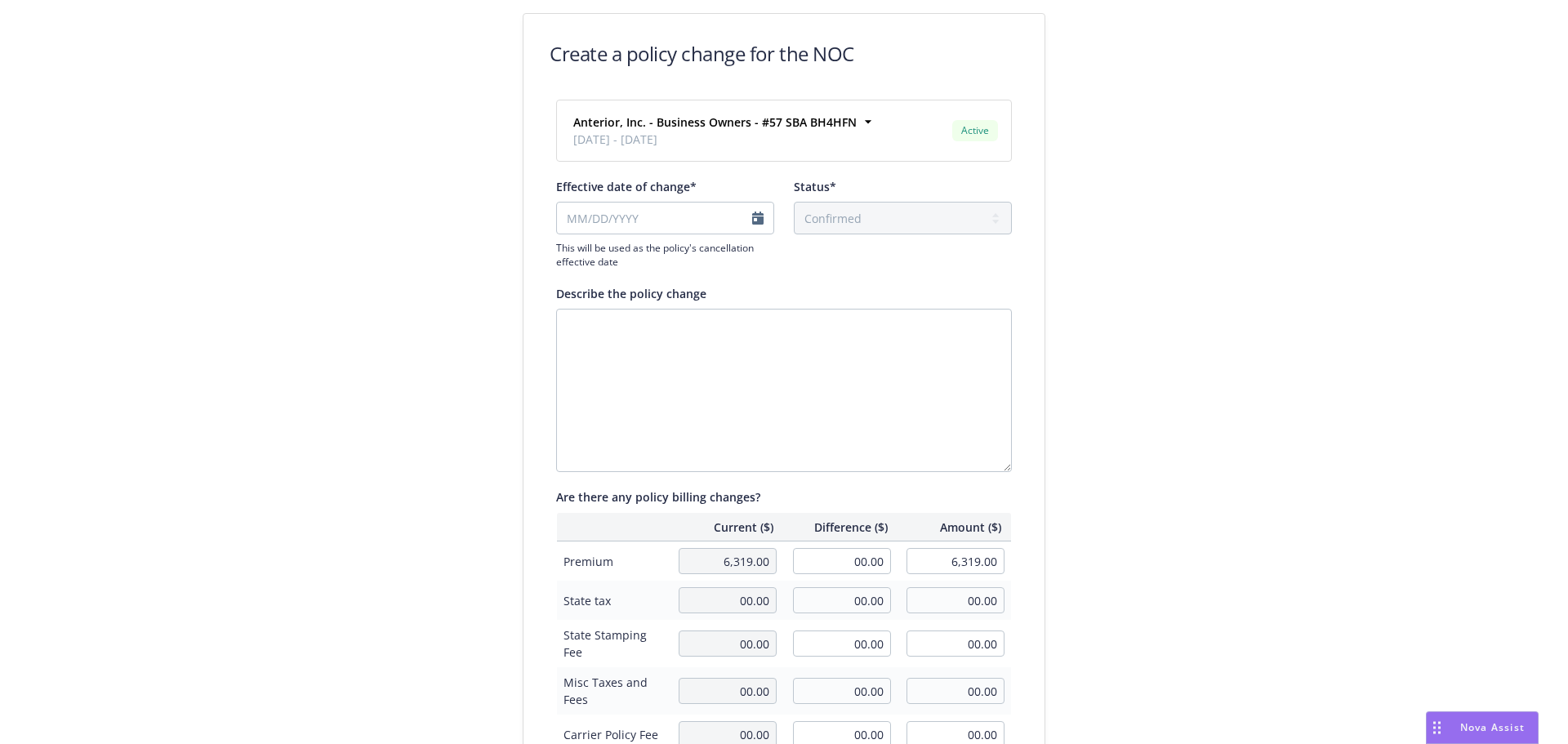
type input "[DATE]"
click at [786, 349] on textarea "Describe the policy change" at bounding box center [784, 390] width 456 height 164
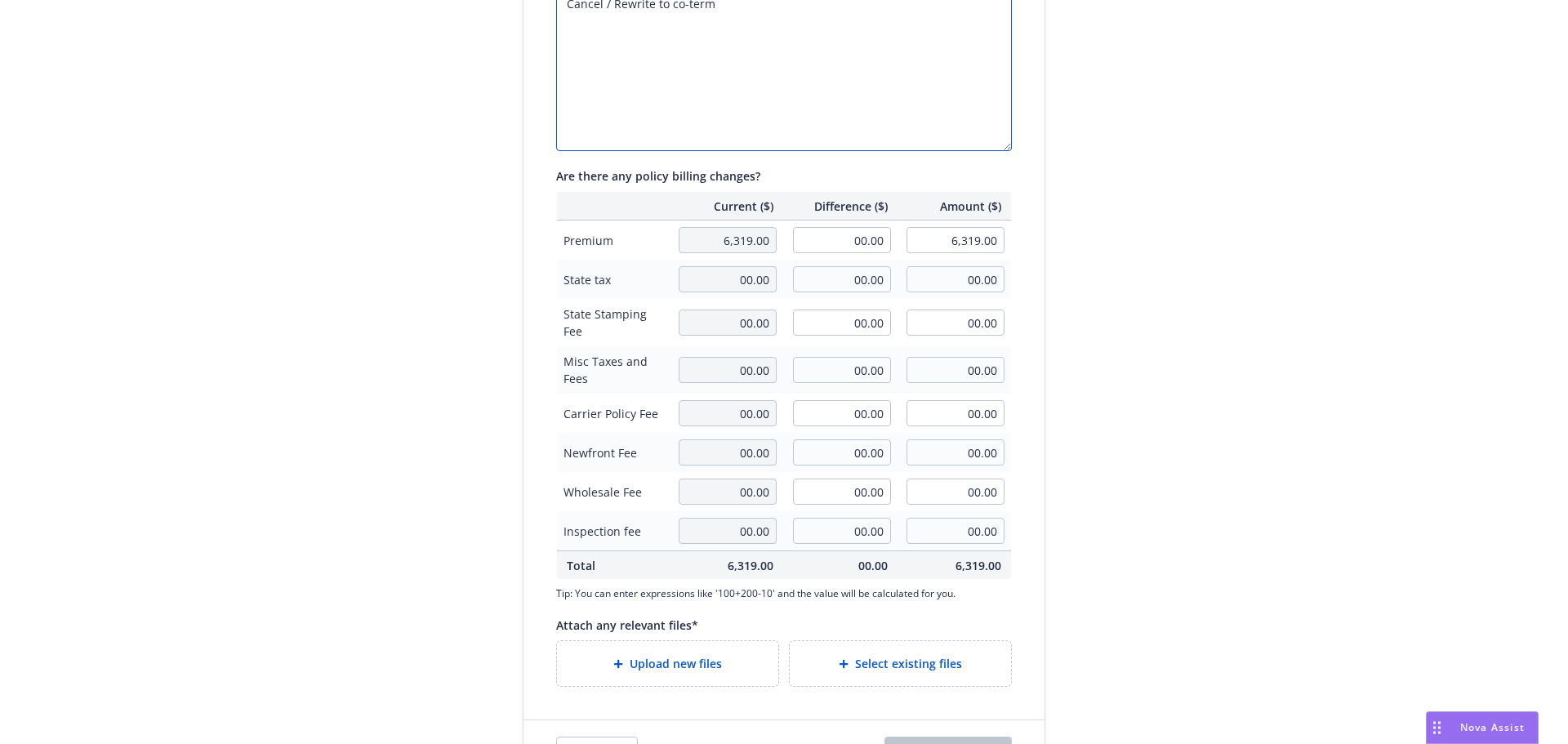
scroll to position [326, 0]
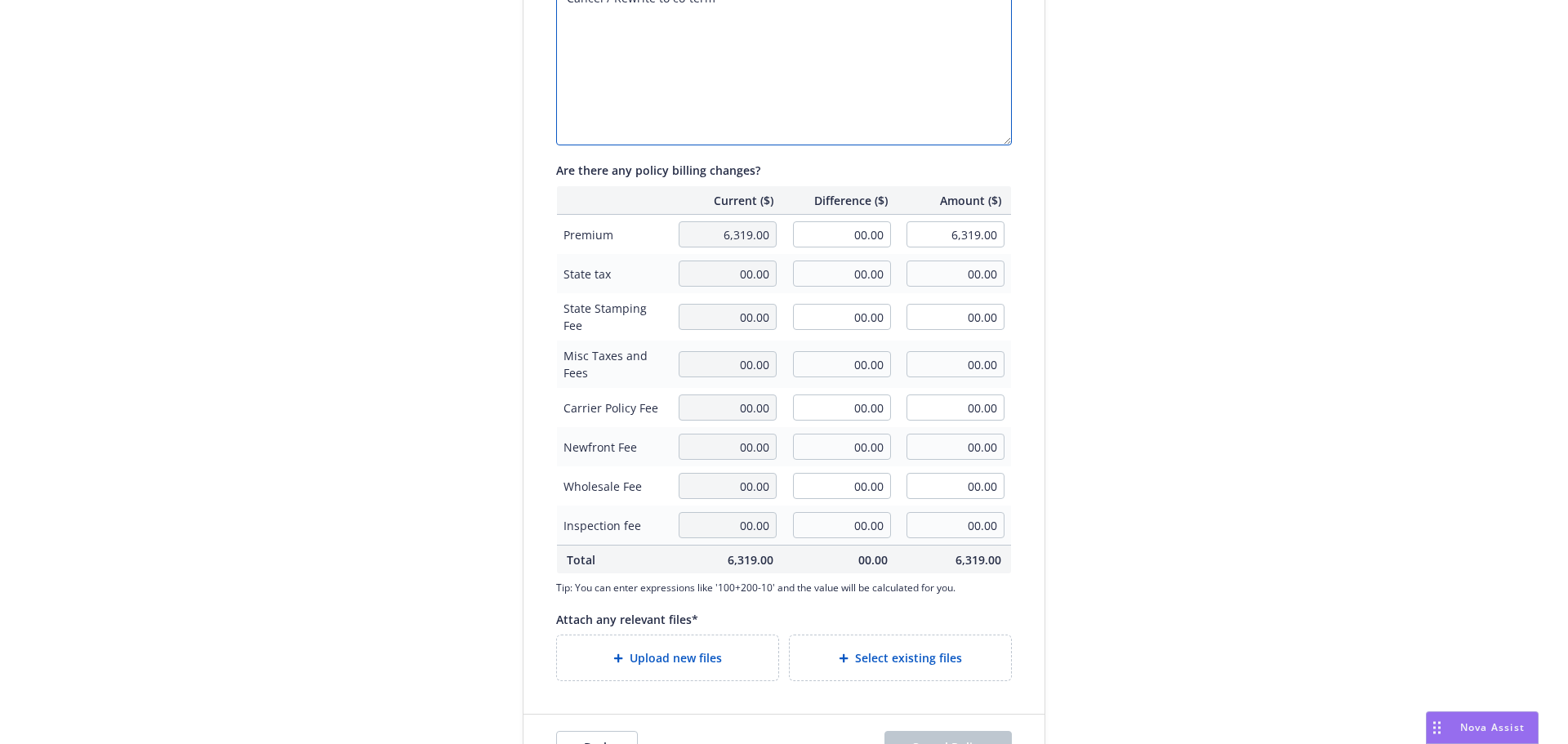
type textarea "Cancel / Rewrite to co-term"
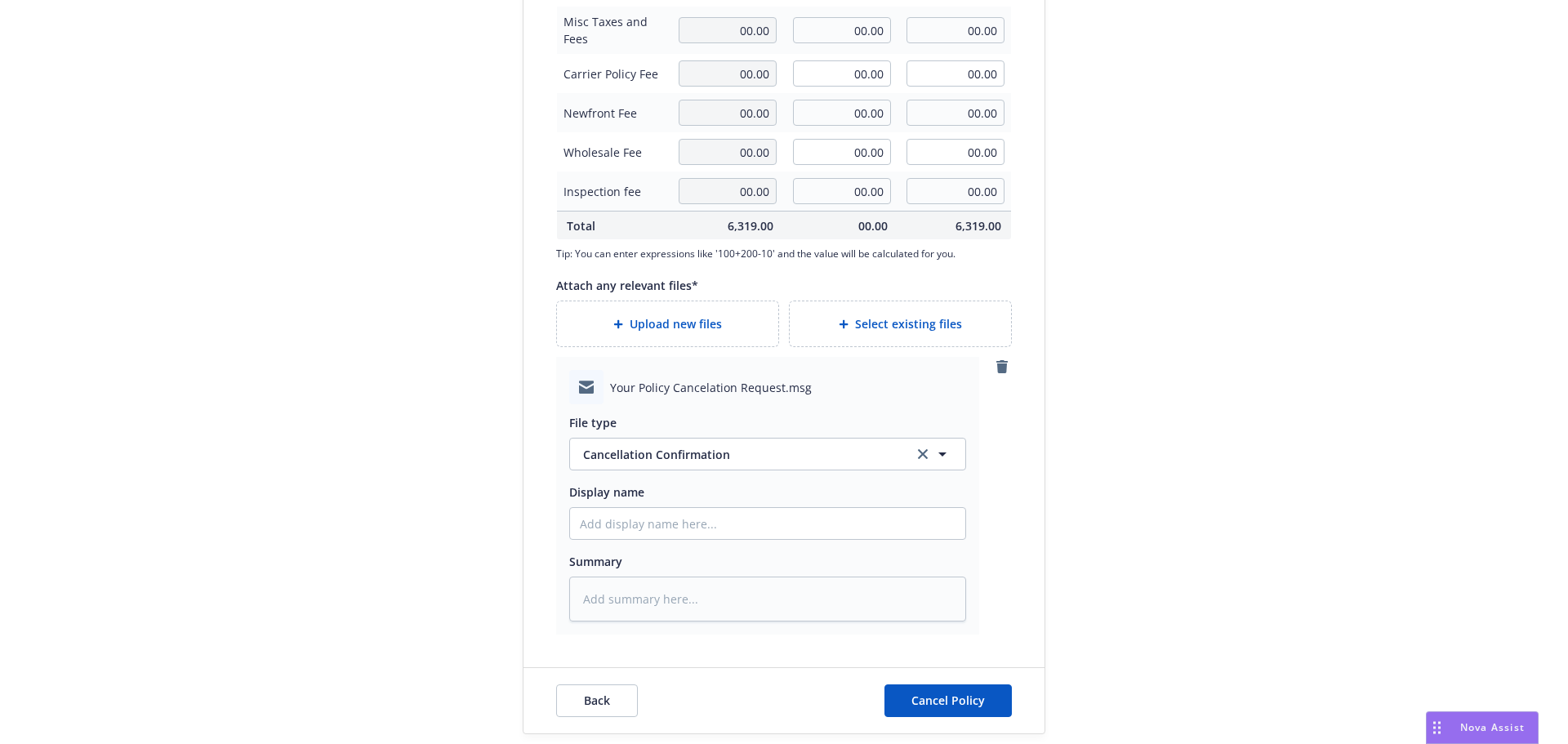
scroll to position [664, 0]
click at [722, 530] on input "Display name" at bounding box center [768, 520] width 395 height 31
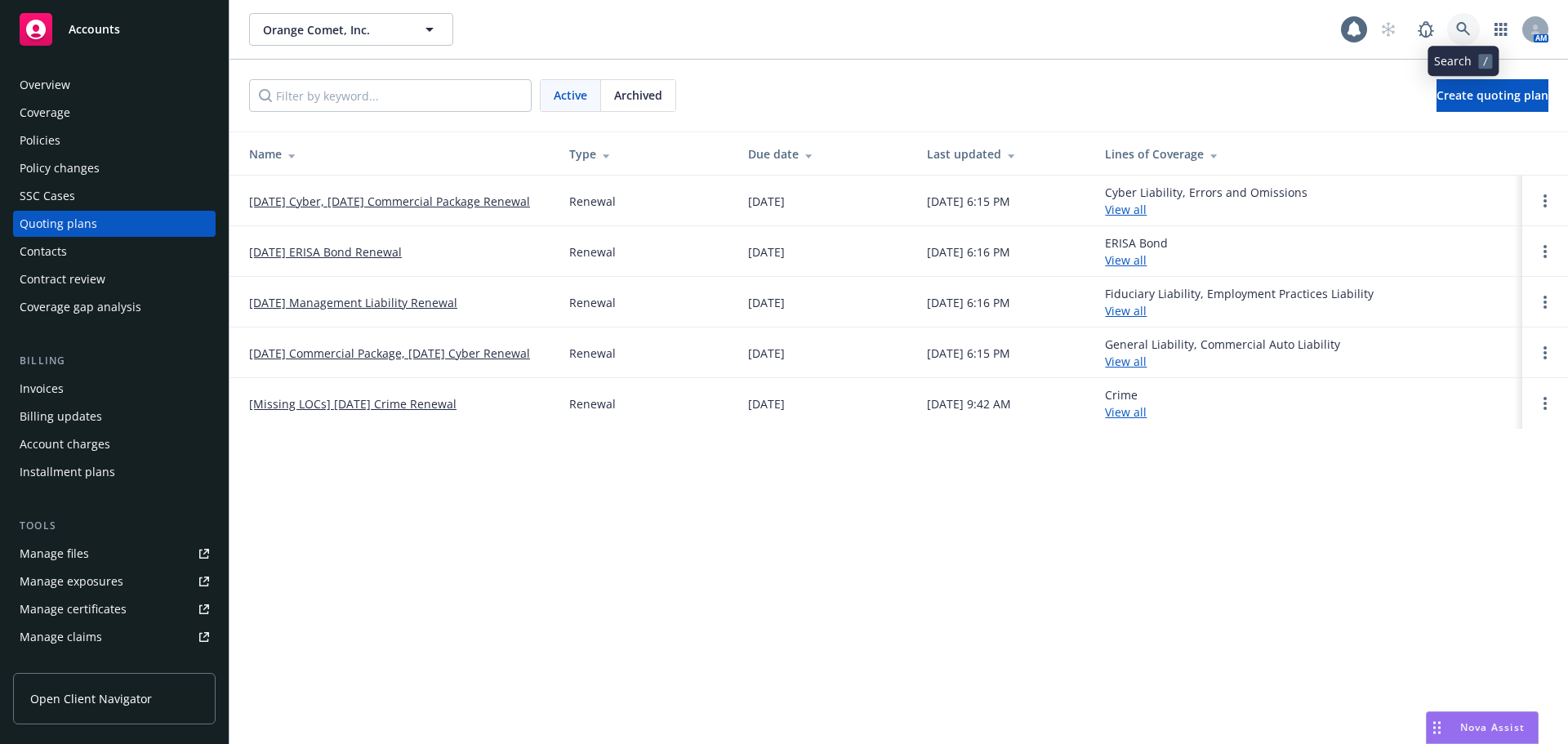
click at [1461, 33] on icon at bounding box center [1464, 29] width 14 height 14
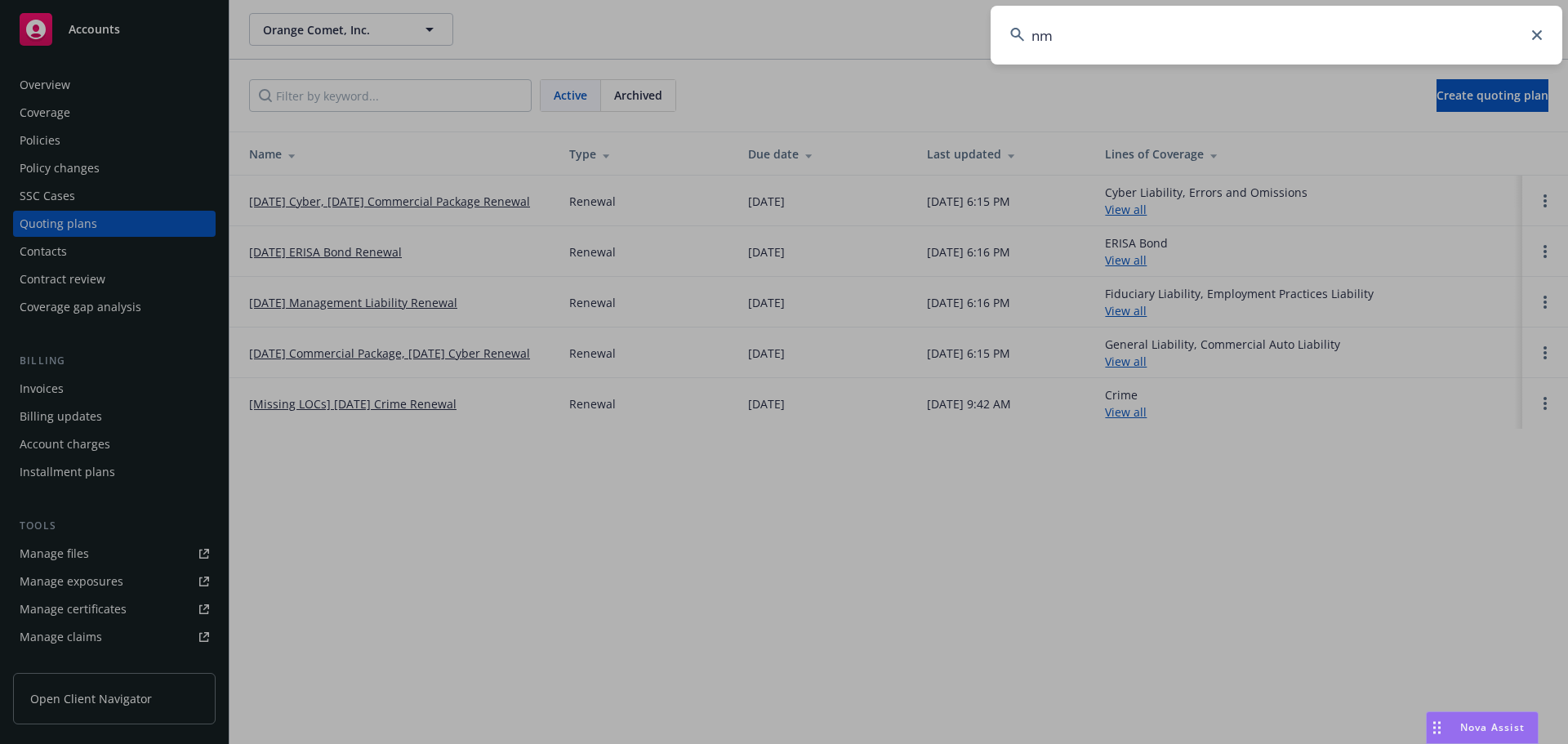
type input "n"
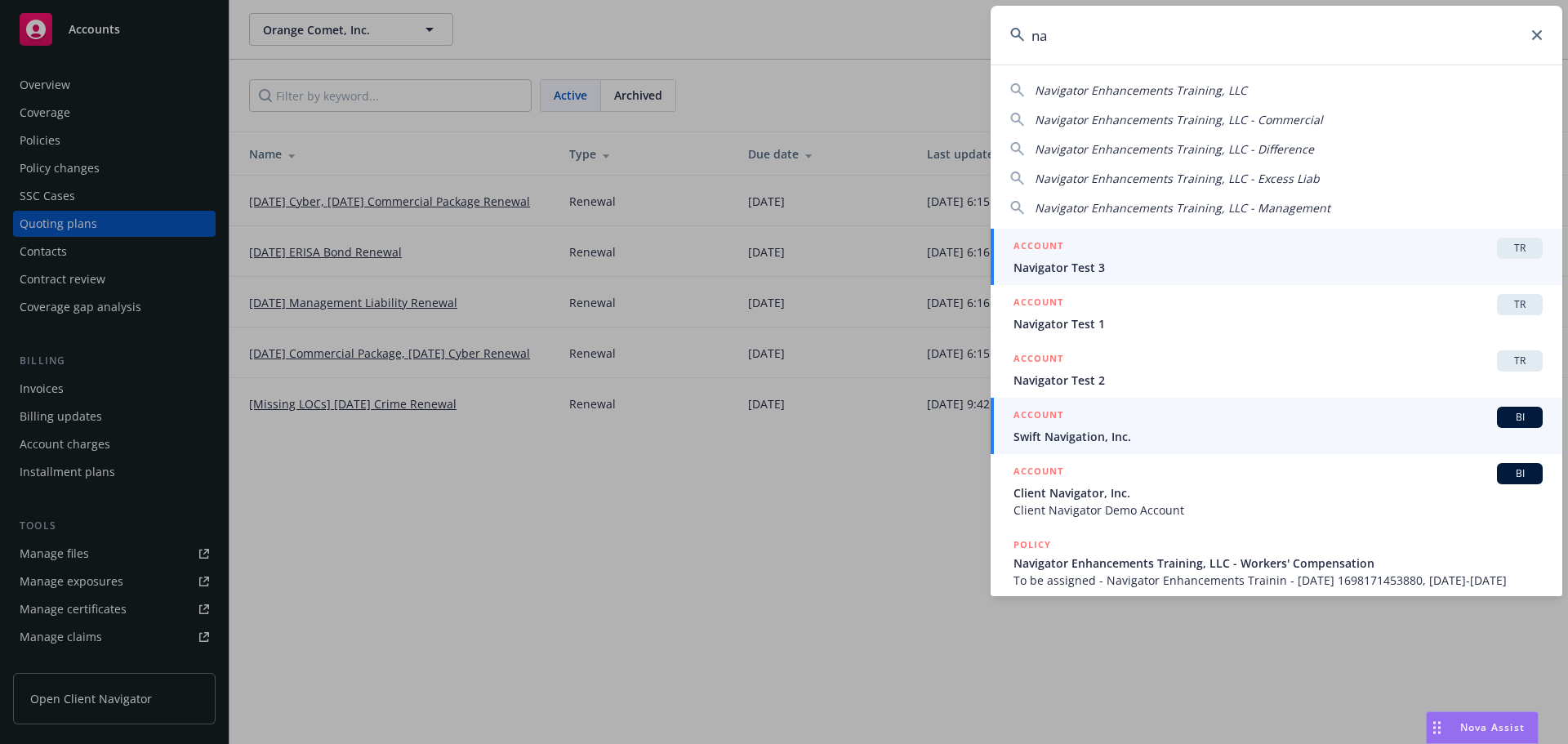
type input "n"
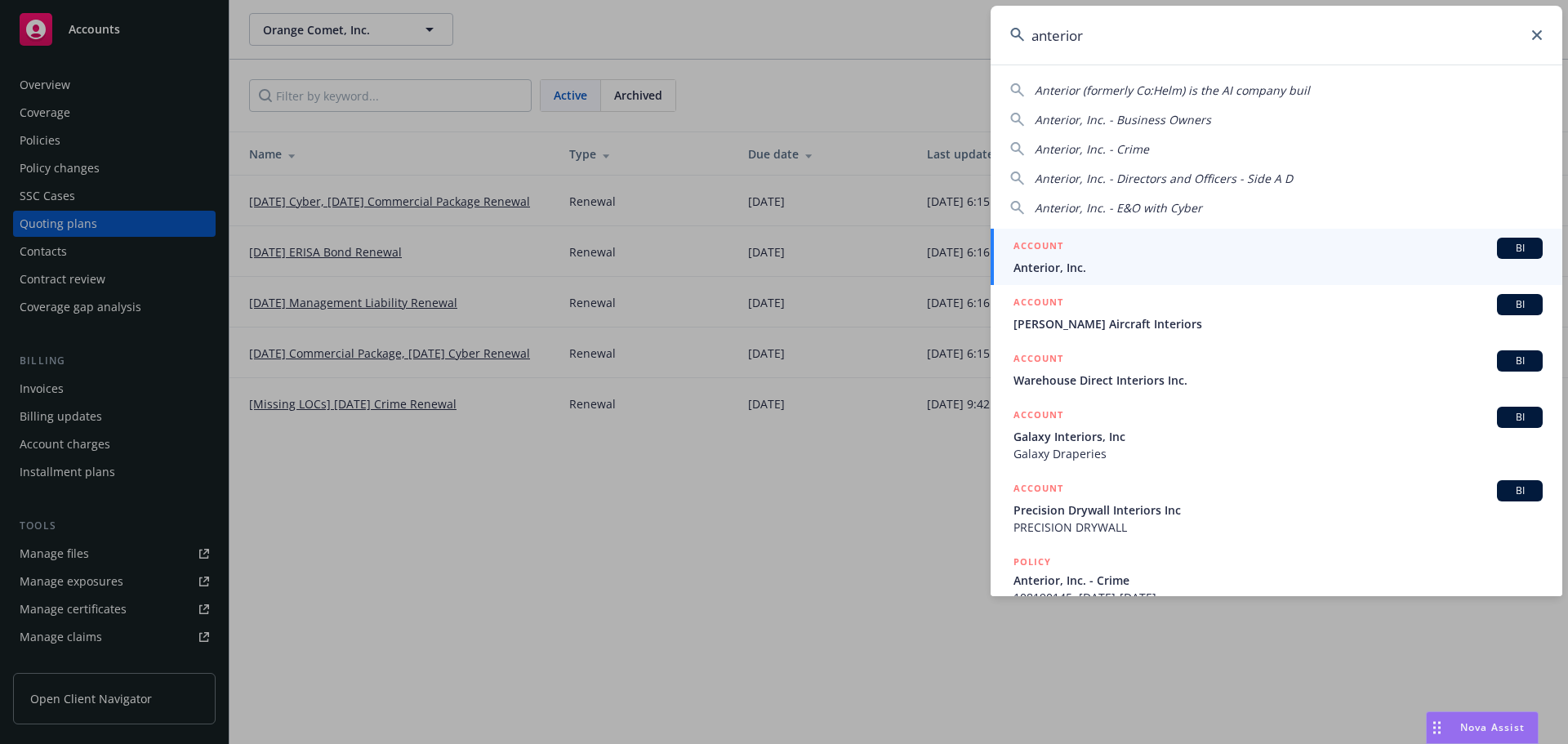
type input "anterior"
click at [1118, 251] on div "ACCOUNT BI" at bounding box center [1278, 248] width 529 height 21
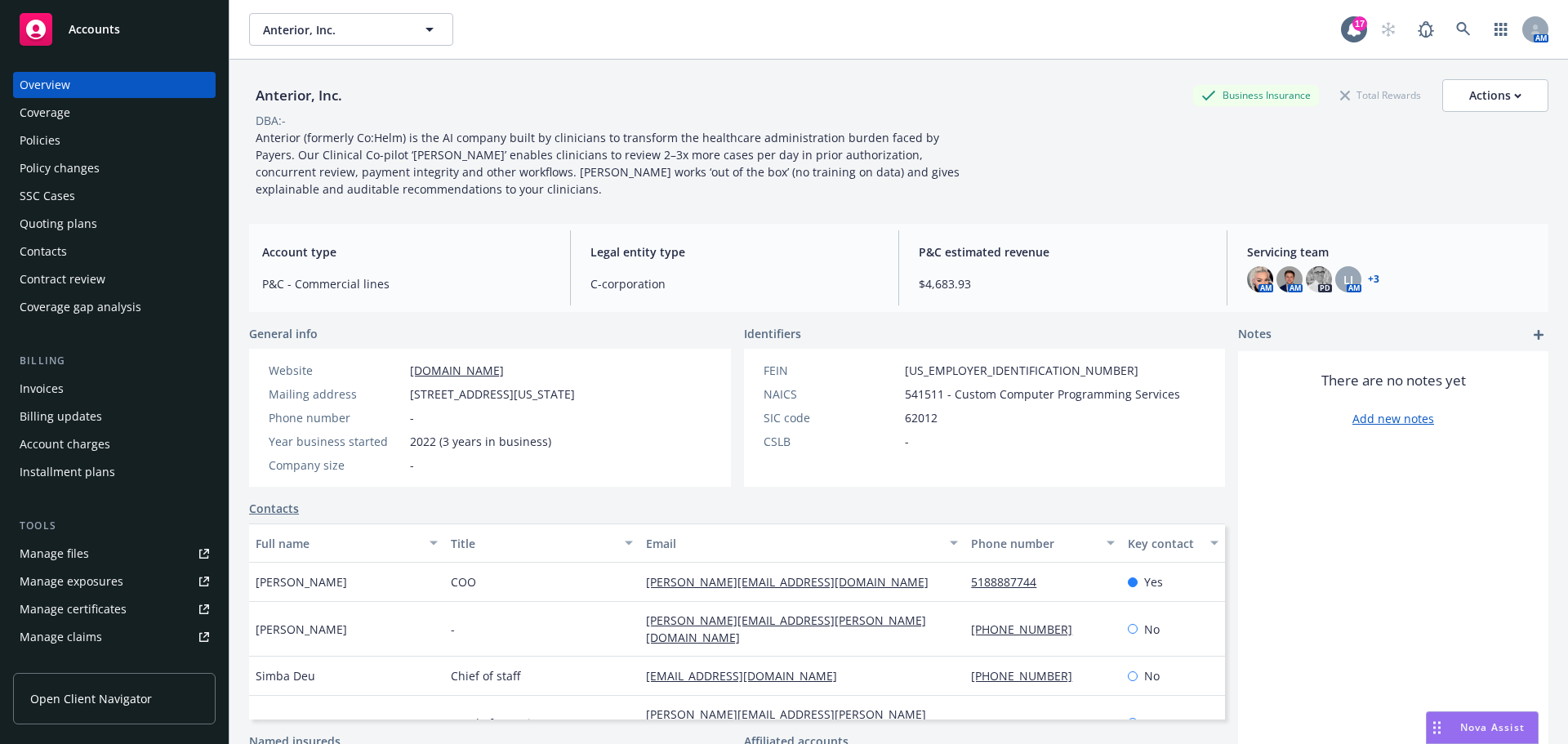
click at [74, 220] on div "Quoting plans" at bounding box center [59, 223] width 78 height 26
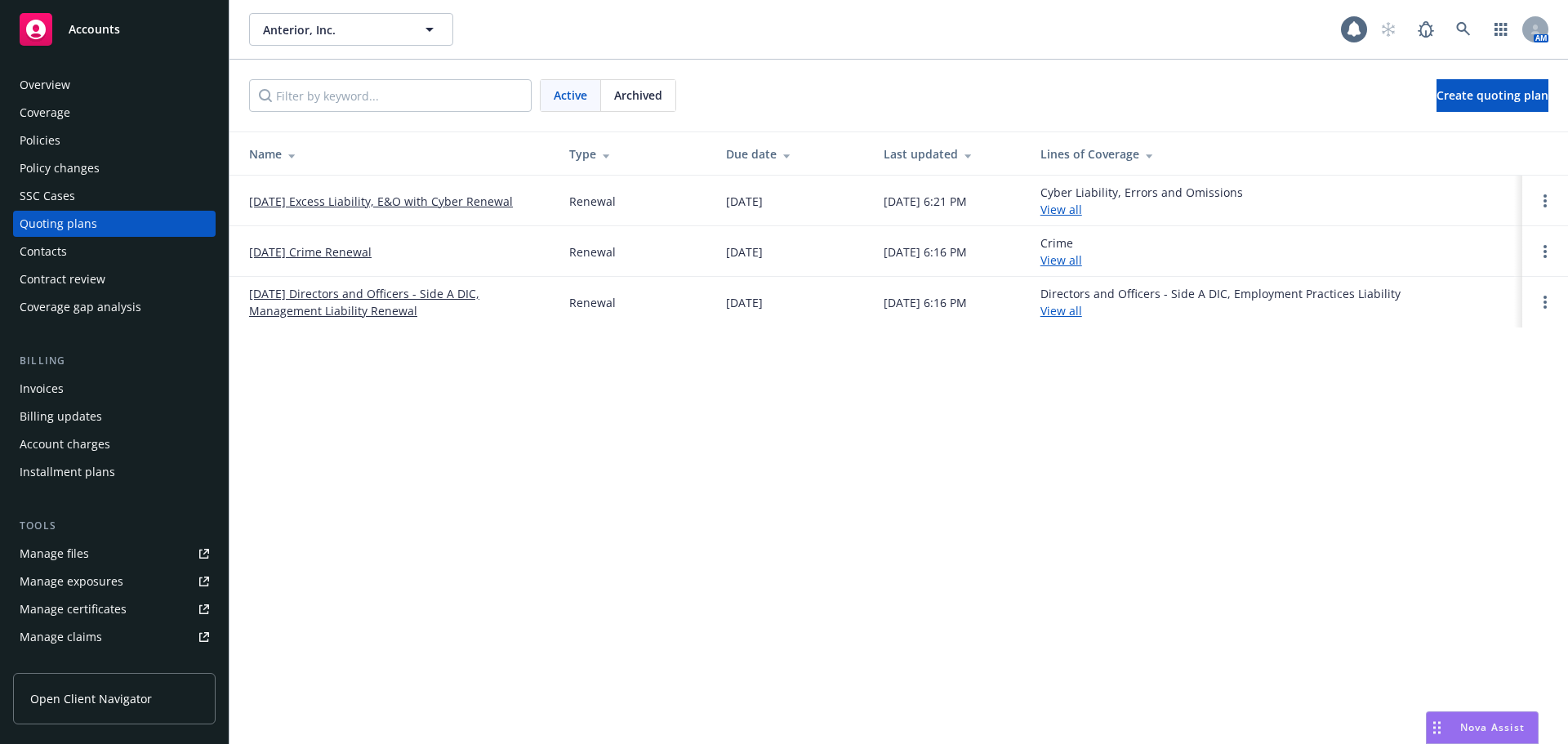
click at [83, 137] on div "Policies" at bounding box center [115, 140] width 190 height 26
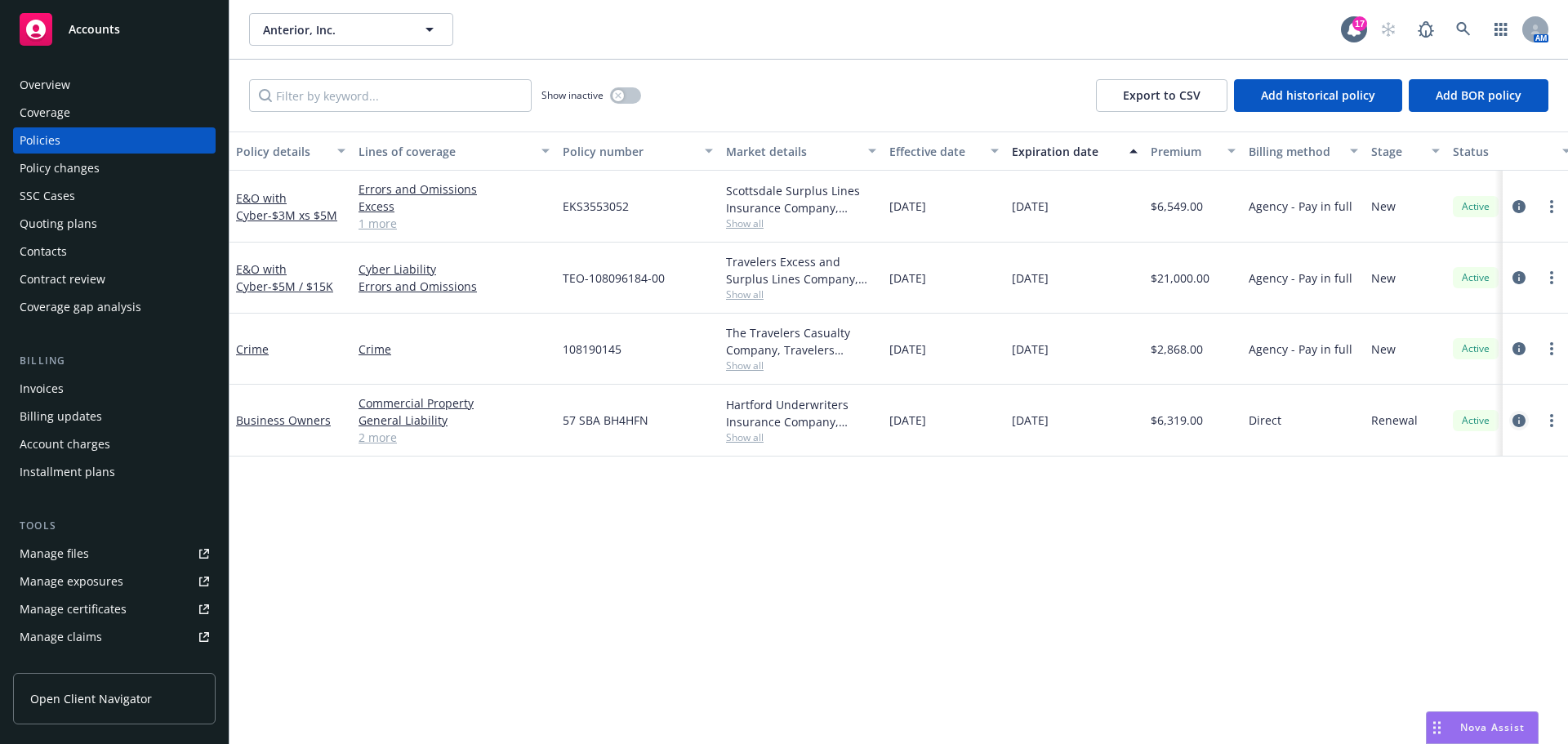
click at [1516, 425] on icon "circleInformation" at bounding box center [1519, 420] width 13 height 13
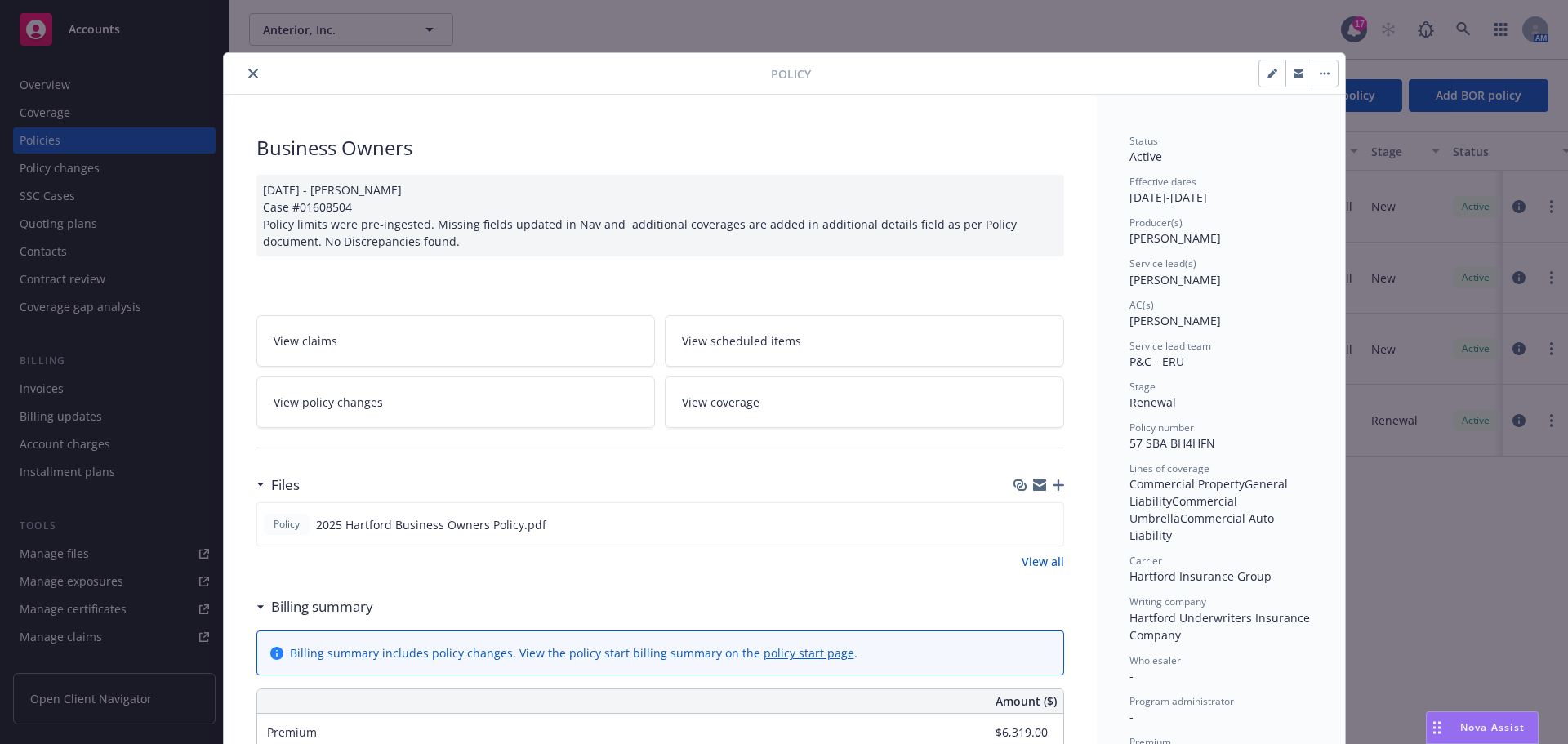
click at [251, 78] on button "close" at bounding box center [253, 73] width 20 height 20
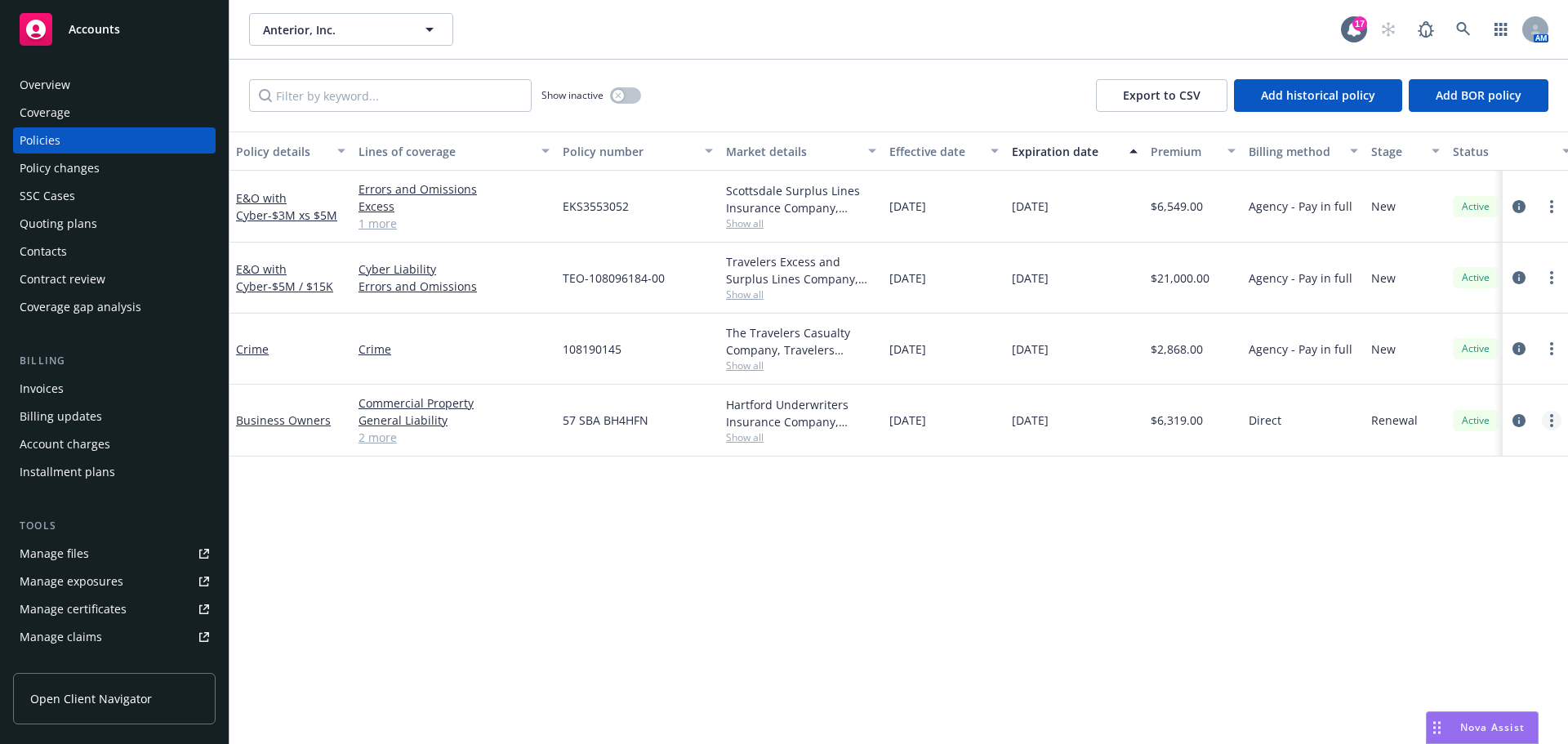
click at [1558, 415] on link "more" at bounding box center [1553, 420] width 20 height 20
click at [1451, 520] on link "End policy" at bounding box center [1465, 519] width 192 height 33
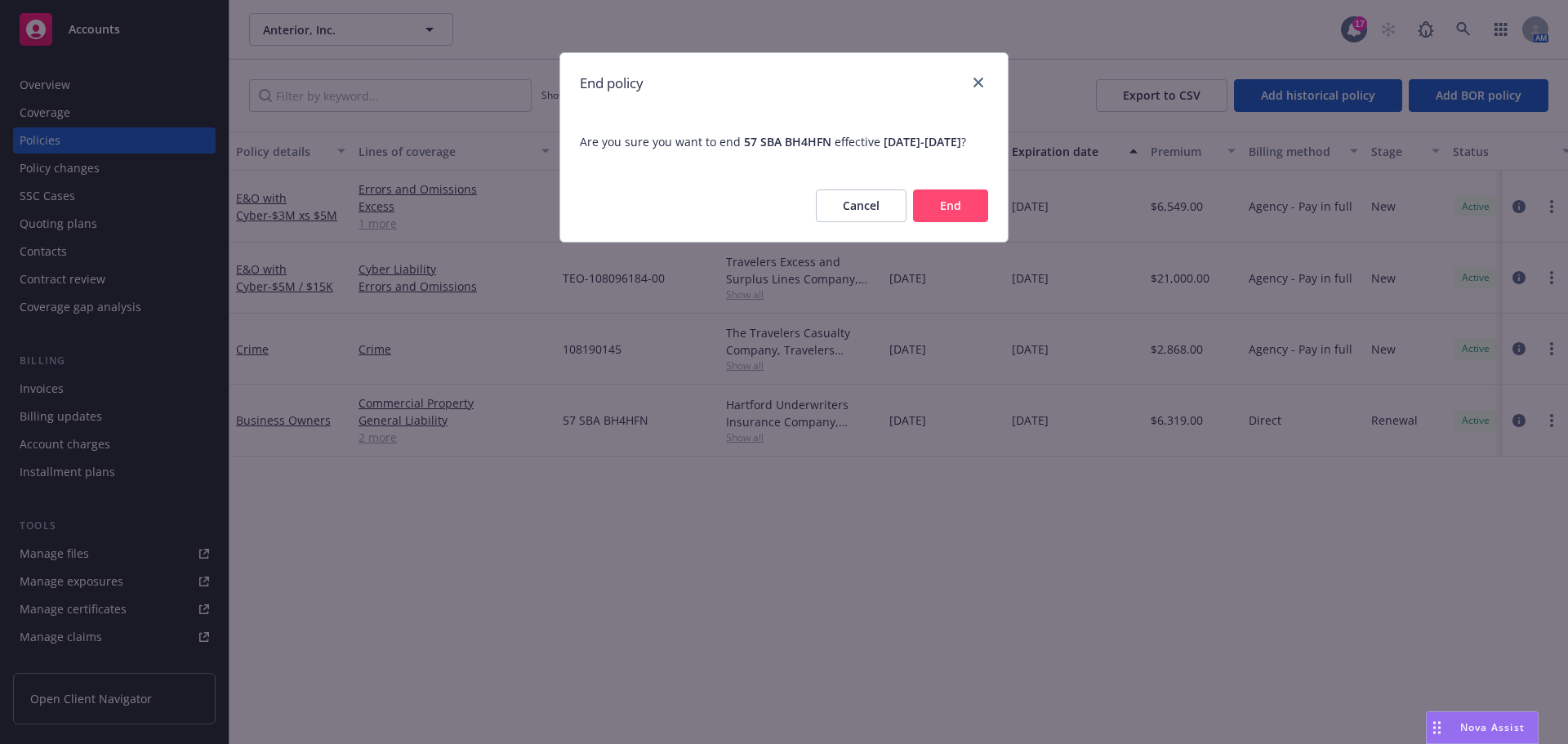
click at [948, 222] on button "End" at bounding box center [950, 206] width 75 height 33
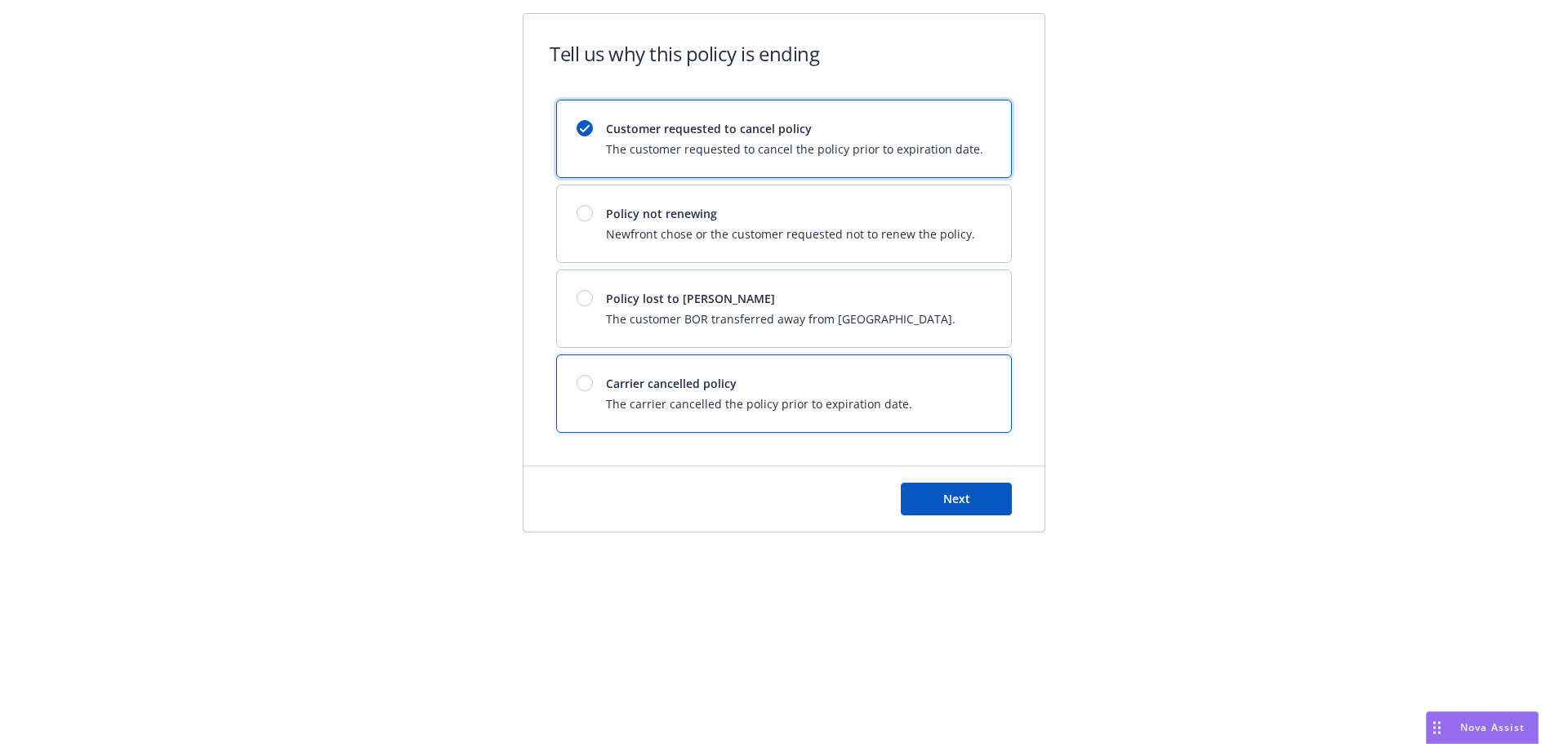
click at [684, 378] on span "Carrier cancelled policy" at bounding box center [759, 383] width 307 height 17
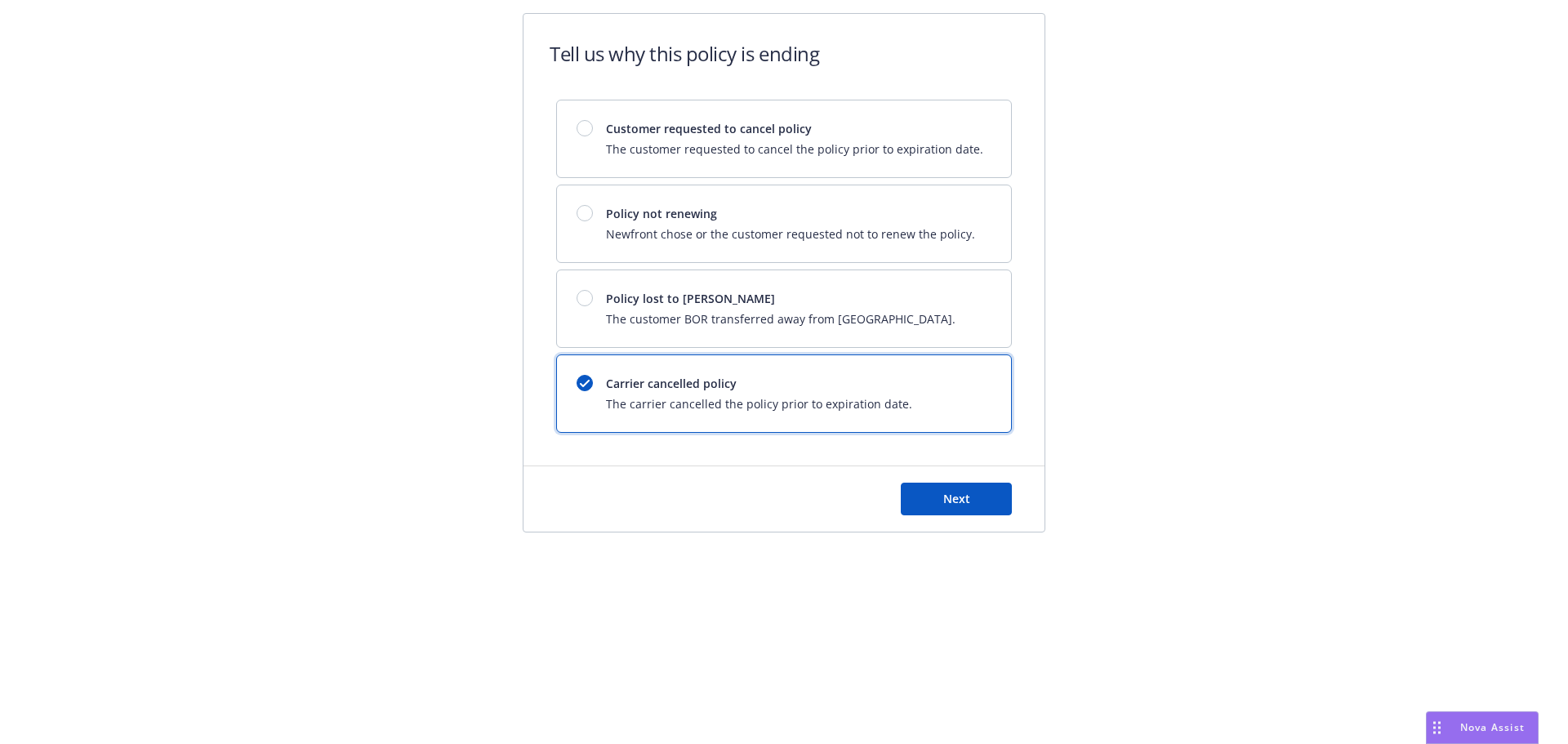
click at [968, 530] on div "Next" at bounding box center [784, 499] width 521 height 65
click at [956, 514] on button "Next" at bounding box center [956, 499] width 111 height 33
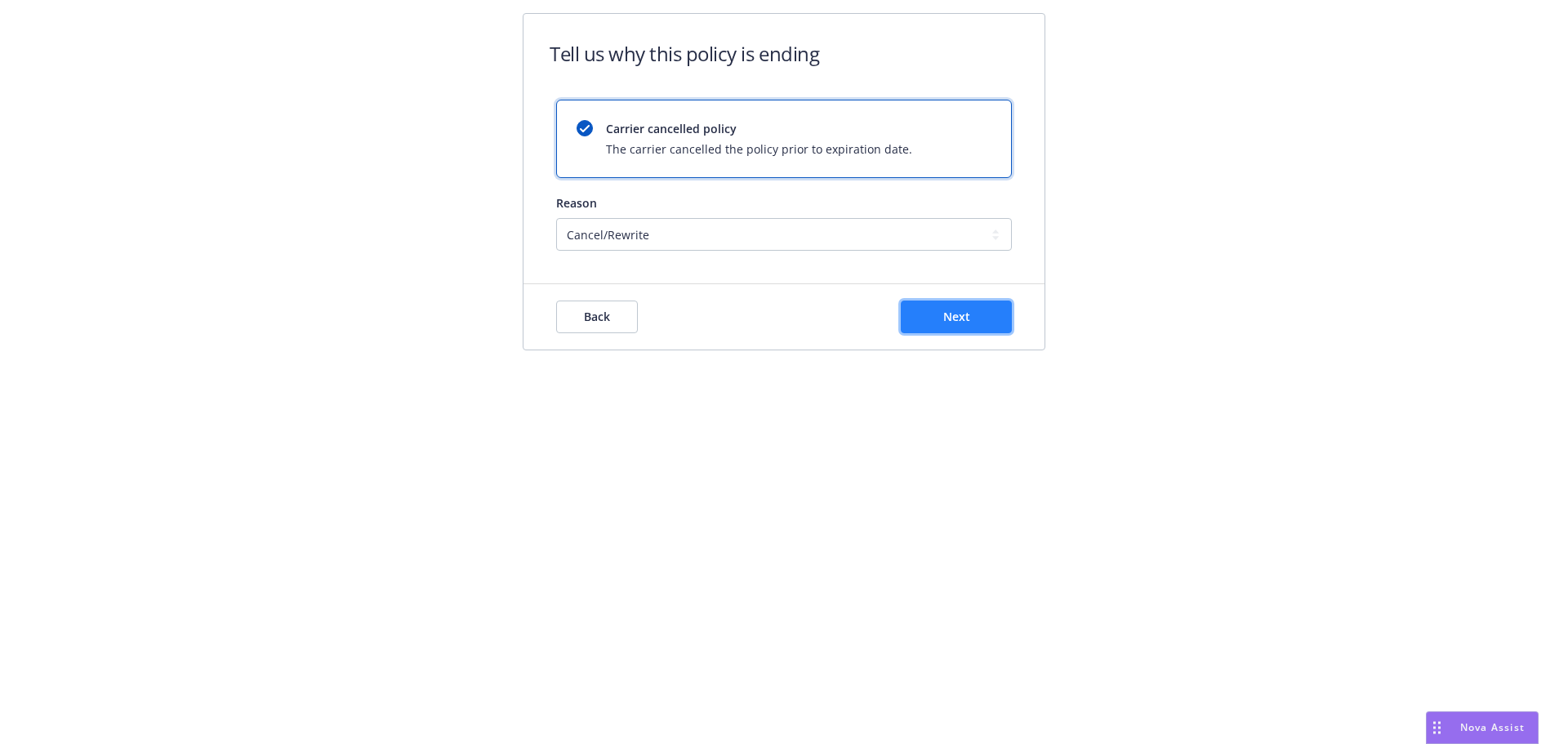
click at [947, 326] on button "Next" at bounding box center [956, 316] width 111 height 33
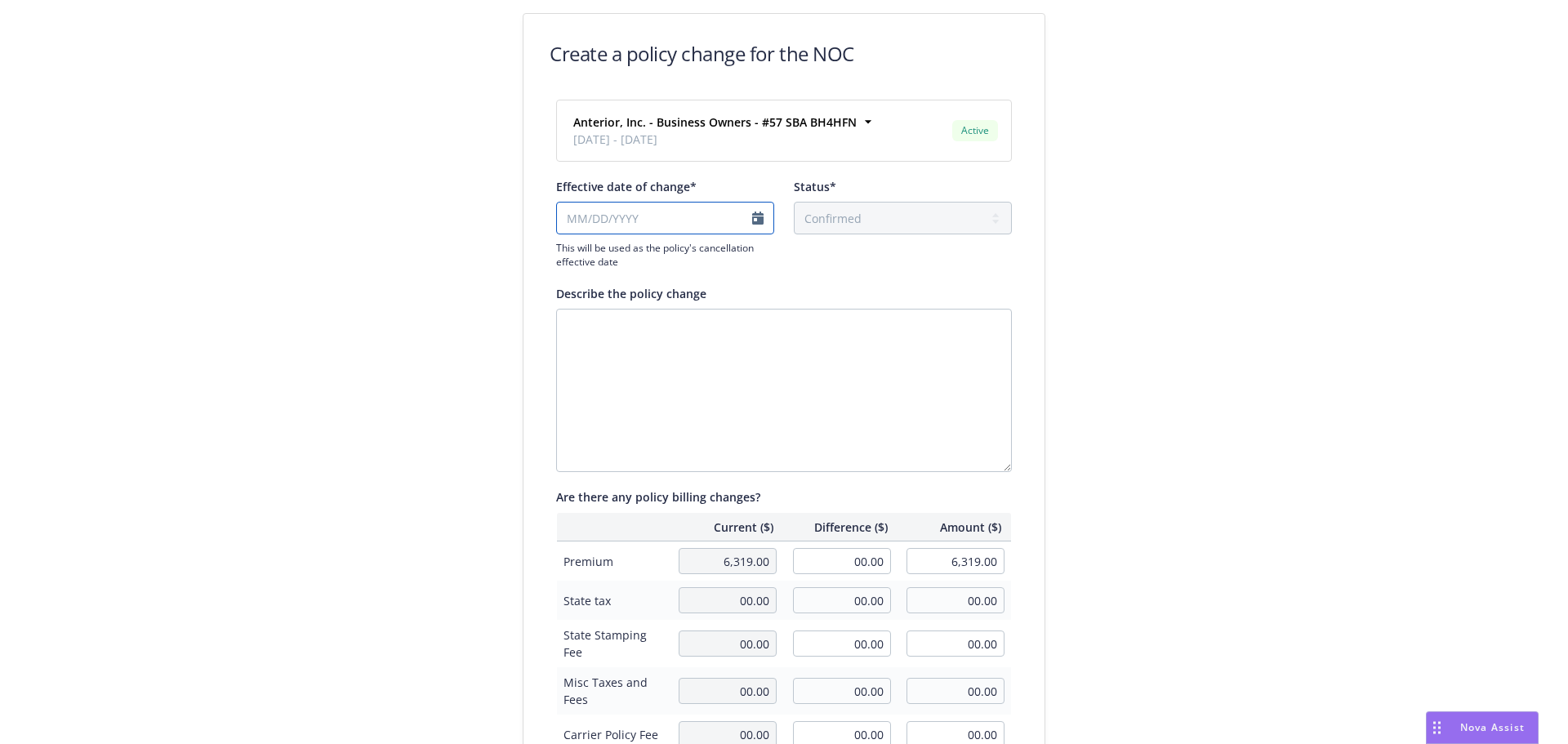
click at [631, 223] on input "Effective date of change*" at bounding box center [665, 218] width 218 height 33
select select "August"
select select "2025"
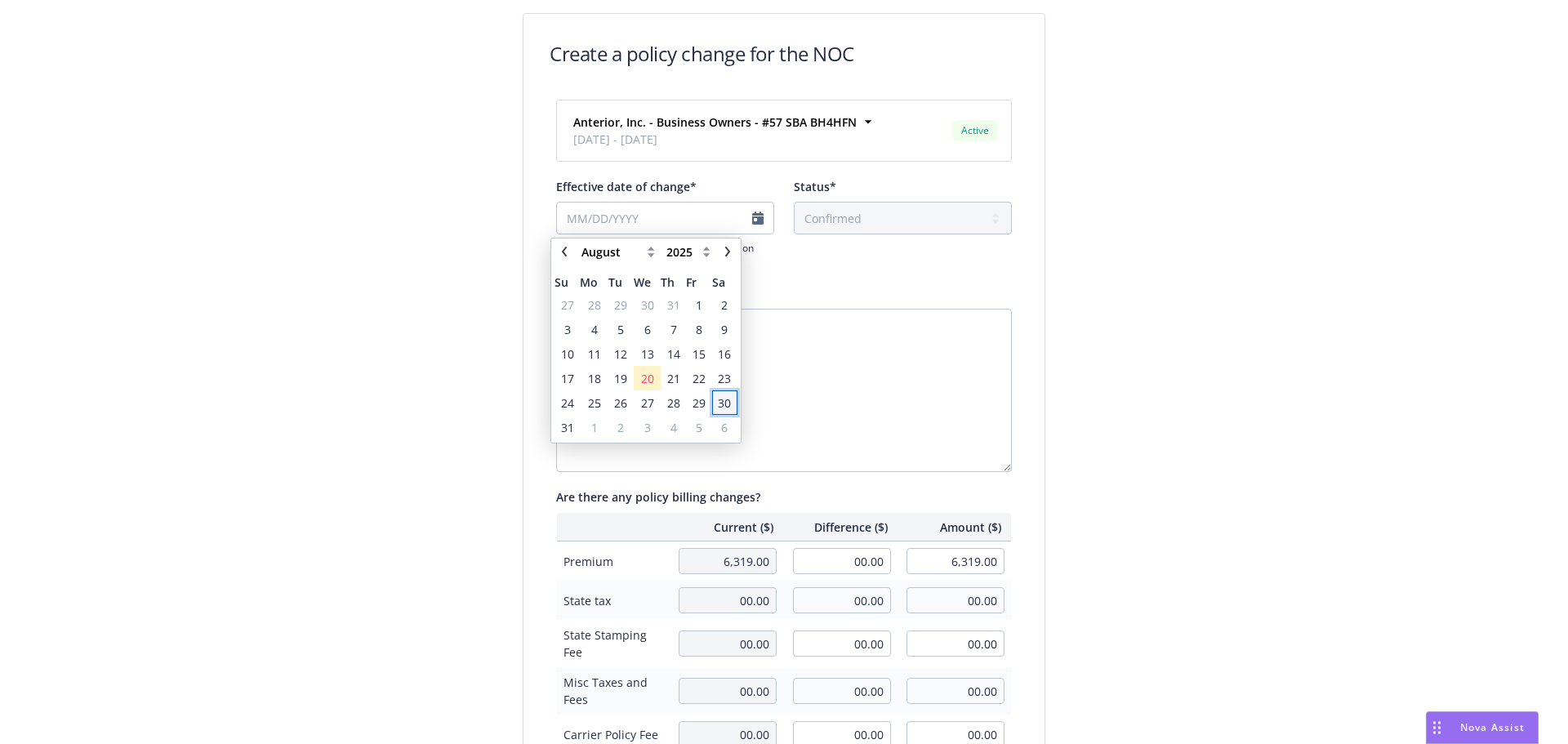
click at [732, 400] on span "30" at bounding box center [724, 402] width 13 height 17
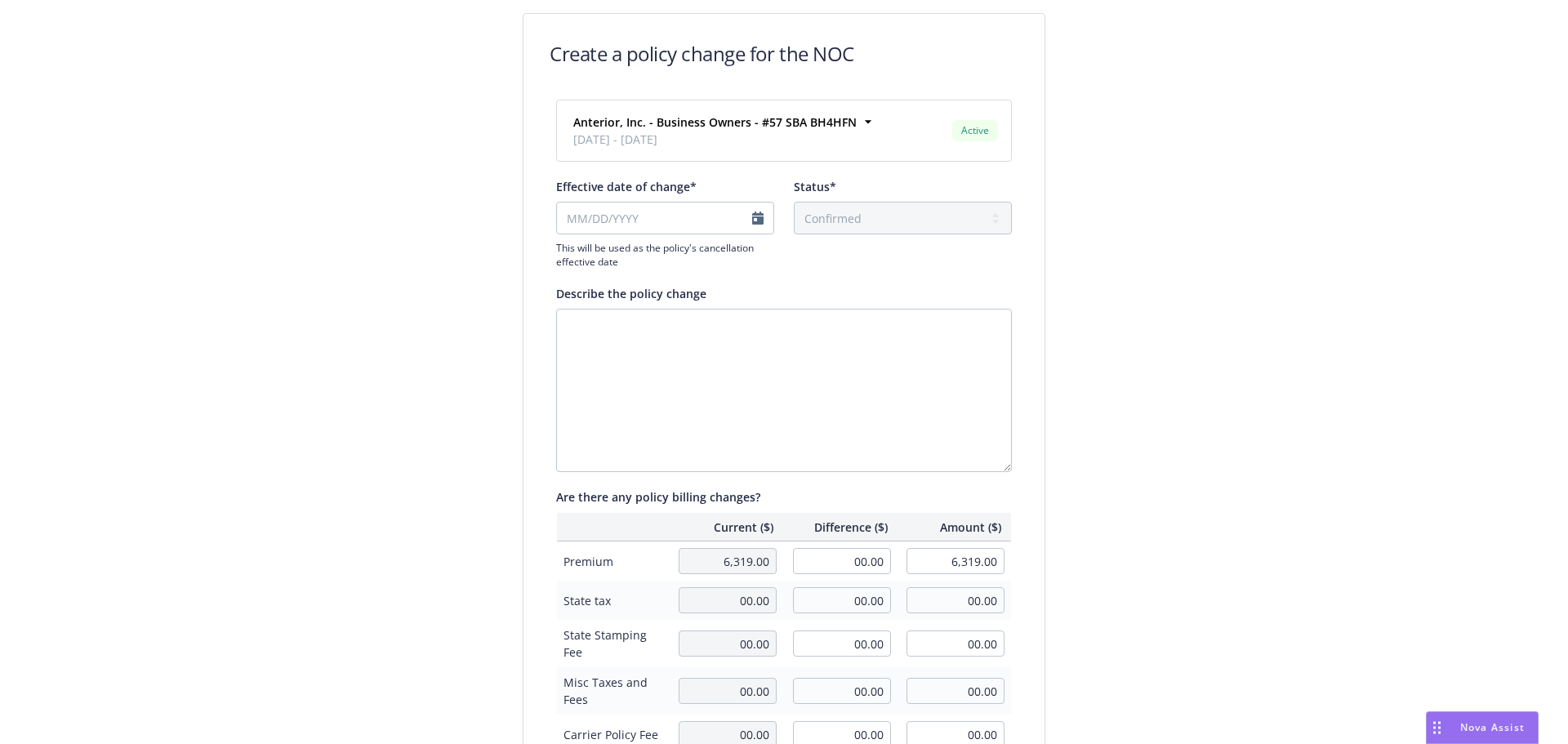
type input "[DATE]"
click at [665, 336] on textarea "Describe the policy change" at bounding box center [784, 390] width 456 height 164
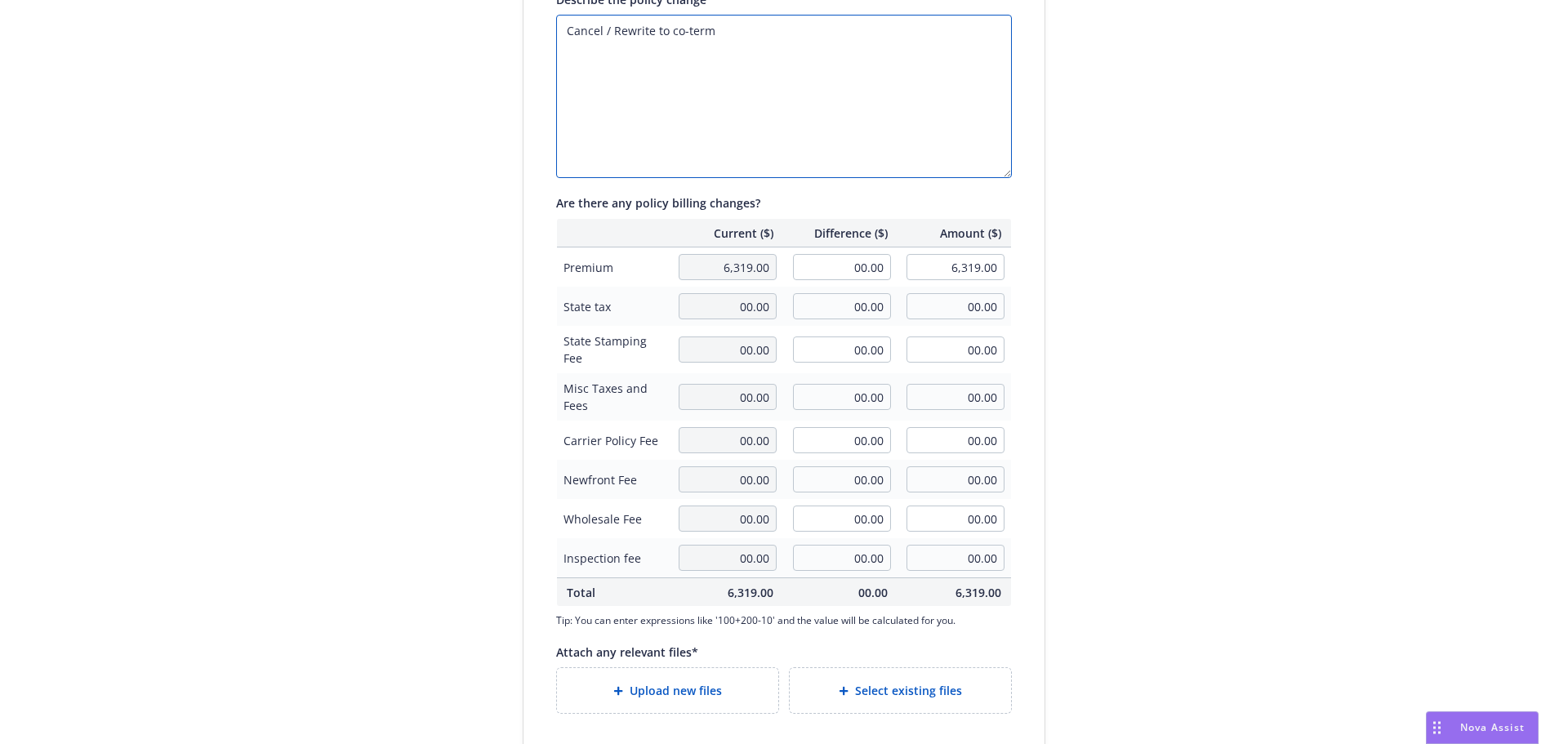
scroll to position [376, 0]
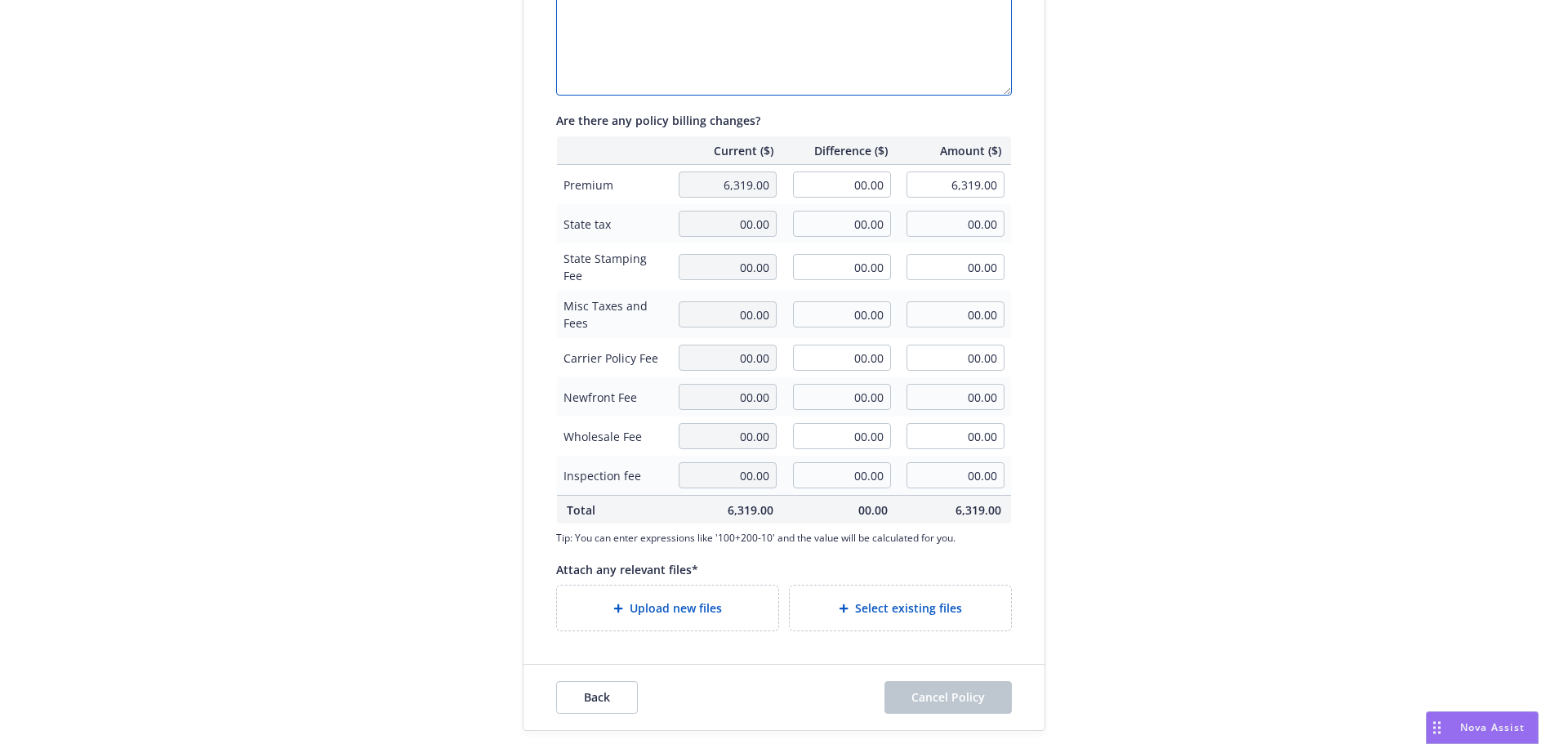
type textarea "Cancel / Rewrite to co-term"
drag, startPoint x: 1334, startPoint y: 17, endPoint x: 1334, endPoint y: 30, distance: 13.0
click at [1334, 30] on div "Create a policy change for the NOC Anterior, Inc. - Business Owners - #57 SBA B…" at bounding box center [784, 184] width 1568 height 1120
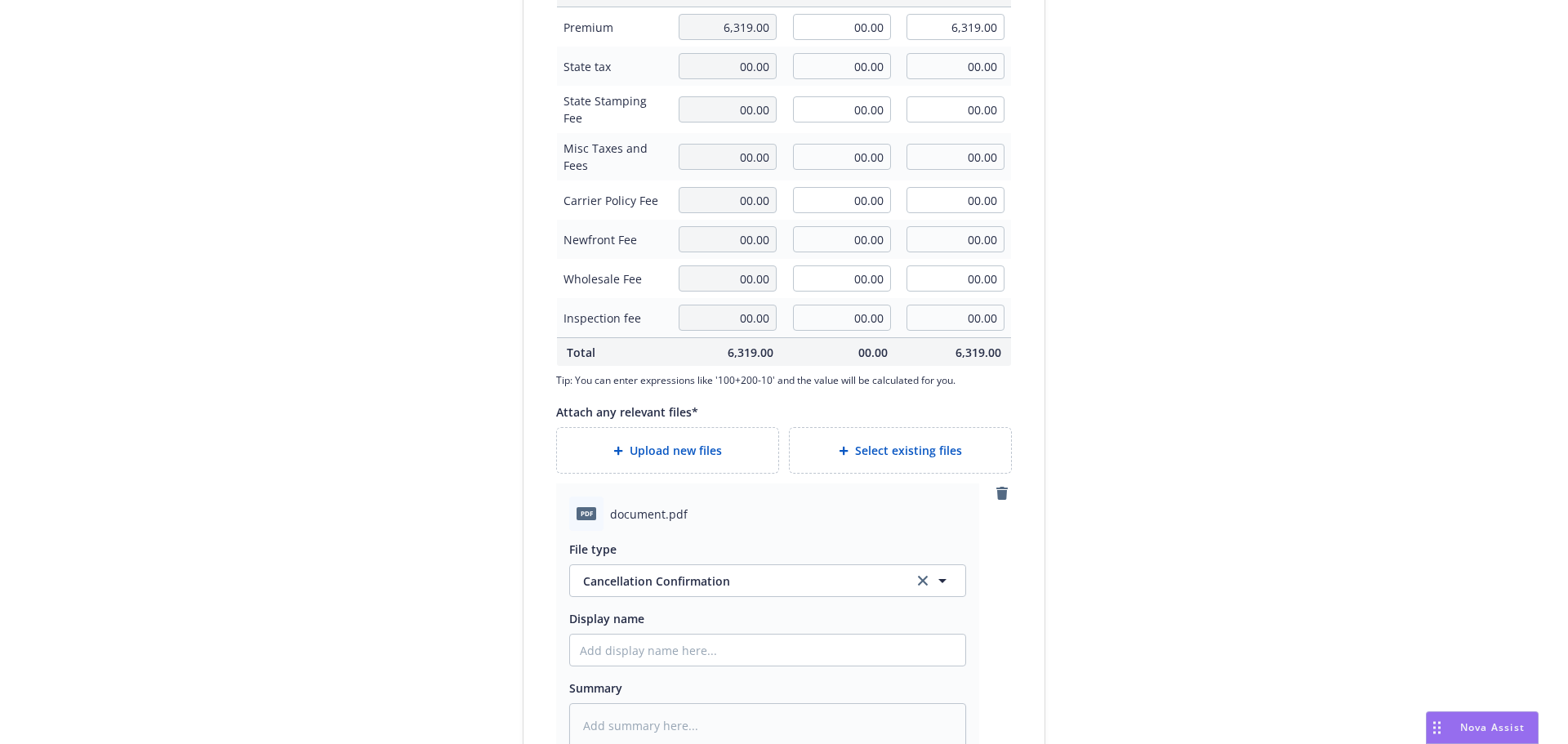
scroll to position [540, 0]
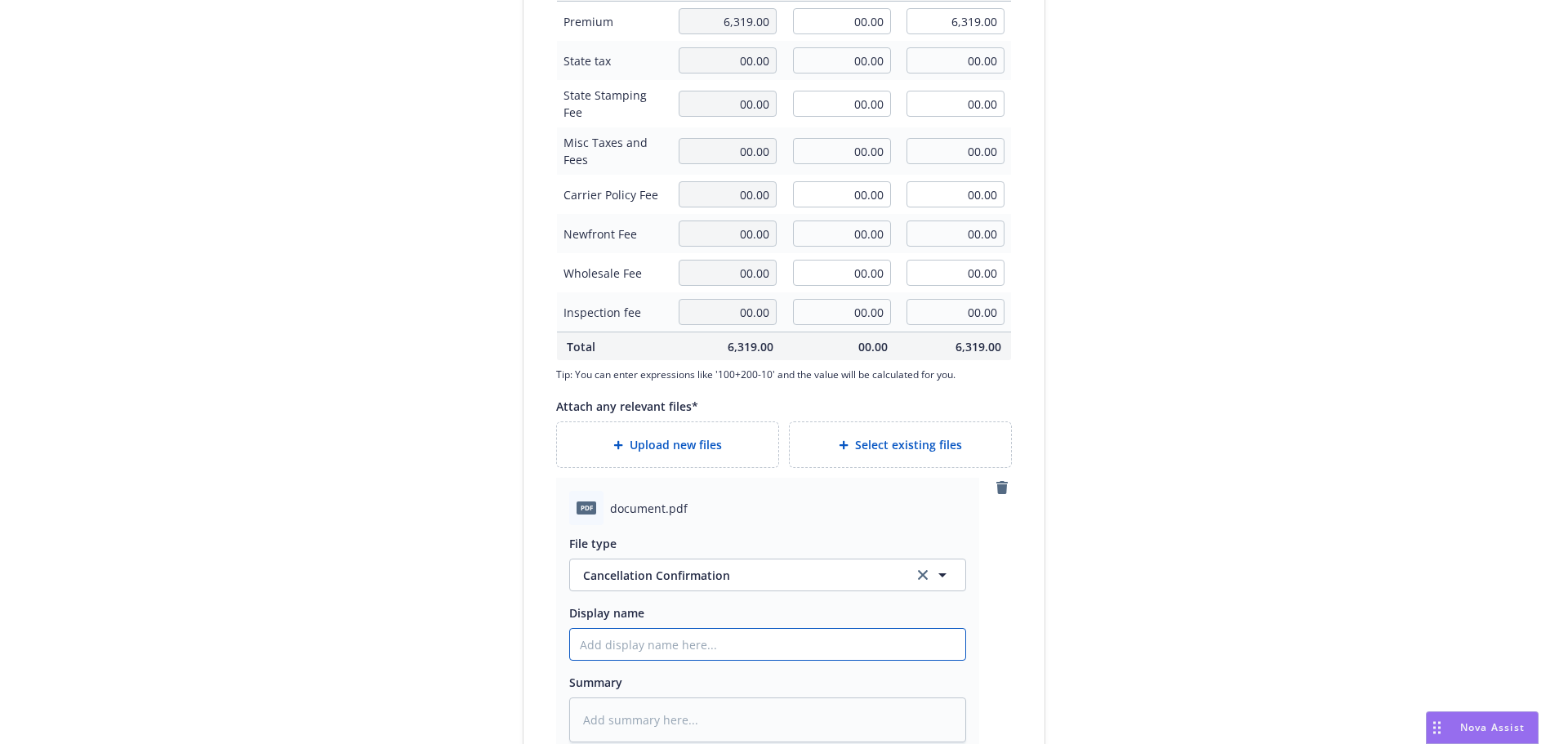
click at [638, 638] on input "Display name" at bounding box center [768, 645] width 395 height 31
paste input "[YR] [POLICY TYPE] CANC ENDT Eff [DATE] [REASON] [COMPANY]"
type textarea "x"
type input "[YR] [POLICY TYPE] CANC ENDT Eff [DATE] [REASON] [COMPANY]"
drag, startPoint x: 581, startPoint y: 646, endPoint x: 497, endPoint y: 621, distance: 87.6
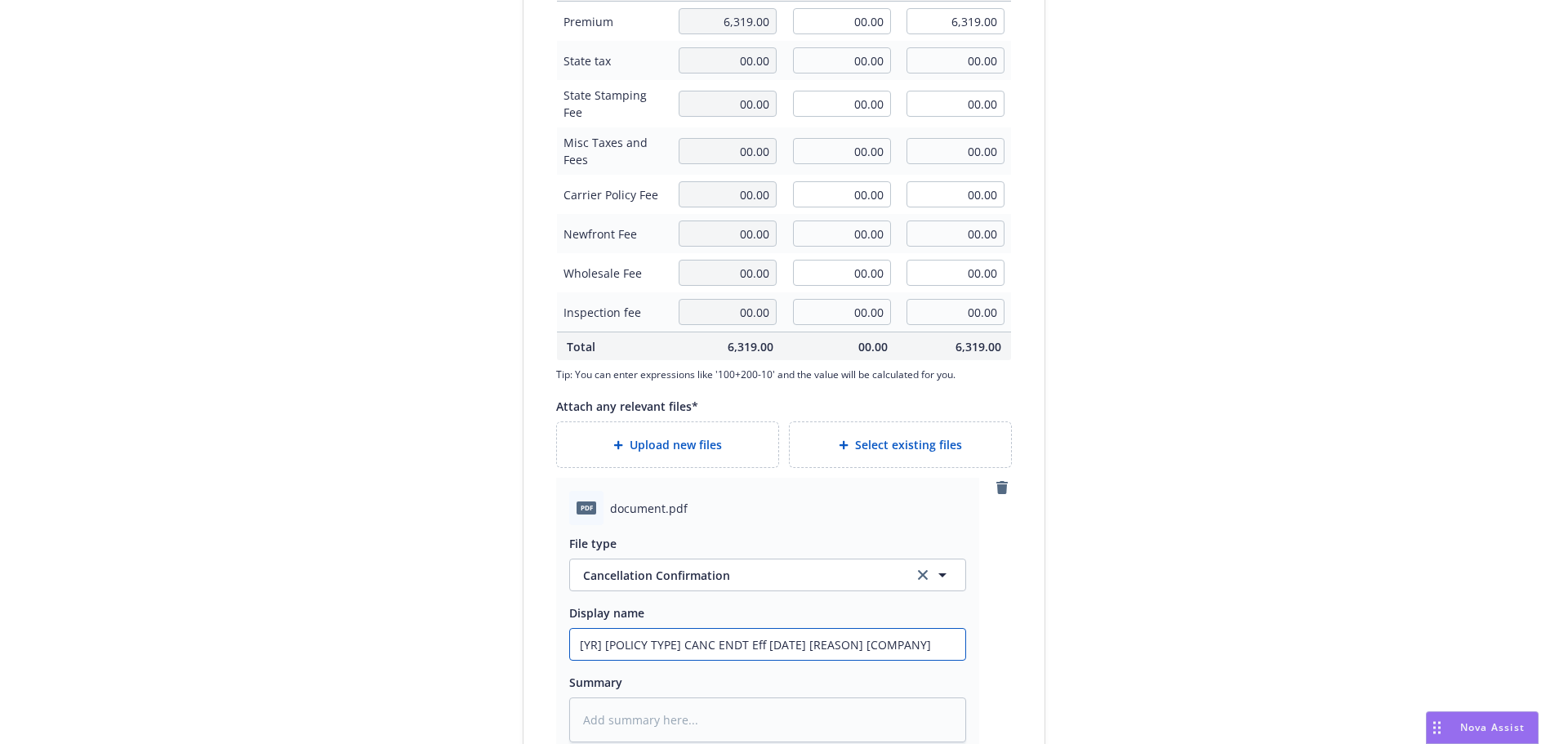
click at [503, 621] on form "Create a policy change for the NOC Anterior, Inc. - Business Owners - #57 SBA B…" at bounding box center [784, 164] width 562 height 1381
type textarea "x"
type input "2 [POLICY TYPE] CANC ENDT Eff [DATE] [REASON] [COMPANY]"
type textarea "x"
type input "20 [POLICY TYPE] CANC ENDT Eff [DATE] [REASON] [COMPANY]"
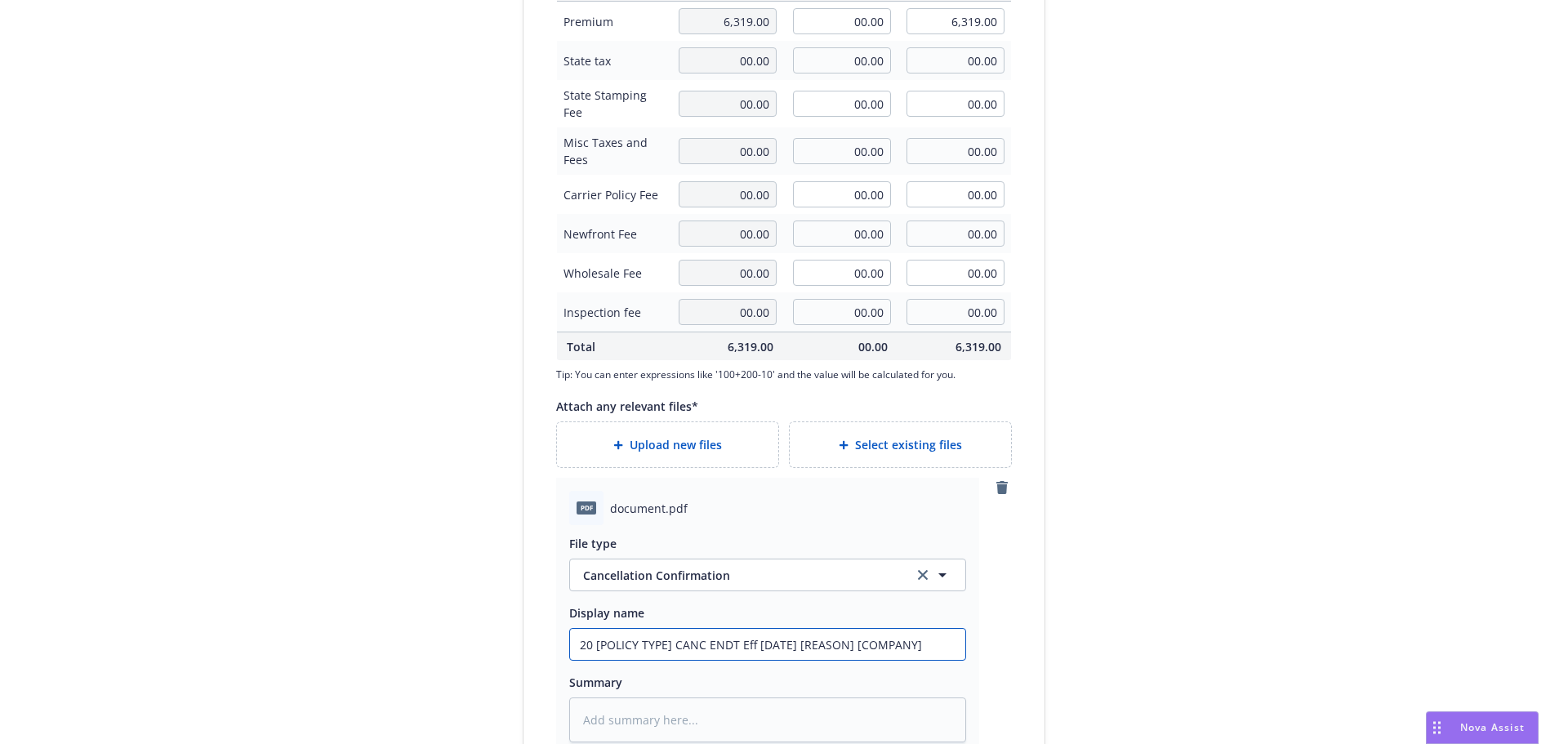
type textarea "x"
type input "202 [POLICY TYPE] CANC ENDT Eff [DATE] [REASON] [COMPANY]"
type textarea "x"
type input "2025 [POLICY TYPE] CANC ENDT Eff [DATE] [REASON] [COMPANY]"
type textarea "x"
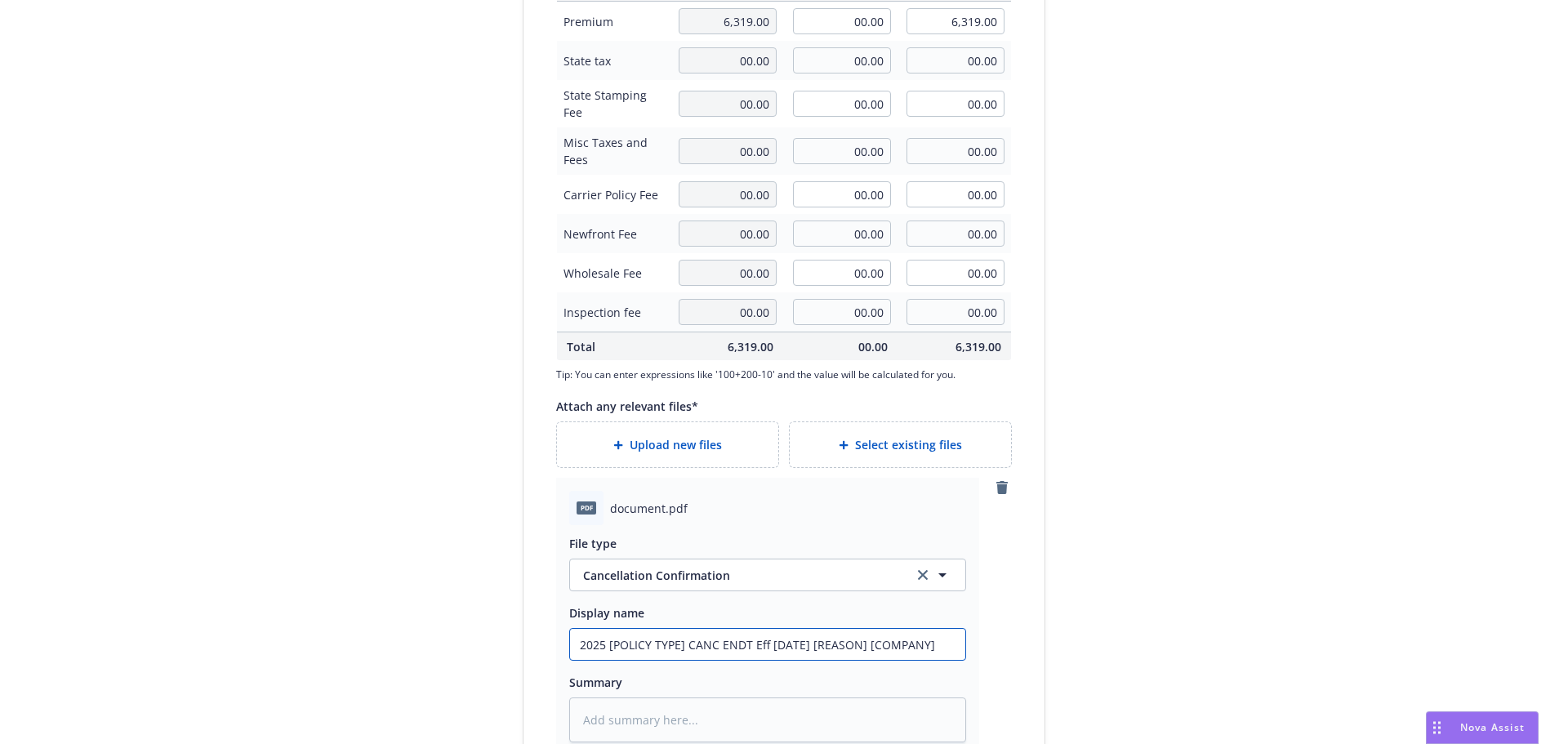
type input "2025 [POLICY TYPE] CANC ENDT Eff [DATE] [REASON] [COMPANY]"
type textarea "x"
type input "2025 B [POLICY TYPE] CANC ENDT Eff [DATE] [REASON] [COMPANY]"
type textarea "x"
type input "2025 BO [POLICY TYPE] CANC ENDT Eff [DATE] [REASON] [COMPANY]"
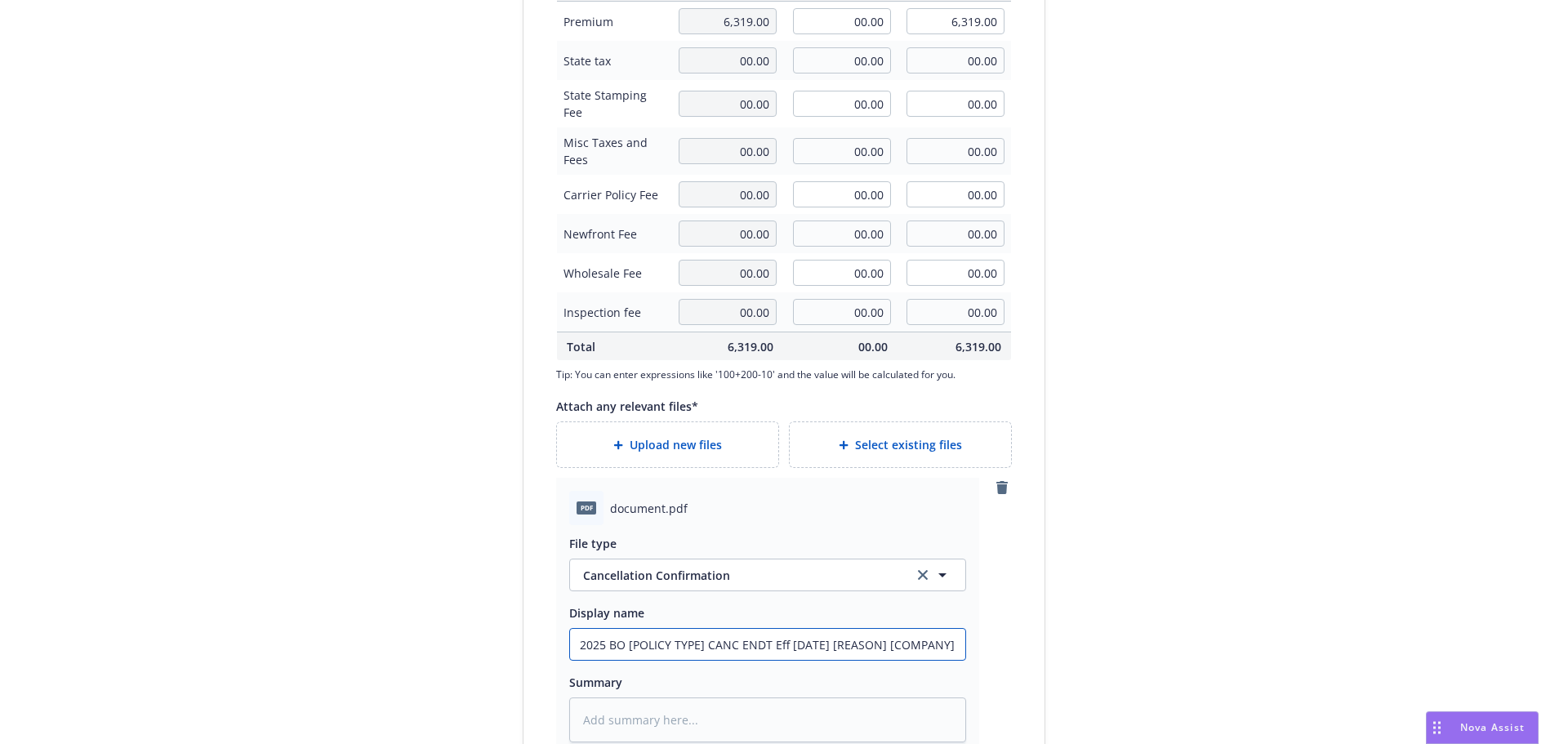
type textarea "x"
type input "2025 BOP [POLICY TYPE] CANC ENDT Eff [DATE] [REASON] [COMPANY]"
type textarea "x"
type input "2025 BOP POLICY TYPE] CANC ENDT Eff [DATE] [REASON] [COMPANY]"
type textarea "x"
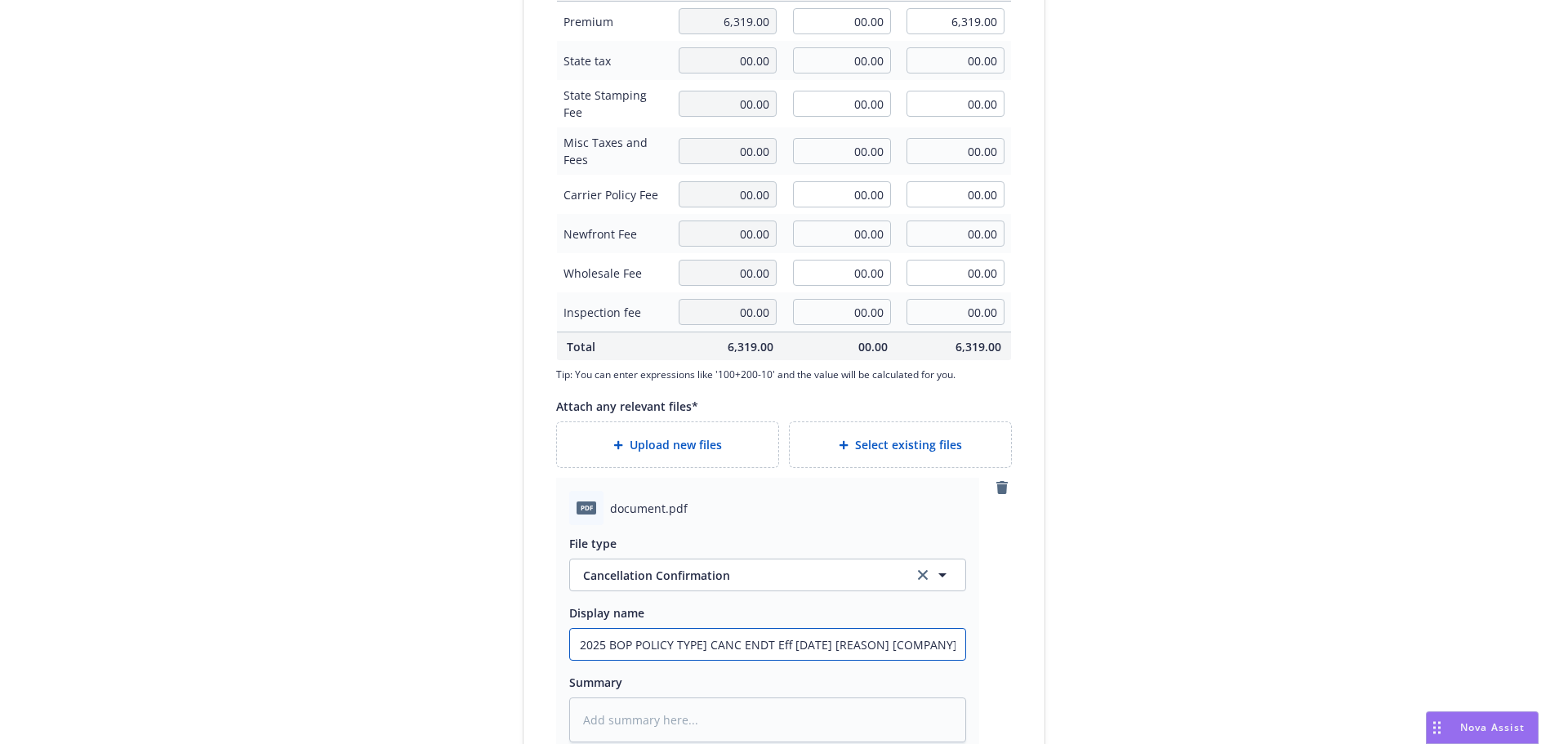
type input "2025 BOP OLICY TYPE] CANC ENDT Eff [DATE] [REASON] [COMPANY]"
type textarea "x"
type input "2025 BOP LICY TYPE] CANC ENDT Eff [DATE] [REASON] [COMPANY]"
type textarea "x"
type input "2025 BOP ICY TYPE] CANC ENDT Eff [DATE] [REASON] [COMPANY]"
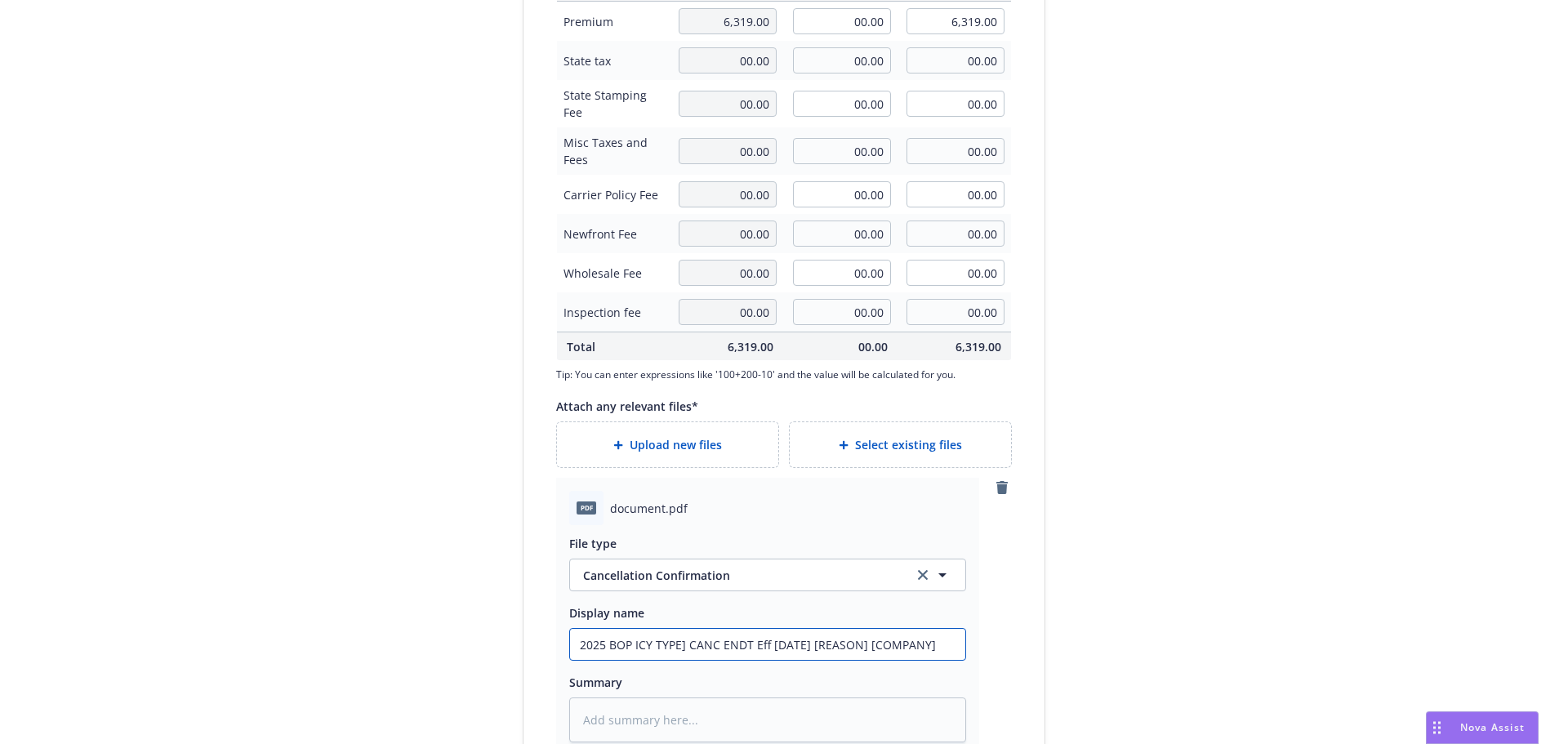
type textarea "x"
type input "2025 BOP CY TYPE] CANC ENDT Eff [DATE] [REASON] [COMPANY]"
type textarea "x"
type input "2025 BOP Y TYPE] CANC ENDT Eff [DATE] [REASON] [COMPANY]"
type textarea "x"
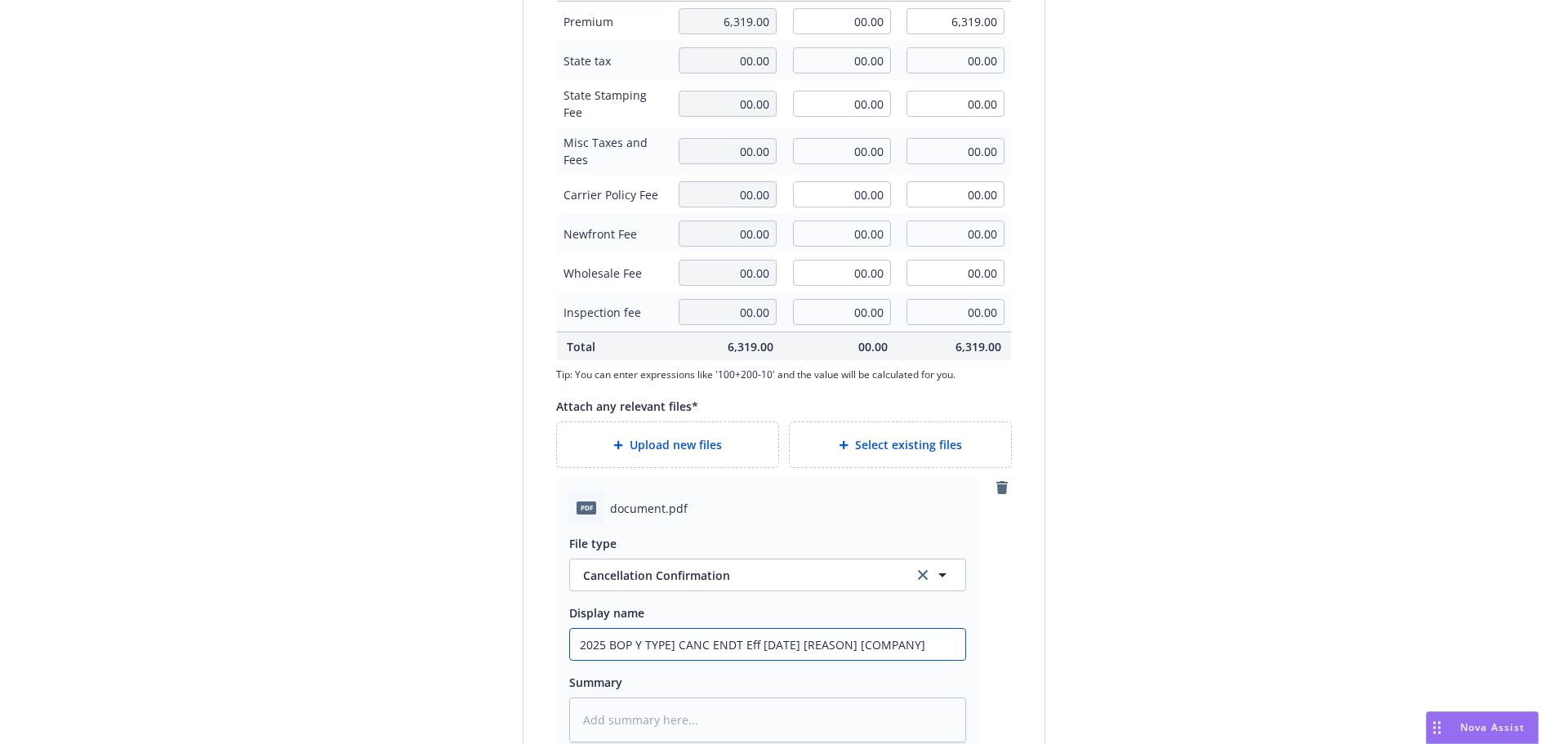
type input "2025 BOP TYPE] CANC ENDT Eff [DATE] [REASON] [COMPANY]"
type textarea "x"
type input "2025 BOP TYPE] CANC ENDT Eff [DATE] [REASON] [COMPANY]"
type textarea "x"
type input "2025 BOP YPE] CANC ENDT Eff [DATE] [REASON] [COMPANY]"
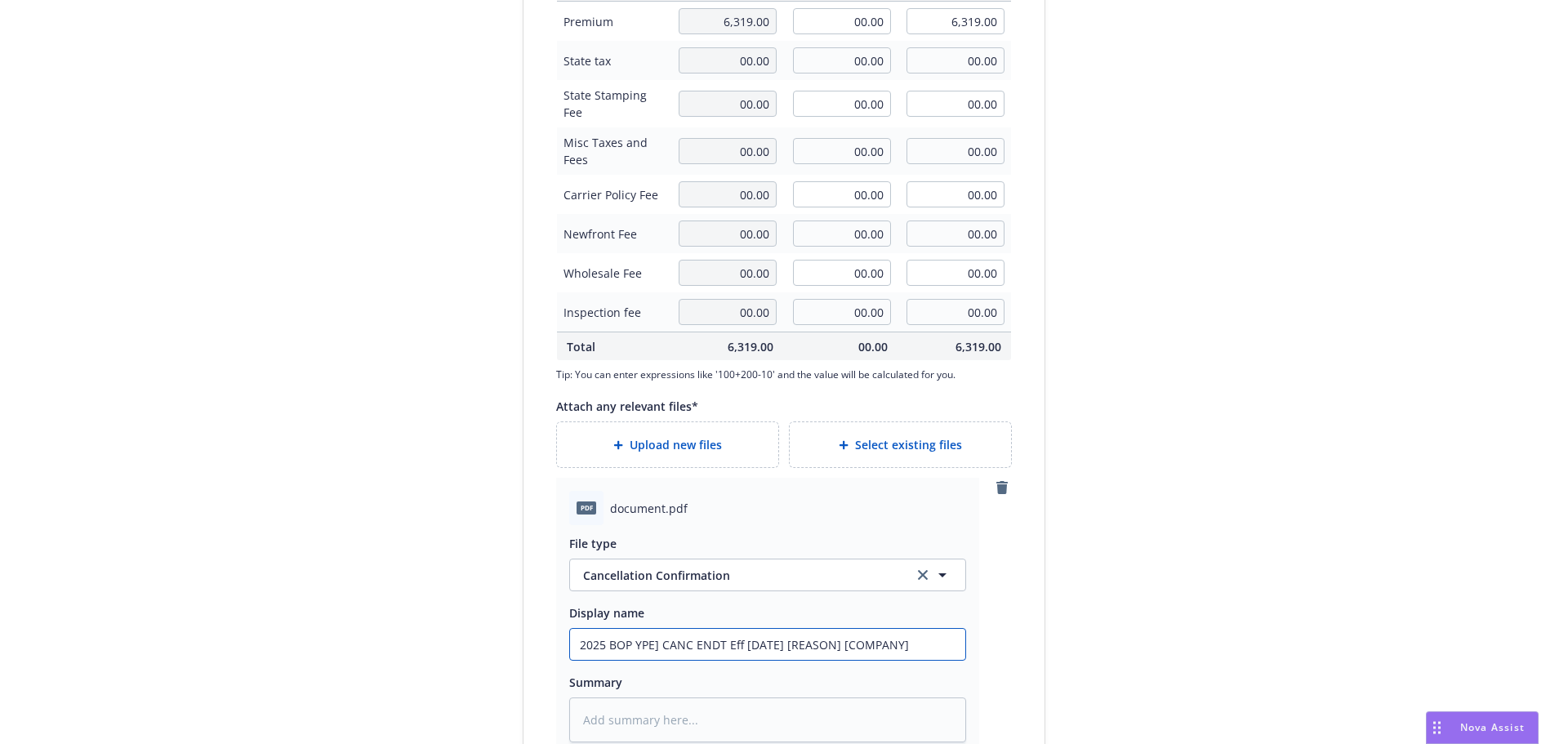
type textarea "x"
type input "2025 BOP PE] CANC ENDT Eff [DATE] [REASON] [COMPANY]"
type textarea "x"
type input "2025 BOP E] CANC ENDT Eff [DATE] [REASON] [COMPANY]"
type textarea "x"
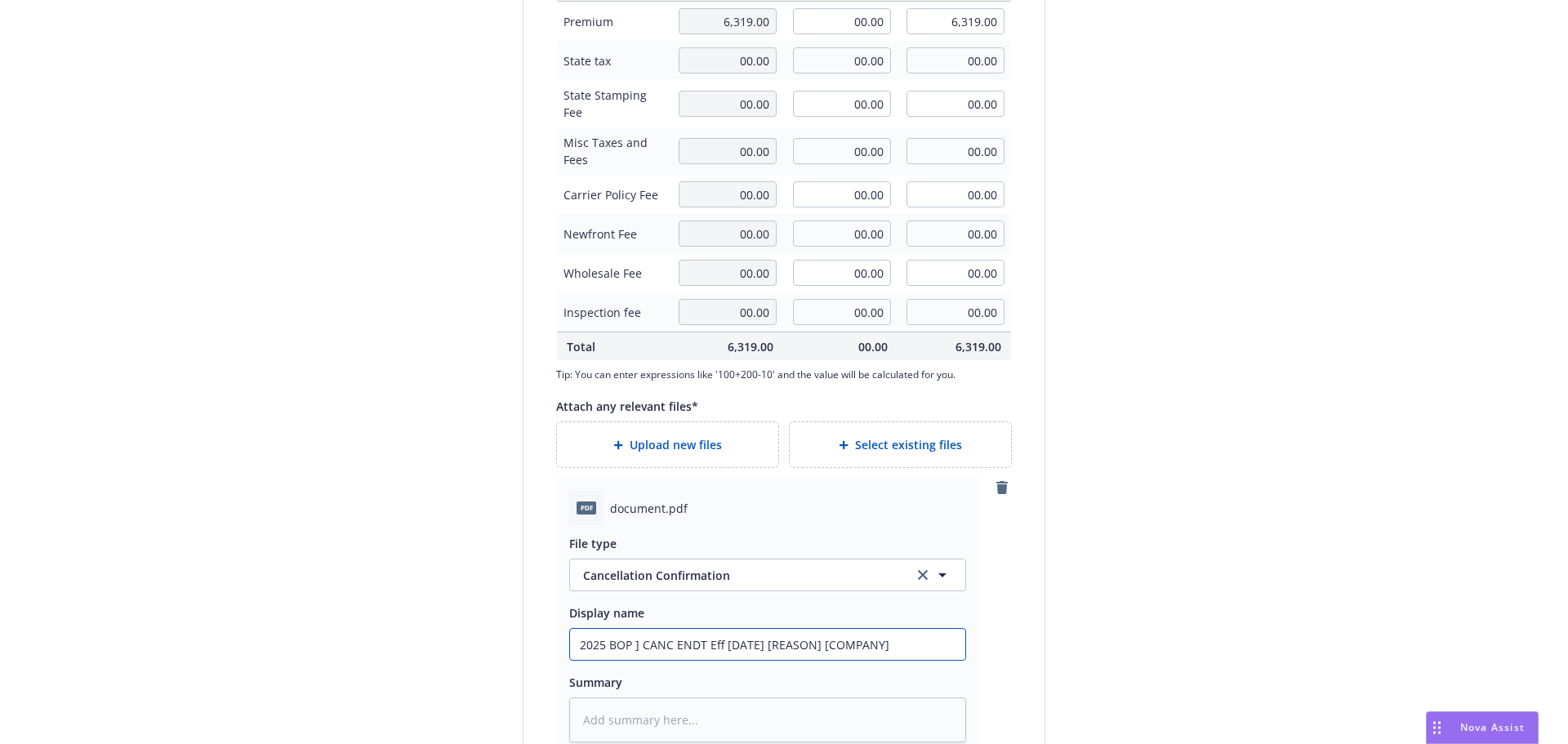
type input "2025 BOP CANC ENDT Eff [DATE] [REASON] [COMPANY]"
type textarea "x"
type input "2025 BOP CANC ENDT Eff [DATE] [REASON] [COMPANY]"
type textarea "x"
type input "2025 BOP PCANC ENDT Eff [DATE] [REASON] [COMPANY]"
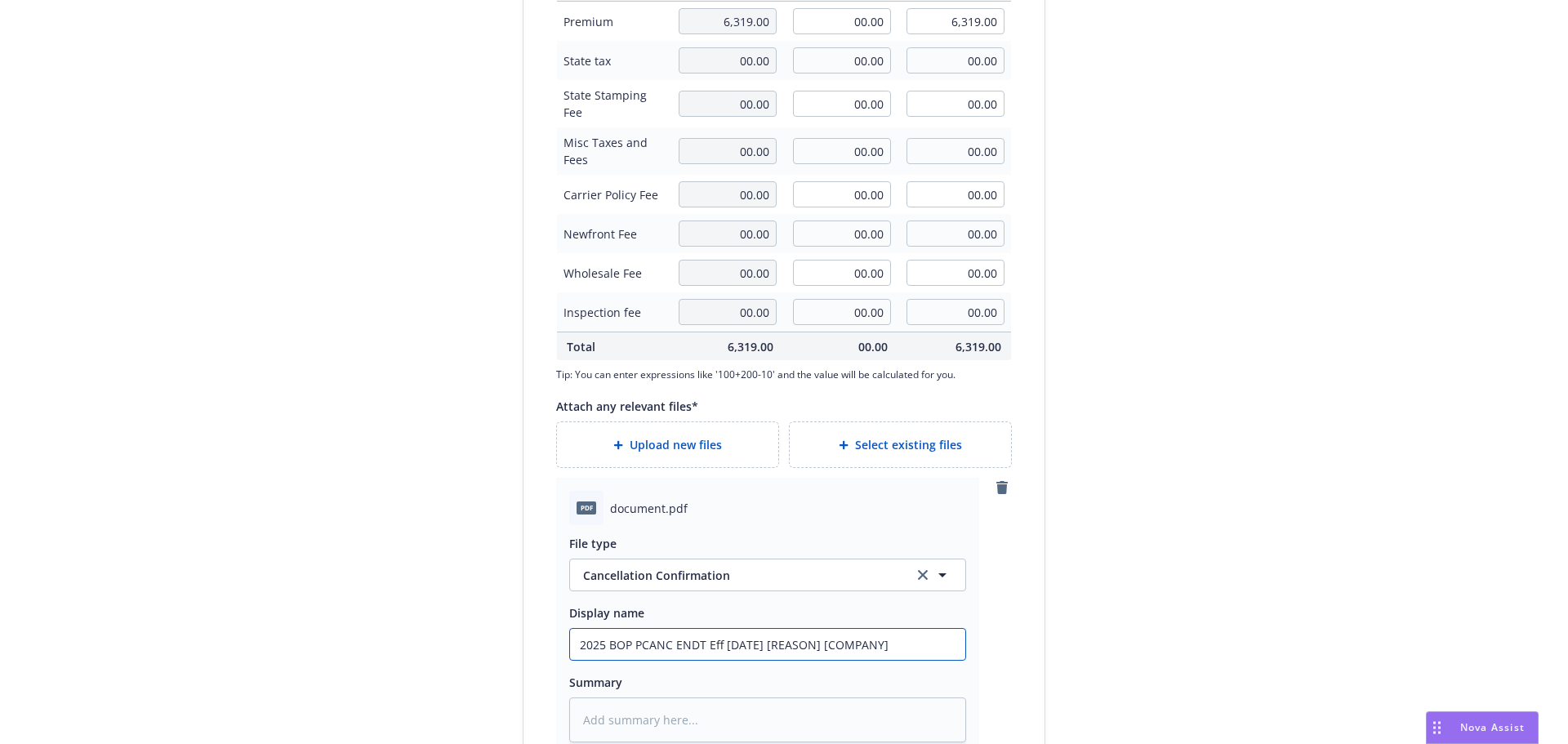
type textarea "x"
type input "2025 BOP PoCANC ENDT Eff [DATE] [REASON] [COMPANY]"
type textarea "x"
type input "2025 BOP PoloCANC ENDT Eff [DATE] [REASON] [COMPANY]"
type textarea "x"
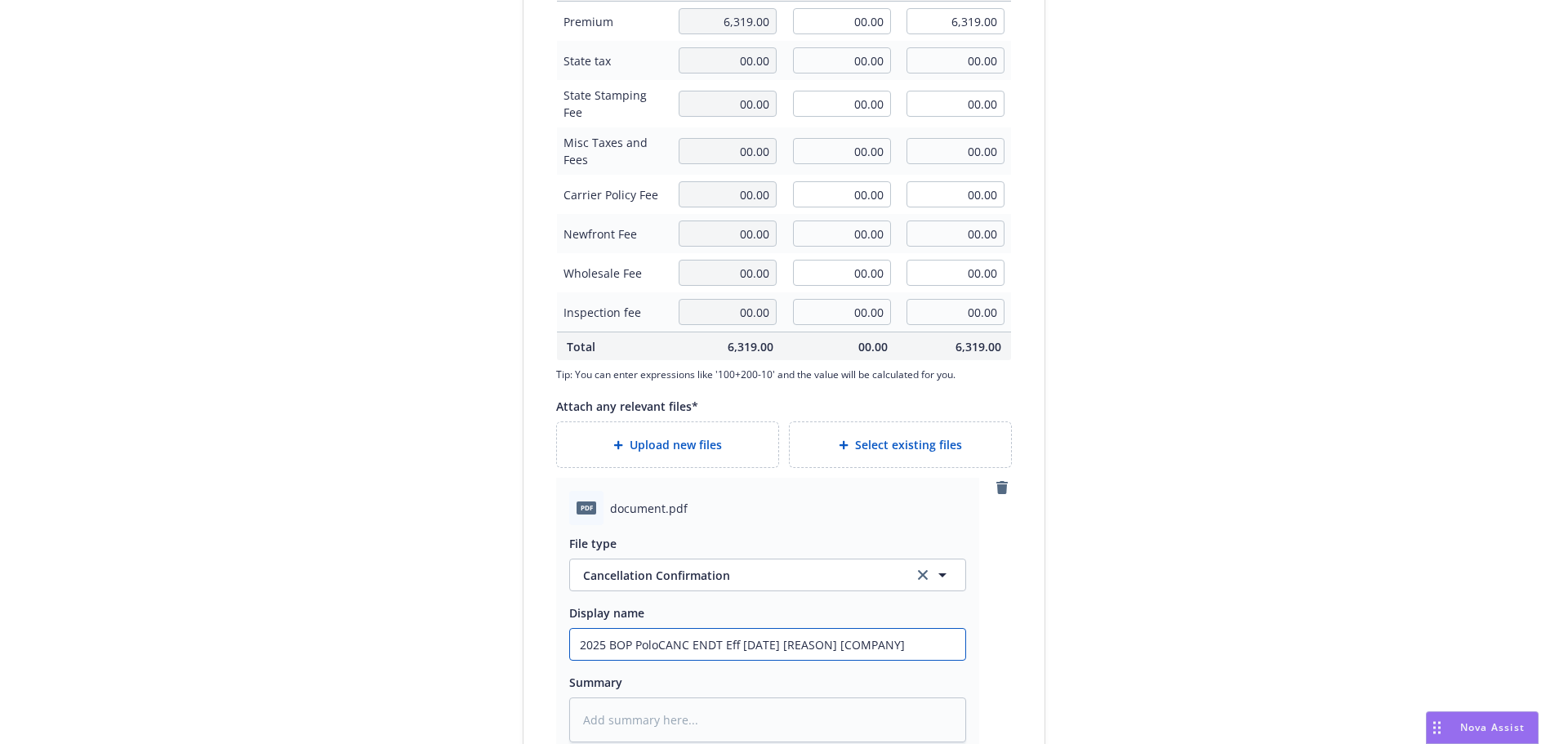
type input "2025 BOP PoloiCANC ENDT Eff [DATE] [REASON] [COMPANY]"
type textarea "x"
type input "2025 BOP PoloicCANC ENDT Eff [DATE] [REASON] [COMPANY]"
type textarea "x"
type input "2025 BOP PoloicyCANC ENDT Eff [DATE] [REASON] [COMPANY]"
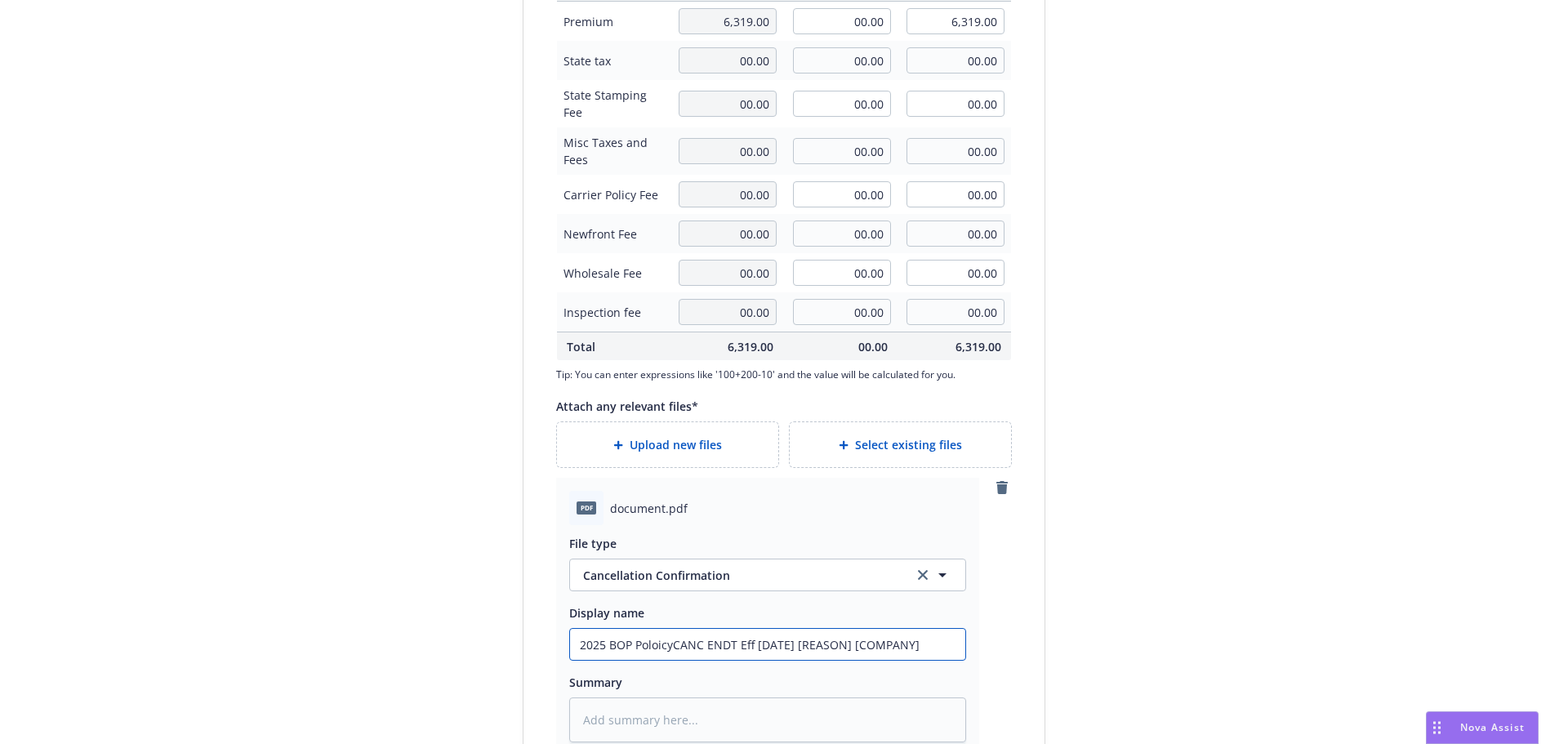
type textarea "x"
type input "2025 BOP PoloicCANC ENDT Eff [DATE] [REASON] [COMPANY]"
type textarea "x"
type input "2025 BOP PoloiCANC ENDT Eff [DATE] [REASON] [COMPANY]"
type textarea "x"
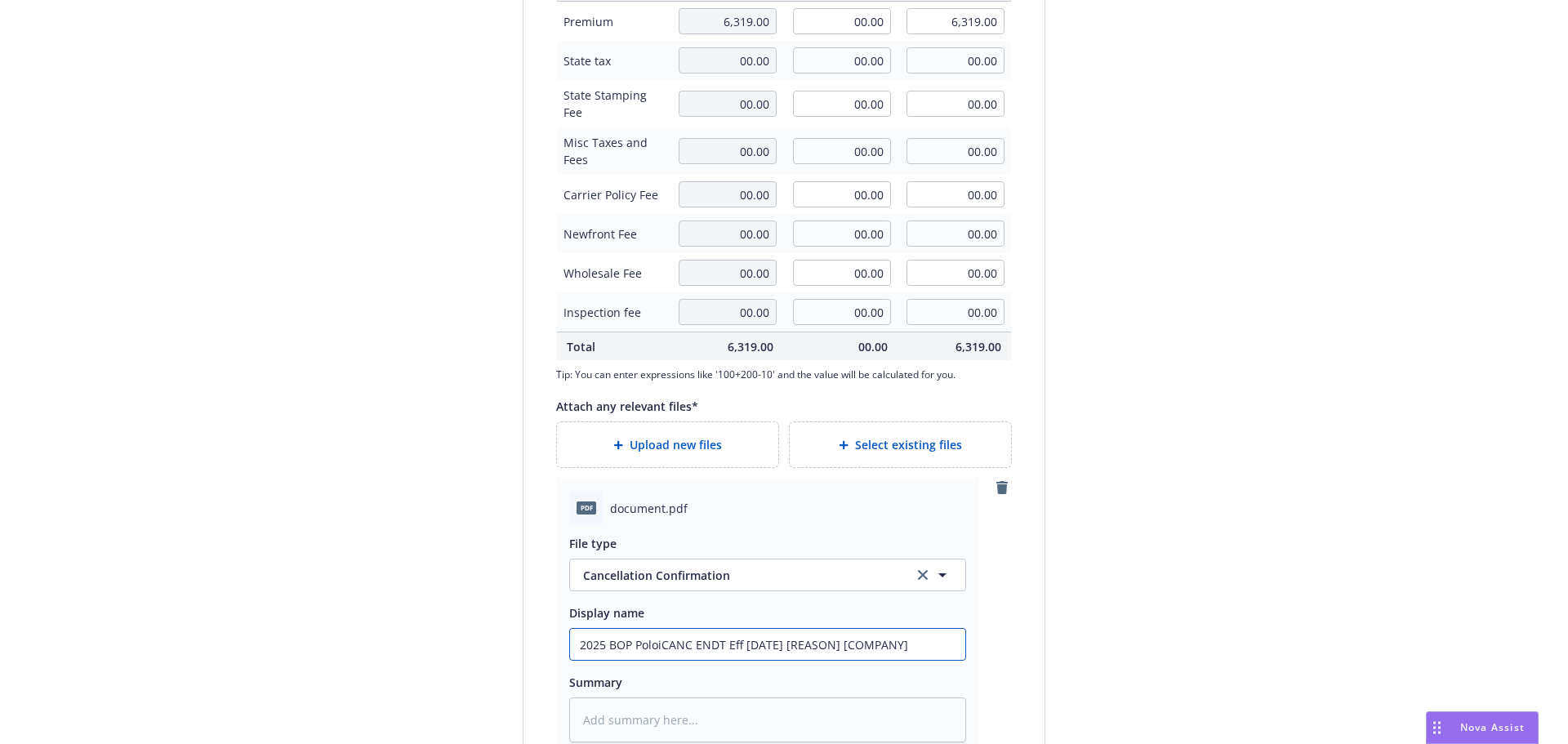
type input "2025 BOP PoloCANC ENDT Eff [DATE] [REASON] [COMPANY]"
type textarea "x"
type input "2025 BOP PolCANC ENDT Eff [DATE] [REASON] [COMPANY]"
type textarea "x"
type input "2025 BOP PoliCANC ENDT Eff [DATE] [REASON] [COMPANY]"
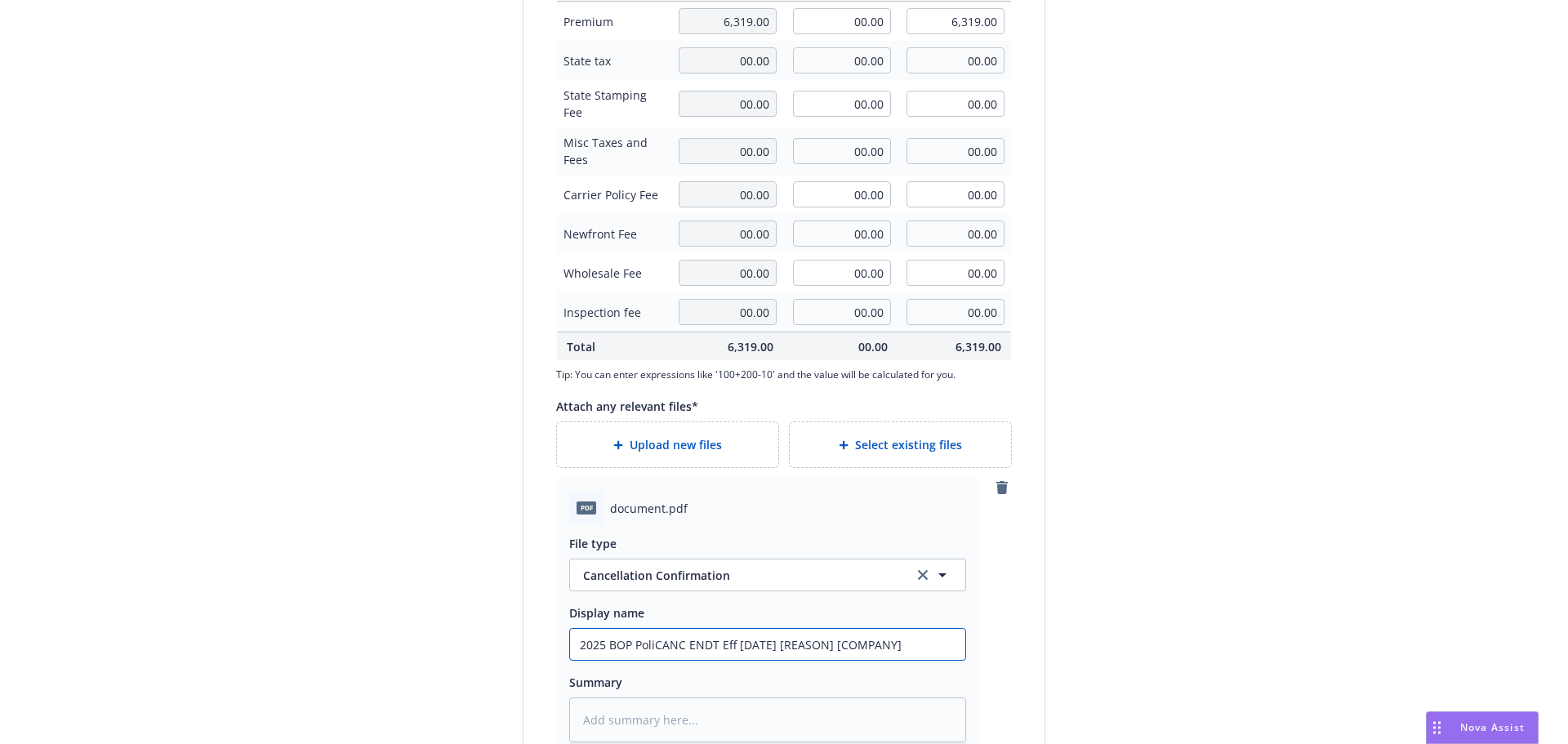
type textarea "x"
type input "2025 BOP PolicCANC ENDT Eff [DATE] [REASON] [COMPANY]"
type textarea "x"
type input "2025 BOP Policy CANC ENDT Eff [DATE] [REASON] [COMPANY]"
click at [746, 645] on input "2025 BOP Policy CANC ENDT Eff [DATE] [REASON] [COMPANY]" at bounding box center [768, 645] width 395 height 31
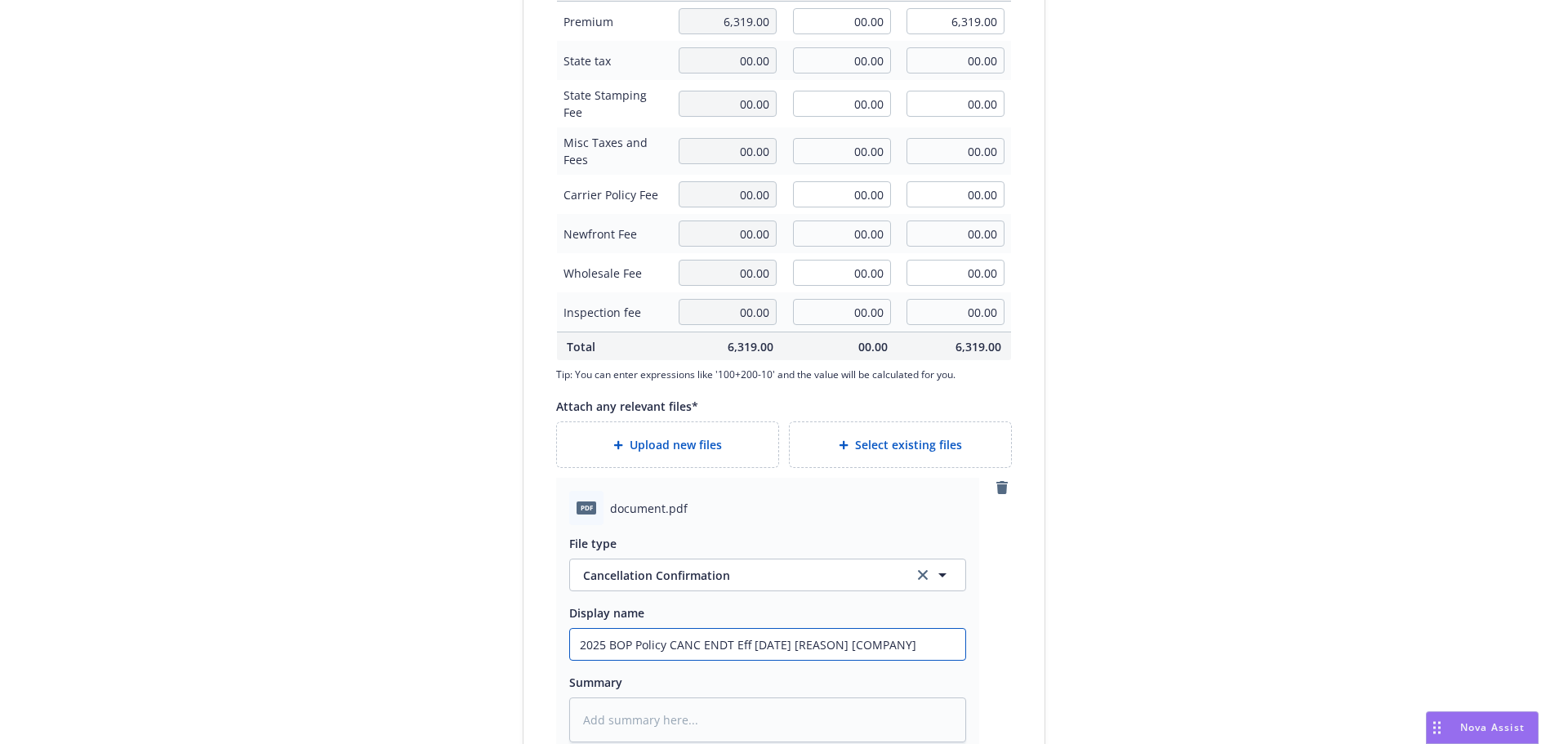
click at [744, 645] on input "2025 BOP Policy CANC ENDT Eff [DATE] [REASON] [COMPANY]" at bounding box center [768, 645] width 395 height 31
drag, startPoint x: 744, startPoint y: 646, endPoint x: 774, endPoint y: 644, distance: 30.1
click at [774, 644] on input "2025 BOP Policy CANC ENDT Eff [DATE] [REASON] [COMPANY]" at bounding box center [768, 645] width 395 height 31
type textarea "x"
type input "2025 BOP Policy CANC ENDT Eff 8 [REASON] [COMPANY]"
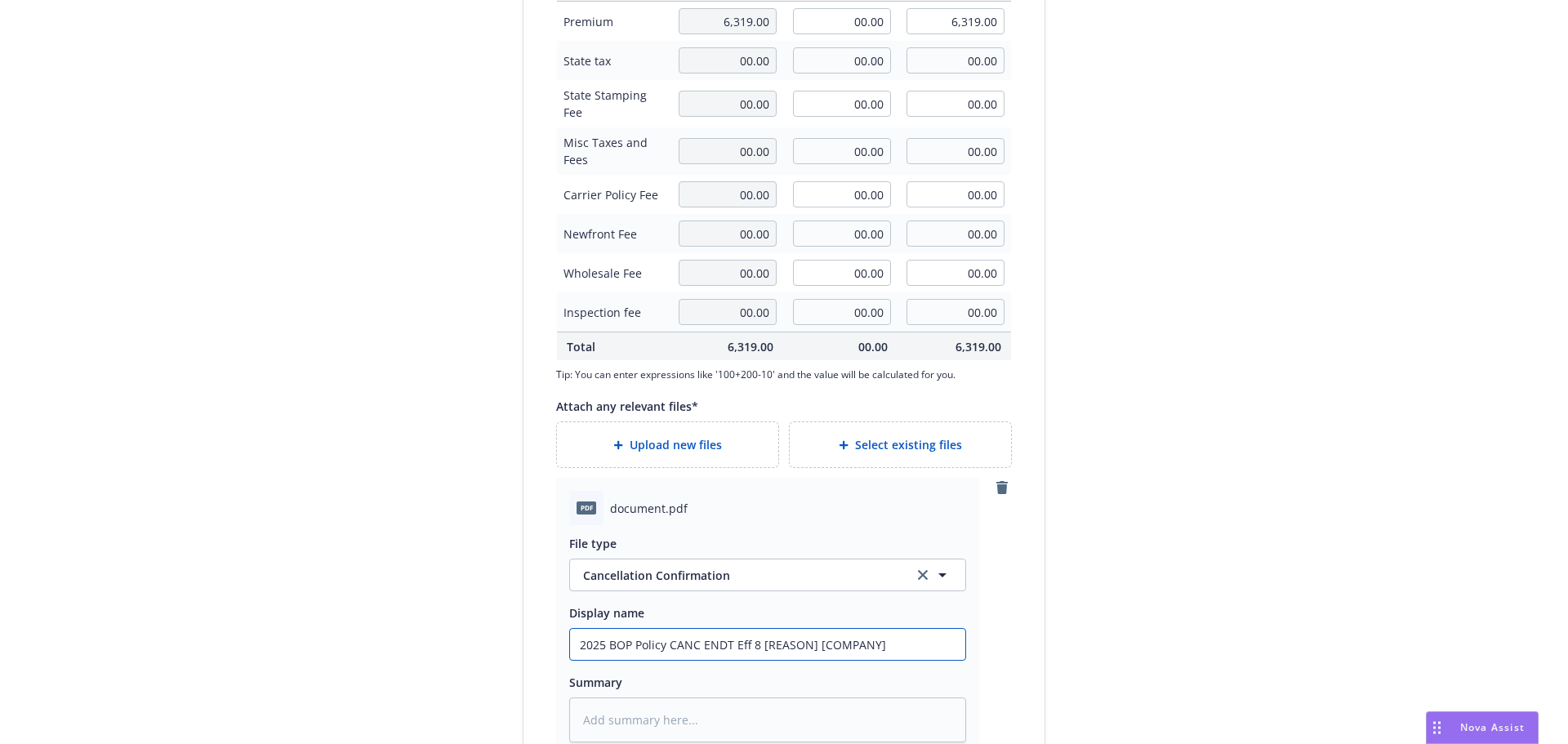
type textarea "x"
type input "2025 BOP Policy CANC ENDT Eff 8/ [REASON] [COMPANY]"
type textarea "x"
type input "2025 BOP Policy CANC ENDT Eff 8/3 [REASON] [COMPANY]"
type textarea "x"
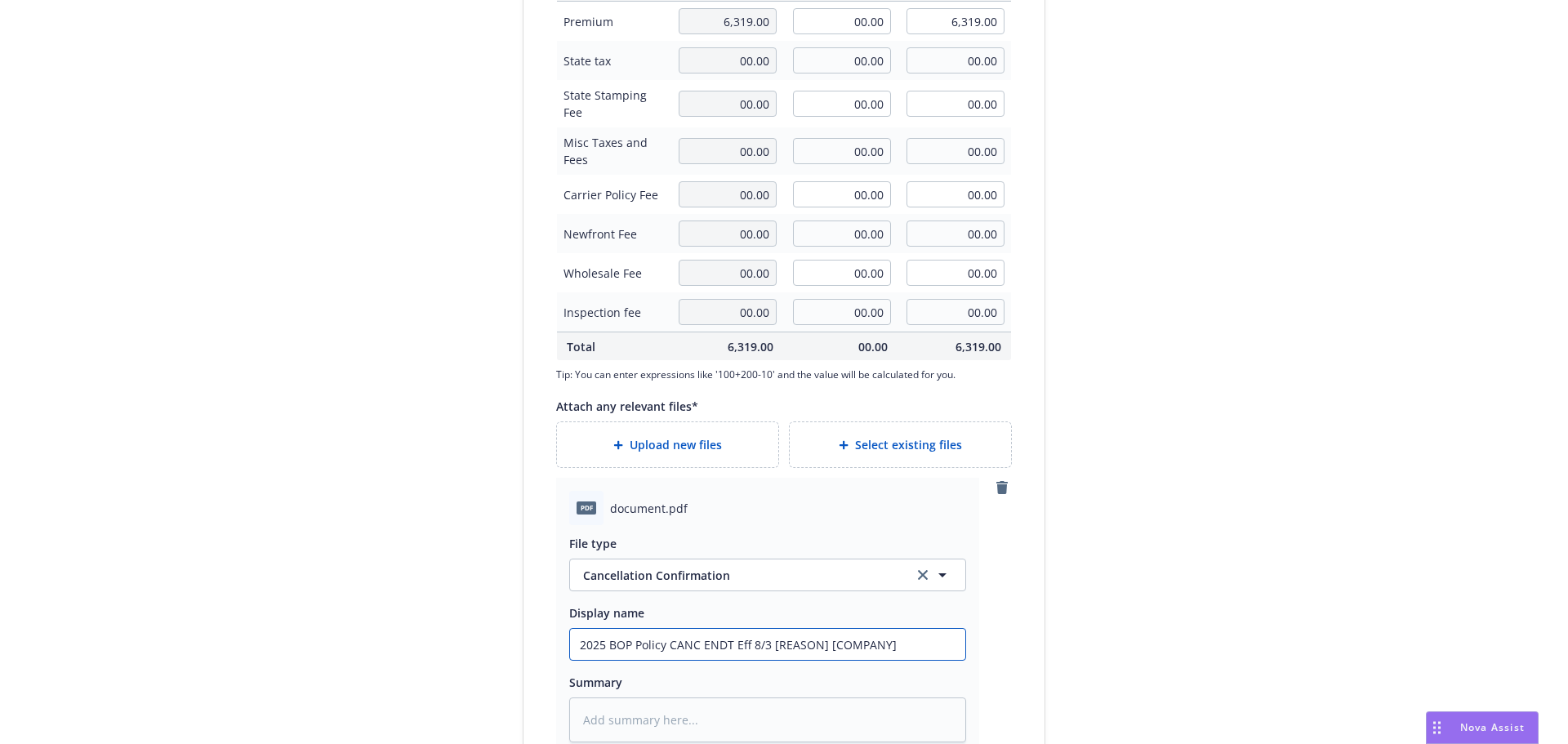
type input "2025 BOP Policy CANC ENDT Eff 8/30 [REASON] [COMPANY]"
type textarea "x"
type input "2025 BOP Policy CANC ENDT Eff 8/30/ [REASON] [COMPANY]"
type textarea "x"
type input "2025 BOP Policy CANC ENDT Eff 8/30/2 [REASON] [COMPANY]"
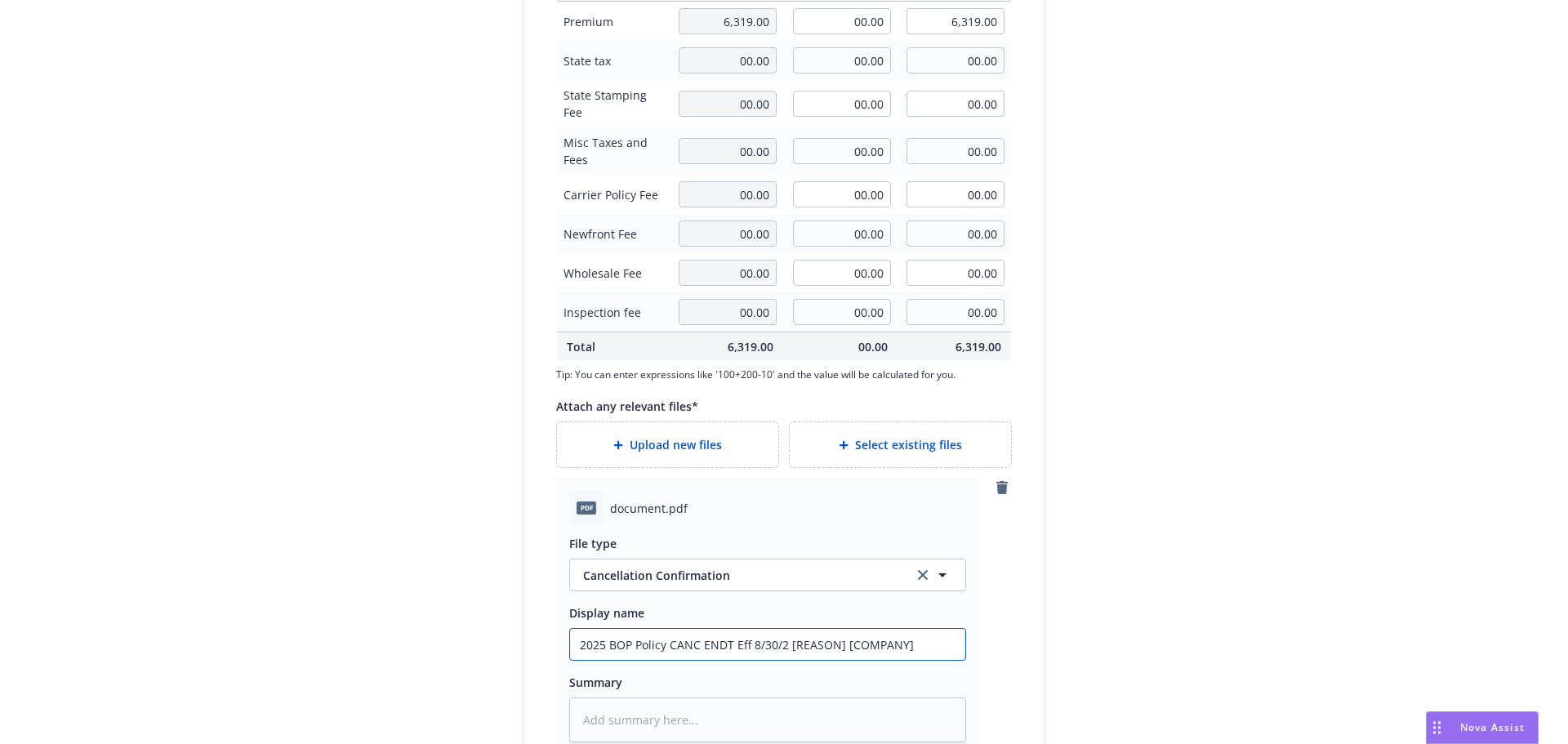
type textarea "x"
type input "2025 BOP Policy CANC ENDT Eff [DATE] [REASON] [COMPANY]"
type textarea "x"
type input "2025 BOP Policy CANC ENDT Eff [DATE]- [REASON] [COMPANY]"
type textarea "x"
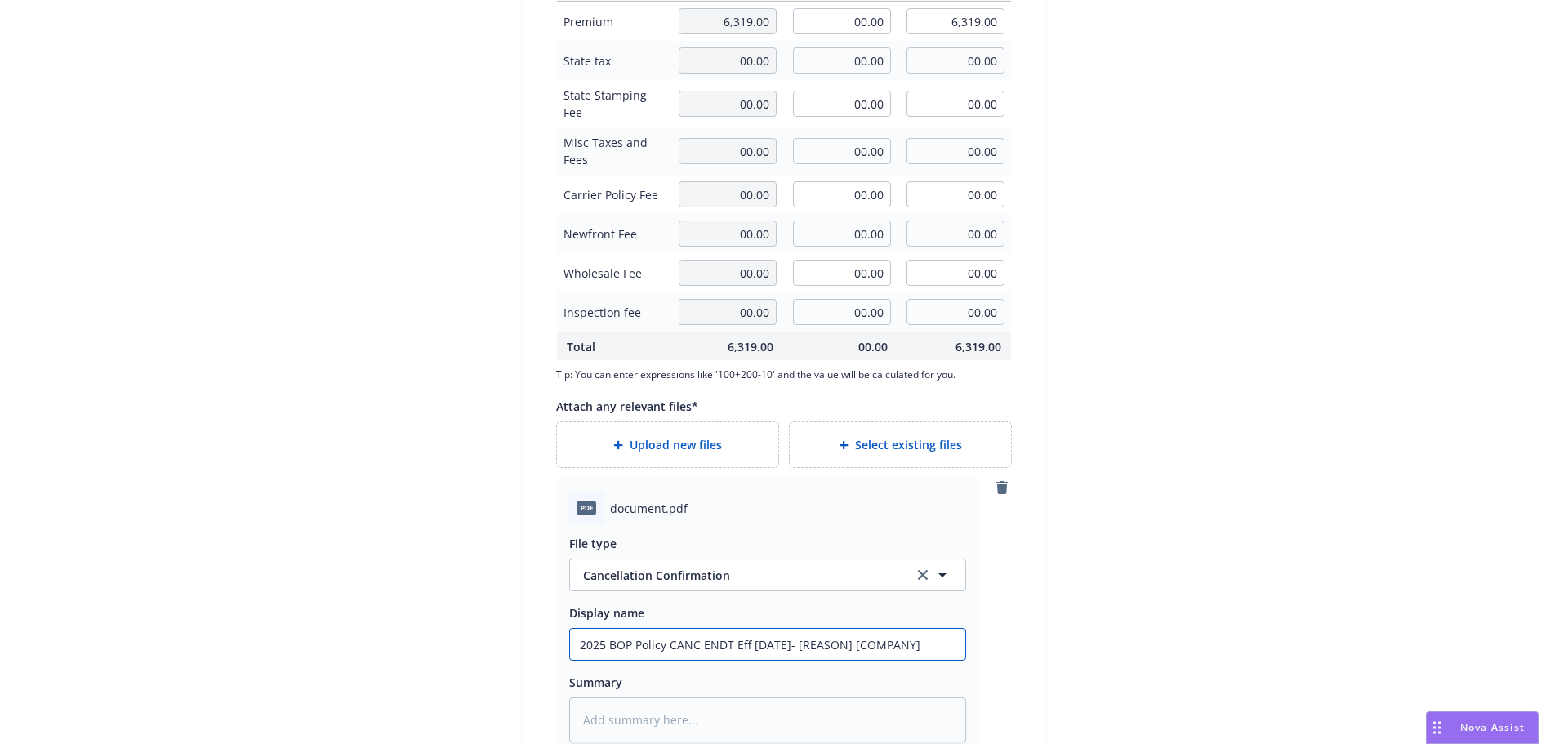
type input "2025 BOP Policy CANC ENDT Eff [DATE]- [REASON] [COMPANY]"
type textarea "x"
type input "2025 BOP Policy CANC ENDT Eff [DATE]- C [REASON] [COMPANY]"
type textarea "x"
type input "2025 BOP Policy CANC ENDT Eff [DATE]- Cn [REASON] [COMPANY]"
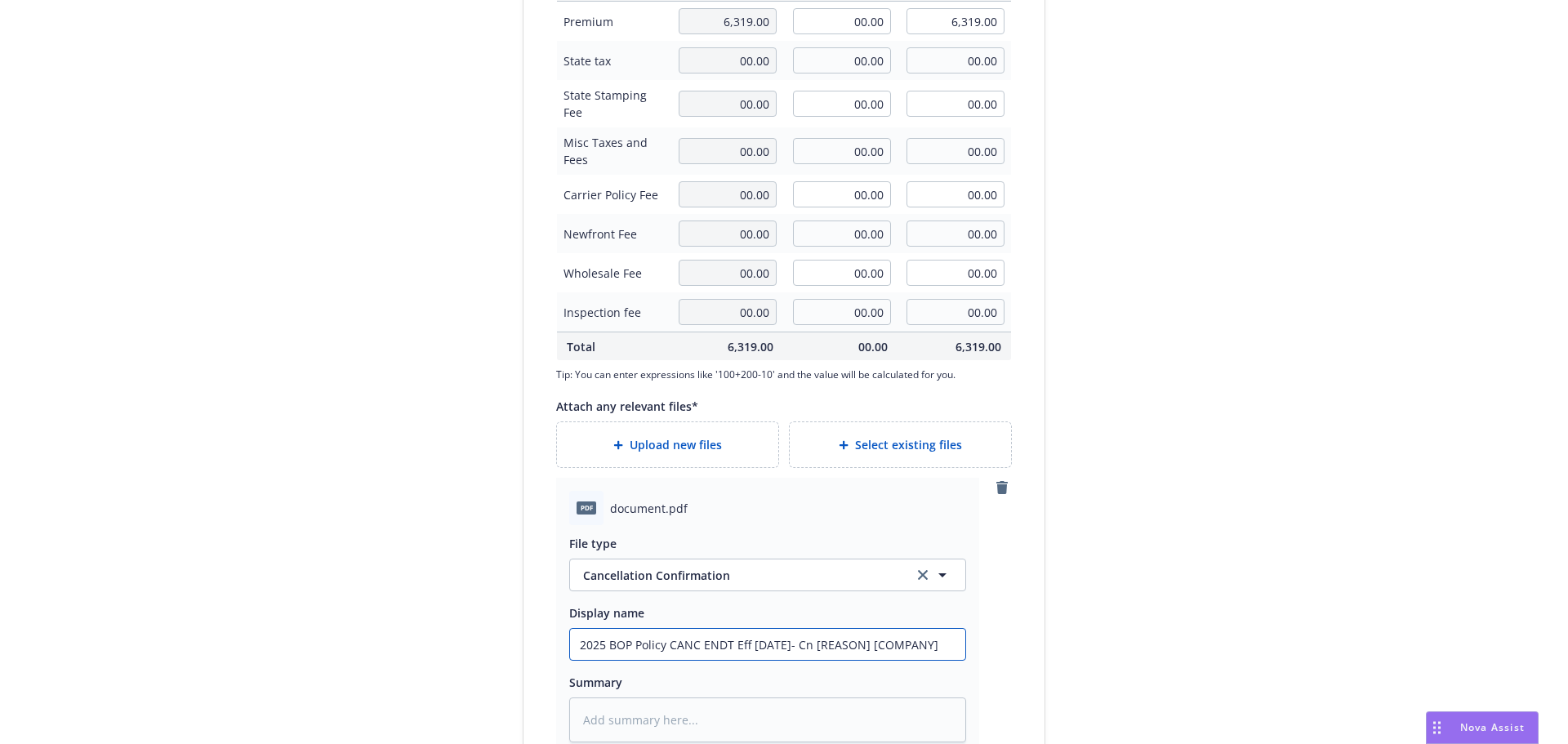
type textarea "x"
type input "2025 BOP Policy CANC ENDT Eff [DATE]- Cna [REASON] [COMPANY]"
type textarea "x"
type input "2025 BOP Policy CANC ENDT Eff [DATE]- Cn [REASON] [COMPANY]"
type textarea "x"
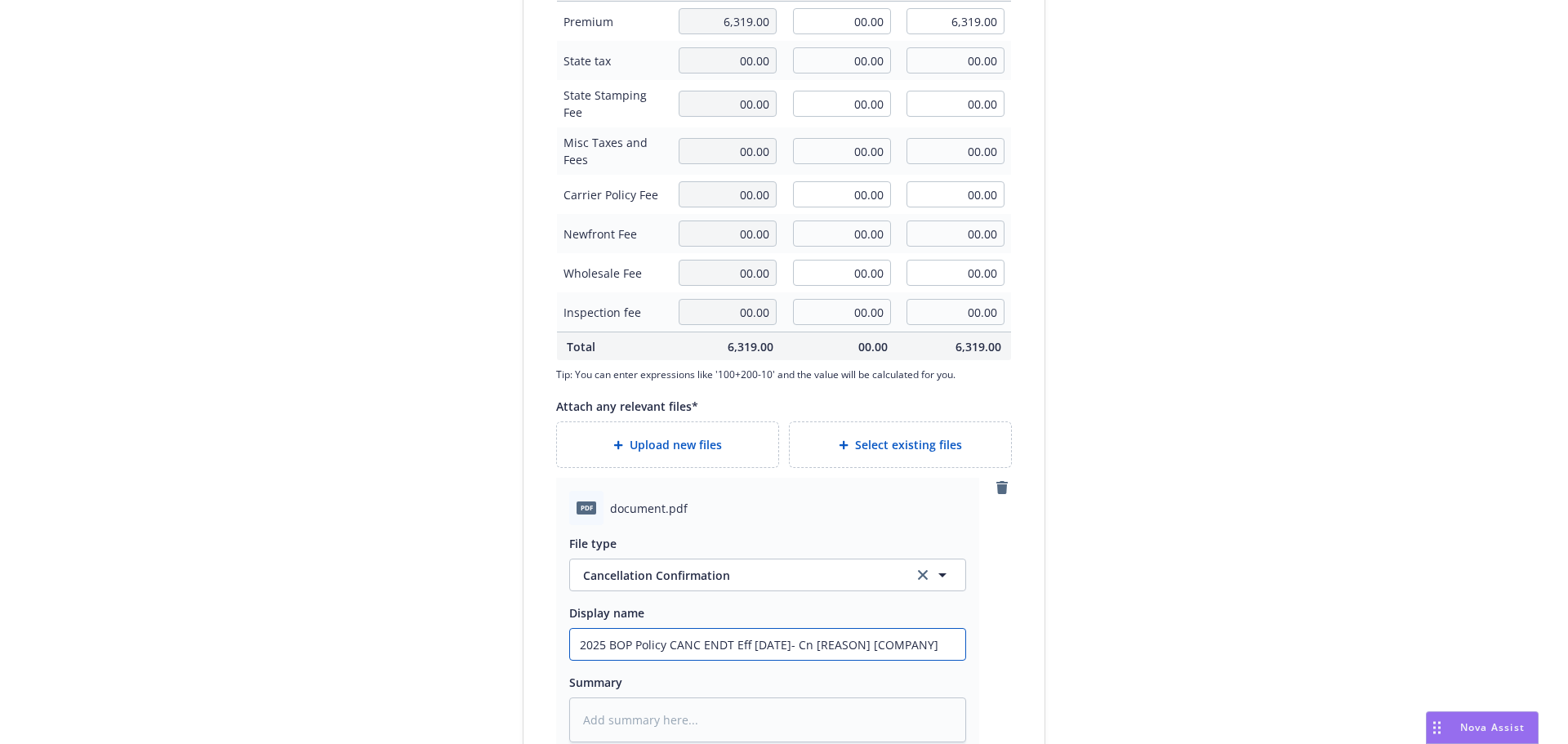
type input "2025 BOP Policy CANC ENDT Eff [DATE]- C [REASON] [COMPANY]"
type textarea "x"
type input "2025 BOP Policy CANC ENDT Eff [DATE]- Ca [REASON] [COMPANY]"
type textarea "x"
type input "2025 BOP Policy CANC ENDT Eff [DATE]- Can [REASON] [COMPANY]"
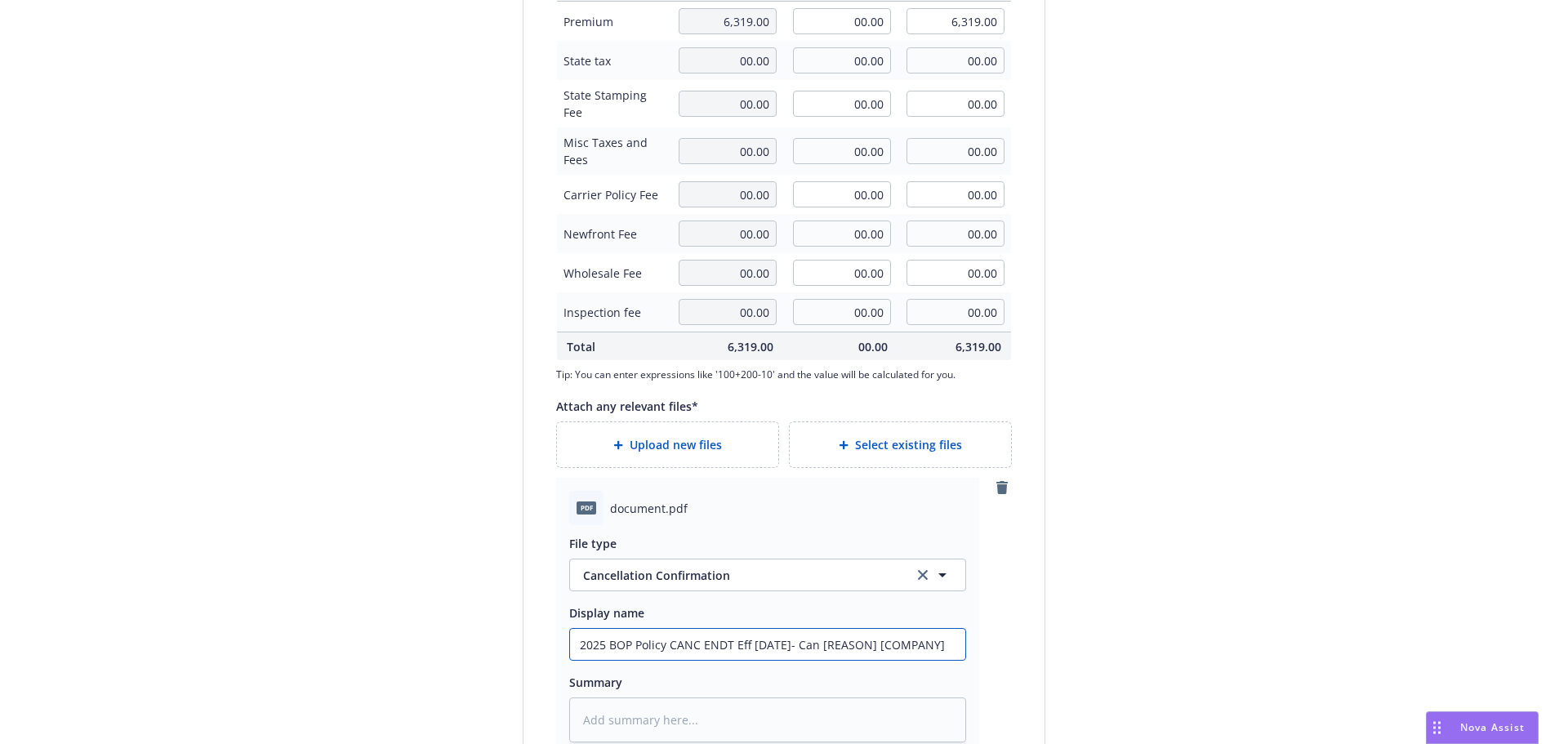
type textarea "x"
type input "2025 BOP Policy CANC ENDT Eff [DATE]- Canc [REASON] [COMPANY]"
type textarea "x"
type input "2025 BOP Policy CANC ENDT Eff [DATE]- Cancel [REASON] [COMPANY]"
type textarea "x"
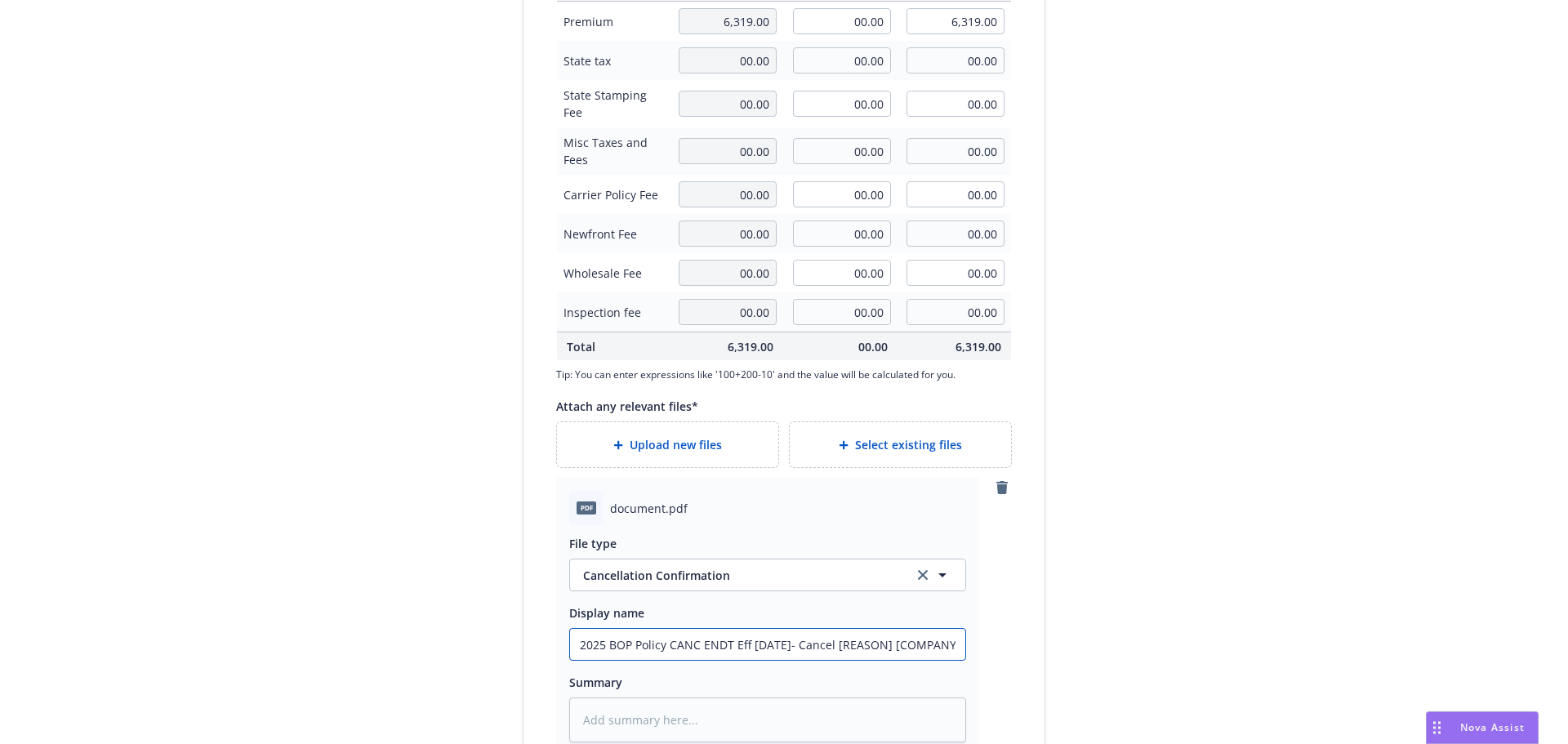
type input "2025 BOP Policy CANC ENDT Eff [DATE]- Cancel/ [REASON] [COMPANY]"
type textarea "x"
type input "2025 BOP Policy CANC ENDT Eff [DATE]- Cancel/R [REASON] [COMPANY]"
type textarea "x"
type input "2025 BOP Policy CANC ENDT Eff [DATE]- Cancel/Re [REASON] [COMPANY]"
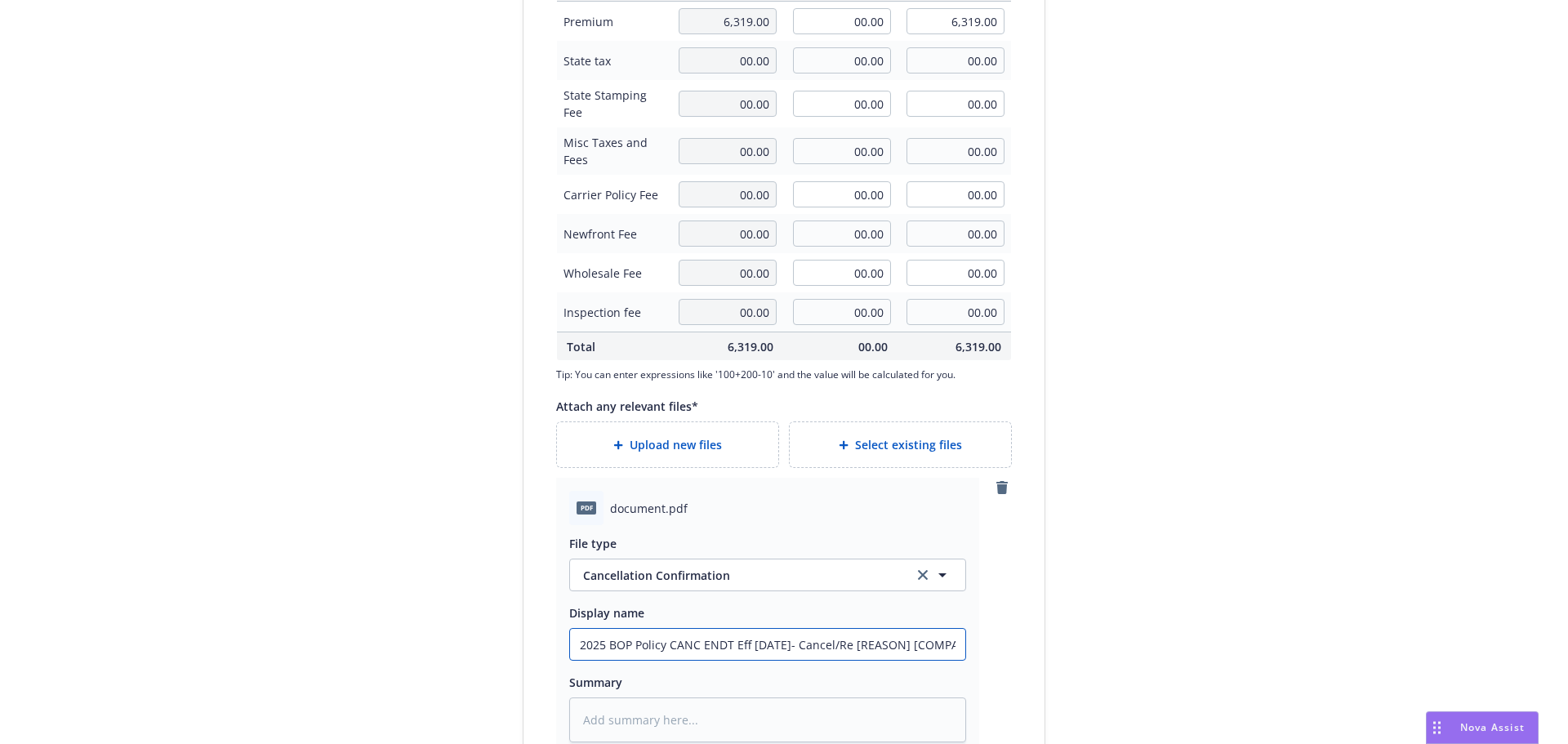
type textarea "x"
type input "2025 BOP Policy CANC ENDT Eff [DATE]- Cancel/Rewr [REASON] [COMPANY]"
type textarea "x"
type input "2025 BOP Policy CANC ENDT Eff [DATE]- Cancel/Rewrit [REASON] [COMPANY]"
type textarea "x"
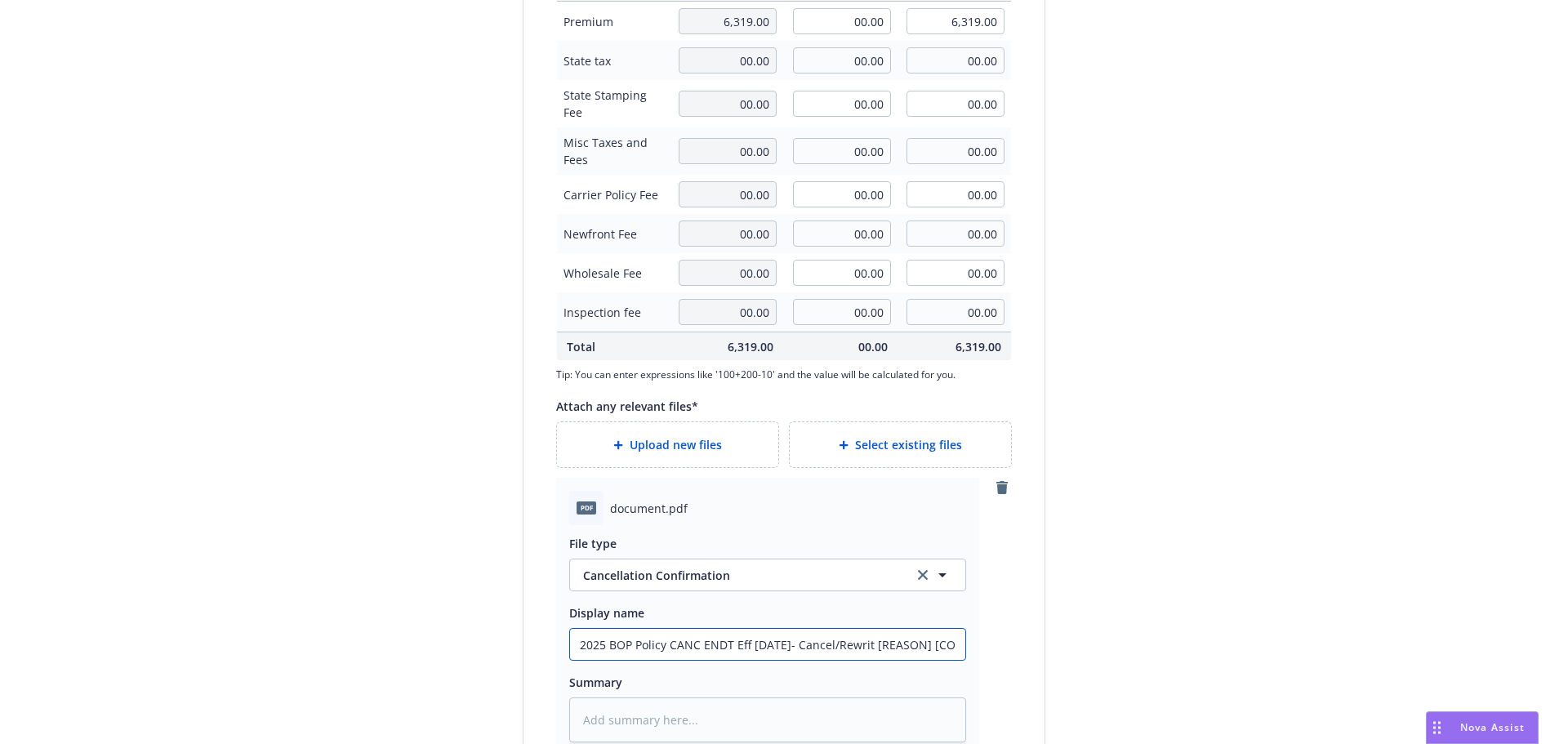
type input "2025 BOP Policy CANC ENDT Eff [DATE]- Cancel/Rewrite [REASON] [COMPANY]"
type textarea "x"
type input "2025 BOP Policy CANC ENDT Eff [DATE]- Cancel/Rewrite[REASON] [COMPANY]"
type textarea "x"
type input "2025 BOP Policy CANC ENDT Eff [DATE]- Cancel/RewriteREASON] [COMPANY]"
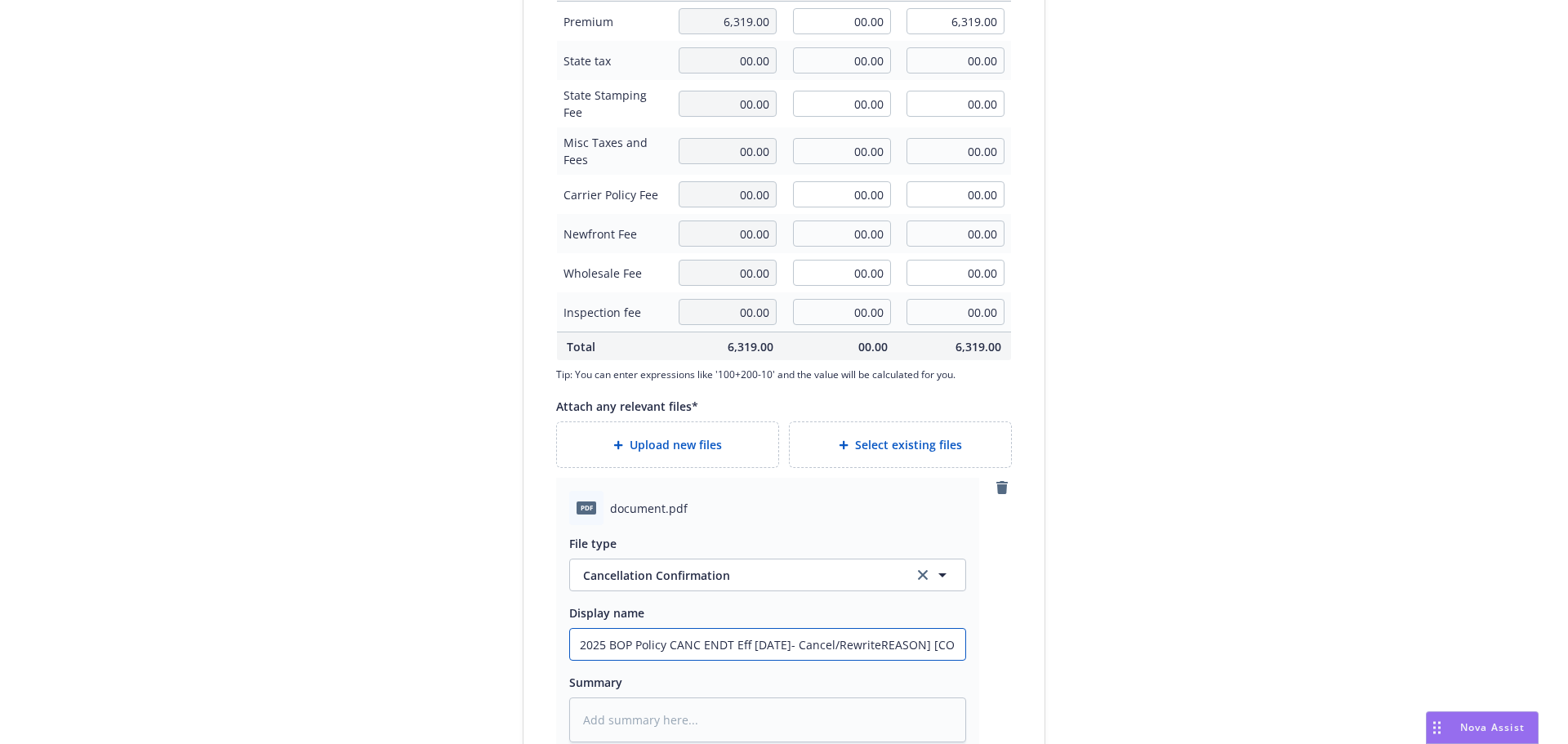
type textarea "x"
type input "2025 BOP Policy CANC ENDT Eff [DATE]- Cancel/RewriteEASON] [COMPANY]"
type textarea "x"
type input "2025 BOP Policy CANC ENDT Eff [DATE]- Cancel/RewriteASON] [COMPANY]"
type textarea "x"
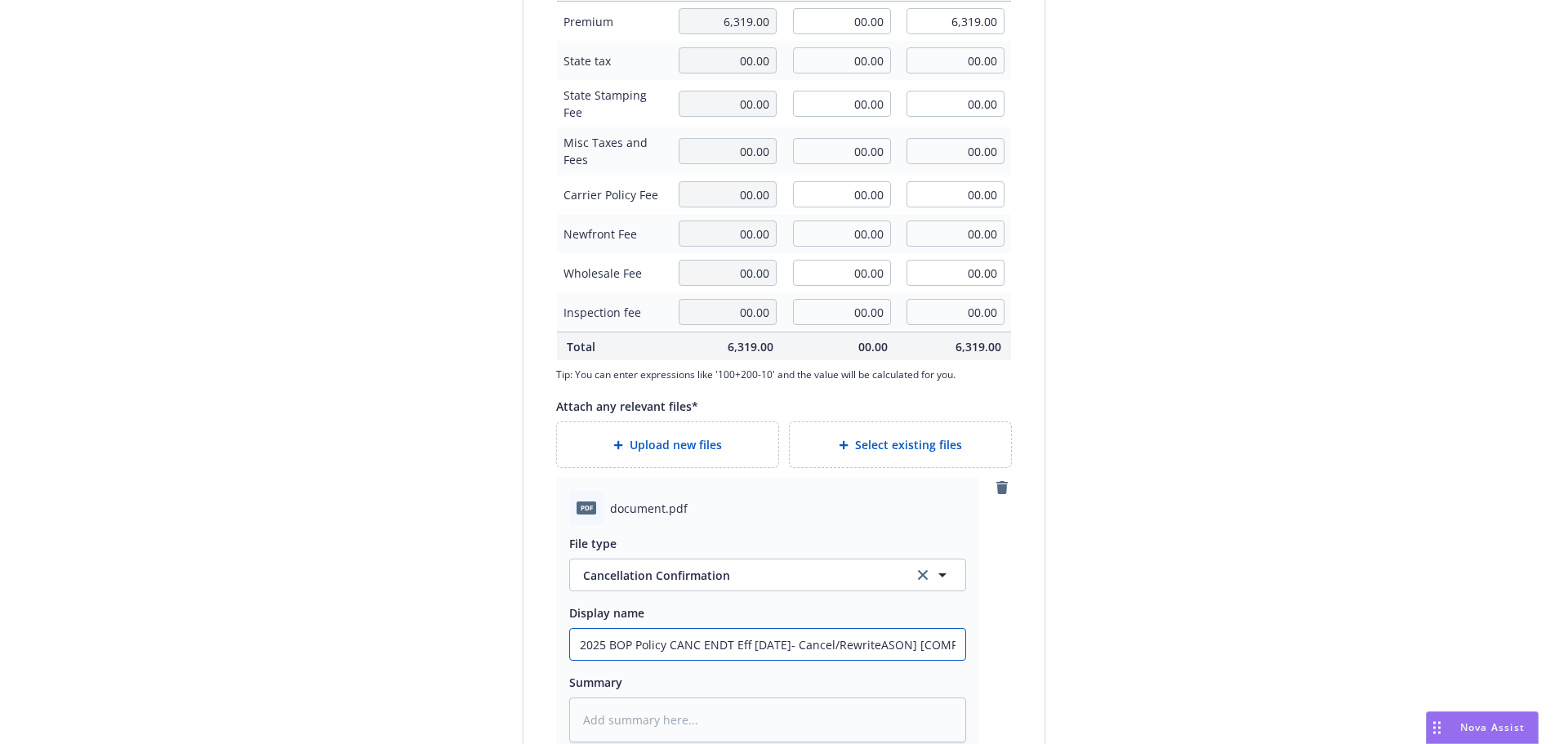
type input "2025 BOP Policy CANC ENDT Eff [DATE]- Cancel/RewriteSON] [COMPANY]"
type textarea "x"
type input "2025 BOP Policy CANC ENDT Eff [DATE]- Cancel/RewriteON] [COMPANY]"
type textarea "x"
type input "2025 BOP Policy CANC ENDT Eff [DATE]- Cancel/RewriteN] [COMPANY]"
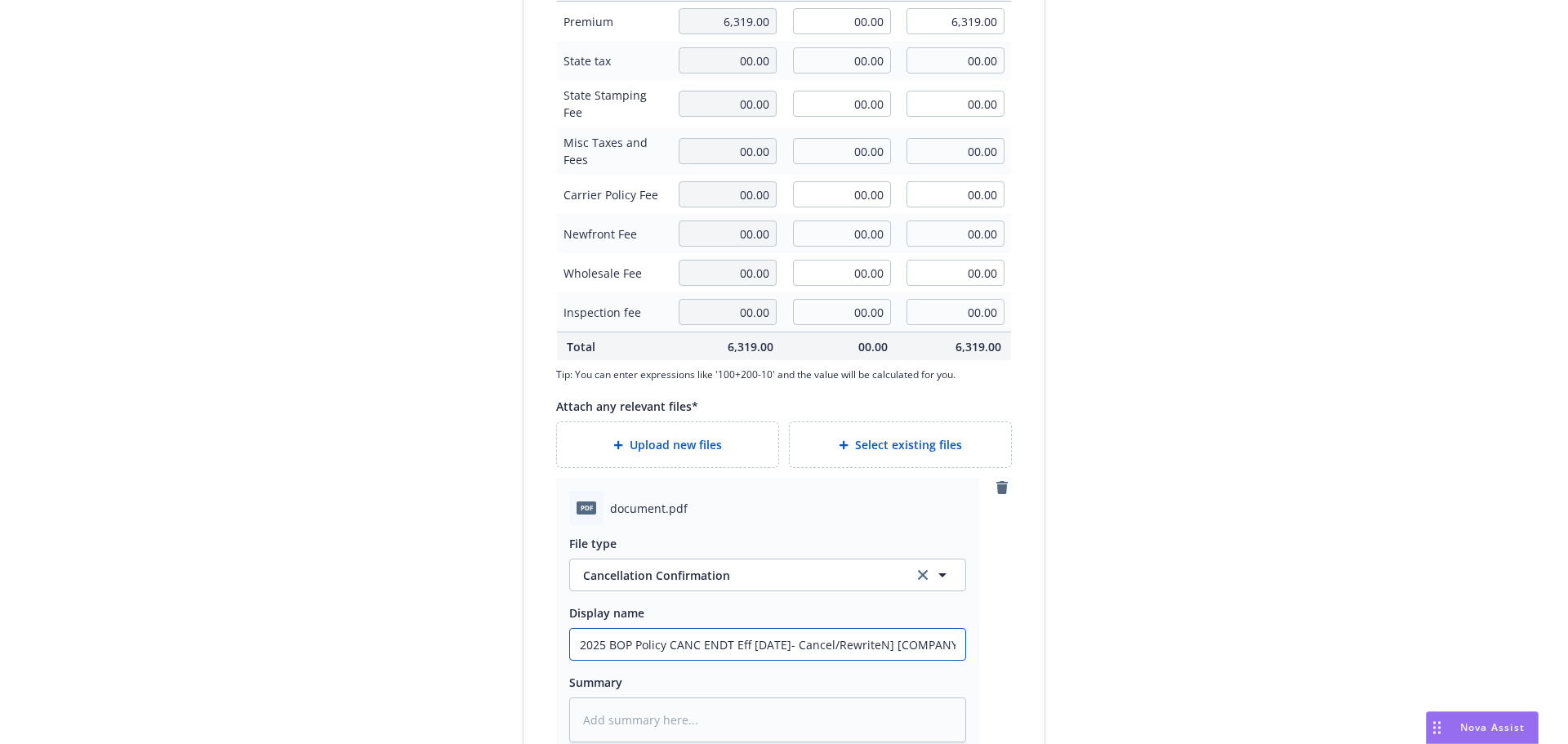
type textarea "x"
type input "2025 BOP Policy CANC ENDT Eff [DATE]- Cancel/Rewrite] [COMPANY]"
type textarea "x"
type input "2025 BOP Policy CANC ENDT Eff [DATE]- Cancel/Rewrite[COMPANY]"
type textarea "x"
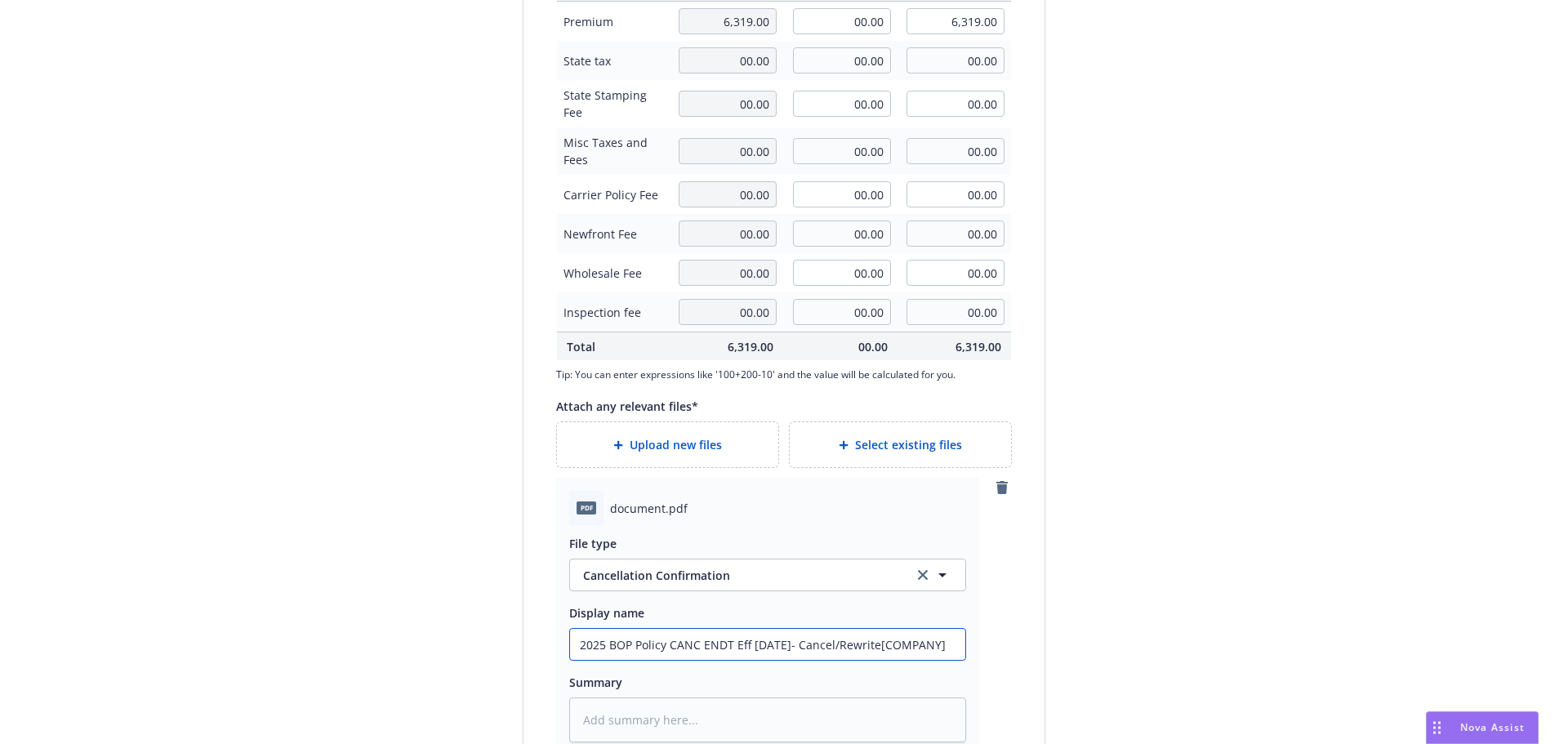
type input "2025 BOP Policy CANC ENDT Eff [DATE]- Cancel/RewriteCOMPANY]"
type textarea "x"
type input "2025 BOP Policy CANC ENDT Eff [DATE]- Cancel/RewriteMPANY]"
type textarea "x"
type input "2025 BOP Policy CANC ENDT Eff [DATE]- Cancel/RewritePANY]"
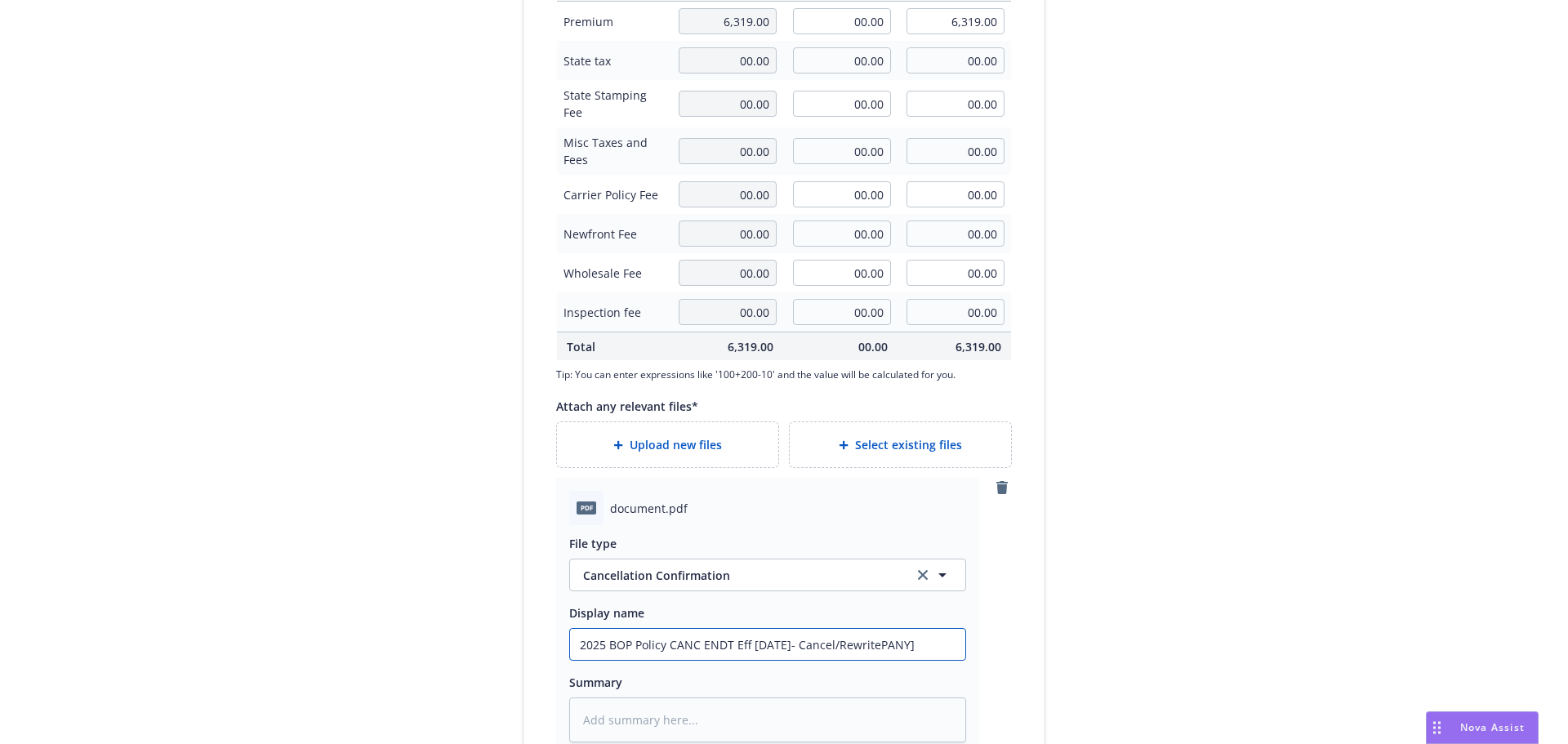
type textarea "x"
type input "2025 BOP Policy CANC ENDT Eff [DATE]- Cancel/RewriteANY]"
type textarea "x"
type input "2025 BOP Policy CANC ENDT Eff [DATE]- Cancel/RewriteNY]"
type textarea "x"
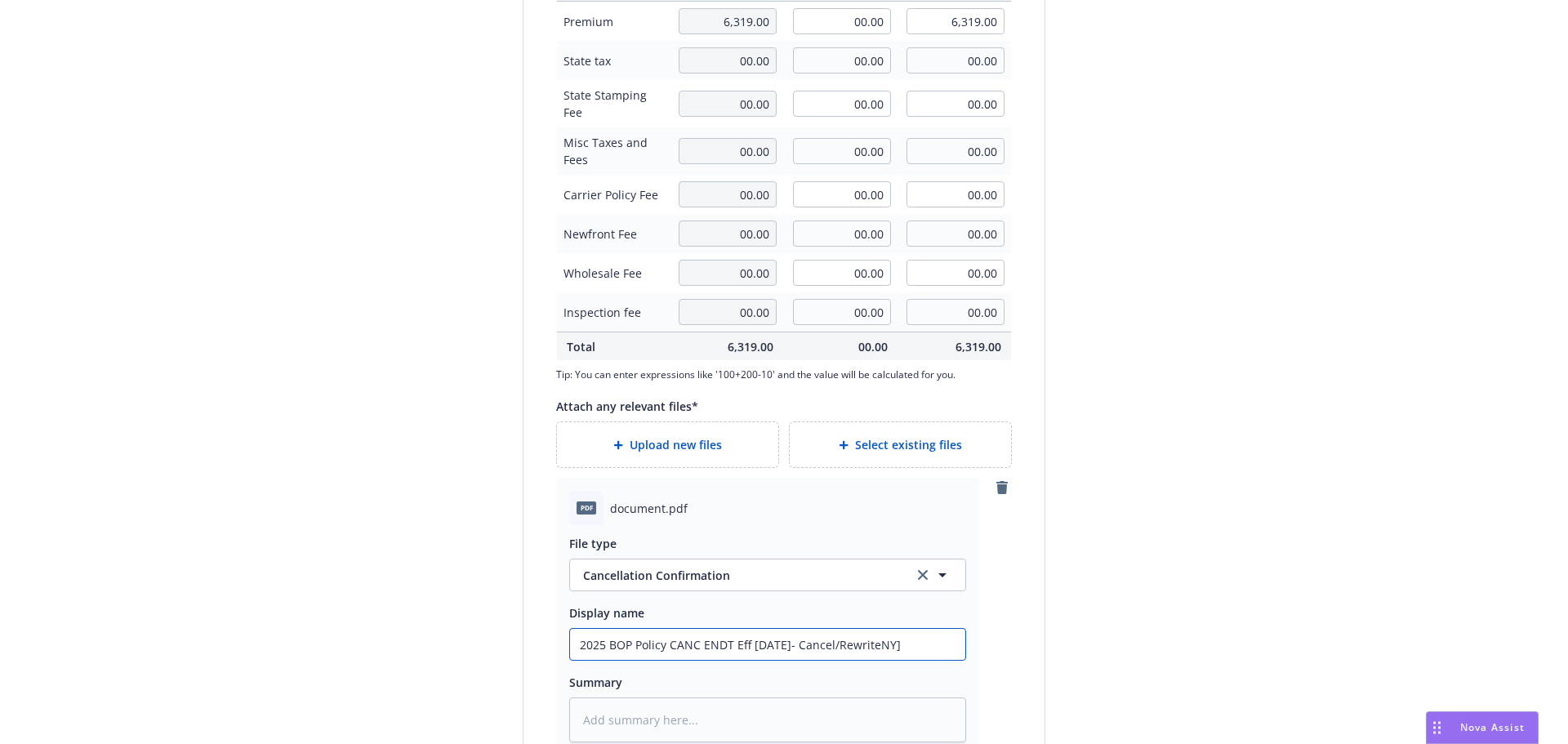
type input "2025 BOP Policy CANC ENDT Eff [DATE]- Cancel/RewriteY]"
type textarea "x"
type input "2025 BOP Policy CANC ENDT Eff [DATE]- Cancel/Rewrite]"
type textarea "x"
type input "2025 BOP Policy CANC ENDT Eff [DATE]- Cancel/Rewrite"
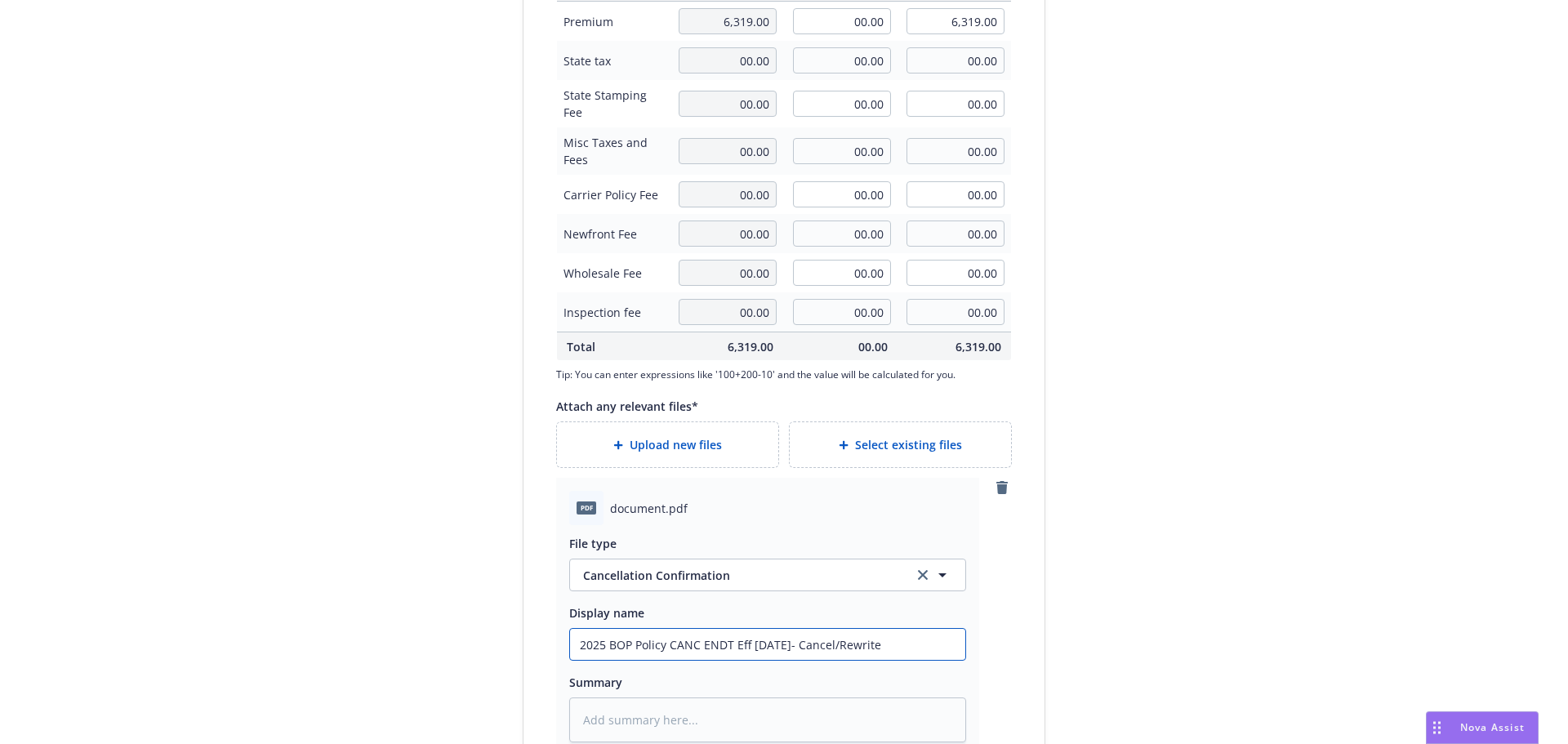
type textarea "x"
type input "2025 BOP Policy CANC ENDT Eff [DATE]- Cancel/Rewrite"
type textarea "x"
type input "2025 BOP Policy CANC ENDT Eff [DATE]- Cancel/Rewrite 0"
type textarea "x"
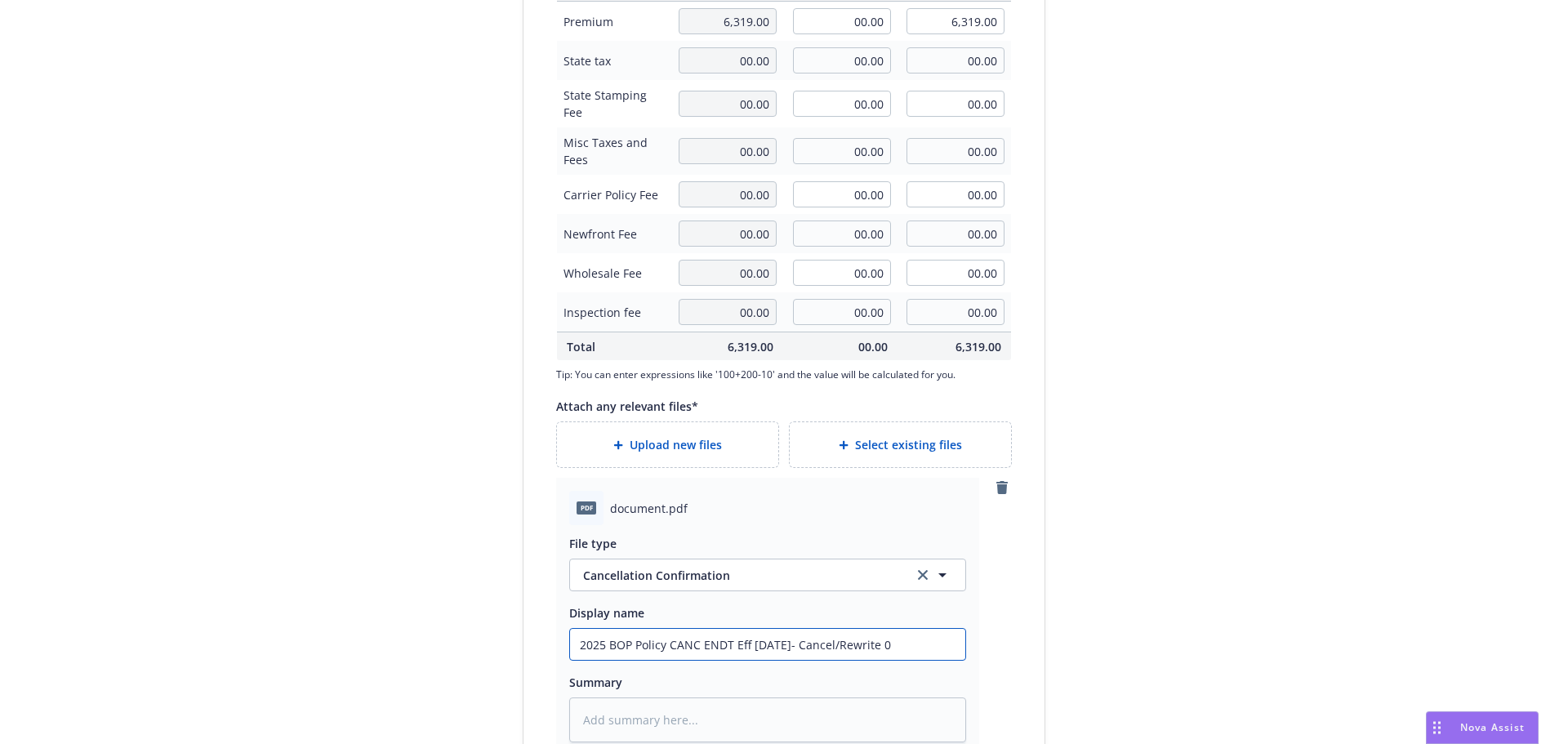
type input "2025 BOP Policy CANC ENDT Eff [DATE]- Cancel/Rewrite"
type textarea "x"
type input "2025 BOP Policy CANC ENDT Eff [DATE]- Cancel/Rewrite -"
type textarea "x"
type input "2025 BOP Policy CANC ENDT Eff [DATE]- Cancel/Rewrite - H"
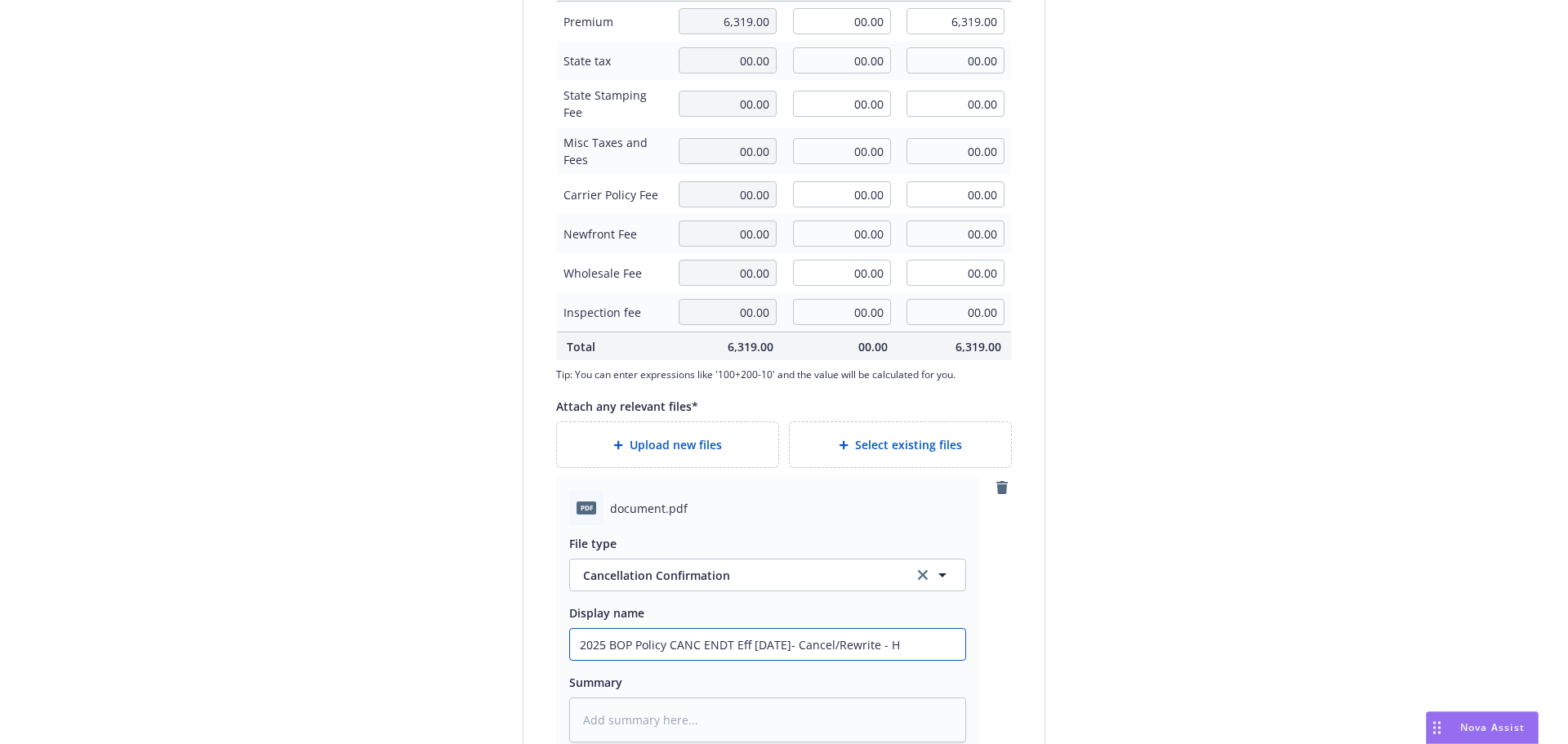
type textarea "x"
type input "2025 BOP Policy CANC ENDT Eff [DATE]- Cancel/Rewrite - Ha"
type textarea "x"
type input "2025 BOP Policy CANC ENDT Eff [DATE]- Cancel/Rewrite - Har"
type textarea "x"
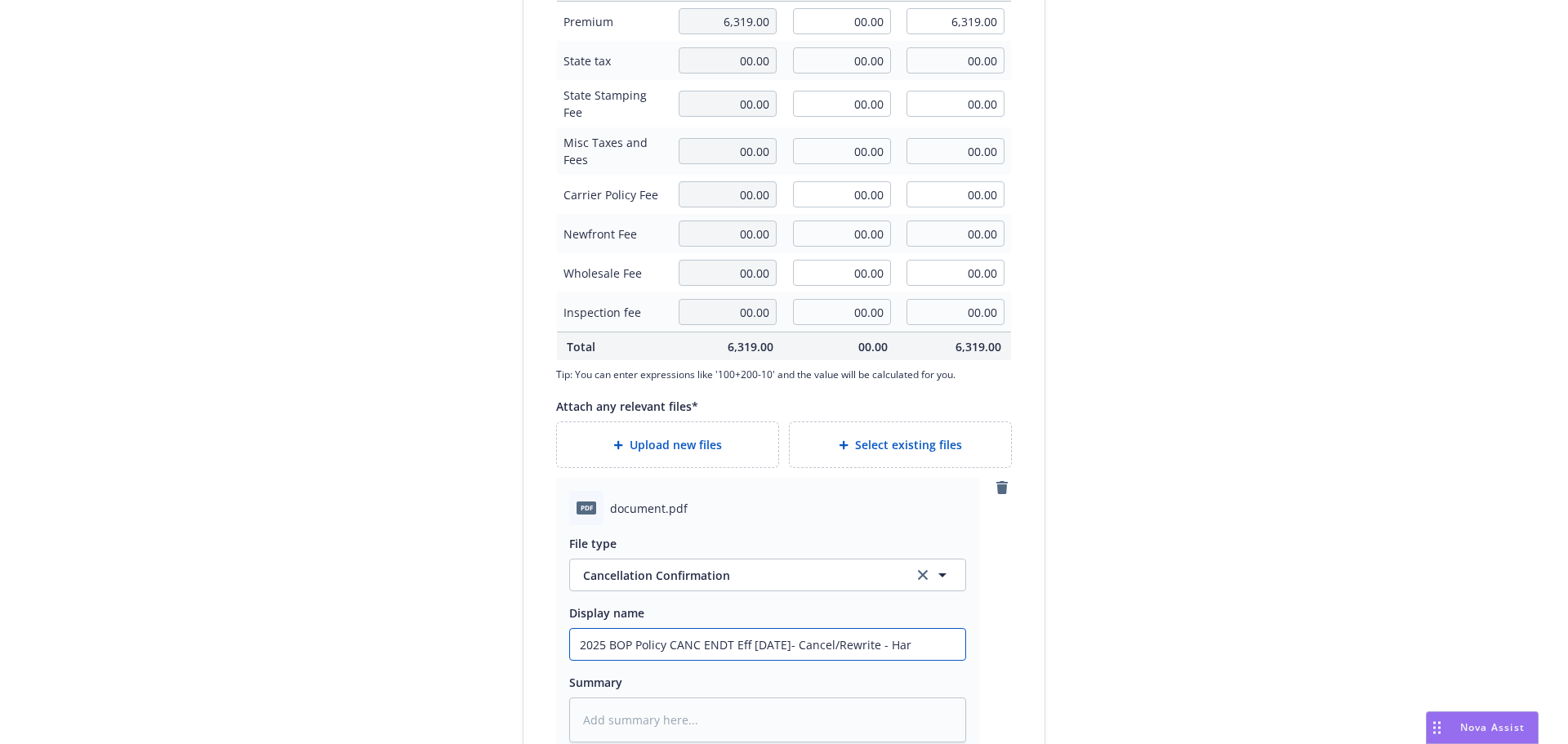
type input "2025 BOP Policy CANC ENDT Eff [DATE]- Cancel/Rewrite - [PERSON_NAME]"
type textarea "x"
type input "2025 BOP Policy CANC ENDT Eff [DATE]- Cancel/Rewrite - Hartf"
type textarea "x"
type input "2025 BOP Policy CANC ENDT Eff [DATE]- Cancel/Rewrite - Hartfo"
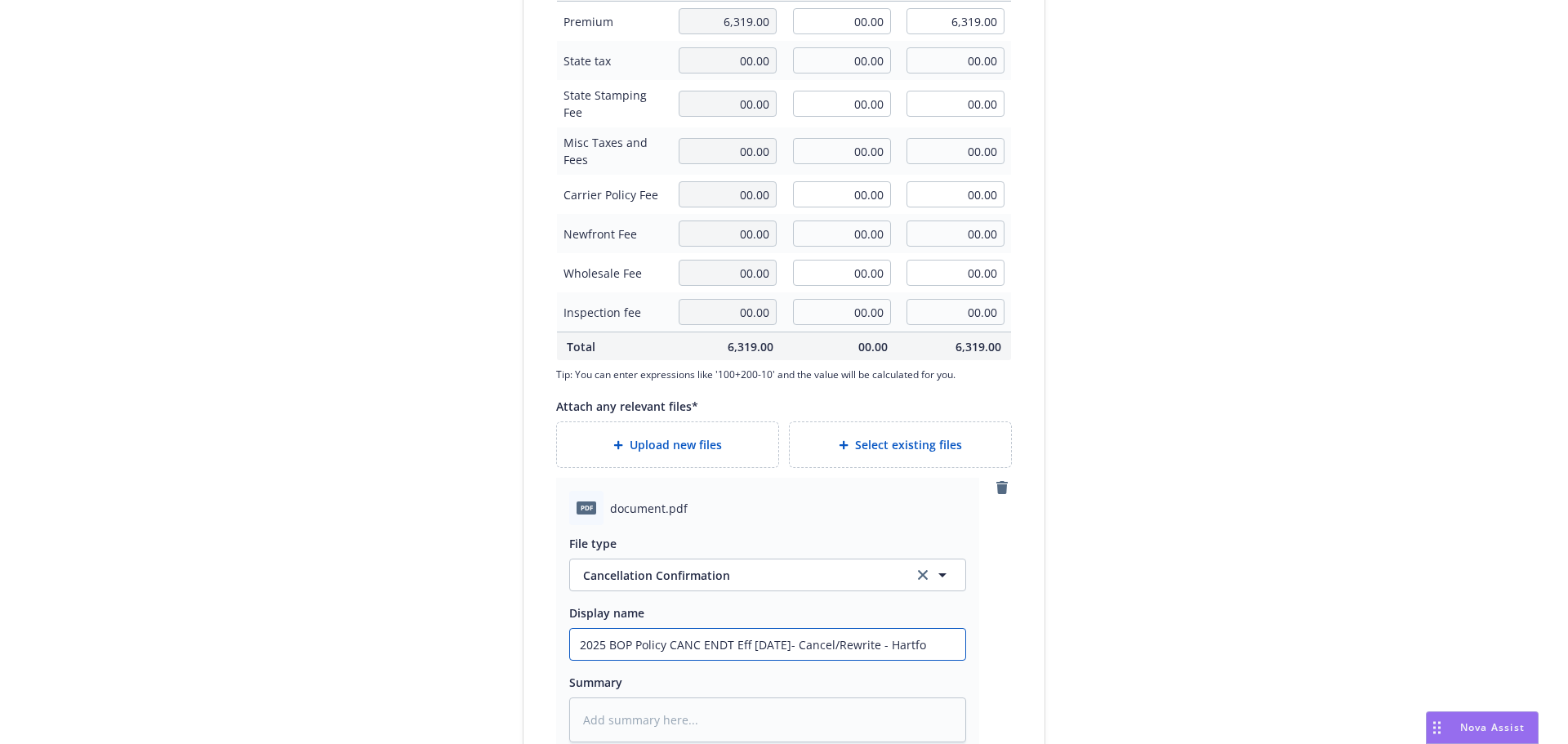
type textarea "x"
type input "2025 BOP Policy CANC ENDT Eff [DATE]- Cancel/Rewrite - Hartfor"
type textarea "x"
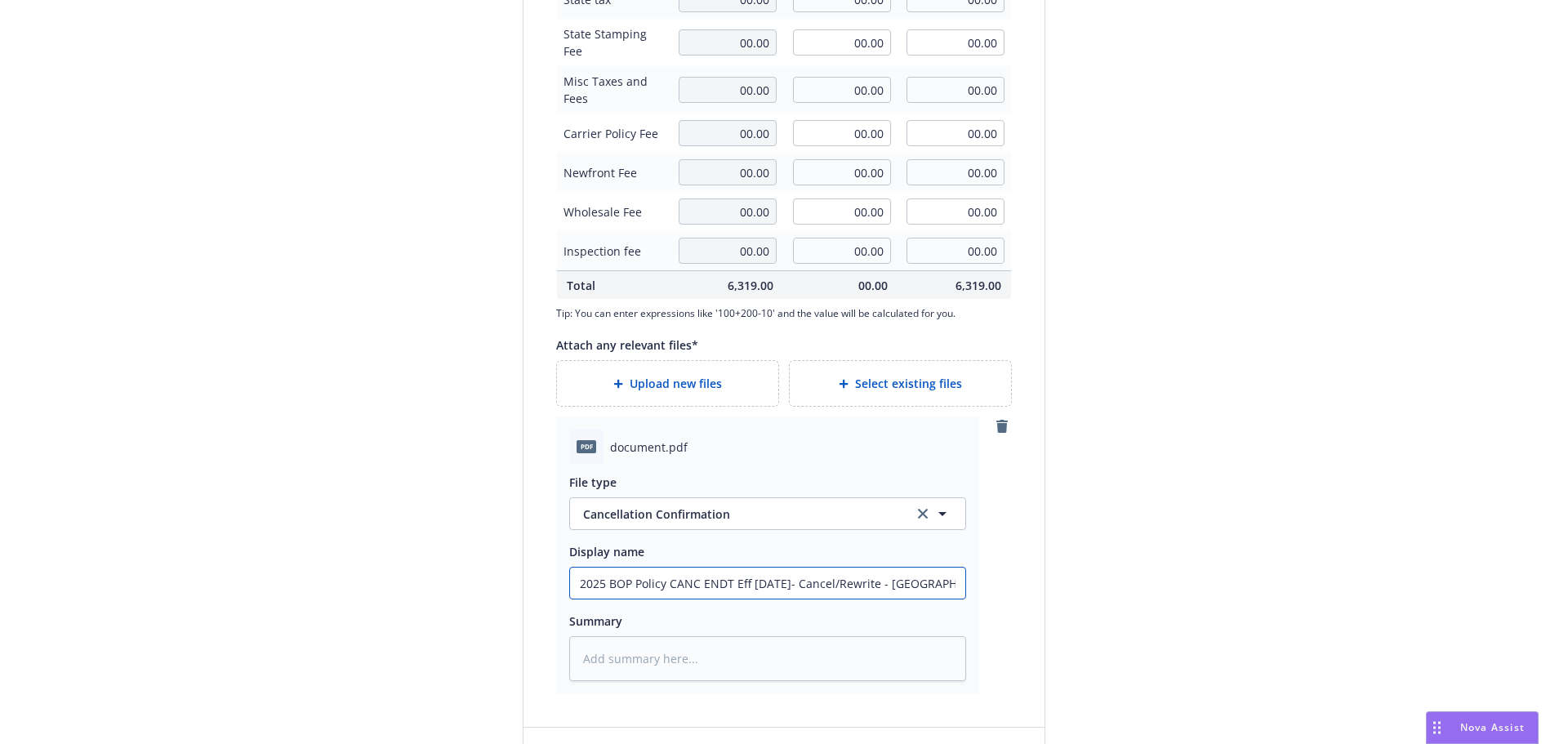
scroll to position [664, 0]
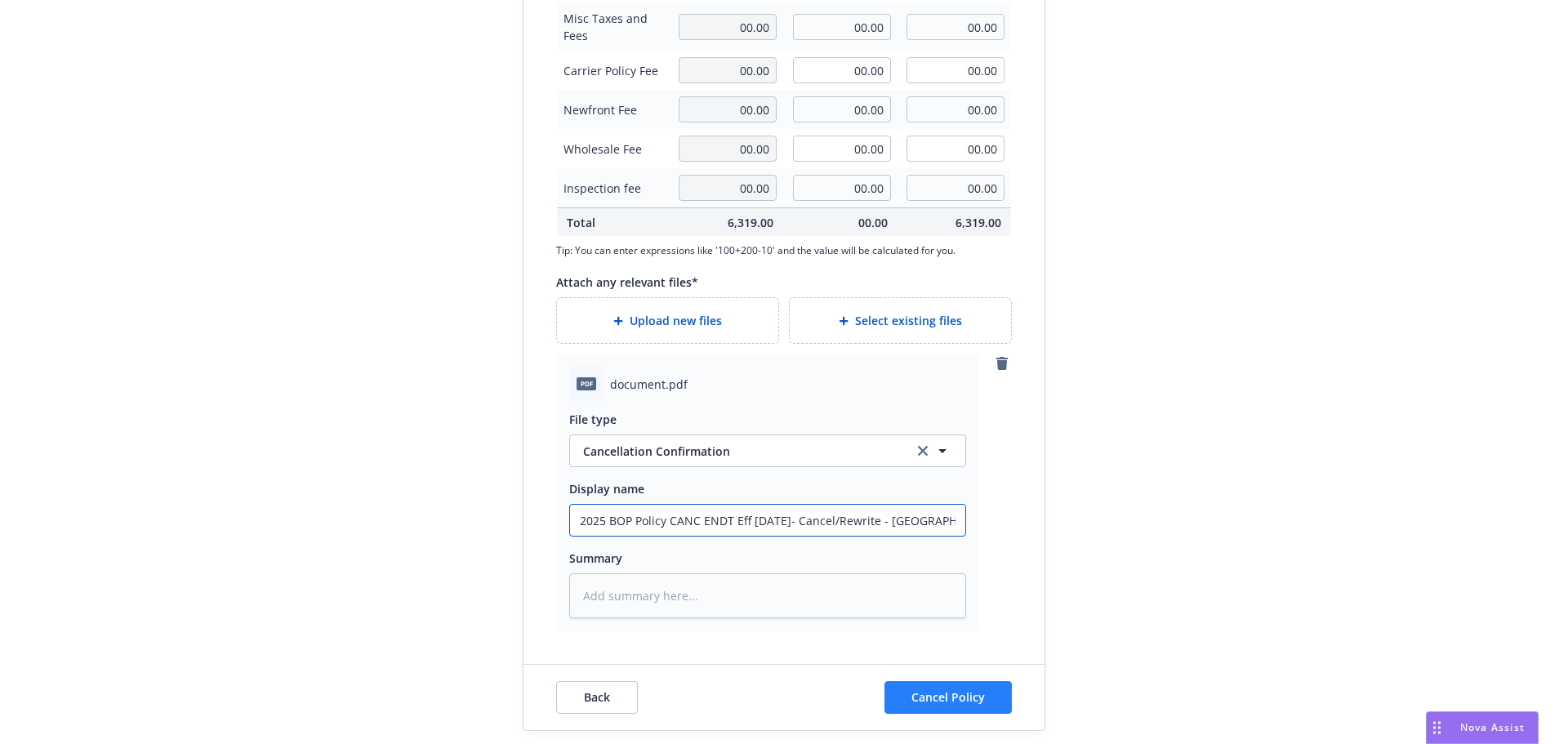
type input "2025 BOP Policy CANC ENDT Eff [DATE]- Cancel/Rewrite - [GEOGRAPHIC_DATA]"
click at [964, 683] on button "Cancel Policy" at bounding box center [948, 697] width 128 height 33
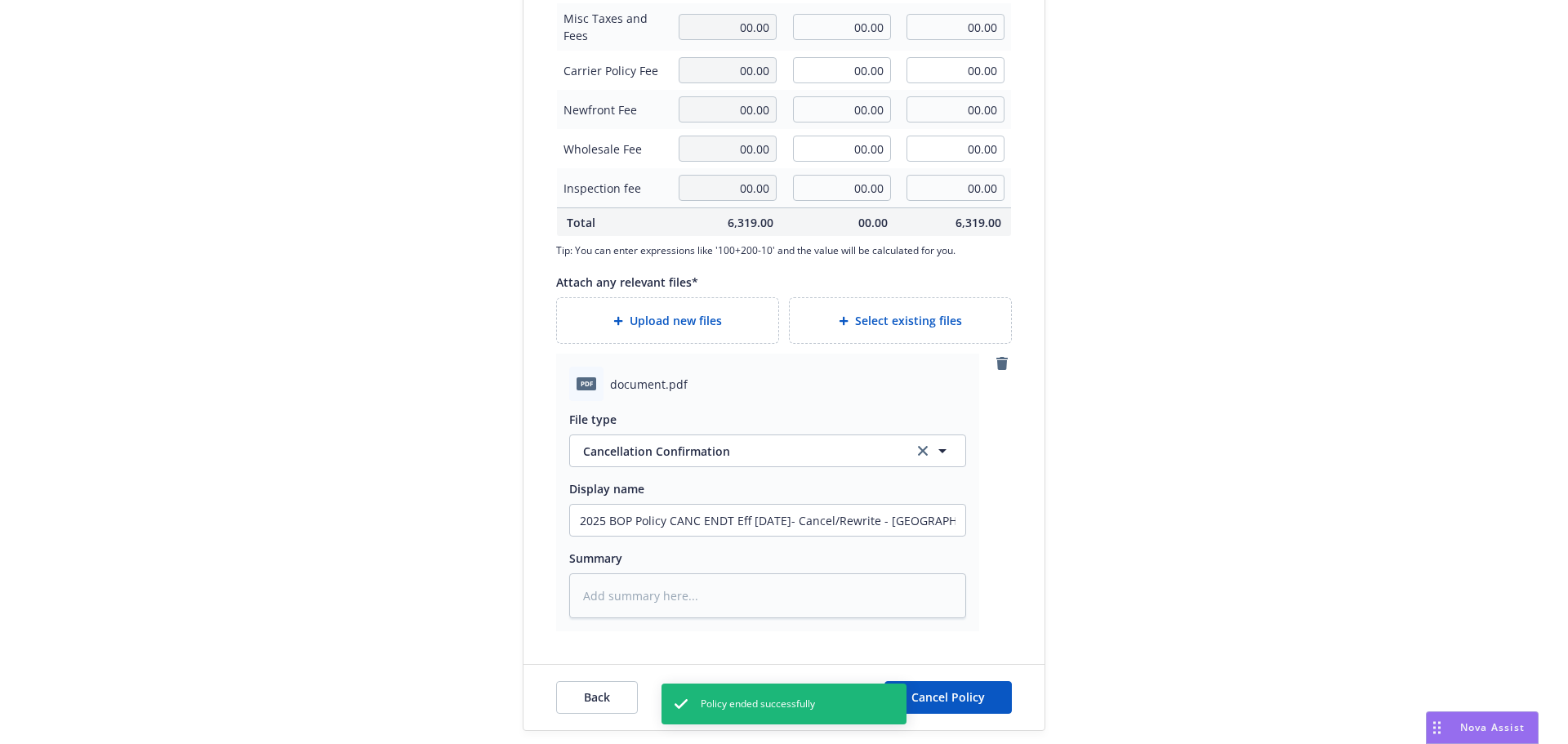
type textarea "x"
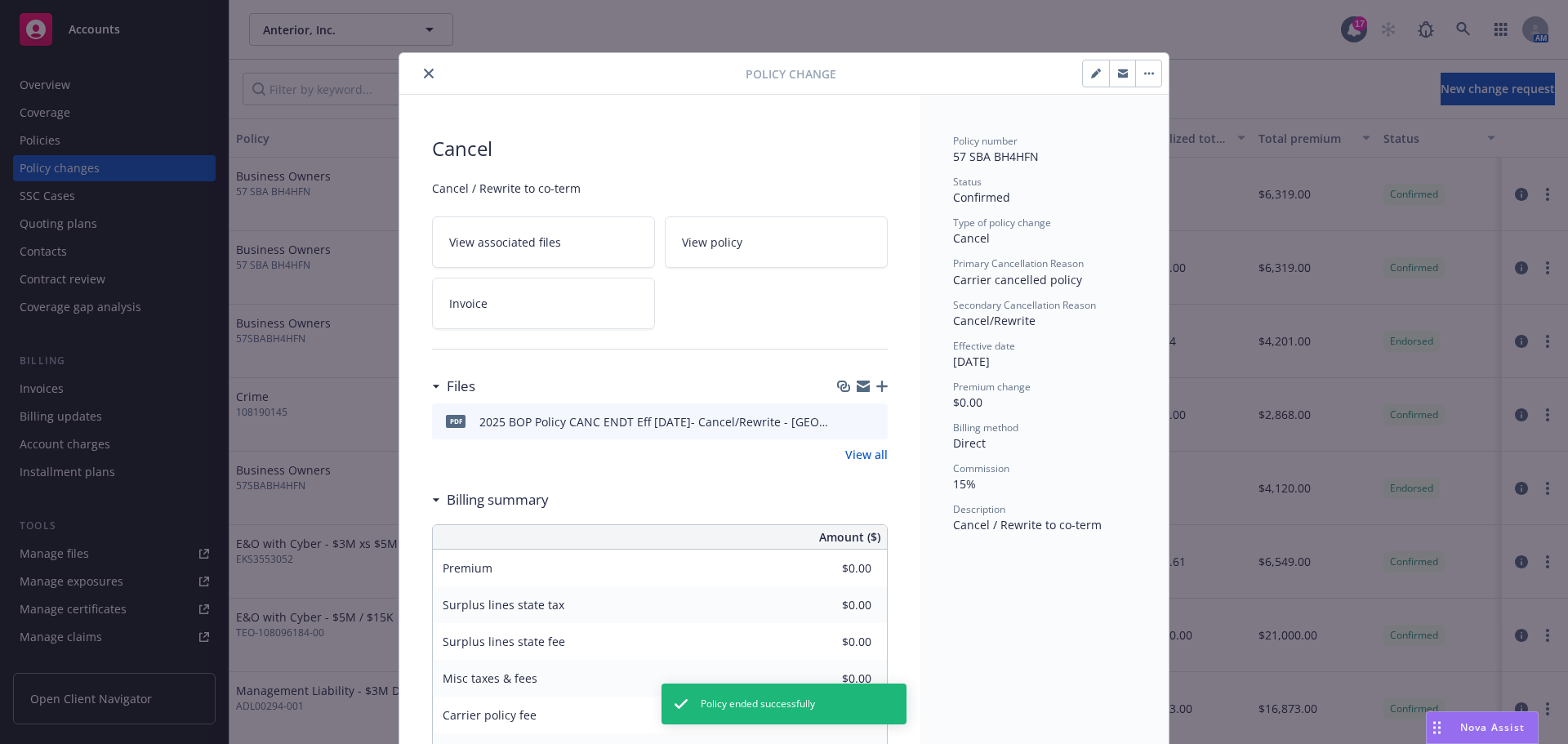
click at [428, 80] on button "close" at bounding box center [429, 73] width 20 height 20
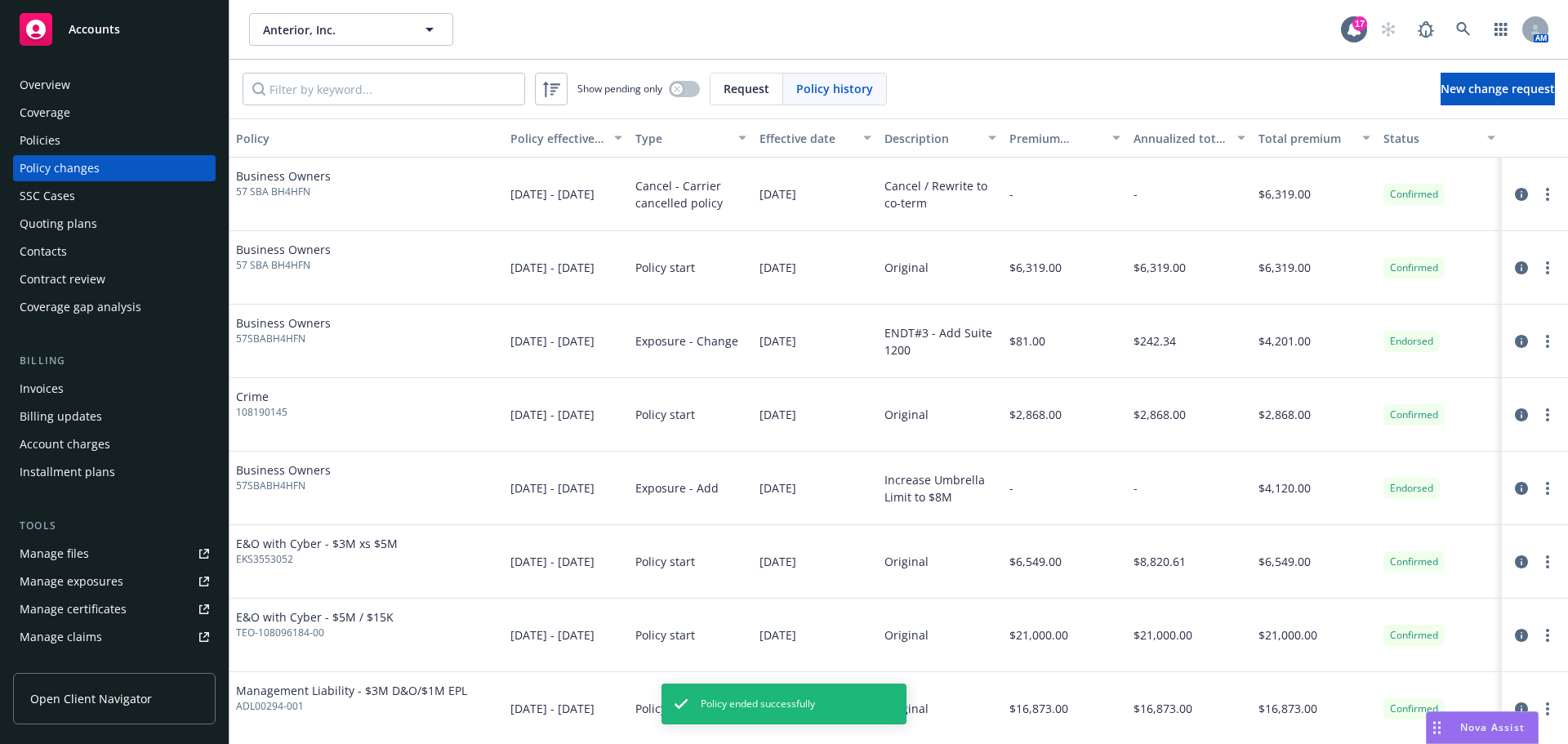
click at [66, 136] on div "Policies" at bounding box center [115, 140] width 190 height 26
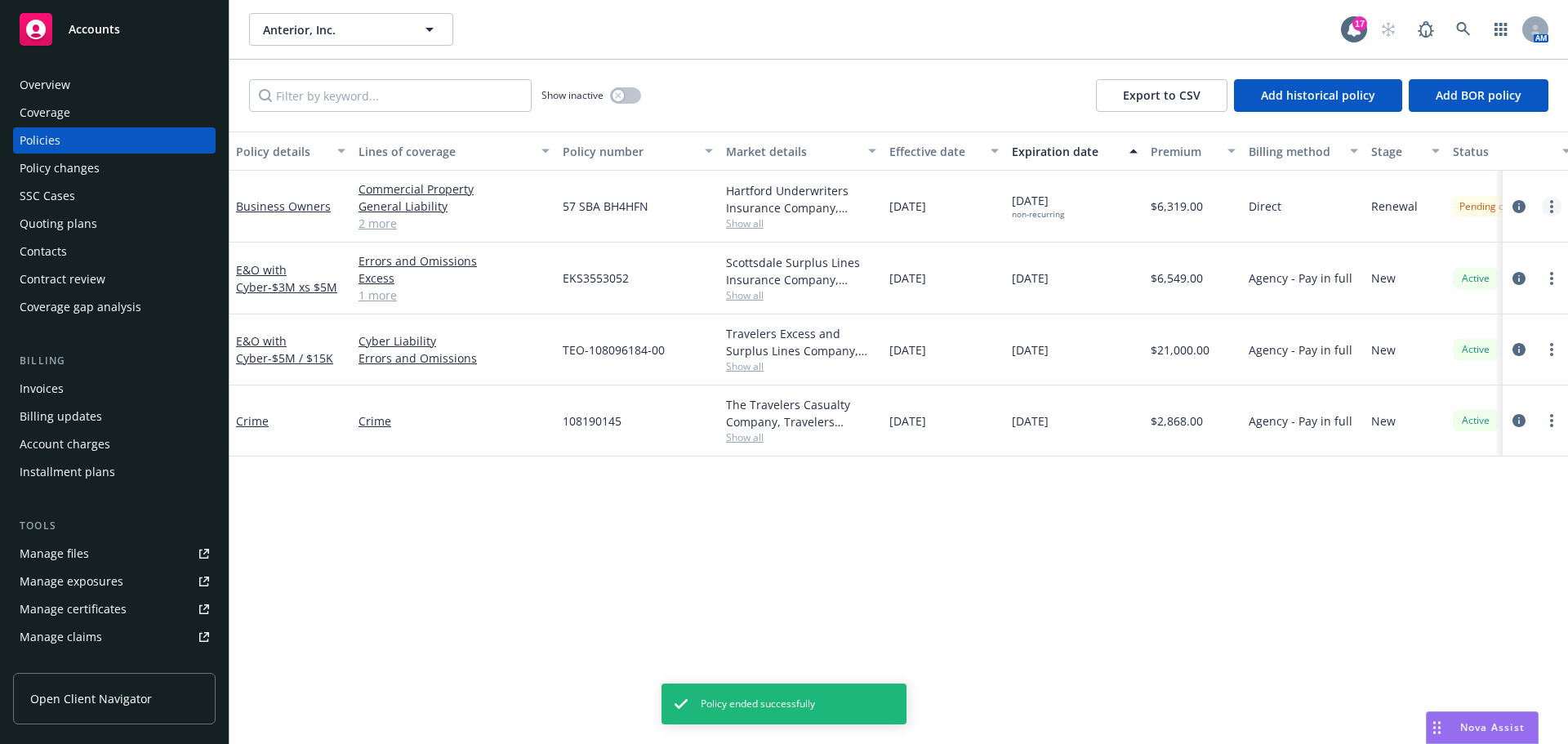
click at [1550, 211] on link "more" at bounding box center [1553, 207] width 20 height 20
click at [1560, 210] on link "more" at bounding box center [1553, 207] width 20 height 20
click at [1498, 265] on link "Renew with incumbent" at bounding box center [1465, 273] width 192 height 33
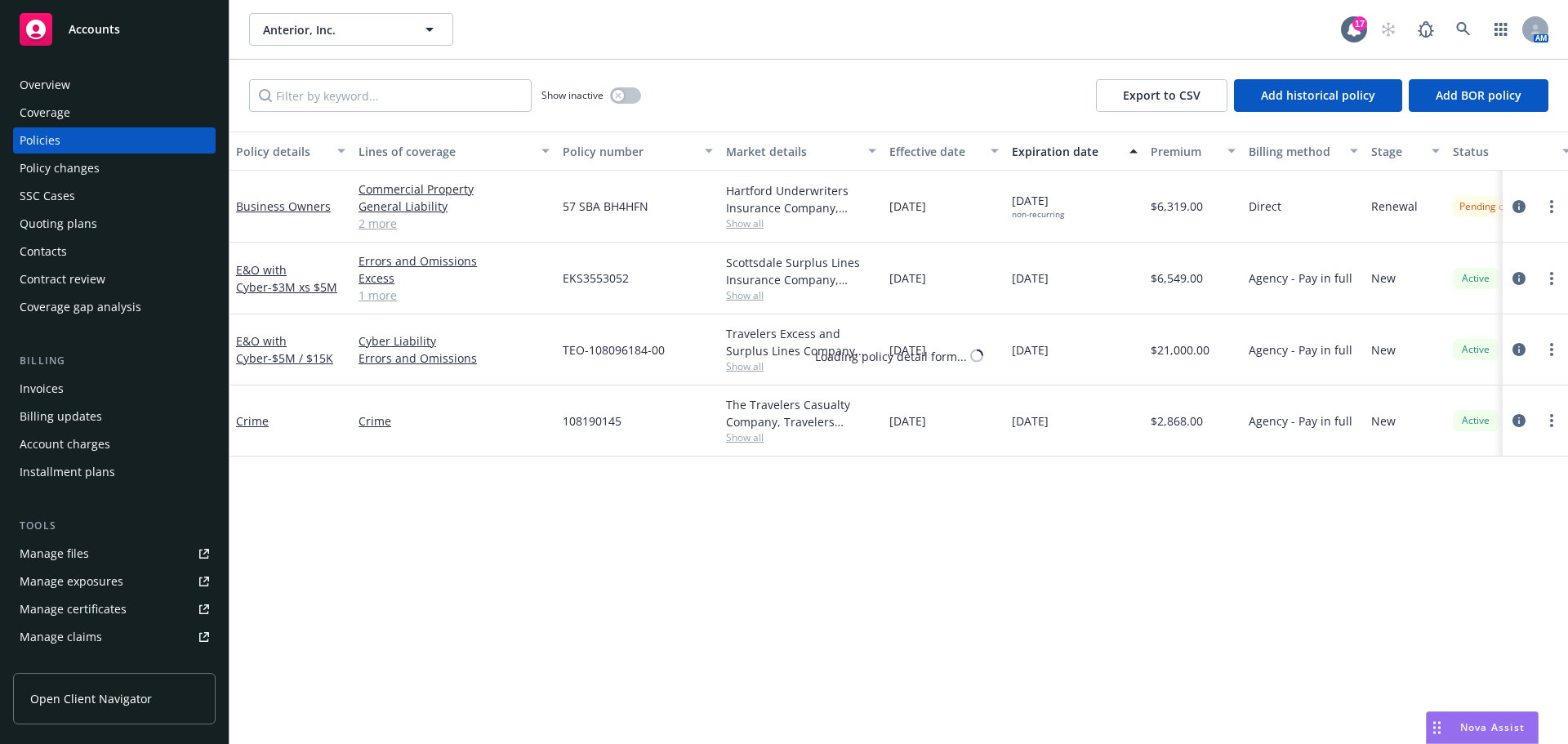
select select "12"
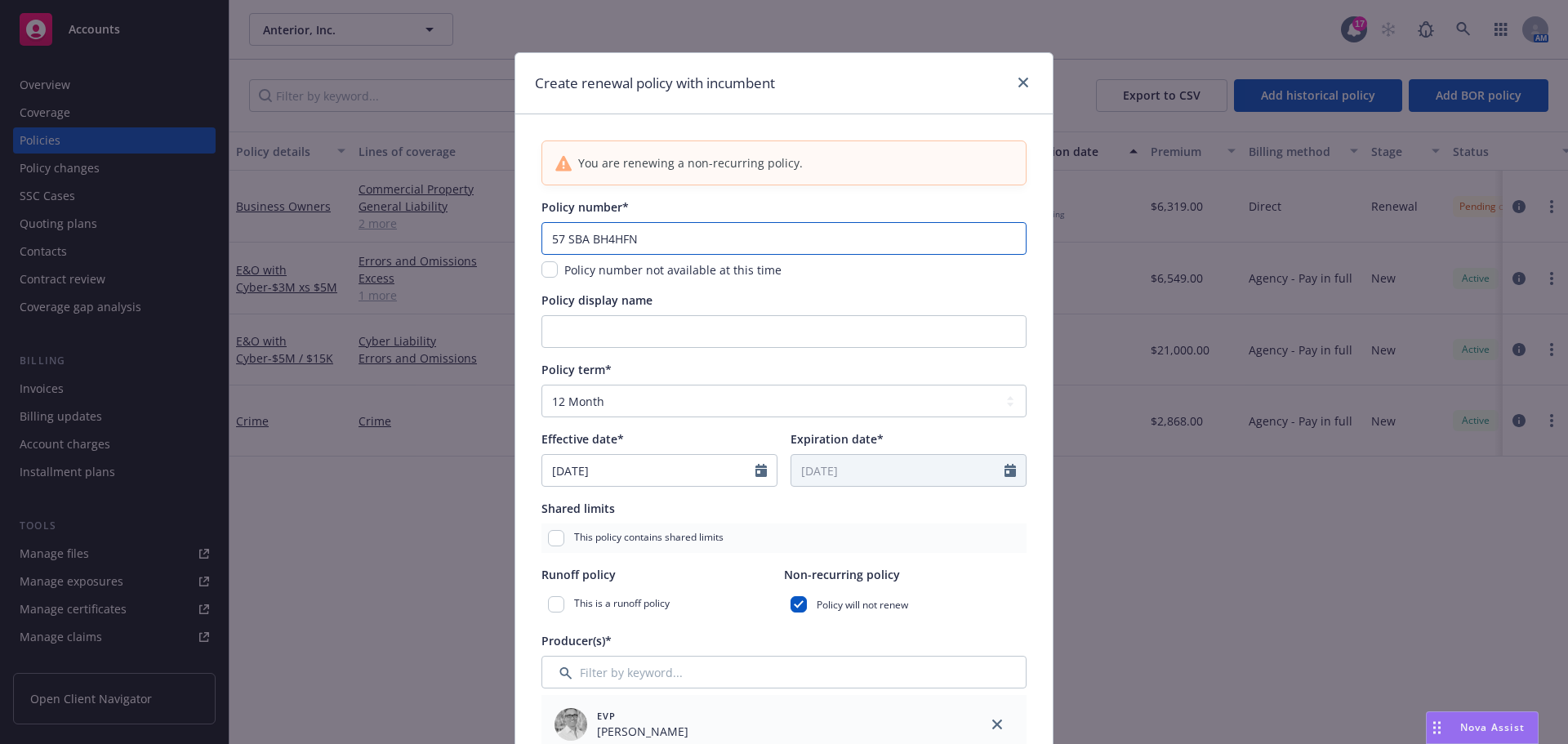
drag, startPoint x: 646, startPoint y: 245, endPoint x: 398, endPoint y: 239, distance: 248.1
click at [444, 240] on div "Create renewal policy with incumbent You are renewing a non-recurring policy. P…" at bounding box center [784, 372] width 1568 height 744
click at [594, 240] on input "text" at bounding box center [784, 239] width 486 height 33
paste input "57SBABV30UR"
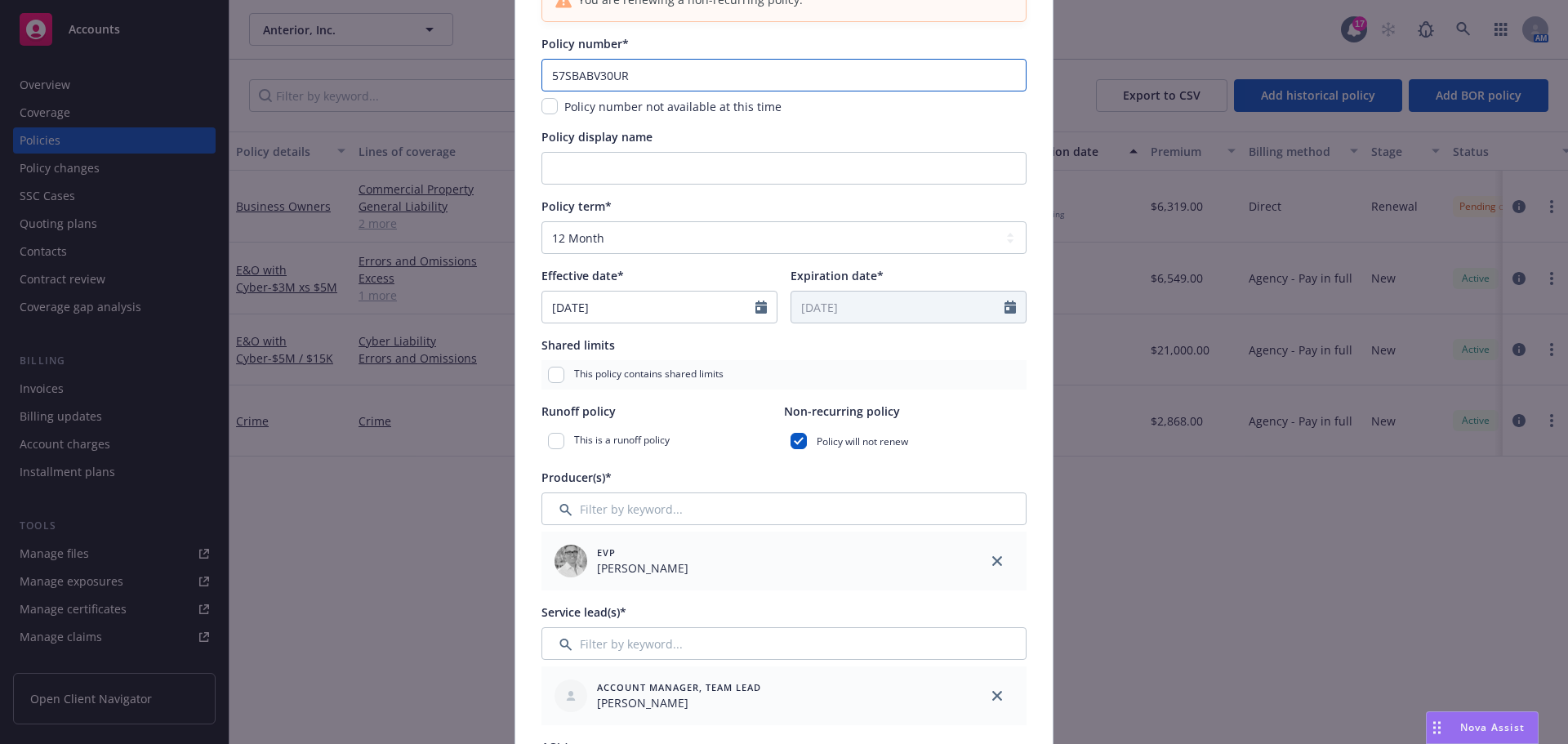
scroll to position [326, 0]
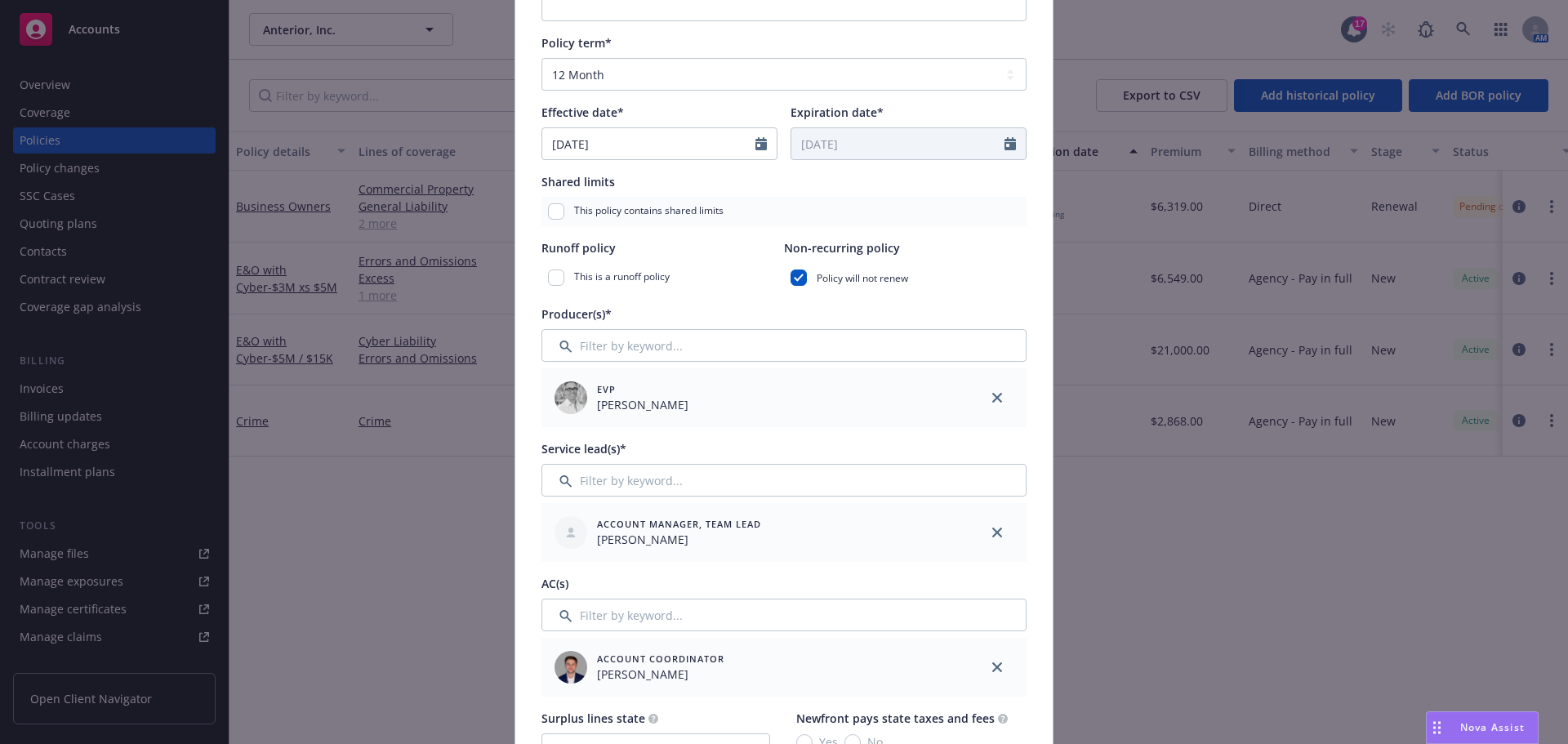
type input "57SBABV30UR"
click at [760, 141] on icon "Calendar" at bounding box center [761, 144] width 12 height 13
click at [624, 184] on select "January February March April May June July August September October November De…" at bounding box center [613, 183] width 81 height 19
select select "8"
click at [572, 174] on select "January February March April May June July August September October November De…" at bounding box center [613, 183] width 81 height 19
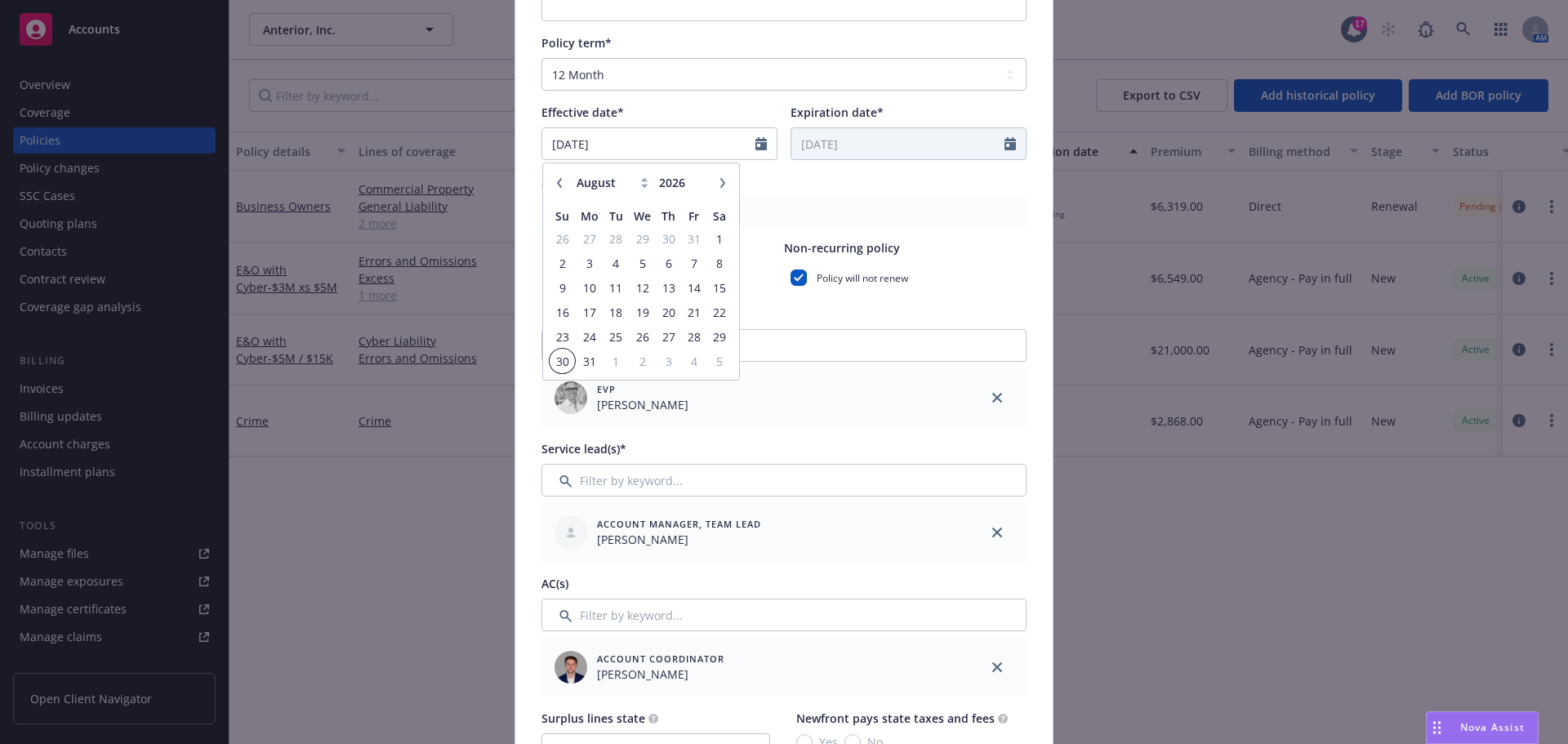
click at [552, 360] on span "30" at bounding box center [562, 361] width 22 height 21
type input "[DATE]"
click at [638, 152] on input "[DATE]" at bounding box center [649, 144] width 213 height 31
select select "8"
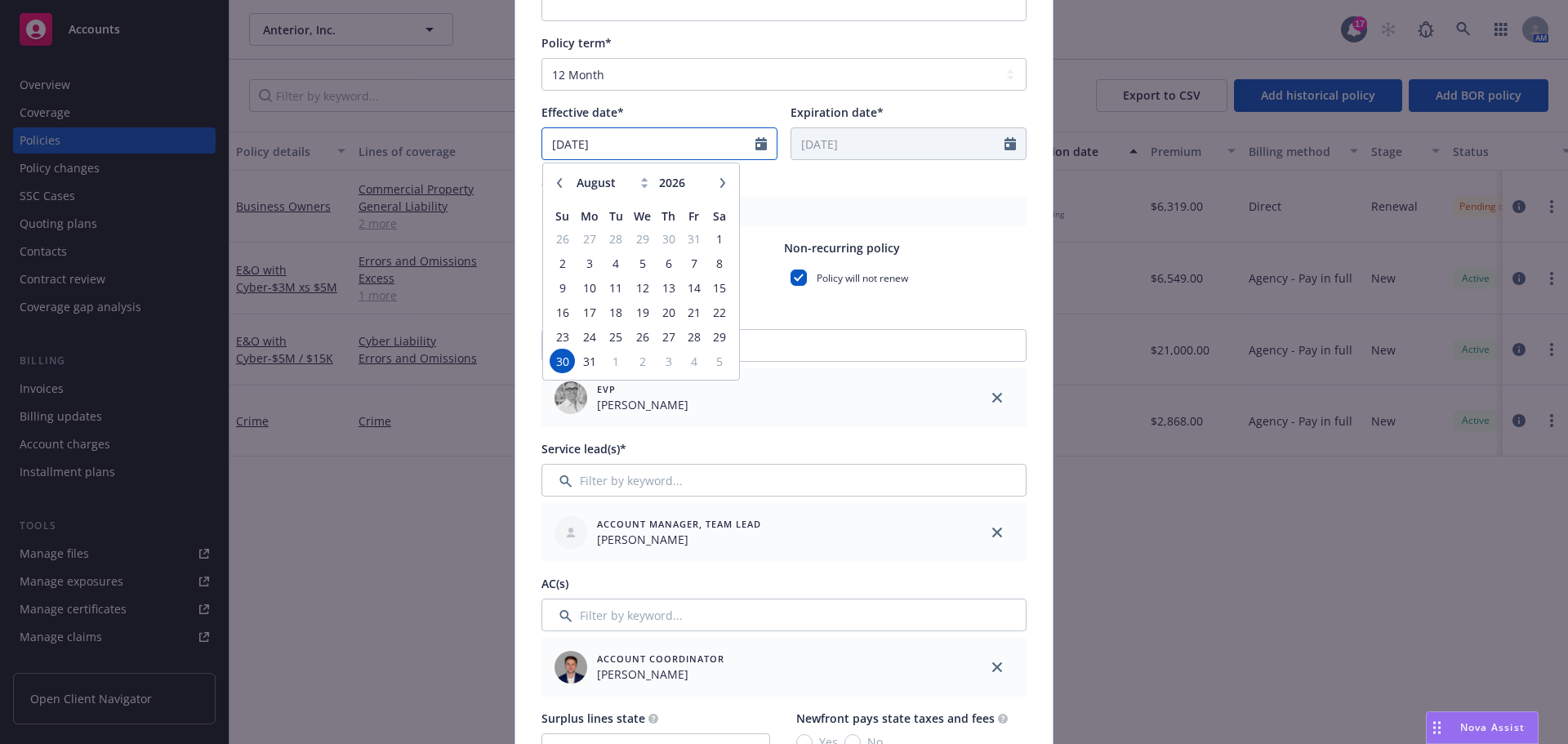
type input "[DATE]"
click at [808, 200] on div "This policy contains shared limits" at bounding box center [784, 212] width 486 height 30
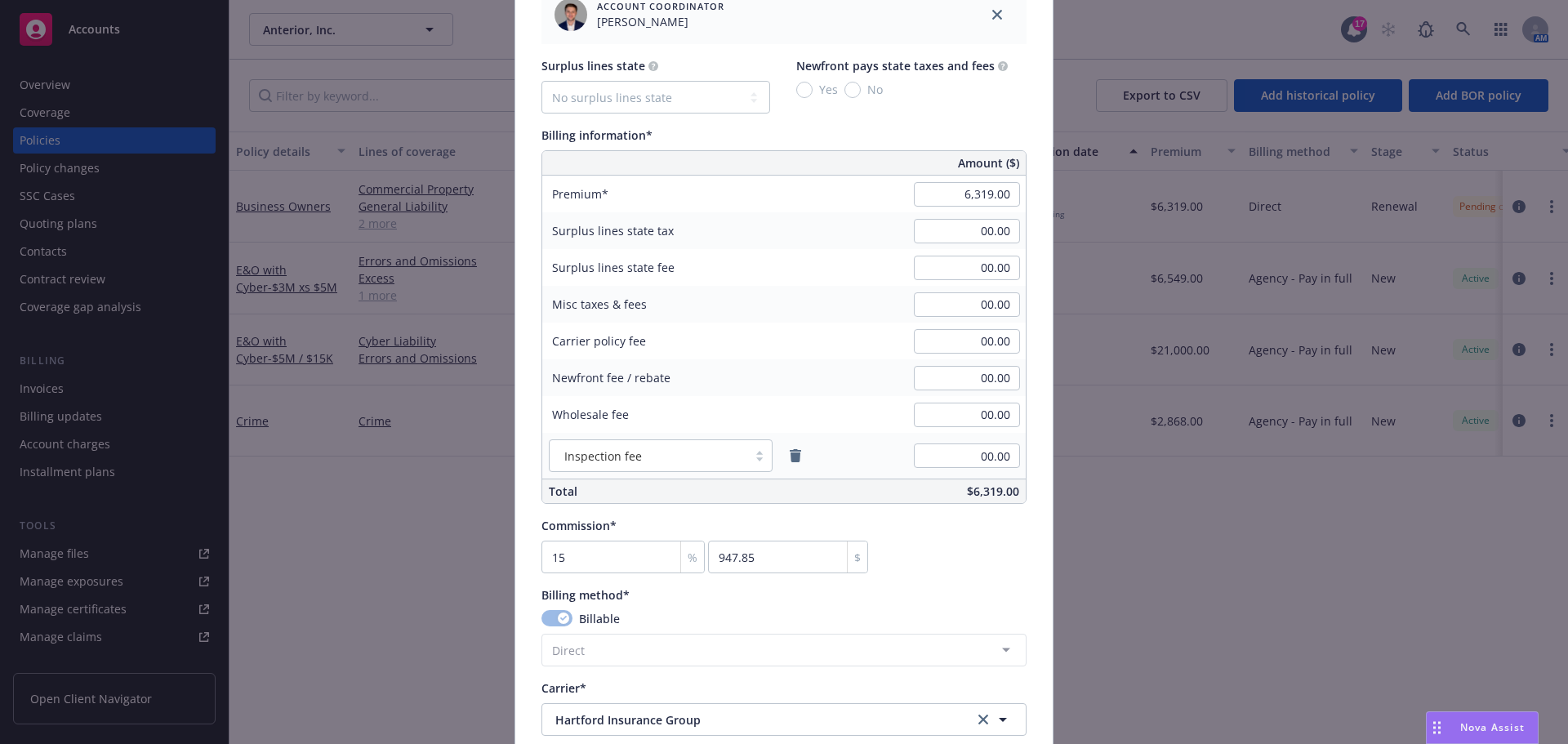
scroll to position [980, 0]
type input "6,071.00"
type input "910.65"
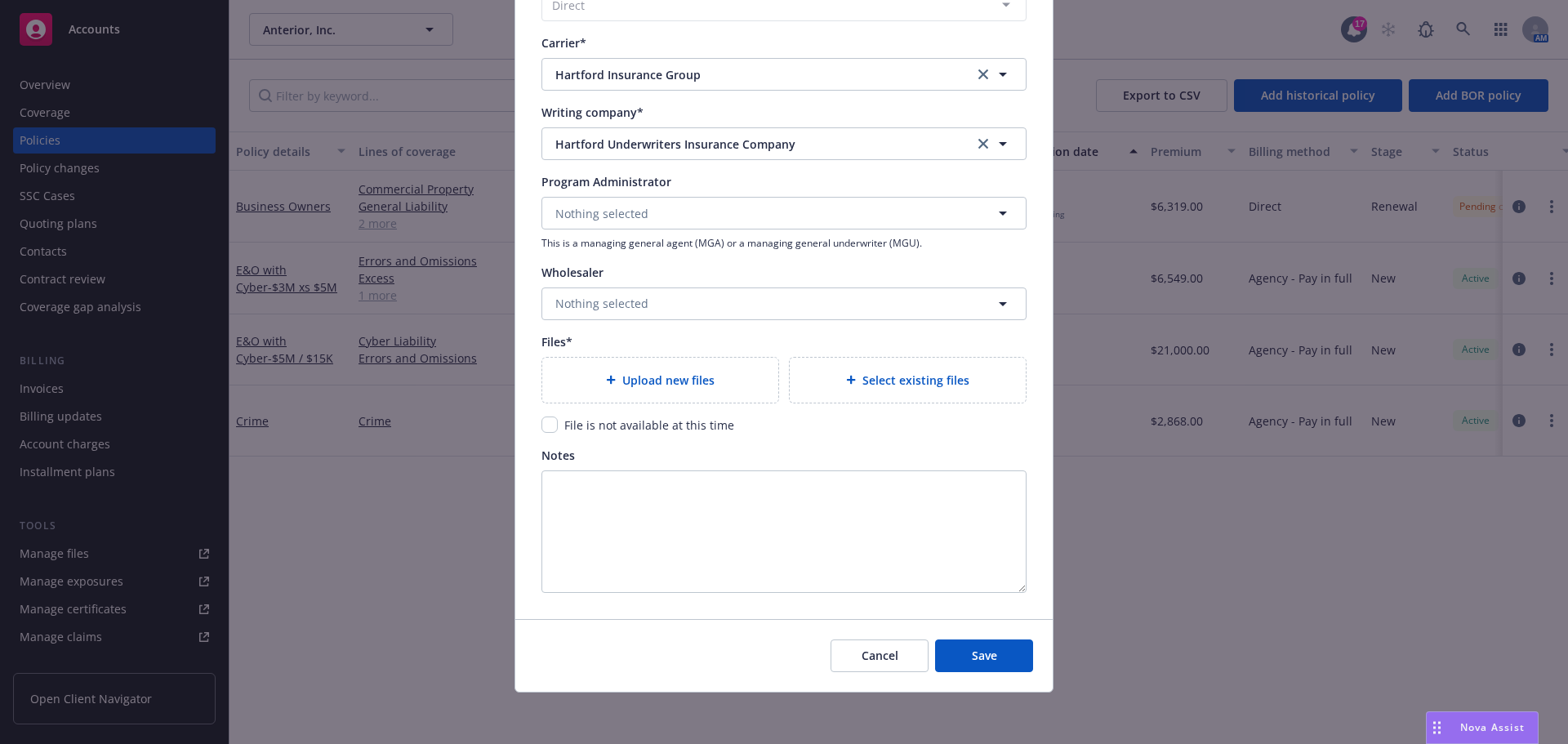
scroll to position [1625, 0]
click at [679, 382] on span "Upload new files" at bounding box center [668, 379] width 92 height 17
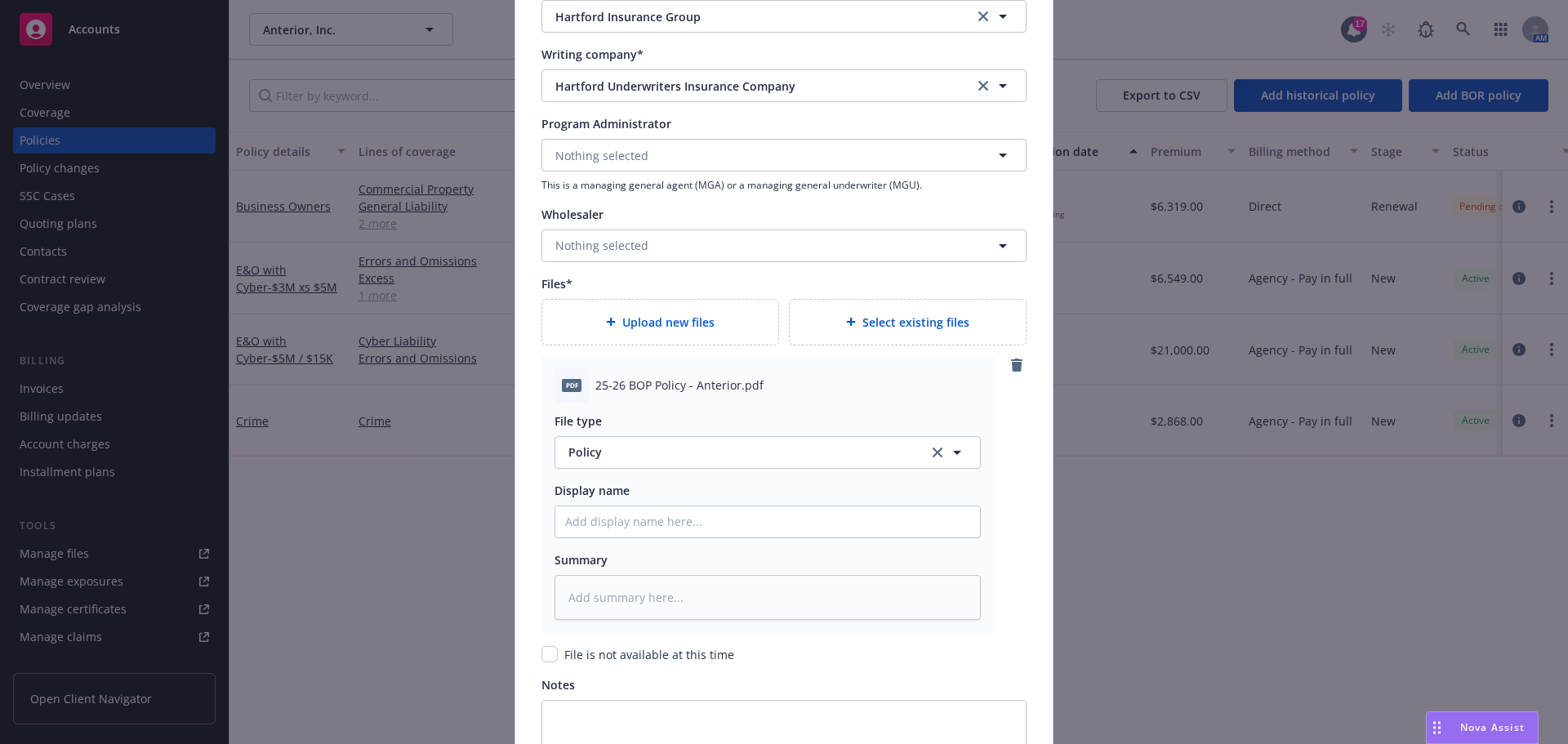
scroll to position [1707, 0]
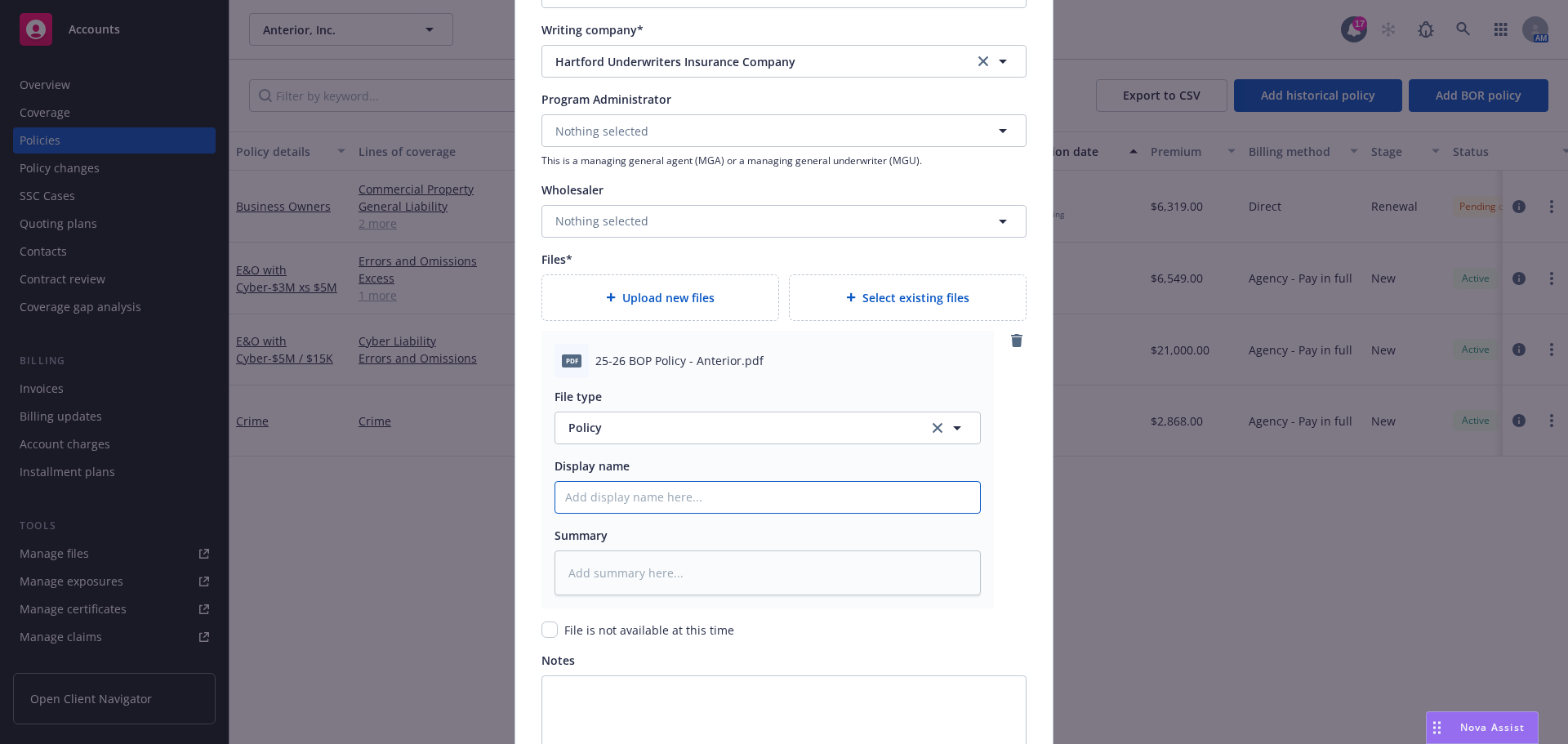
click at [649, 488] on input "Policy display name" at bounding box center [768, 497] width 425 height 31
type textarea "x"
type input "2"
type textarea "x"
type input "25"
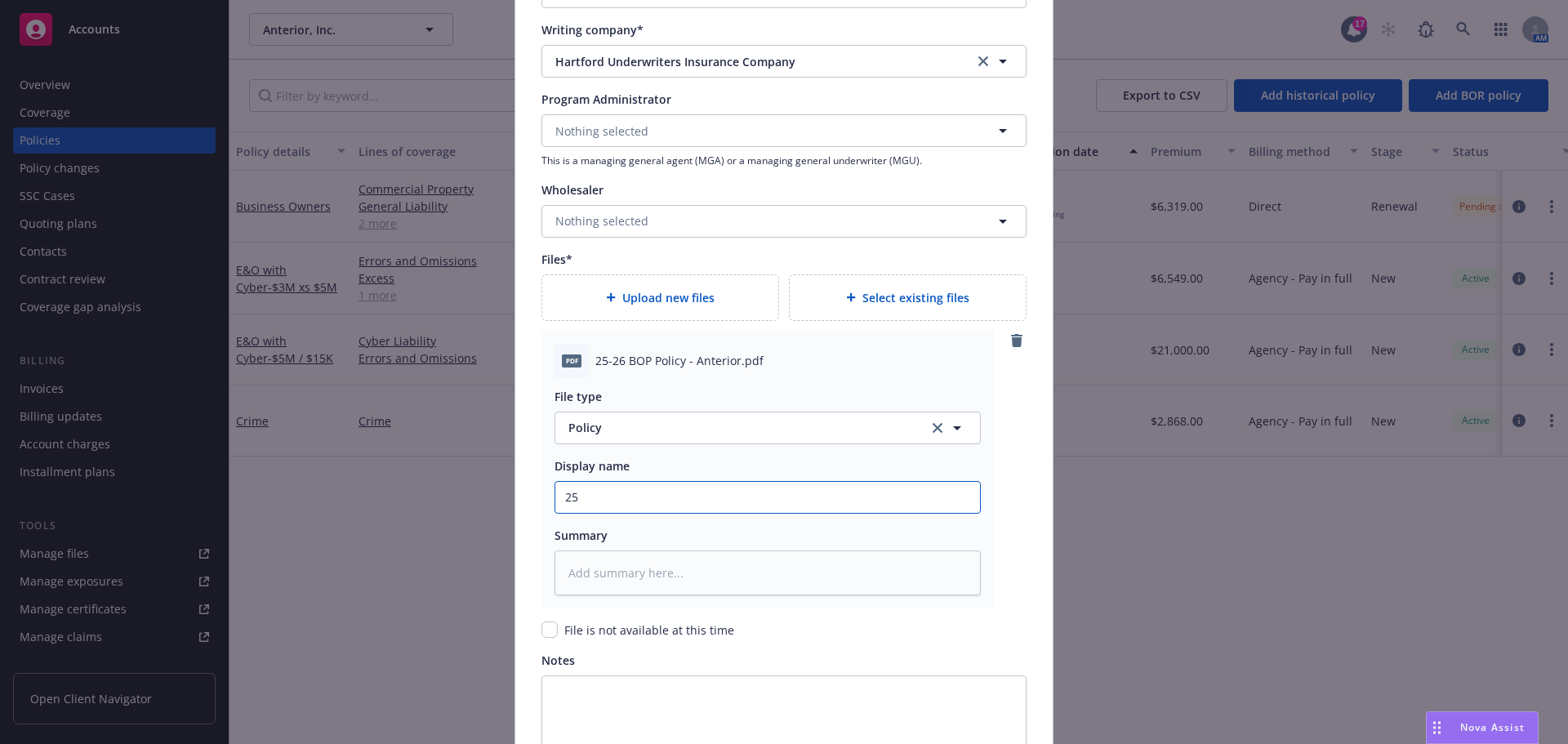
type textarea "x"
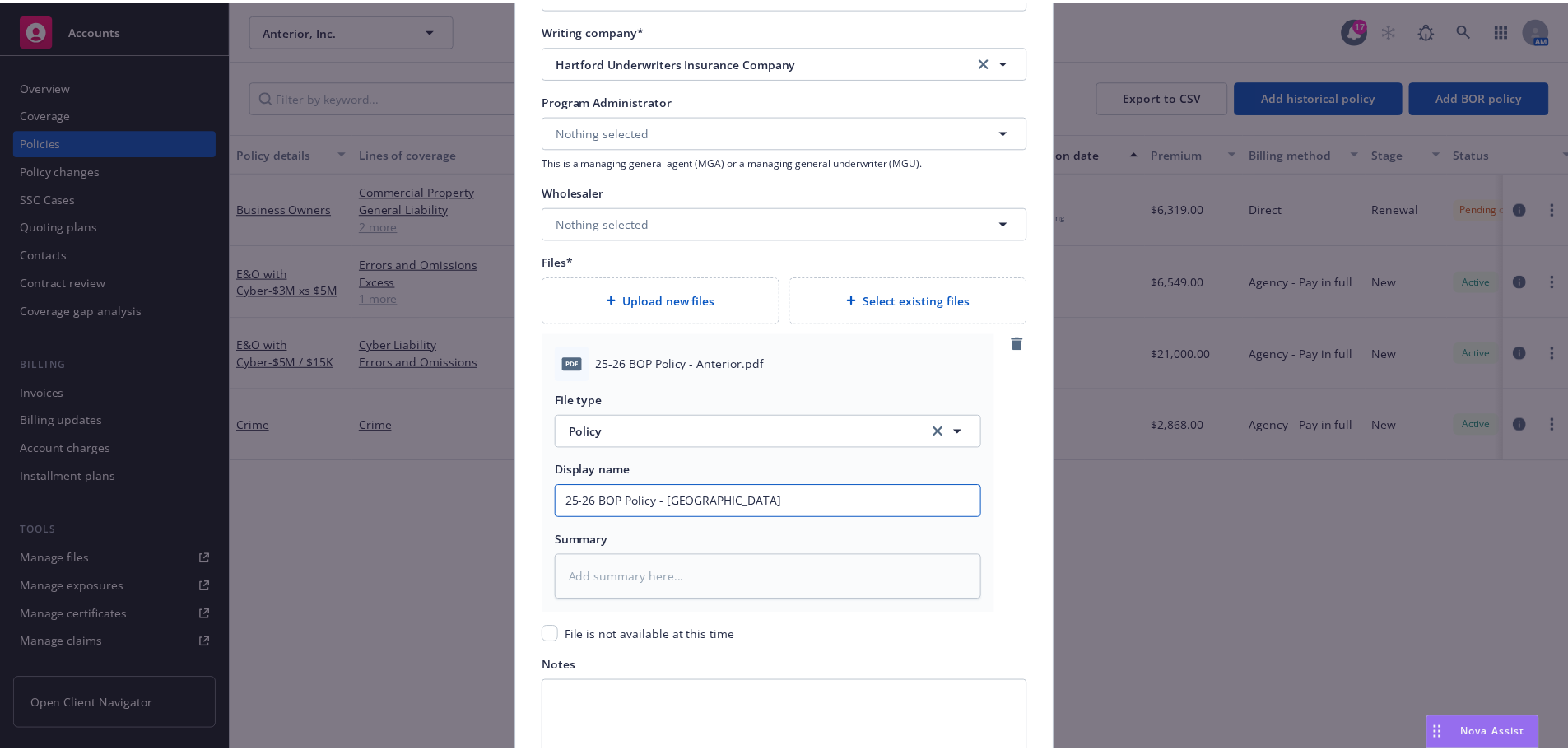
scroll to position [1928, 0]
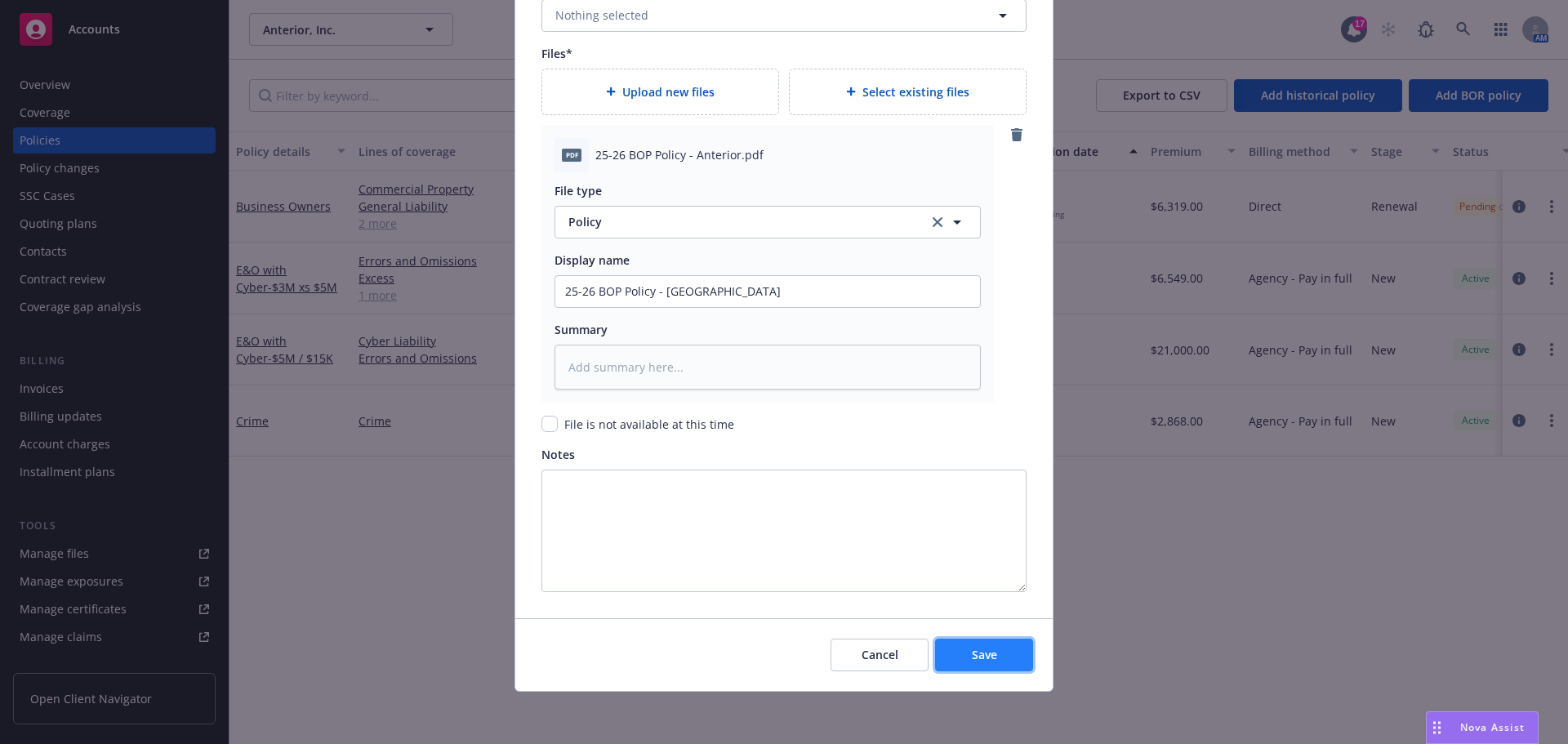
click at [1021, 655] on button "Save" at bounding box center [984, 655] width 98 height 33
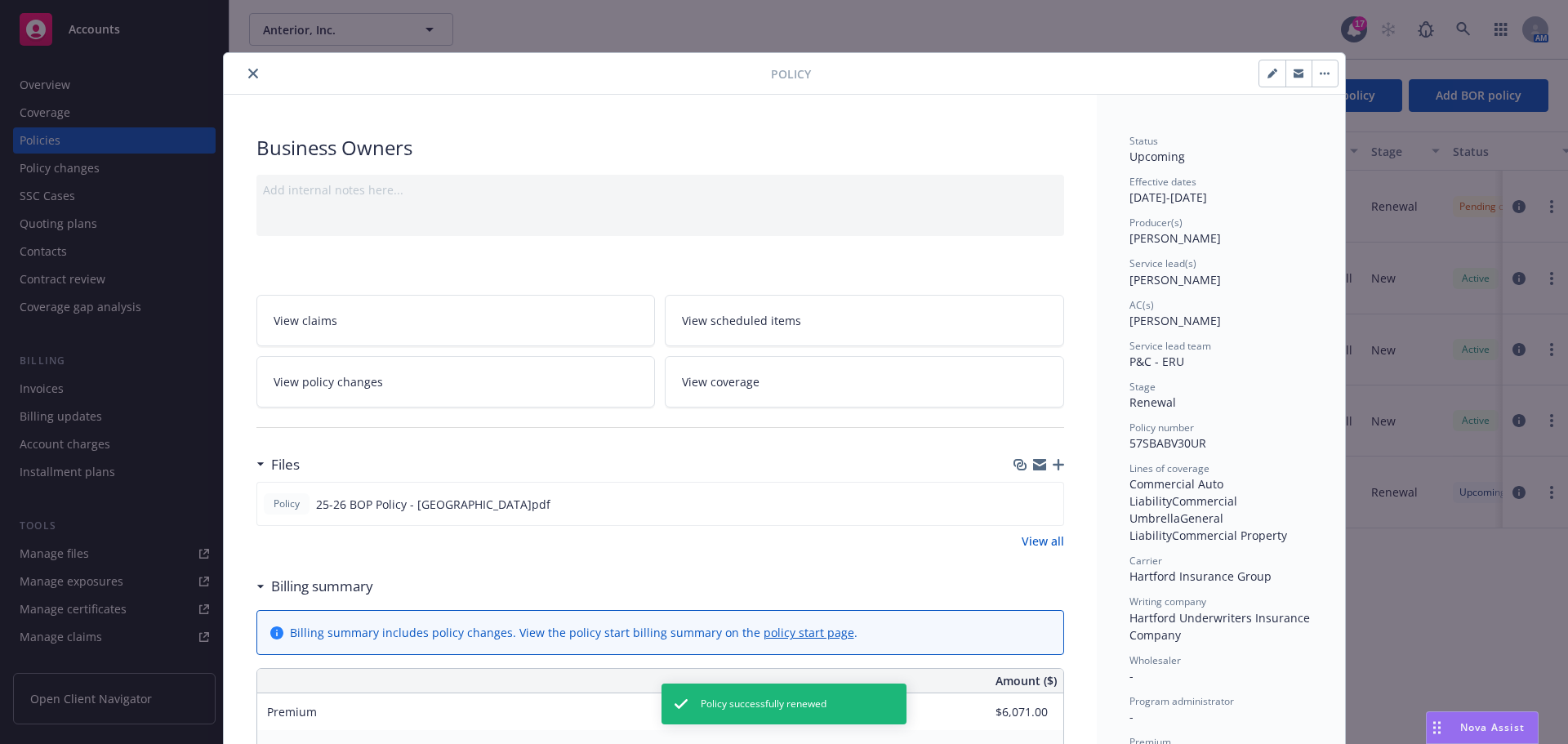
click at [249, 72] on icon "close" at bounding box center [253, 73] width 10 height 10
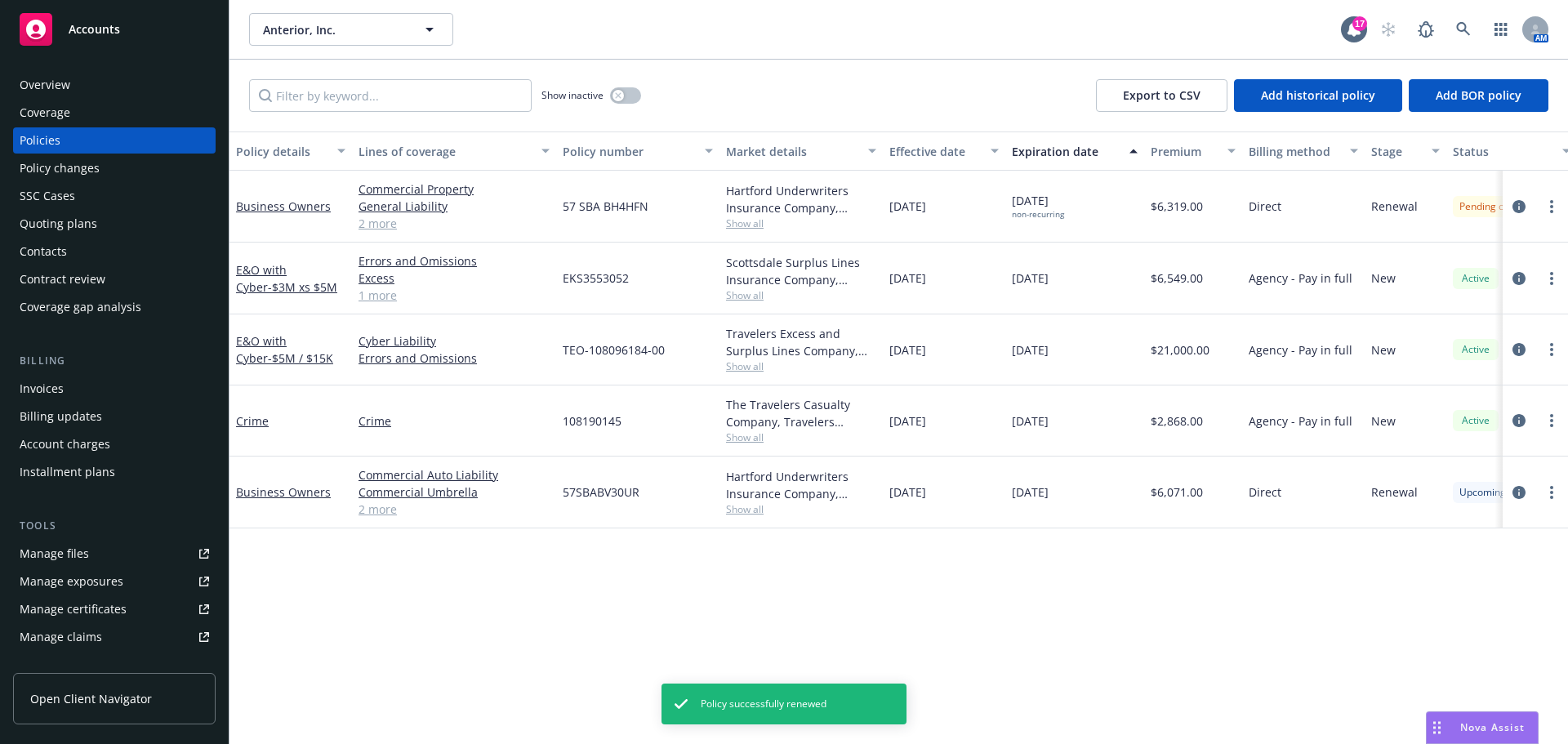
click at [108, 169] on div "Policy changes" at bounding box center [115, 168] width 190 height 26
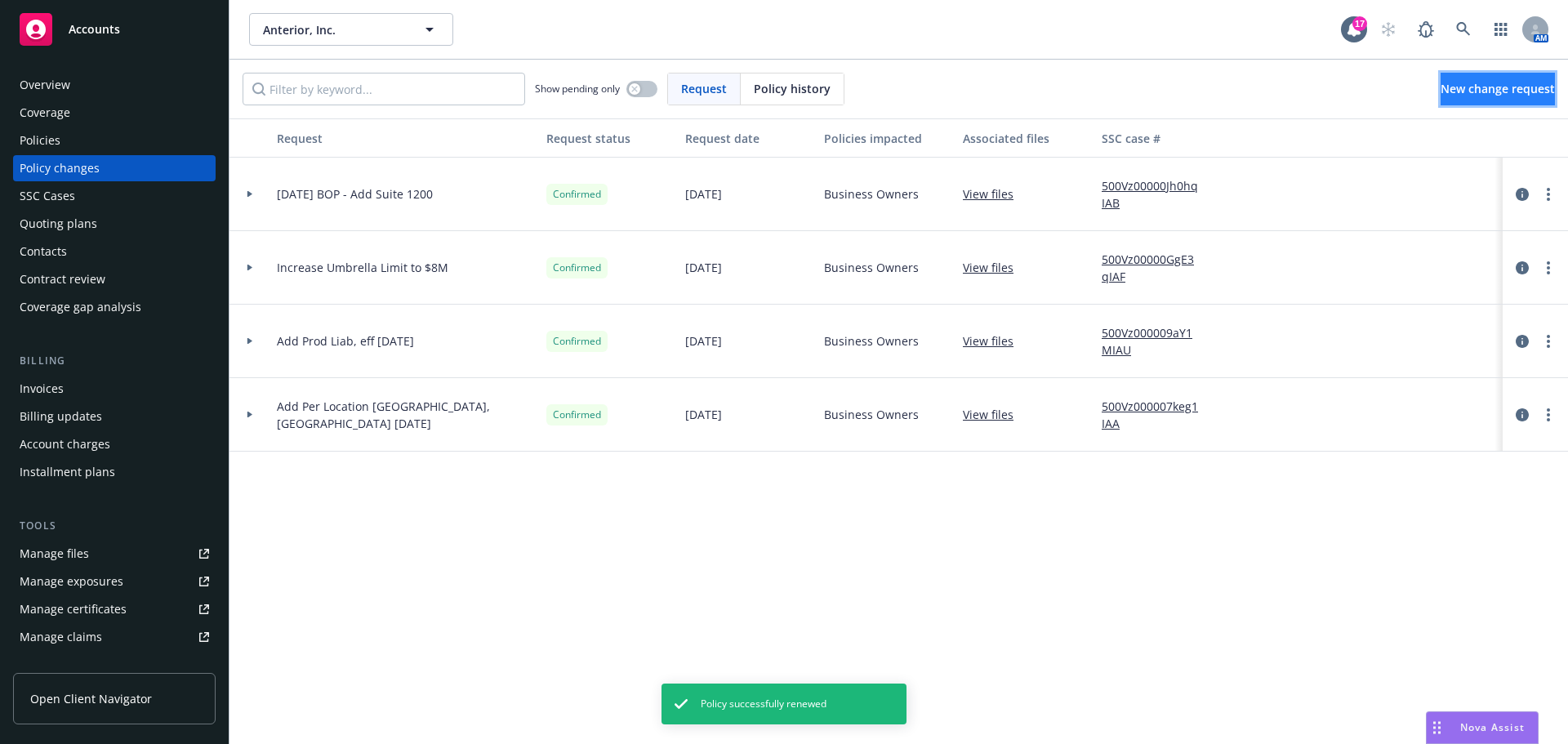
click at [1441, 99] on link "New change request" at bounding box center [1498, 89] width 114 height 33
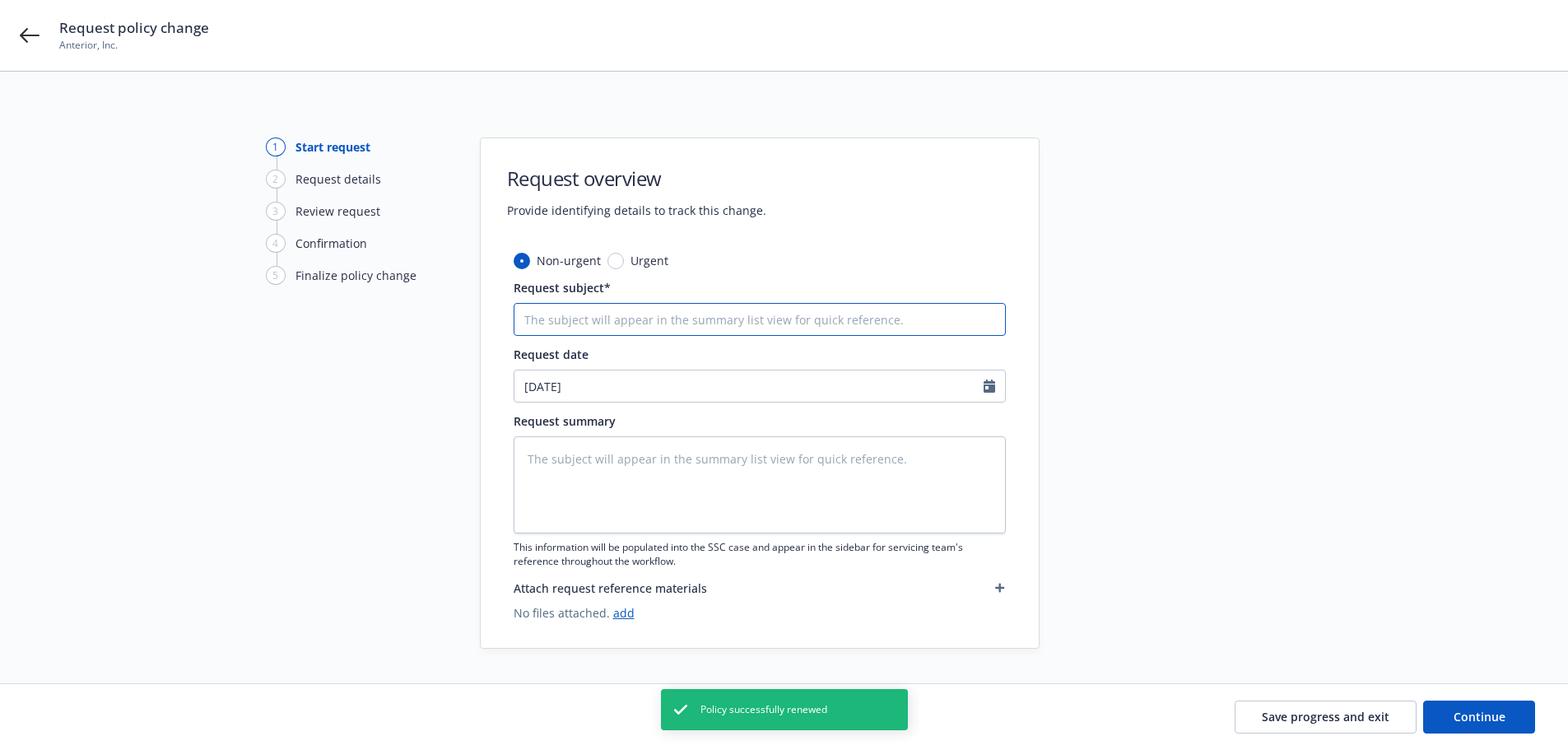
click at [835, 326] on input "Request subject*" at bounding box center [760, 319] width 492 height 33
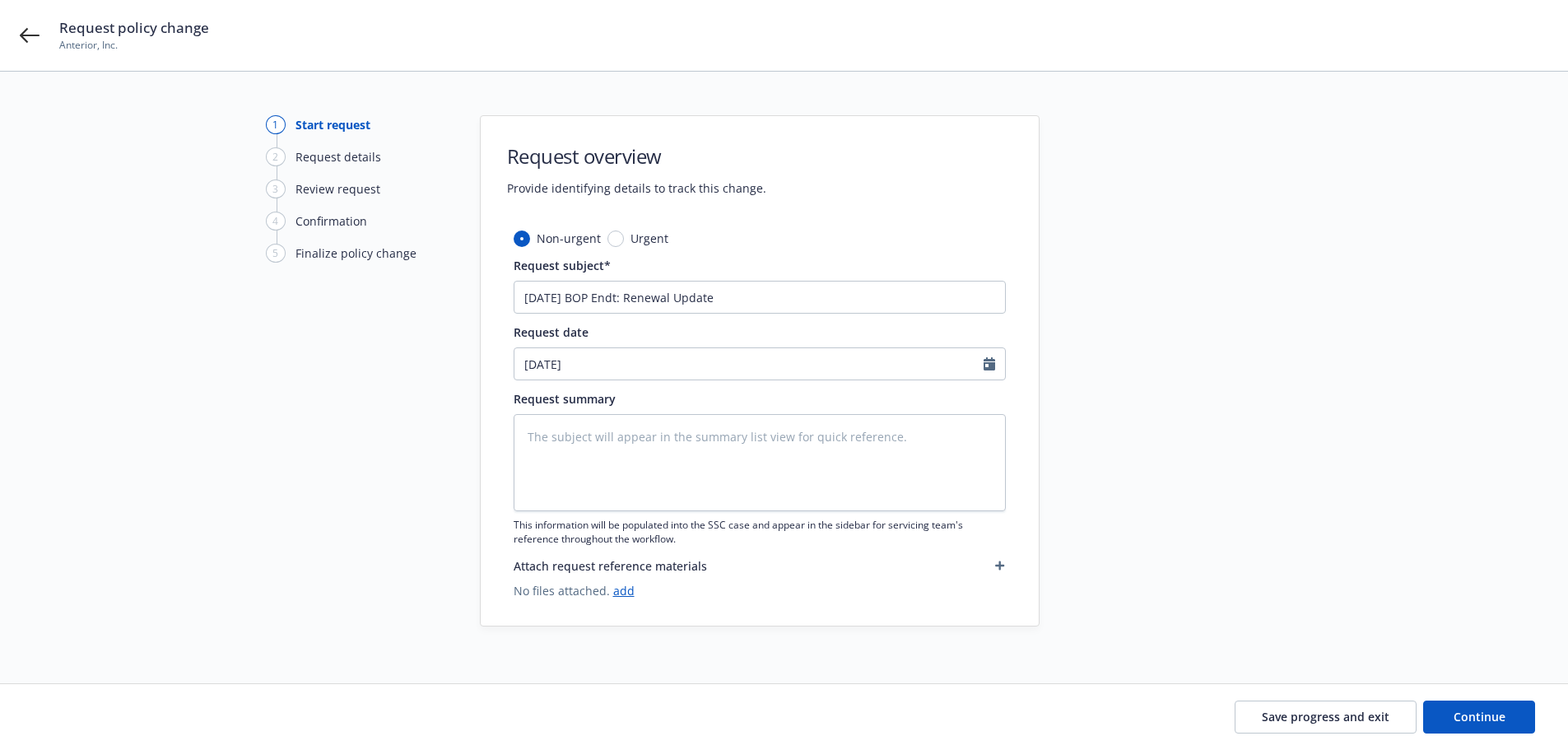
scroll to position [31, 0]
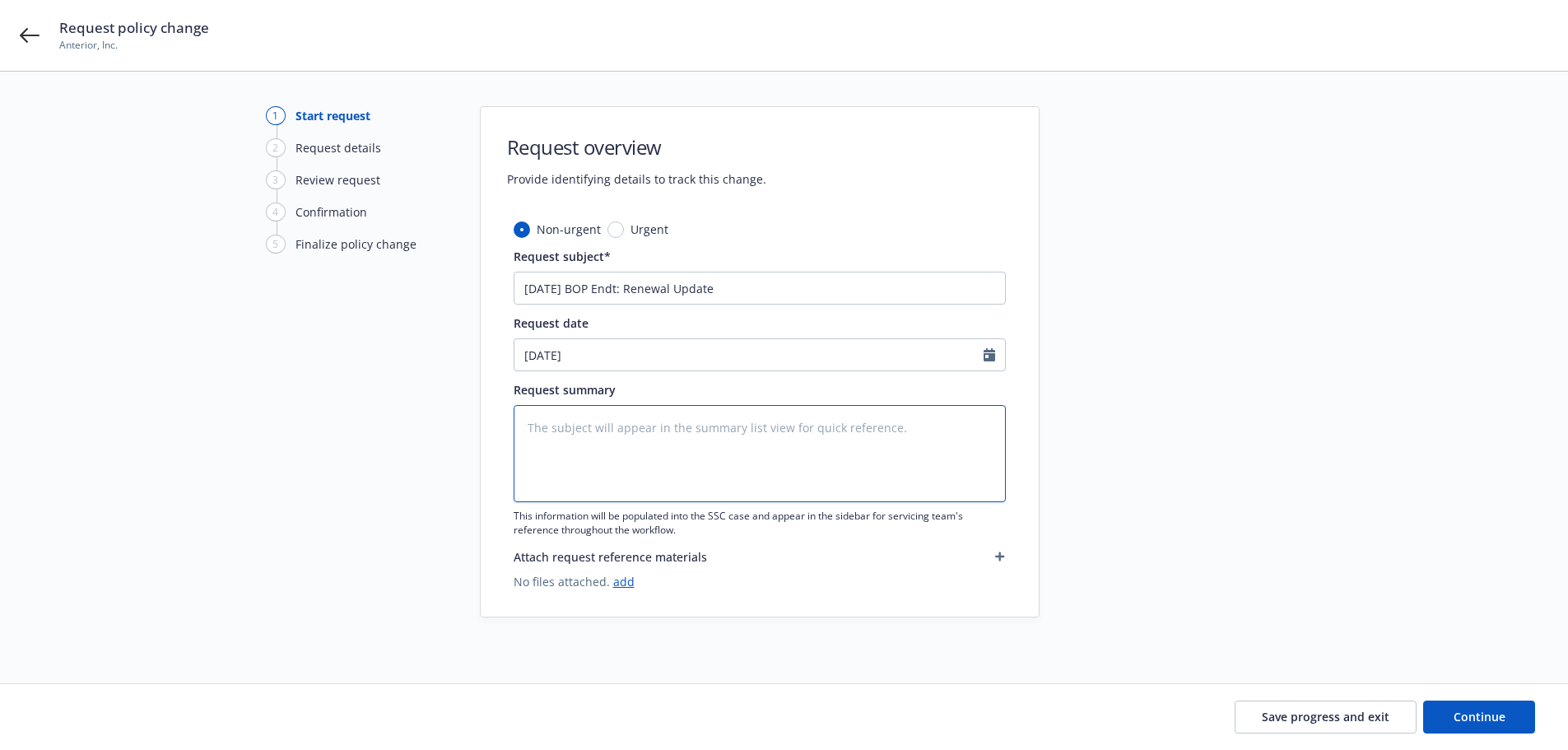
drag, startPoint x: 930, startPoint y: 430, endPoint x: 940, endPoint y: 427, distance: 10.4
click at [934, 430] on textarea at bounding box center [760, 453] width 492 height 98
click at [694, 362] on input "[DATE]" at bounding box center [749, 354] width 469 height 31
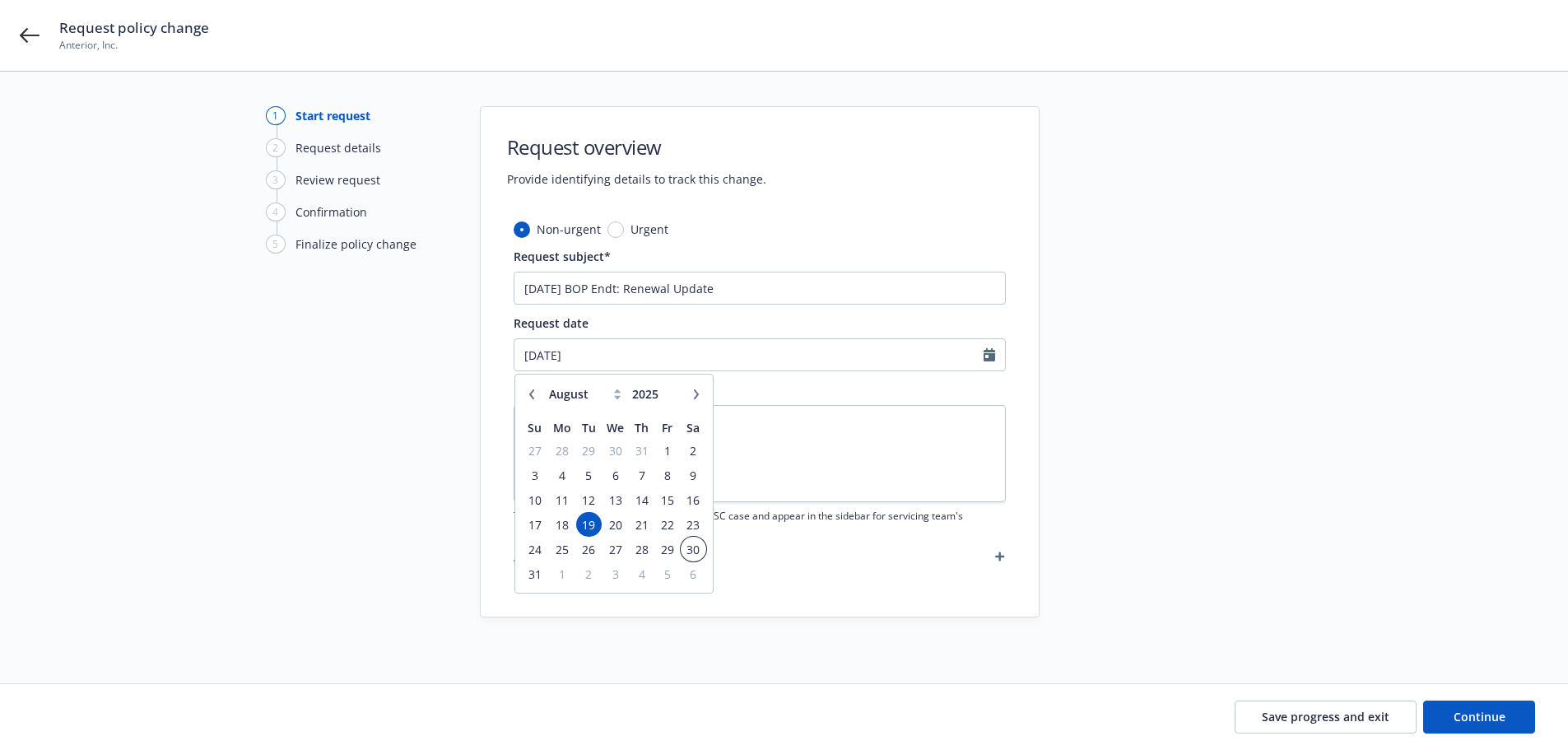
click at [685, 549] on span "30" at bounding box center [693, 550] width 22 height 21
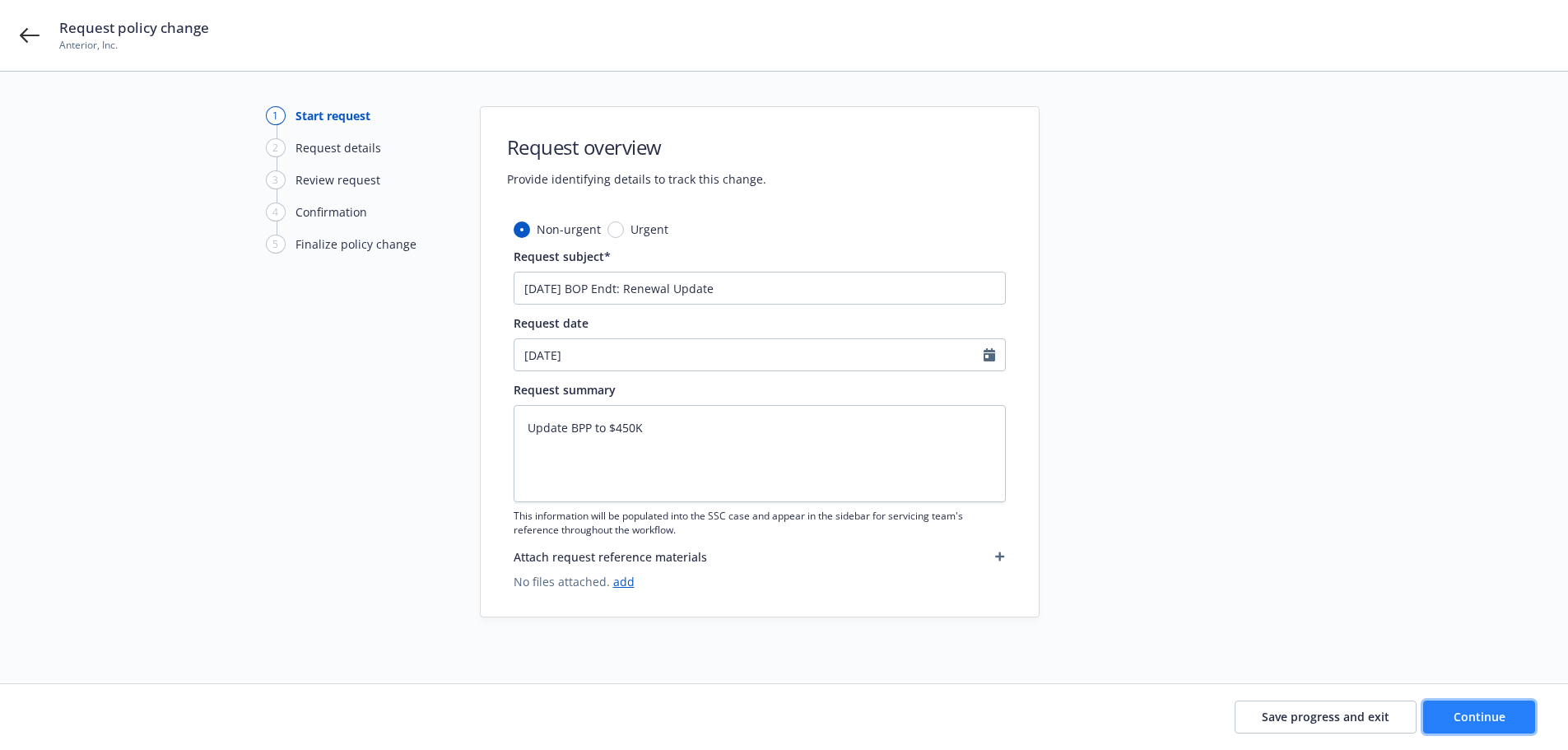
click at [1480, 712] on span "Continue" at bounding box center [1479, 716] width 52 height 15
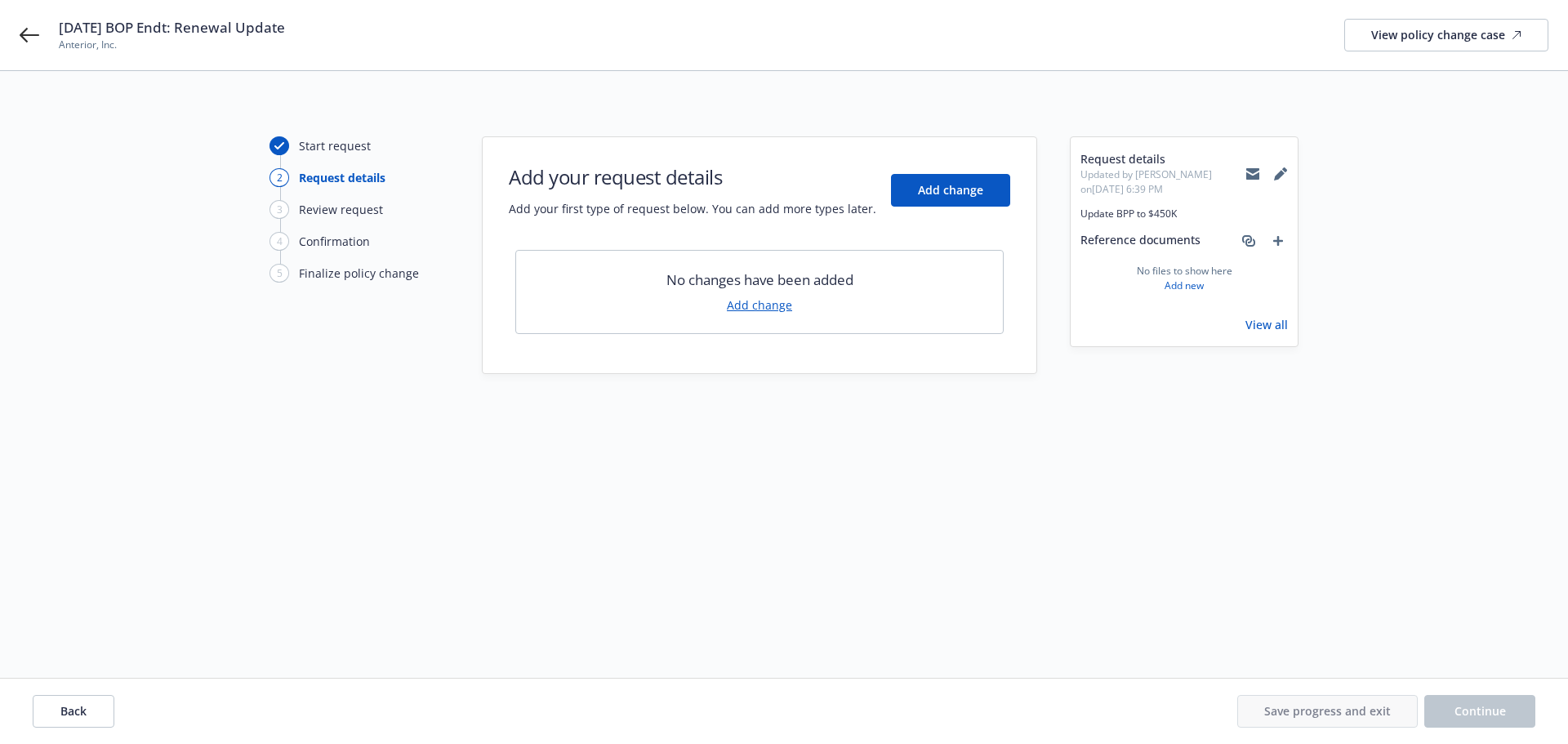
click at [740, 297] on link "Add change" at bounding box center [760, 305] width 65 height 17
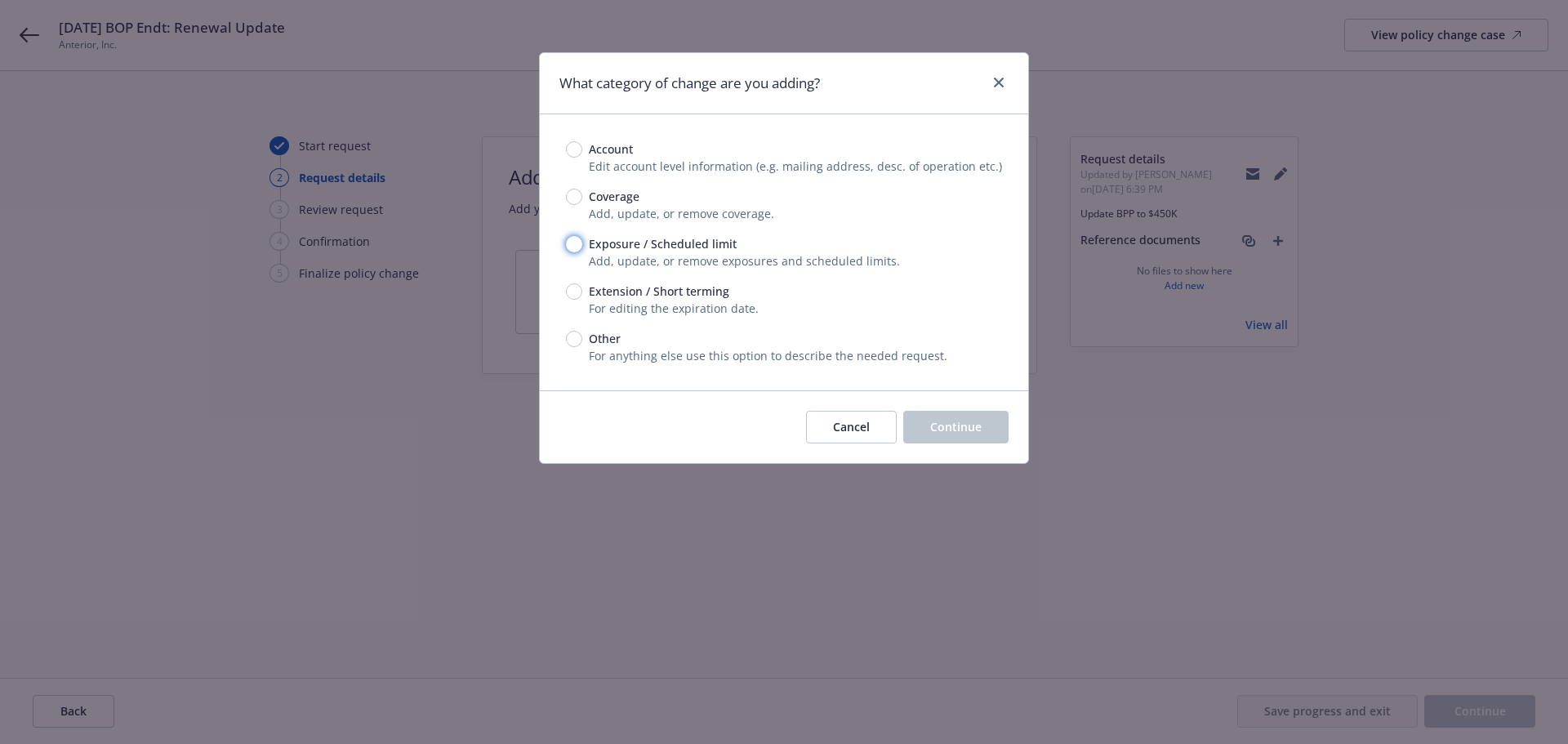
click at [573, 247] on input "Exposure / Scheduled limit" at bounding box center [574, 244] width 16 height 16
click at [951, 408] on div "Cancel Continue" at bounding box center [784, 427] width 488 height 72
click at [941, 417] on button "Continue" at bounding box center [956, 427] width 106 height 33
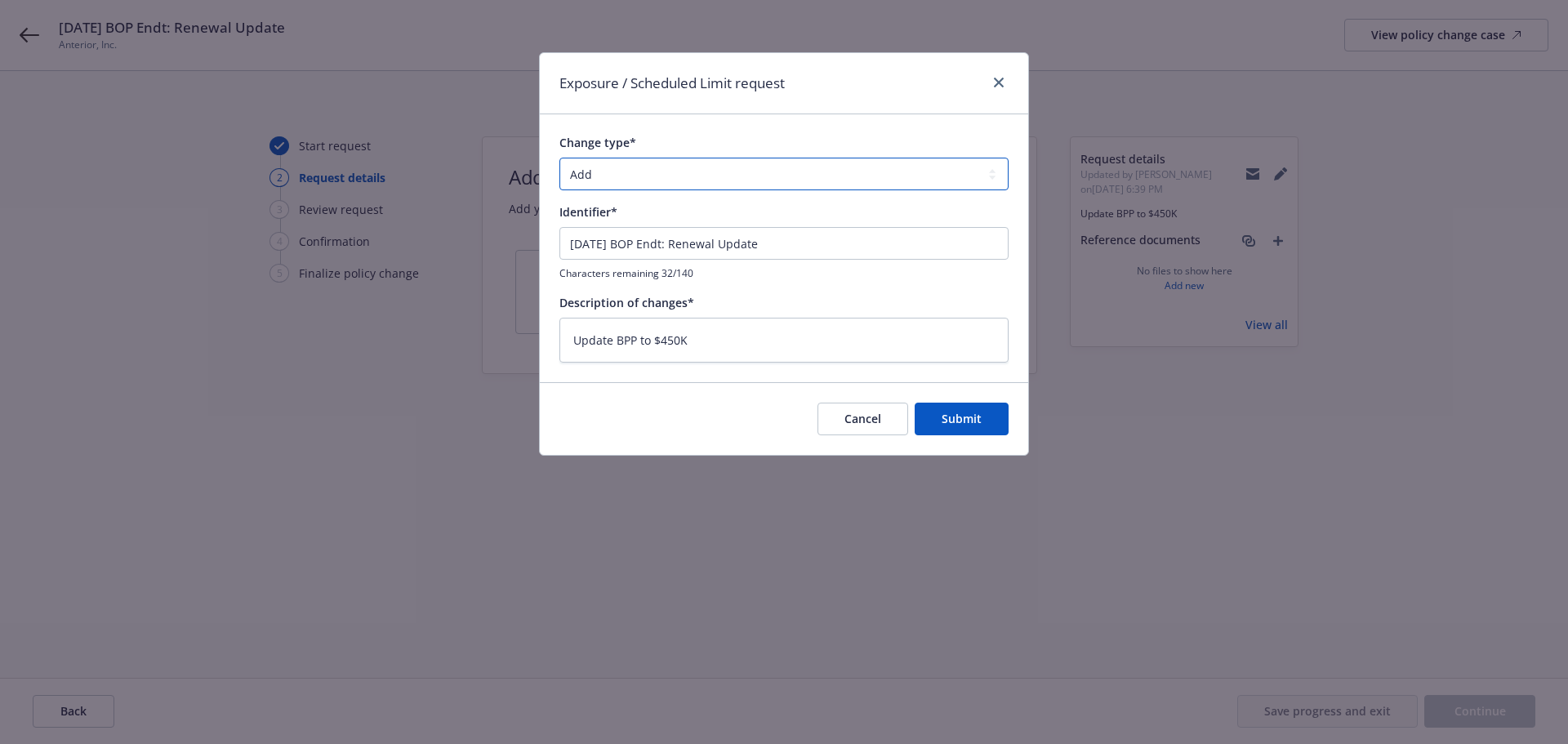
click at [649, 184] on select "Add Audit Change Remove" at bounding box center [784, 174] width 449 height 33
click at [560, 157] on select "Add Audit Change Remove" at bounding box center [784, 174] width 449 height 33
click at [647, 258] on input "[DATE] BOP Endt: Renewal Update" at bounding box center [784, 243] width 449 height 33
click at [732, 292] on div "Change type* Add Audit Change Remove Identifier* [DATE] BOP Endt: Renewal Updat…" at bounding box center [784, 248] width 449 height 228
click at [931, 432] on button "Submit" at bounding box center [962, 419] width 94 height 33
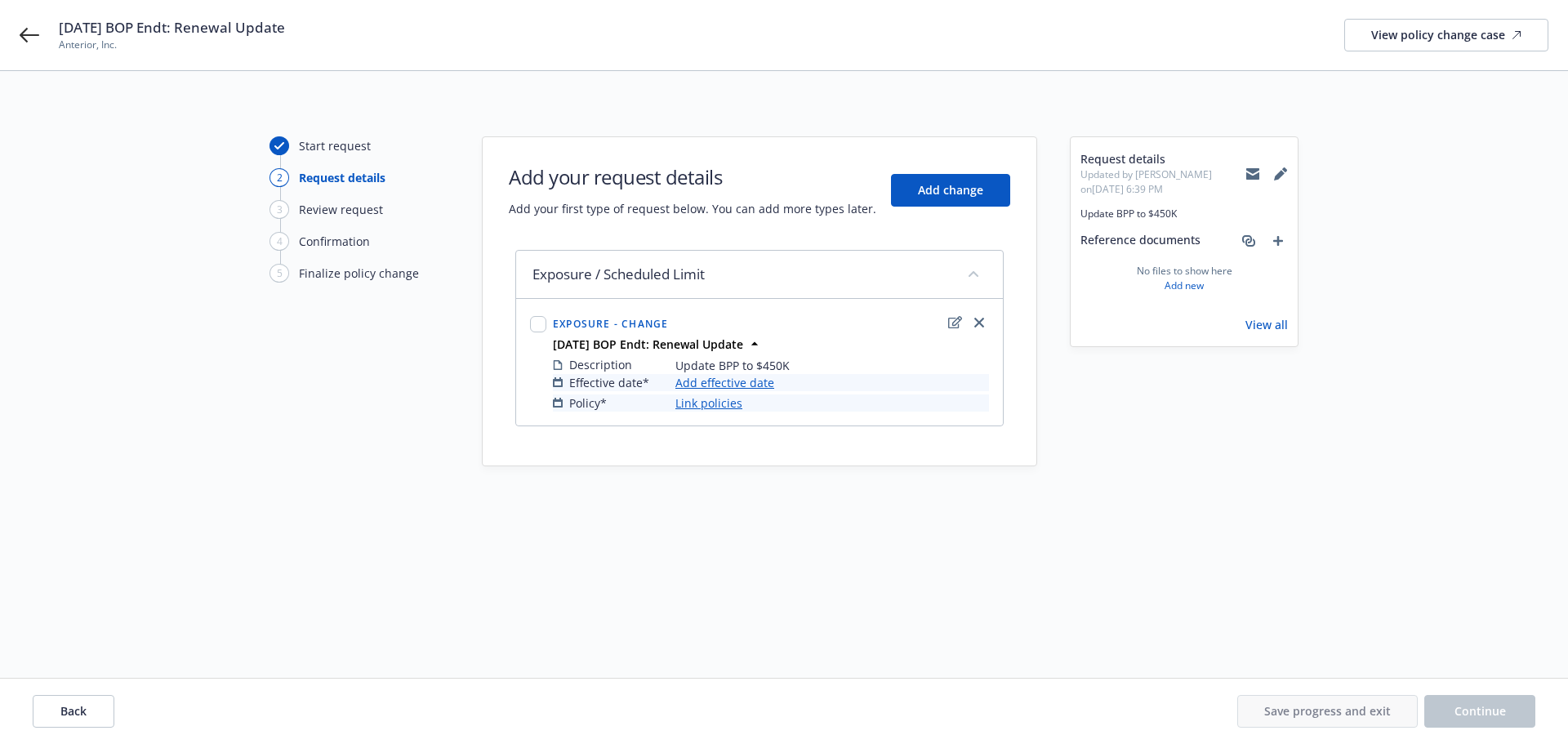
click at [756, 381] on link "Add effective date" at bounding box center [724, 382] width 99 height 17
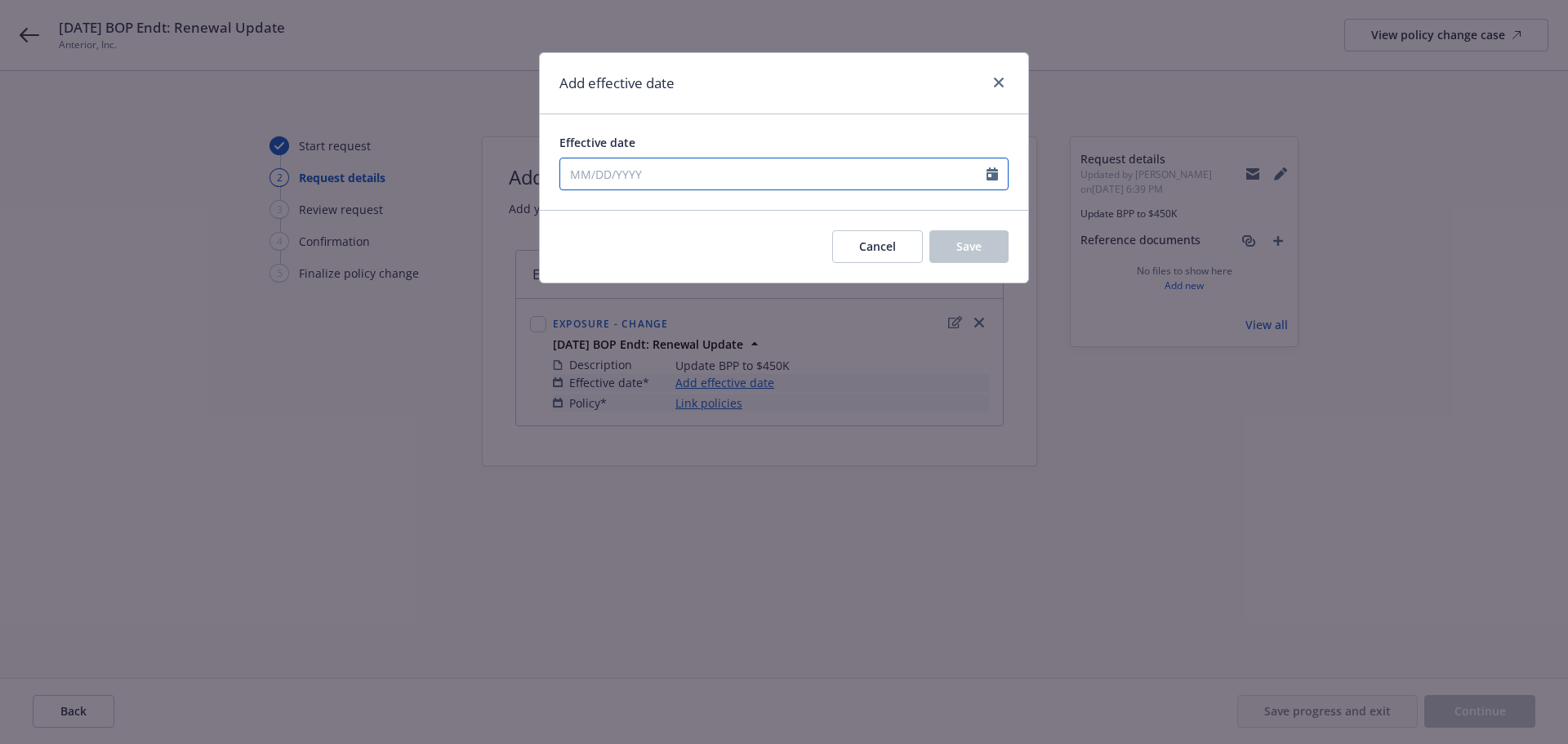
click at [706, 174] on input "Effective date" at bounding box center [774, 174] width 427 height 31
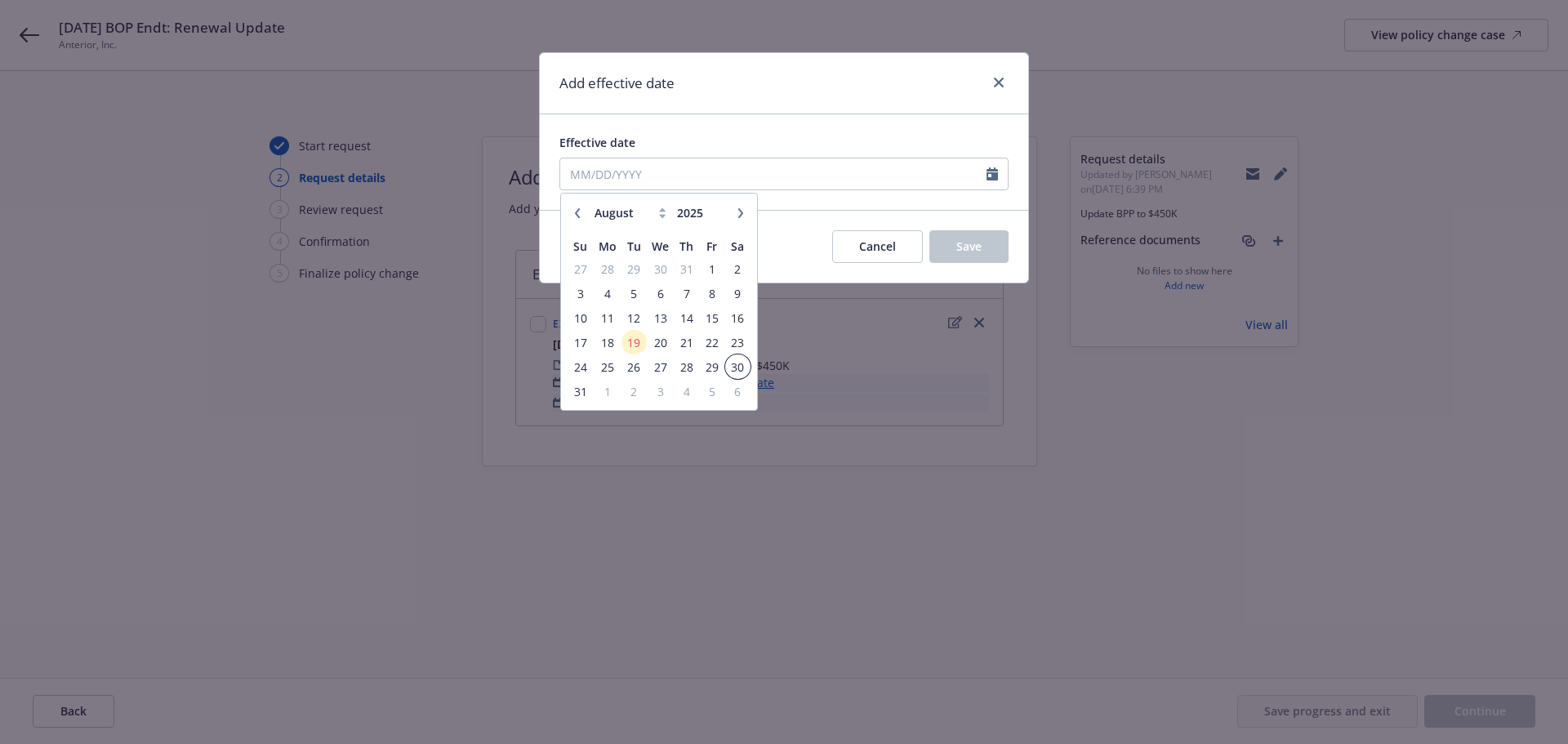
click at [741, 371] on span "30" at bounding box center [738, 367] width 22 height 21
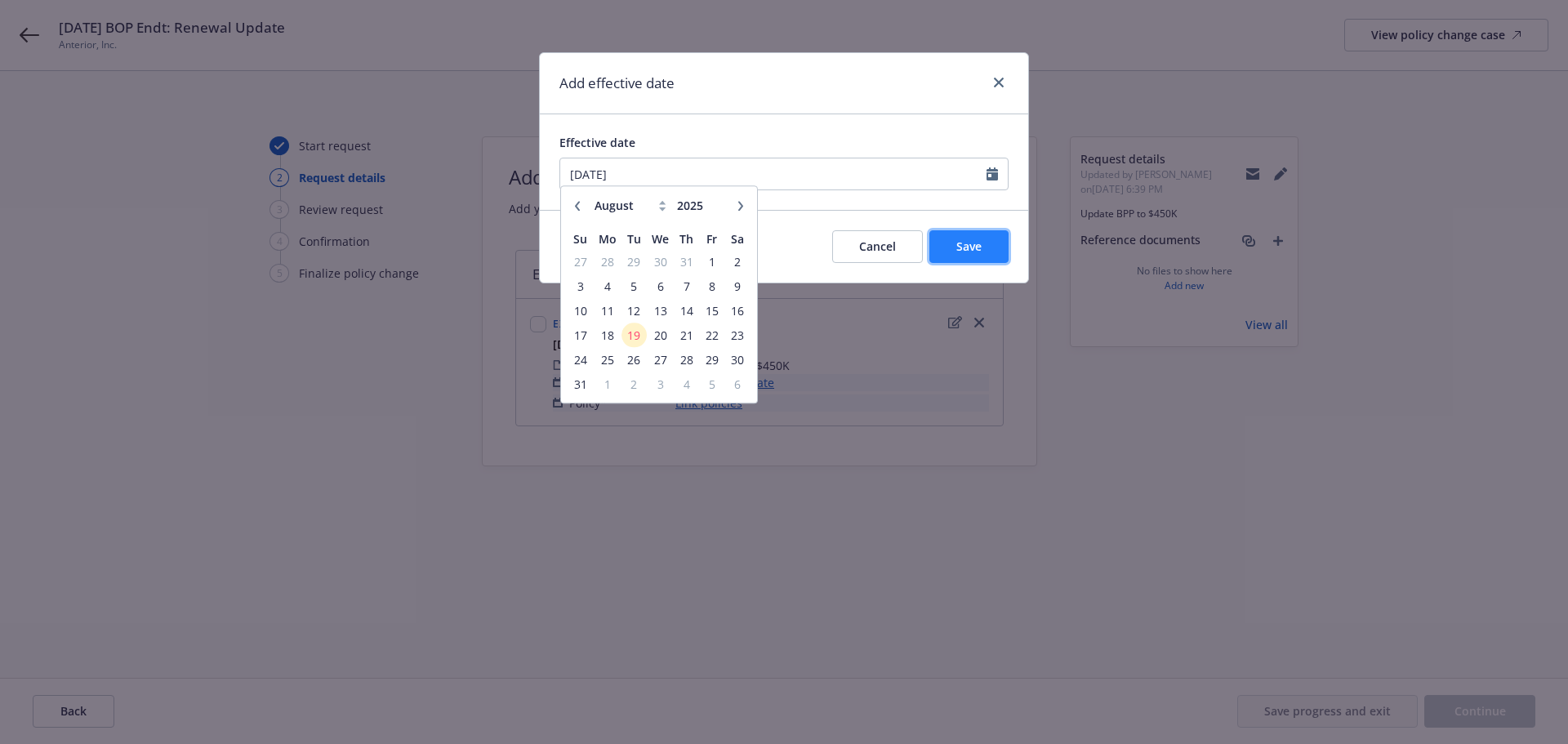
click at [939, 231] on button "Save" at bounding box center [969, 247] width 80 height 33
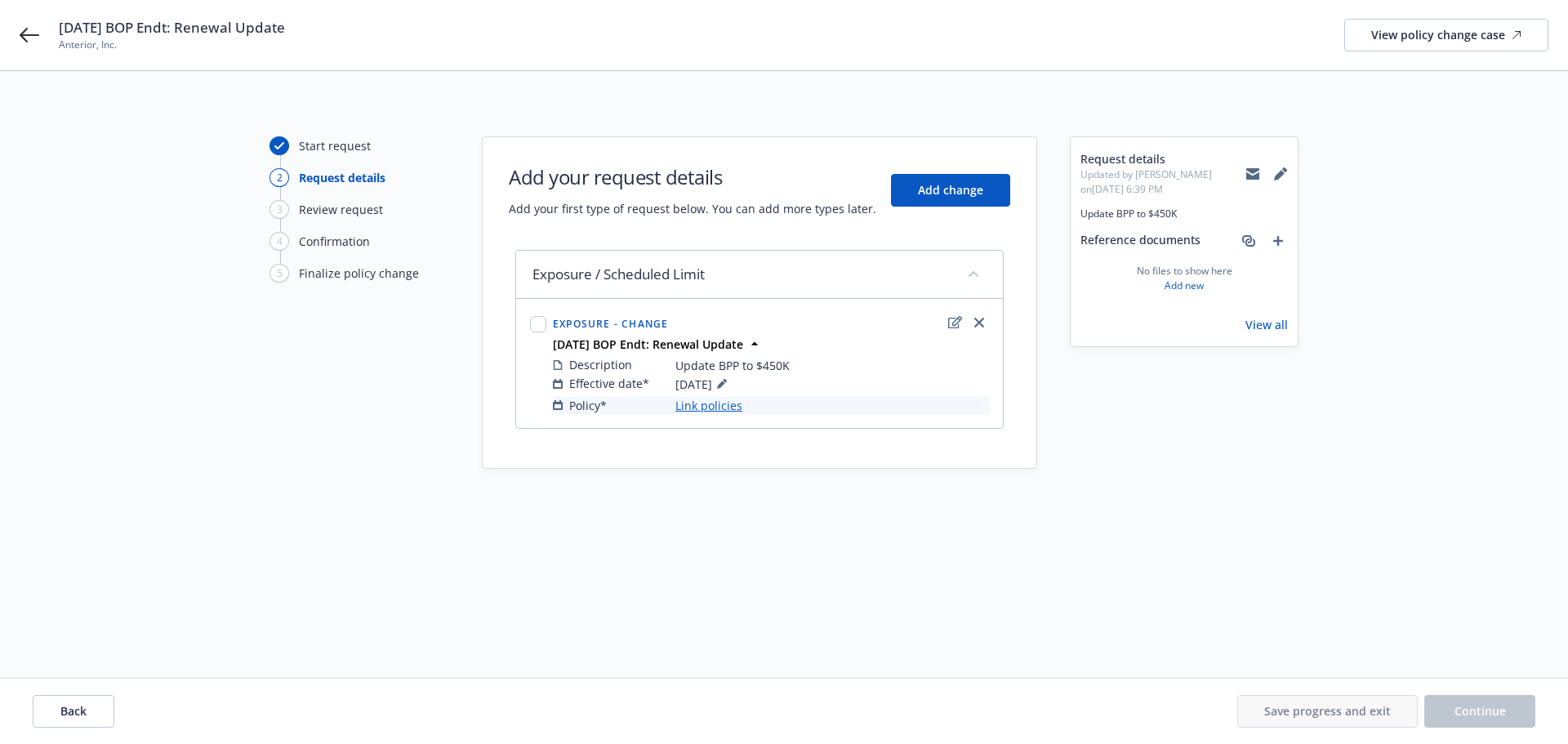
click at [711, 399] on link "Link policies" at bounding box center [709, 405] width 67 height 17
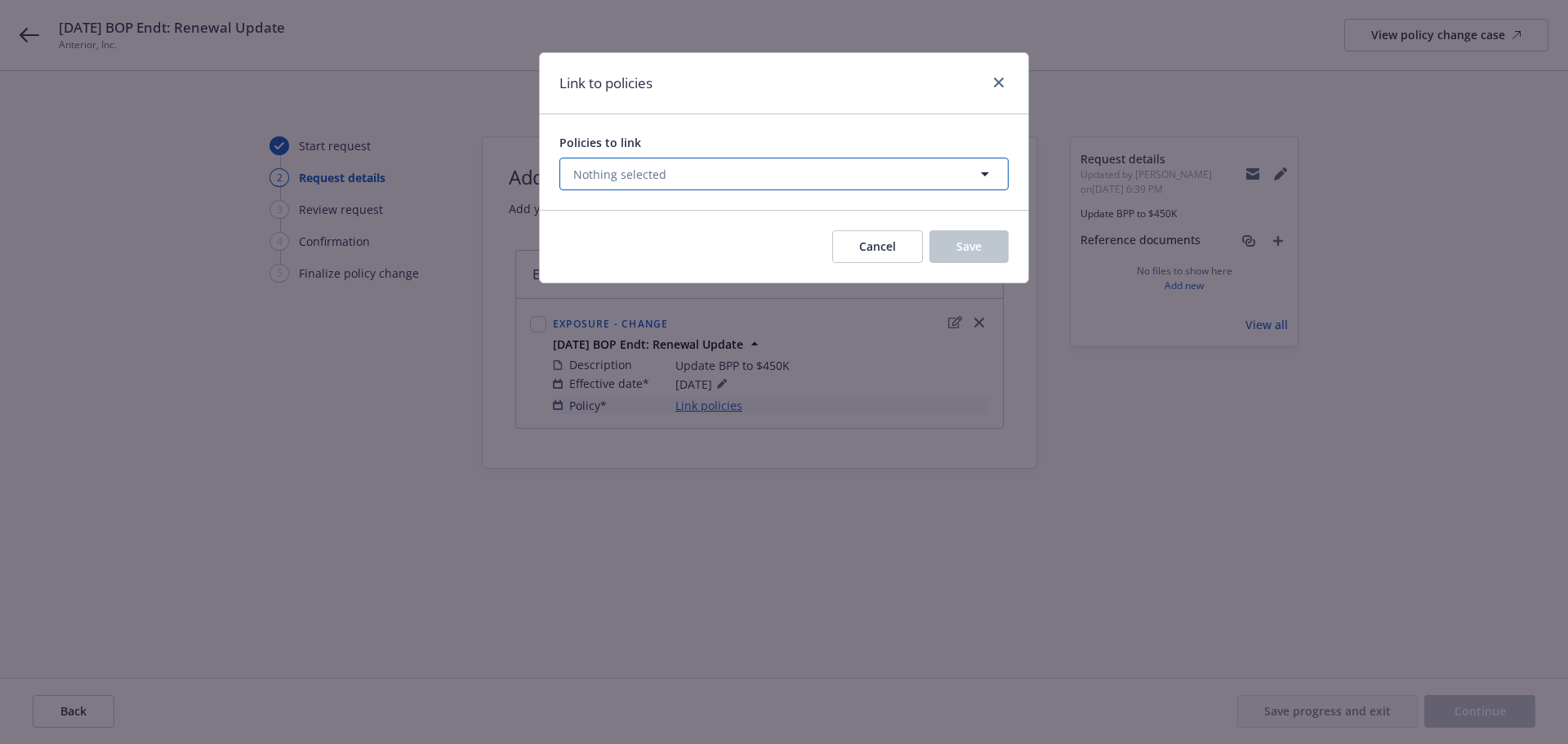
click at [742, 174] on button "Nothing selected" at bounding box center [784, 174] width 449 height 33
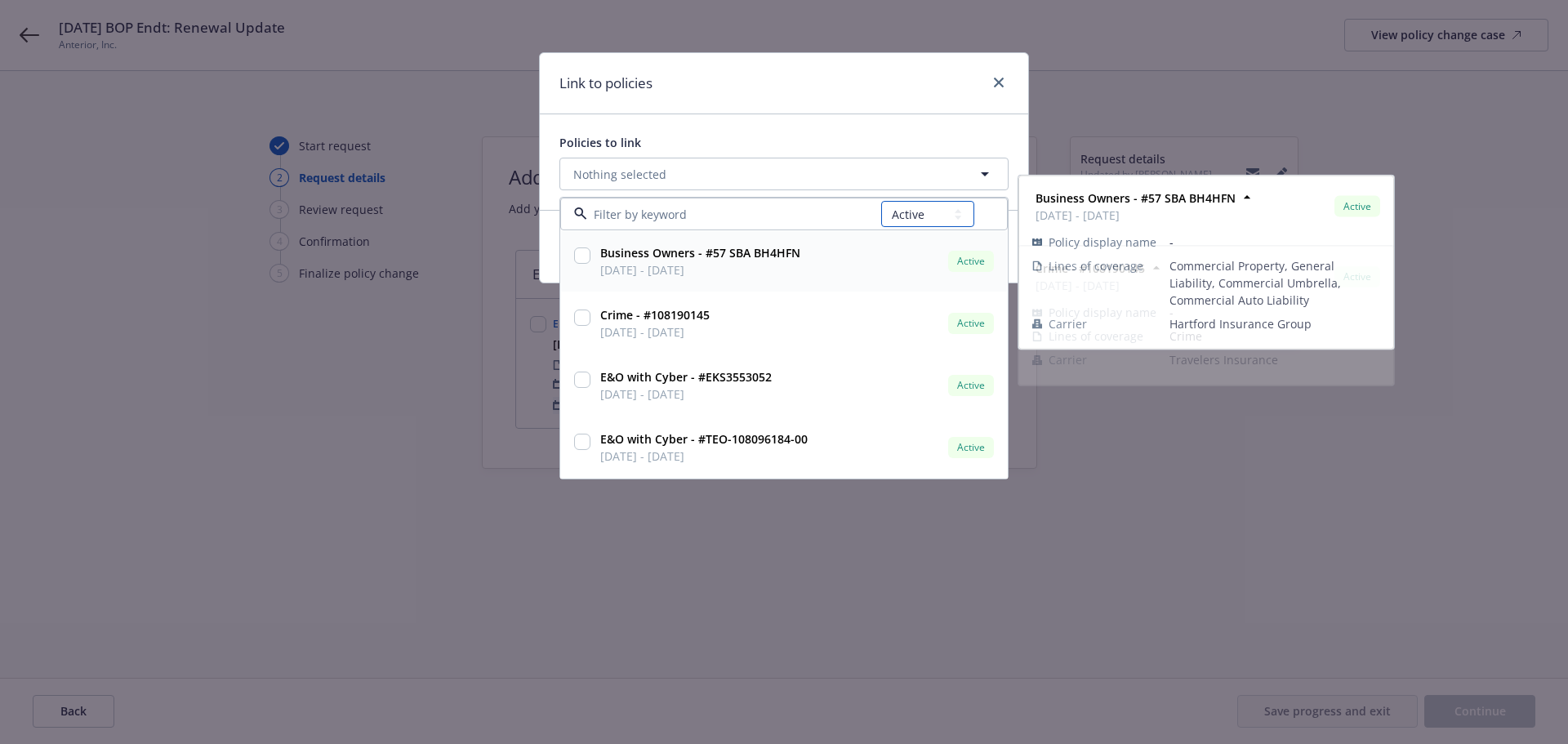
click at [893, 215] on select "All Active Upcoming Expired Cancelled" at bounding box center [928, 213] width 93 height 26
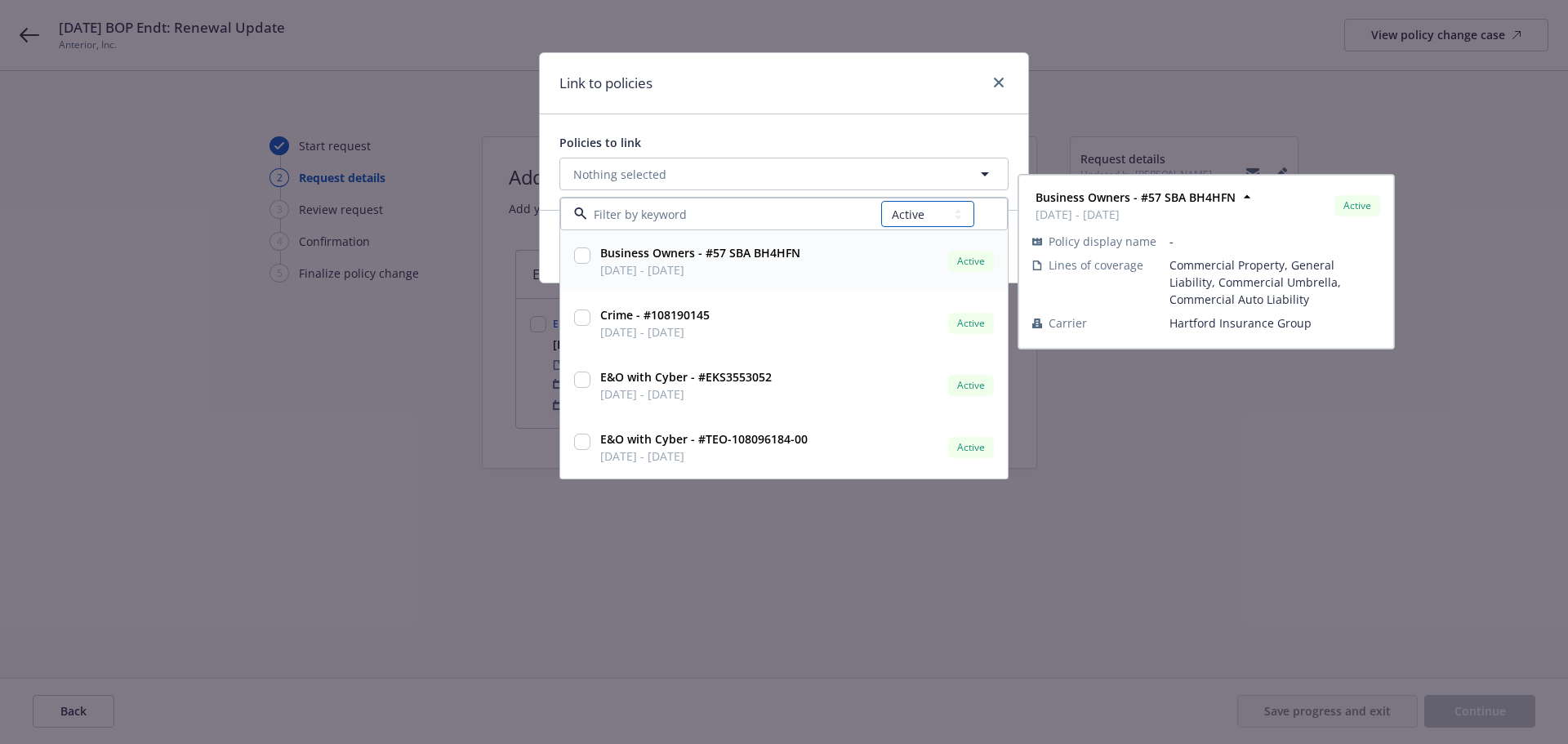
click at [883, 201] on select "All Active Upcoming Expired Cancelled" at bounding box center [928, 213] width 93 height 26
click at [893, 202] on select "All Active Upcoming Expired Cancelled" at bounding box center [928, 213] width 93 height 26
click at [883, 201] on select "All Active Upcoming Expired Cancelled" at bounding box center [928, 213] width 93 height 26
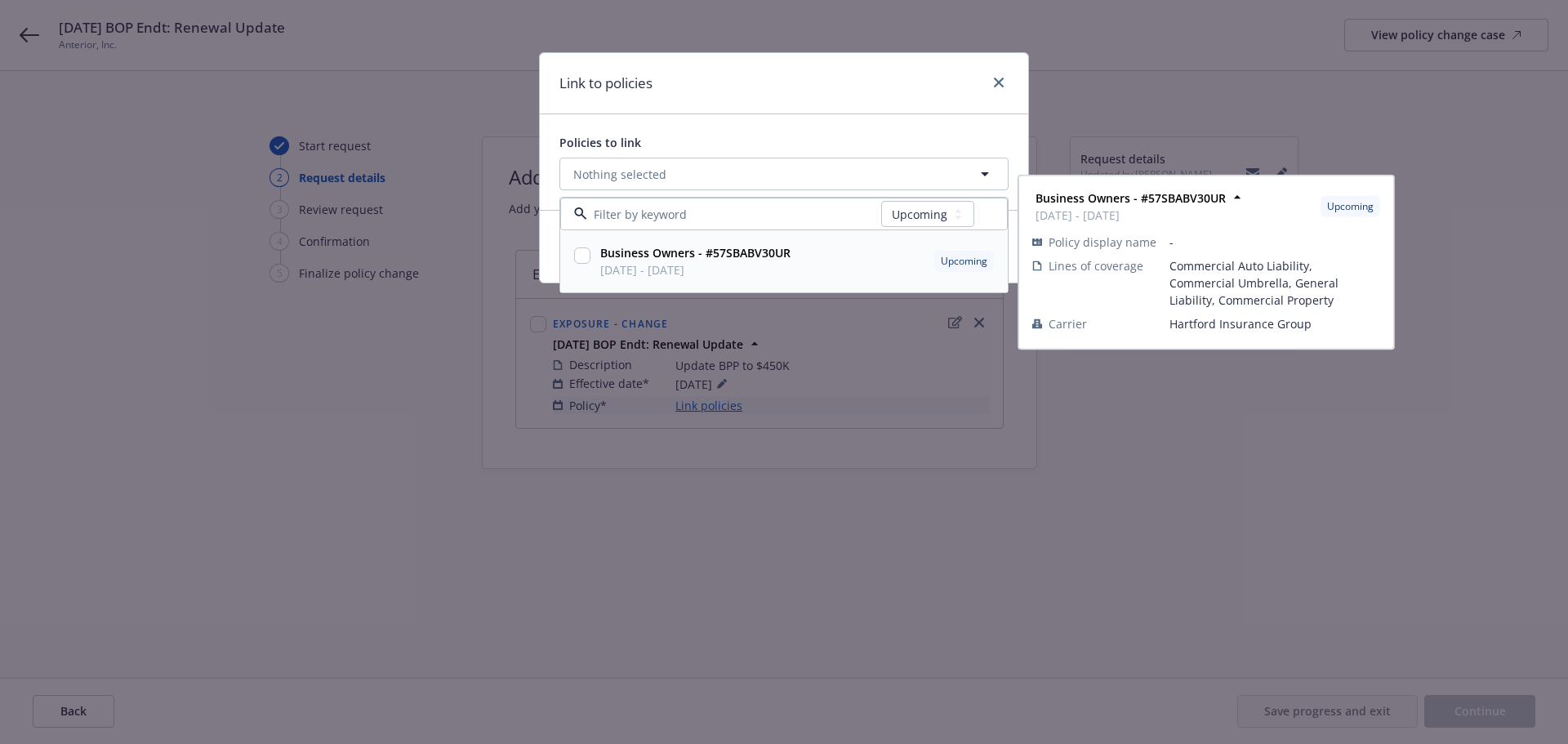
click at [587, 254] on input "checkbox" at bounding box center [582, 256] width 16 height 16
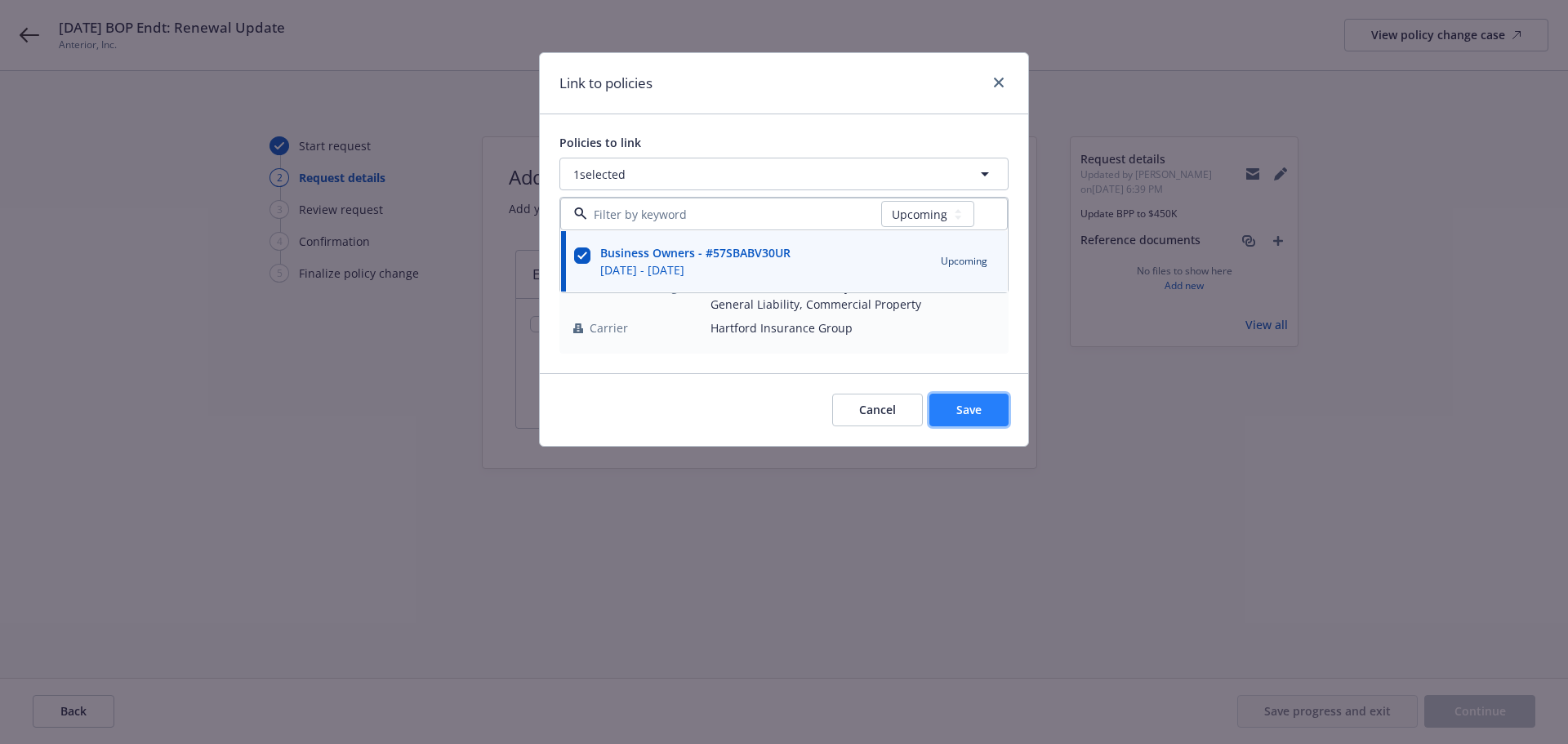
click at [969, 401] on span "Save" at bounding box center [969, 409] width 25 height 15
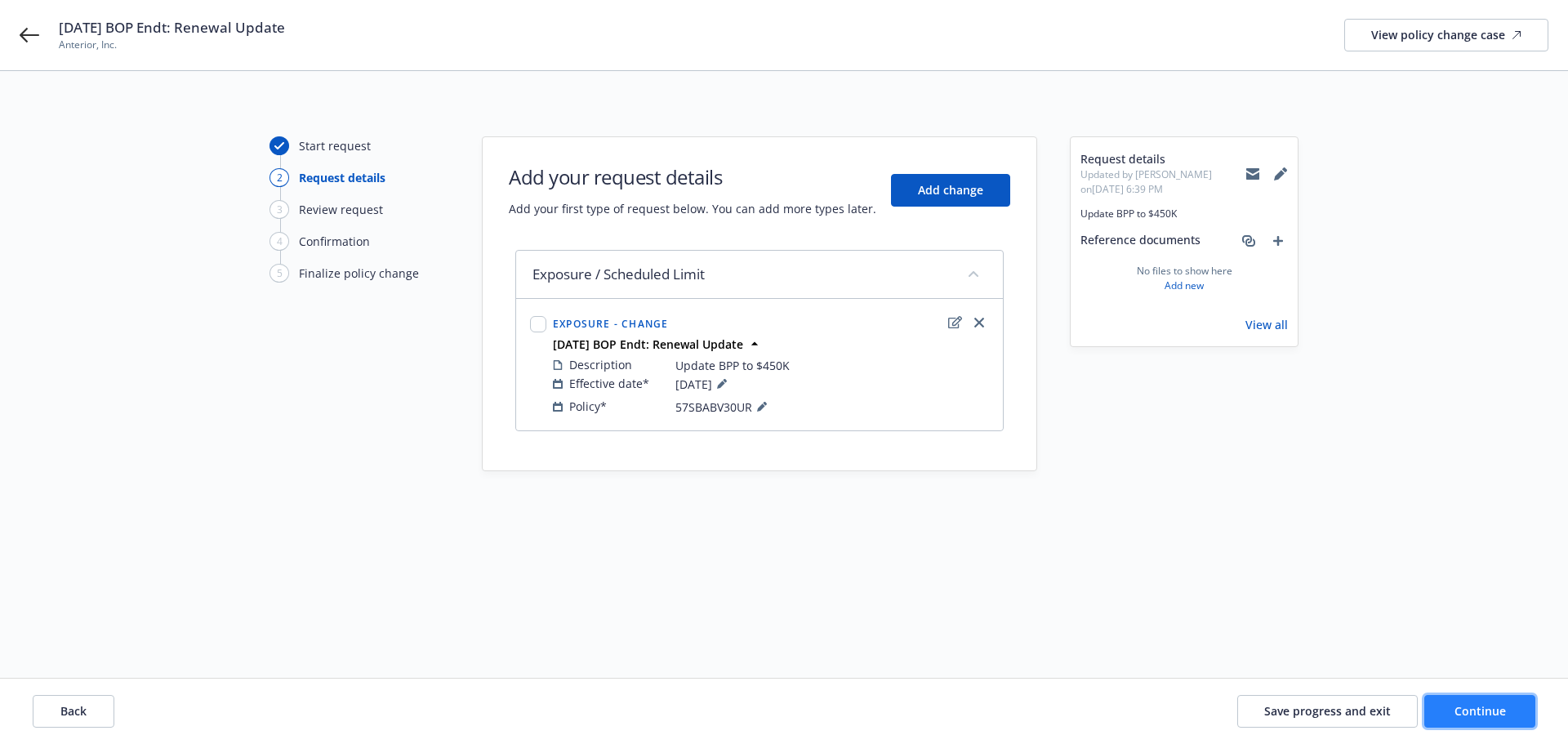
click at [1466, 706] on span "Continue" at bounding box center [1480, 711] width 52 height 15
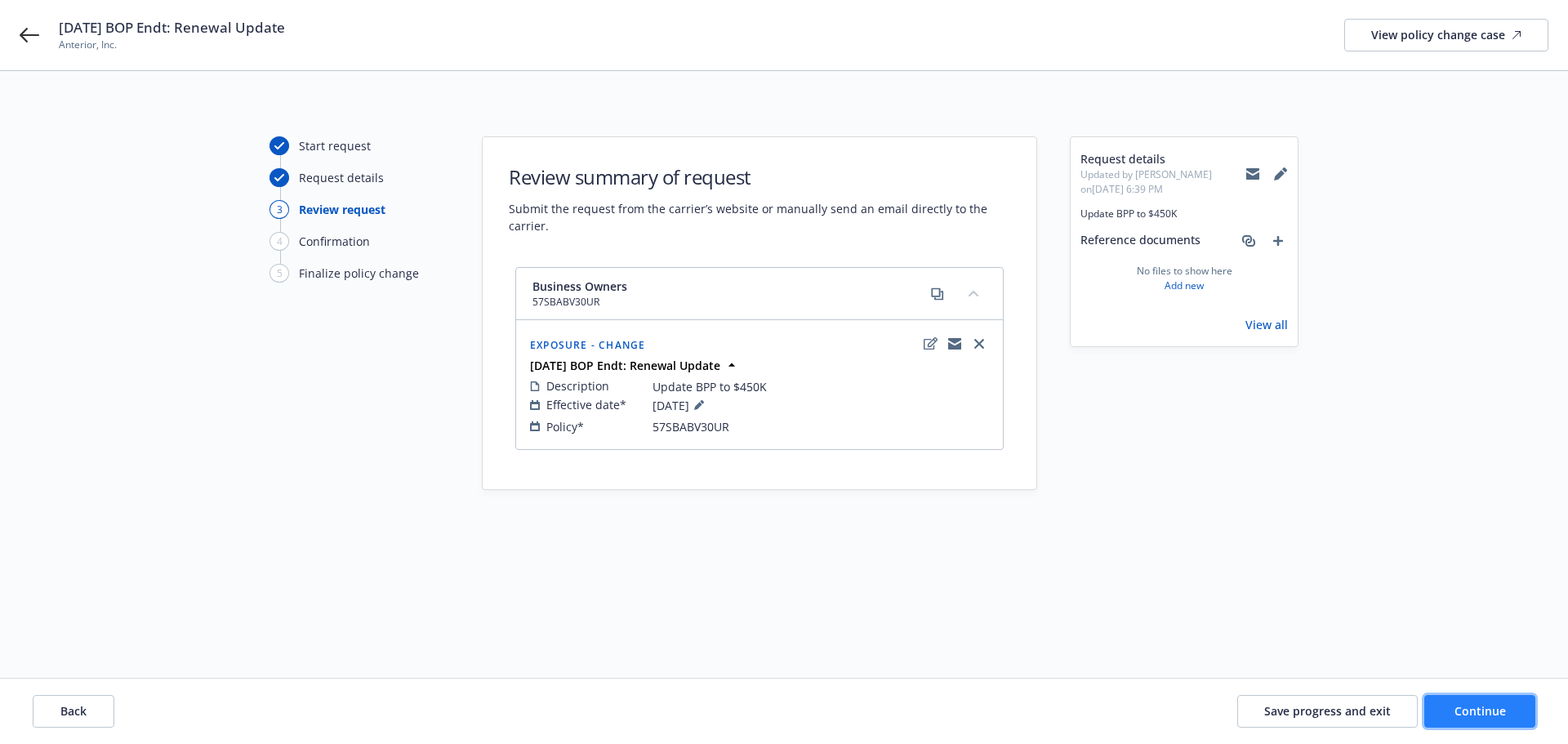
click at [1458, 706] on span "Continue" at bounding box center [1480, 711] width 52 height 15
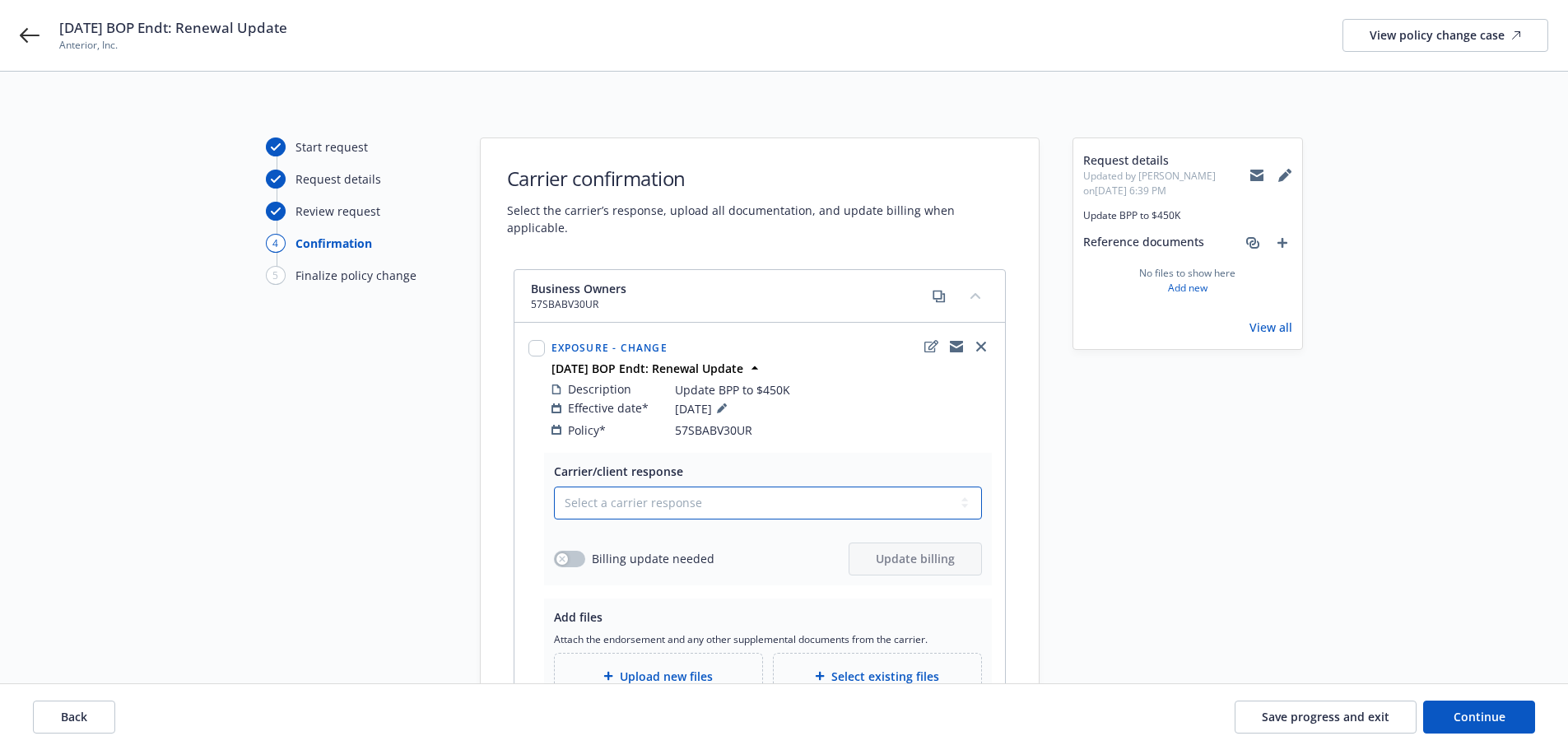
click at [830, 494] on select "Select a carrier response Accepted Accepted with revision No endorsement needed…" at bounding box center [768, 503] width 428 height 33
click at [554, 487] on select "Select a carrier response Accepted Accepted with revision No endorsement needed…" at bounding box center [768, 503] width 428 height 33
click at [572, 550] on button "button" at bounding box center [569, 559] width 31 height 16
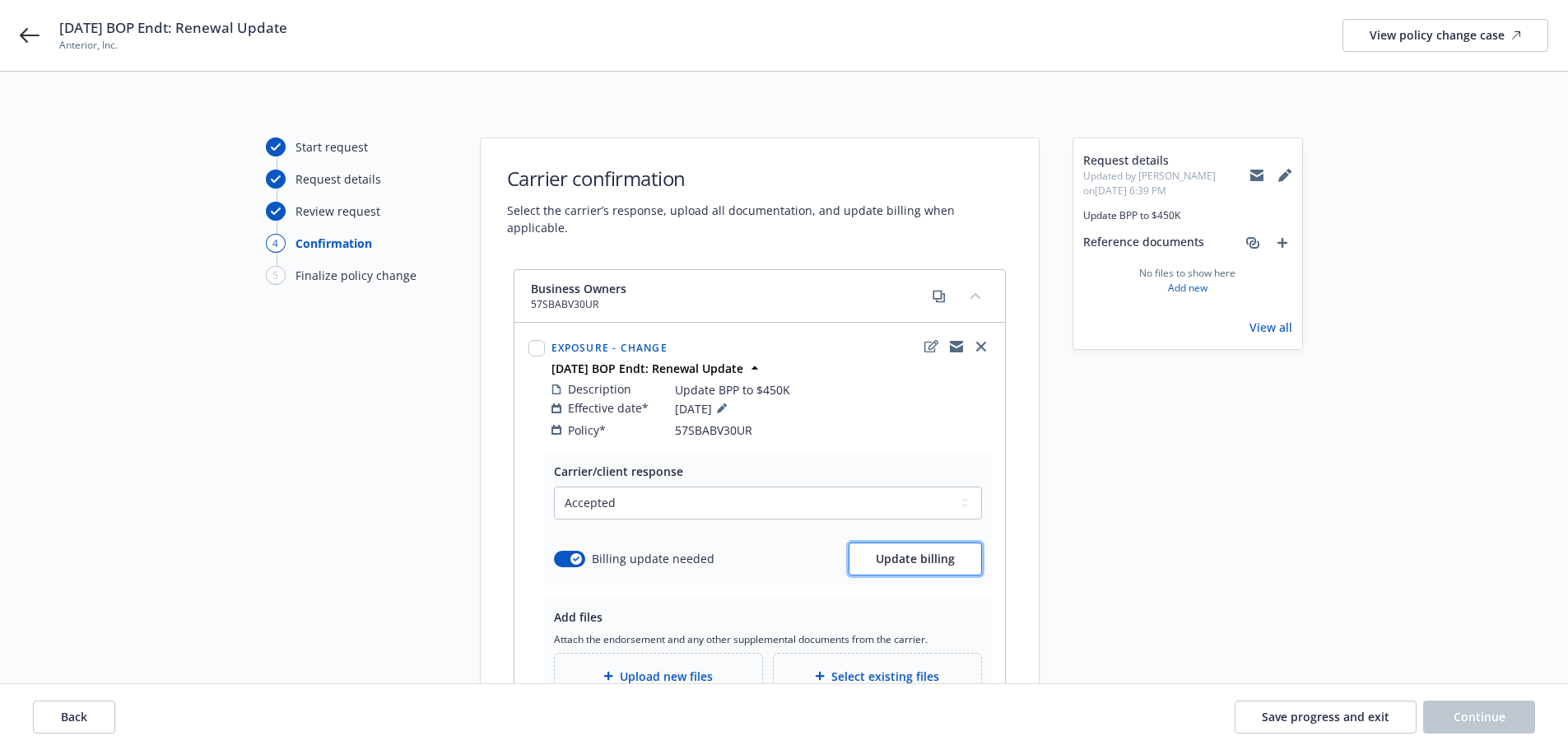
click at [864, 550] on button "Update billing" at bounding box center [915, 559] width 133 height 33
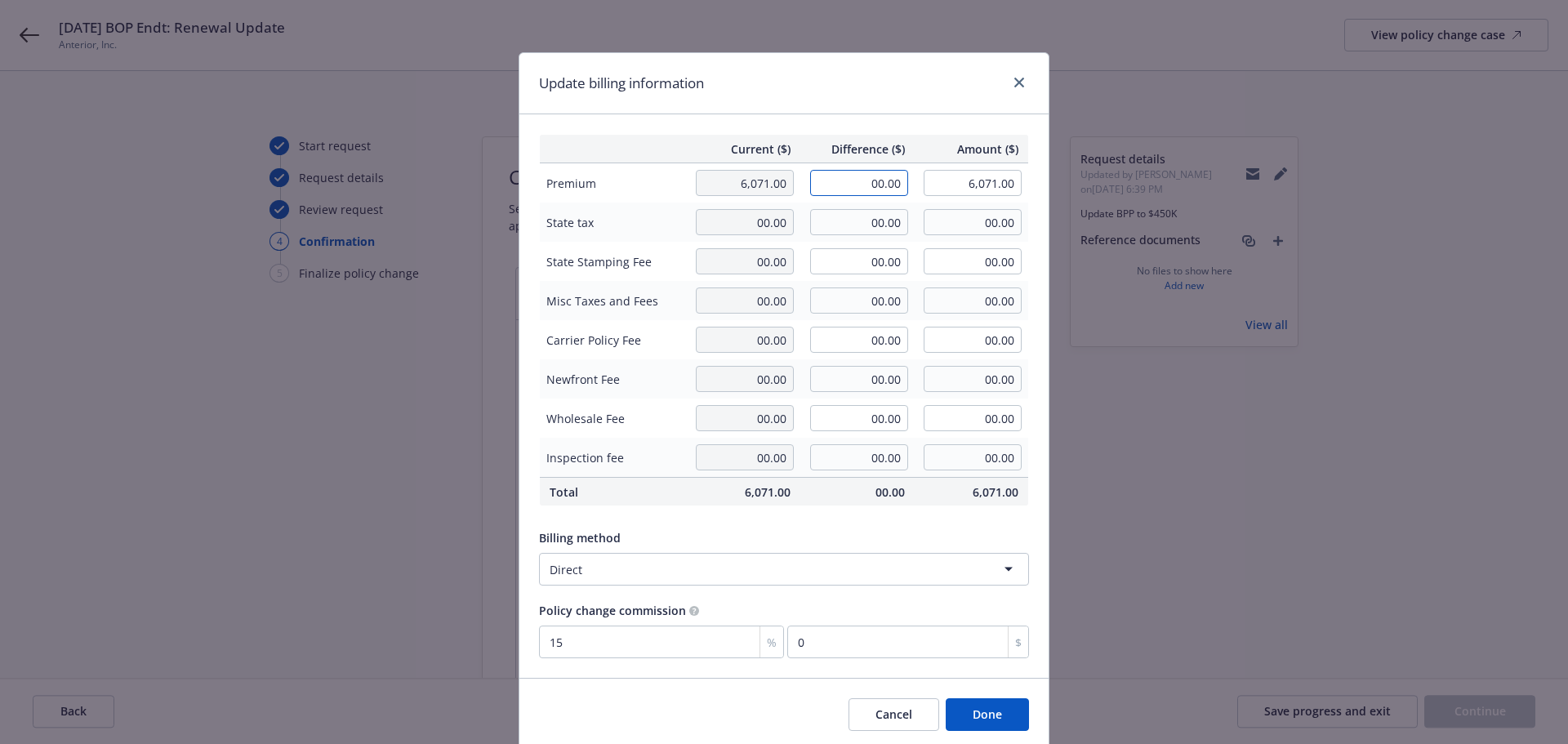
click at [843, 184] on input "00.00" at bounding box center [859, 183] width 98 height 26
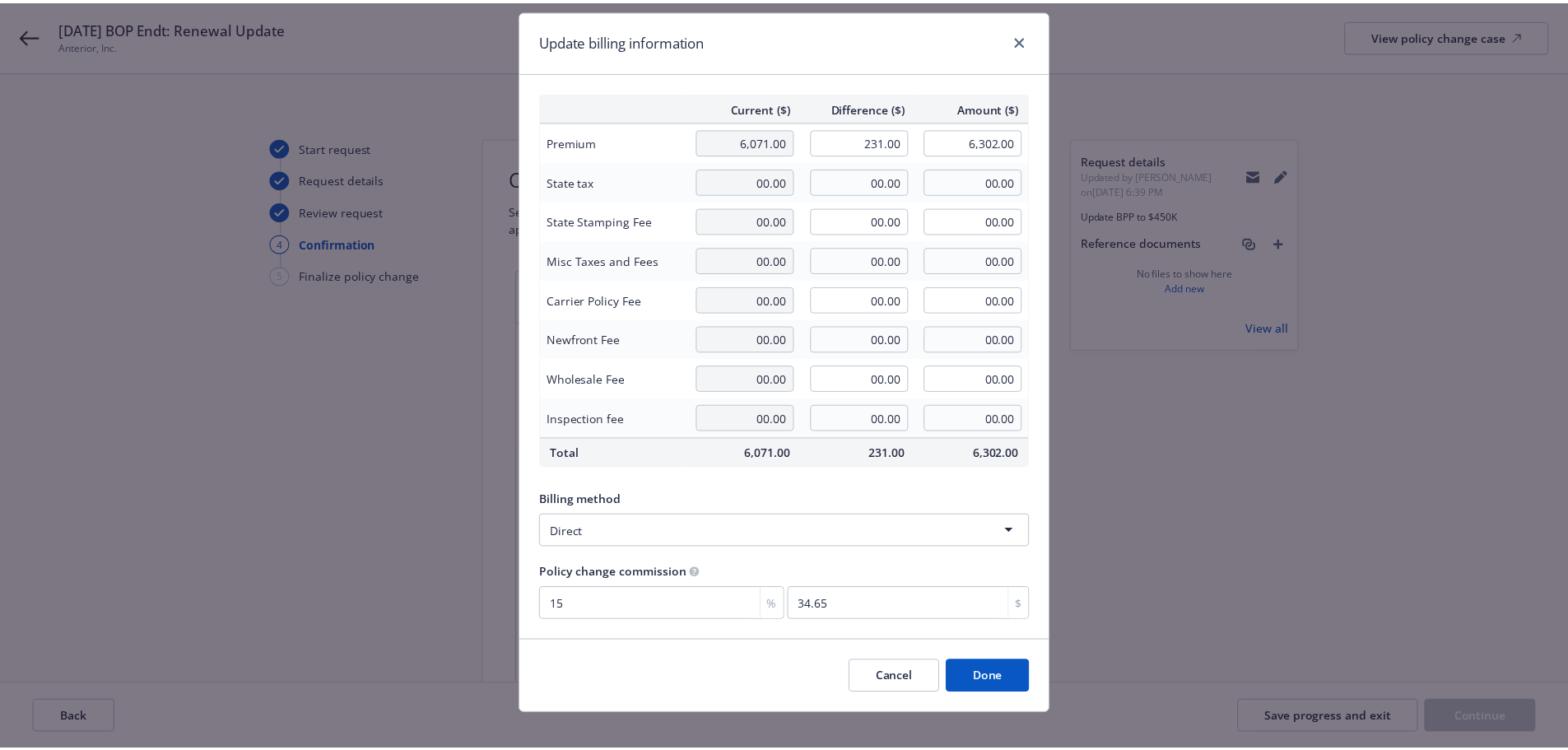
scroll to position [60, 0]
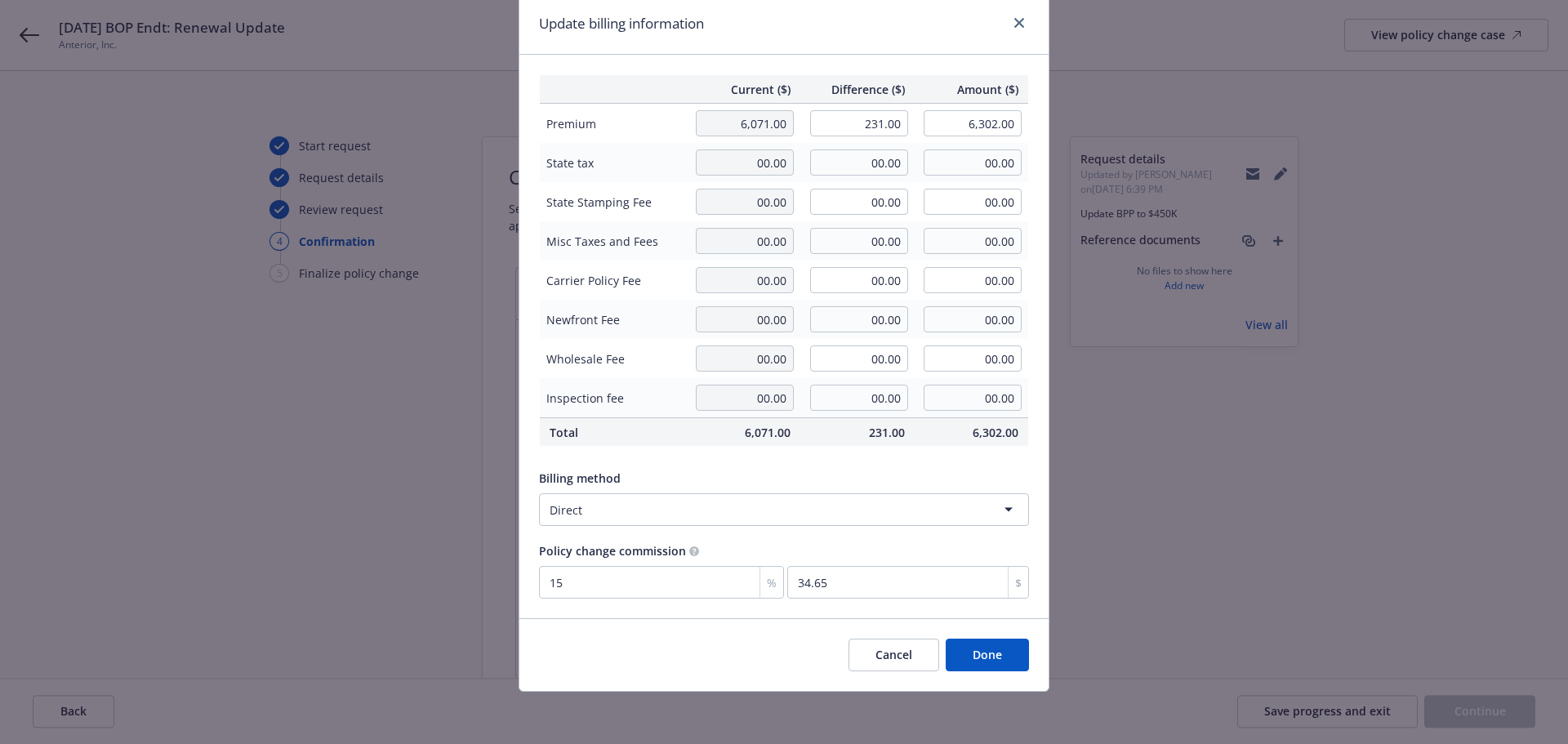
click at [997, 674] on div "Cancel Done" at bounding box center [784, 655] width 529 height 72
click at [978, 659] on button "Done" at bounding box center [987, 655] width 83 height 33
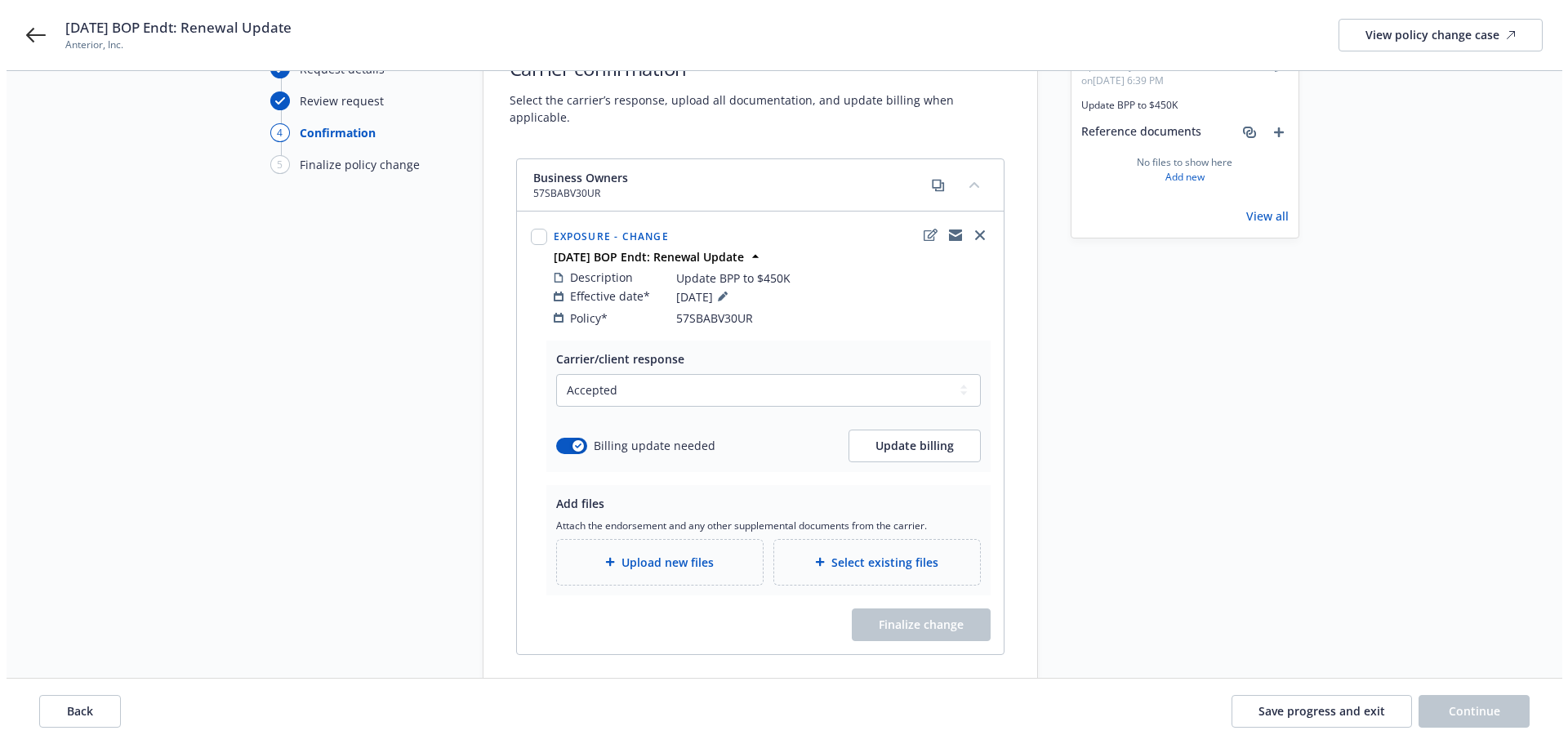
scroll to position [174, 0]
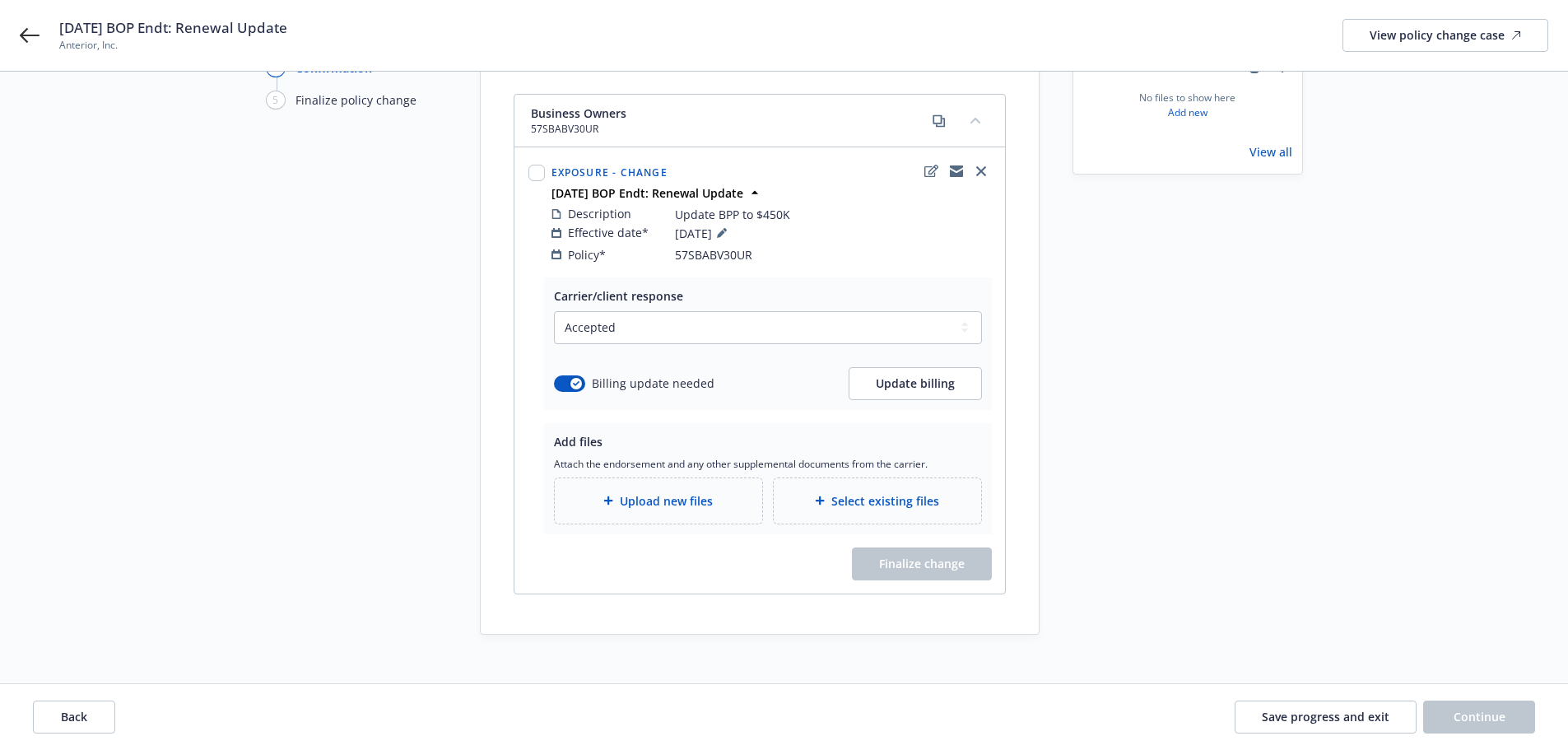
click at [678, 492] on span "Upload new files" at bounding box center [666, 500] width 93 height 17
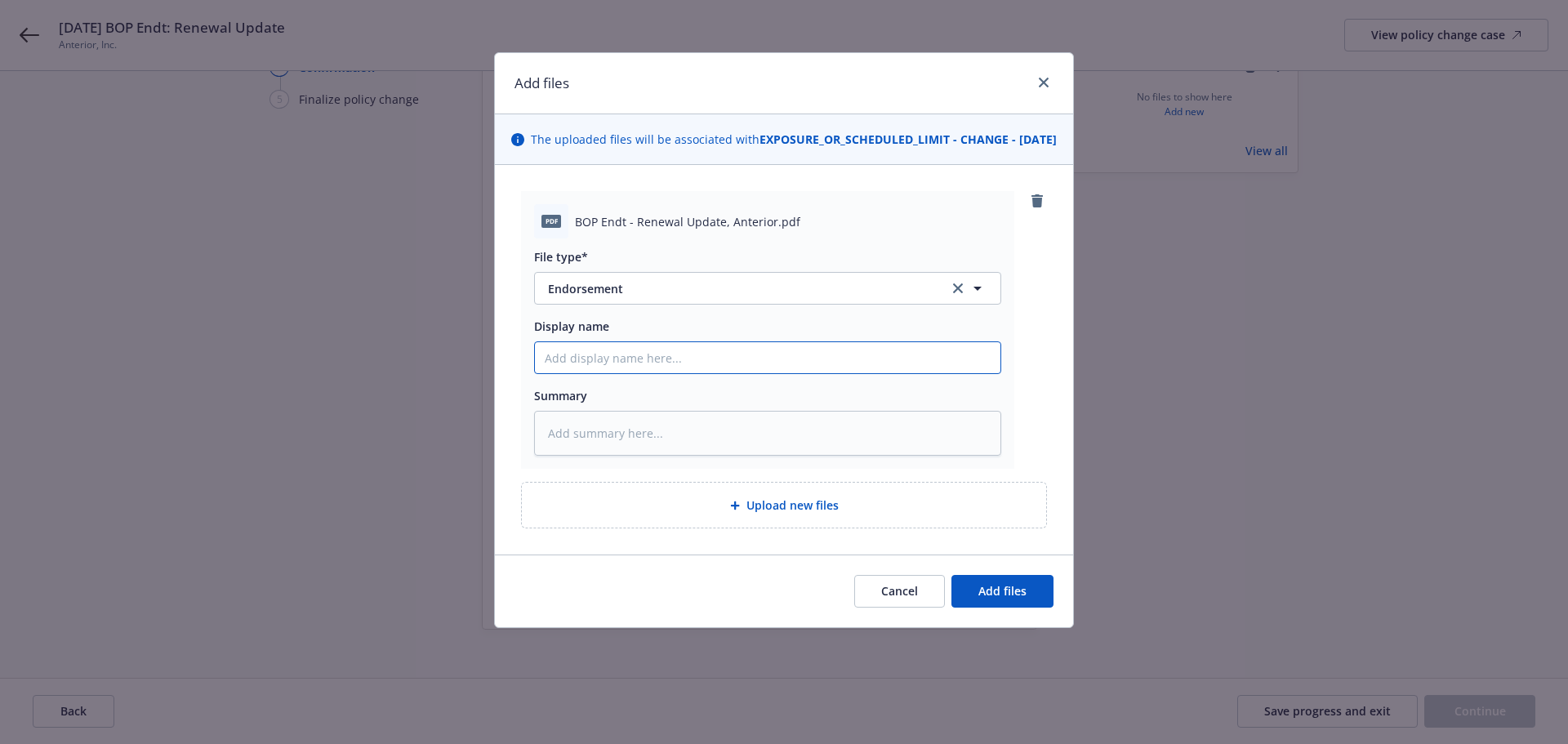
click at [723, 368] on input "Display name" at bounding box center [768, 358] width 466 height 31
paste input "[TERM YR's] [CARRIER] [POLICY TYPE] Policy - ENDT [#] [EFF DATE] - [DESCRIPTION]"
drag, startPoint x: 609, startPoint y: 376, endPoint x: 485, endPoint y: 368, distance: 124.3
click at [486, 368] on div "Add files The uploaded files will be associated with EXPOSURE_OR_SCHEDULED_LIMI…" at bounding box center [784, 372] width 1568 height 744
click at [728, 373] on input "2025 Hartford BOP Policy - ENDT [#] [EFF DATE] - [DESCRIPTION]" at bounding box center [768, 358] width 466 height 31
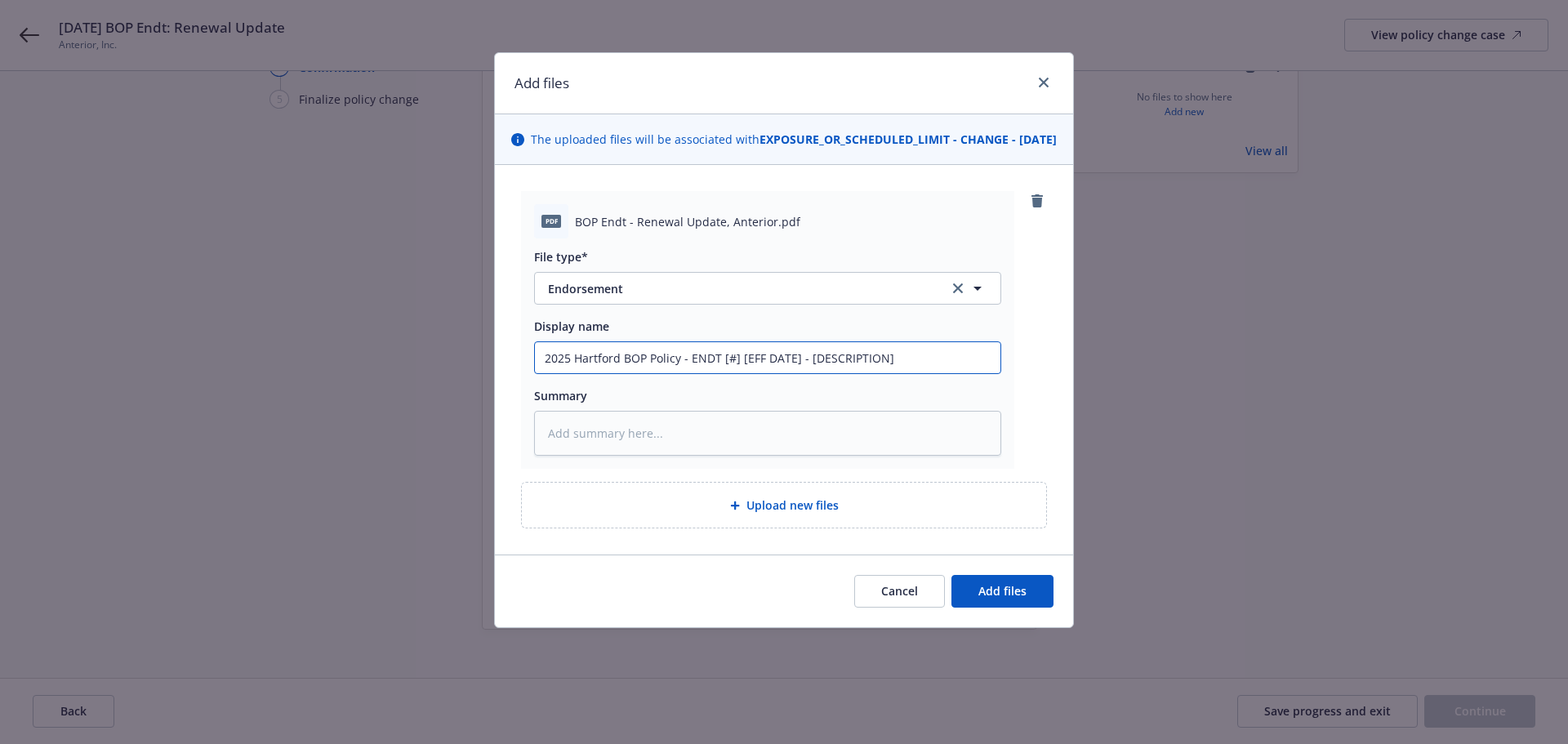
click at [733, 373] on input "2025 Hartford BOP Policy - ENDT [#] [EFF DATE] - [DESCRIPTION]" at bounding box center [768, 358] width 466 height 31
drag, startPoint x: 739, startPoint y: 379, endPoint x: 798, endPoint y: 381, distance: 59.0
click at [798, 373] on input "2025 Hartford BOP Policy - ENDT [1] [EFF DATE] - [DESCRIPTION]" at bounding box center [768, 358] width 466 height 31
drag, startPoint x: 802, startPoint y: 378, endPoint x: 1014, endPoint y: 378, distance: 212.0
click at [959, 373] on input "2025 Hartford BOP Policy - ENDT [1] EFF [DATE]- [DESCRIPTION]" at bounding box center [768, 358] width 466 height 31
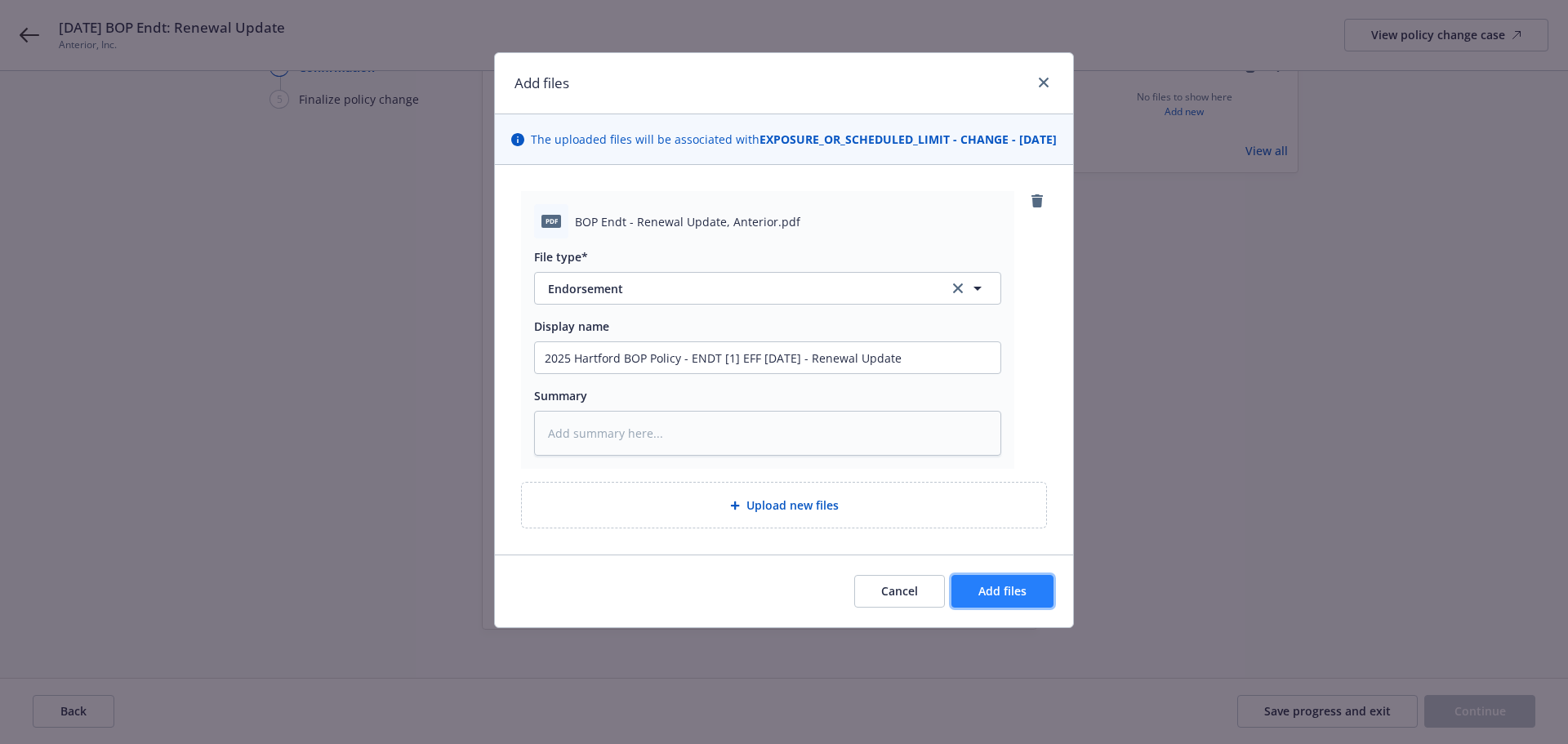
click at [1018, 598] on span "Add files" at bounding box center [1002, 590] width 48 height 15
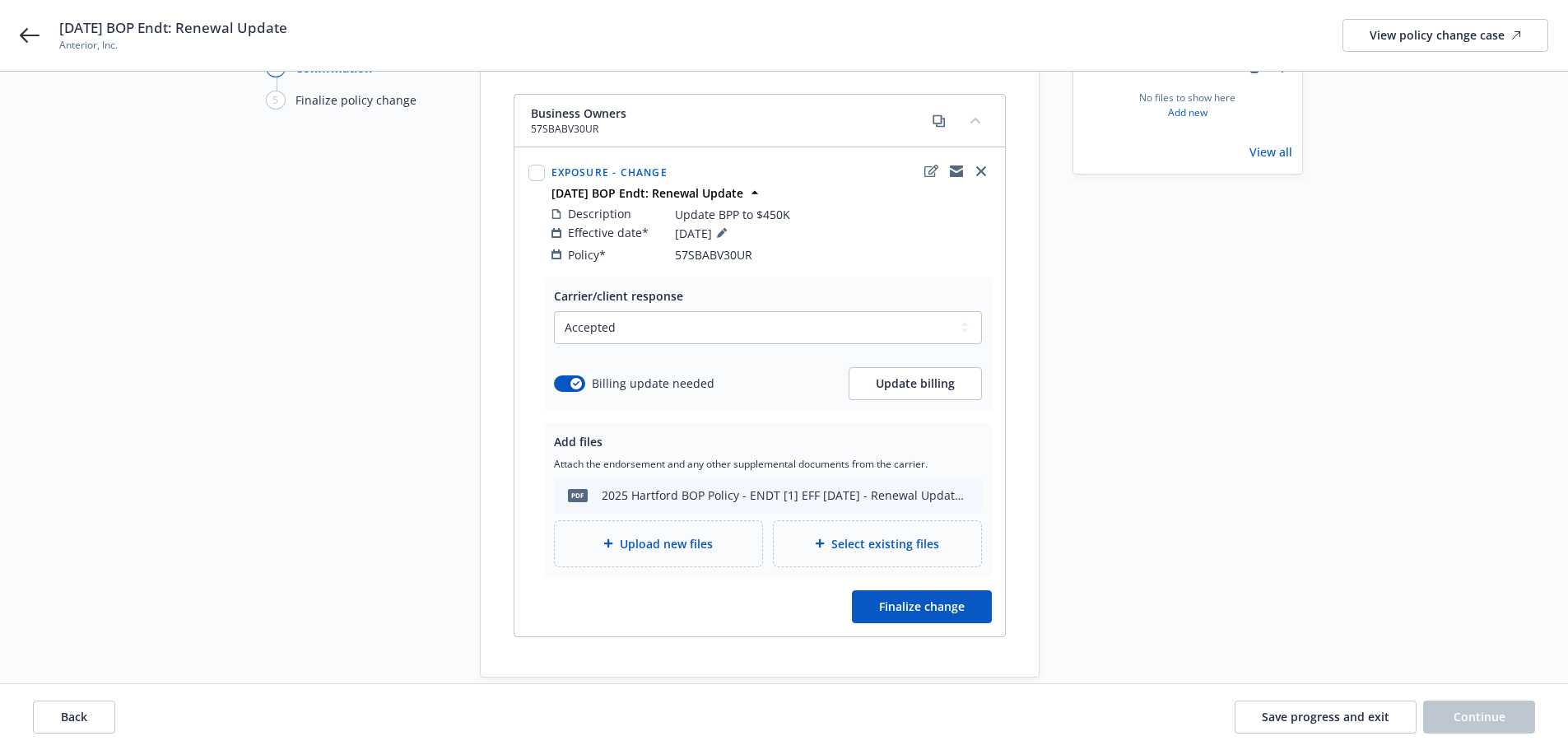
click at [893, 570] on div "Carrier/client response Select a carrier response Accepted Accepted with revisi…" at bounding box center [760, 457] width 490 height 359
click at [892, 599] on span "Finalize change" at bounding box center [922, 606] width 86 height 15
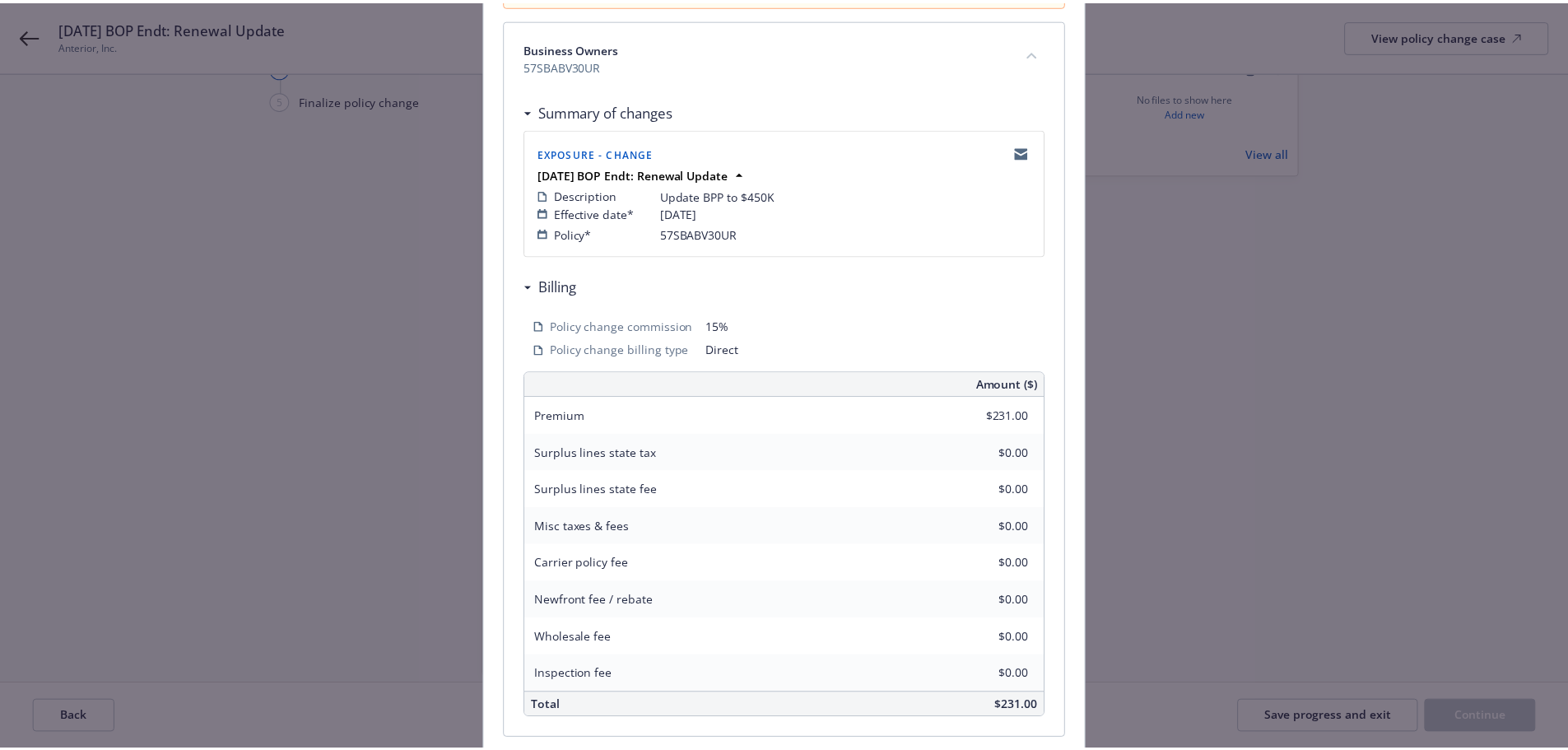
scroll to position [363, 0]
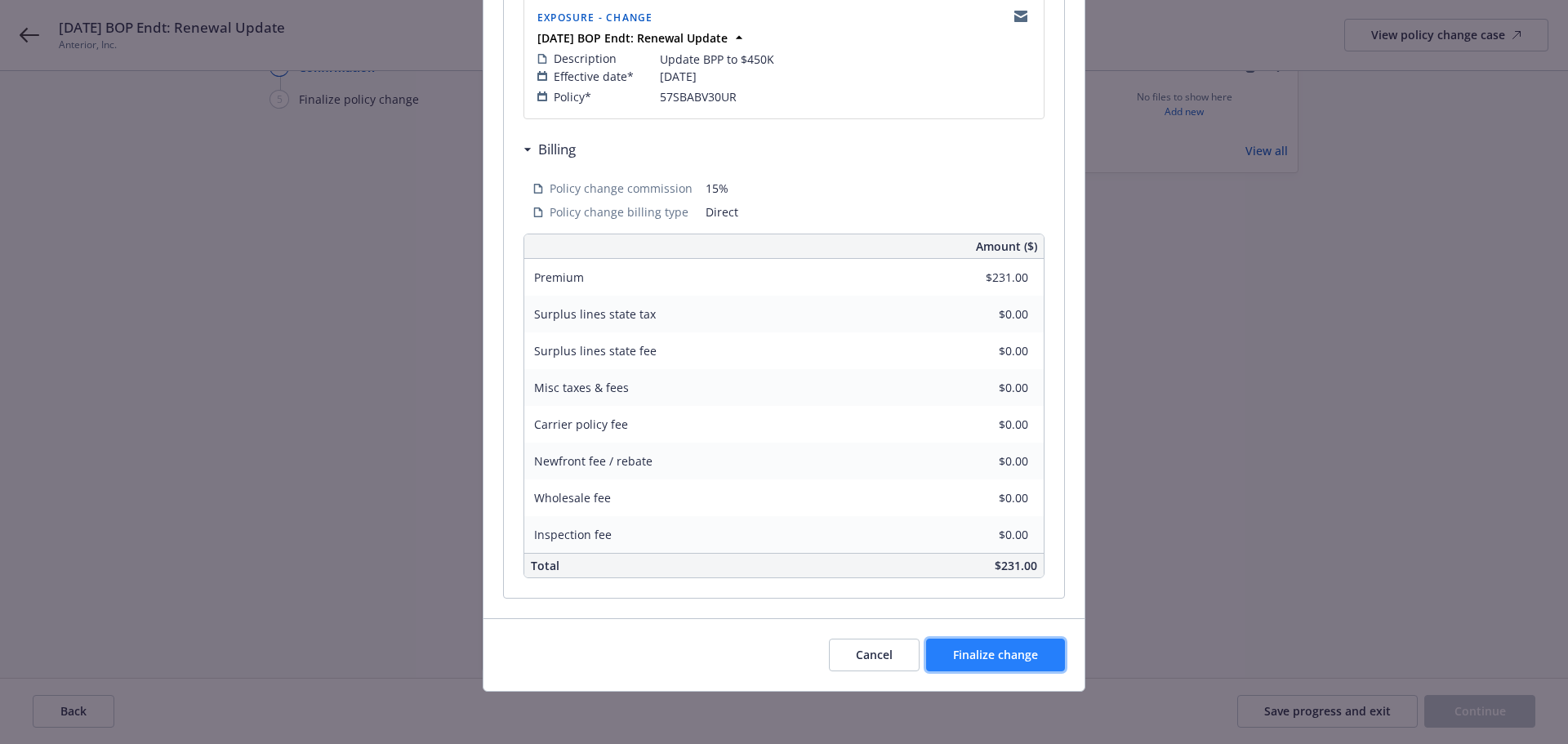
click at [982, 655] on span "Finalize change" at bounding box center [996, 654] width 85 height 15
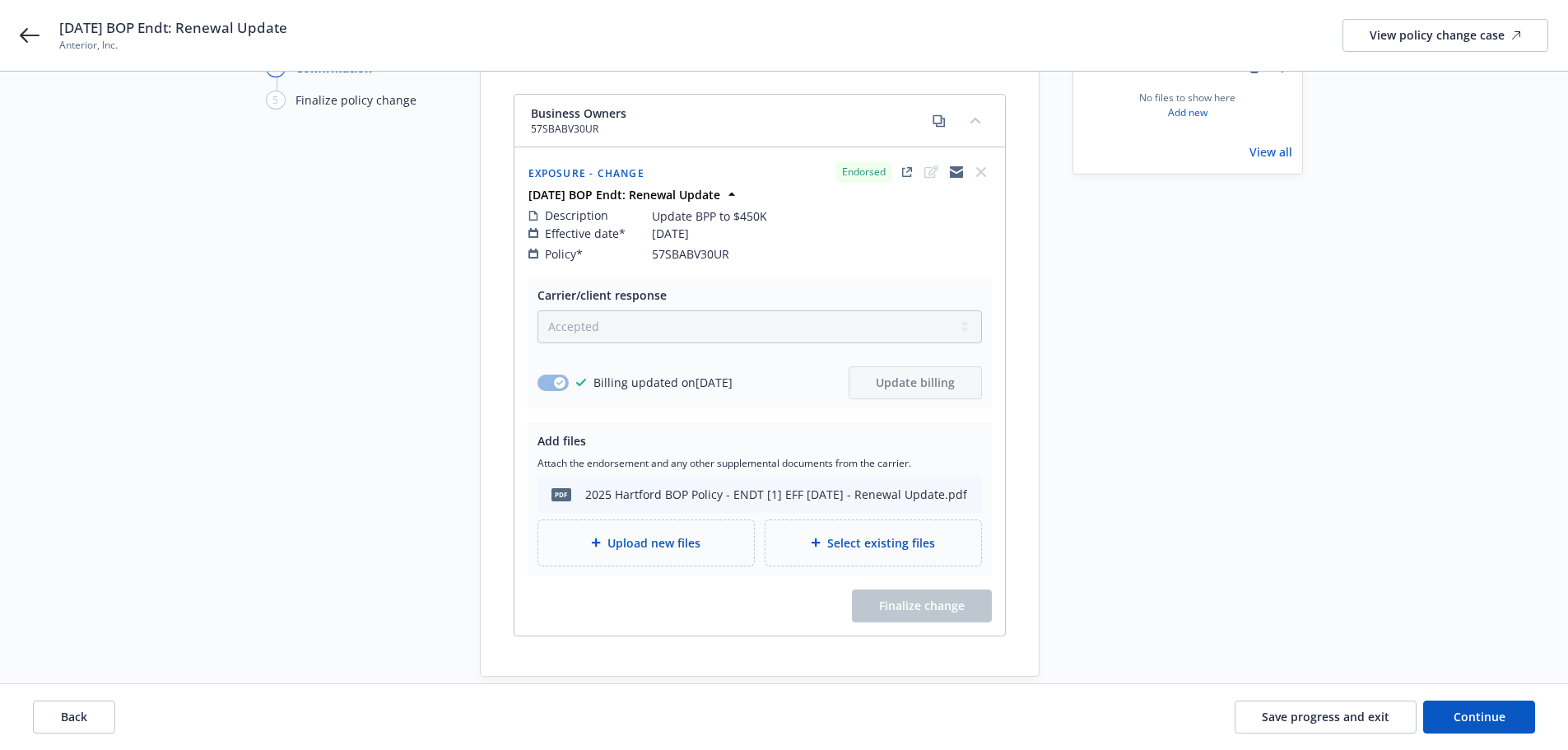
scroll to position [217, 0]
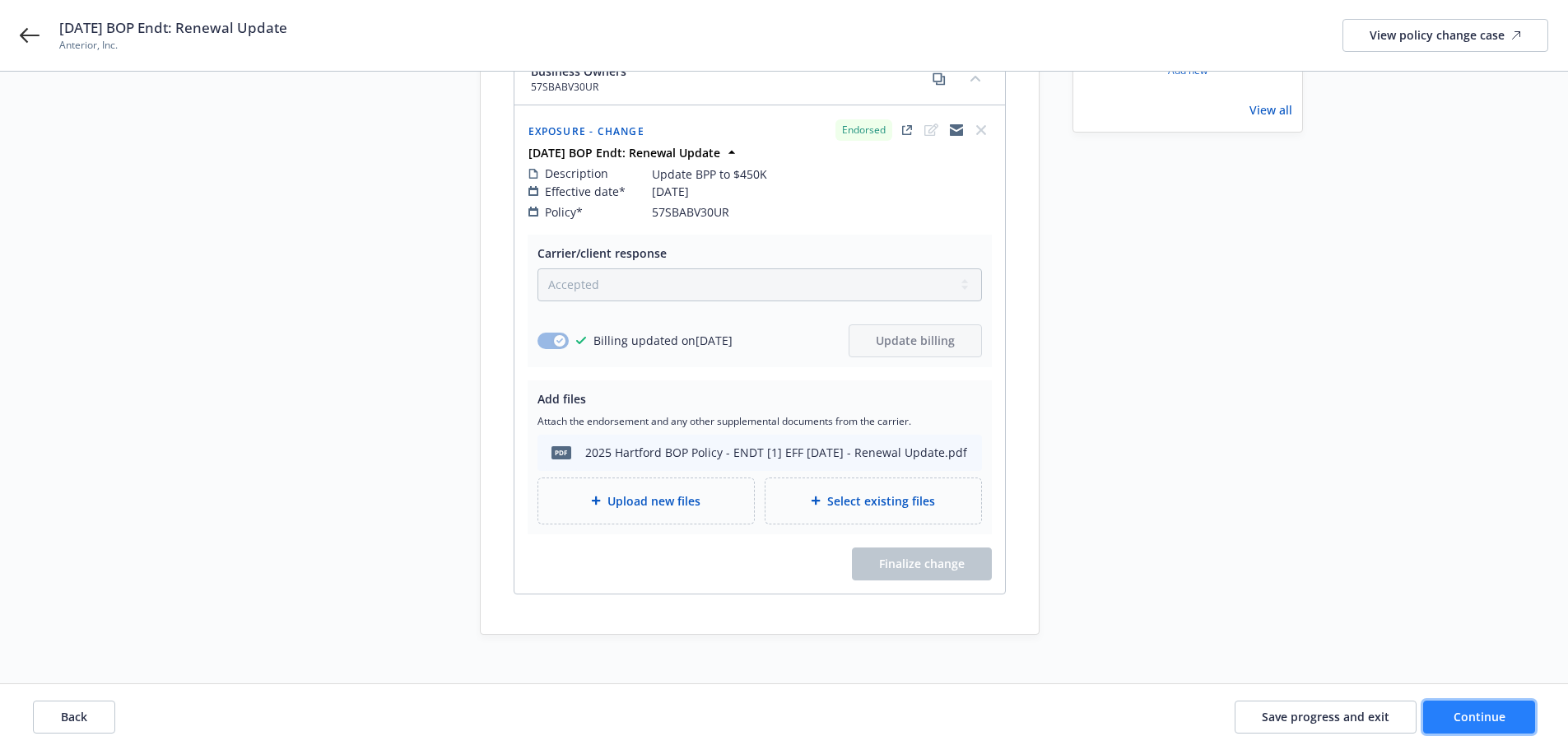
click at [1453, 705] on button "Continue" at bounding box center [1479, 717] width 112 height 33
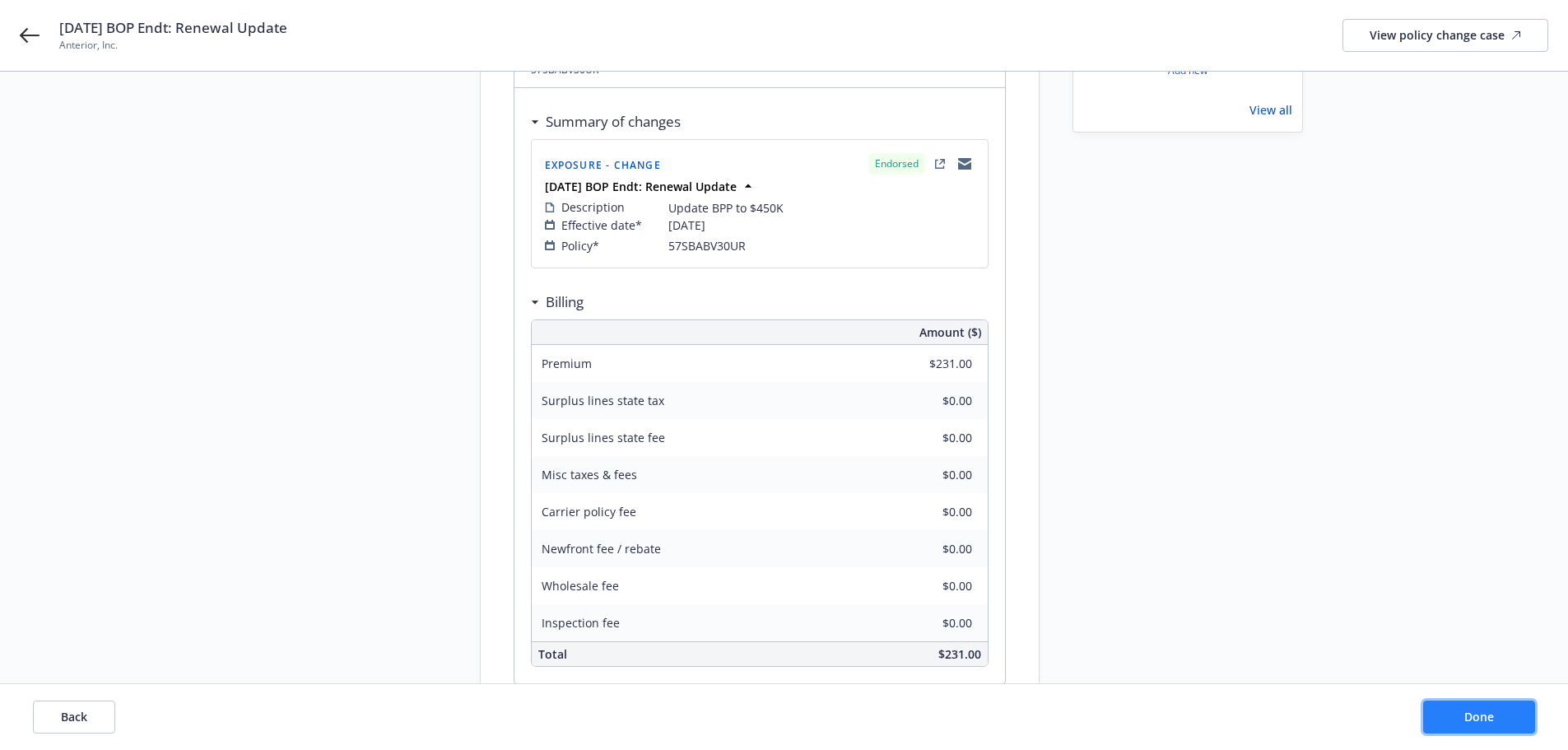
click at [1477, 715] on span "Done" at bounding box center [1479, 716] width 30 height 15
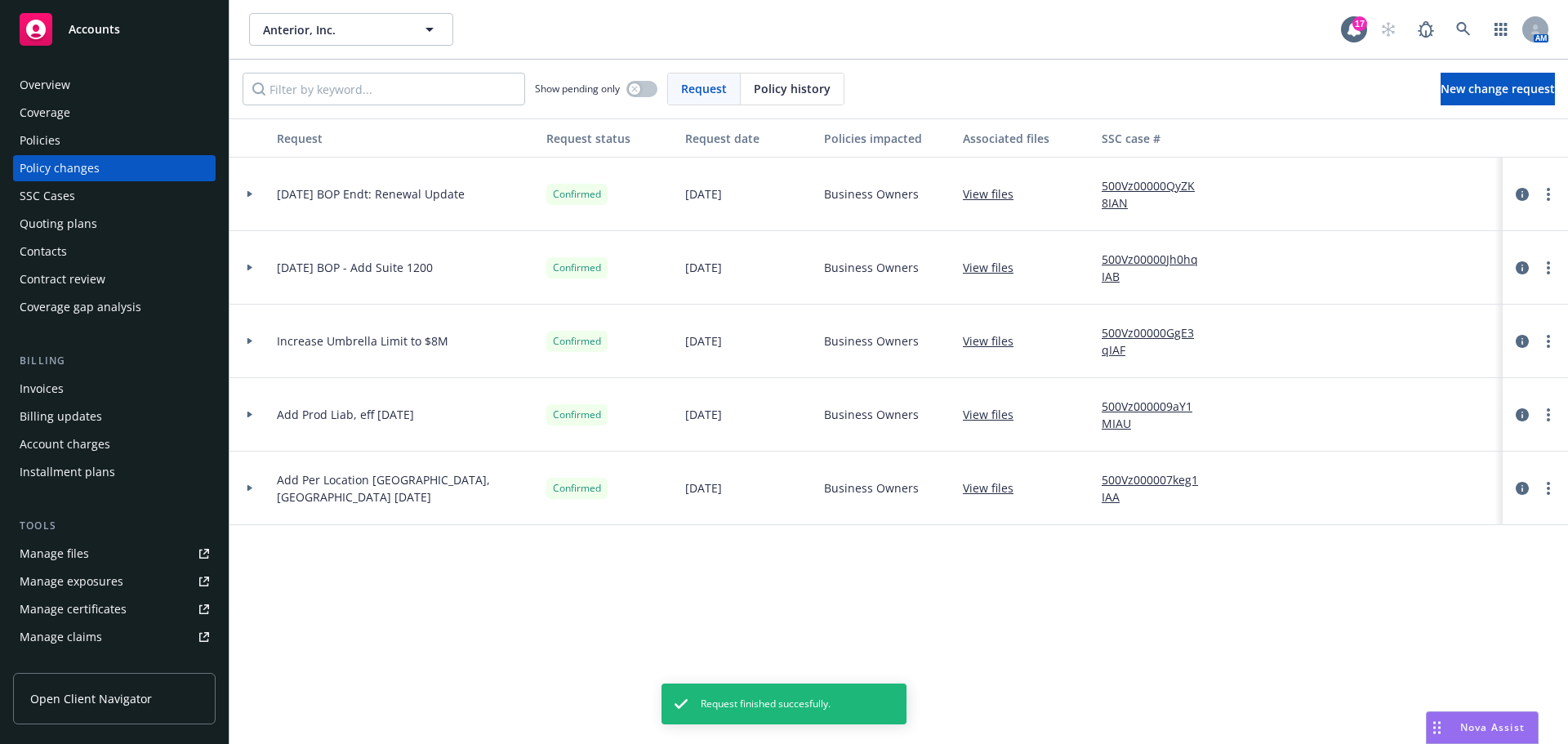
click at [109, 570] on div "Manage exposures" at bounding box center [71, 581] width 104 height 26
click at [123, 145] on div "Policies" at bounding box center [115, 140] width 190 height 26
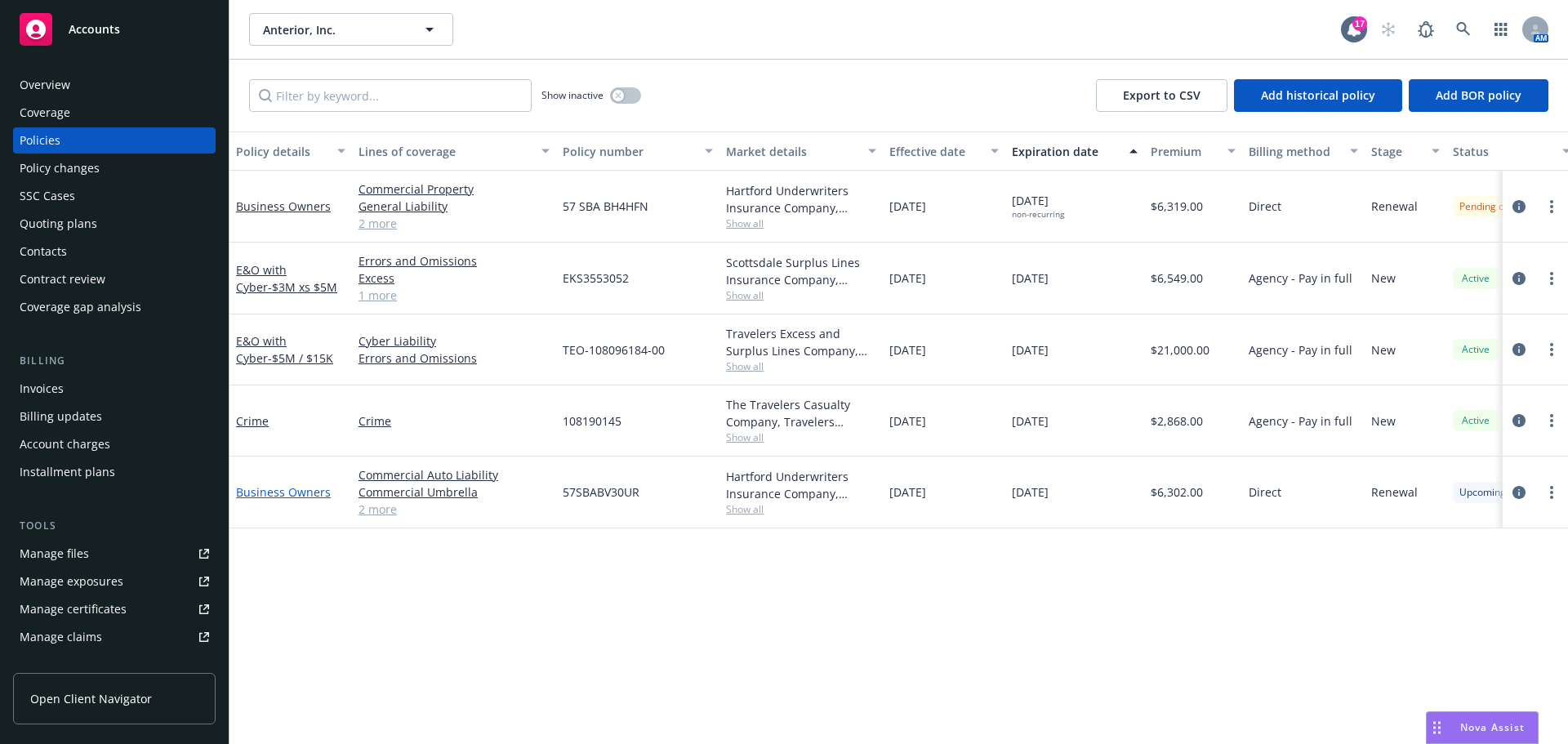
click at [280, 494] on link "Business Owners" at bounding box center [283, 492] width 95 height 15
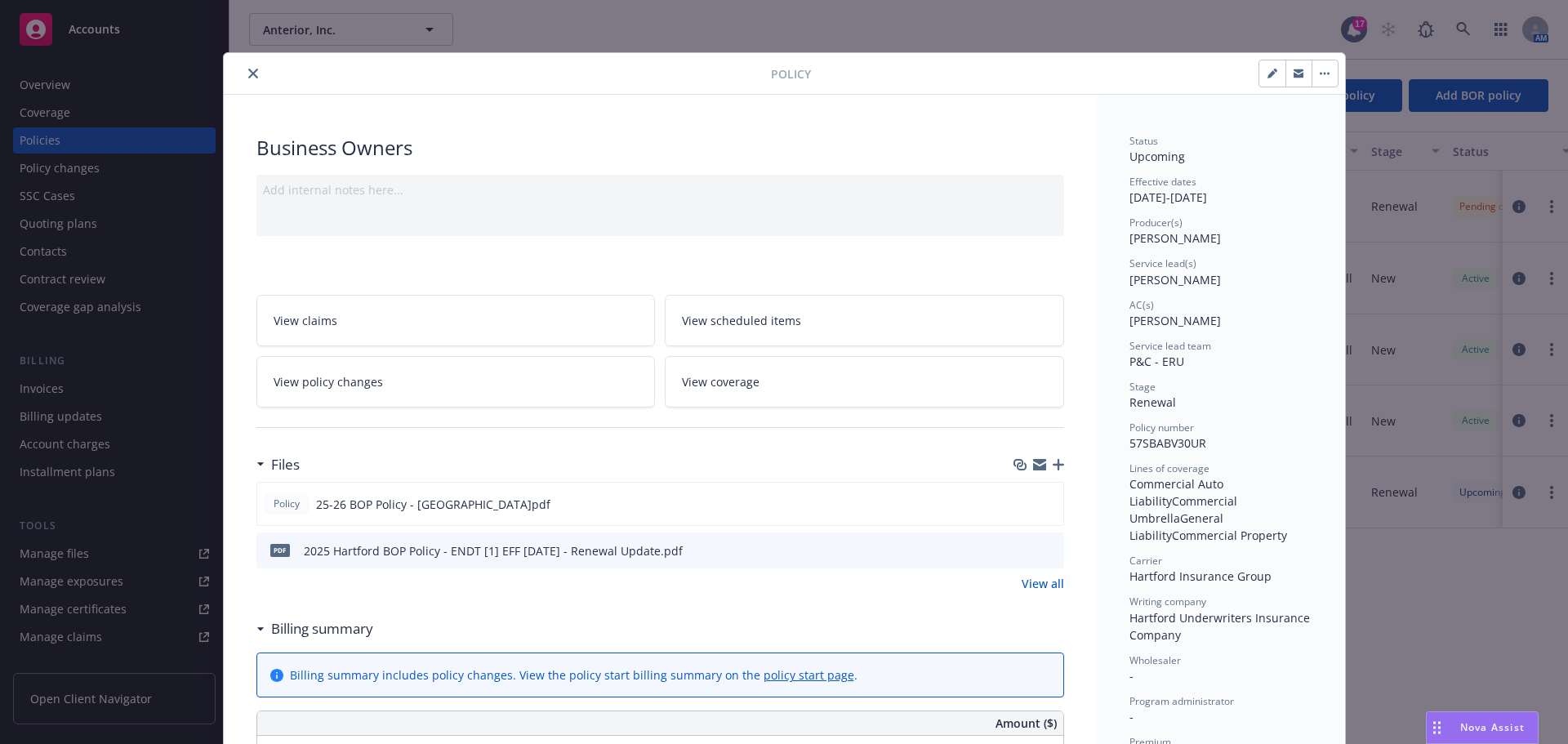
click at [246, 79] on button "close" at bounding box center [253, 73] width 20 height 20
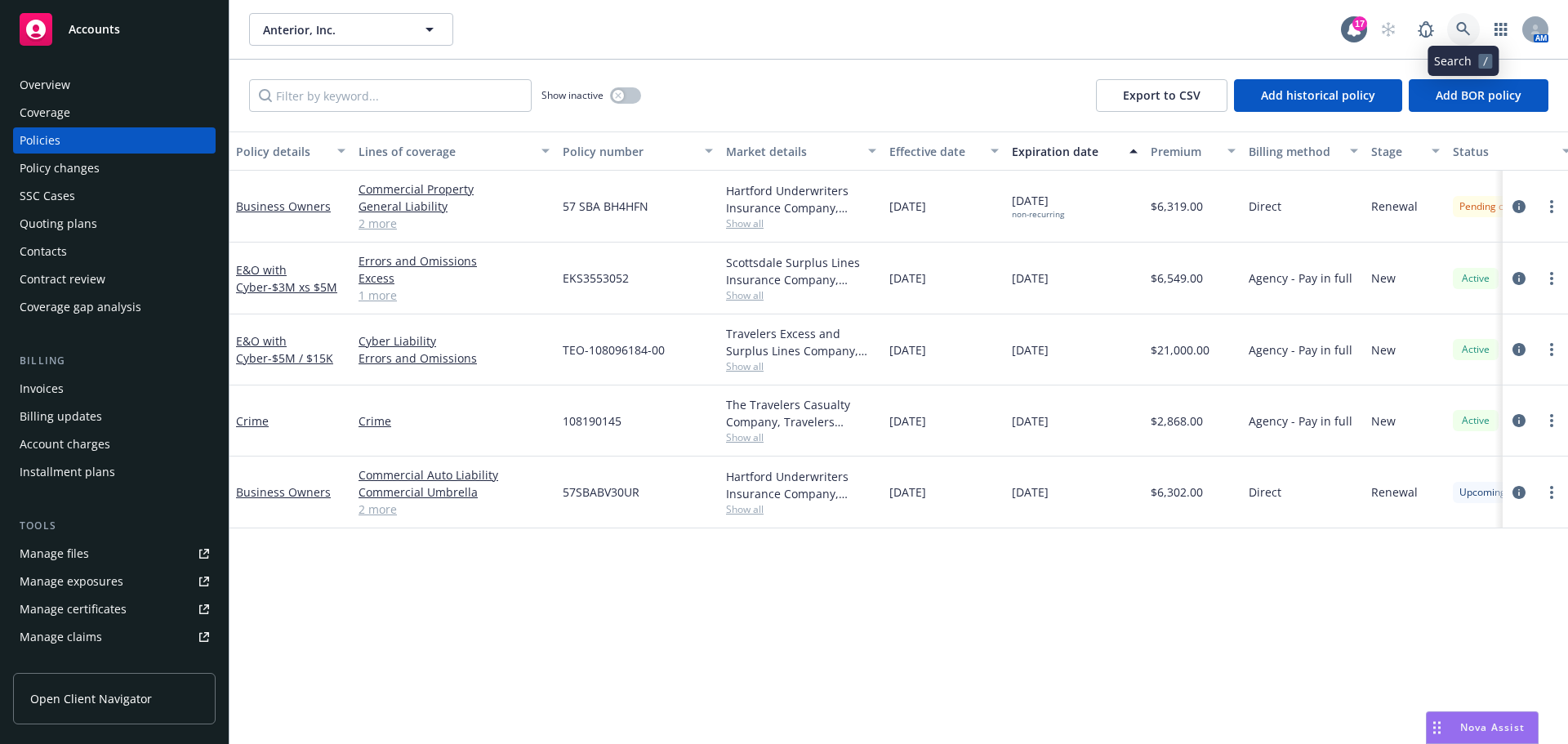
click at [1458, 33] on icon at bounding box center [1464, 29] width 14 height 14
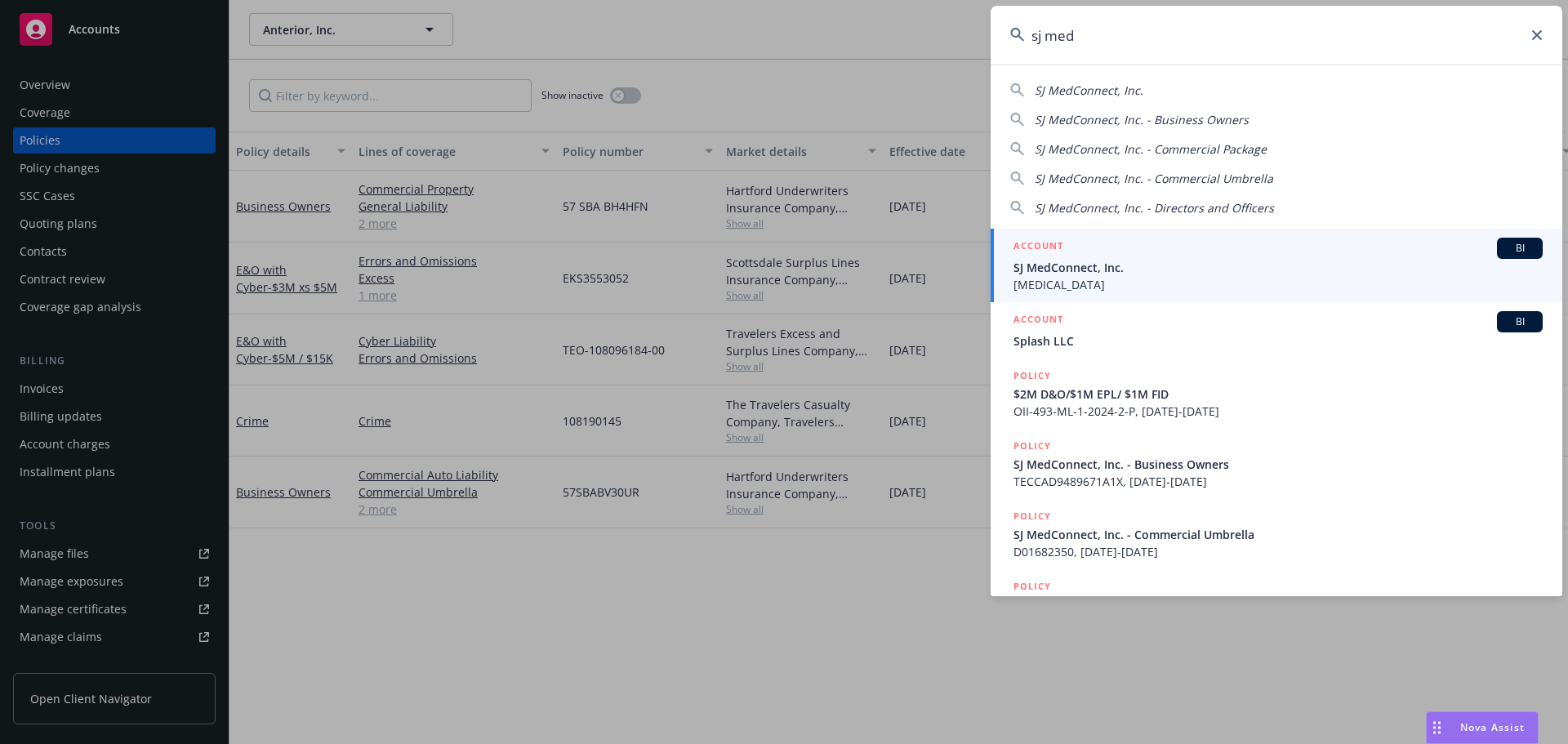
click at [1384, 250] on div "ACCOUNT BI" at bounding box center [1278, 248] width 529 height 21
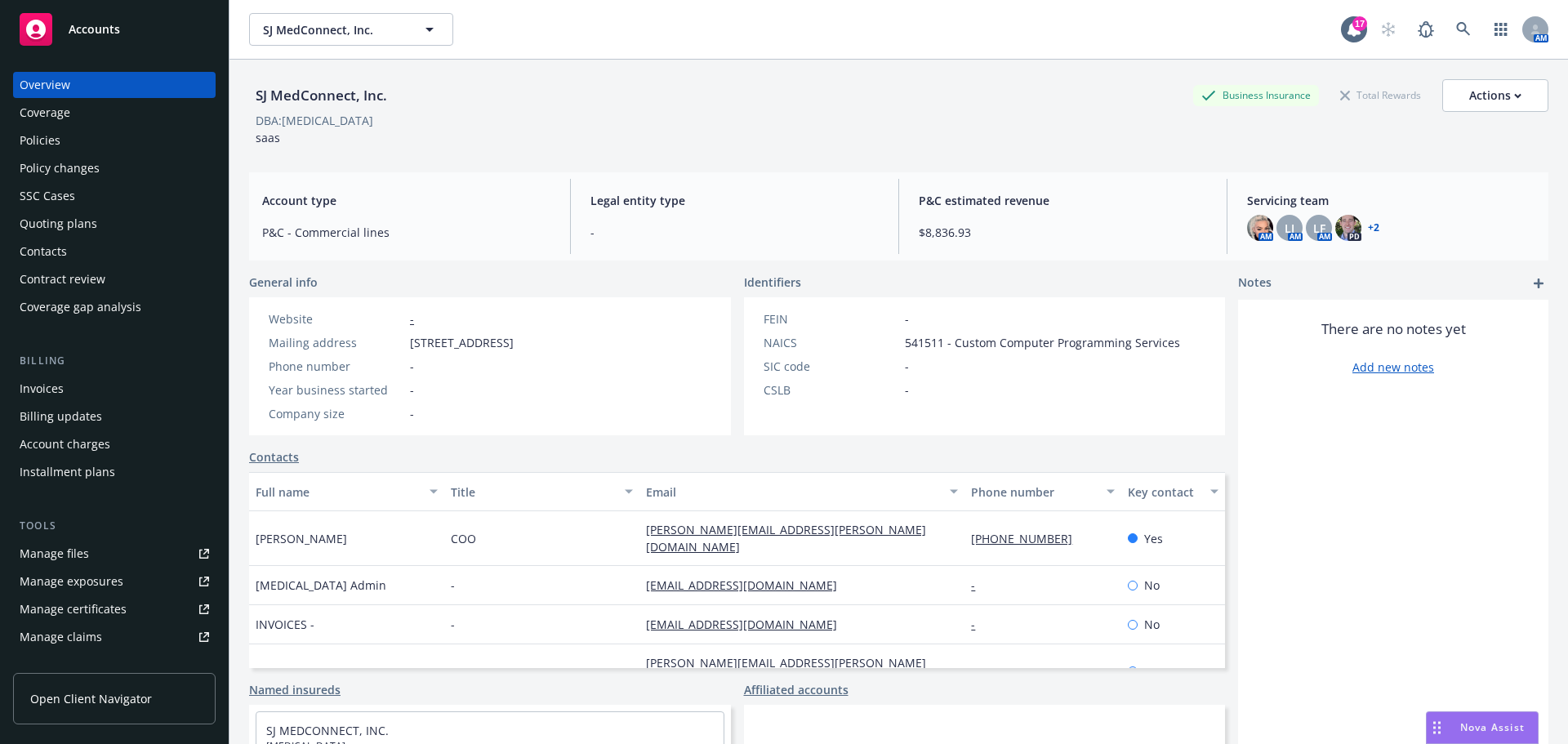
click at [151, 215] on div "Quoting plans" at bounding box center [115, 223] width 190 height 26
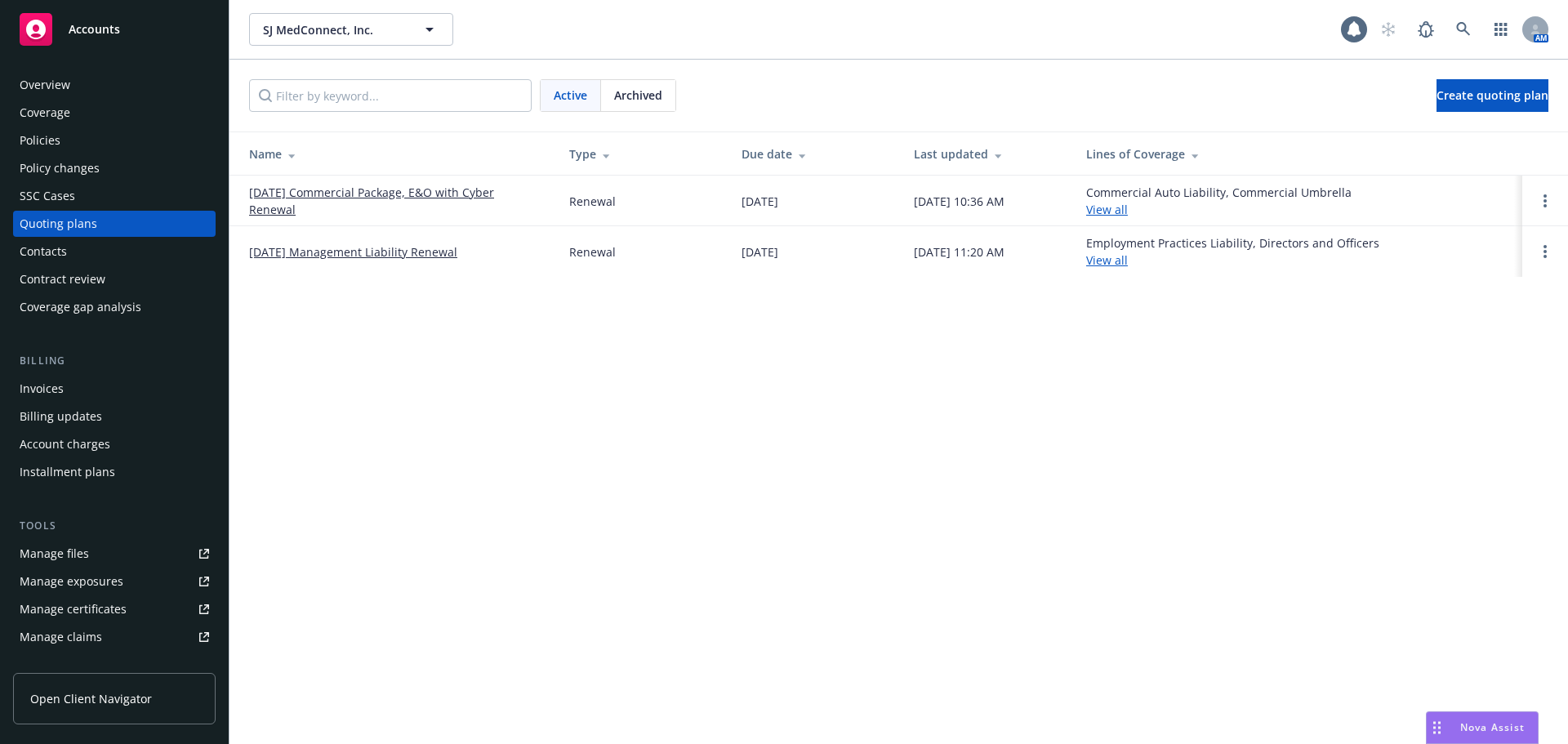
click at [274, 193] on link "[DATE] Commercial Package, E&O with Cyber Renewal" at bounding box center [396, 201] width 294 height 34
